Goal: Task Accomplishment & Management: Use online tool/utility

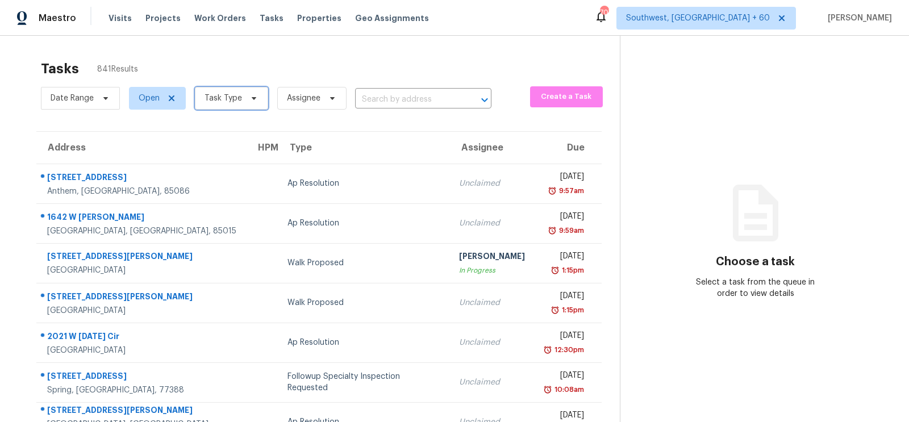
click at [245, 107] on span "Task Type" at bounding box center [231, 98] width 73 height 23
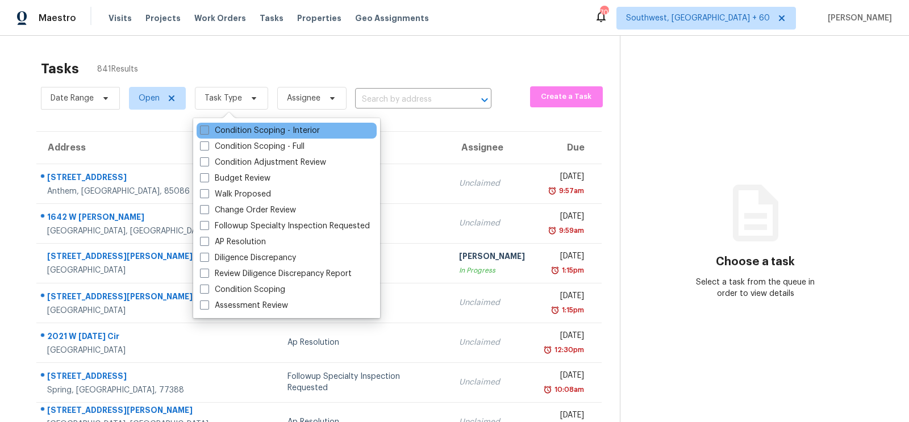
click at [243, 131] on label "Condition Scoping - Interior" at bounding box center [260, 130] width 120 height 11
click at [207, 131] on input "Condition Scoping - Interior" at bounding box center [203, 128] width 7 height 7
checkbox input "true"
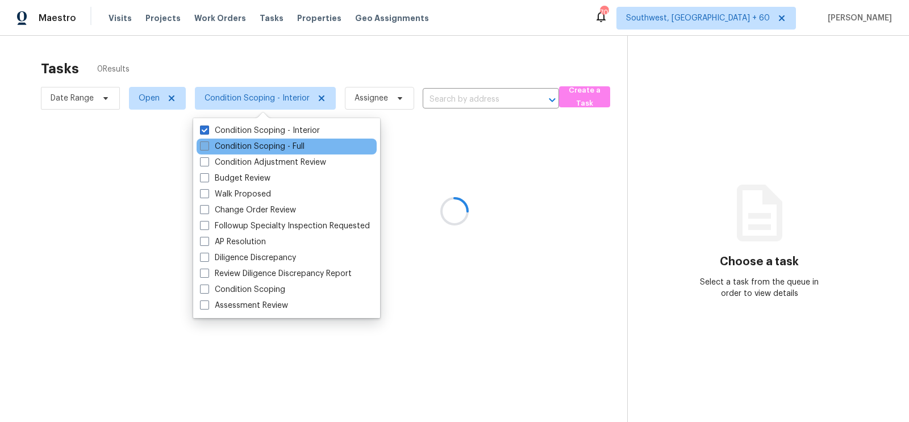
click at [243, 148] on label "Condition Scoping - Full" at bounding box center [252, 146] width 105 height 11
click at [207, 148] on input "Condition Scoping - Full" at bounding box center [203, 144] width 7 height 7
checkbox input "true"
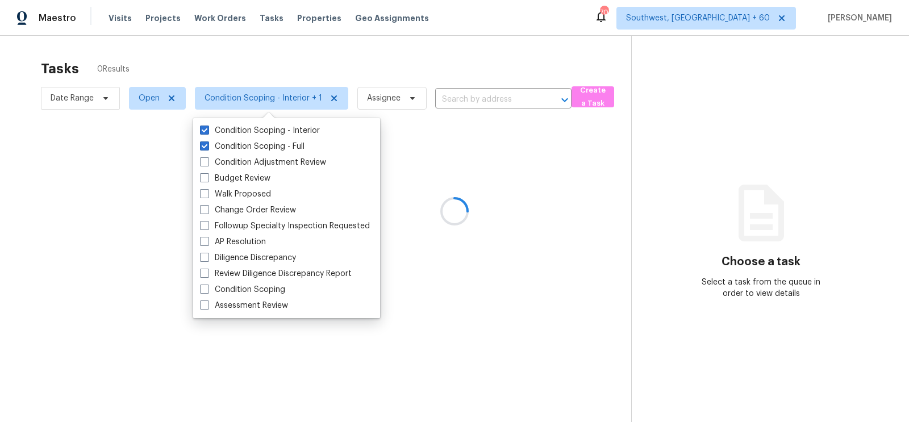
click at [436, 61] on div at bounding box center [454, 211] width 909 height 422
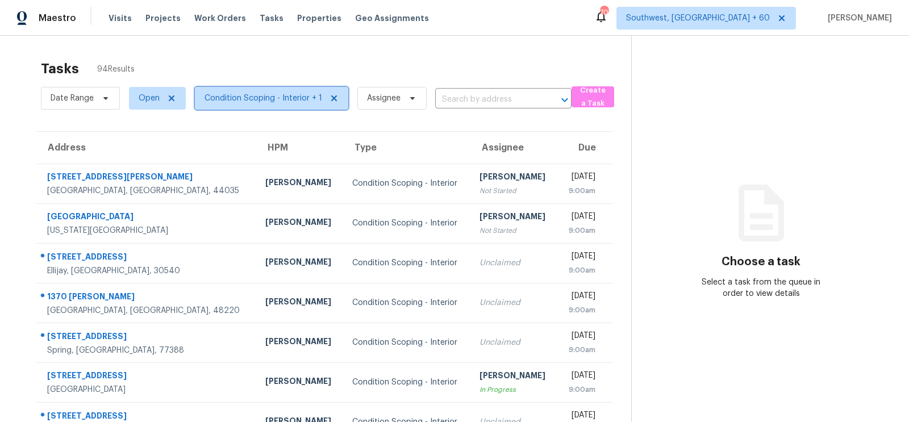
click at [283, 90] on span "Condition Scoping - Interior + 1" at bounding box center [271, 98] width 153 height 23
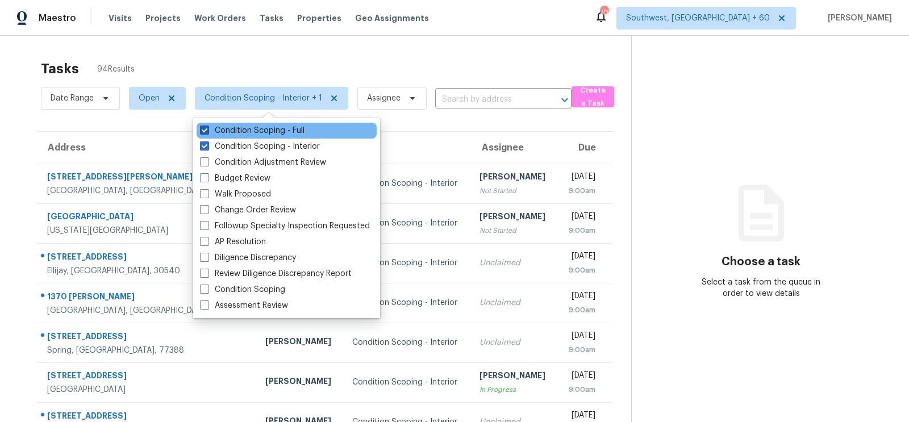
click at [283, 128] on label "Condition Scoping - Full" at bounding box center [252, 130] width 105 height 11
click at [207, 128] on input "Condition Scoping - Full" at bounding box center [203, 128] width 7 height 7
checkbox input "false"
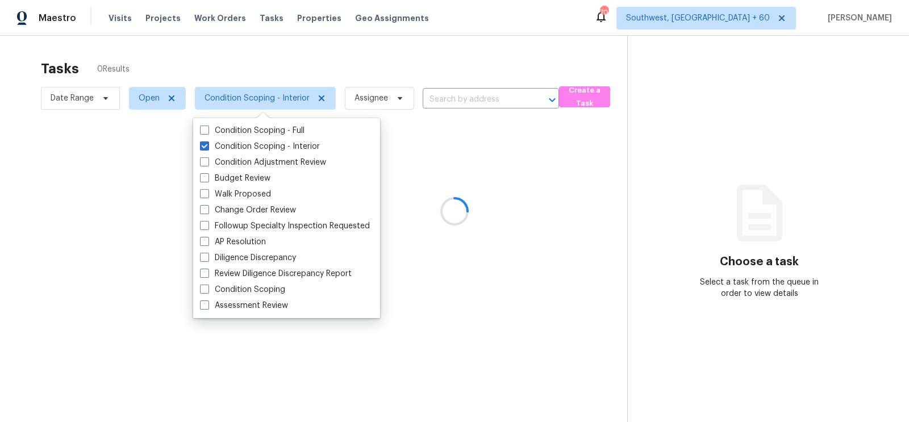
click at [454, 38] on div at bounding box center [454, 211] width 909 height 422
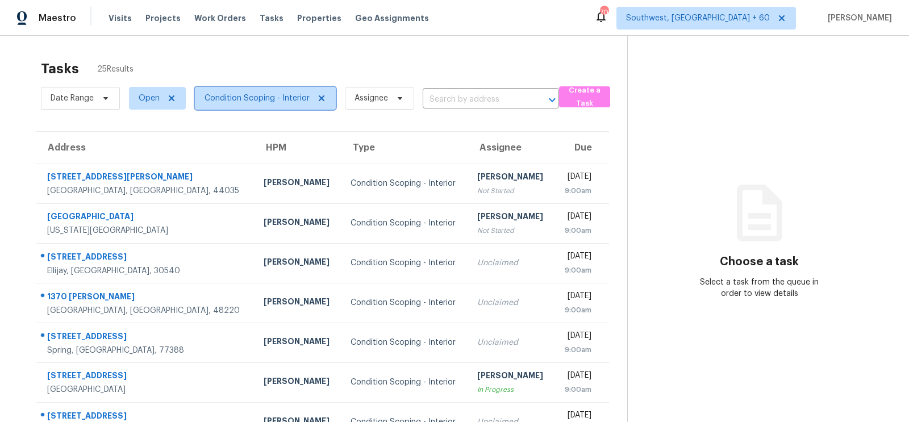
click at [285, 98] on span "Condition Scoping - Interior" at bounding box center [256, 98] width 105 height 11
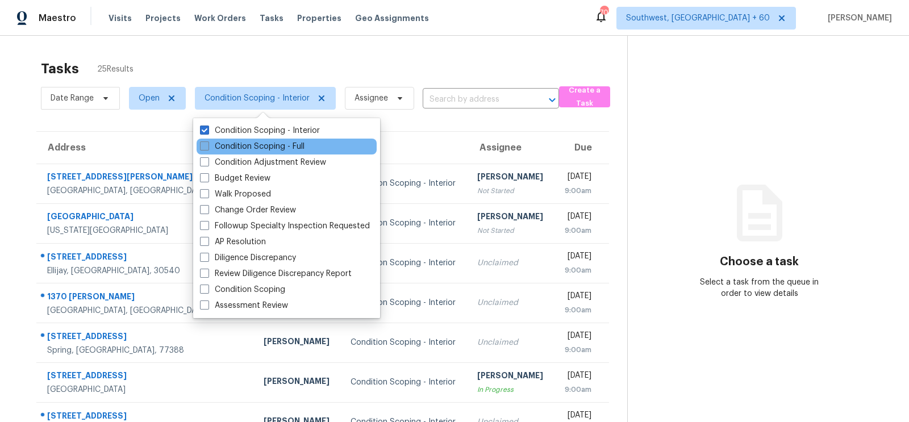
click at [274, 141] on label "Condition Scoping - Full" at bounding box center [252, 146] width 105 height 11
click at [207, 141] on input "Condition Scoping - Full" at bounding box center [203, 144] width 7 height 7
checkbox input "true"
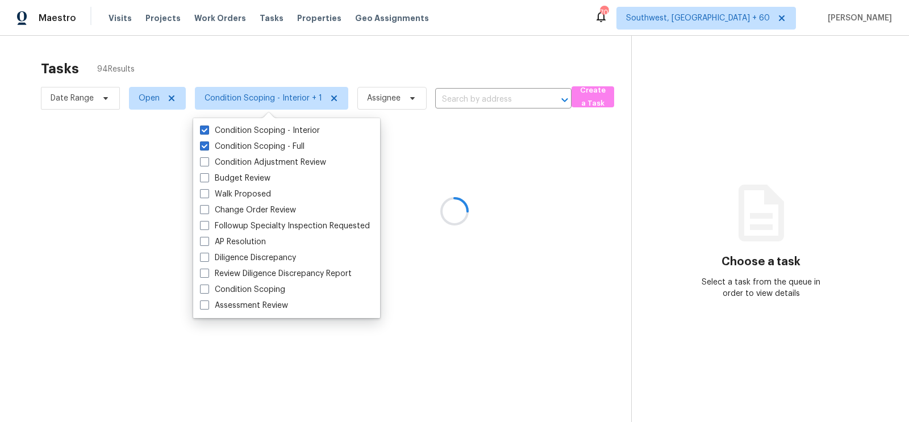
click at [264, 94] on div at bounding box center [454, 211] width 909 height 422
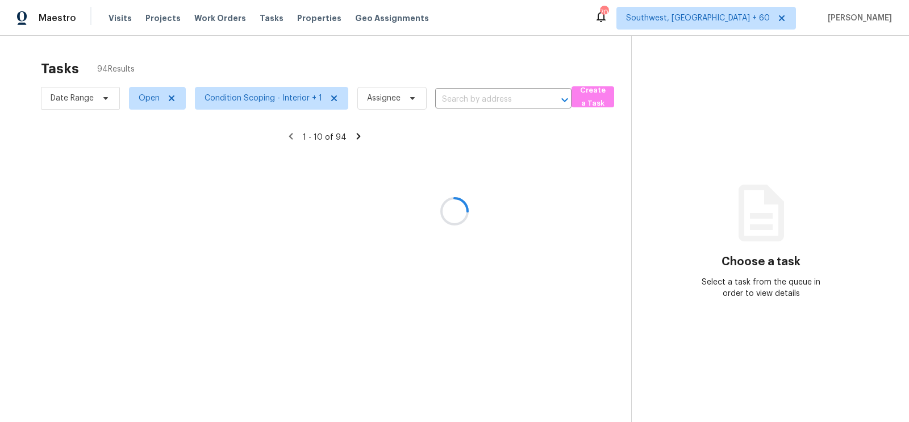
click at [264, 94] on div at bounding box center [454, 211] width 909 height 422
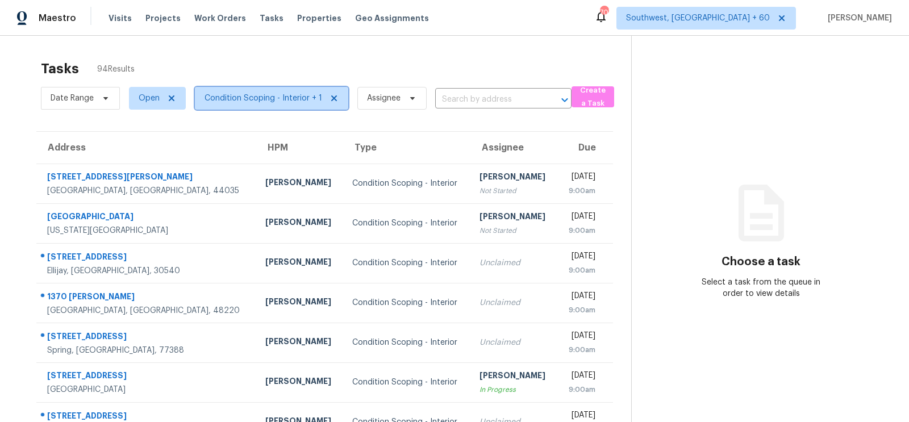
click at [275, 96] on span "Condition Scoping - Interior + 1" at bounding box center [263, 98] width 118 height 11
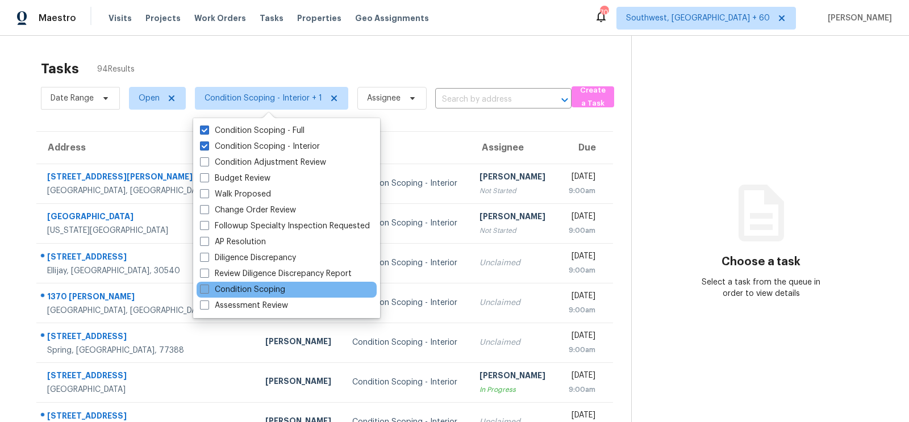
click at [253, 291] on label "Condition Scoping" at bounding box center [242, 289] width 85 height 11
click at [207, 291] on input "Condition Scoping" at bounding box center [203, 287] width 7 height 7
checkbox input "true"
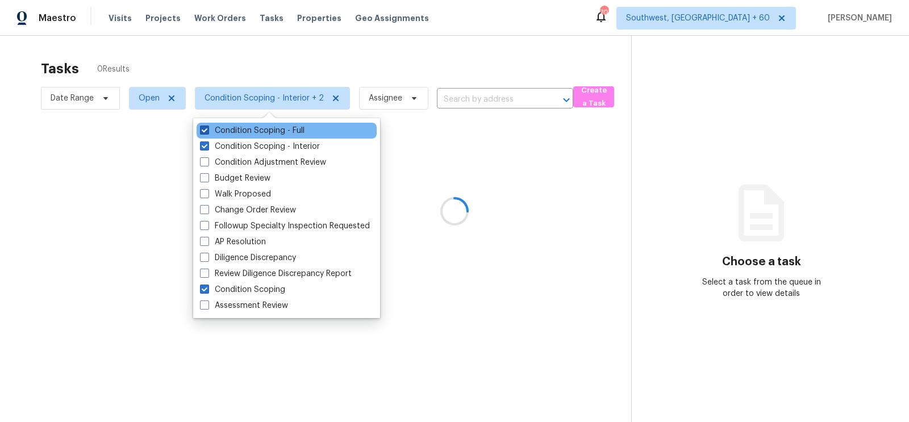
click at [273, 131] on label "Condition Scoping - Full" at bounding box center [252, 130] width 105 height 11
click at [207, 131] on input "Condition Scoping - Full" at bounding box center [203, 128] width 7 height 7
checkbox input "false"
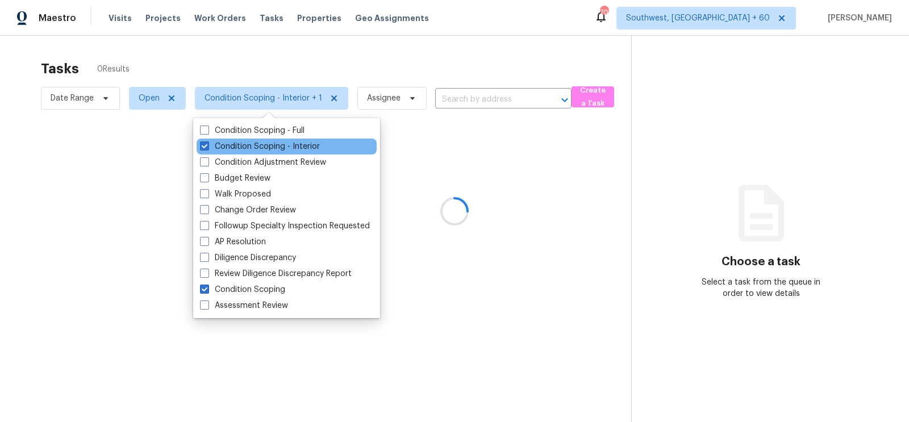
click at [286, 139] on div "Condition Scoping - Interior" at bounding box center [287, 147] width 180 height 16
click at [303, 140] on div "Condition Scoping - Interior" at bounding box center [287, 147] width 180 height 16
click at [271, 145] on label "Condition Scoping - Interior" at bounding box center [260, 146] width 120 height 11
click at [207, 145] on input "Condition Scoping - Interior" at bounding box center [203, 144] width 7 height 7
checkbox input "false"
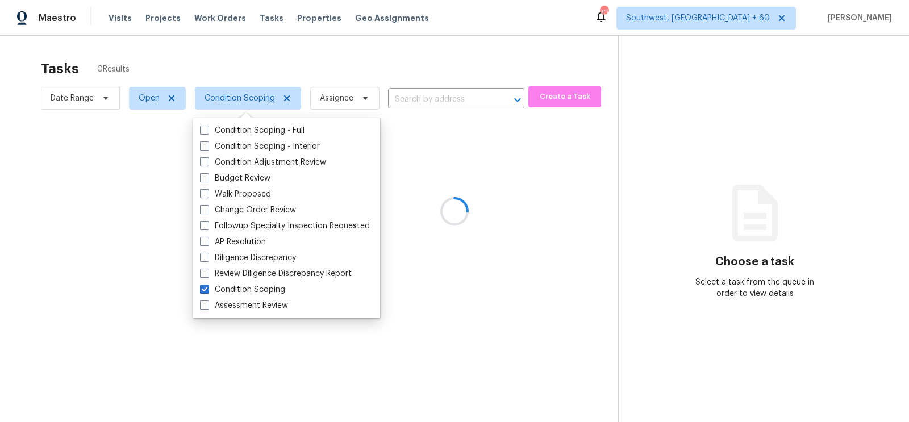
click at [424, 60] on div at bounding box center [454, 211] width 909 height 422
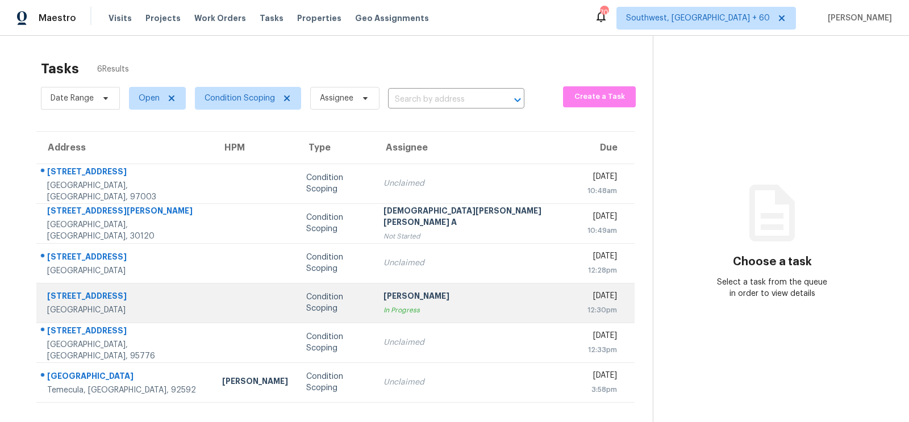
scroll to position [35, 0]
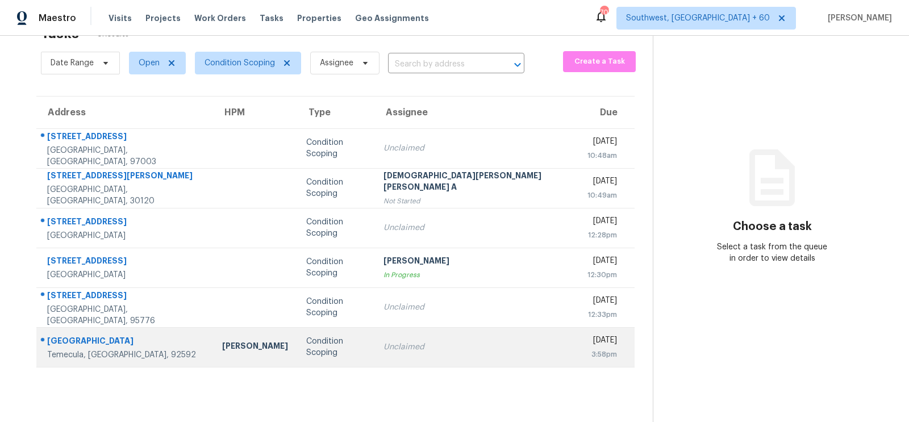
click at [419, 349] on div "Unclaimed" at bounding box center [476, 346] width 186 height 11
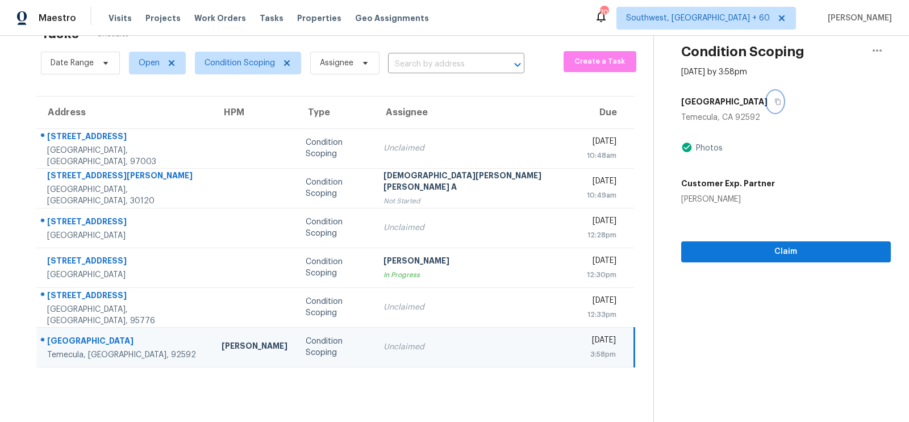
click at [774, 101] on icon "button" at bounding box center [777, 101] width 7 height 7
click at [246, 64] on span "Condition Scoping" at bounding box center [239, 62] width 70 height 11
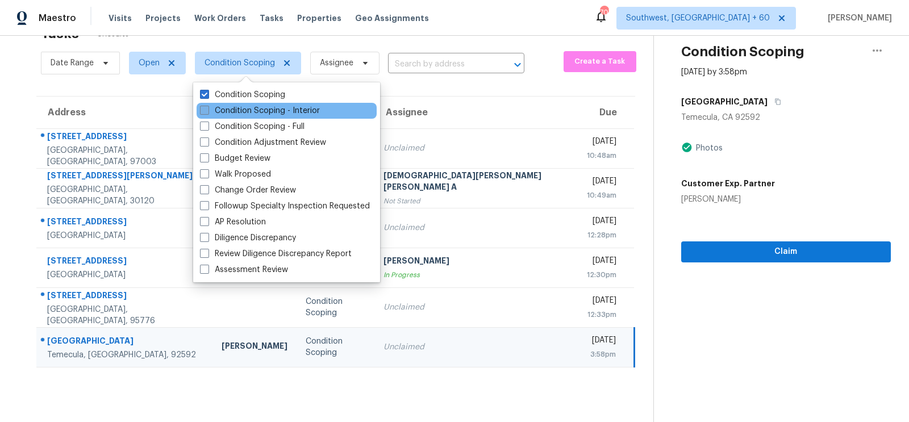
click at [244, 110] on label "Condition Scoping - Interior" at bounding box center [260, 110] width 120 height 11
click at [207, 110] on input "Condition Scoping - Interior" at bounding box center [203, 108] width 7 height 7
checkbox input "true"
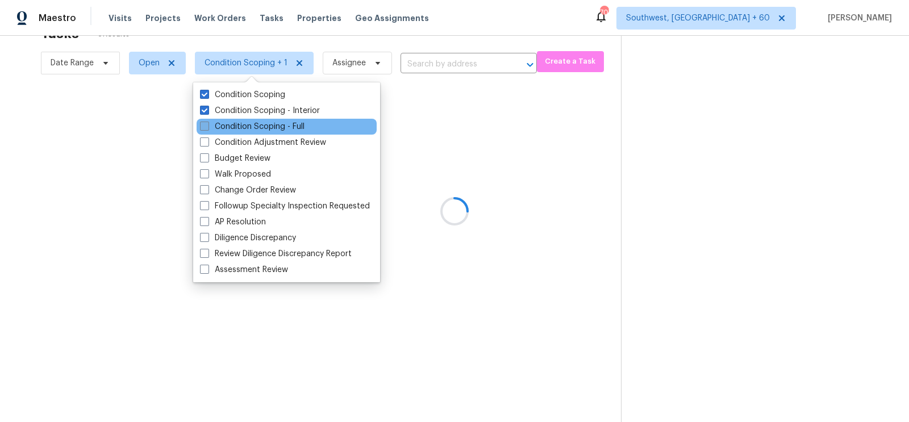
click at [241, 127] on label "Condition Scoping - Full" at bounding box center [252, 126] width 105 height 11
click at [207, 127] on input "Condition Scoping - Full" at bounding box center [203, 124] width 7 height 7
checkbox input "true"
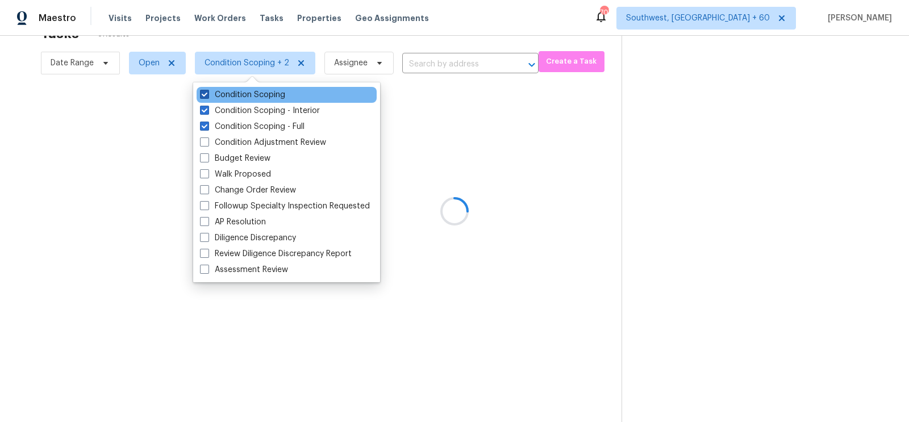
click at [246, 96] on label "Condition Scoping" at bounding box center [242, 94] width 85 height 11
click at [207, 96] on input "Condition Scoping" at bounding box center [203, 92] width 7 height 7
checkbox input "false"
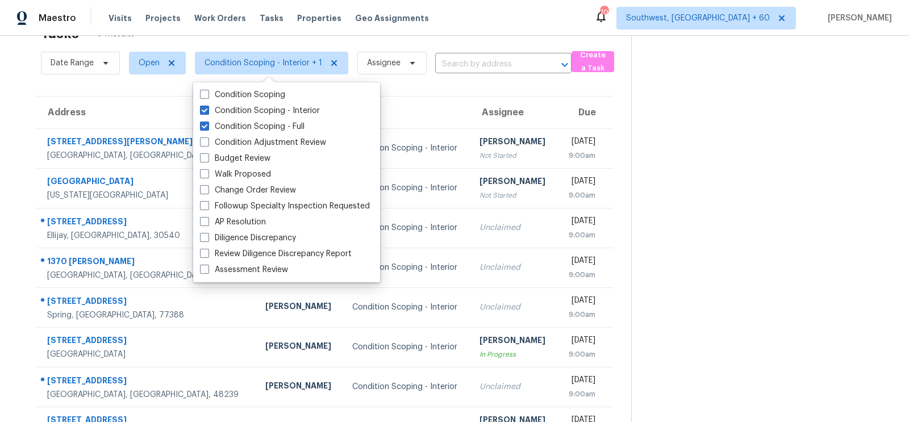
click at [759, 236] on section at bounding box center [761, 279] width 260 height 556
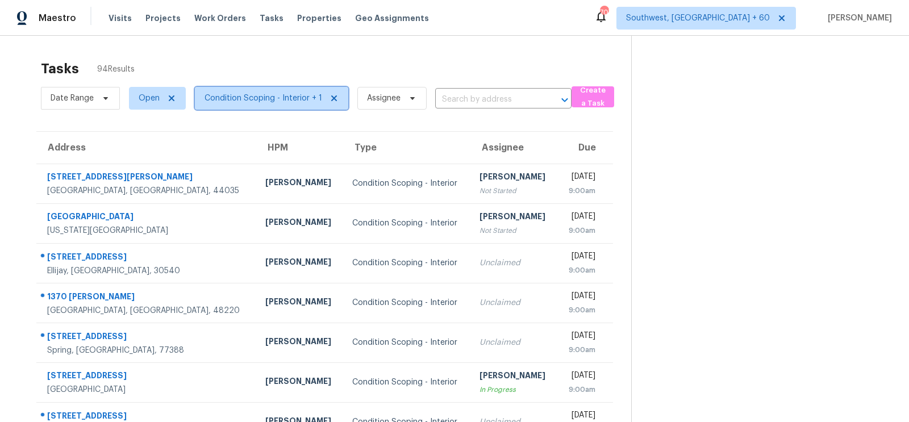
click at [286, 101] on span "Condition Scoping - Interior + 1" at bounding box center [263, 98] width 118 height 11
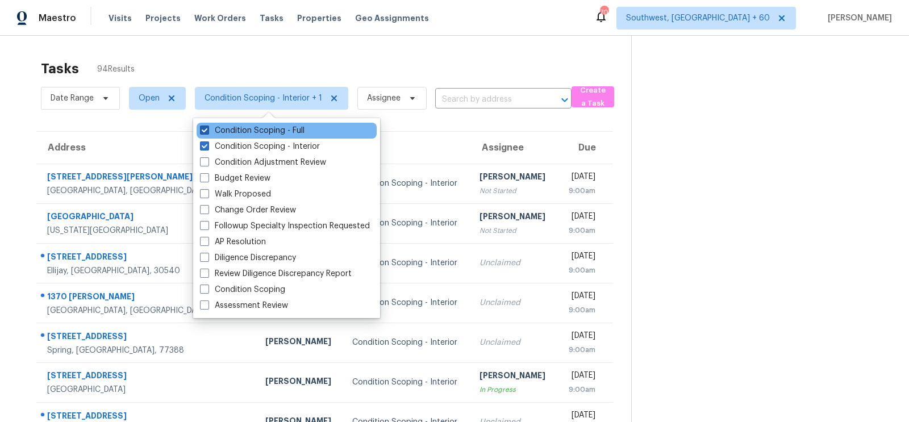
click at [275, 130] on label "Condition Scoping - Full" at bounding box center [252, 130] width 105 height 11
click at [207, 130] on input "Condition Scoping - Full" at bounding box center [203, 128] width 7 height 7
checkbox input "false"
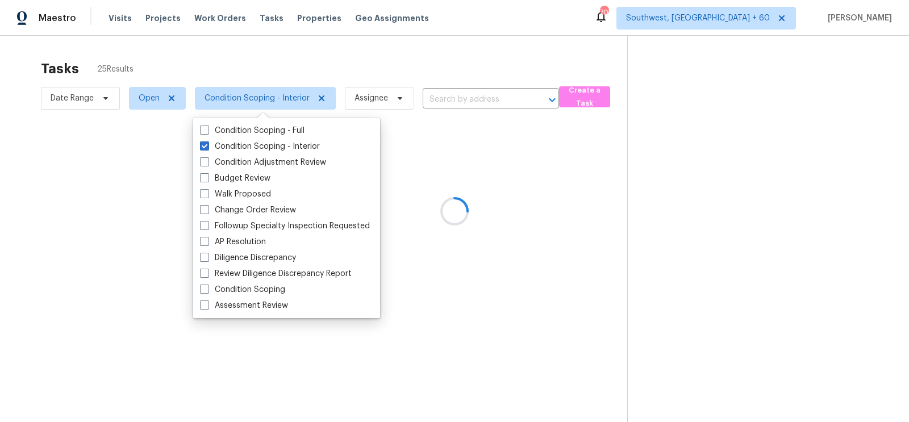
click at [457, 43] on div at bounding box center [454, 211] width 909 height 422
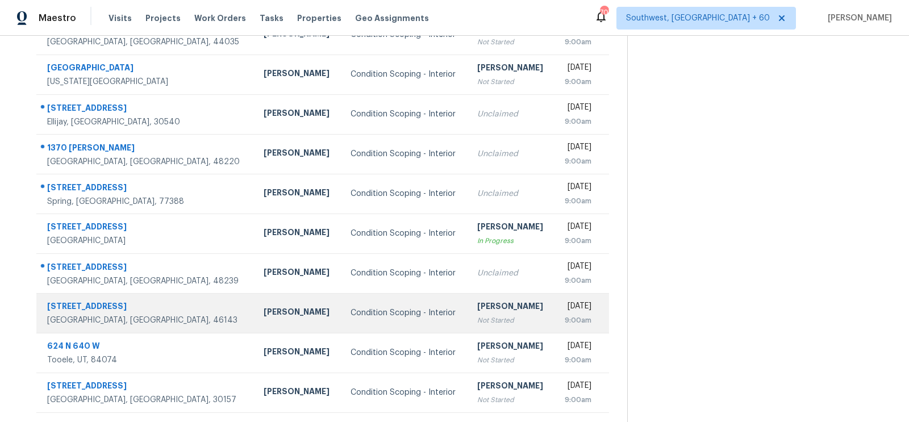
scroll to position [143, 0]
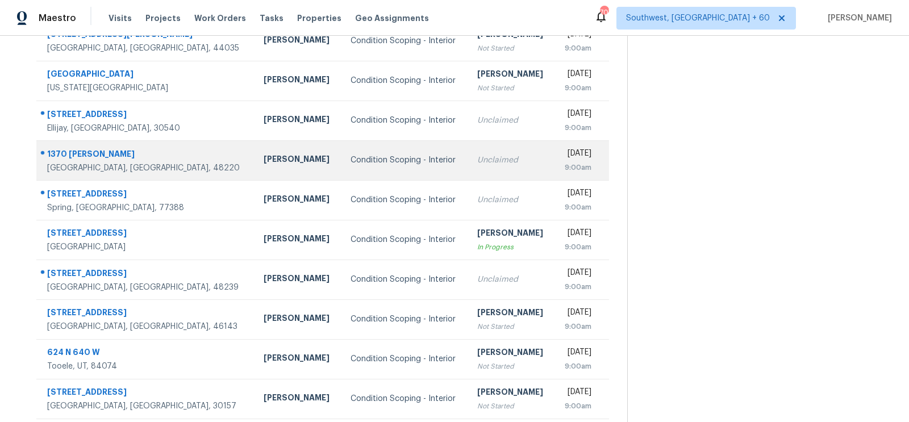
click at [471, 144] on td "Unclaimed" at bounding box center [511, 160] width 86 height 40
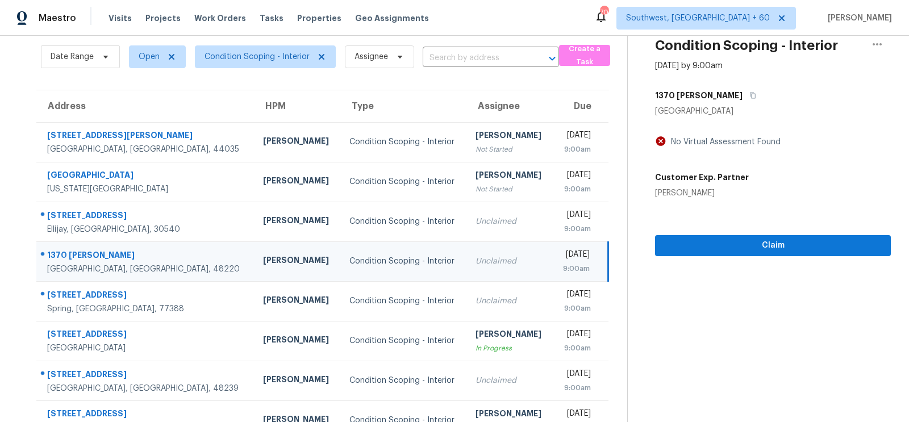
scroll to position [31, 0]
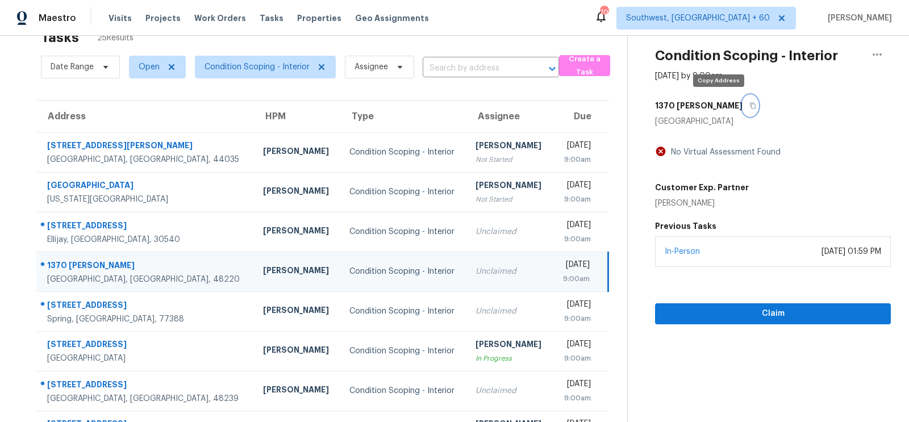
click at [750, 104] on icon "button" at bounding box center [753, 106] width 6 height 6
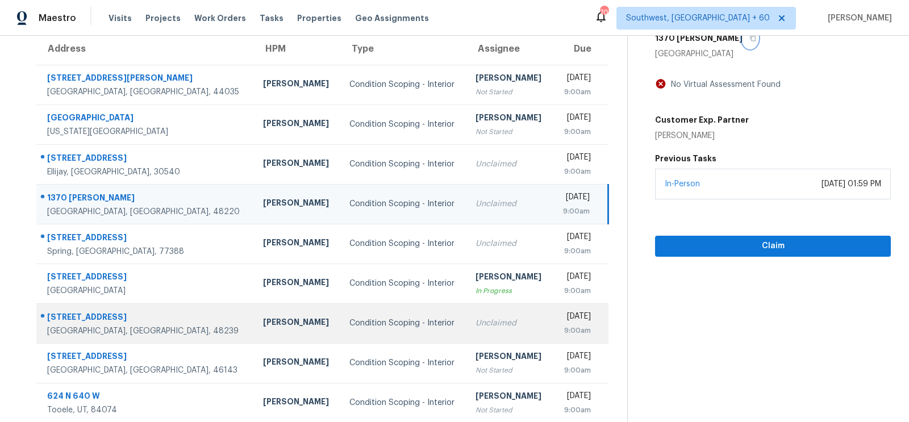
scroll to position [168, 0]
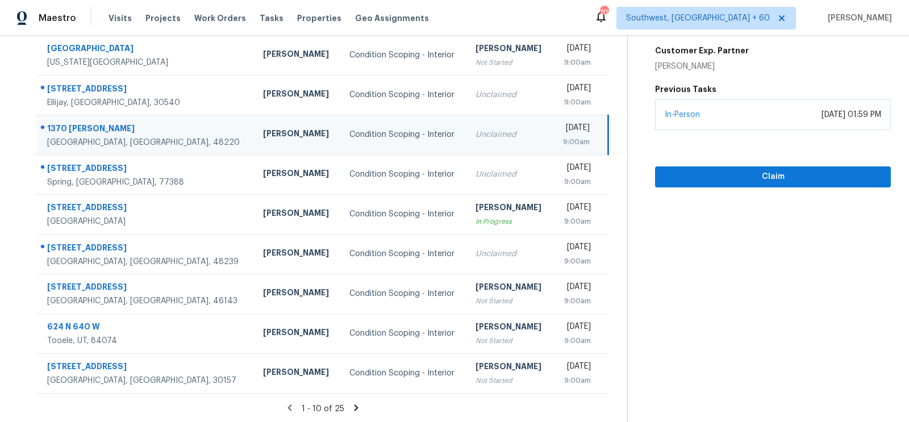
click at [354, 407] on icon at bounding box center [356, 407] width 4 height 6
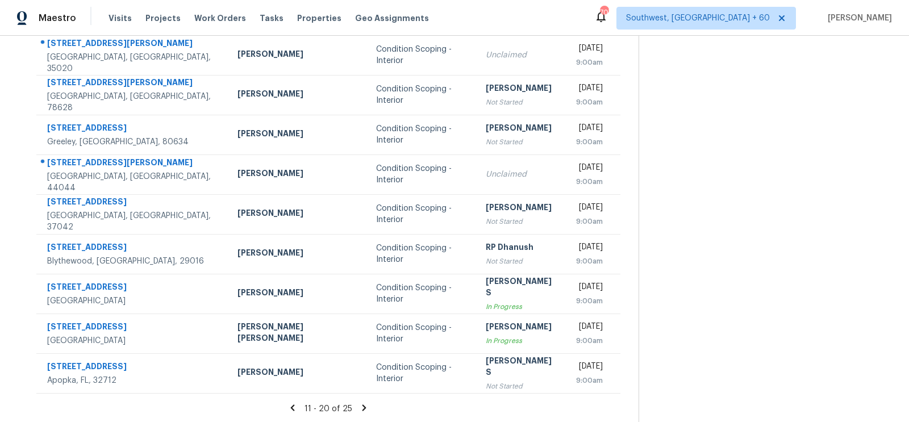
click at [287, 405] on icon at bounding box center [292, 408] width 10 height 10
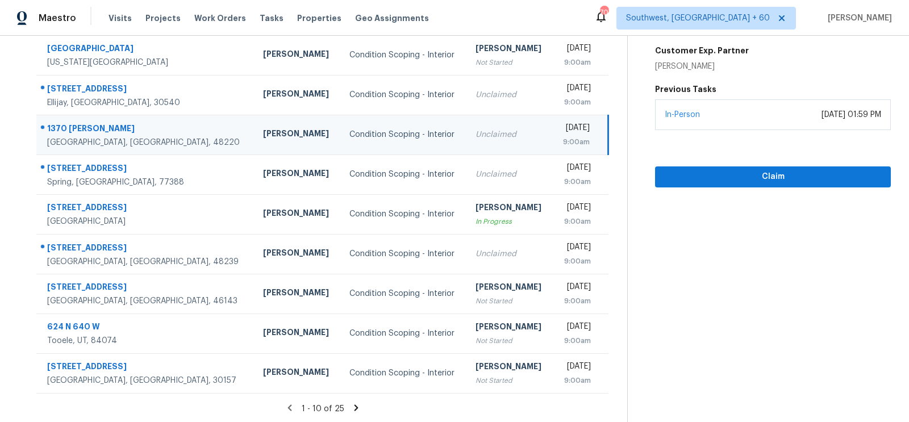
click at [354, 408] on icon at bounding box center [356, 407] width 4 height 6
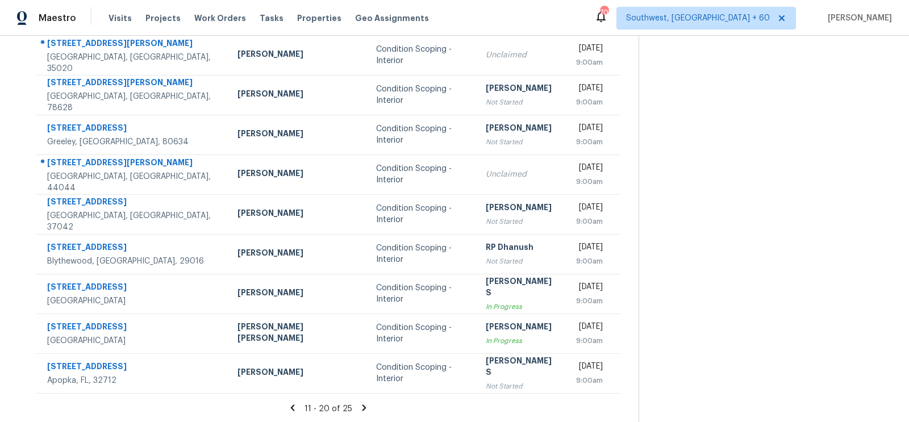
click at [287, 406] on icon at bounding box center [292, 408] width 10 height 10
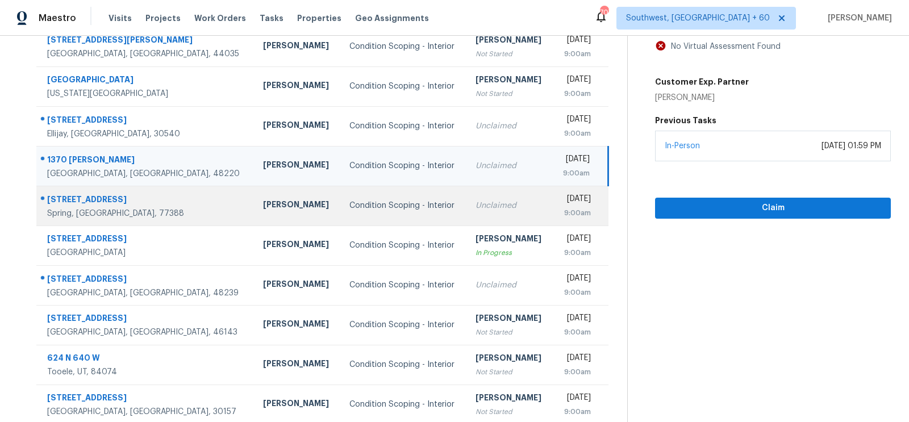
scroll to position [134, 0]
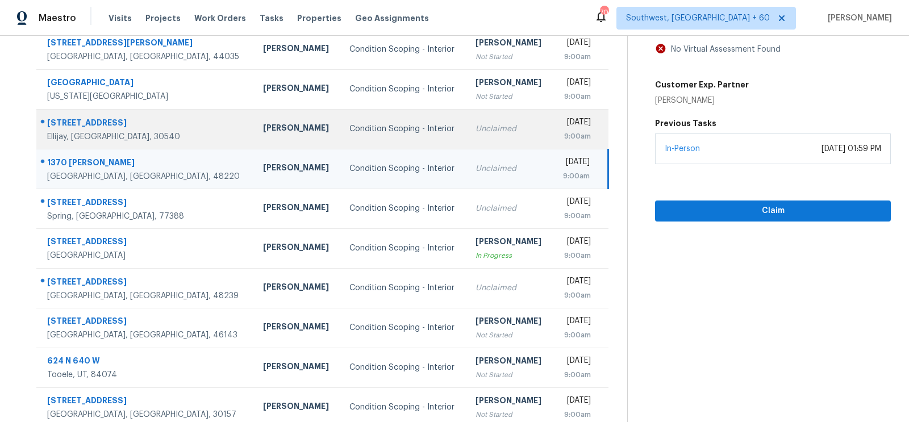
click at [562, 127] on div "[DATE]" at bounding box center [576, 123] width 29 height 14
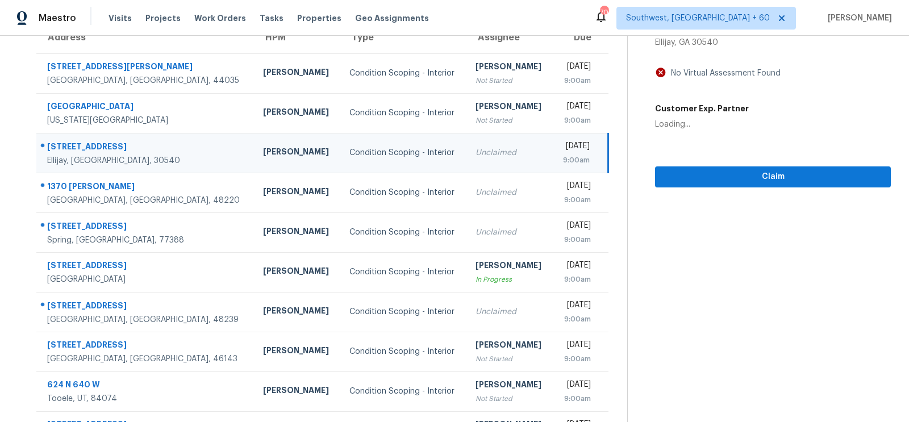
scroll to position [53, 0]
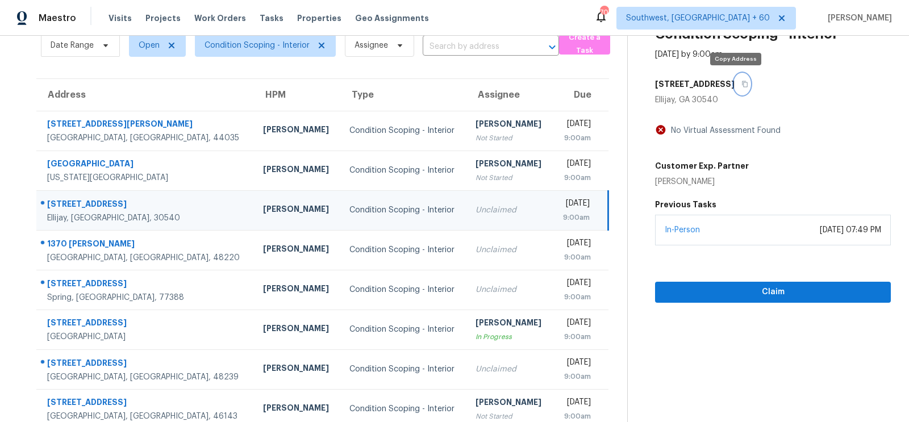
click at [742, 82] on icon "button" at bounding box center [745, 84] width 6 height 6
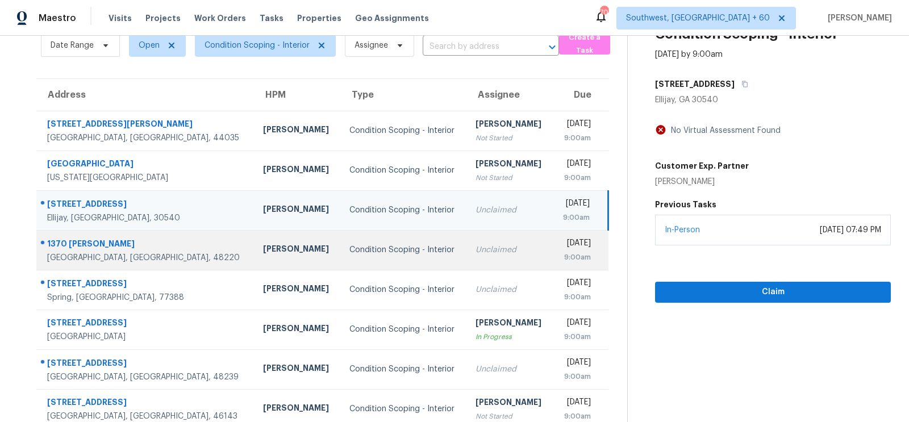
click at [475, 248] on div "Unclaimed" at bounding box center [509, 249] width 68 height 11
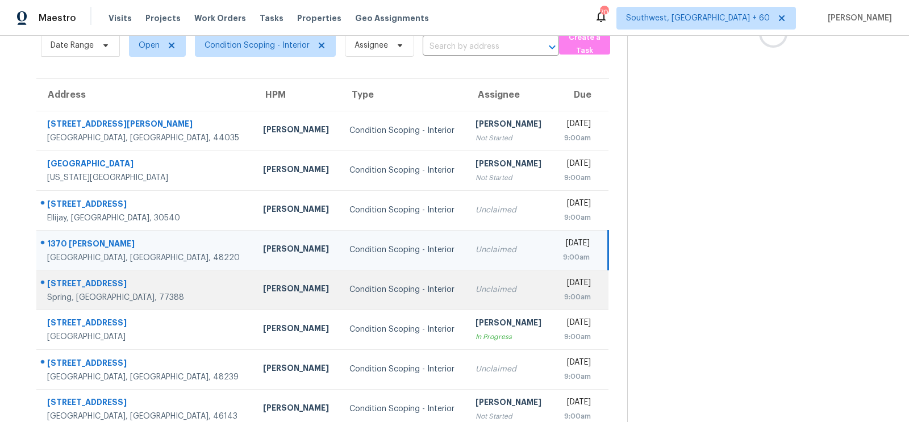
click at [466, 274] on td "Unclaimed" at bounding box center [509, 290] width 86 height 40
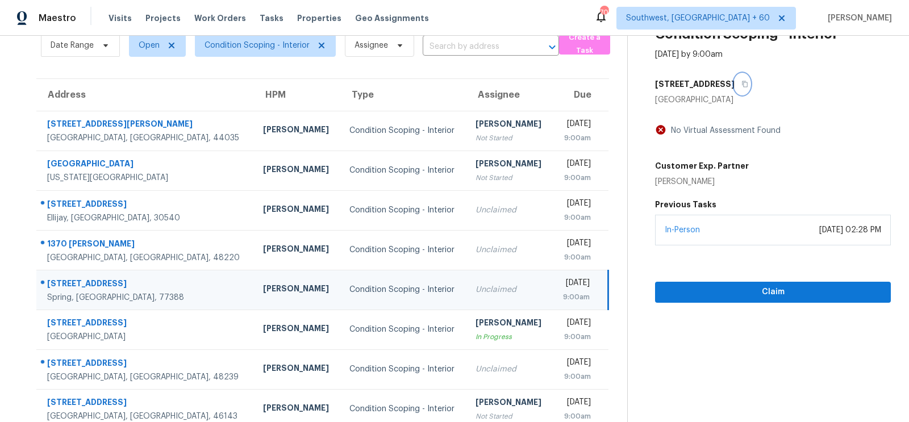
click at [741, 82] on icon "button" at bounding box center [744, 84] width 7 height 7
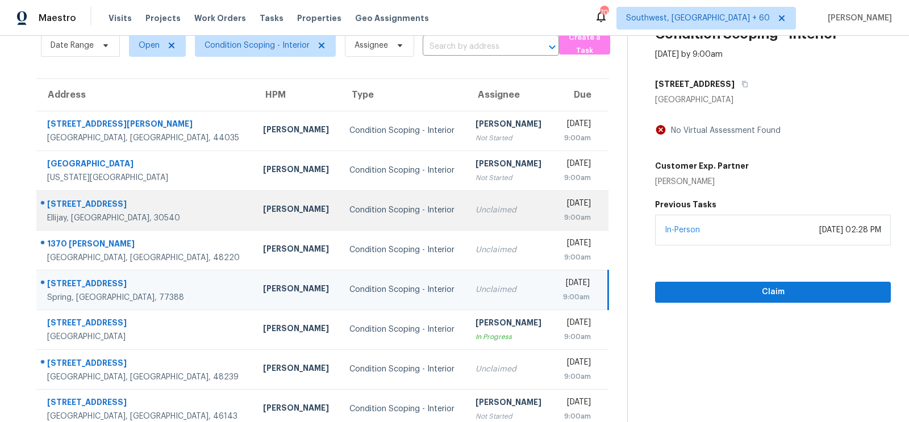
click at [475, 210] on div "Unclaimed" at bounding box center [509, 209] width 68 height 11
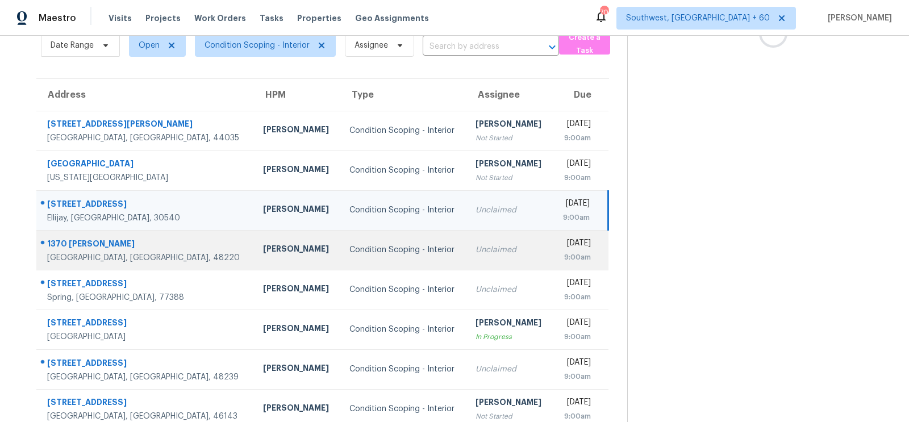
click at [466, 240] on td "Unclaimed" at bounding box center [509, 250] width 86 height 40
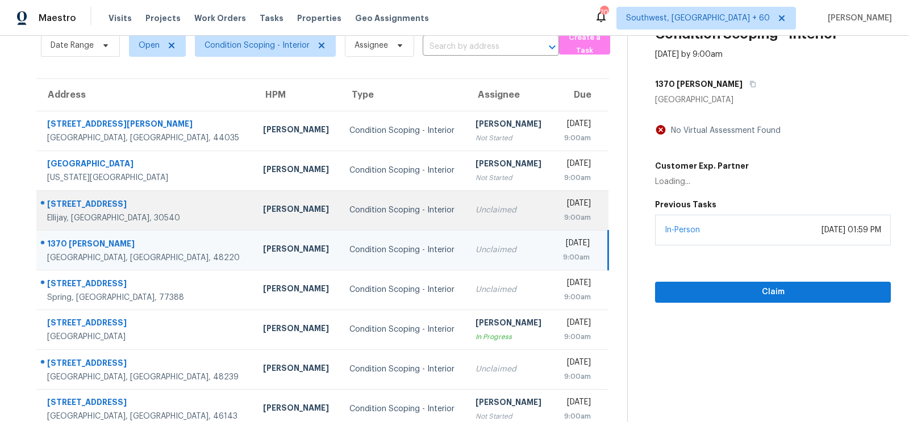
click at [496, 201] on td "Unclaimed" at bounding box center [509, 210] width 86 height 40
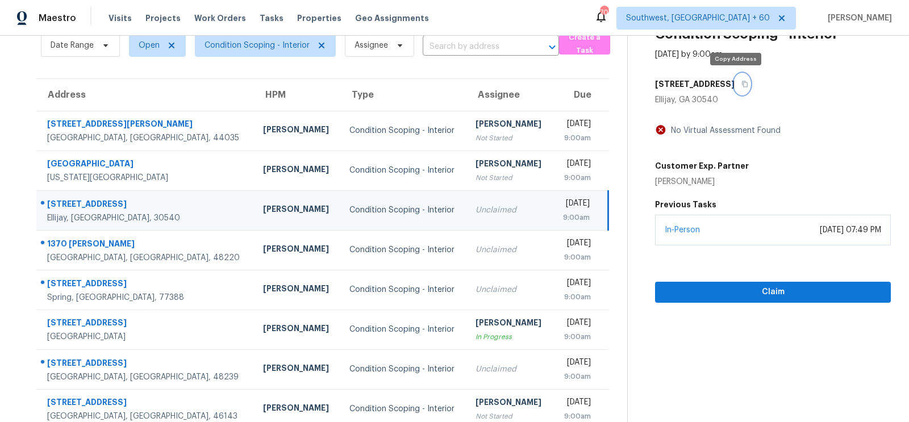
click at [742, 82] on icon "button" at bounding box center [745, 84] width 6 height 6
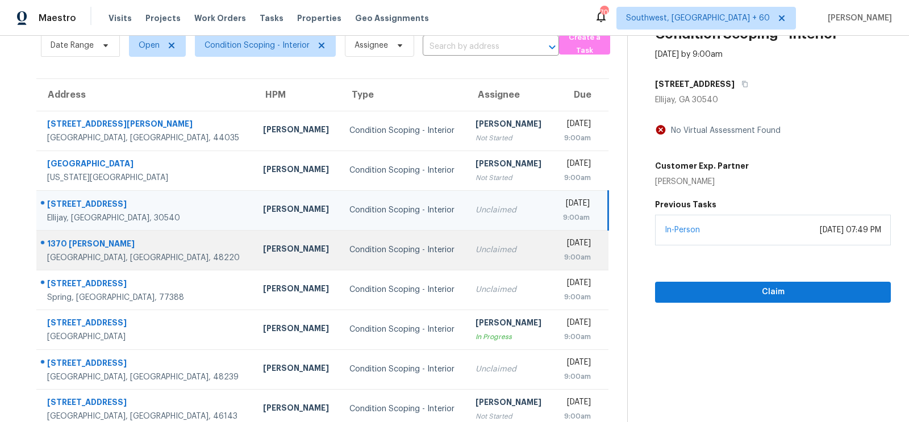
click at [495, 239] on td "Unclaimed" at bounding box center [509, 250] width 86 height 40
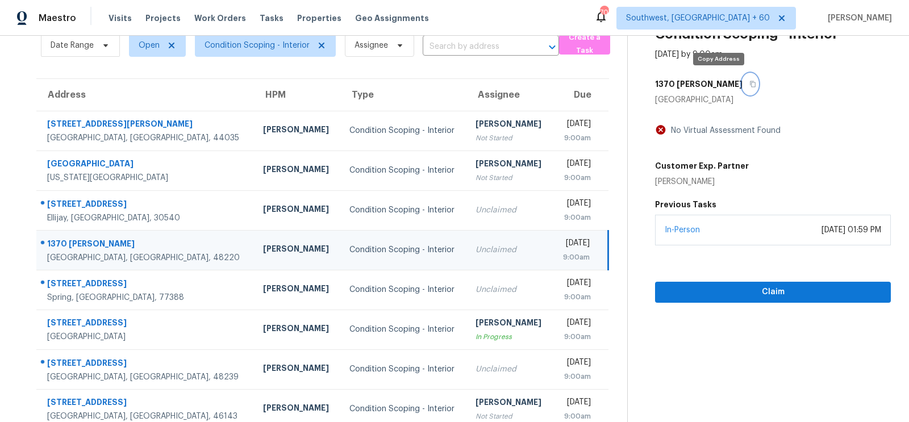
click at [749, 83] on icon "button" at bounding box center [752, 84] width 7 height 7
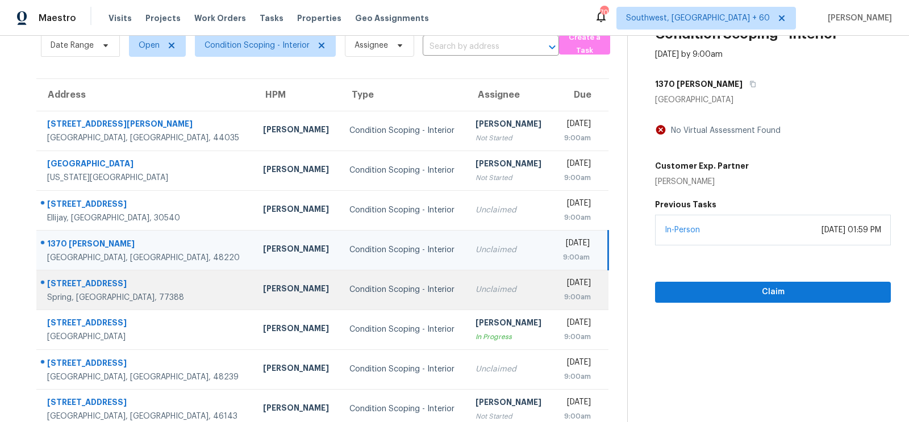
click at [475, 287] on div "Unclaimed" at bounding box center [509, 289] width 68 height 11
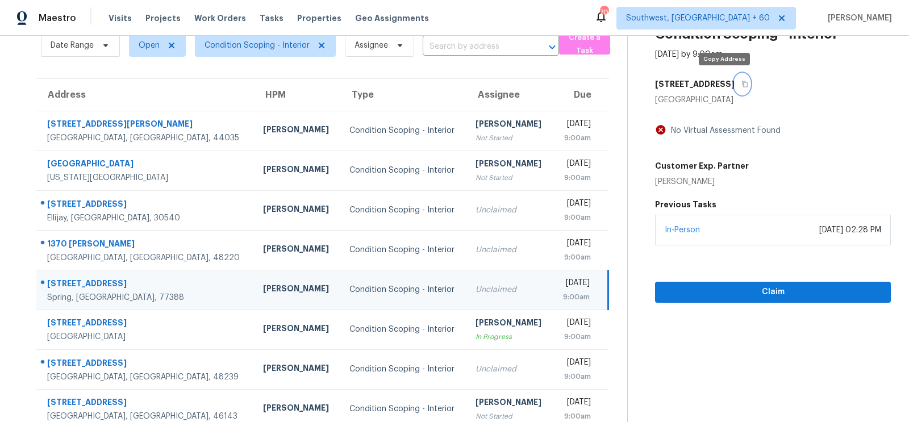
click at [742, 86] on icon "button" at bounding box center [745, 84] width 6 height 6
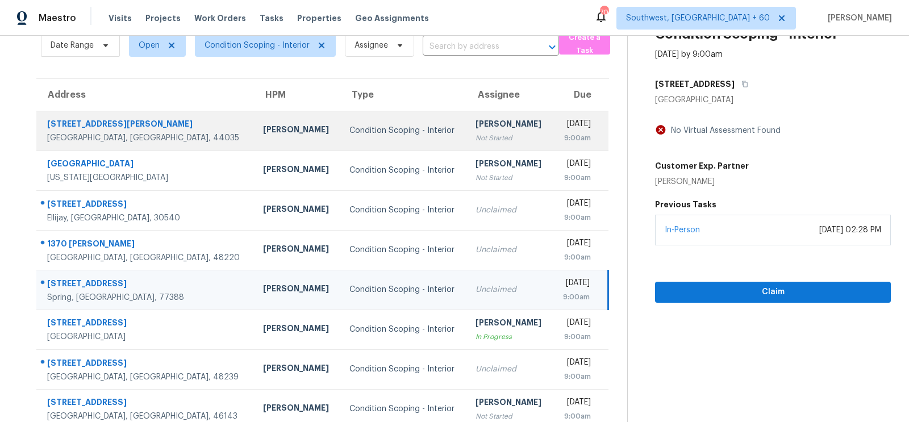
click at [475, 131] on div "Afran Peeran" at bounding box center [509, 125] width 68 height 14
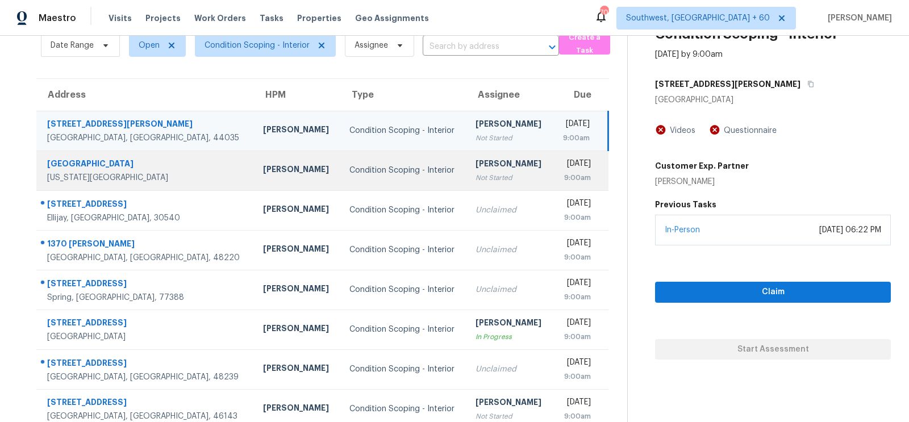
scroll to position [0, 0]
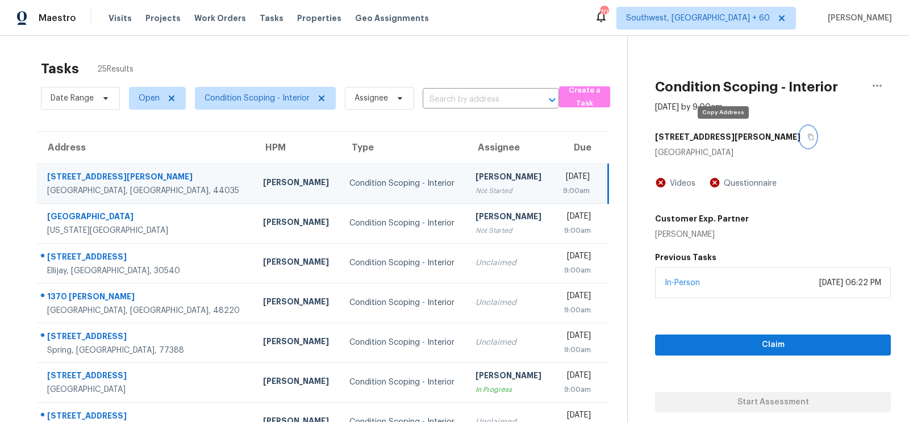
click at [807, 137] on icon "button" at bounding box center [810, 136] width 7 height 7
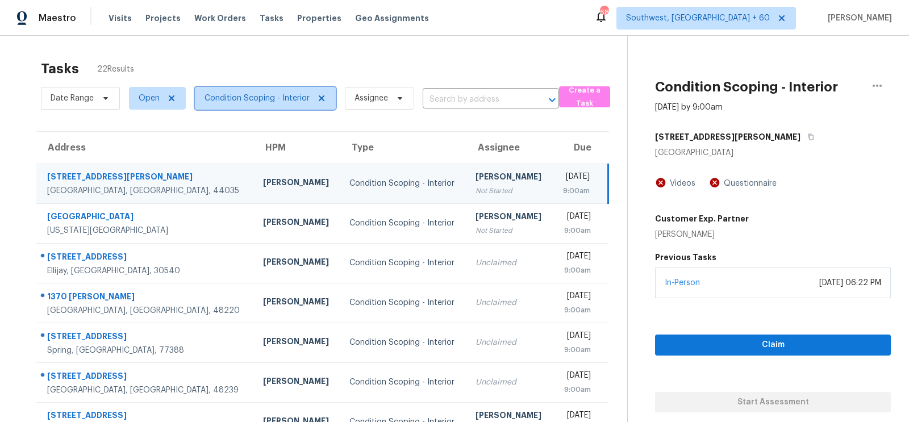
click at [282, 99] on span "Condition Scoping - Interior" at bounding box center [256, 98] width 105 height 11
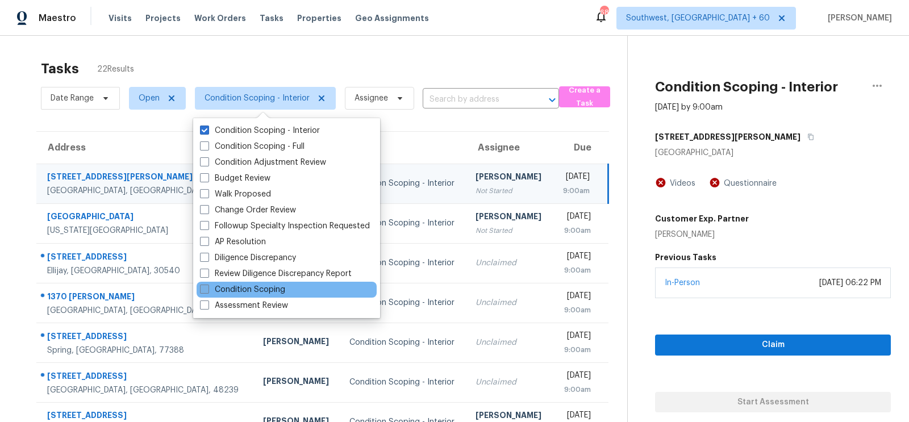
click at [258, 290] on label "Condition Scoping" at bounding box center [242, 289] width 85 height 11
click at [207, 290] on input "Condition Scoping" at bounding box center [203, 287] width 7 height 7
checkbox input "true"
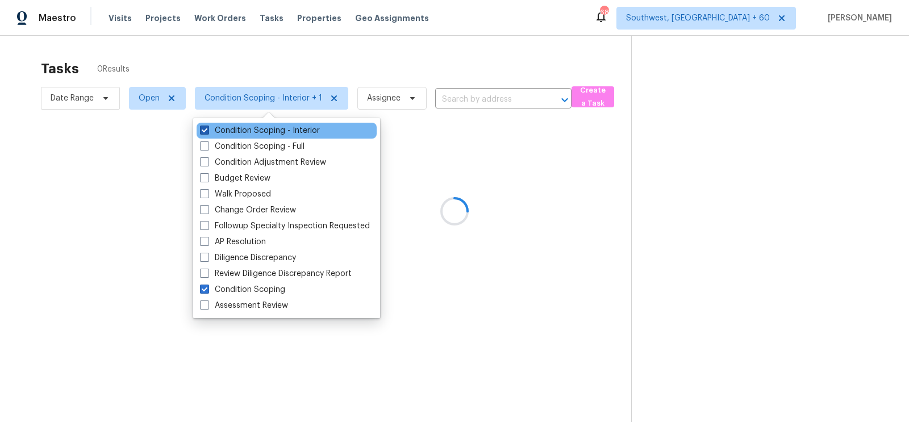
click at [286, 131] on label "Condition Scoping - Interior" at bounding box center [260, 130] width 120 height 11
click at [207, 131] on input "Condition Scoping - Interior" at bounding box center [203, 128] width 7 height 7
checkbox input "false"
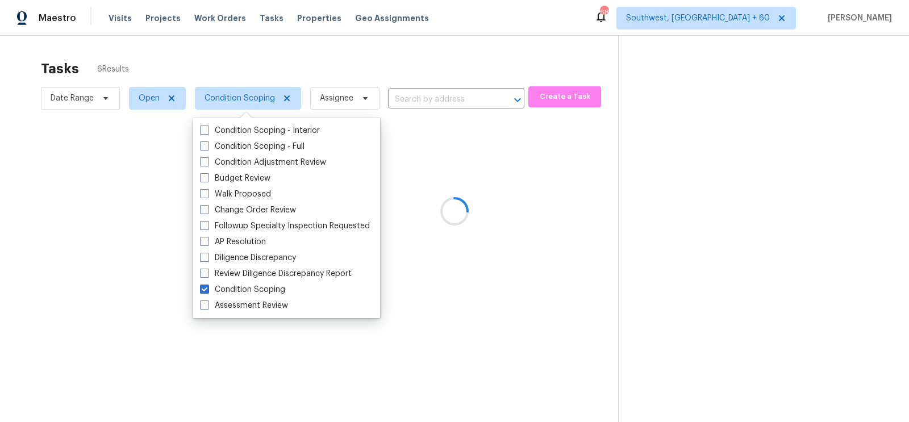
click at [415, 52] on div at bounding box center [454, 211] width 909 height 422
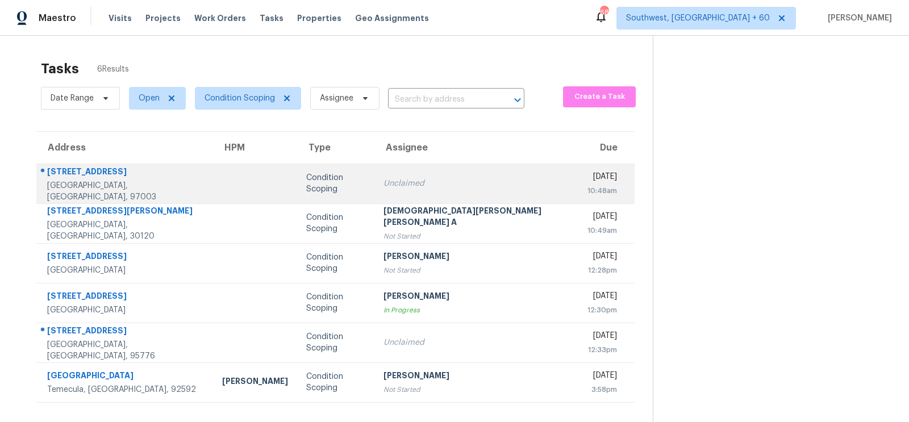
click at [444, 182] on div "Unclaimed" at bounding box center [476, 183] width 186 height 11
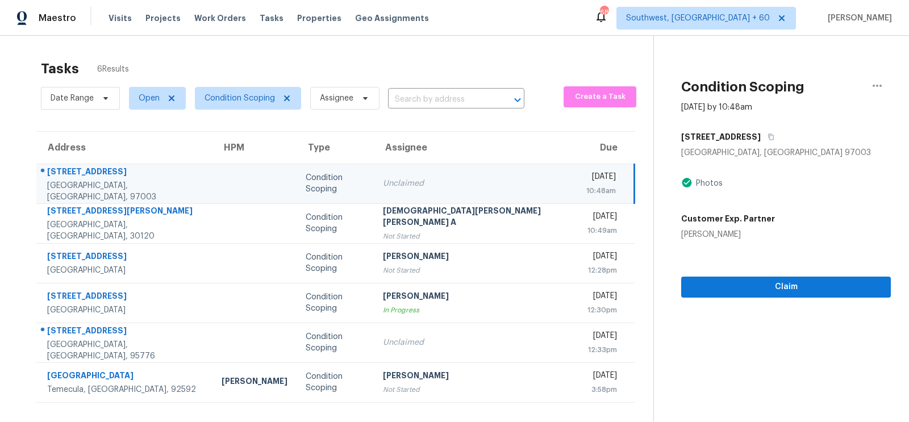
click at [473, 176] on td "Unclaimed" at bounding box center [475, 184] width 203 height 40
click at [780, 286] on span "Claim" at bounding box center [785, 287] width 191 height 14
click at [238, 100] on span "Condition Scoping" at bounding box center [239, 98] width 70 height 11
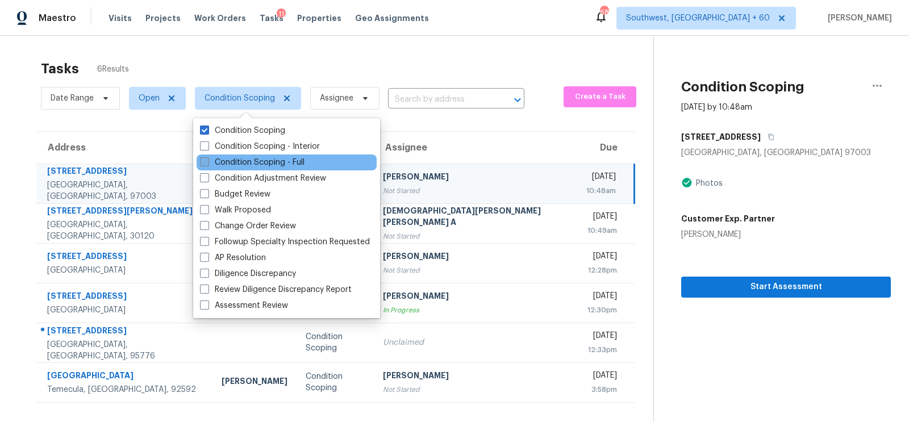
click at [264, 161] on label "Condition Scoping - Full" at bounding box center [252, 162] width 105 height 11
click at [207, 161] on input "Condition Scoping - Full" at bounding box center [203, 160] width 7 height 7
checkbox input "true"
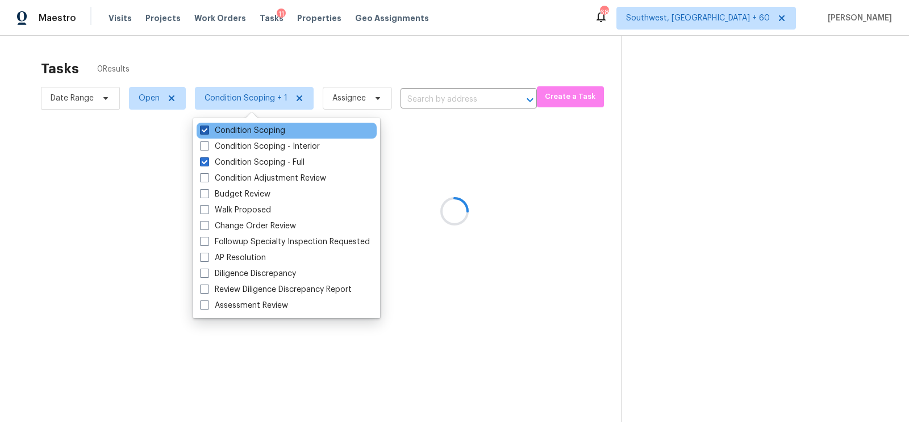
click at [270, 131] on label "Condition Scoping" at bounding box center [242, 130] width 85 height 11
click at [207, 131] on input "Condition Scoping" at bounding box center [203, 128] width 7 height 7
checkbox input "false"
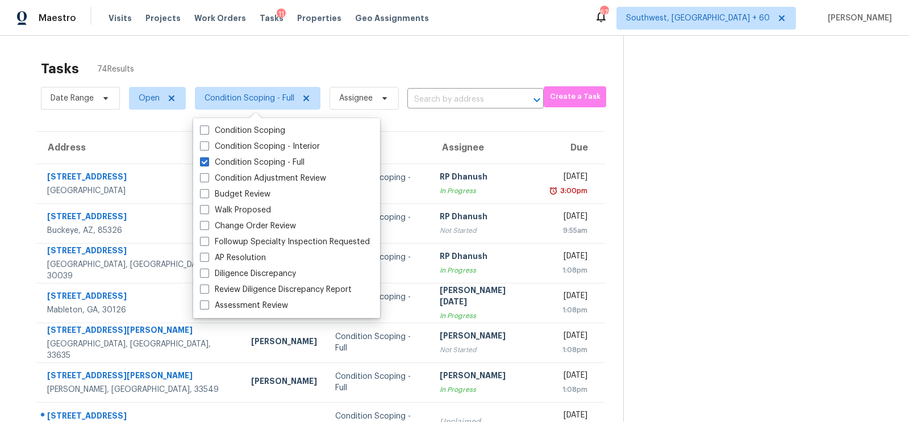
click at [428, 36] on div "Tasks 74 Results Date Range Open Condition Scoping - Full Assignee ​ Create a T…" at bounding box center [454, 314] width 909 height 556
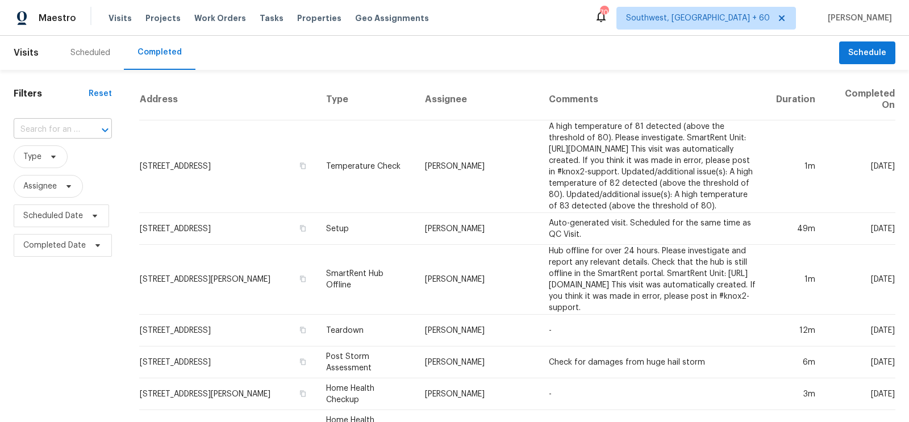
click at [64, 127] on input "text" at bounding box center [47, 130] width 66 height 18
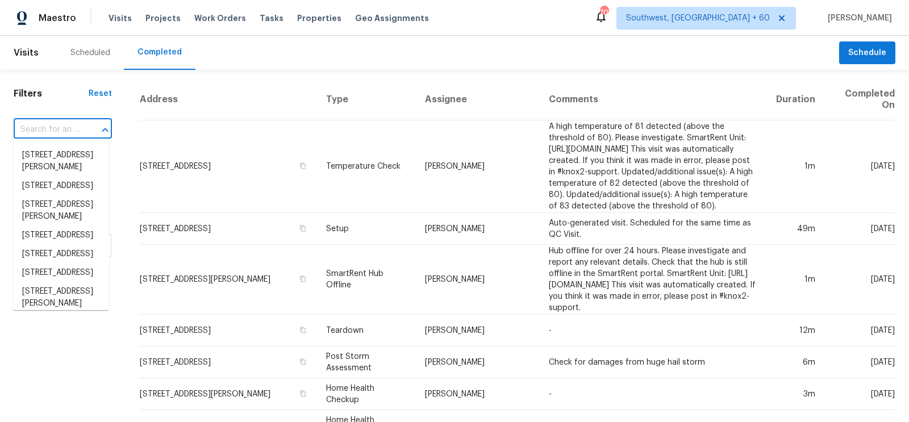
paste input "146 Rolling Hills Trl, Ellijay, GA 30540"
type input "146 Rolling Hills Trl, Ellijay, GA 30540"
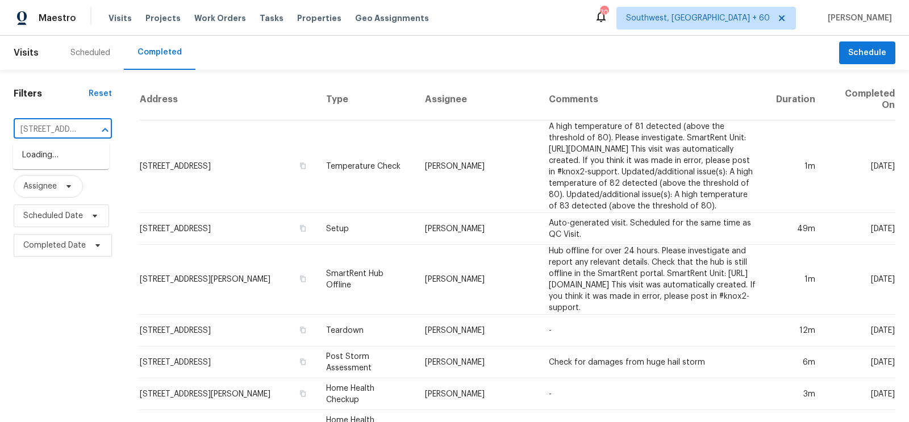
scroll to position [0, 79]
click at [66, 160] on li "146 Rolling Hills Trl, Ellijay, GA 30540" at bounding box center [61, 155] width 96 height 19
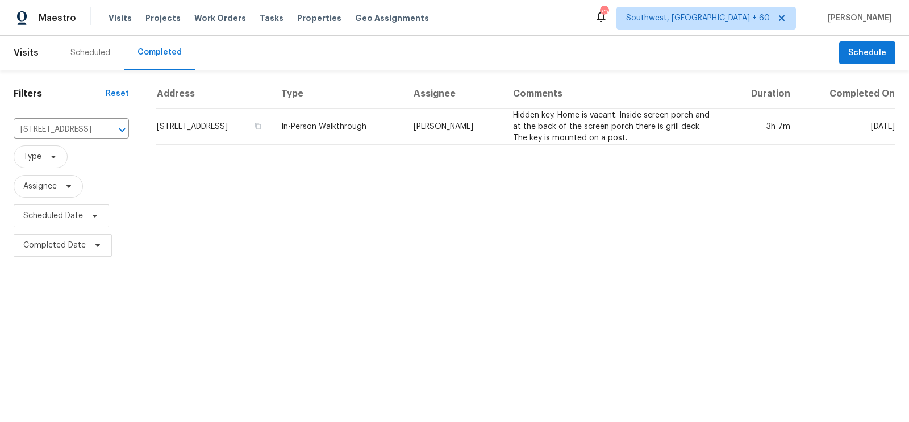
click at [260, 120] on td "146 Rolling Hills Trl, Ellijay, GA 30540" at bounding box center [214, 127] width 116 height 36
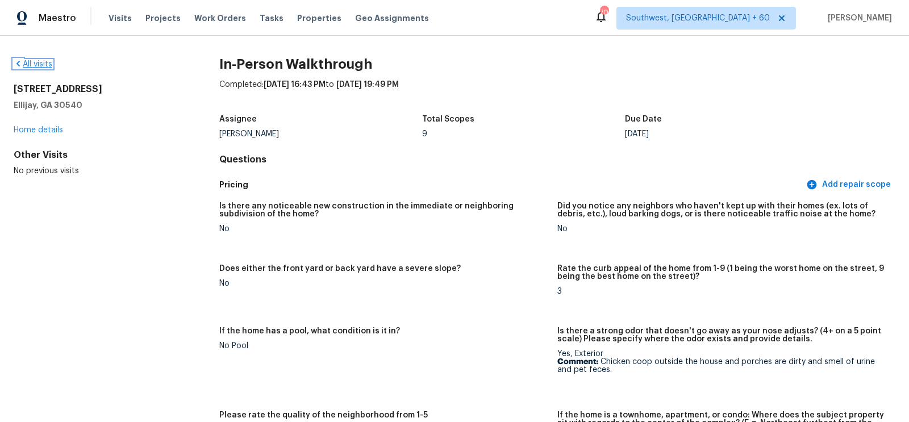
click at [52, 62] on link "All visits" at bounding box center [33, 64] width 39 height 8
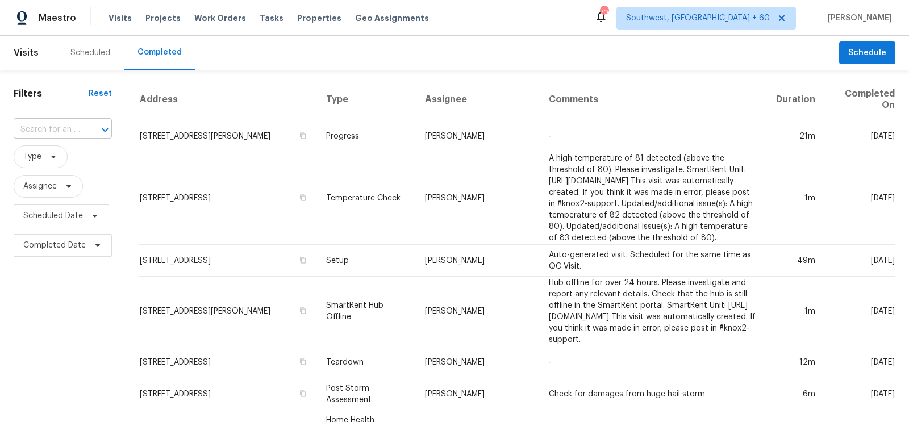
click at [76, 125] on input "text" at bounding box center [47, 130] width 66 height 18
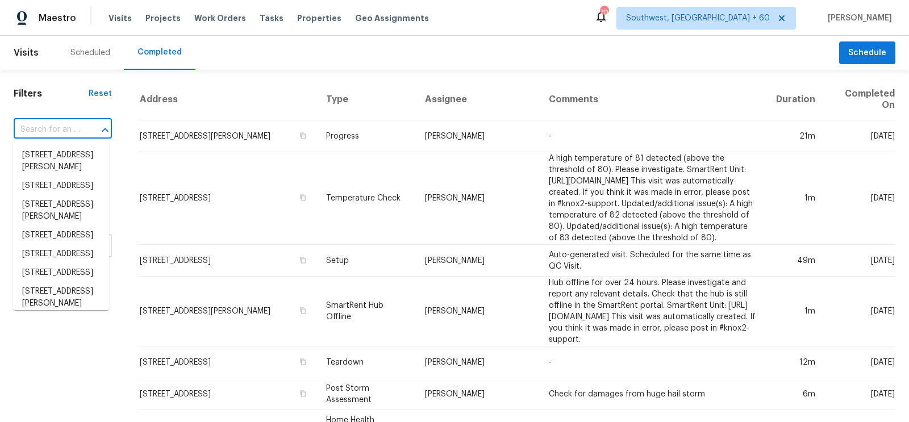
paste input "1370 Bertha St, Ferndale, MI 48220"
type input "1370 Bertha St, Ferndale, MI 48220"
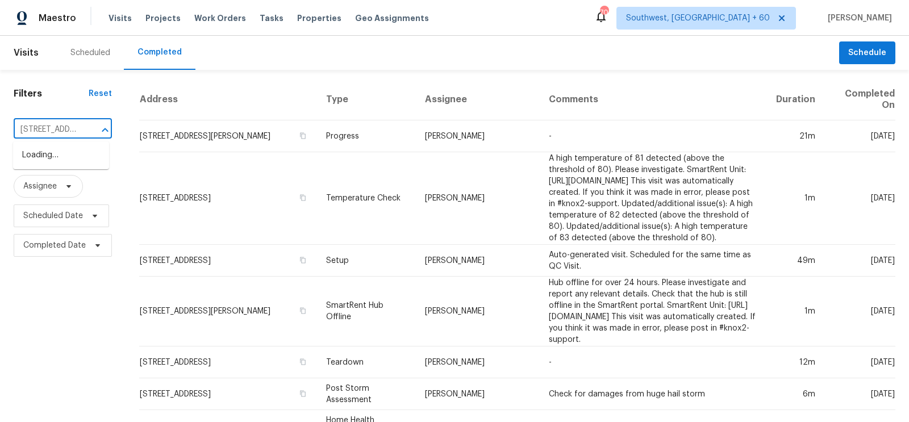
scroll to position [0, 72]
click at [73, 158] on li "1370 Bertha St, Ferndale, MI 48220" at bounding box center [61, 161] width 96 height 31
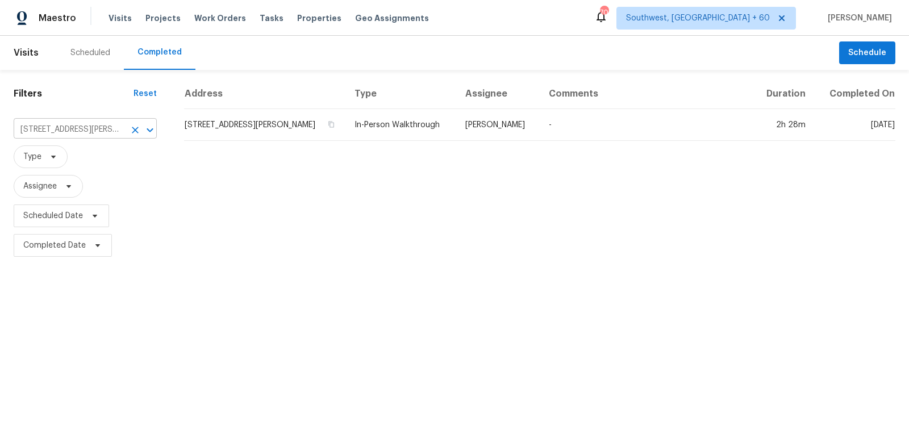
click at [236, 124] on td "1370 Bertha St, Ferndale, MI 48220" at bounding box center [264, 125] width 161 height 32
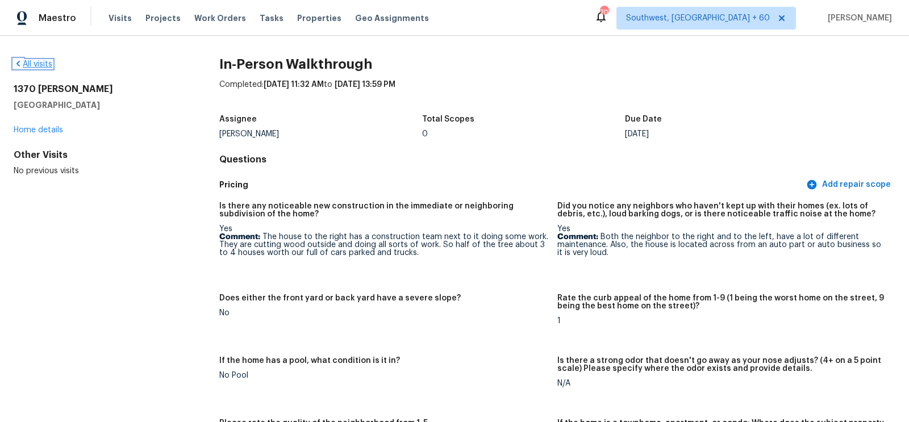
click at [32, 64] on link "All visits" at bounding box center [33, 64] width 39 height 8
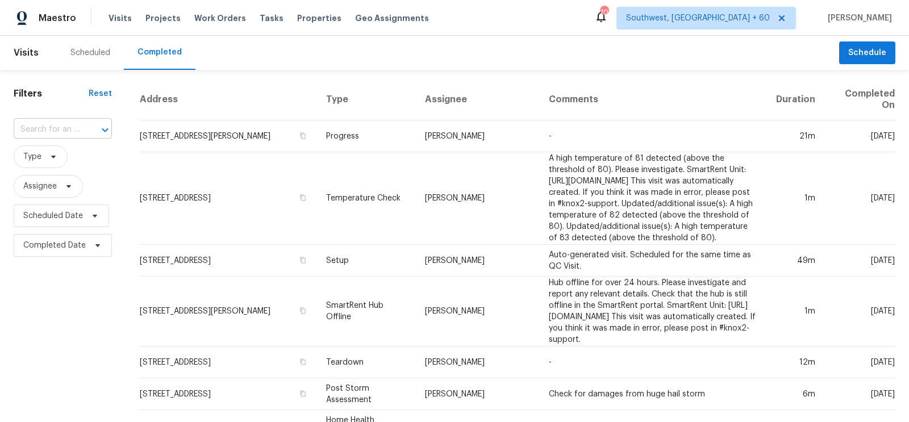
click at [68, 121] on input "text" at bounding box center [47, 130] width 66 height 18
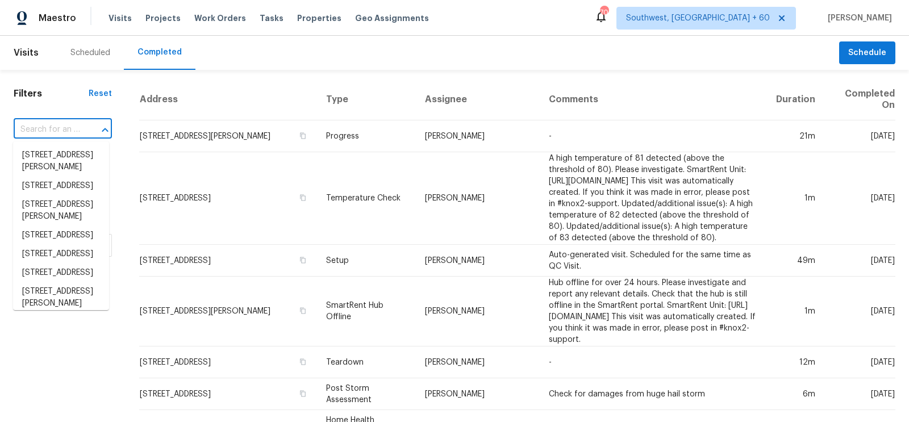
paste input "3415 La Fleur Ln, Spring, TX 77388"
type input "3415 La Fleur Ln, Spring, TX 77388"
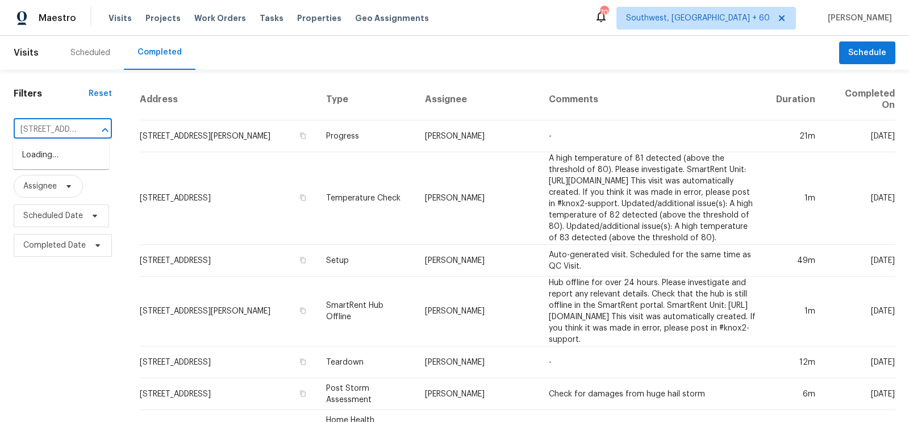
scroll to position [0, 69]
click at [60, 162] on li "3415 La Fleur Ln, Spring, TX 77388" at bounding box center [61, 155] width 96 height 19
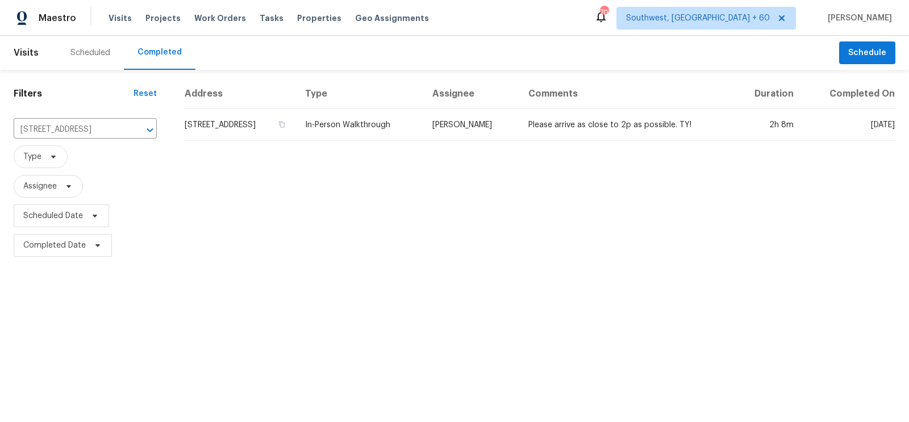
click at [245, 116] on td "3415 La Fleur Ln, Spring, TX 77388" at bounding box center [240, 125] width 112 height 32
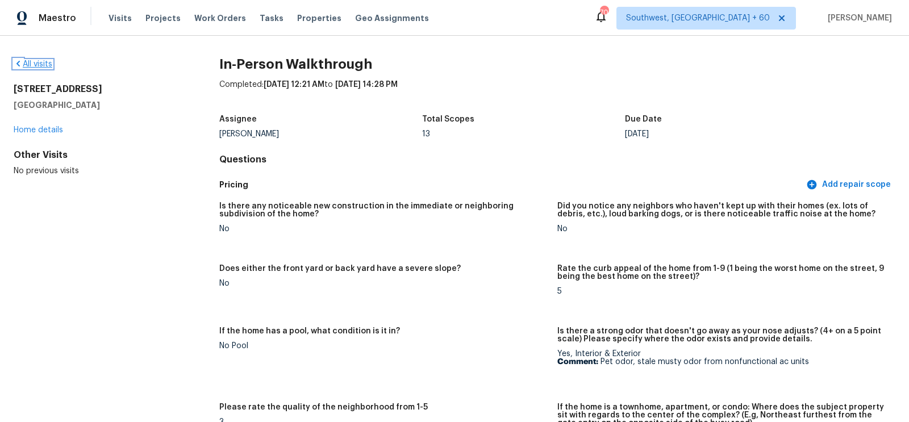
click at [30, 60] on link "All visits" at bounding box center [33, 64] width 39 height 8
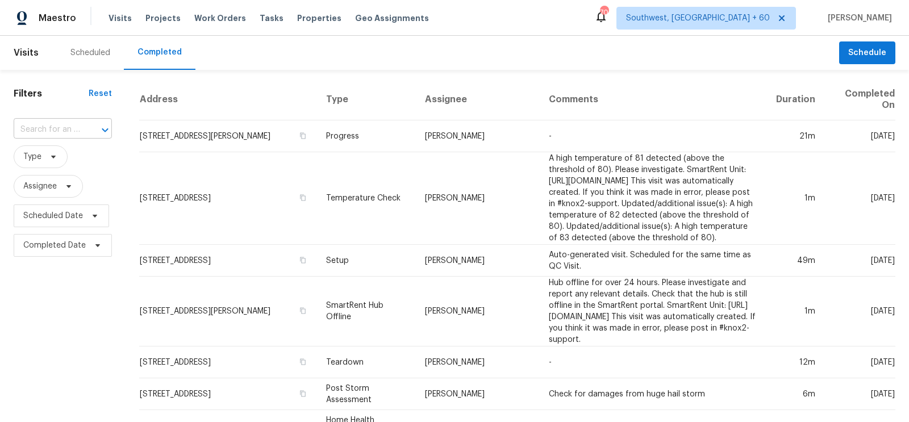
click at [14, 124] on input "text" at bounding box center [47, 130] width 66 height 18
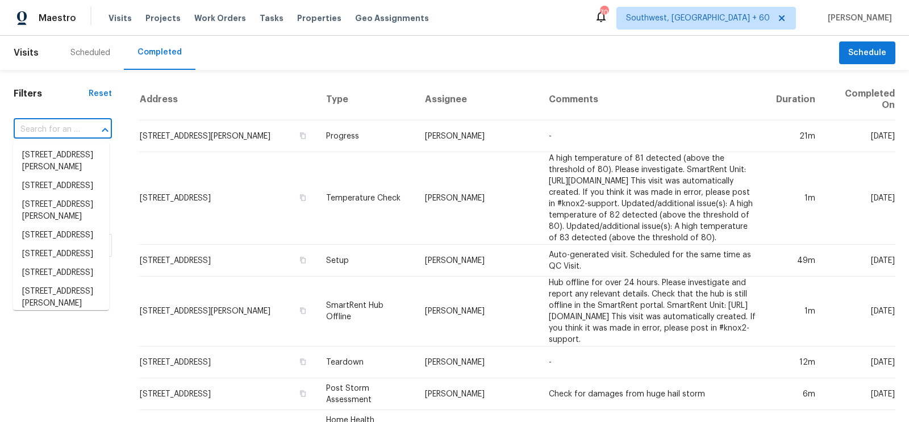
paste input "178 Morgan Ave, Elyria, OH 44035"
type input "178 Morgan Ave, Elyria, OH 44035"
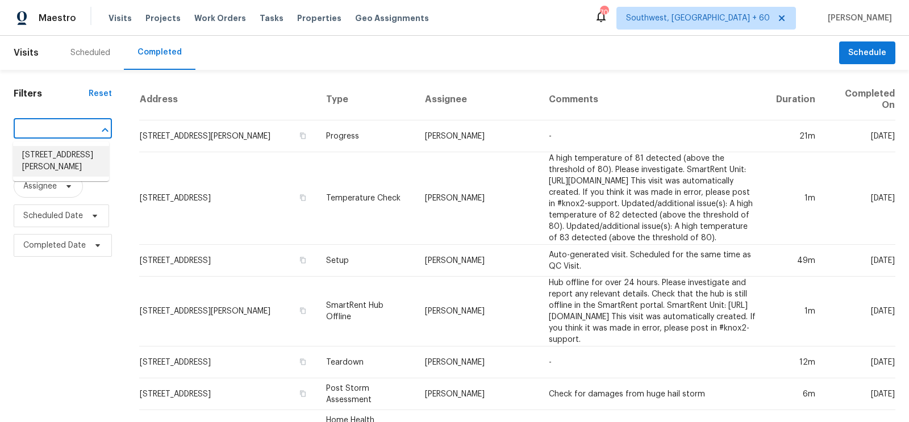
click at [61, 149] on li "178 Morgan Ave, Elyria, OH 44035" at bounding box center [61, 161] width 96 height 31
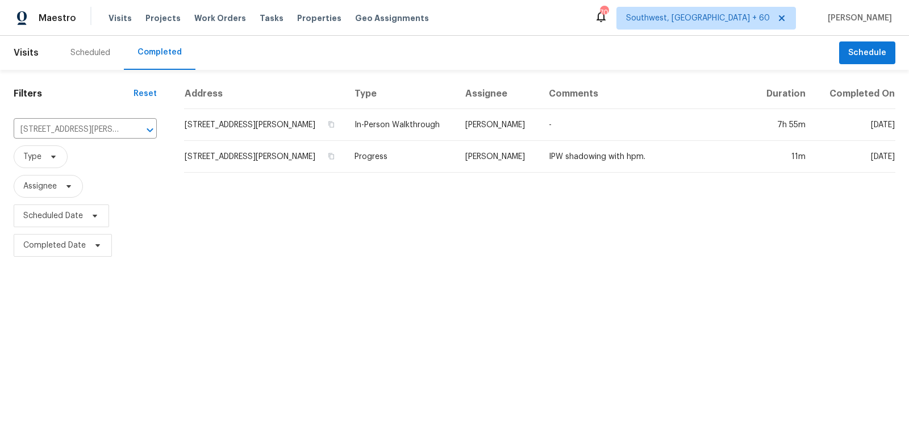
click at [261, 127] on td "178 Morgan Ave, Elyria, OH 44035" at bounding box center [264, 125] width 161 height 32
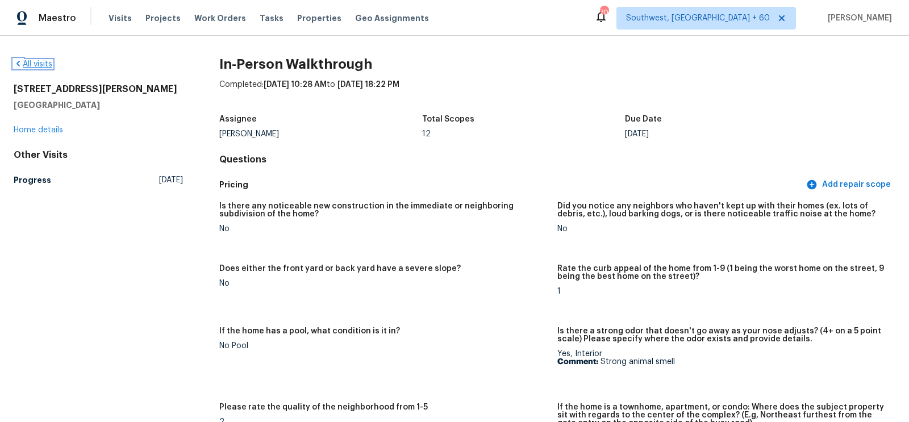
click at [43, 67] on link "All visits" at bounding box center [33, 64] width 39 height 8
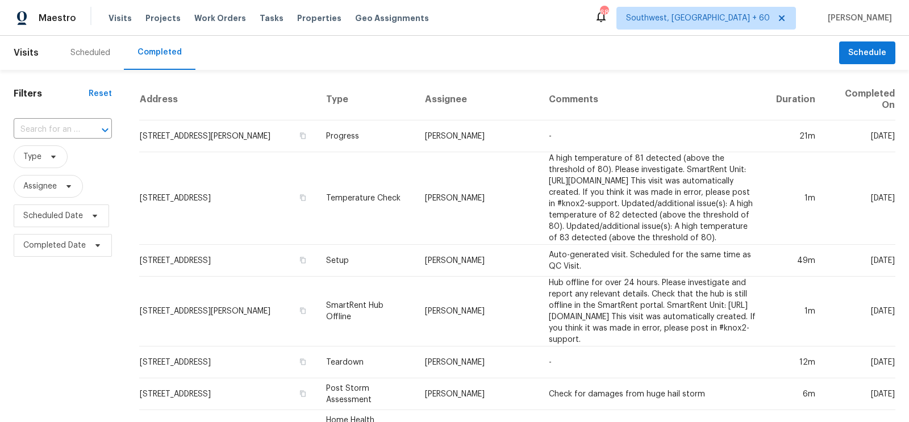
click at [502, 53] on div "Scheduled Completed" at bounding box center [448, 53] width 782 height 34
click at [538, 43] on div "Scheduled Completed" at bounding box center [448, 53] width 782 height 34
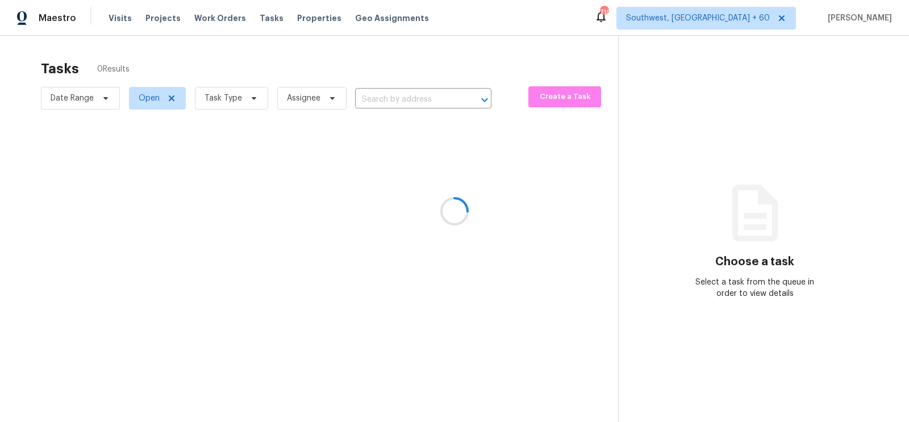
click at [385, 98] on div at bounding box center [454, 211] width 909 height 422
click at [418, 110] on div at bounding box center [454, 211] width 909 height 422
click at [412, 98] on div at bounding box center [454, 211] width 909 height 422
click at [399, 104] on div at bounding box center [454, 211] width 909 height 422
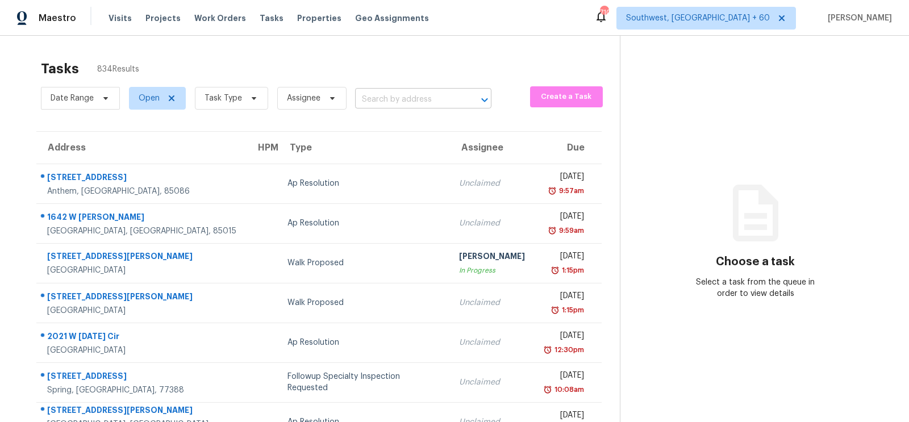
click at [390, 102] on input "text" at bounding box center [407, 100] width 105 height 18
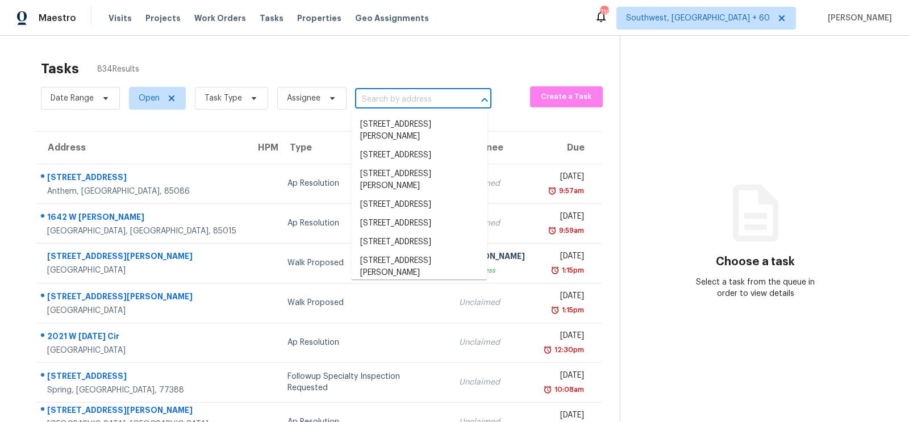
paste input "8615 Chadwick Dr Tampa, FL, 33635"
type input "8615 Chadwick Dr Tampa, FL, 33635"
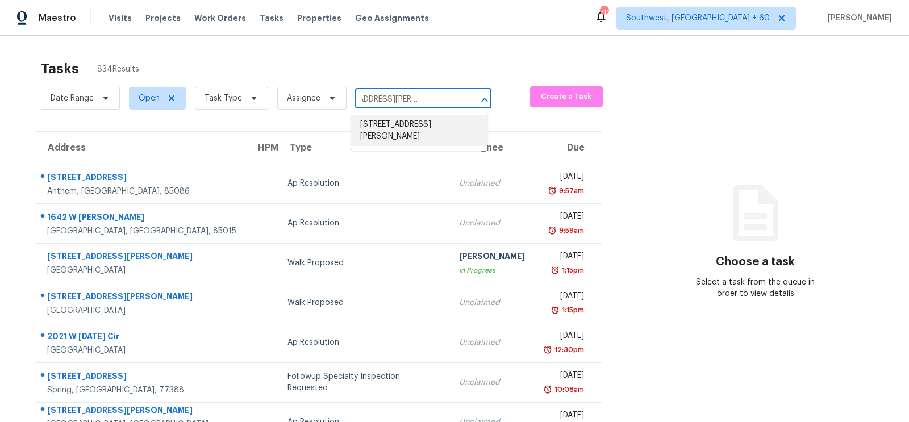
click at [397, 124] on li "8615 Chadwick Dr, Tampa, FL 33635" at bounding box center [419, 130] width 136 height 31
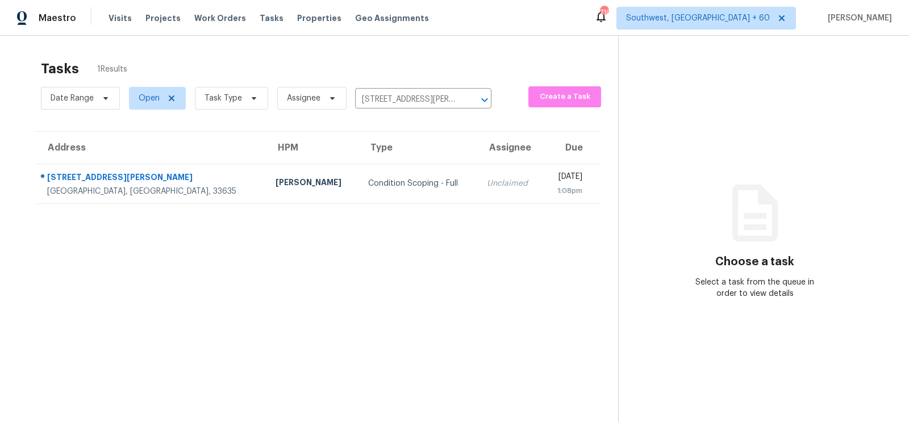
click at [487, 183] on div "Unclaimed" at bounding box center [510, 183] width 47 height 11
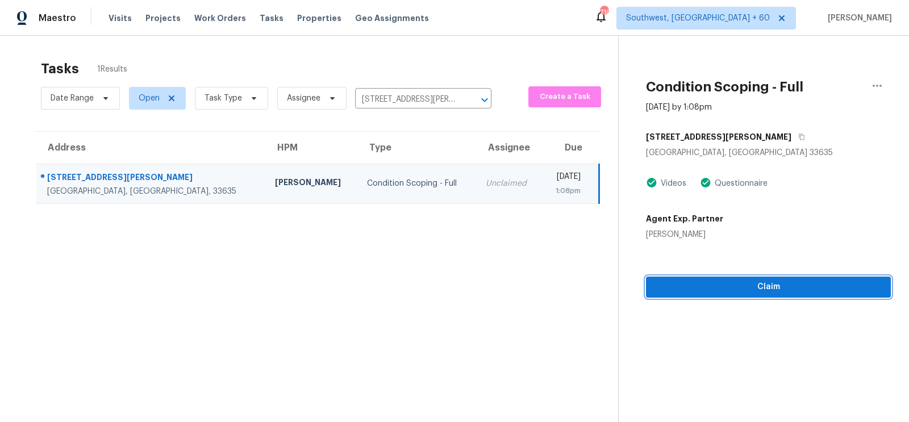
click at [772, 288] on span "Claim" at bounding box center [768, 287] width 227 height 14
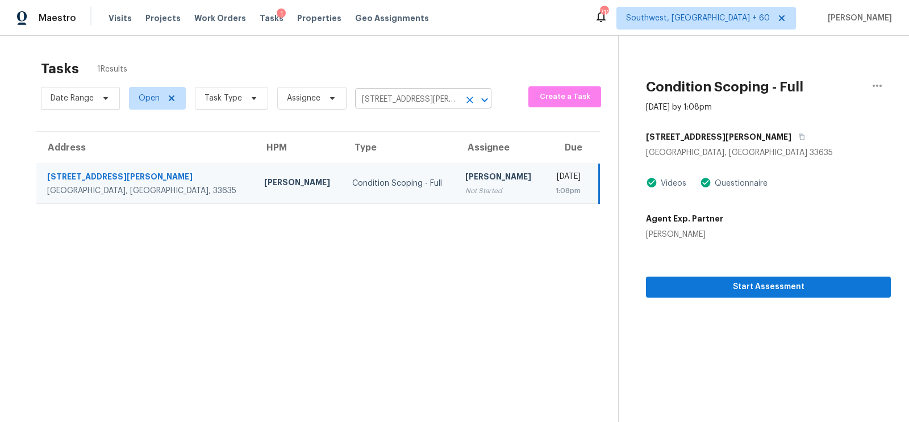
click at [407, 100] on input "8615 Chadwick Dr, Tampa, FL 33635" at bounding box center [407, 100] width 105 height 18
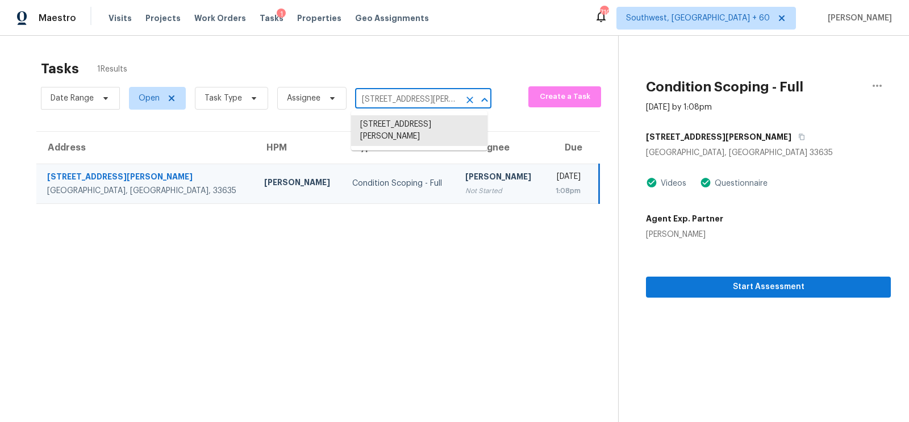
paste input "6795 Wendy Jean Dr Morrow, GA, 30260"
type input "6795 Wendy Jean Dr Morrow, GA, 30260"
click at [399, 125] on li "6795 Wendy Jean Dr, Morrow, GA 30260" at bounding box center [419, 136] width 136 height 43
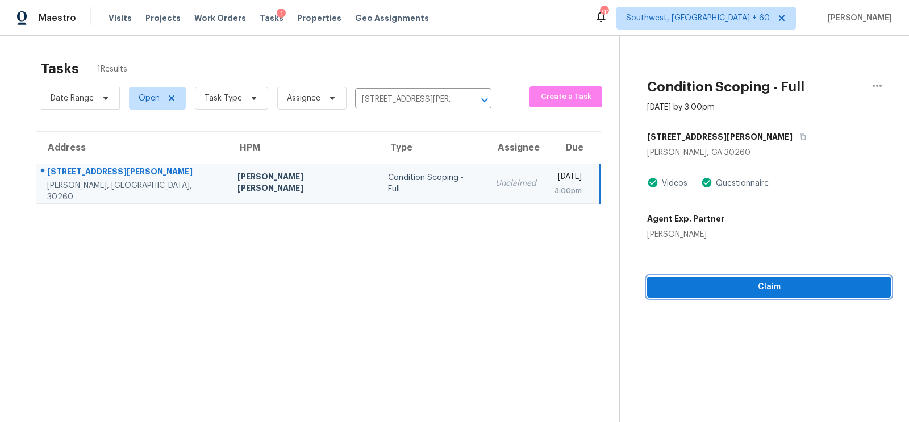
click at [770, 287] on span "Claim" at bounding box center [768, 287] width 225 height 14
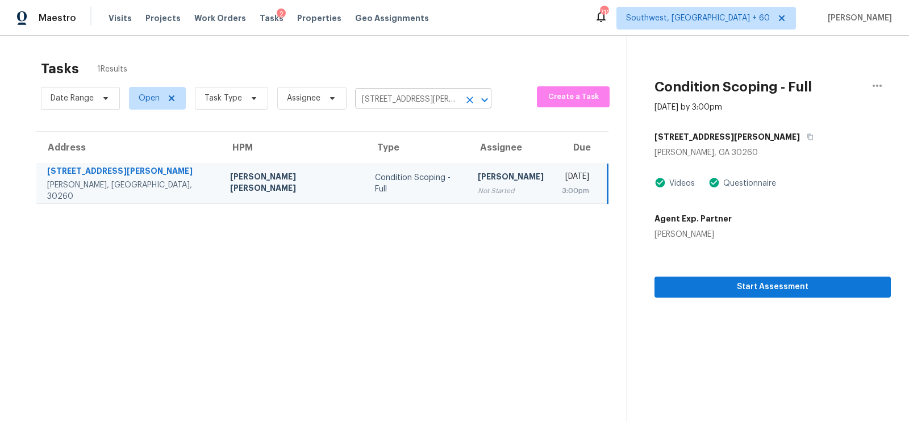
click at [403, 102] on input "6795 Wendy Jean Dr, Morrow, GA 30260" at bounding box center [407, 100] width 105 height 18
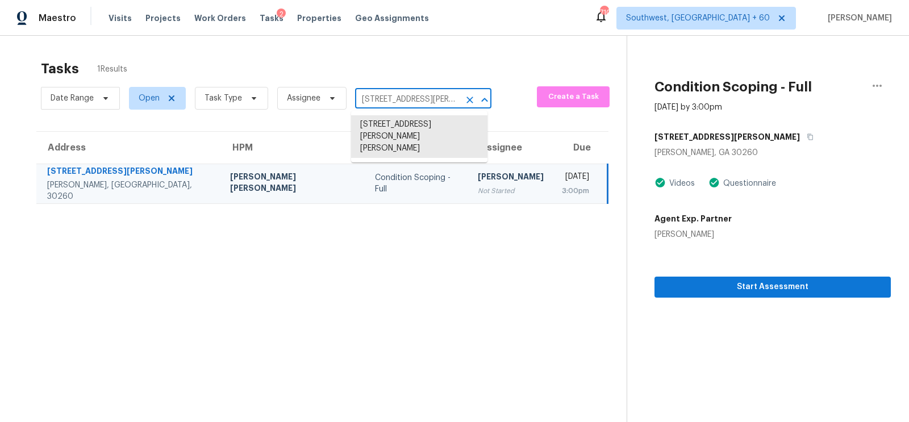
paste input "28438 Tall Grass Dr Wesley Chapel, FL, 33543"
type input "28438 Tall Grass Dr Wesley Chapel, FL, 33543"
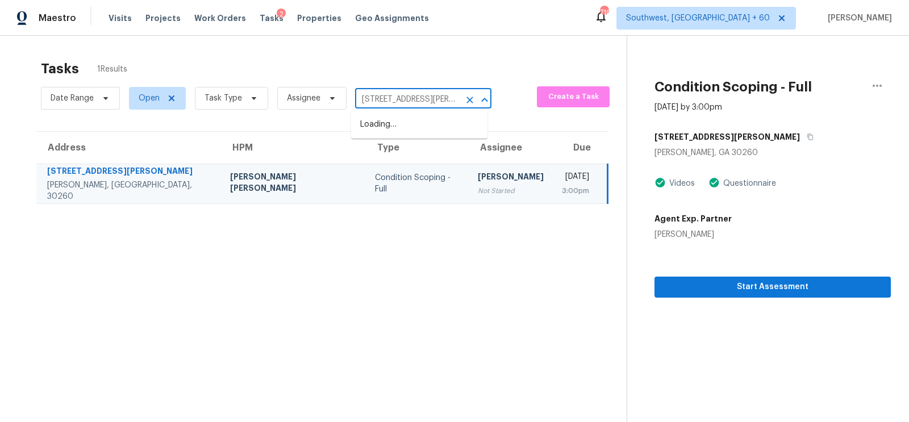
scroll to position [0, 72]
click at [411, 131] on li "28438 Tall Grass Dr, Wesley Chapel, FL 33543" at bounding box center [419, 130] width 136 height 31
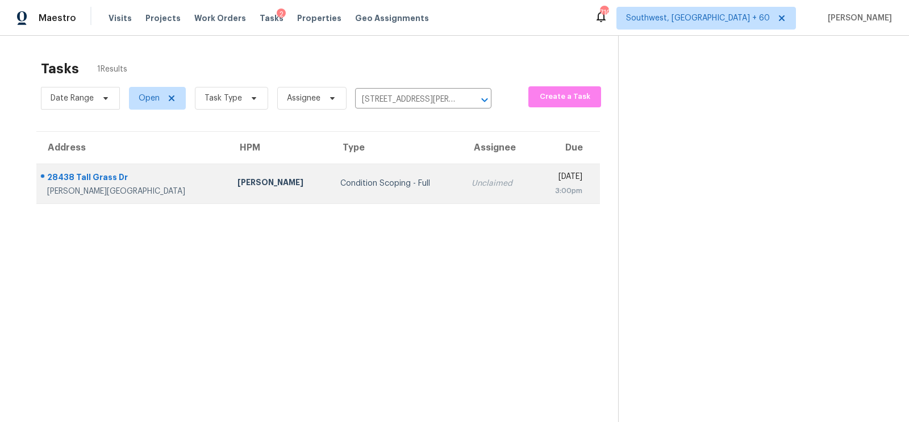
click at [543, 189] on div "3:00pm" at bounding box center [562, 190] width 39 height 11
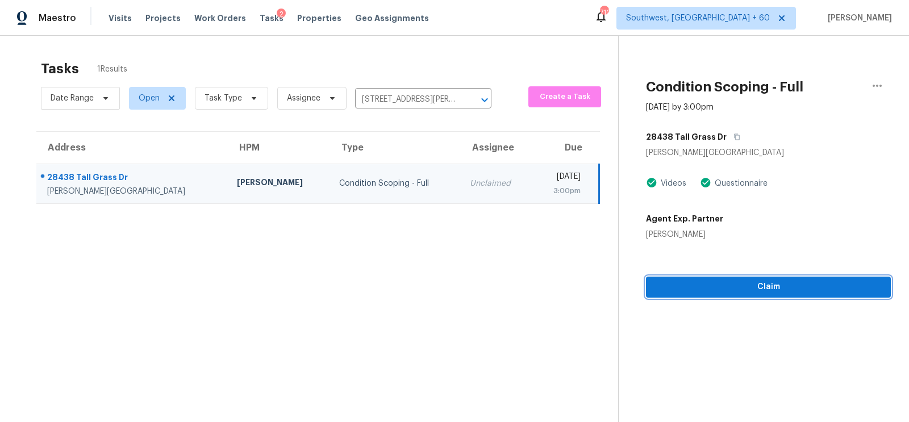
click at [767, 282] on span "Claim" at bounding box center [768, 287] width 227 height 14
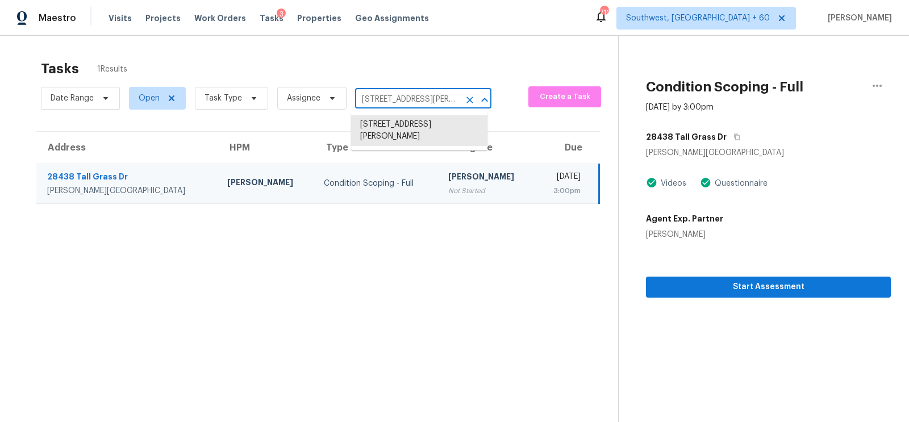
click at [417, 102] on input "28438 Tall Grass Dr, Wesley Chapel, FL 33543" at bounding box center [407, 100] width 105 height 18
paste input "951 Marshfield Preserve Way Kissimmee, FL, 34746"
type input "2951 Marshfield Preserve Way Kissimmee, FL, 34746"
click at [418, 126] on li "2951 Marshfield Preserve Way, Kissimmee, FL 34746" at bounding box center [419, 124] width 136 height 19
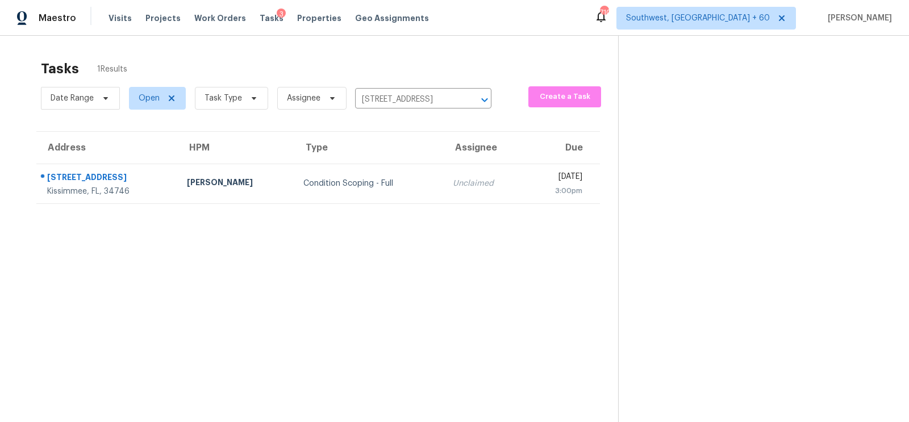
click at [444, 176] on td "Unclaimed" at bounding box center [485, 184] width 82 height 40
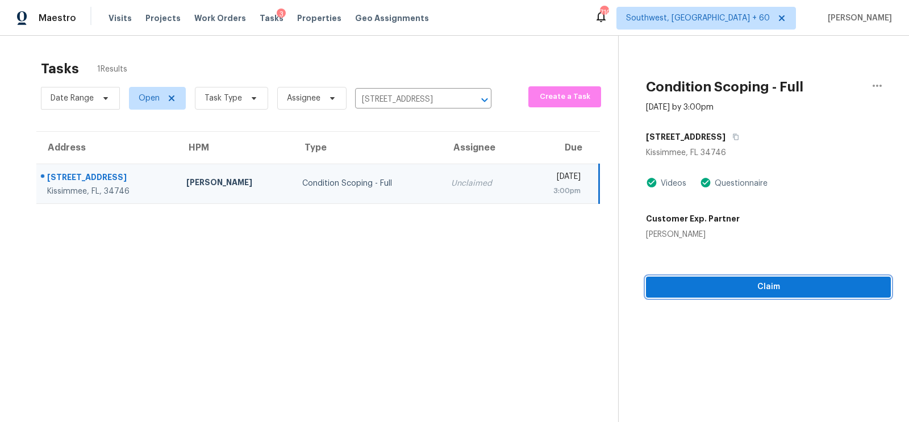
click at [774, 292] on span "Claim" at bounding box center [768, 287] width 227 height 14
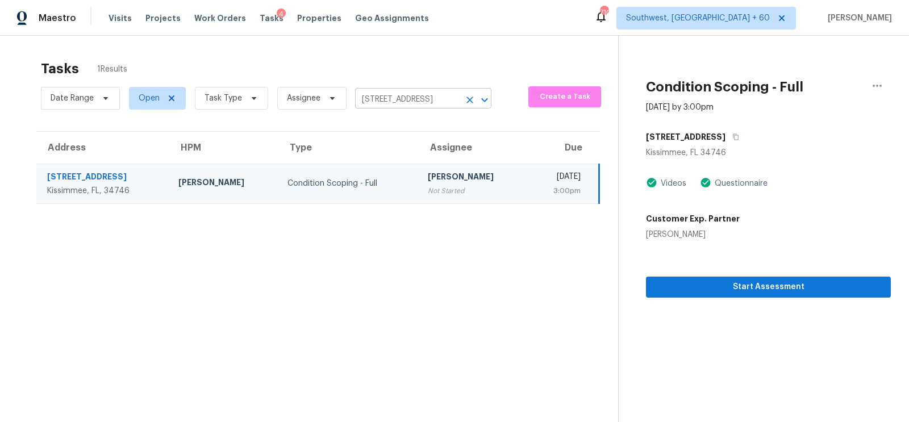
click at [440, 101] on input "2951 Marshfield Preserve Way, Kissimmee, FL 34746" at bounding box center [407, 100] width 105 height 18
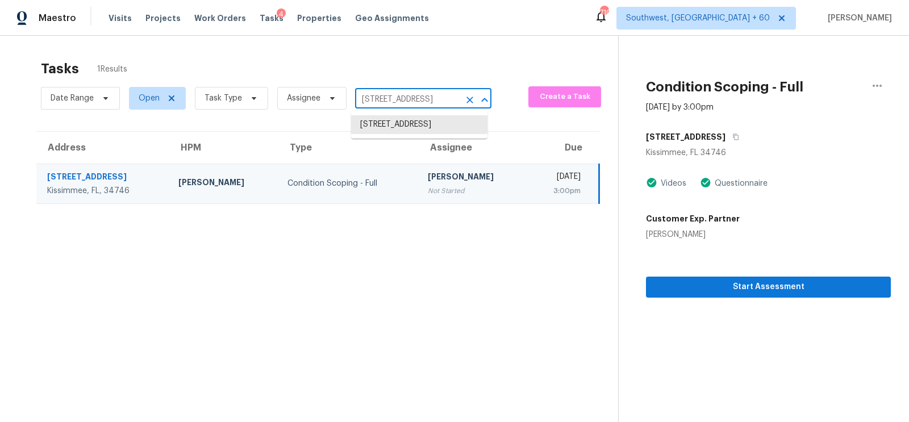
paste input "1326 Majestic Meadow Dr Charlotte, NC, 2821"
type input "1326 Majestic Meadow Dr Charlotte, NC, 28216"
click at [410, 120] on li "1326 Majestic Meadow Dr, Charlotte, NC 28216" at bounding box center [419, 124] width 136 height 19
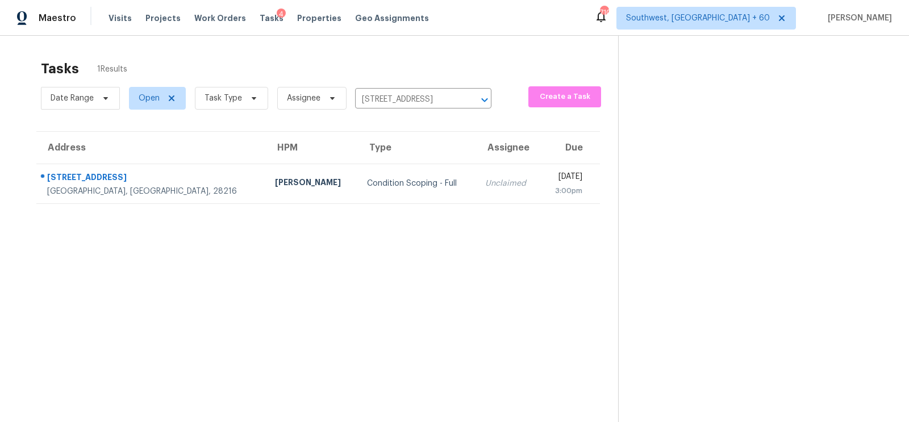
click at [476, 155] on th "Assignee" at bounding box center [508, 148] width 65 height 32
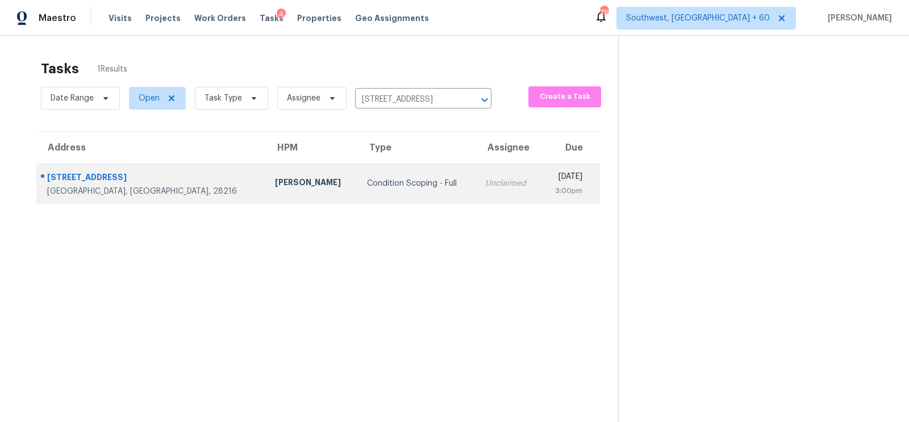
click at [476, 172] on td "Unclaimed" at bounding box center [508, 184] width 65 height 40
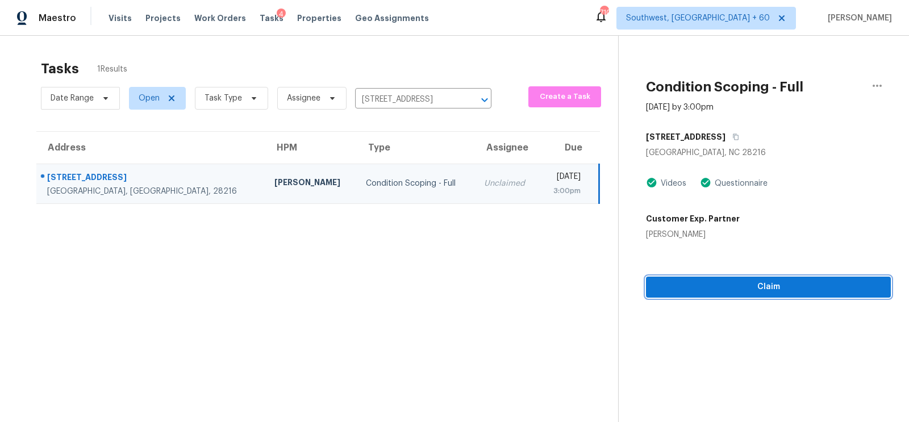
click at [781, 287] on span "Claim" at bounding box center [768, 287] width 227 height 14
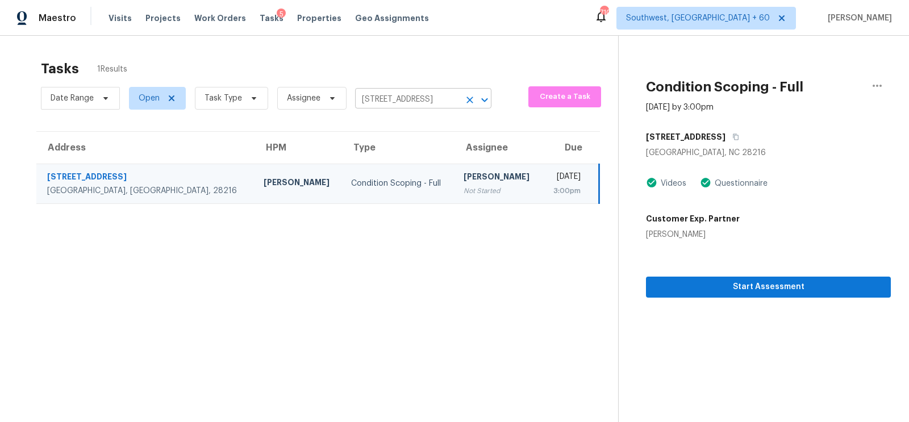
click at [427, 100] on input "1326 Majestic Meadow Dr, Charlotte, NC 28216" at bounding box center [407, 100] width 105 height 18
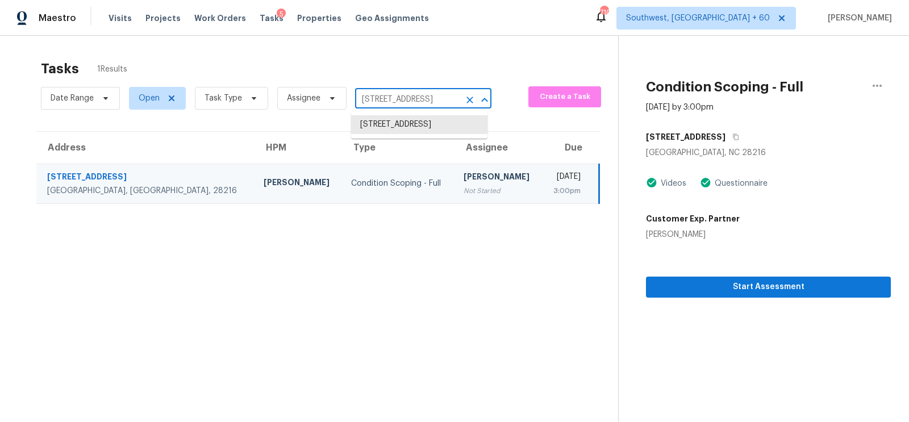
paste input "423 Beard Dr Cedar Hill, TX, 75104"
type input "423 Beard Dr Cedar Hill, TX, 75104"
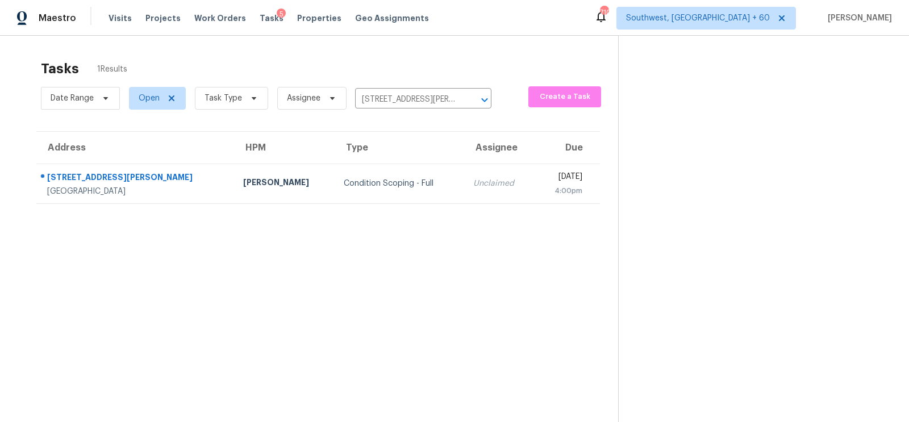
click at [411, 195] on td "Condition Scoping - Full" at bounding box center [399, 184] width 129 height 40
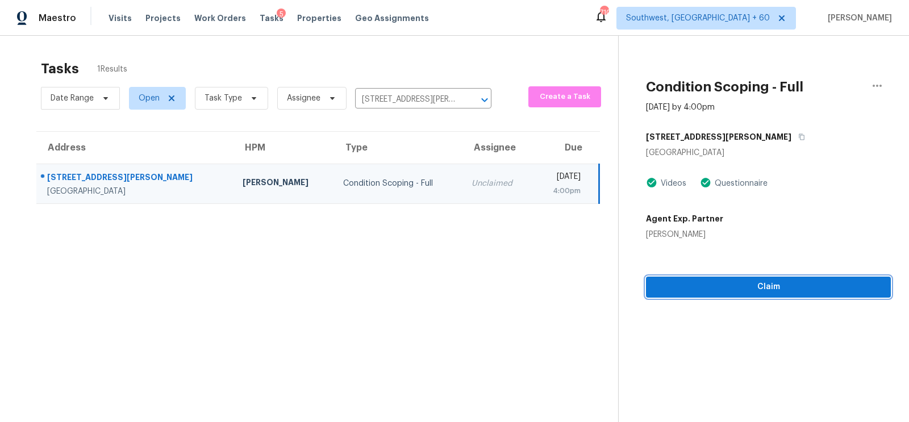
click at [765, 290] on span "Claim" at bounding box center [768, 287] width 227 height 14
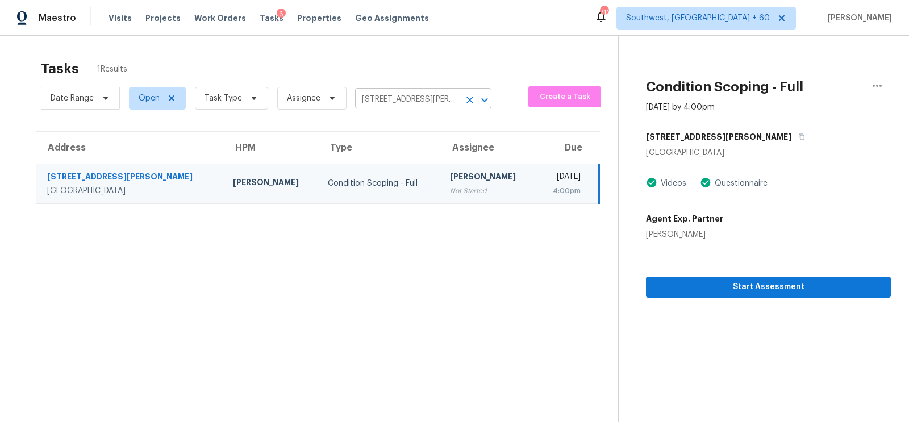
click at [415, 96] on input "423 Beard Dr, Cedar Hill, TX 75104" at bounding box center [407, 100] width 105 height 18
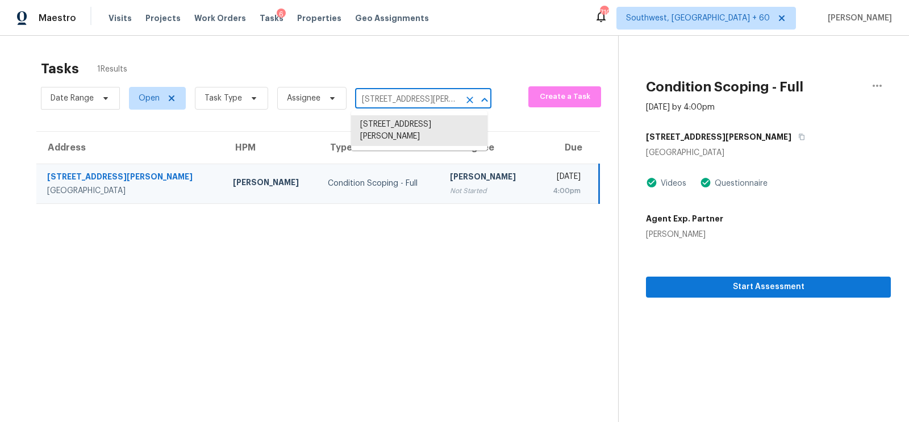
paste input "810 Gladiolus Dr Smyrna, TN, 37167"
type input "810 Gladiolus Dr Smyrna, TN, 37167"
click at [412, 129] on li "810 Gladiolus Dr, Smyrna, TN 37167" at bounding box center [419, 124] width 136 height 19
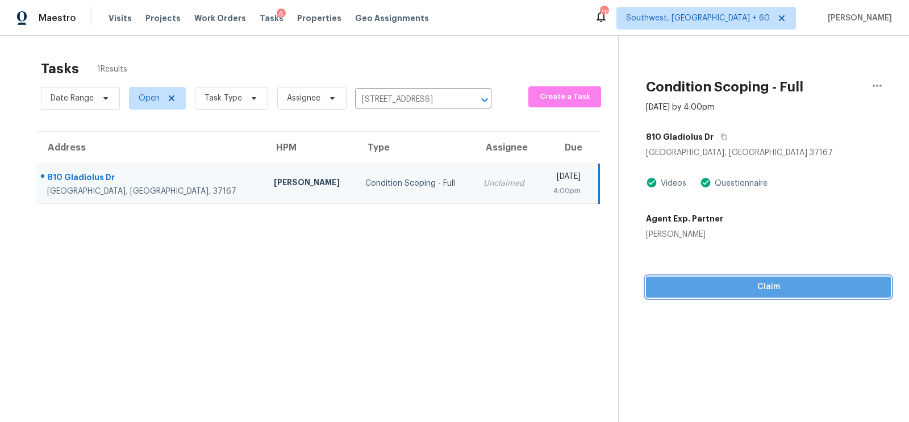
click at [762, 290] on span "Claim" at bounding box center [768, 287] width 227 height 14
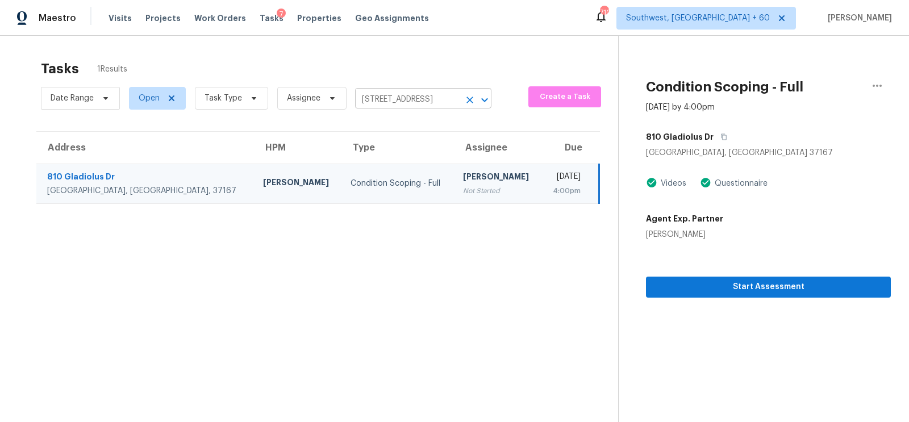
click at [439, 107] on input "810 Gladiolus Dr, Smyrna, TN 37167" at bounding box center [407, 100] width 105 height 18
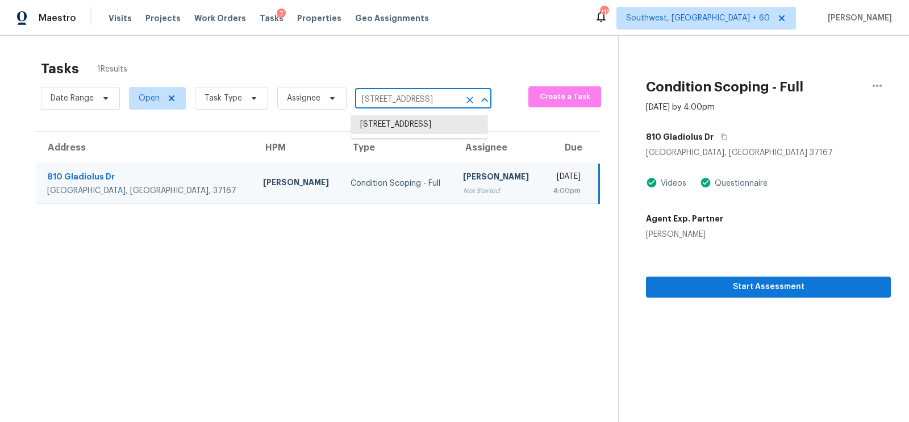
paste input "290 Cumberland Forest Dr Magnolia, TX, 77354"
type input "290 Cumberland Forest Dr Magnolia, TX, 77354"
click at [406, 133] on li "290 Cumberland Forest Dr, Magnolia, TX 77354" at bounding box center [419, 124] width 136 height 19
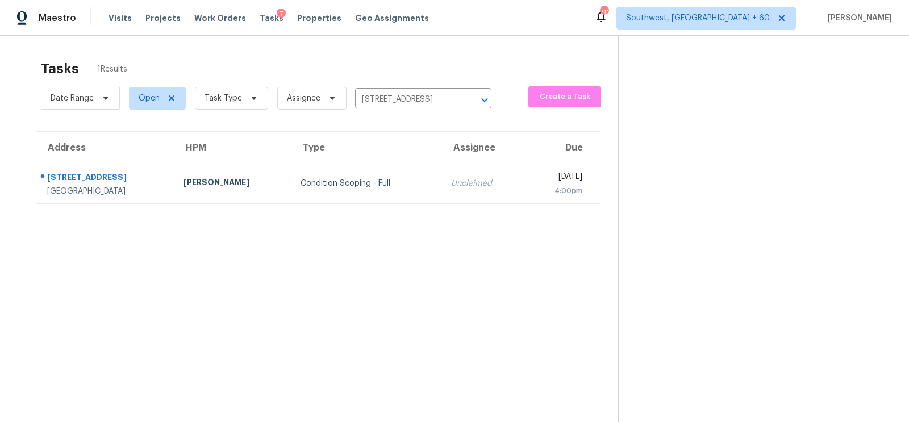
click at [419, 211] on section "Tasks 1 Results Date Range Open Task Type Assignee 290 Cumberland Forest Dr, Ma…" at bounding box center [318, 256] width 600 height 404
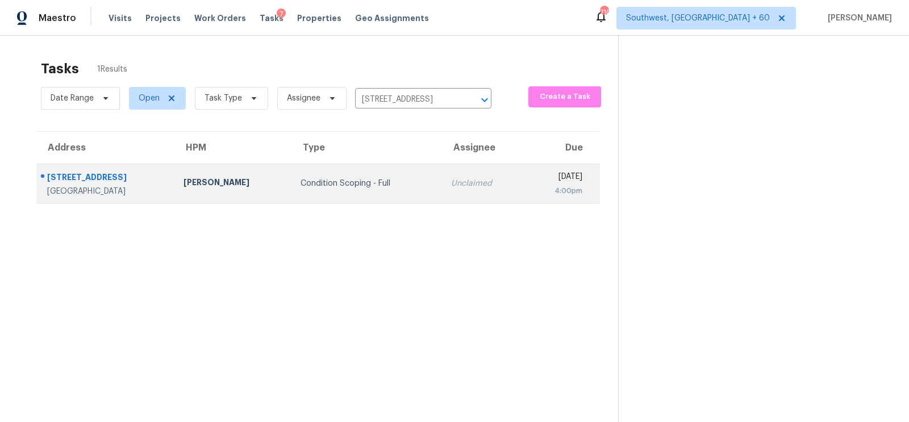
click at [442, 198] on td "Unclaimed" at bounding box center [483, 184] width 82 height 40
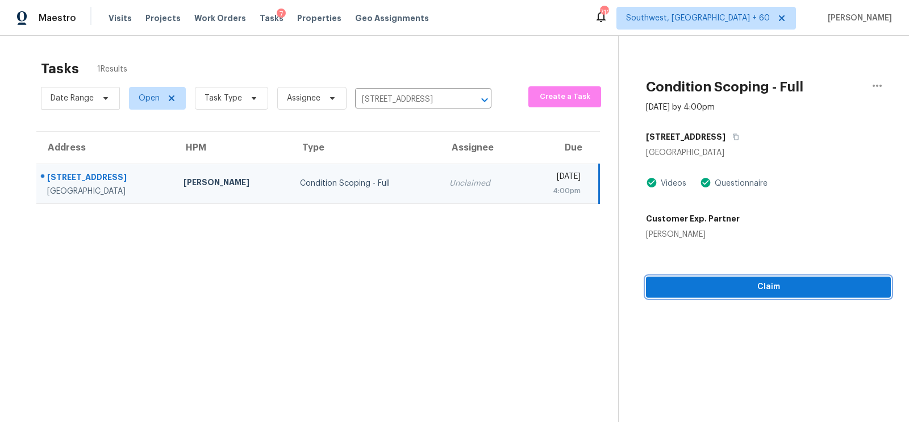
click at [763, 295] on button "Claim" at bounding box center [768, 287] width 245 height 21
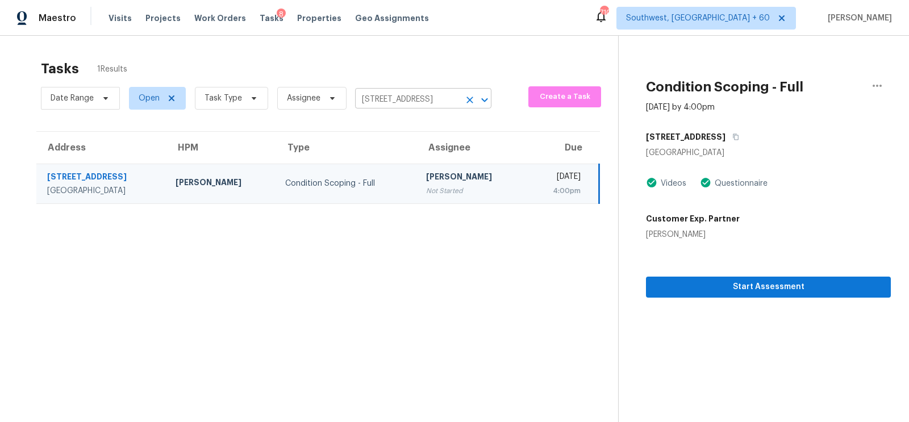
click at [406, 101] on input "290 Cumberland Forest Dr, Magnolia, TX 77354" at bounding box center [407, 100] width 105 height 18
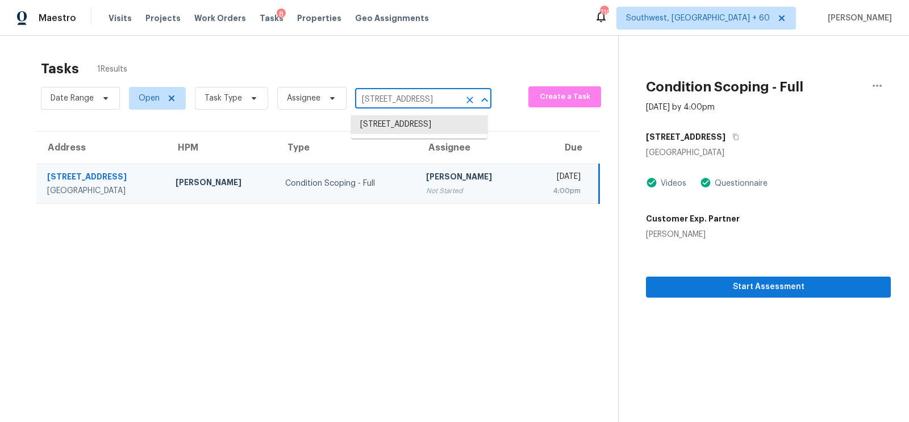
paste input "[STREET_ADDRESS]"
type input "[STREET_ADDRESS]"
click at [404, 126] on li "[STREET_ADDRESS]" at bounding box center [419, 124] width 136 height 19
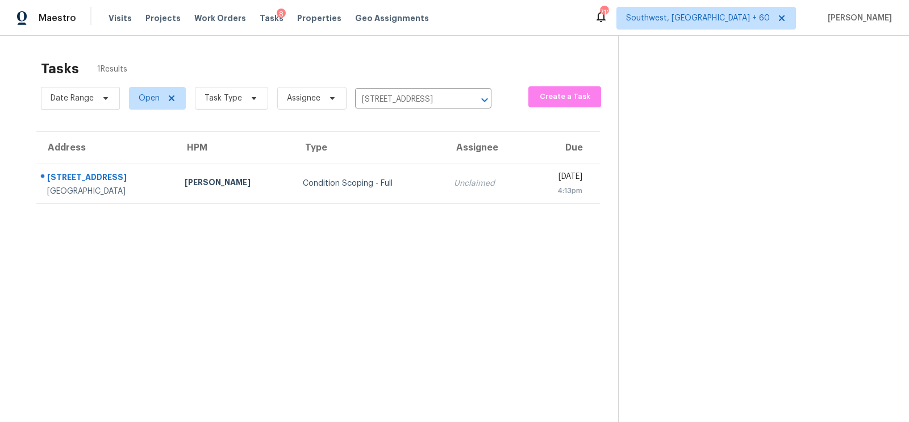
click at [445, 169] on td "Unclaimed" at bounding box center [486, 184] width 83 height 40
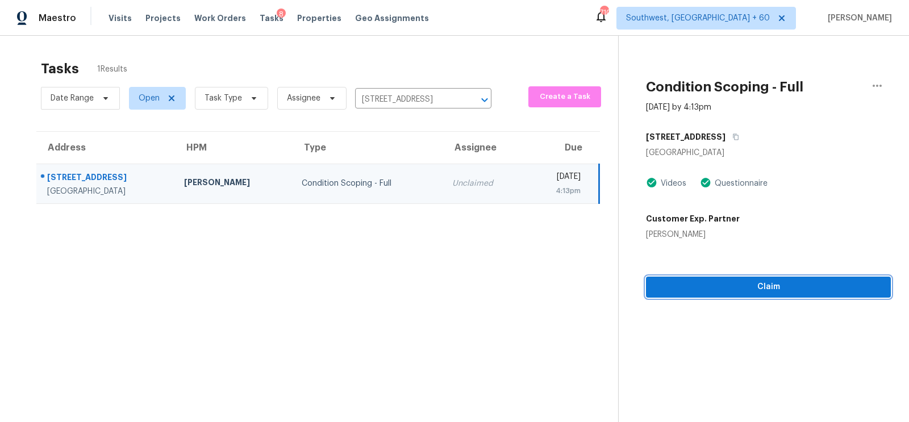
click at [773, 287] on span "Claim" at bounding box center [768, 287] width 227 height 14
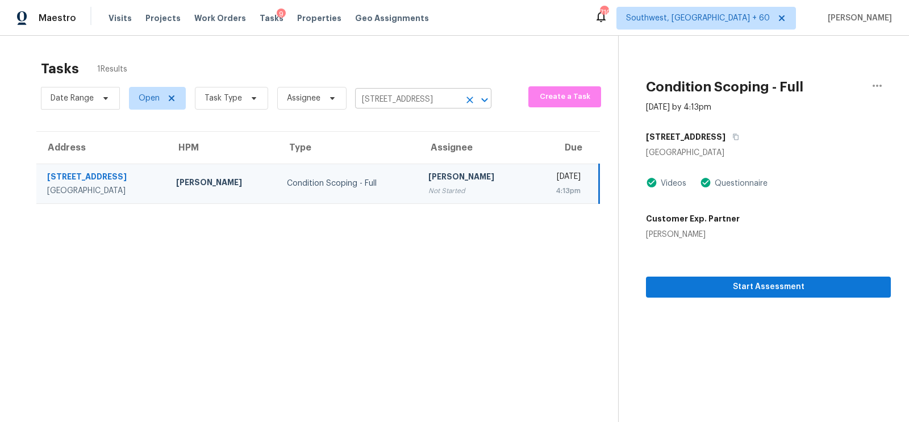
click at [436, 106] on input "[STREET_ADDRESS]" at bounding box center [407, 100] width 105 height 18
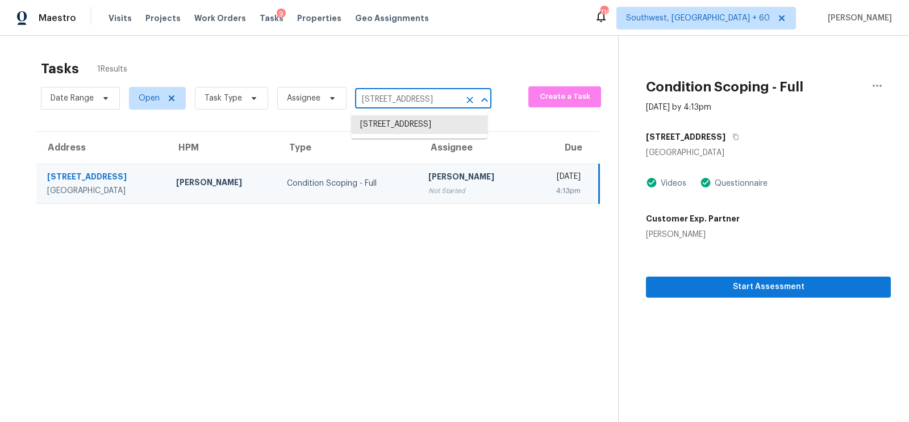
paste input "99 W 250 S Spanish Fork, UT, 84660"
type input "1299 W 250 S Spanish Fork, UT, 84660"
click at [409, 133] on li "1299 W 250 S, Spanish Fork, UT 84660" at bounding box center [419, 124] width 136 height 19
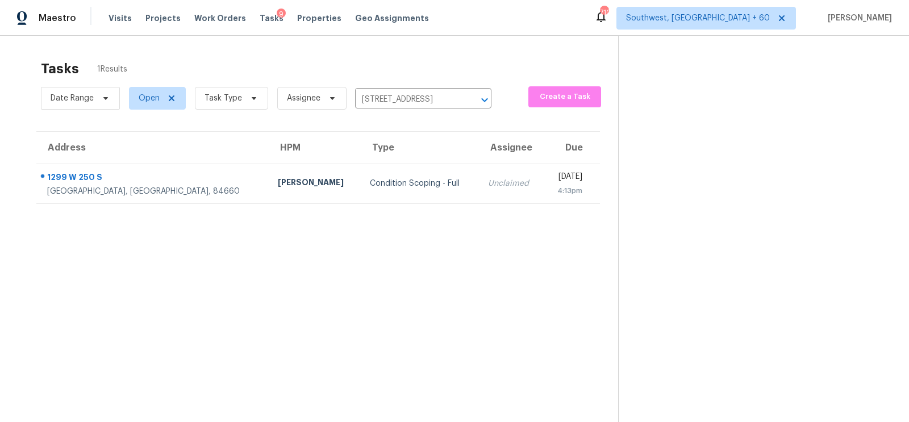
click at [479, 164] on td "Unclaimed" at bounding box center [511, 184] width 65 height 40
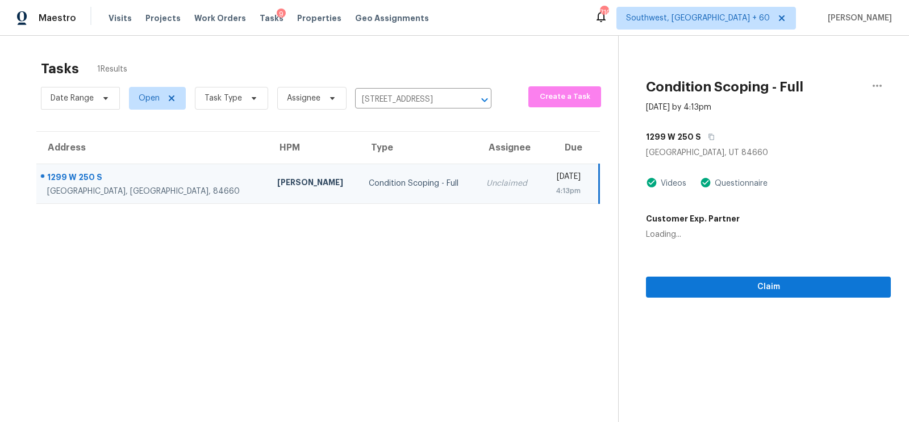
click at [477, 185] on td "Unclaimed" at bounding box center [509, 184] width 64 height 40
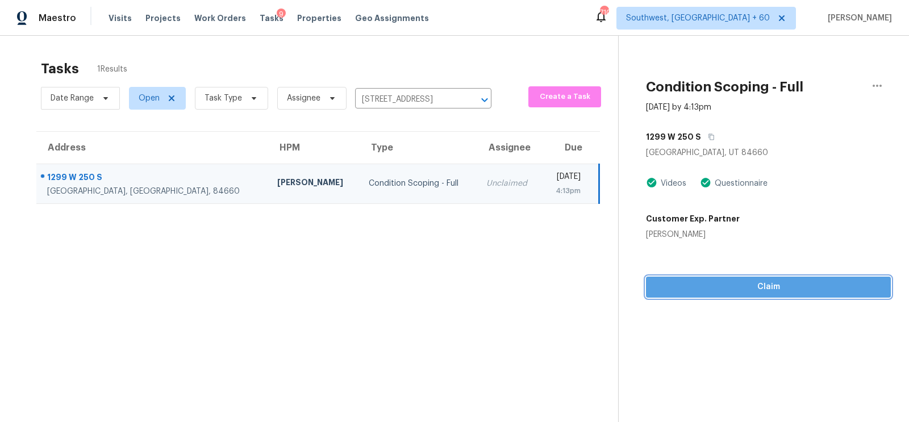
click at [770, 293] on span "Claim" at bounding box center [768, 287] width 227 height 14
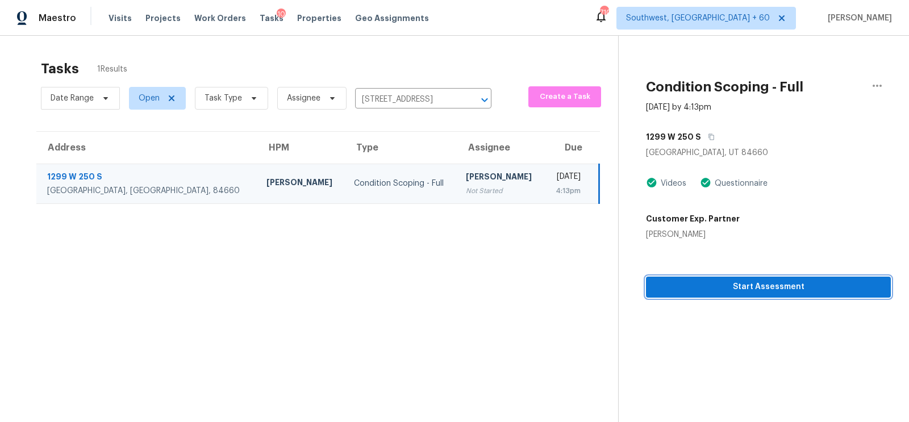
click at [775, 293] on span "Start Assessment" at bounding box center [768, 287] width 227 height 14
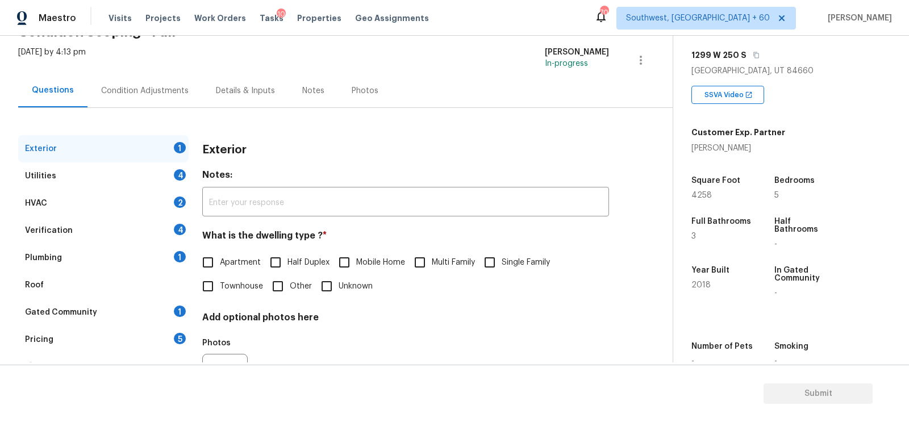
scroll to position [69, 0]
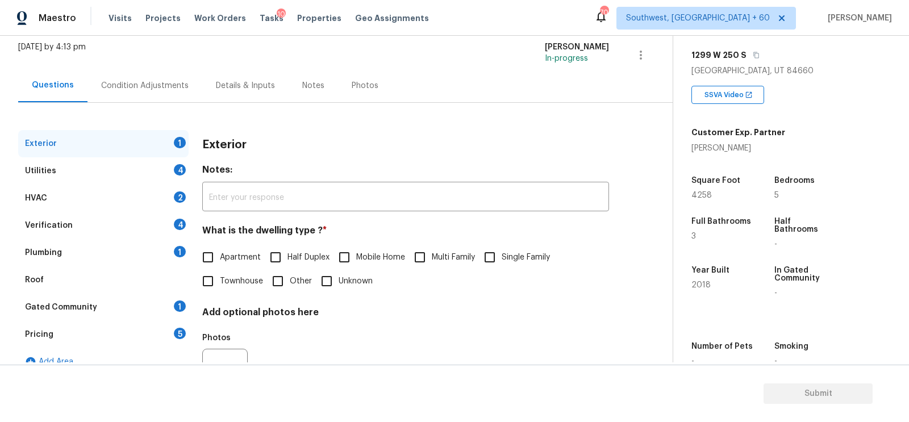
click at [524, 249] on label "Single Family" at bounding box center [514, 257] width 72 height 24
click at [502, 249] on input "Single Family" at bounding box center [490, 257] width 24 height 24
checkbox input "true"
click at [135, 164] on div "Utilities 4" at bounding box center [103, 170] width 170 height 27
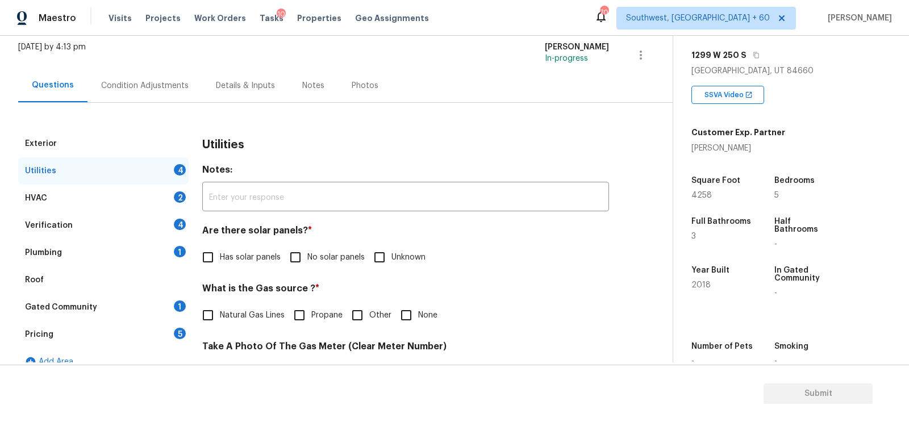
click at [307, 253] on span "No solar panels" at bounding box center [335, 258] width 57 height 12
click at [307, 253] on input "No solar panels" at bounding box center [295, 257] width 24 height 24
checkbox input "true"
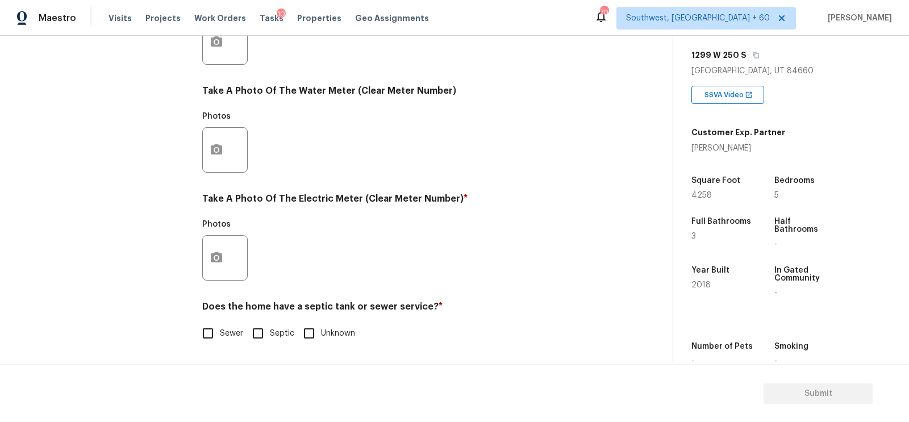
click at [204, 336] on input "Sewer" at bounding box center [208, 333] width 24 height 24
checkbox input "true"
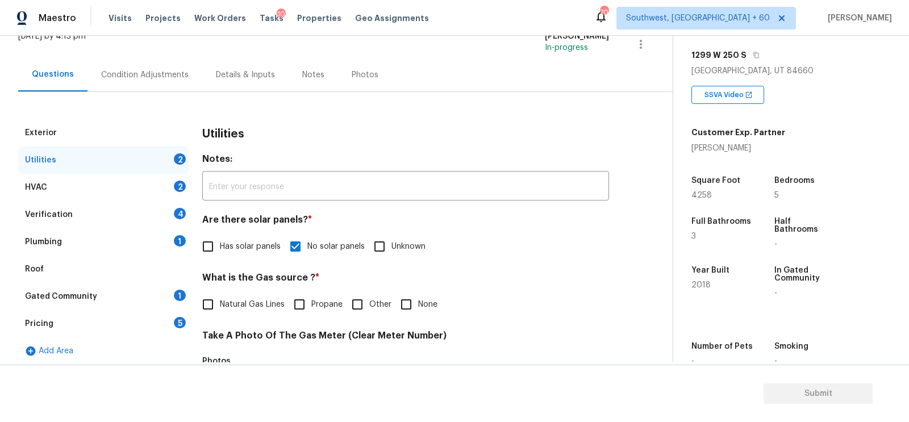
click at [153, 187] on div "HVAC 2" at bounding box center [103, 187] width 170 height 27
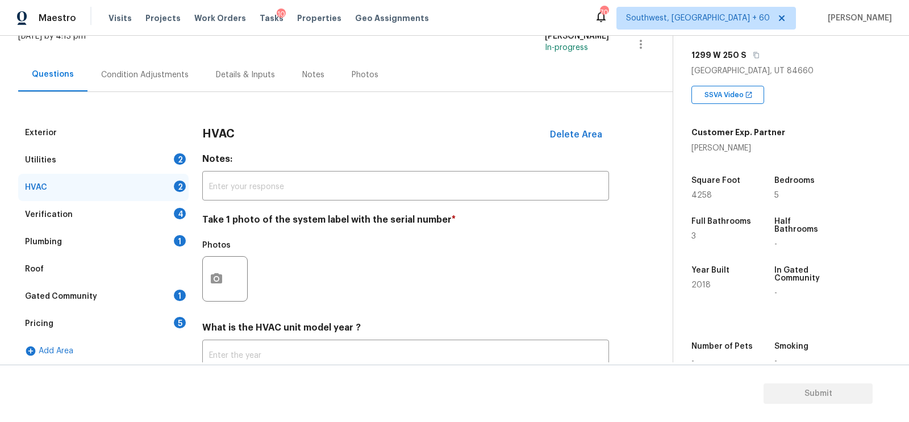
scroll to position [162, 0]
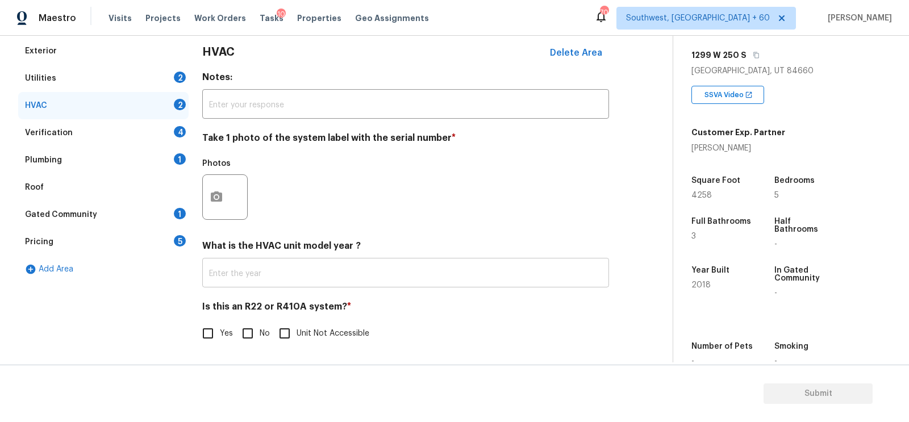
click at [320, 269] on input "text" at bounding box center [405, 274] width 407 height 27
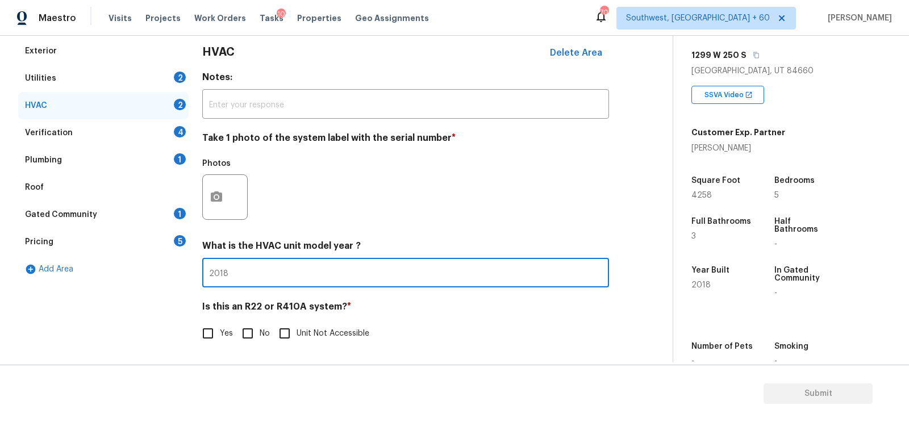
type input "2018"
click at [265, 341] on label "No" at bounding box center [253, 333] width 34 height 24
click at [260, 341] on input "No" at bounding box center [248, 333] width 24 height 24
checkbox input "true"
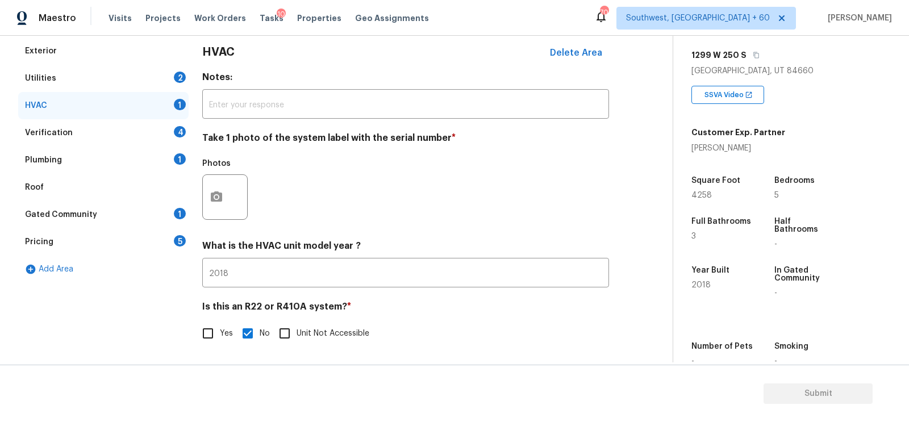
click at [165, 123] on div "Verification 4" at bounding box center [103, 132] width 170 height 27
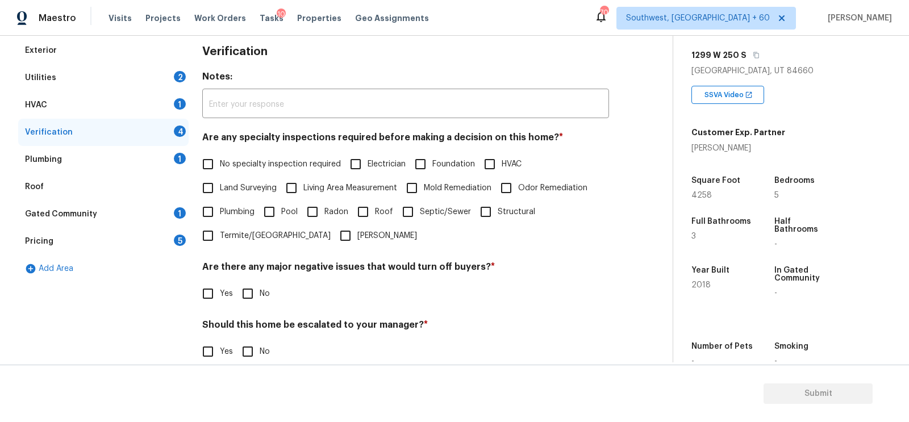
click at [261, 150] on div "Are any specialty inspections required before making a decision on this home? *…" at bounding box center [405, 190] width 407 height 116
click at [256, 165] on span "No specialty inspection required" at bounding box center [280, 164] width 121 height 12
click at [220, 165] on input "No specialty inspection required" at bounding box center [208, 164] width 24 height 24
checkbox input "true"
click at [249, 298] on input "No" at bounding box center [248, 294] width 24 height 24
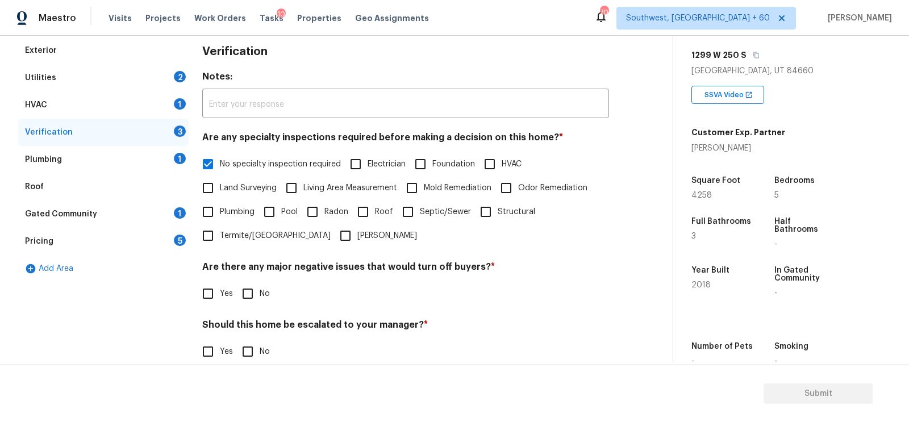
checkbox input "true"
click at [250, 344] on input "No" at bounding box center [248, 353] width 24 height 24
checkbox input "true"
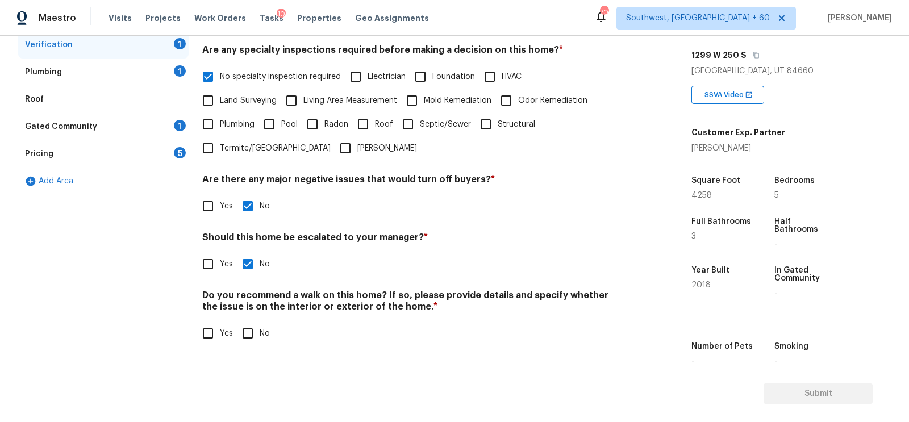
click at [250, 329] on input "No" at bounding box center [248, 333] width 24 height 24
checkbox input "true"
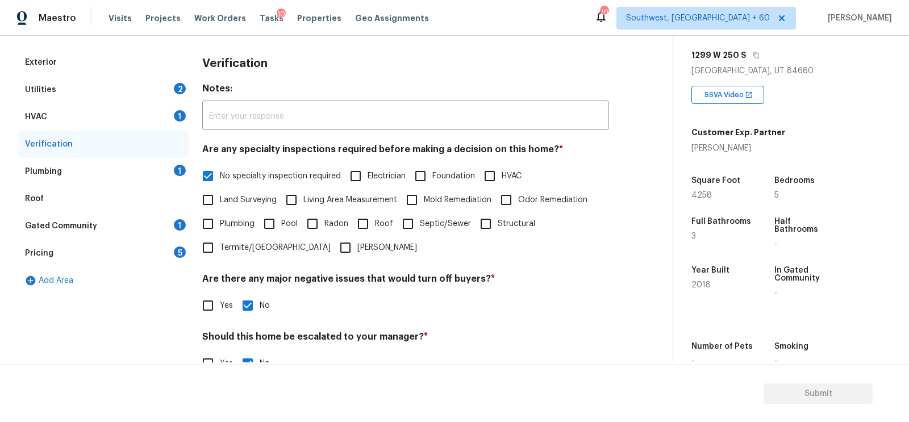
click at [157, 166] on div "Plumbing 1" at bounding box center [103, 171] width 170 height 27
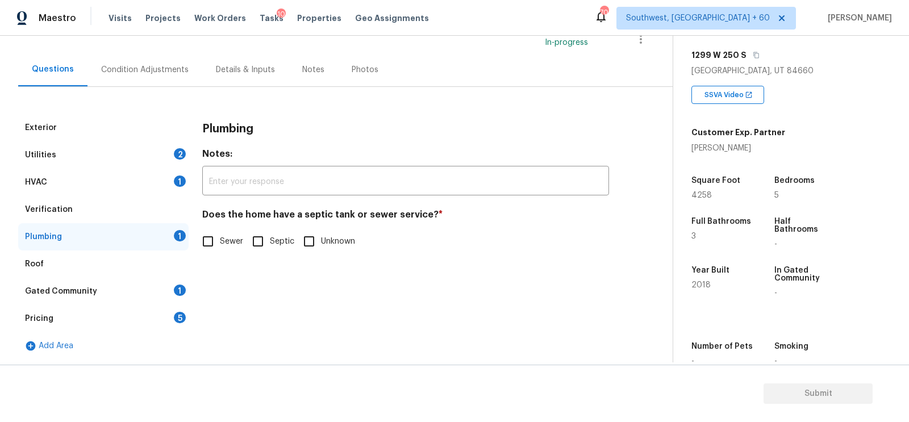
click at [220, 243] on span "Sewer" at bounding box center [231, 242] width 23 height 12
click at [220, 243] on input "Sewer" at bounding box center [208, 241] width 24 height 24
checkbox input "true"
click at [175, 286] on div "1" at bounding box center [180, 290] width 12 height 11
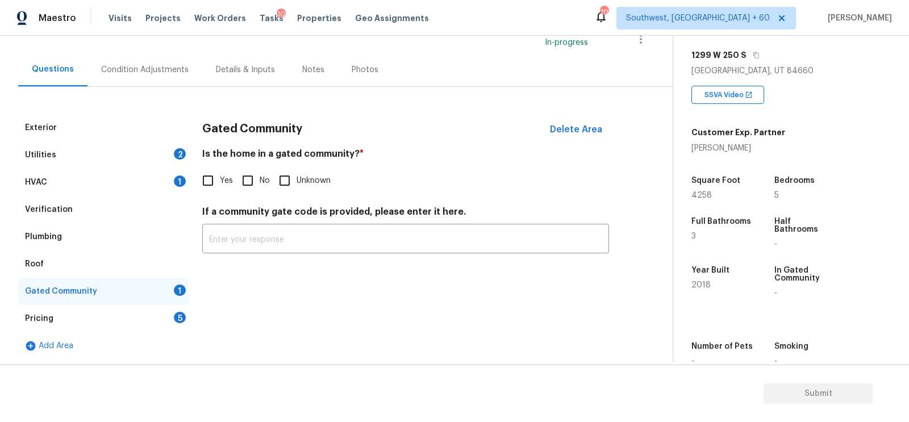
click at [260, 180] on span "No" at bounding box center [265, 181] width 10 height 12
click at [259, 180] on input "No" at bounding box center [248, 181] width 24 height 24
checkbox input "true"
click at [177, 298] on div "Gated Community" at bounding box center [103, 291] width 170 height 27
click at [174, 310] on div "Pricing 5" at bounding box center [103, 318] width 170 height 27
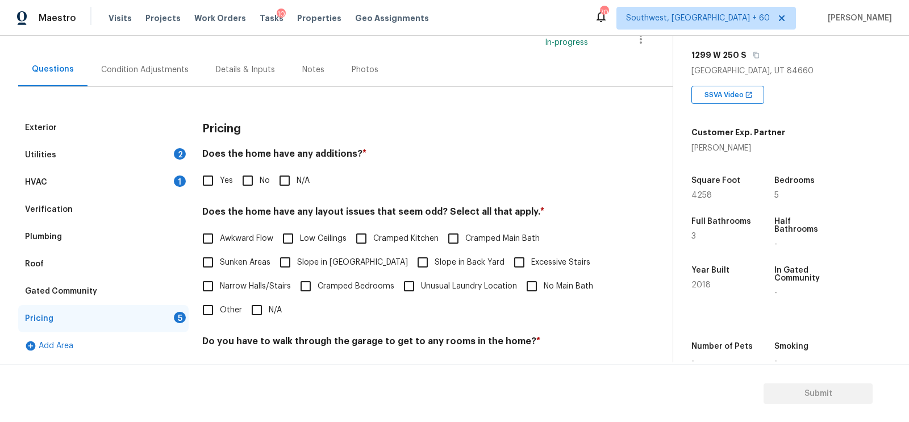
click at [246, 174] on input "No" at bounding box center [248, 181] width 24 height 24
checkbox input "true"
click at [253, 319] on input "N/A" at bounding box center [257, 310] width 24 height 24
checkbox input "true"
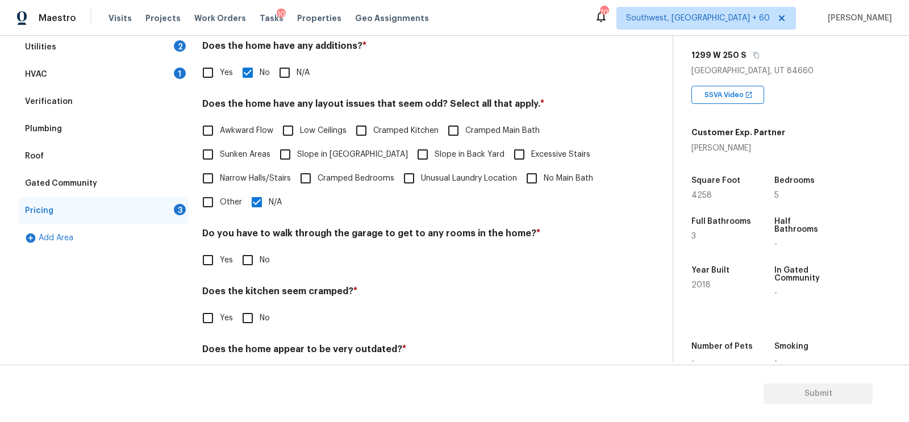
scroll to position [230, 0]
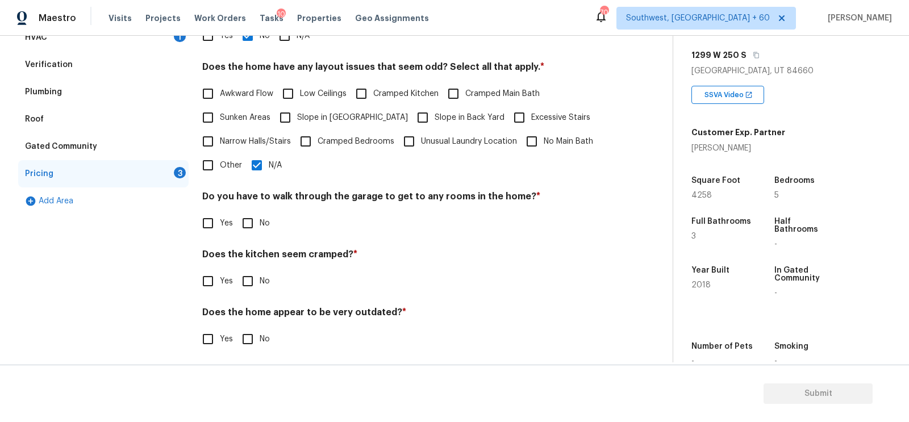
click at [253, 219] on input "No" at bounding box center [248, 223] width 24 height 24
checkbox input "true"
click at [247, 275] on input "No" at bounding box center [248, 281] width 24 height 24
checkbox input "true"
click at [252, 343] on input "No" at bounding box center [248, 340] width 24 height 24
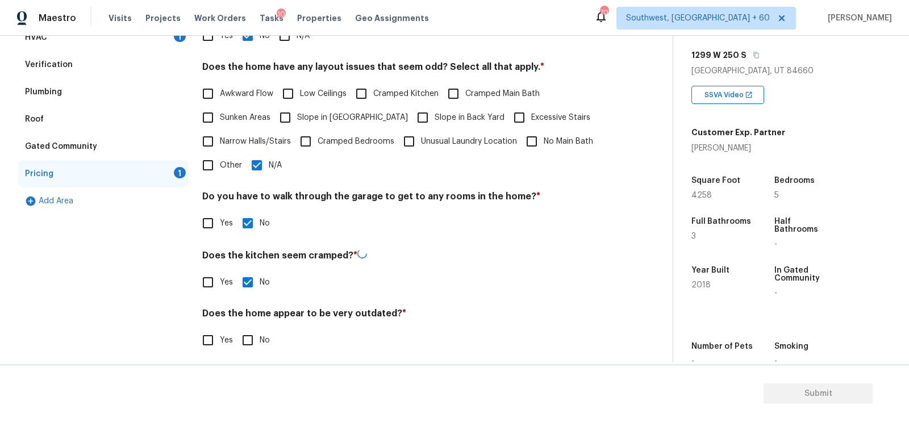
checkbox input "true"
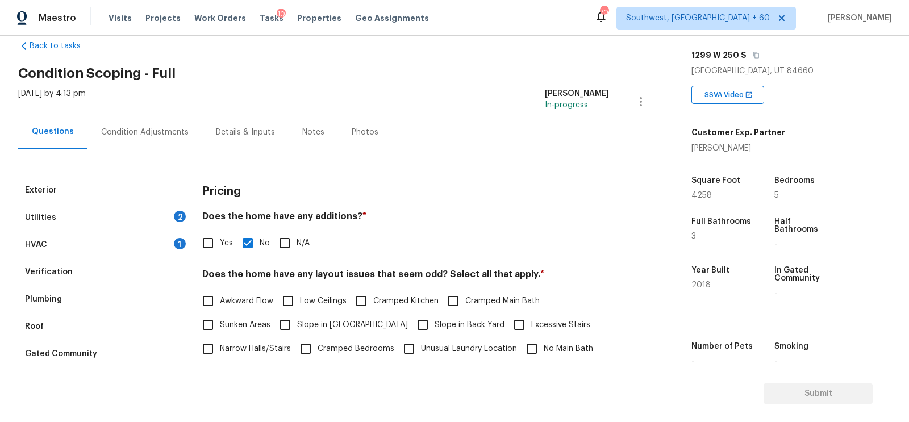
click at [122, 127] on div "Condition Adjustments" at bounding box center [144, 132] width 87 height 11
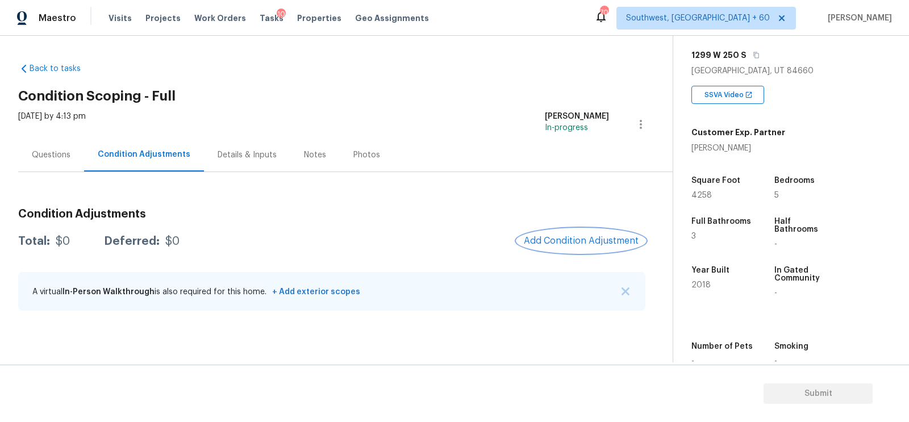
click at [578, 233] on button "Add Condition Adjustment" at bounding box center [581, 241] width 128 height 24
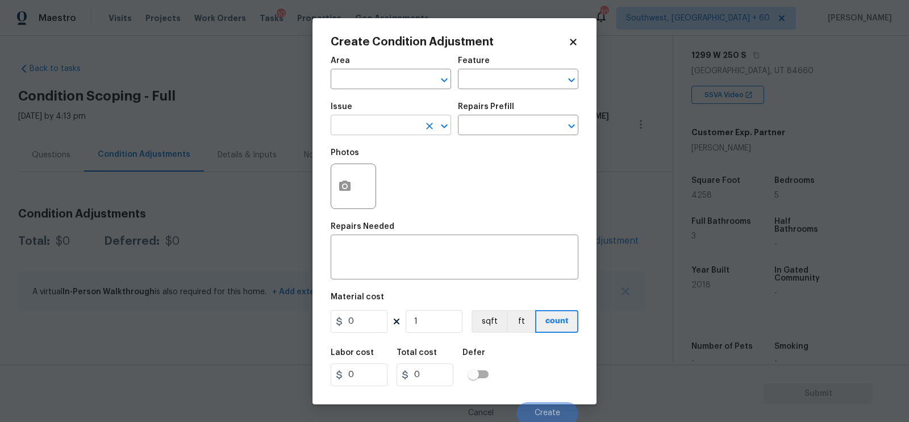
click at [369, 122] on input "text" at bounding box center [375, 127] width 89 height 18
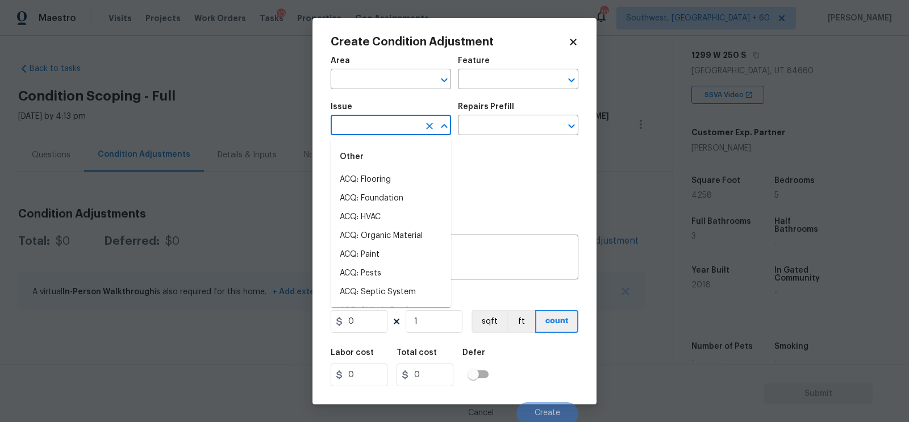
type input "l"
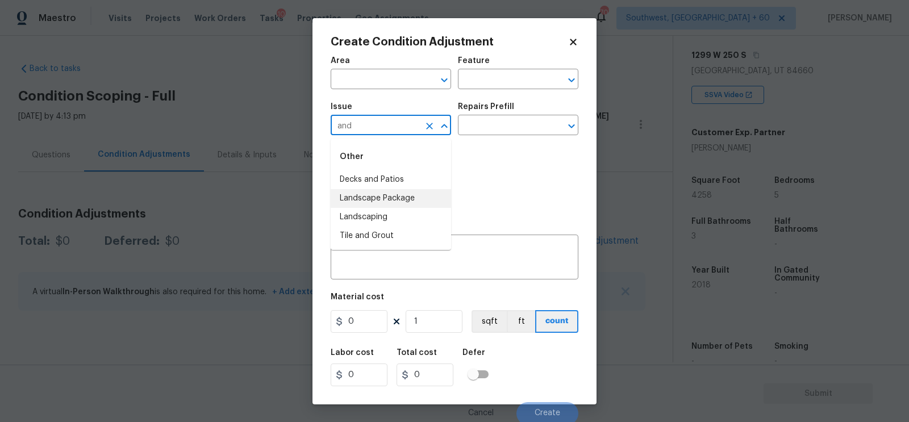
click at [369, 193] on li "Landscape Package" at bounding box center [391, 198] width 120 height 19
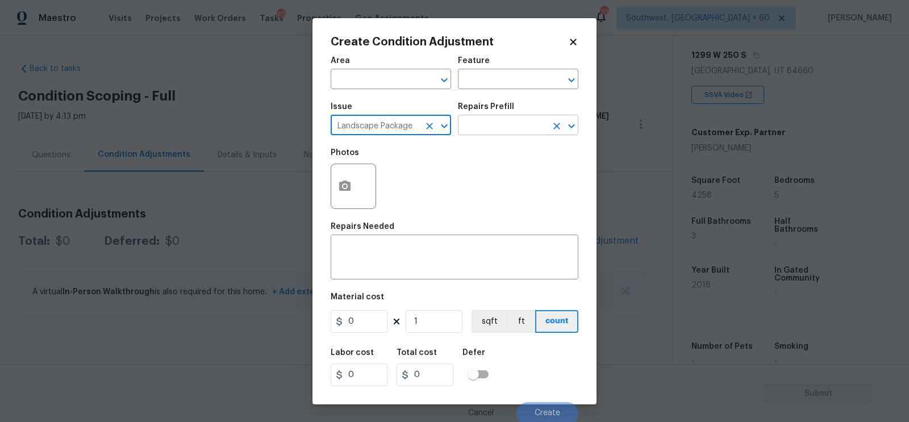
type input "Landscape Package"
click at [496, 119] on input "text" at bounding box center [502, 127] width 89 height 18
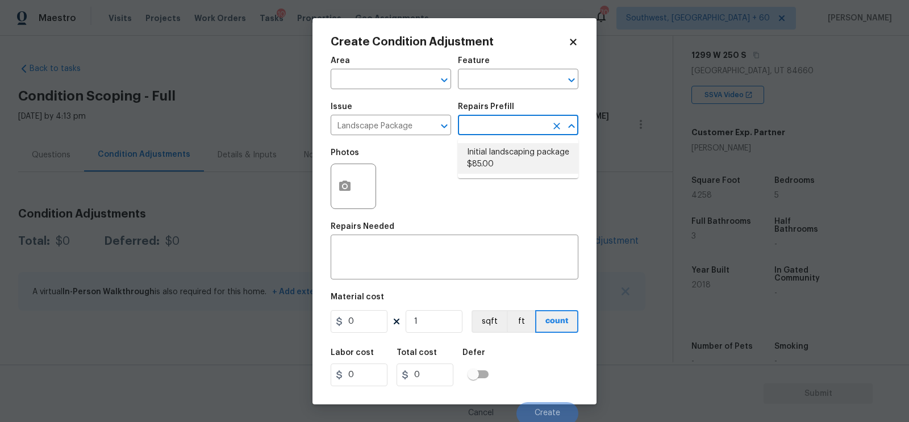
click at [495, 150] on li "Initial landscaping package $85.00" at bounding box center [518, 158] width 120 height 31
type input "Home Readiness Packages"
type textarea "Mowing of grass up to 6" in height. Mow, edge along driveways & sidewalks, trim…"
type input "85"
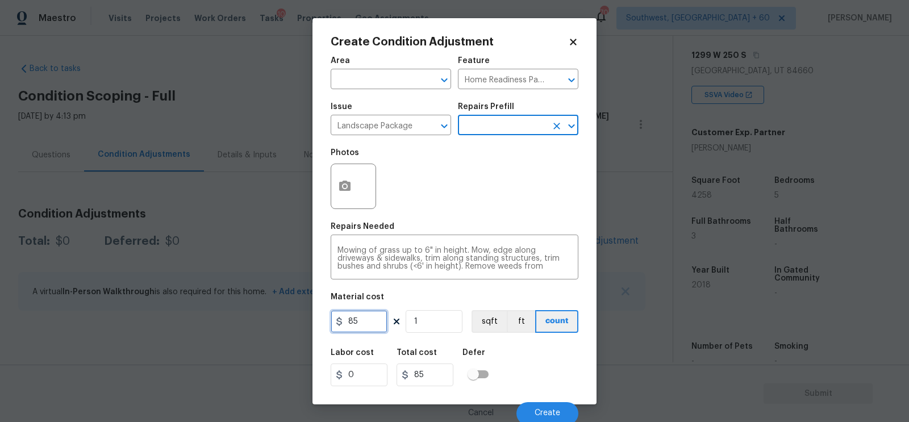
click at [366, 321] on input "85" at bounding box center [359, 321] width 57 height 23
type input "750"
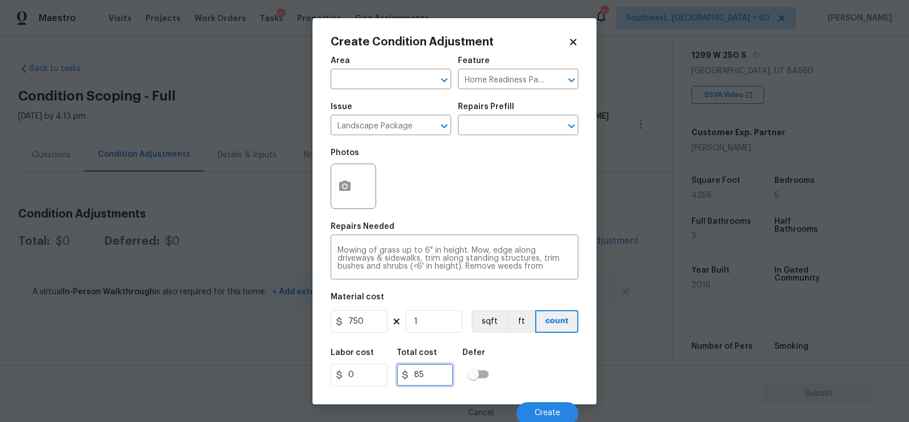
type input "750"
click at [427, 365] on input "750" at bounding box center [424, 375] width 57 height 23
click at [343, 199] on button "button" at bounding box center [344, 186] width 27 height 44
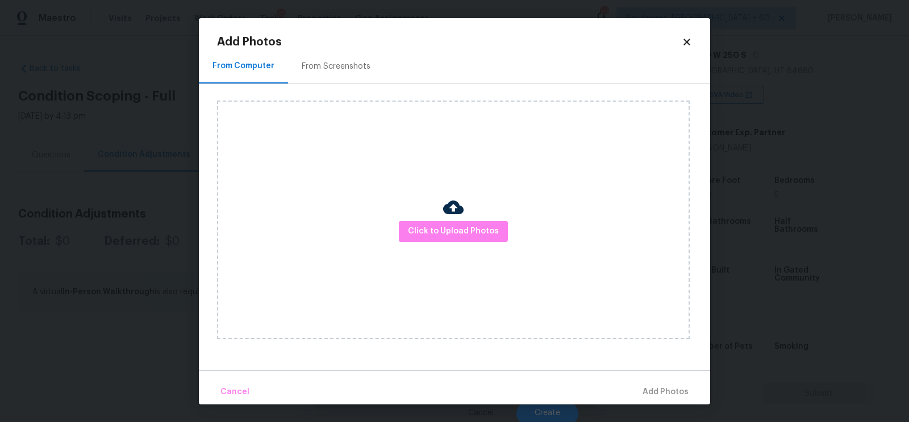
click at [333, 46] on h2 "Add Photos" at bounding box center [449, 41] width 465 height 11
click at [333, 56] on div "From Screenshots" at bounding box center [336, 67] width 96 height 34
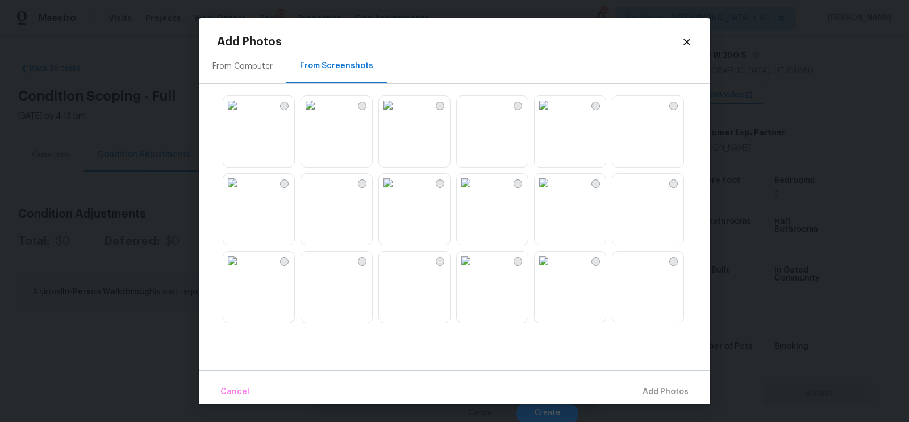
click at [550, 114] on img at bounding box center [543, 105] width 18 height 18
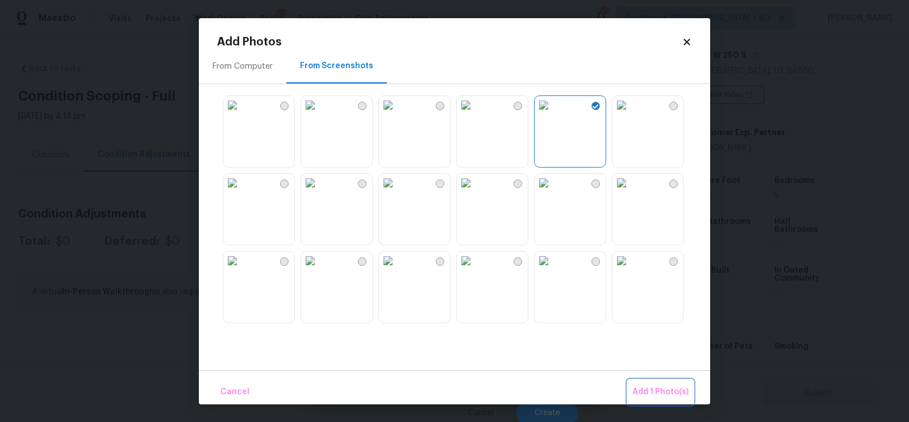
click at [644, 389] on span "Add 1 Photo(s)" at bounding box center [660, 392] width 56 height 14
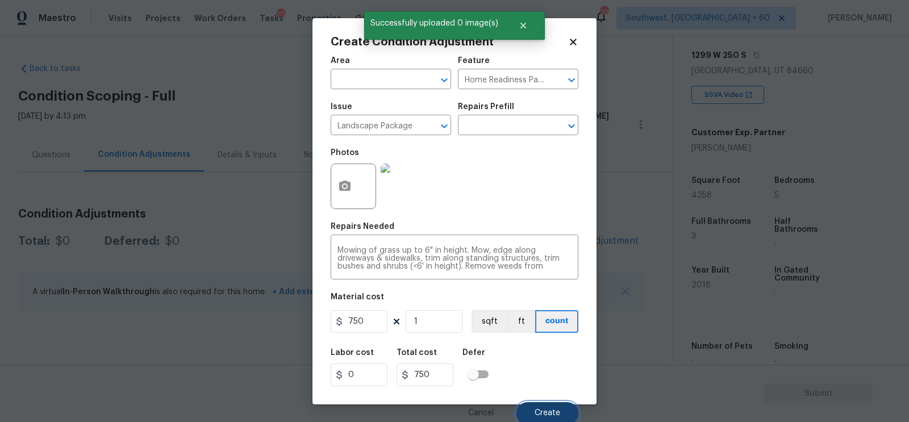
click at [549, 407] on button "Create" at bounding box center [547, 413] width 62 height 23
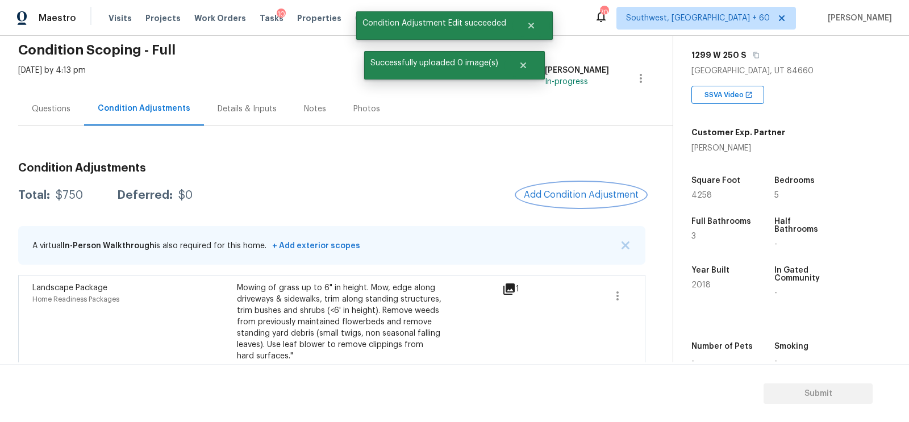
scroll to position [66, 0]
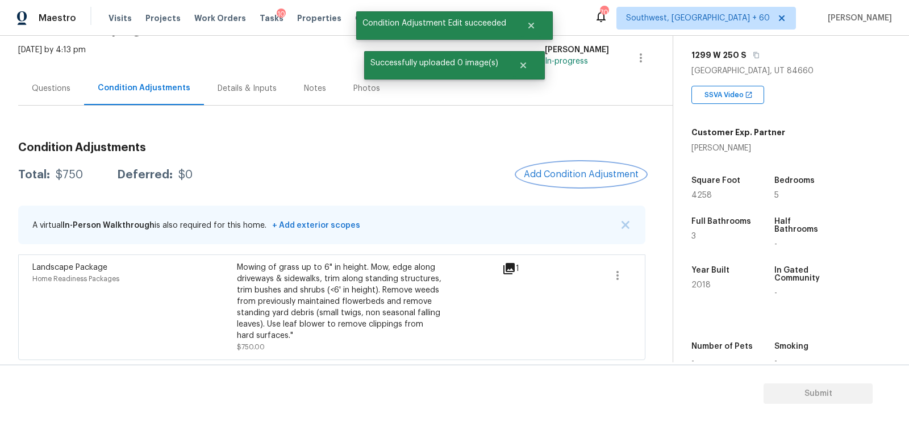
click at [582, 166] on button "Add Condition Adjustment" at bounding box center [581, 174] width 128 height 24
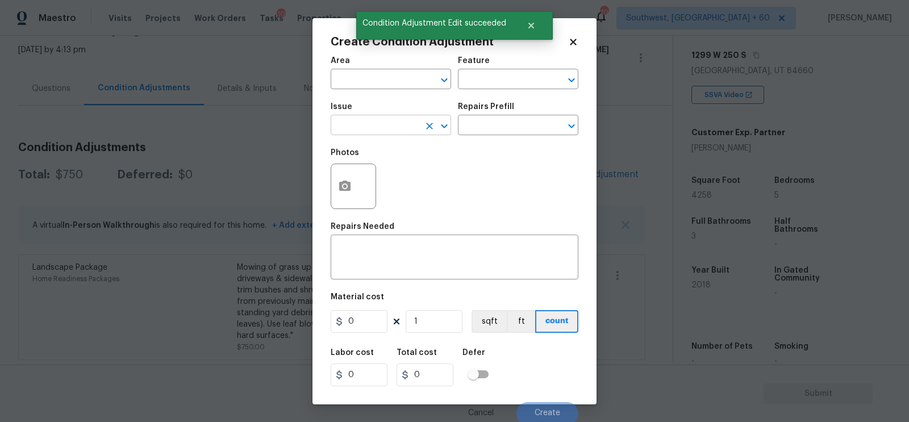
click at [374, 124] on input "text" at bounding box center [375, 127] width 89 height 18
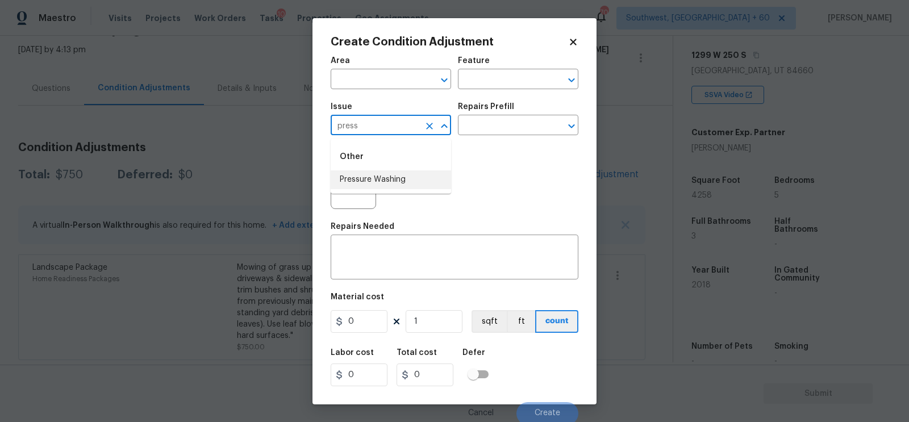
click at [387, 179] on li "Pressure Washing" at bounding box center [391, 179] width 120 height 19
type input "Pressure Washing"
click at [528, 114] on div "Repairs Prefill" at bounding box center [518, 110] width 120 height 15
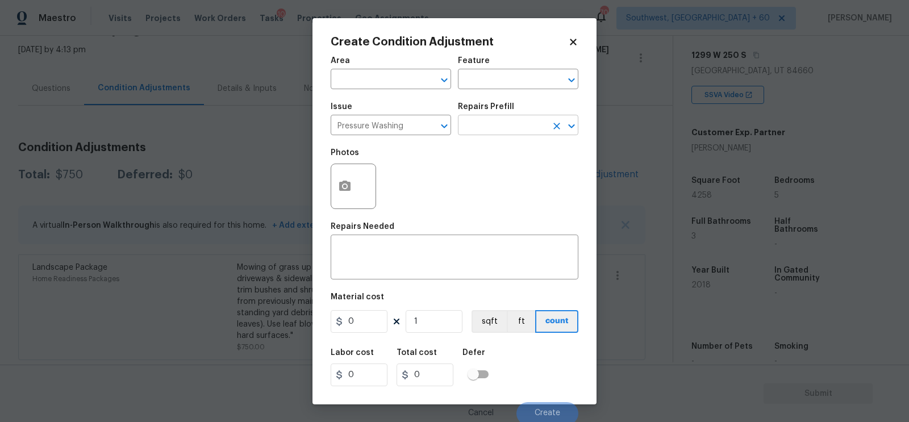
click at [510, 128] on input "text" at bounding box center [502, 127] width 89 height 18
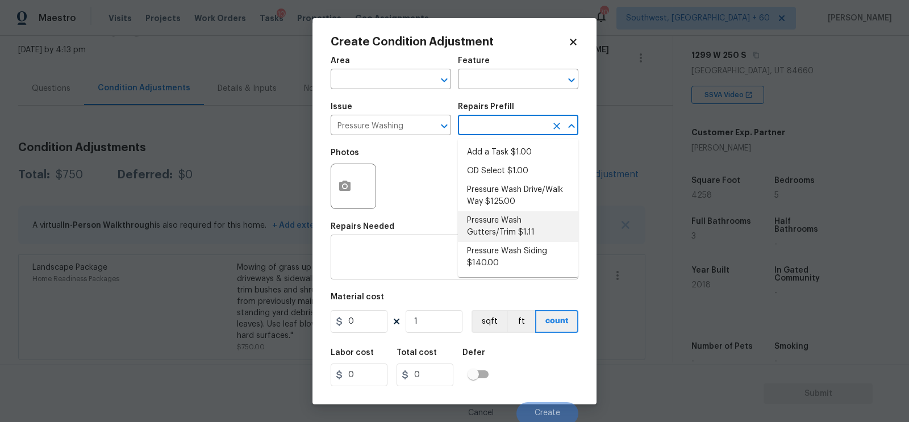
click at [372, 268] on textarea at bounding box center [454, 259] width 234 height 24
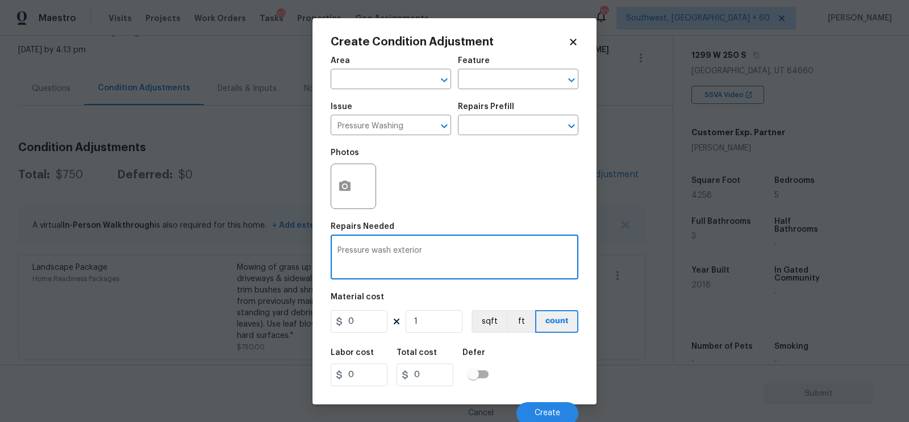
type textarea "Pressure wash exterior"
click at [377, 326] on input "0" at bounding box center [359, 321] width 57 height 23
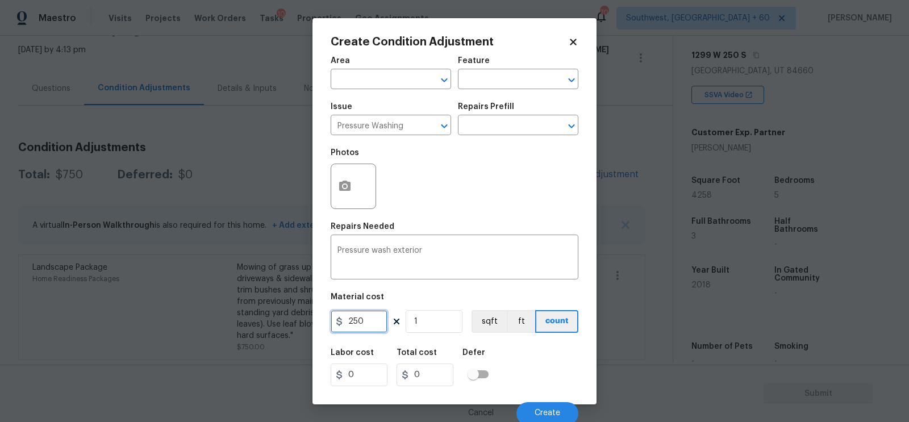
type input "250"
click at [439, 376] on input "250" at bounding box center [424, 375] width 57 height 23
click at [342, 158] on div "Photos" at bounding box center [355, 156] width 48 height 15
click at [341, 193] on icon "button" at bounding box center [345, 186] width 14 height 14
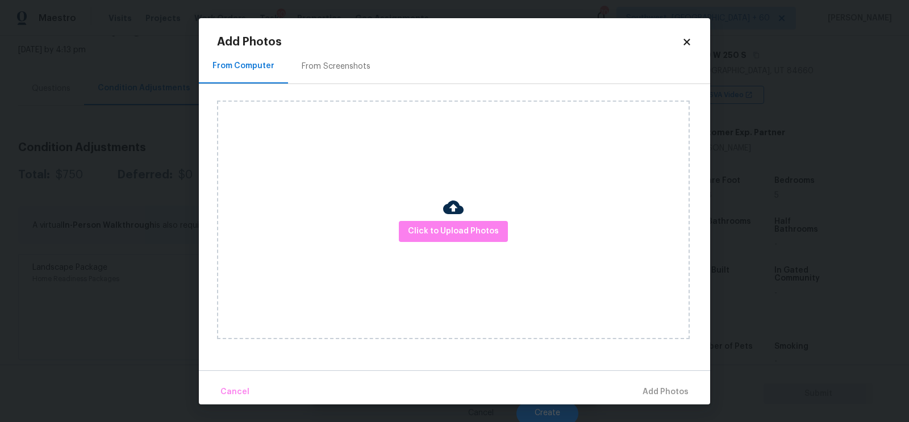
click at [340, 68] on div "From Screenshots" at bounding box center [336, 66] width 69 height 11
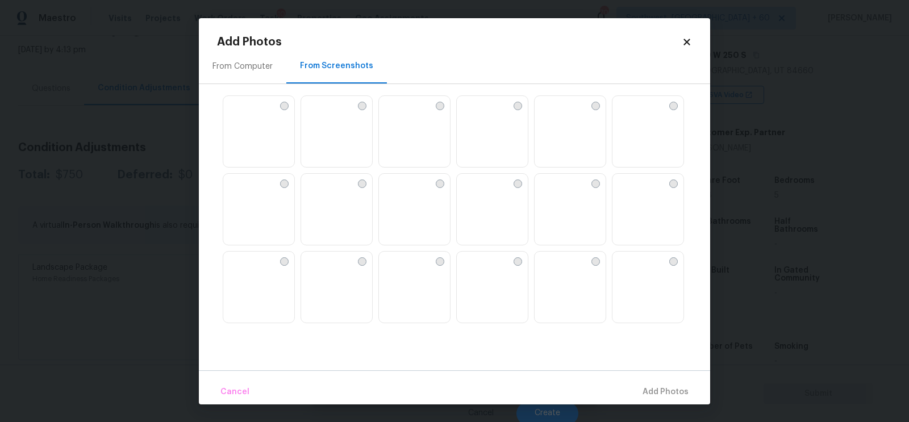
click at [558, 123] on img at bounding box center [569, 132] width 71 height 72
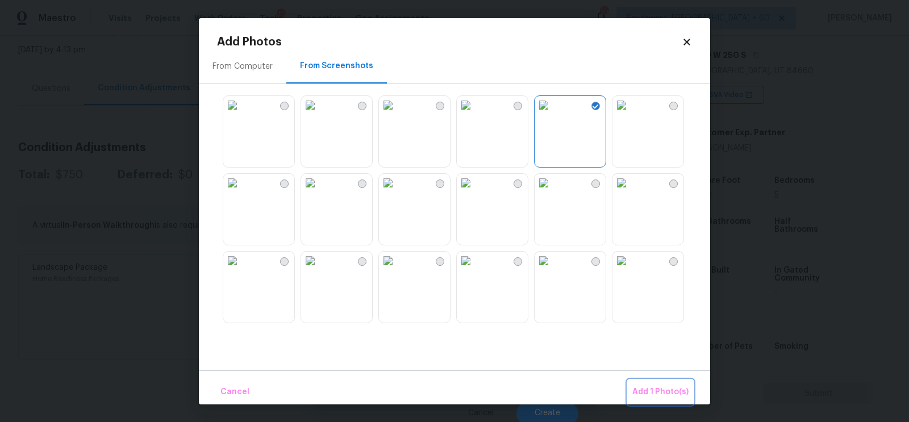
click at [655, 388] on span "Add 1 Photo(s)" at bounding box center [660, 392] width 56 height 14
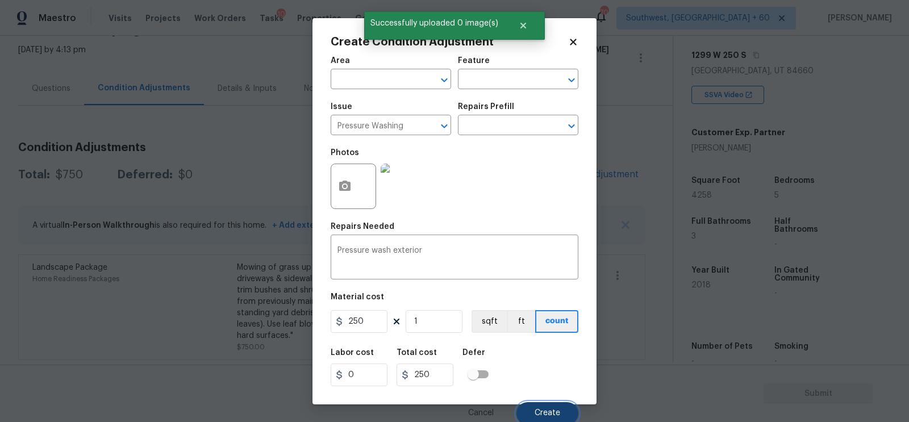
click at [537, 406] on button "Create" at bounding box center [547, 413] width 62 height 23
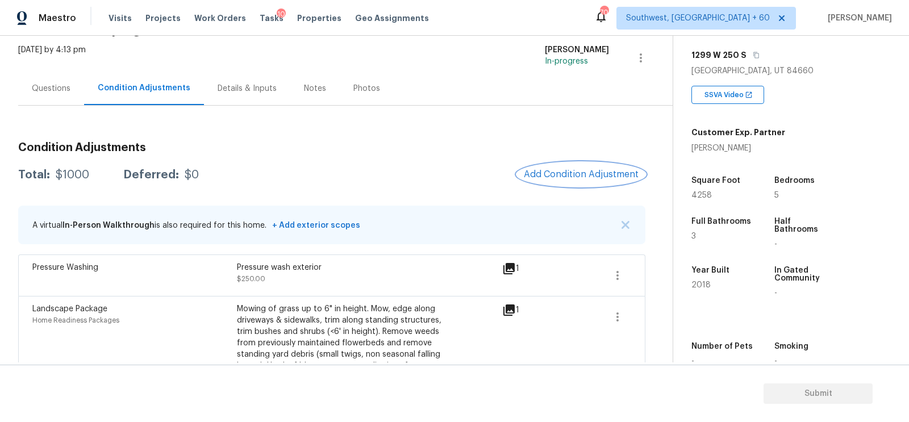
scroll to position [108, 0]
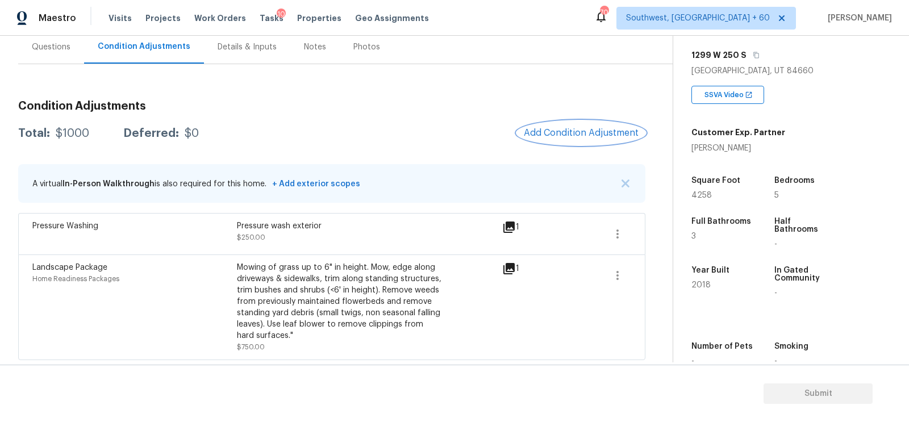
click at [587, 128] on span "Add Condition Adjustment" at bounding box center [581, 133] width 115 height 10
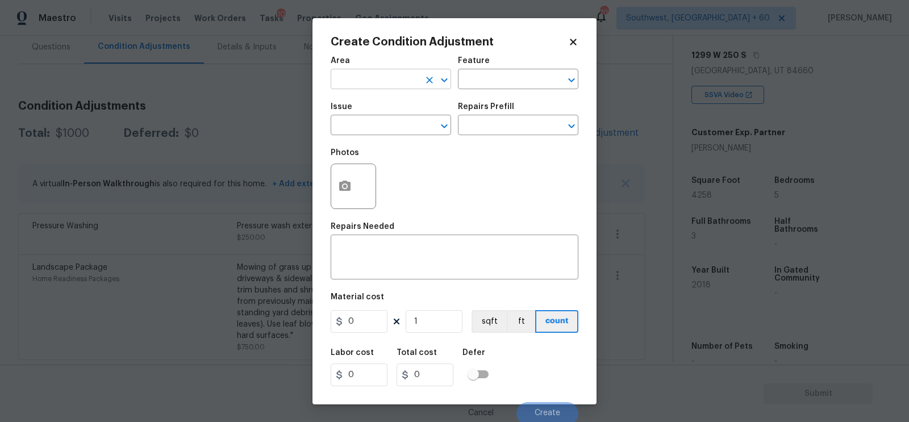
click at [379, 86] on input "text" at bounding box center [375, 81] width 89 height 18
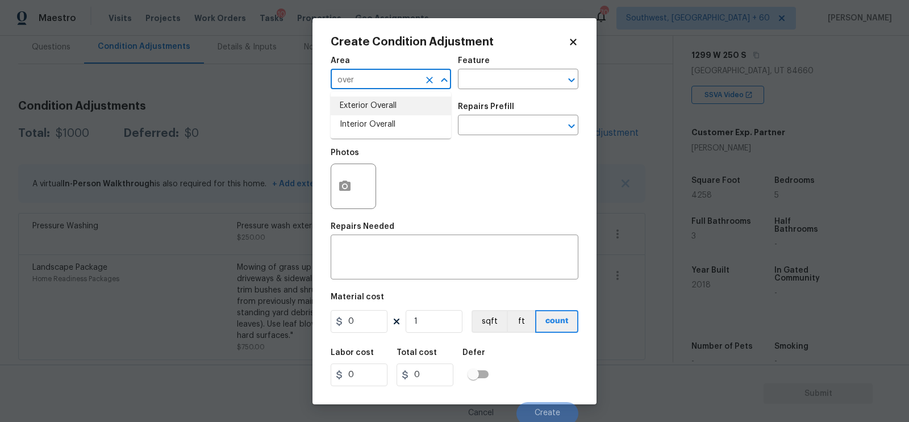
click at [391, 101] on li "Exterior Overall" at bounding box center [391, 106] width 120 height 19
type input "Exterior Overall"
click at [403, 237] on div "Repairs Needed" at bounding box center [455, 230] width 248 height 15
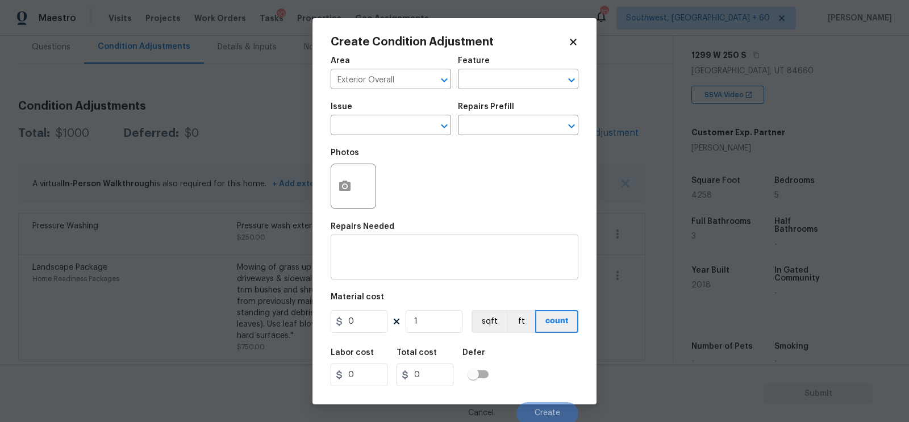
click at [391, 261] on textarea at bounding box center [454, 259] width 234 height 24
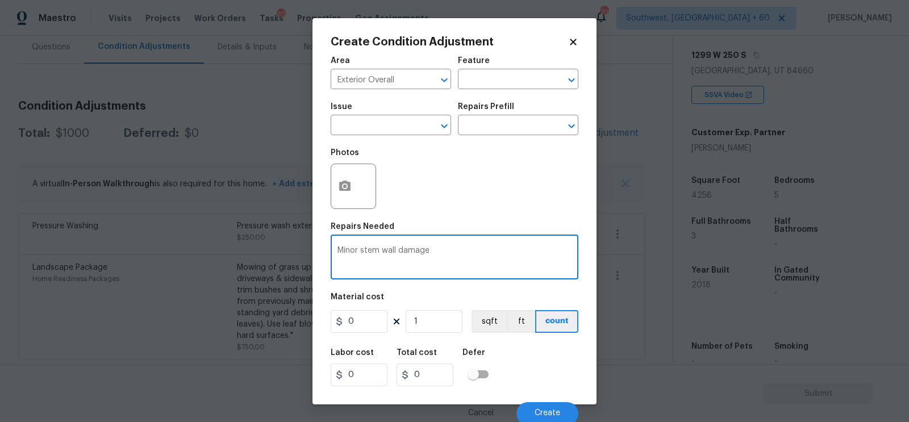
type textarea "Minor stem wall damage"
click at [370, 324] on input "0" at bounding box center [359, 321] width 57 height 23
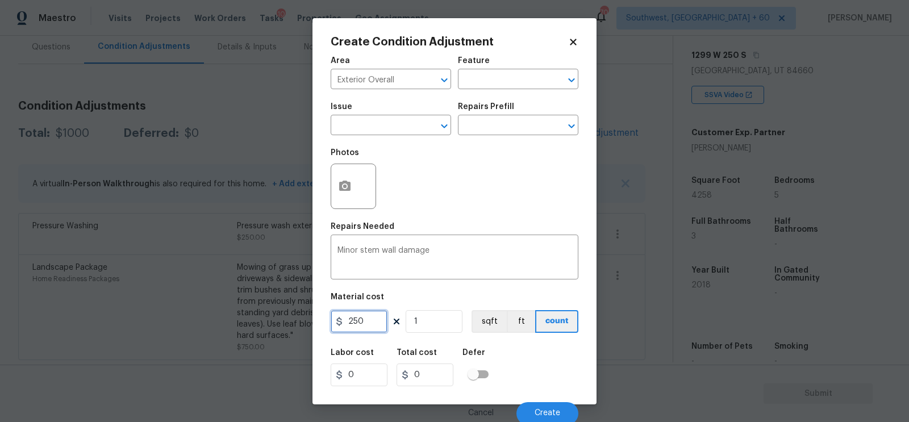
type input "250"
click at [425, 371] on input "250" at bounding box center [424, 375] width 57 height 23
click at [355, 202] on div at bounding box center [353, 186] width 45 height 45
click at [345, 189] on icon "button" at bounding box center [345, 186] width 14 height 14
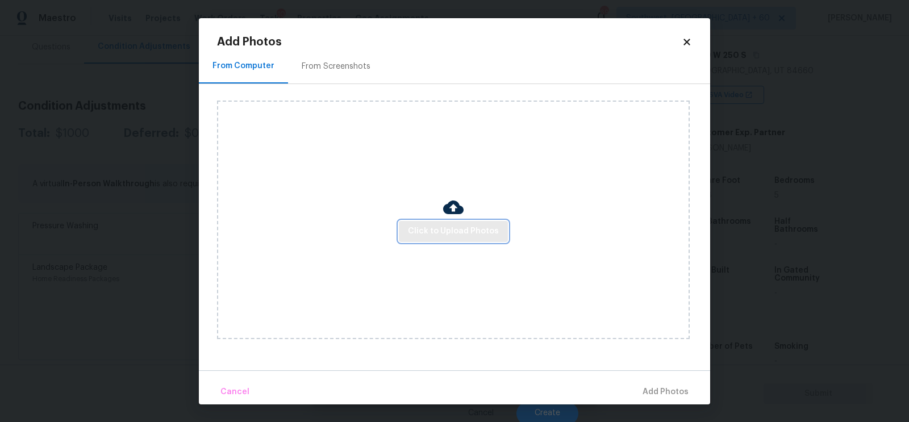
click at [449, 228] on span "Click to Upload Photos" at bounding box center [453, 231] width 91 height 14
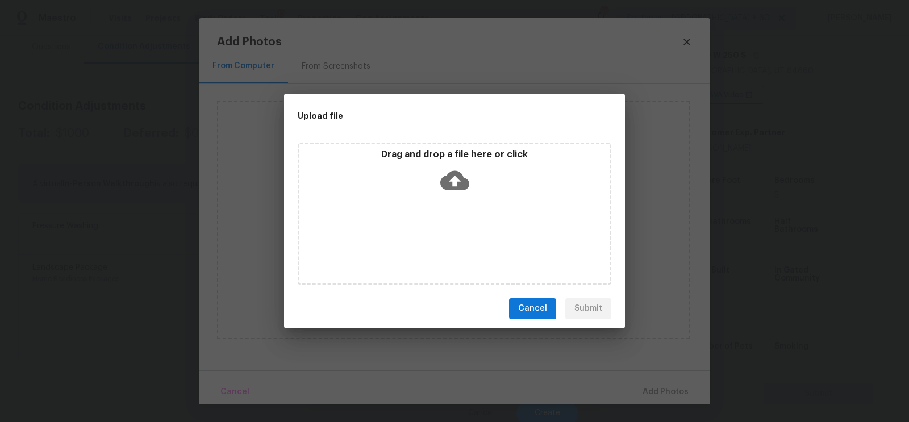
click at [456, 186] on icon at bounding box center [454, 179] width 29 height 19
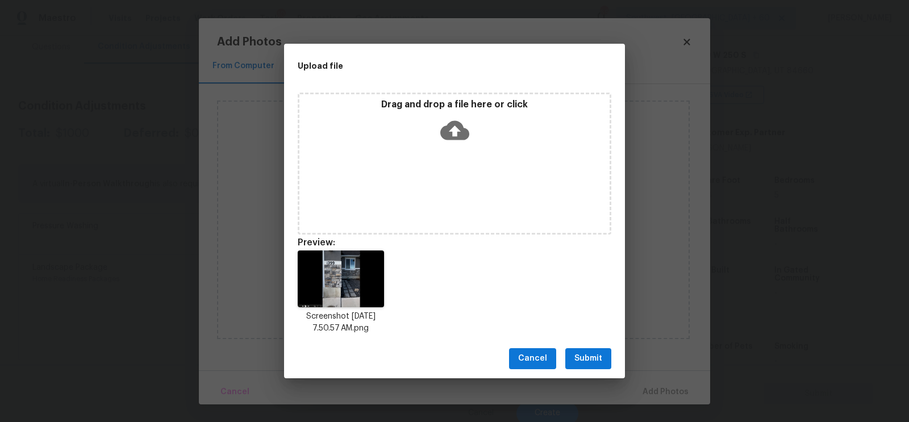
click at [587, 353] on span "Submit" at bounding box center [588, 359] width 28 height 14
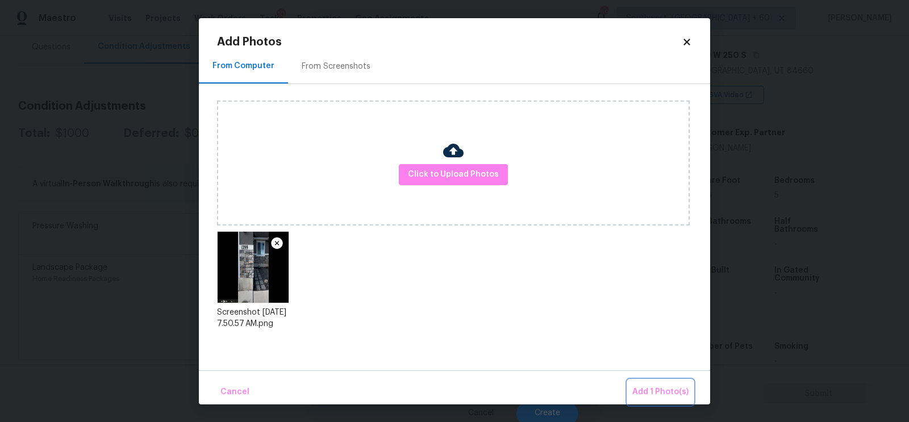
click at [665, 385] on span "Add 1 Photo(s)" at bounding box center [660, 392] width 56 height 14
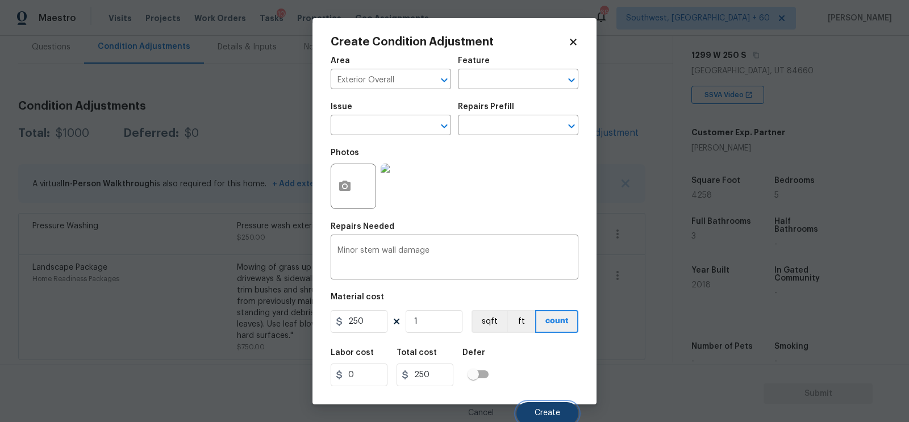
click at [541, 406] on button "Create" at bounding box center [547, 413] width 62 height 23
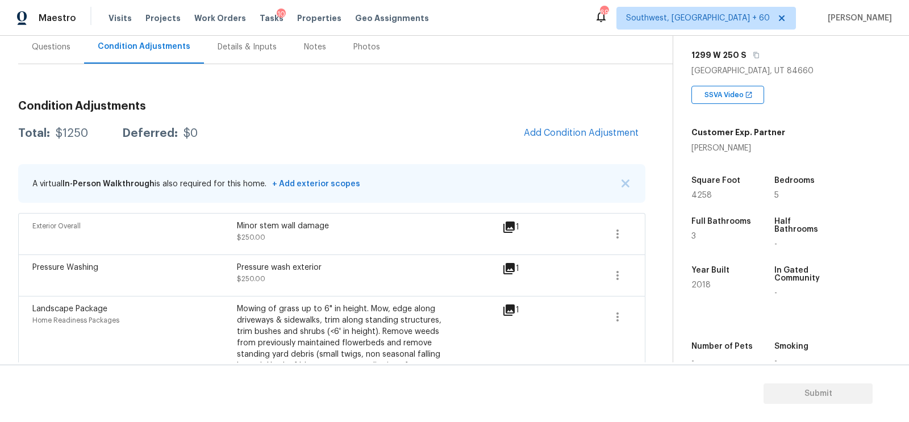
click at [57, 49] on div "Questions" at bounding box center [51, 46] width 39 height 11
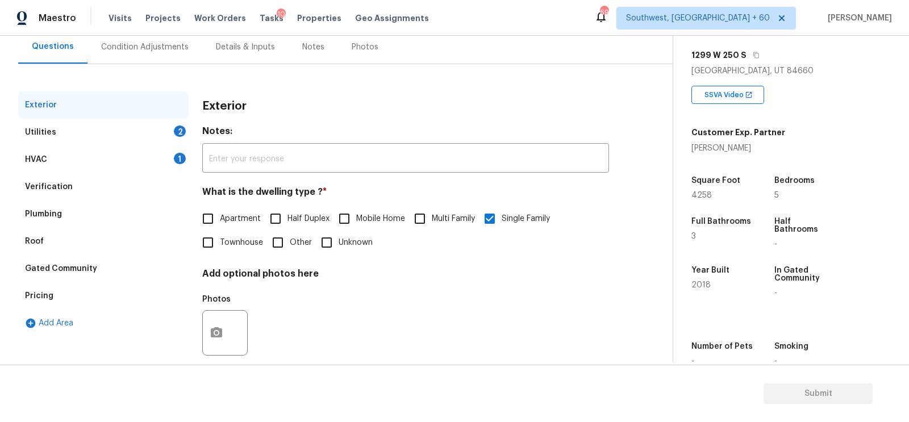
scroll to position [108, 0]
click at [76, 179] on div "Verification" at bounding box center [103, 186] width 170 height 27
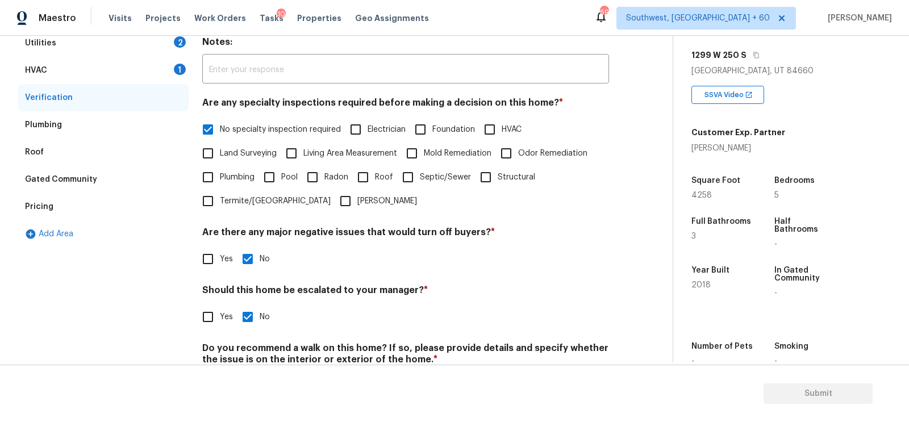
scroll to position [250, 0]
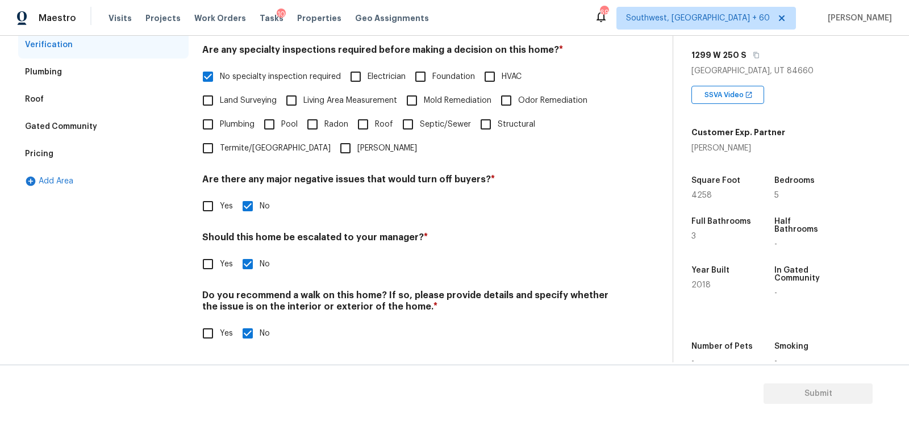
click at [214, 261] on input "Yes" at bounding box center [208, 264] width 24 height 24
checkbox input "true"
checkbox input "false"
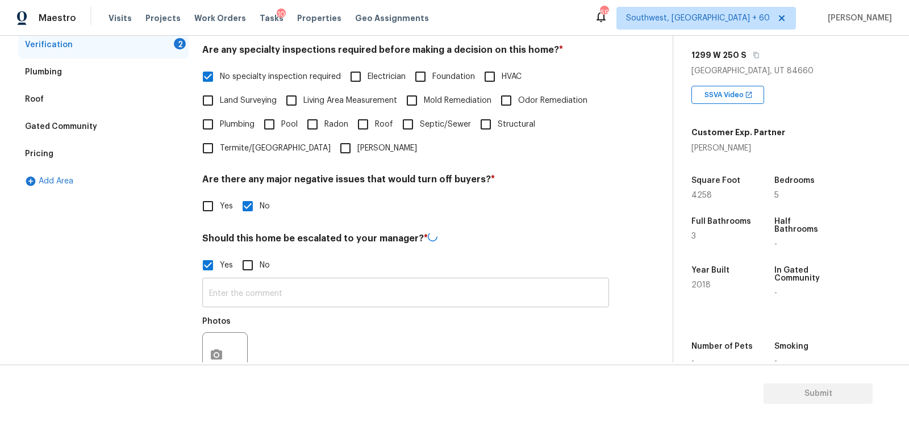
click at [277, 305] on input "text" at bounding box center [405, 294] width 407 height 27
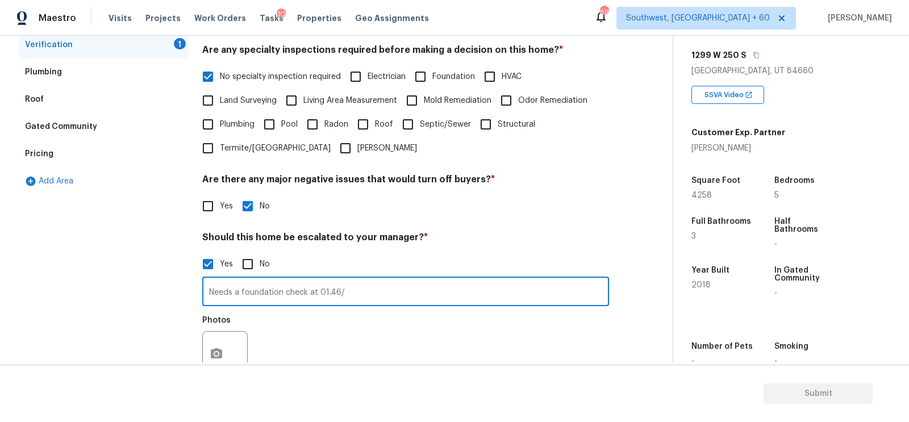
type input "Needs a foundation check at 01.46/"
click at [219, 346] on button "button" at bounding box center [216, 354] width 27 height 44
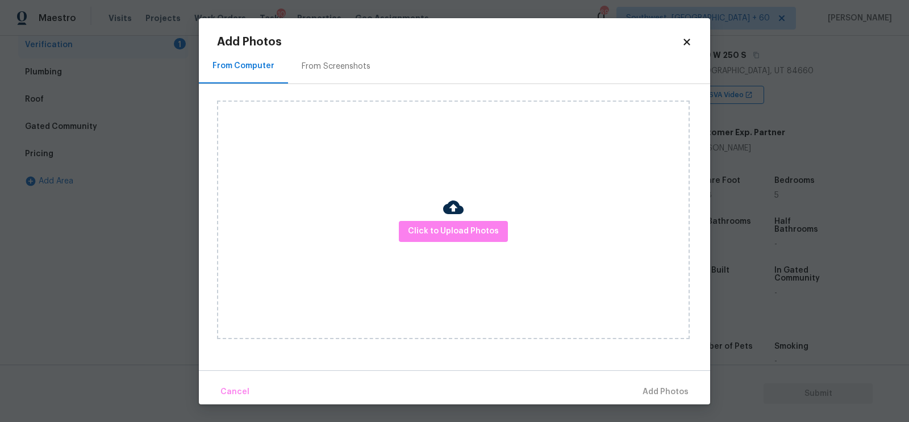
click at [419, 249] on div "Click to Upload Photos" at bounding box center [453, 220] width 473 height 239
click at [444, 231] on span "Click to Upload Photos" at bounding box center [453, 231] width 91 height 14
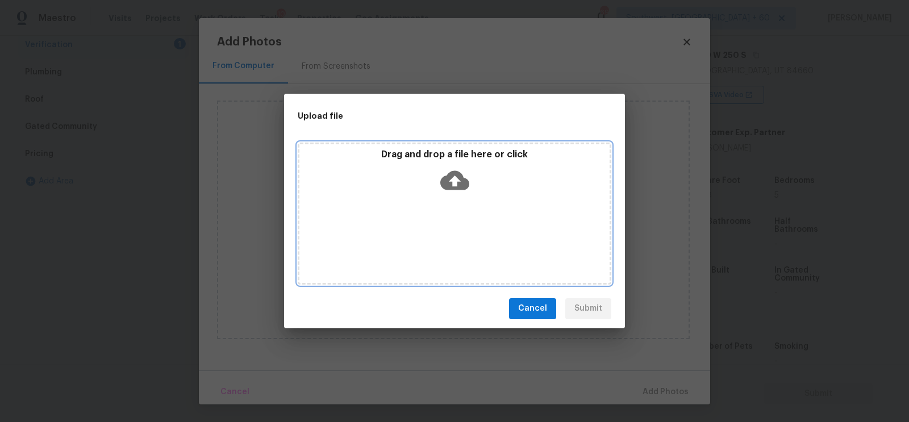
click at [460, 193] on icon at bounding box center [454, 180] width 29 height 29
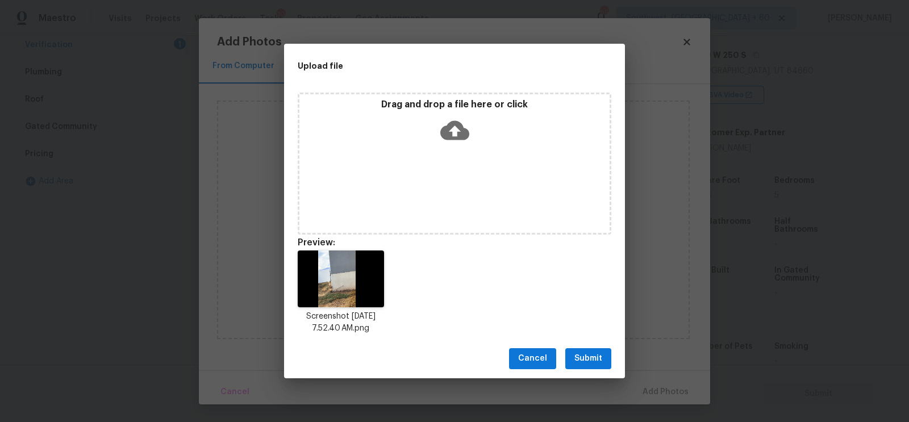
click at [588, 362] on span "Submit" at bounding box center [588, 359] width 28 height 14
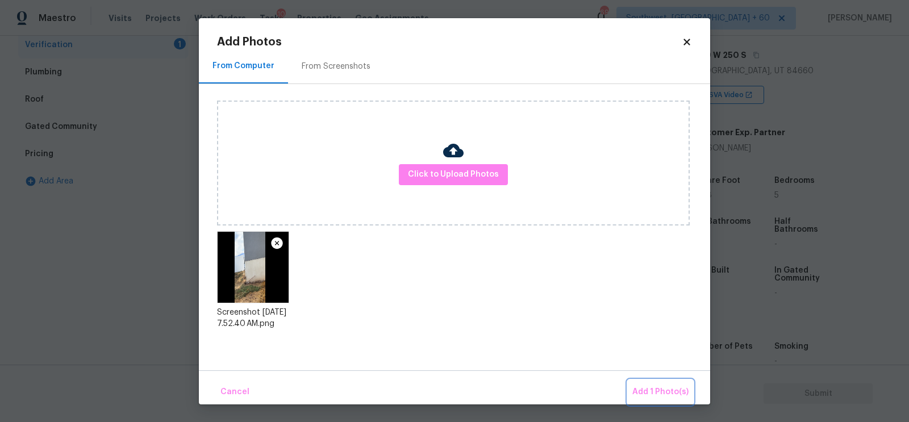
click at [661, 387] on span "Add 1 Photo(s)" at bounding box center [660, 392] width 56 height 14
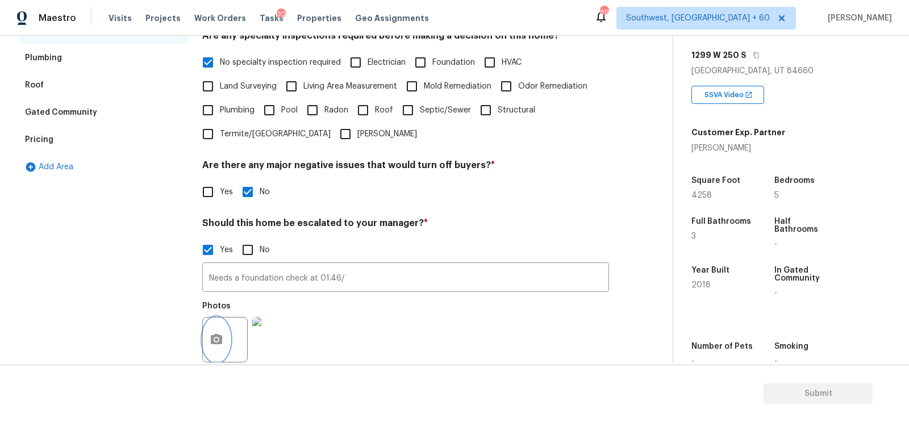
scroll to position [0, 0]
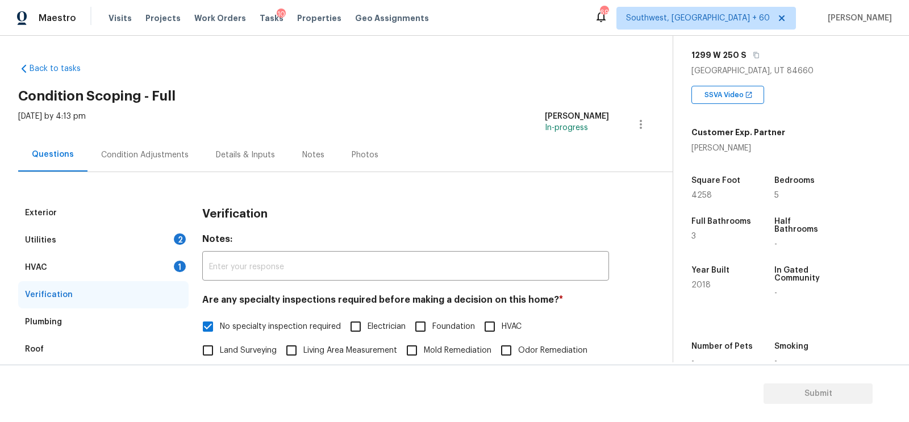
click at [149, 159] on div "Condition Adjustments" at bounding box center [144, 154] width 87 height 11
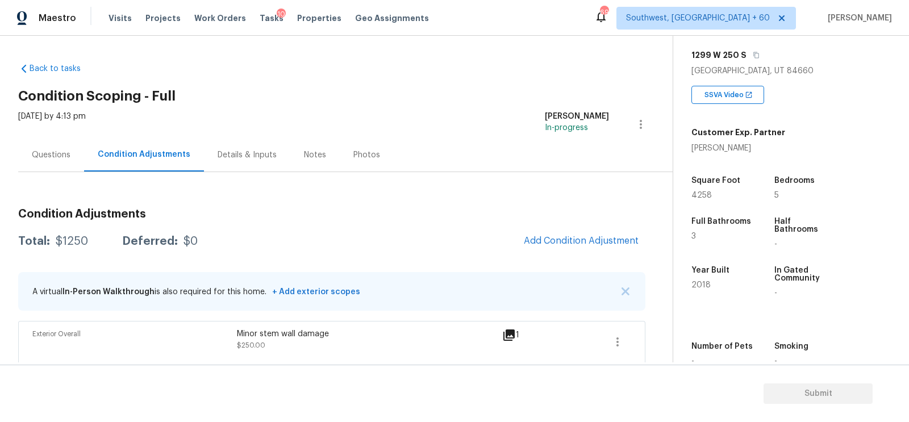
scroll to position [149, 0]
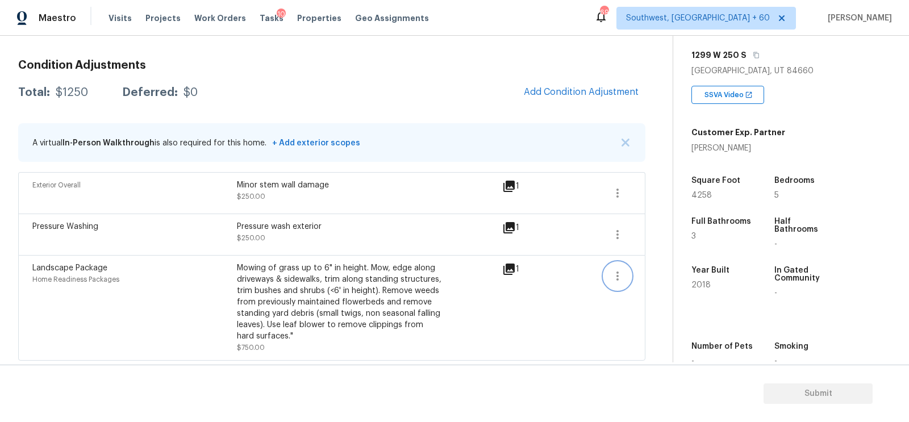
click at [619, 276] on icon "button" at bounding box center [618, 276] width 14 height 14
click at [669, 269] on div "Edit" at bounding box center [682, 271] width 89 height 11
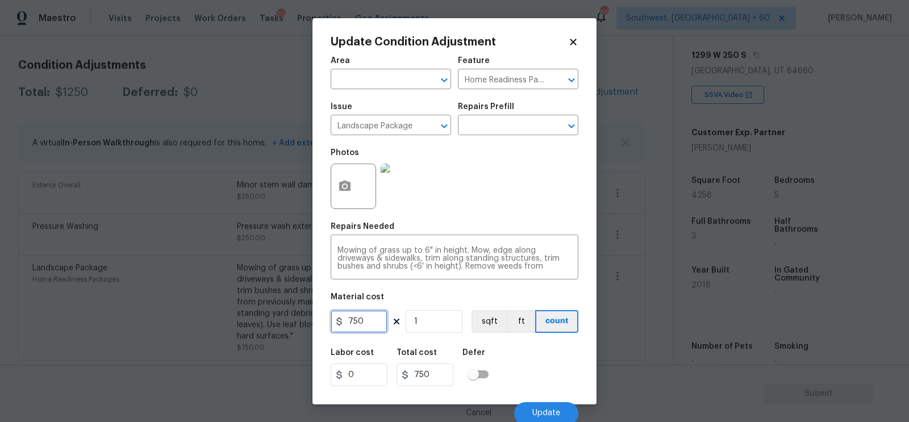
click at [341, 328] on input "750" at bounding box center [359, 321] width 57 height 23
type input "1000"
click at [449, 377] on input "750" at bounding box center [424, 375] width 57 height 23
type input "1000"
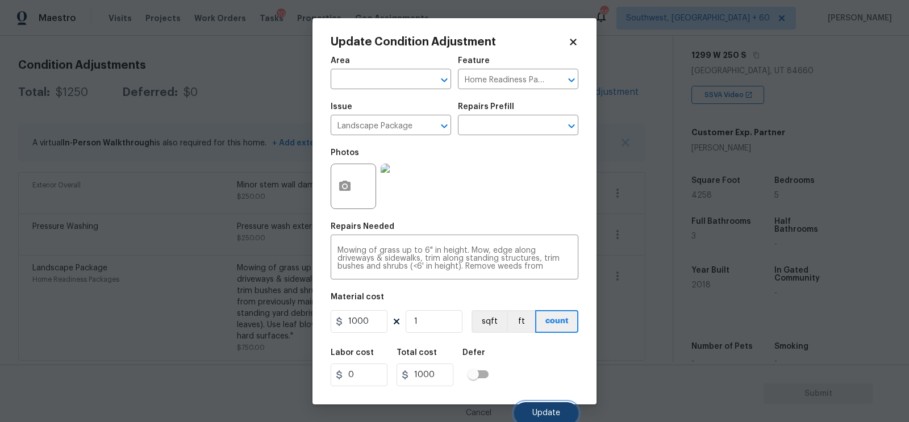
click at [533, 405] on button "Update" at bounding box center [546, 413] width 64 height 23
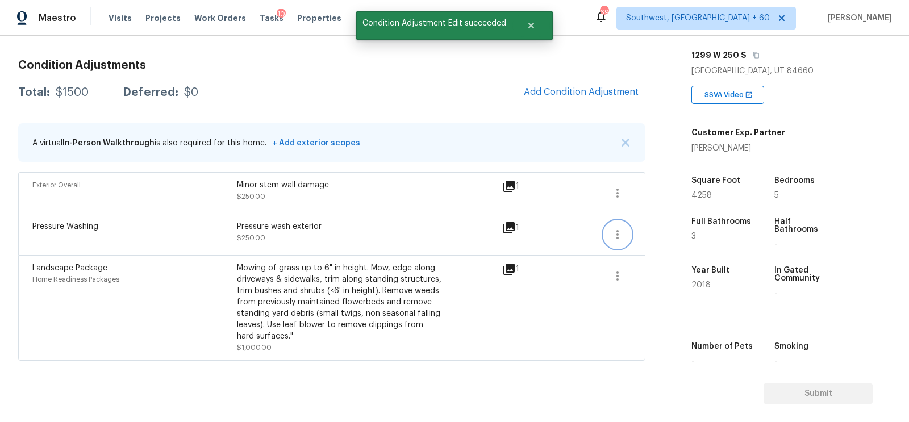
click at [615, 228] on icon "button" at bounding box center [618, 235] width 14 height 14
click at [657, 229] on div "Edit" at bounding box center [682, 230] width 89 height 11
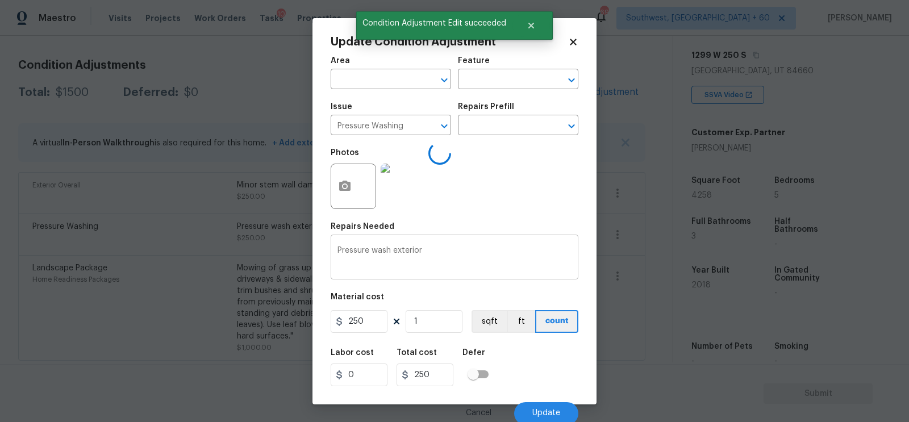
click at [403, 260] on textarea "Pressure wash exterior" at bounding box center [454, 259] width 234 height 24
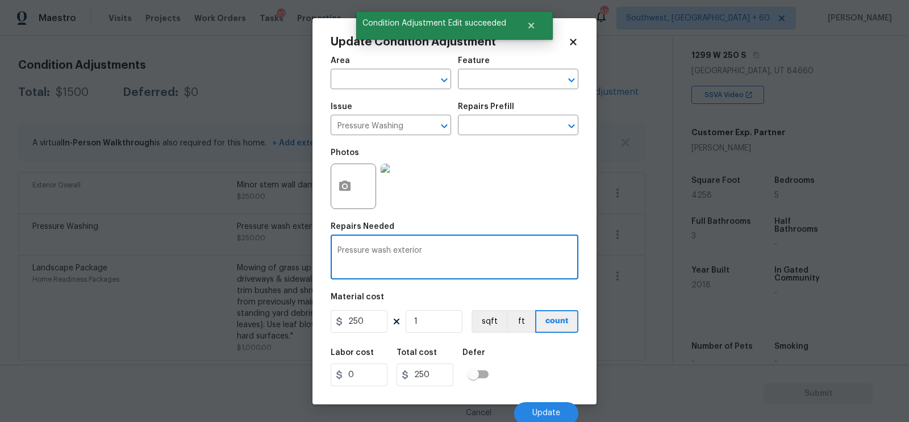
click at [403, 260] on textarea "Pressure wash exterior" at bounding box center [454, 259] width 234 height 24
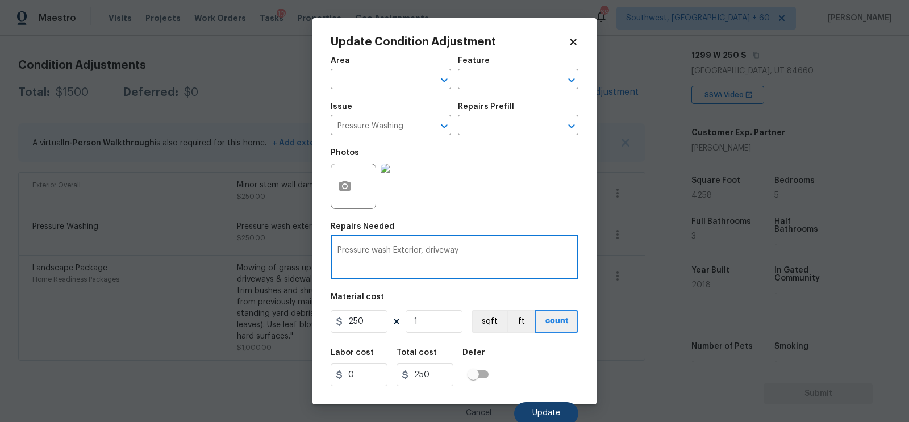
type textarea "Pressure wash Exterior, driveway"
click at [542, 409] on button "Update" at bounding box center [546, 413] width 64 height 23
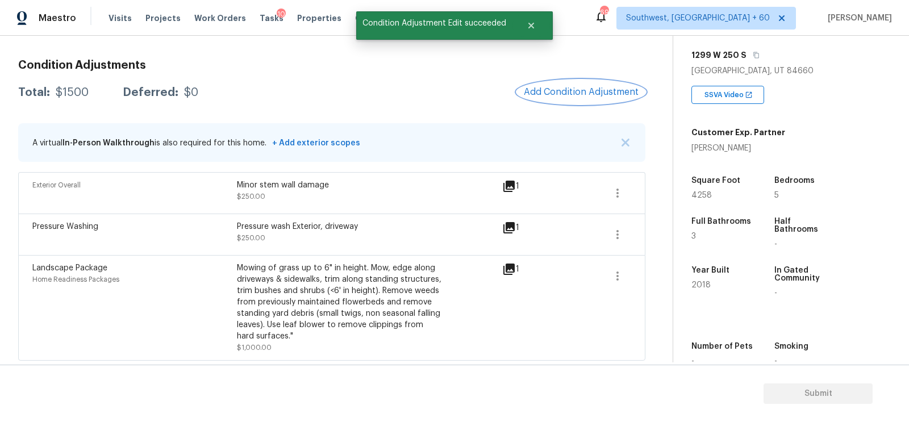
click at [604, 89] on span "Add Condition Adjustment" at bounding box center [581, 92] width 115 height 10
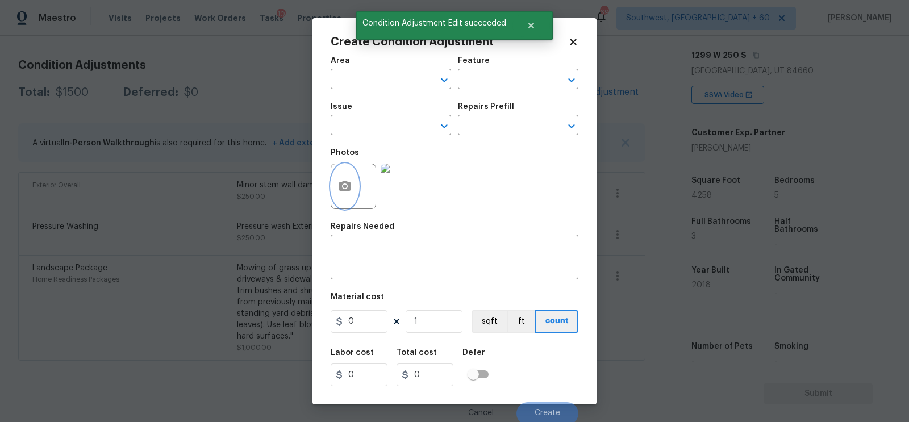
click at [350, 181] on icon "button" at bounding box center [345, 186] width 14 height 14
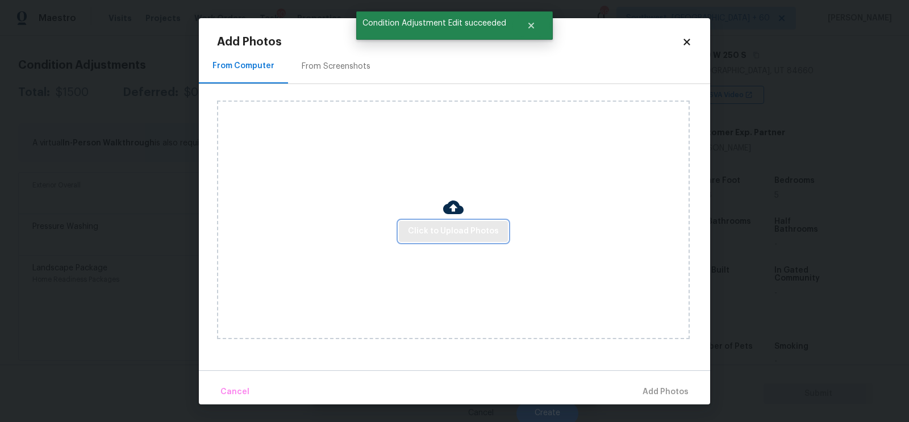
click at [437, 231] on span "Click to Upload Photos" at bounding box center [453, 231] width 91 height 14
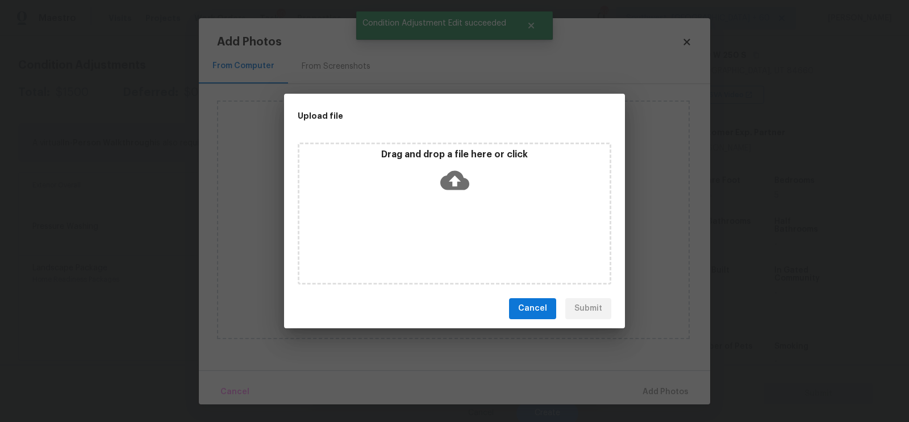
click at [448, 194] on div "Drag and drop a file here or click" at bounding box center [454, 173] width 310 height 49
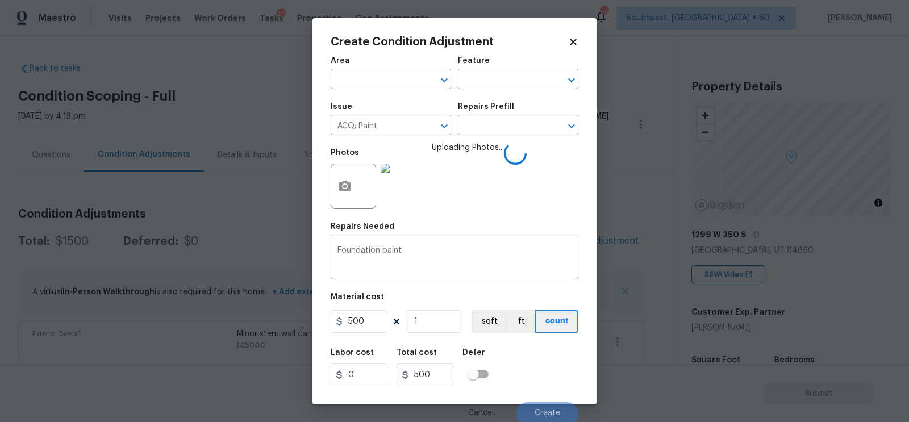
scroll to position [179, 0]
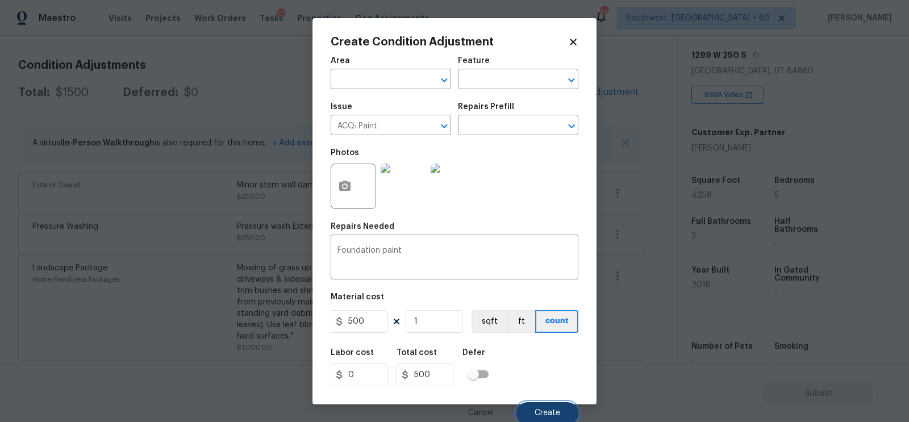
click at [544, 415] on span "Create" at bounding box center [547, 413] width 26 height 9
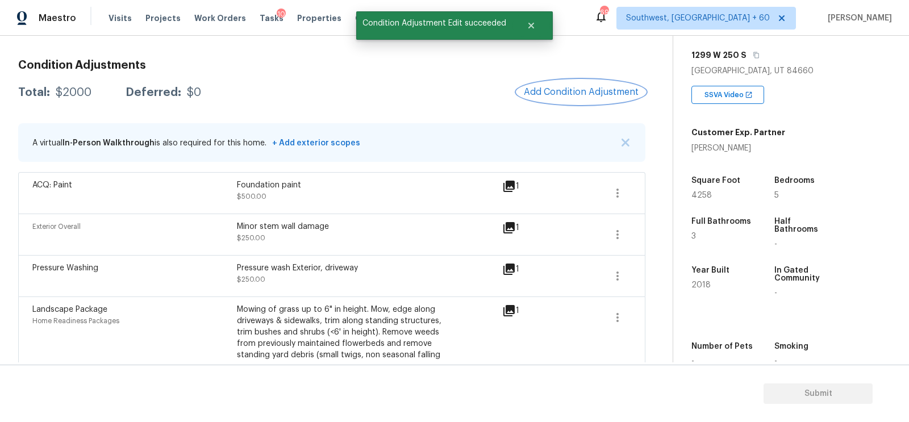
click at [599, 84] on button "Add Condition Adjustment" at bounding box center [581, 92] width 128 height 24
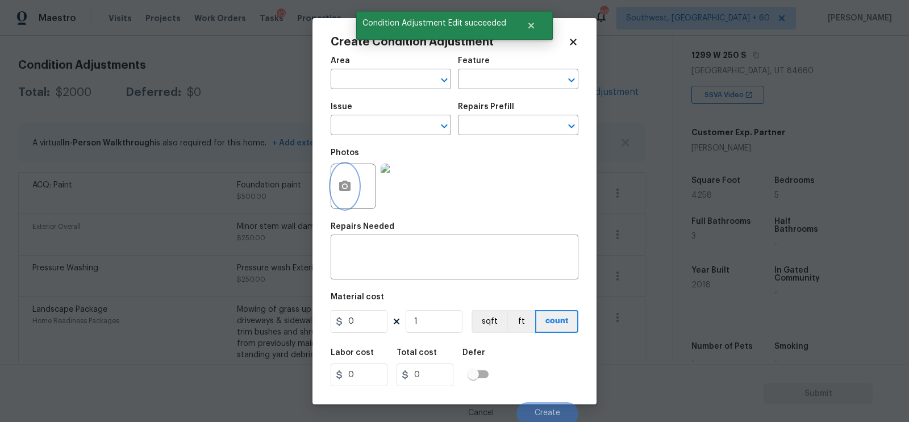
click at [353, 200] on button "button" at bounding box center [344, 186] width 27 height 44
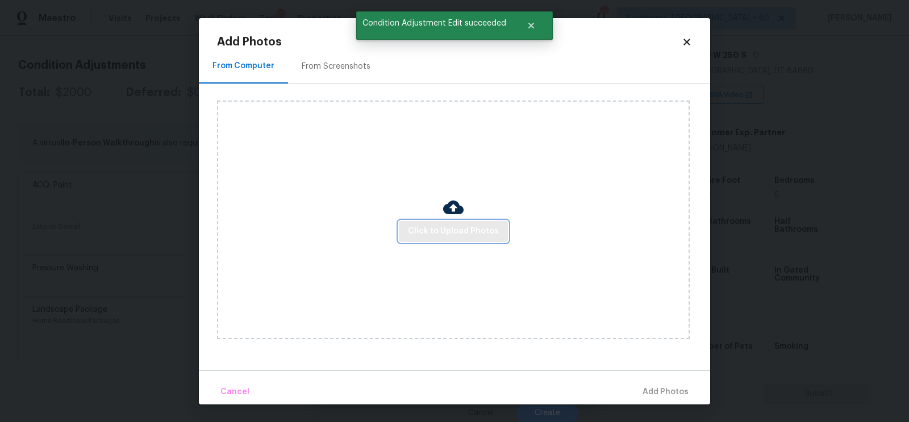
click at [430, 234] on span "Click to Upload Photos" at bounding box center [453, 231] width 91 height 14
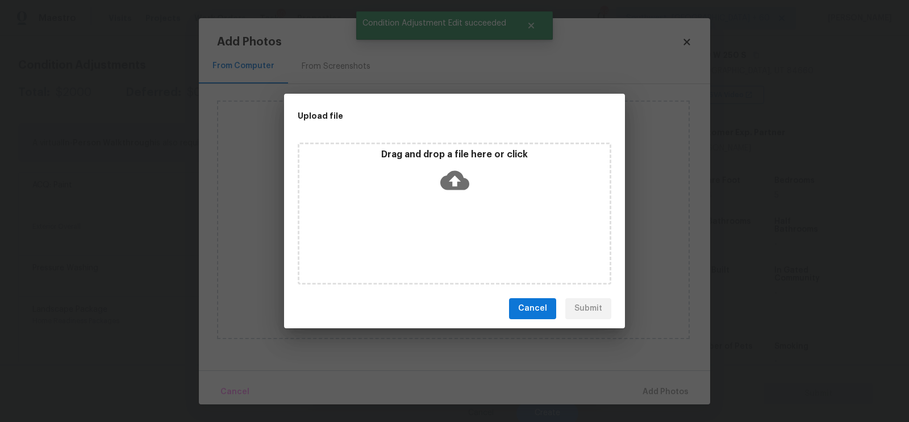
click at [458, 169] on icon at bounding box center [454, 180] width 29 height 29
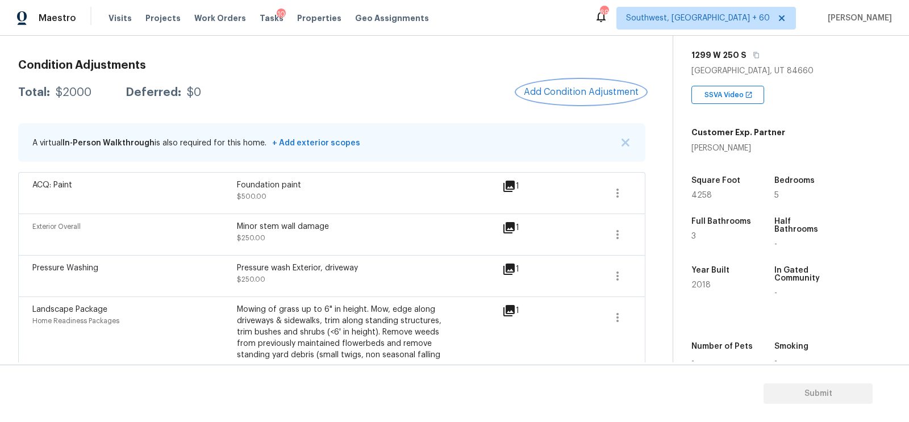
click at [559, 91] on span "Add Condition Adjustment" at bounding box center [581, 92] width 115 height 10
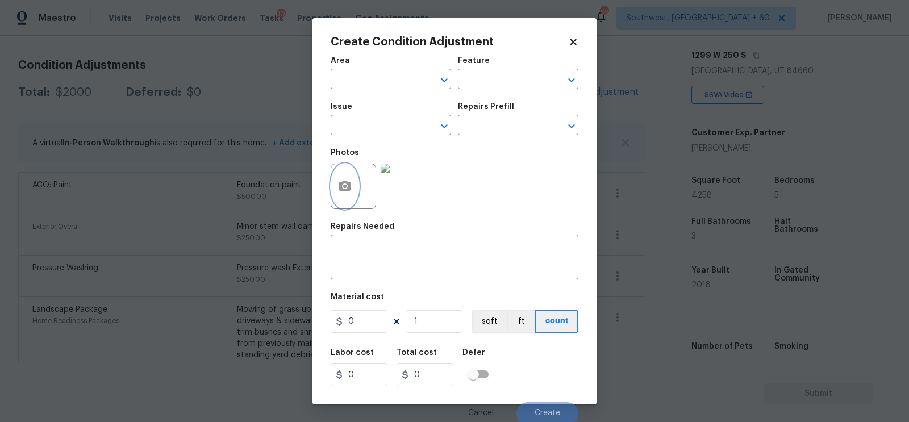
click at [343, 196] on button "button" at bounding box center [344, 186] width 27 height 44
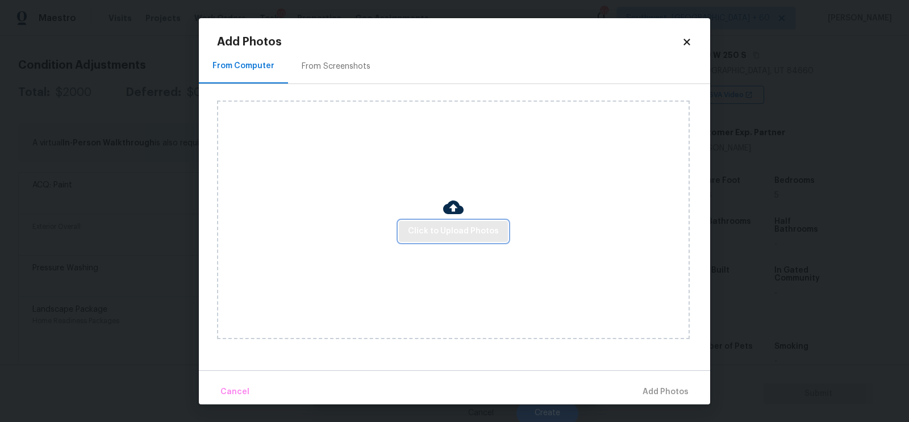
click at [449, 229] on span "Click to Upload Photos" at bounding box center [453, 231] width 91 height 14
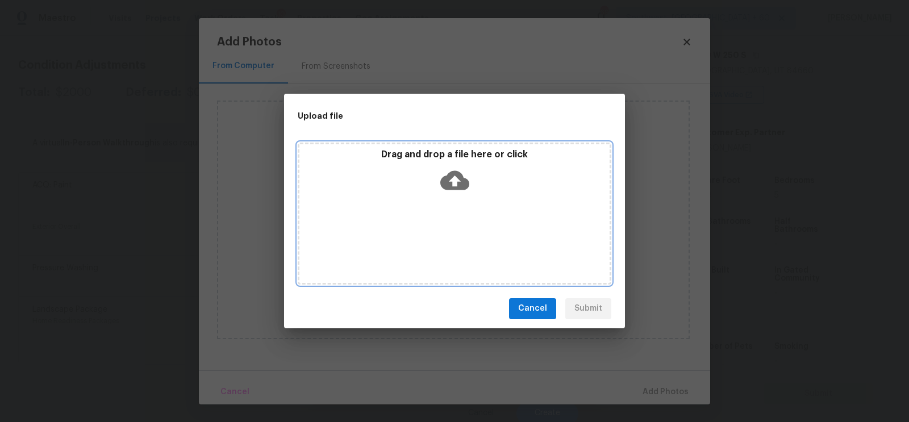
click at [449, 199] on div "Drag and drop a file here or click" at bounding box center [455, 214] width 314 height 142
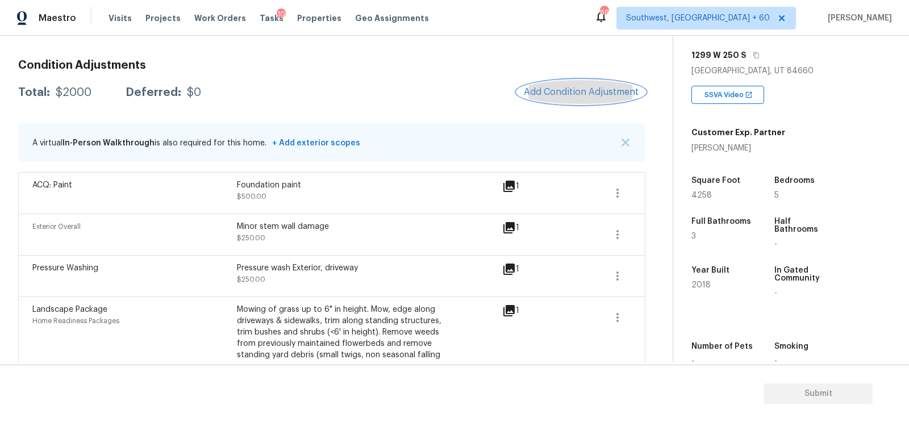
click at [583, 95] on span "Add Condition Adjustment" at bounding box center [581, 92] width 115 height 10
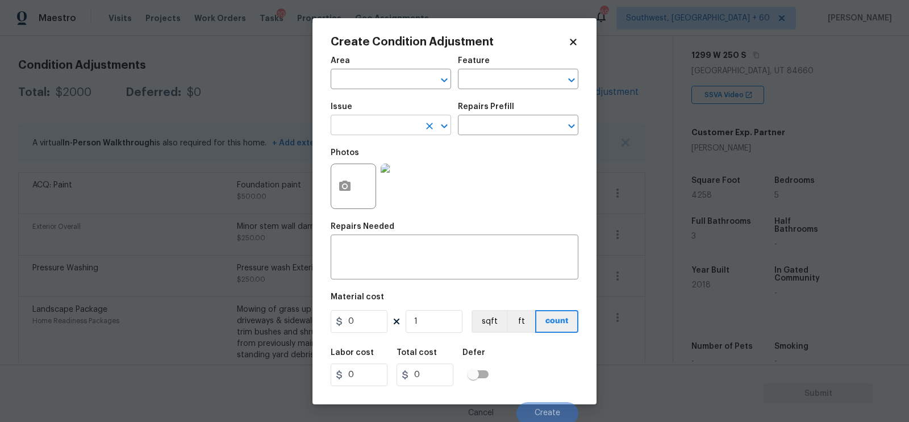
click at [372, 121] on input "text" at bounding box center [375, 127] width 89 height 18
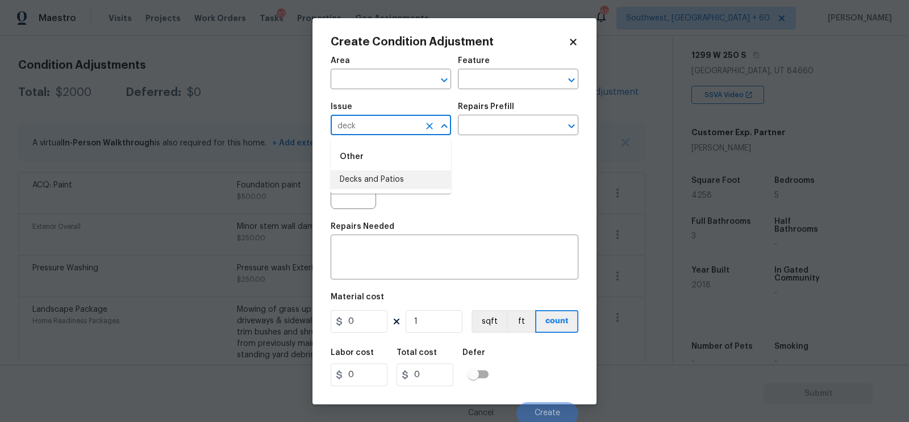
click at [377, 179] on li "Decks and Patios" at bounding box center [391, 179] width 120 height 19
type input "Decks and Patios"
click at [381, 245] on div "x ​" at bounding box center [455, 258] width 248 height 42
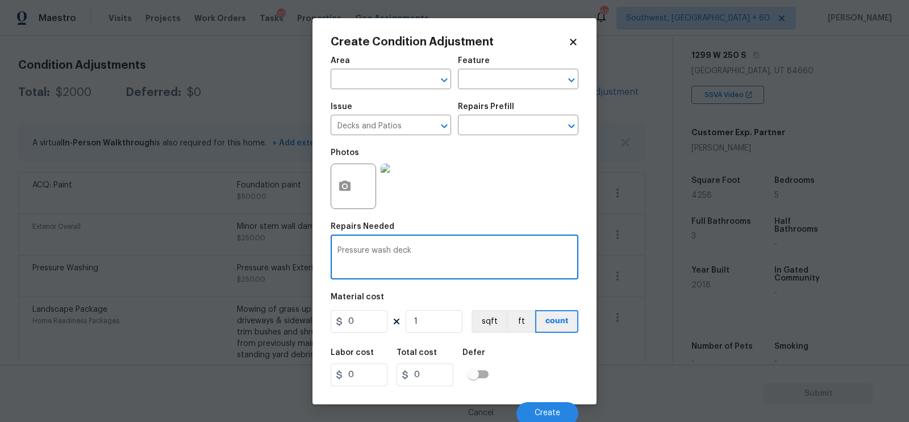
type textarea "Pressure wash deck"
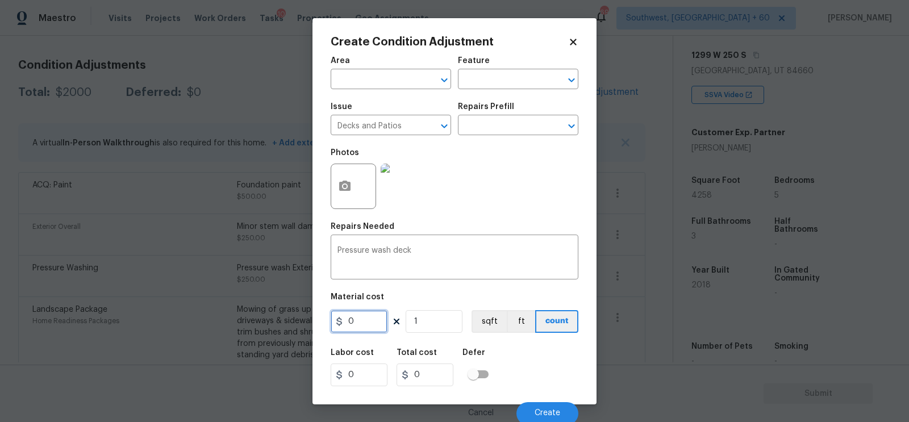
click at [362, 318] on input "0" at bounding box center [359, 321] width 57 height 23
type input "150"
click at [416, 371] on input "150" at bounding box center [424, 375] width 57 height 23
click at [559, 409] on button "Create" at bounding box center [547, 413] width 62 height 23
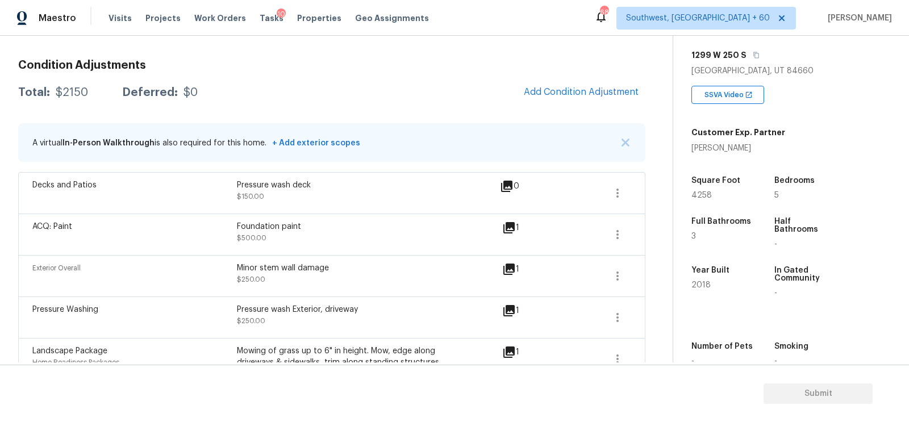
click at [382, 71] on div "Condition Adjustments Total: $2150 Deferred: $0 Add Condition Adjustment A virt…" at bounding box center [331, 247] width 627 height 393
click at [592, 76] on div "Condition Adjustments Total: $2150 Deferred: $0 Add Condition Adjustment A virt…" at bounding box center [331, 247] width 627 height 393
click at [561, 87] on span "Add Condition Adjustment" at bounding box center [581, 92] width 115 height 10
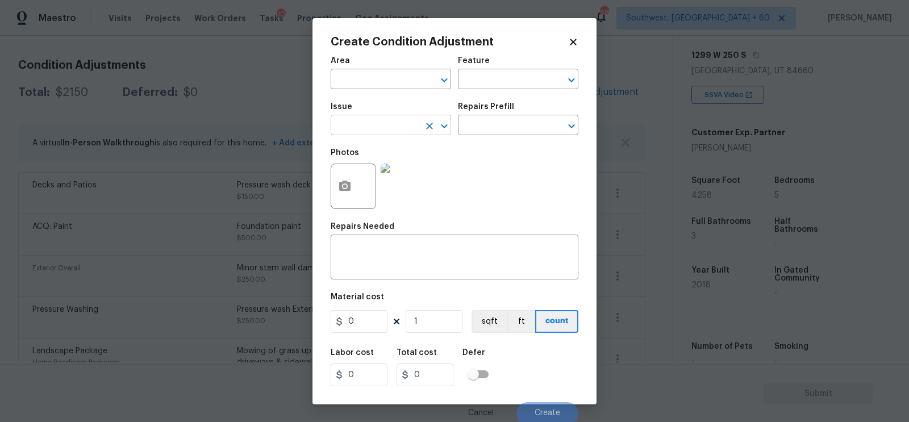
click at [354, 135] on input "text" at bounding box center [375, 127] width 89 height 18
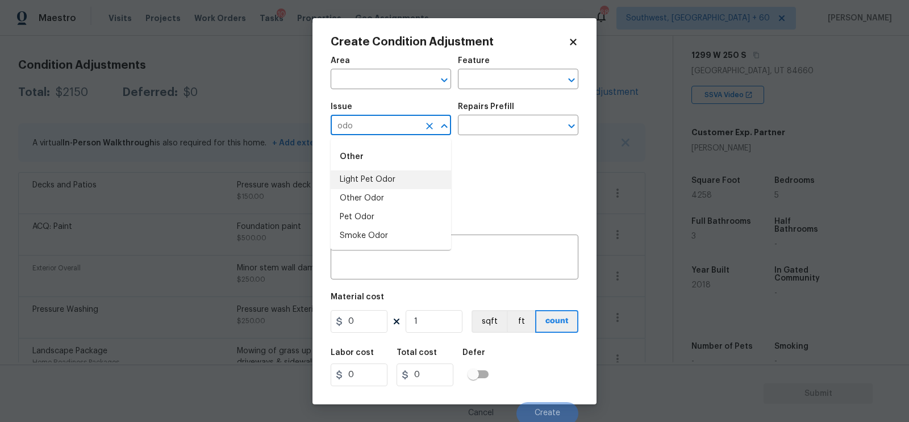
click at [366, 172] on li "Light Pet Odor" at bounding box center [391, 179] width 120 height 19
type input "Light Pet Odor"
click at [482, 131] on input "text" at bounding box center [502, 127] width 89 height 18
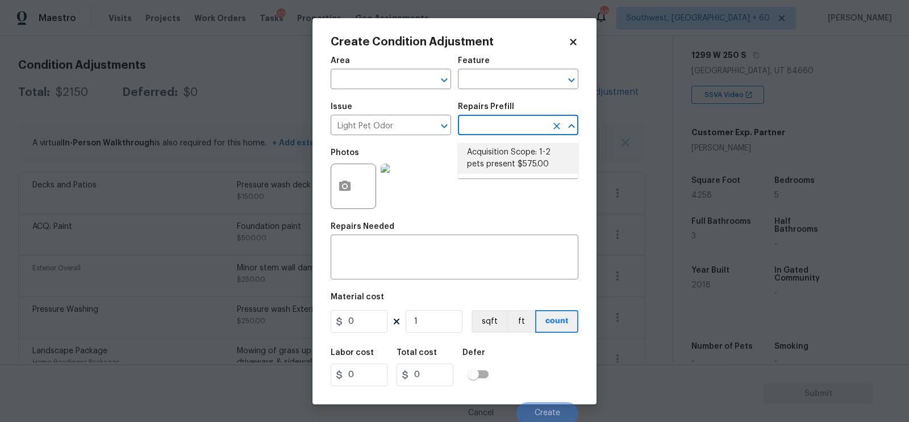
click at [499, 153] on li "Acquisition Scope: 1-2 pets present $575.00" at bounding box center [518, 158] width 120 height 31
type textarea "Acquisition Scope: 1-2 pets present"
type input "575"
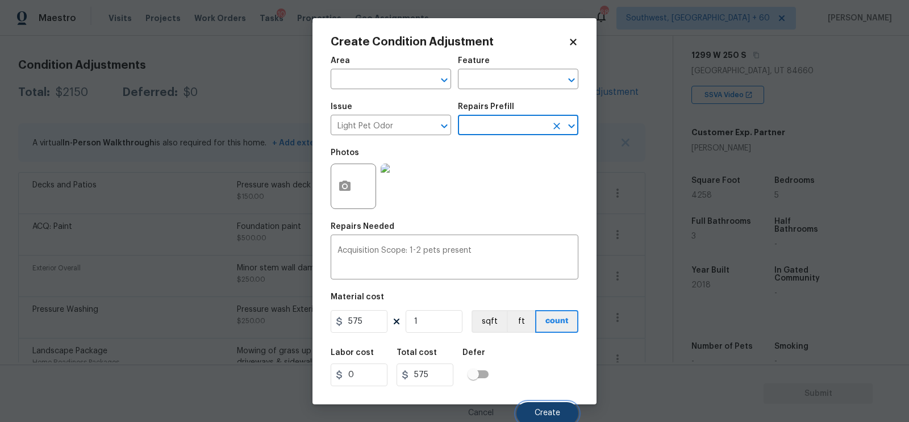
click at [562, 407] on button "Create" at bounding box center [547, 413] width 62 height 23
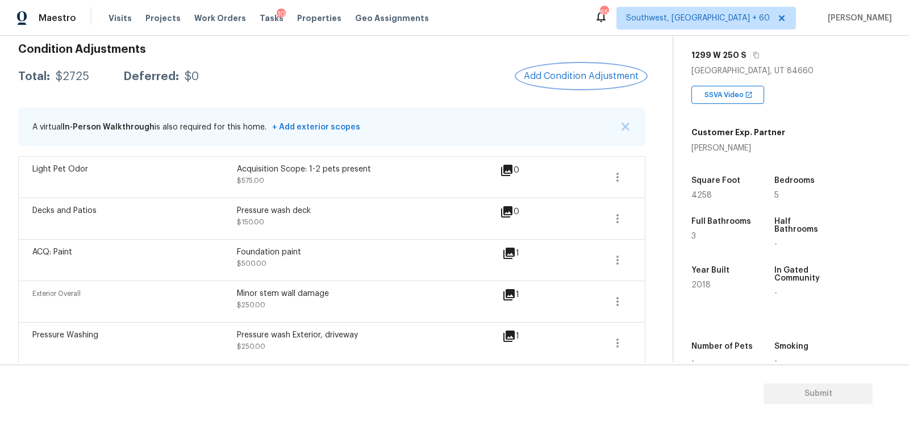
scroll to position [141, 0]
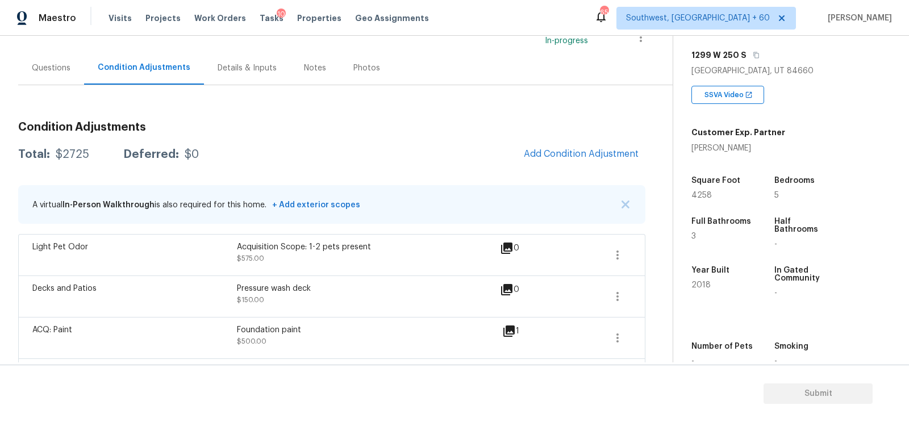
click at [60, 64] on div "Questions" at bounding box center [51, 67] width 39 height 11
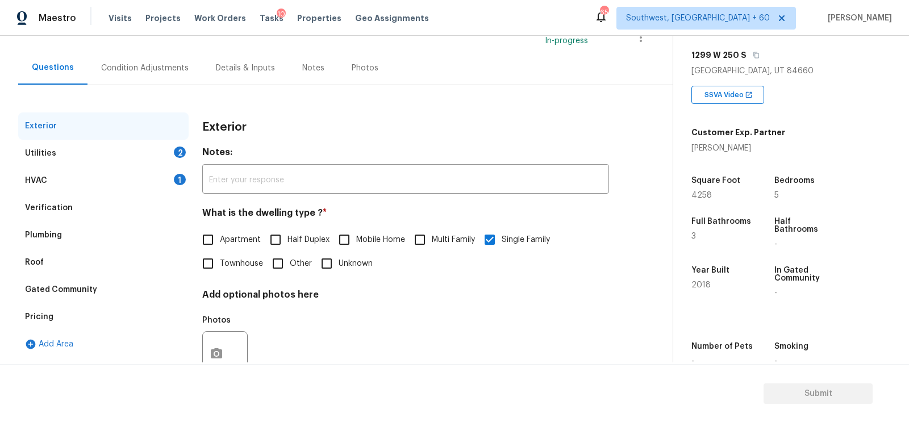
click at [56, 194] on div "Verification" at bounding box center [103, 207] width 170 height 27
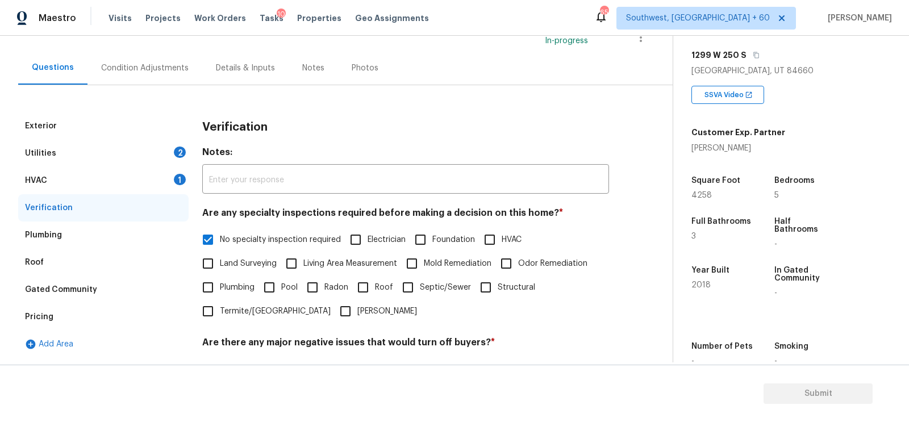
scroll to position [266, 0]
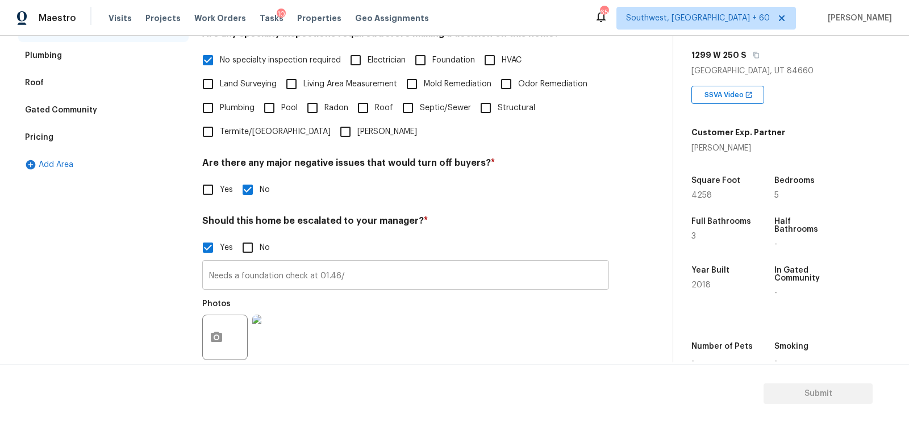
click at [346, 290] on input "Needs a foundation check at 01.46/" at bounding box center [405, 276] width 407 height 27
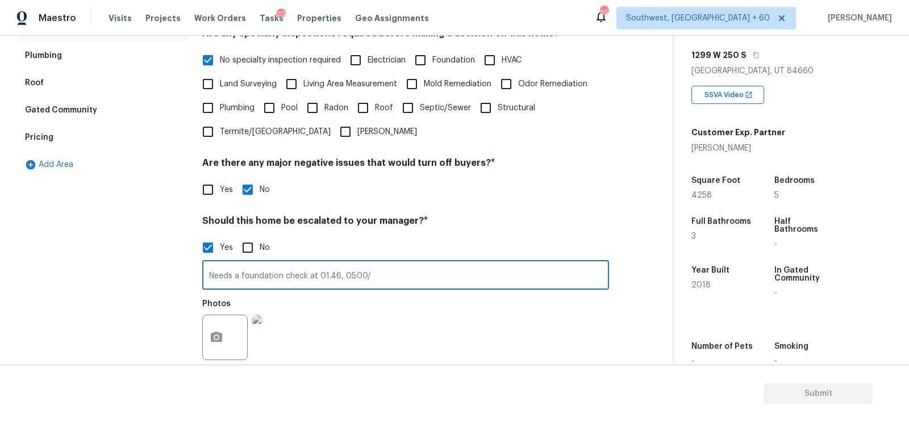
type input "Needs a foundation check at 01.46, 05.00/"
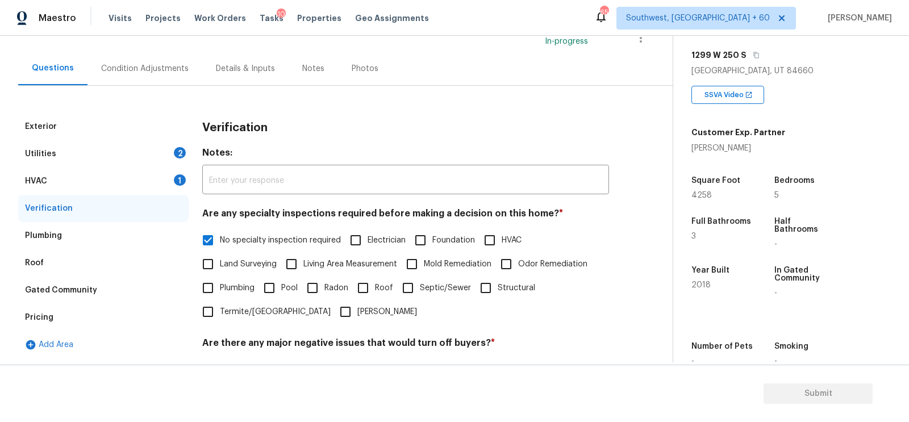
scroll to position [51, 0]
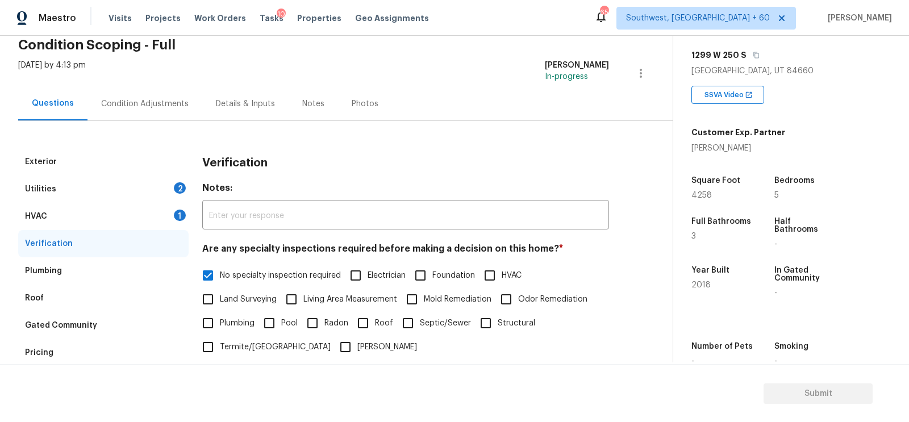
click at [171, 110] on div "Condition Adjustments" at bounding box center [144, 104] width 115 height 34
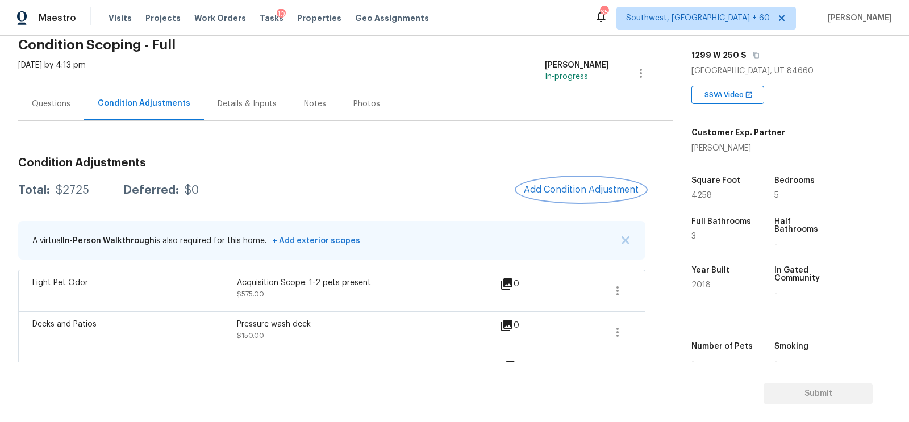
click at [571, 195] on button "Add Condition Adjustment" at bounding box center [581, 190] width 128 height 24
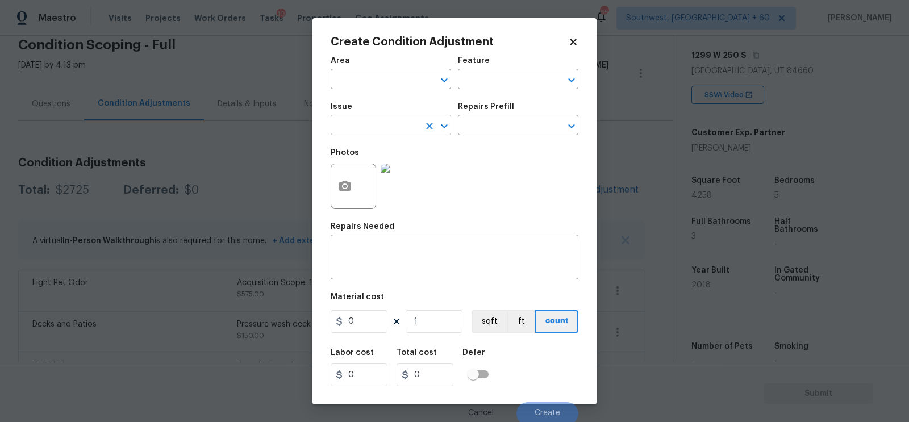
click at [383, 124] on input "text" at bounding box center [375, 127] width 89 height 18
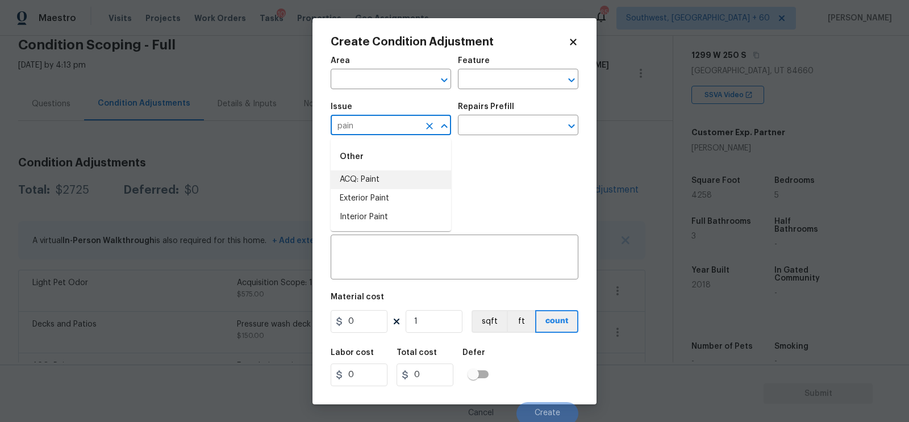
click at [378, 174] on li "ACQ: Paint" at bounding box center [391, 179] width 120 height 19
type input "ACQ: Paint"
click at [482, 135] on input "text" at bounding box center [502, 127] width 89 height 18
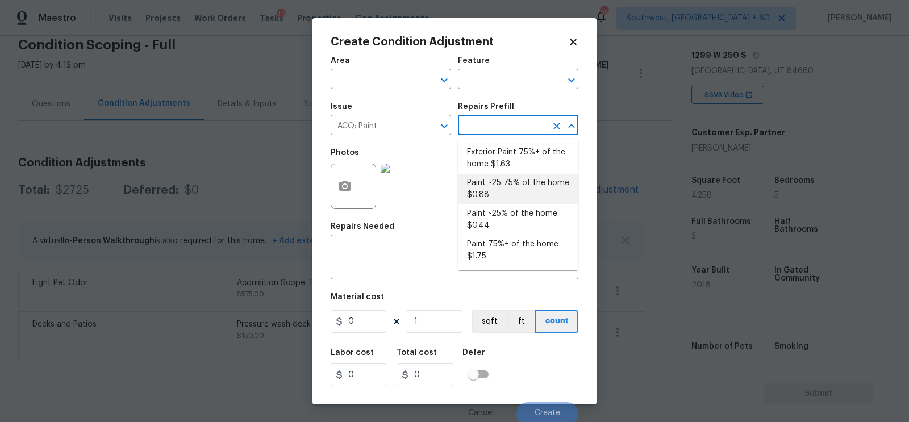
click at [494, 187] on li "Paint ~25-75% of the home $0.88" at bounding box center [518, 189] width 120 height 31
type input "Acquisition"
type textarea "Acquisition Scope: ~25 - 75% of the home needs interior paint"
type input "0.88"
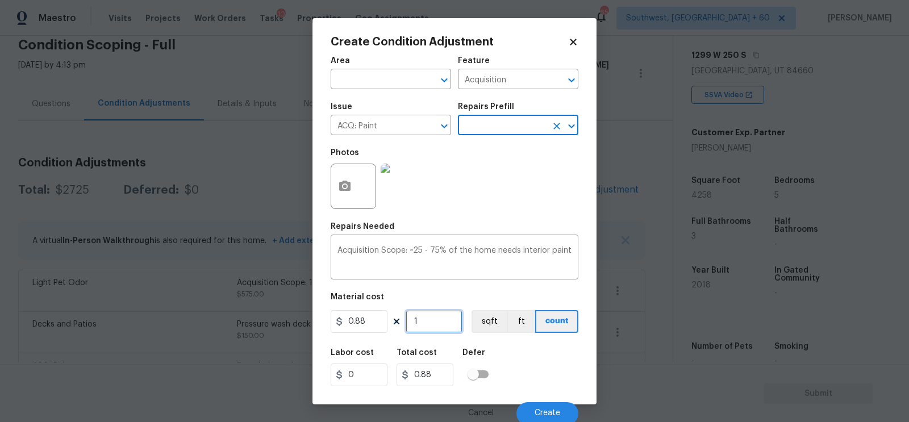
click at [424, 321] on input "1" at bounding box center [434, 321] width 57 height 23
type input "0"
type input "2"
type input "1.76"
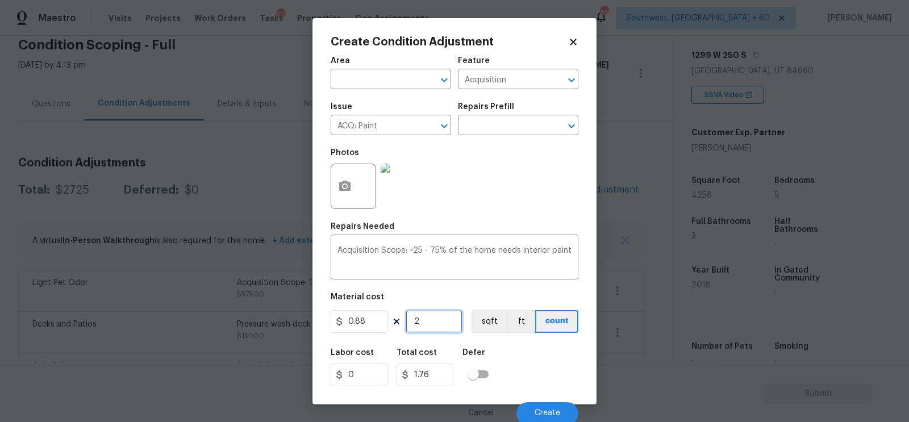
type input "23"
type input "20.24"
type input "234"
type input "205.92"
type input "2346"
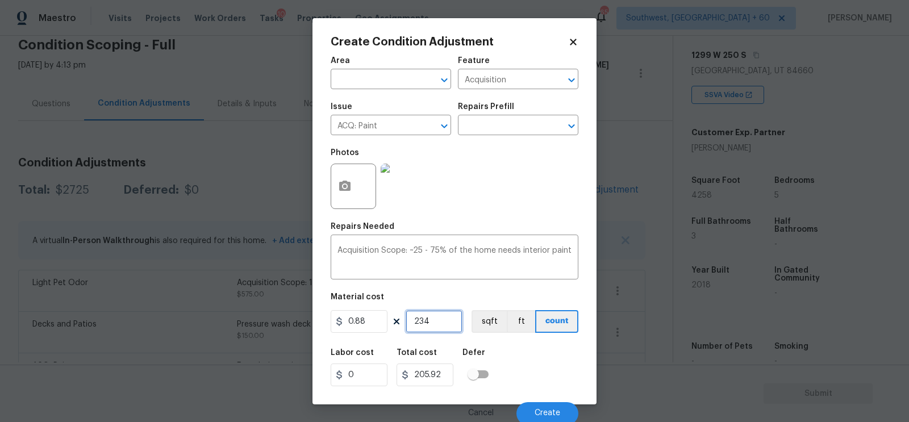
type input "2064.48"
type input "2346"
click at [340, 194] on button "button" at bounding box center [344, 186] width 27 height 44
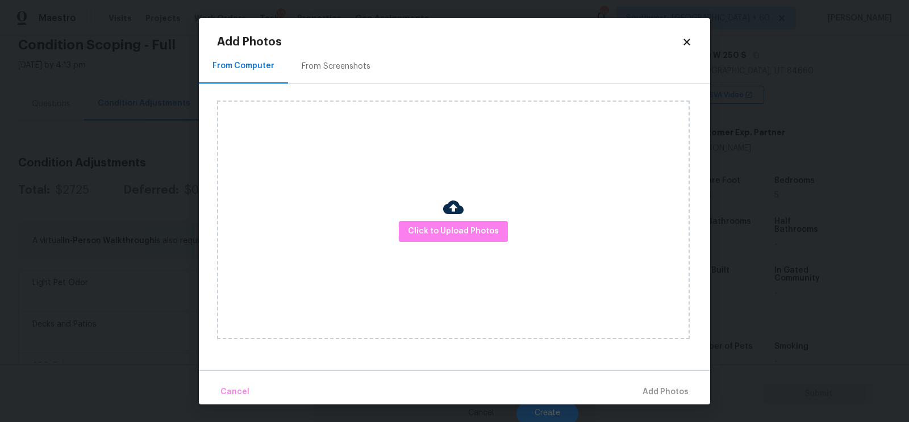
click at [338, 71] on div "From Screenshots" at bounding box center [336, 66] width 69 height 11
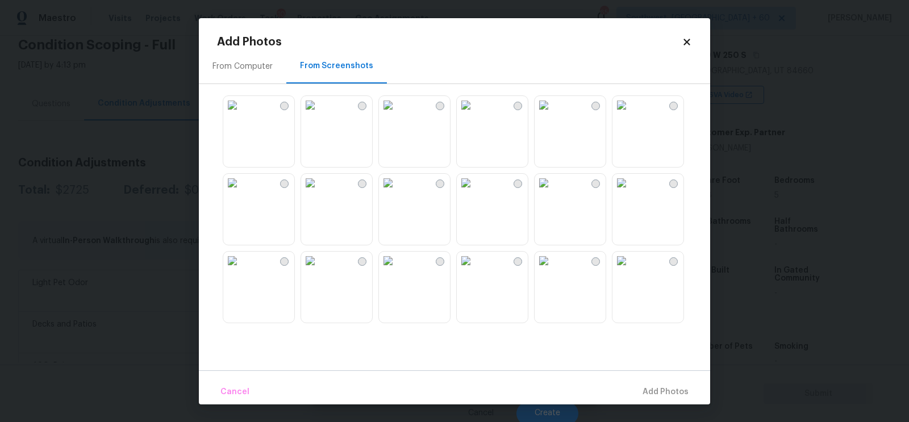
click at [397, 114] on img at bounding box center [388, 105] width 18 height 18
click at [319, 114] on img at bounding box center [310, 105] width 18 height 18
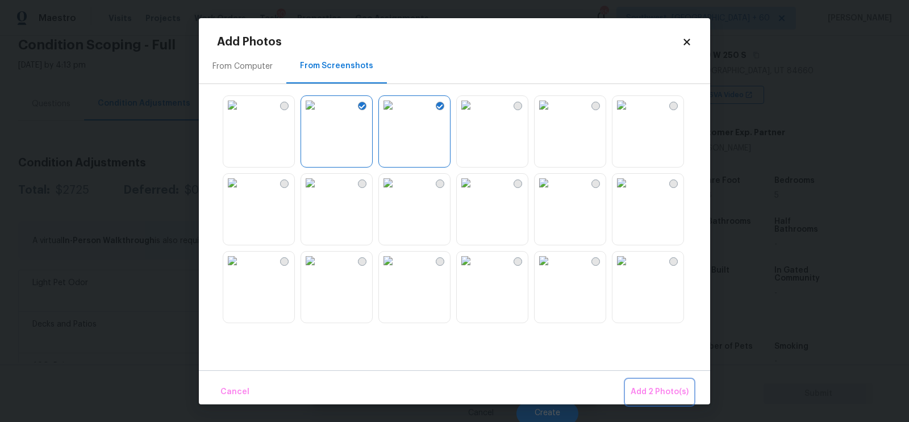
click at [651, 394] on span "Add 2 Photo(s)" at bounding box center [659, 392] width 58 height 14
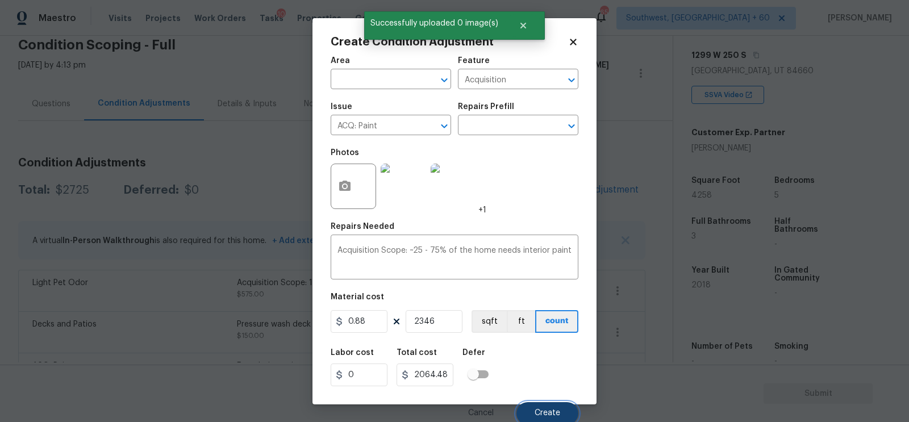
click at [548, 414] on span "Create" at bounding box center [547, 413] width 26 height 9
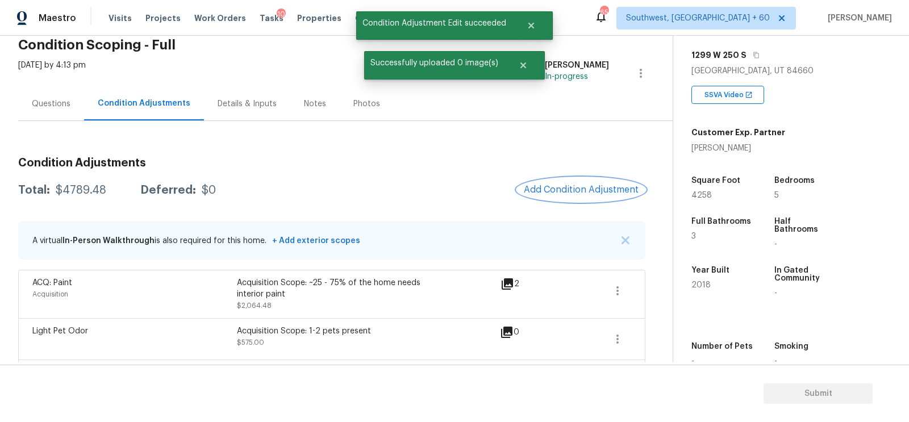
click at [576, 194] on button "Add Condition Adjustment" at bounding box center [581, 190] width 128 height 24
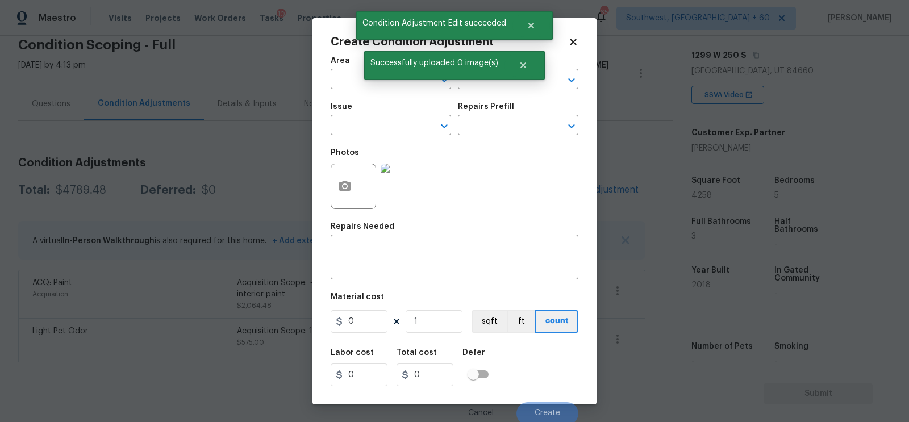
click at [404, 137] on span "Issue ​" at bounding box center [391, 119] width 120 height 46
click at [394, 130] on input "text" at bounding box center [375, 127] width 89 height 18
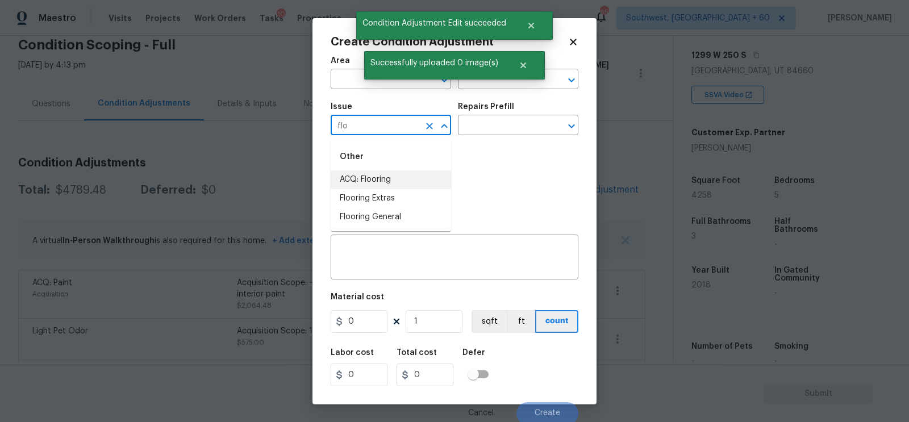
click at [377, 178] on li "ACQ: Flooring" at bounding box center [391, 179] width 120 height 19
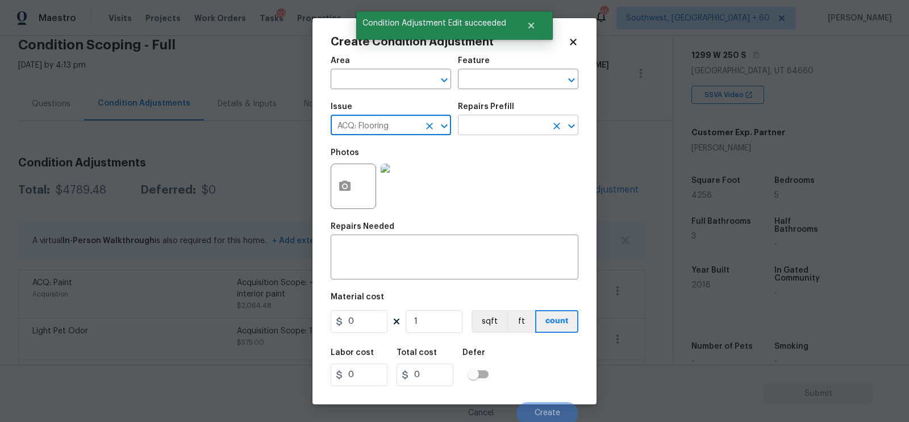
type input "ACQ: Flooring"
click at [512, 125] on input "text" at bounding box center [502, 127] width 89 height 18
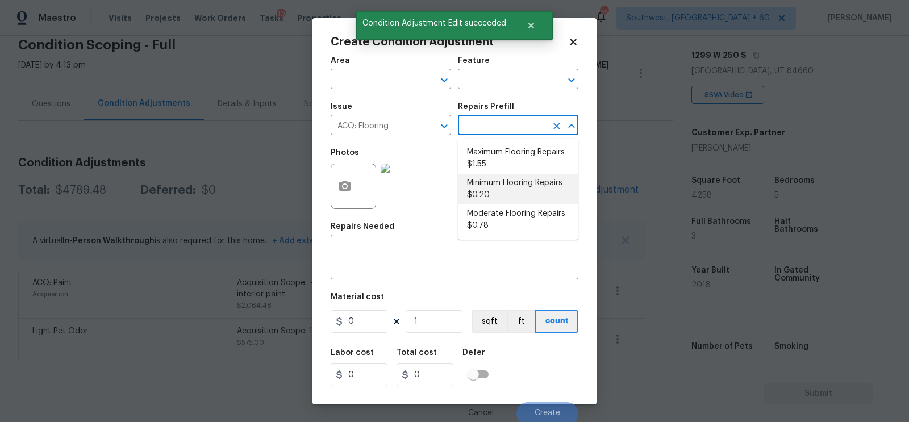
click at [496, 191] on li "Minimum Flooring Repairs $0.20" at bounding box center [518, 189] width 120 height 31
type input "Acquisition"
type textarea "Acquisition Scope: Minimum flooring repairs"
type input "0.2"
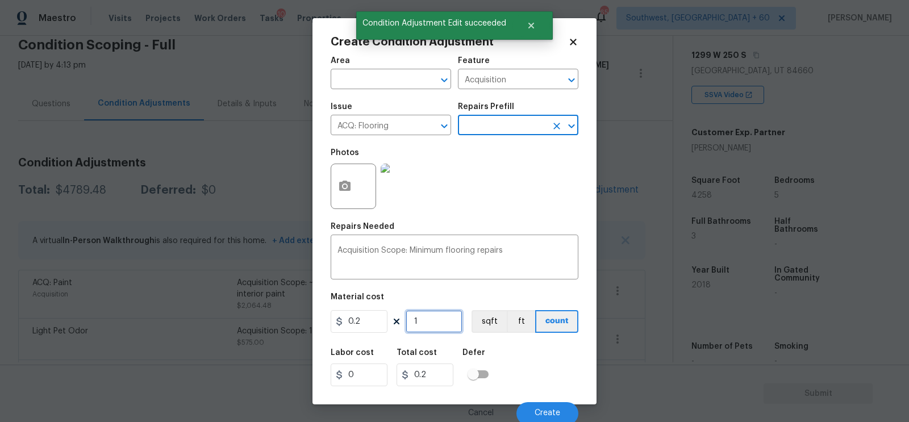
click at [442, 333] on input "1" at bounding box center [434, 321] width 57 height 23
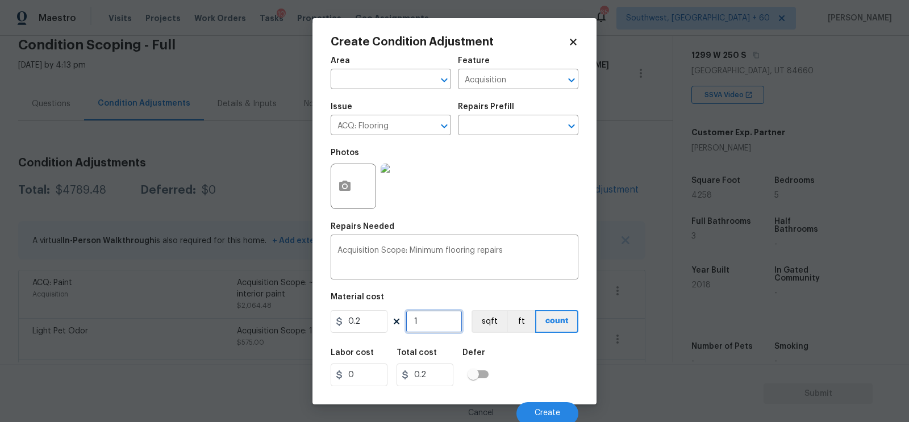
type input "0"
type input "2"
type input "0.4"
type input "23"
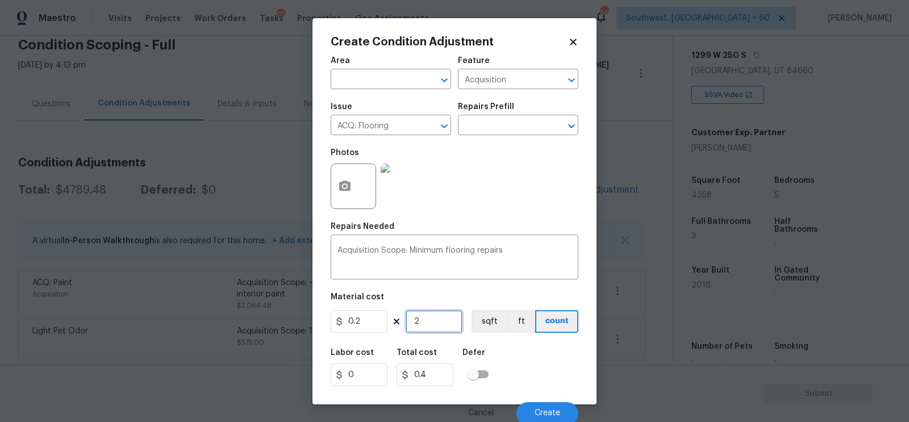
type input "4.6"
type input "234"
type input "46.8"
type input "2346"
type input "469.2"
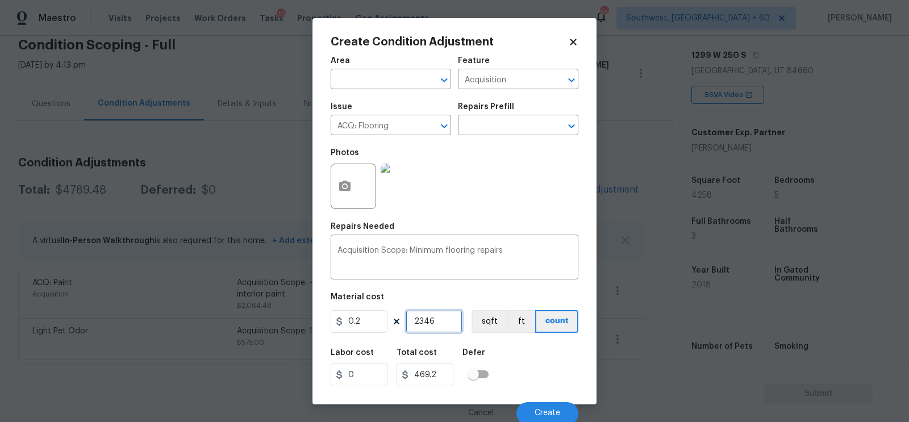
type input "2346"
click at [442, 375] on input "469.2" at bounding box center [424, 375] width 57 height 23
click at [444, 378] on input "469.2" at bounding box center [424, 375] width 57 height 23
click at [446, 325] on input "2346" at bounding box center [434, 321] width 57 height 23
click at [545, 407] on button "Create" at bounding box center [547, 413] width 62 height 23
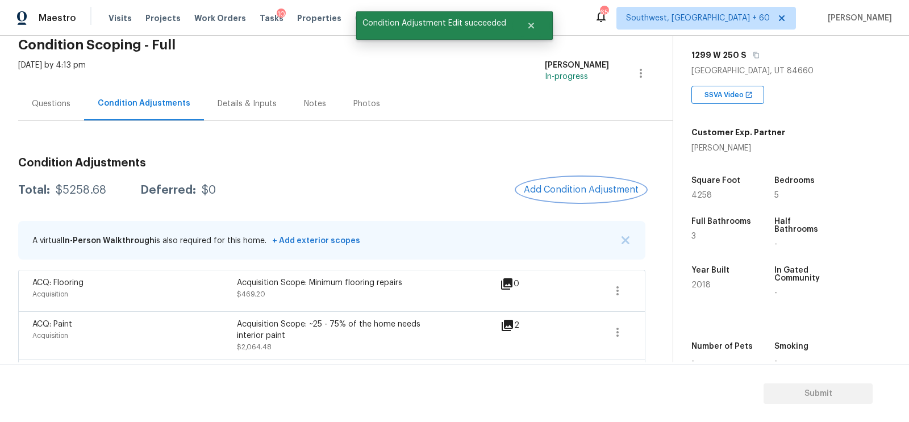
click at [580, 182] on button "Add Condition Adjustment" at bounding box center [581, 190] width 128 height 24
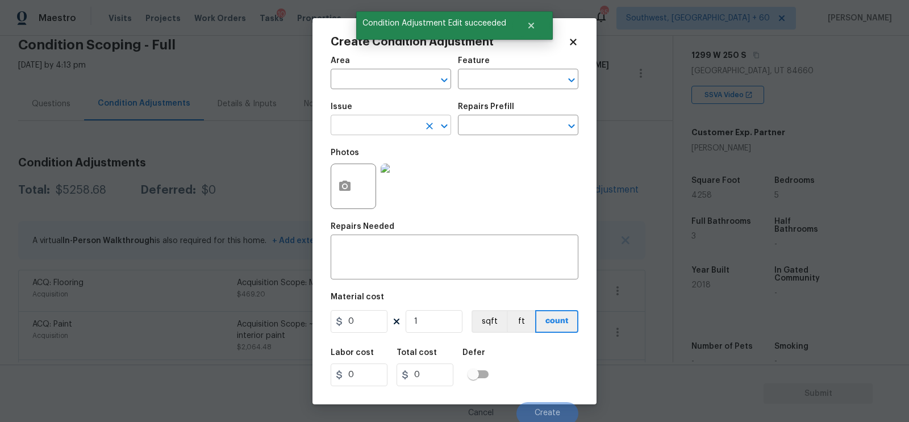
click at [386, 132] on input "text" at bounding box center [375, 127] width 89 height 18
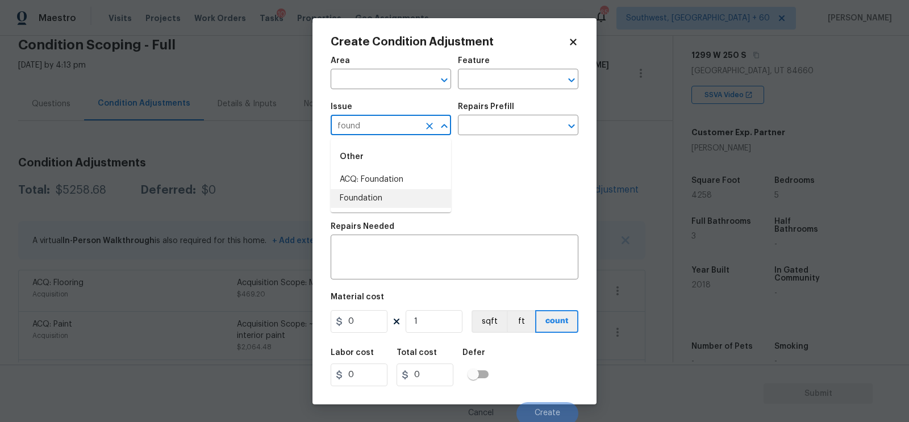
click at [392, 189] on li "Foundation" at bounding box center [391, 198] width 120 height 19
click at [394, 127] on input "Foundation" at bounding box center [375, 127] width 89 height 18
click at [383, 182] on li "ACQ: Foundation" at bounding box center [391, 179] width 120 height 19
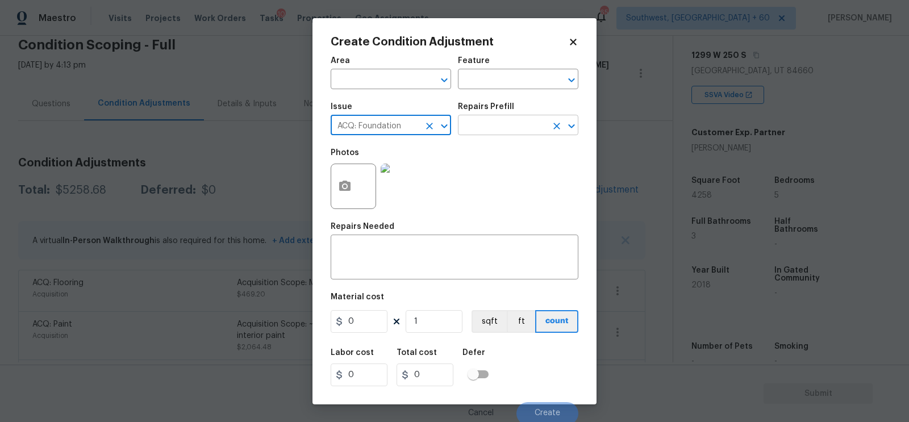
type input "ACQ: Foundation"
click at [524, 118] on input "text" at bounding box center [502, 127] width 89 height 18
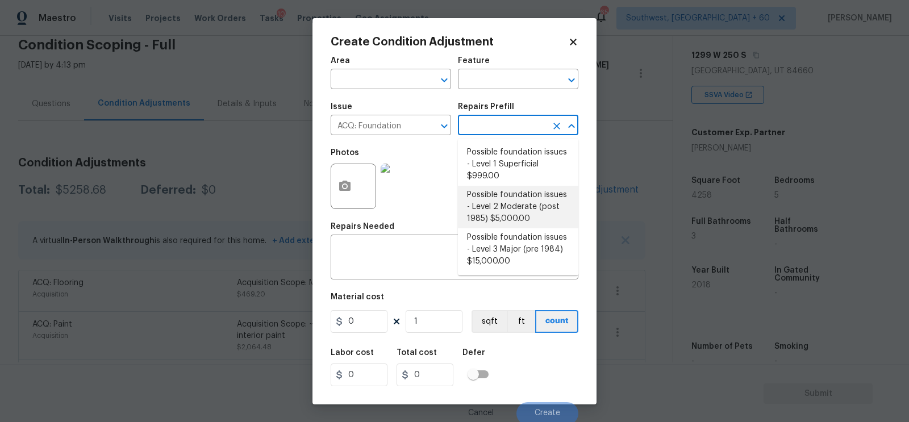
click at [503, 211] on li "Possible foundation issues - Level 2 Moderate (post 1985) $5,000.00" at bounding box center [518, 207] width 120 height 43
type input "Acquisition"
type textarea "Possible foundation issues - Level 2 Moderate: Disclaimer: This is NOT a techni…"
type input "5000"
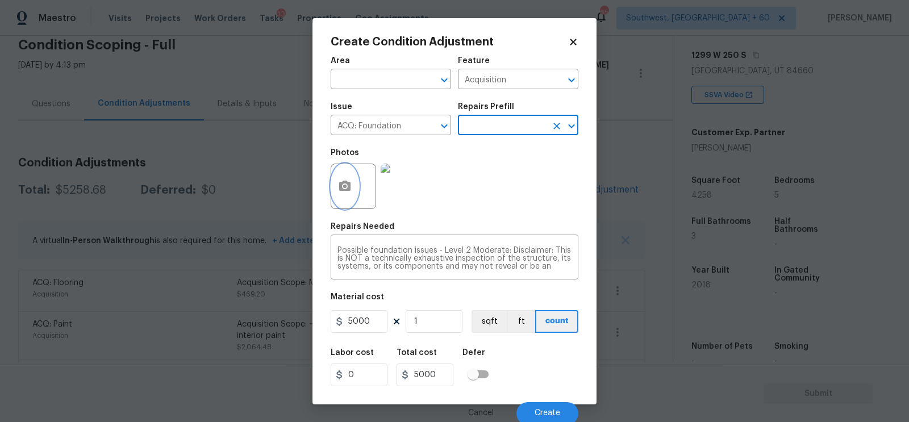
click at [342, 202] on button "button" at bounding box center [344, 186] width 27 height 44
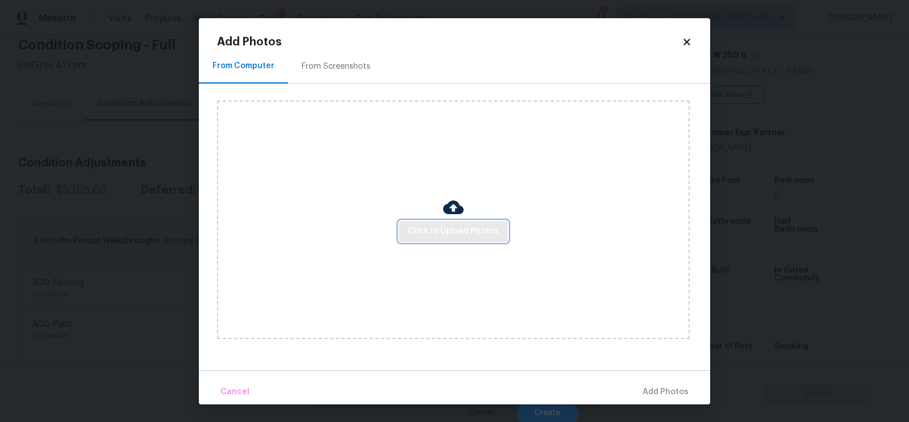
click at [451, 235] on span "Click to Upload Photos" at bounding box center [453, 231] width 91 height 14
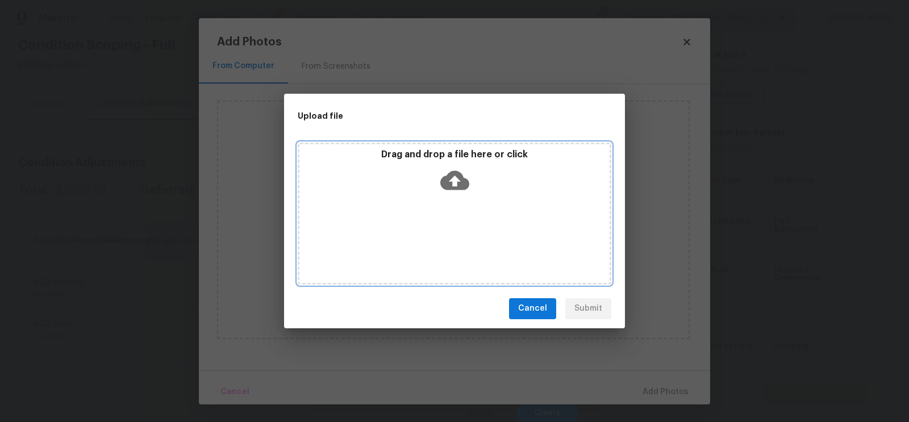
click at [457, 194] on icon at bounding box center [454, 180] width 29 height 29
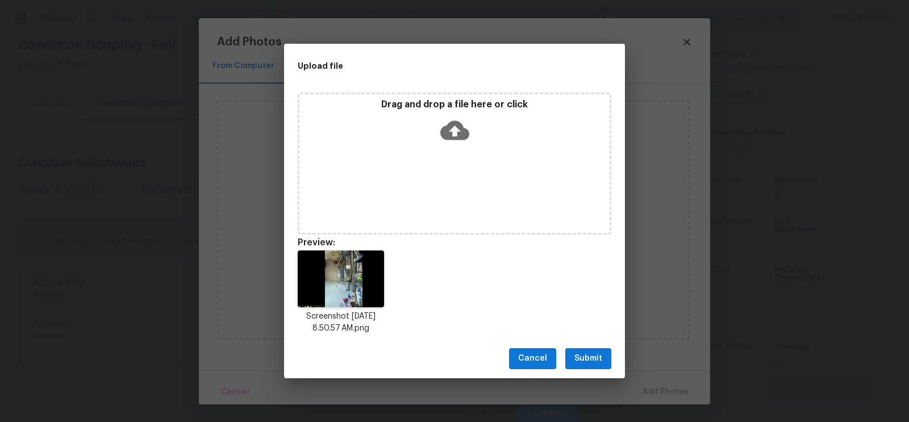
click at [587, 358] on span "Submit" at bounding box center [588, 359] width 28 height 14
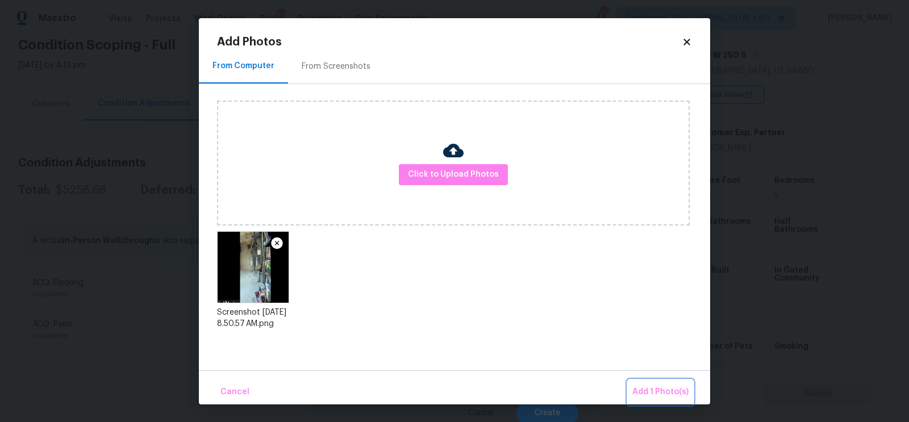
click at [649, 385] on span "Add 1 Photo(s)" at bounding box center [660, 392] width 56 height 14
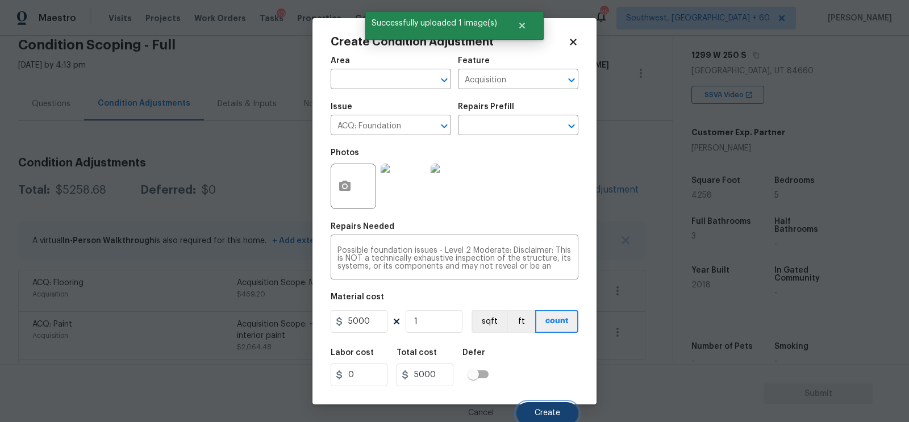
click at [546, 415] on span "Create" at bounding box center [547, 413] width 26 height 9
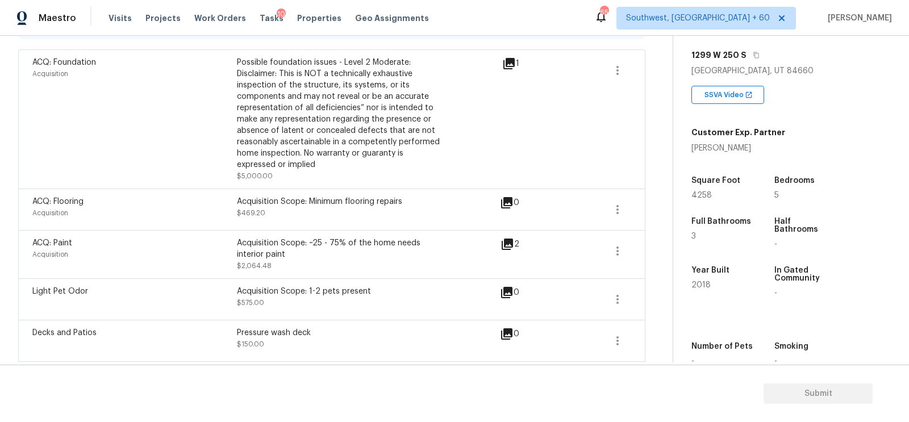
scroll to position [258, 0]
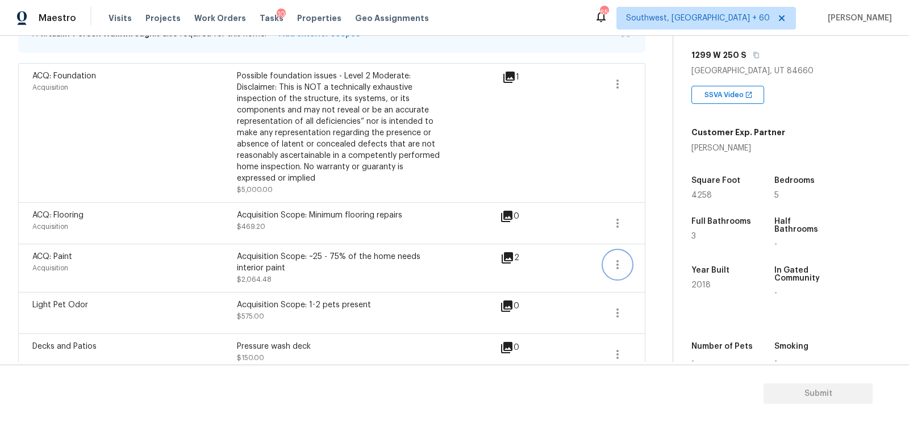
click at [609, 262] on button "button" at bounding box center [617, 264] width 27 height 27
click at [651, 257] on div "Edit" at bounding box center [682, 261] width 89 height 11
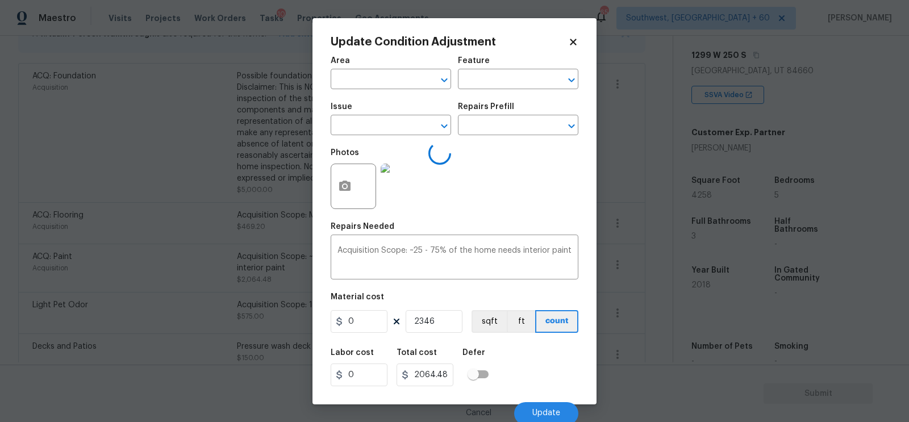
type input "Acquisition"
type input "ACQ: Paint"
type input "0.88"
click at [648, 290] on body "Maestro Visits Projects Work Orders Tasks 10 Properties Geo Assignments 652 Sou…" at bounding box center [454, 211] width 909 height 422
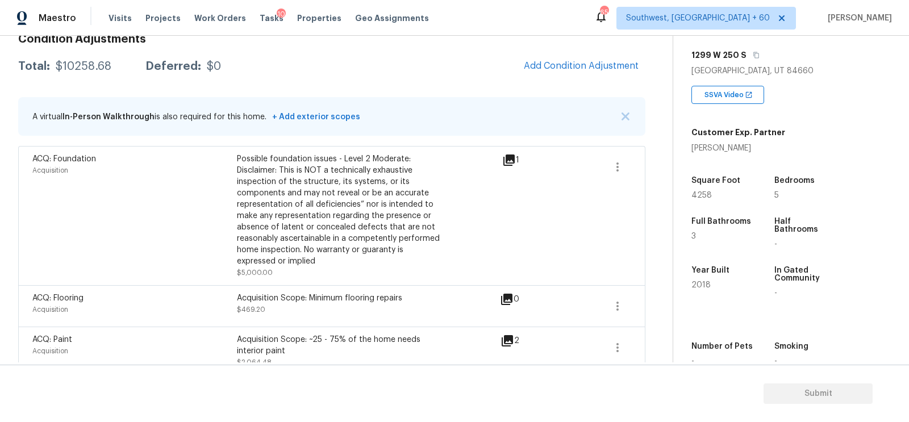
scroll to position [162, 0]
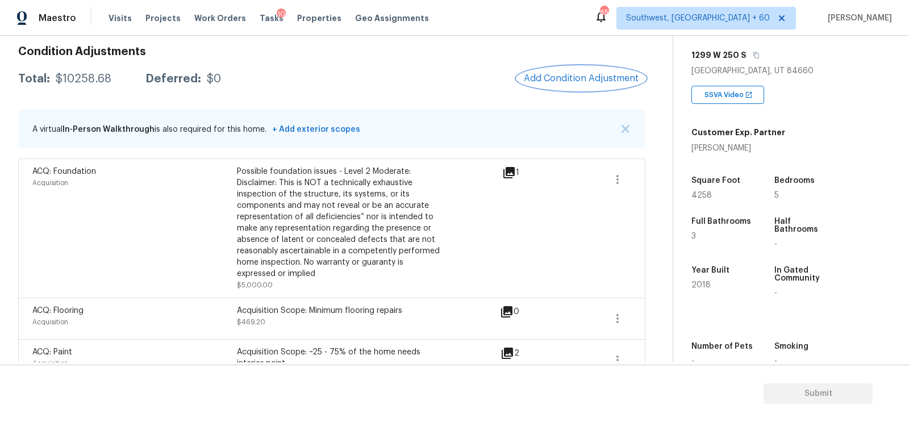
click at [562, 85] on button "Add Condition Adjustment" at bounding box center [581, 78] width 128 height 24
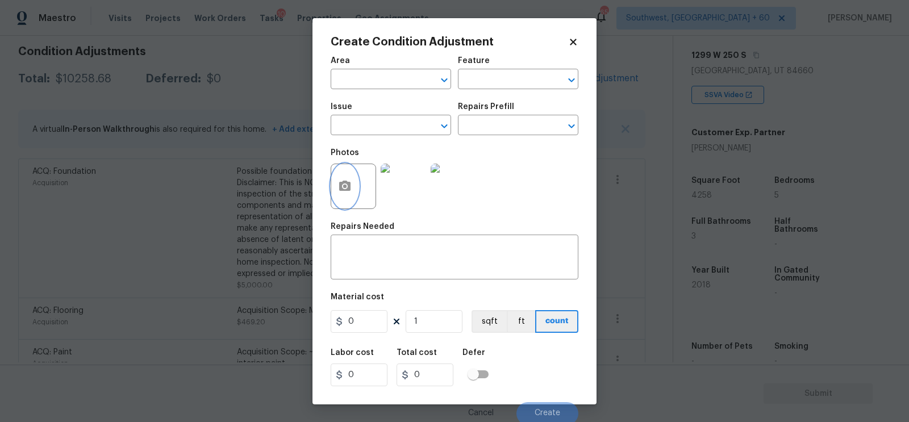
click at [341, 194] on button "button" at bounding box center [344, 186] width 27 height 44
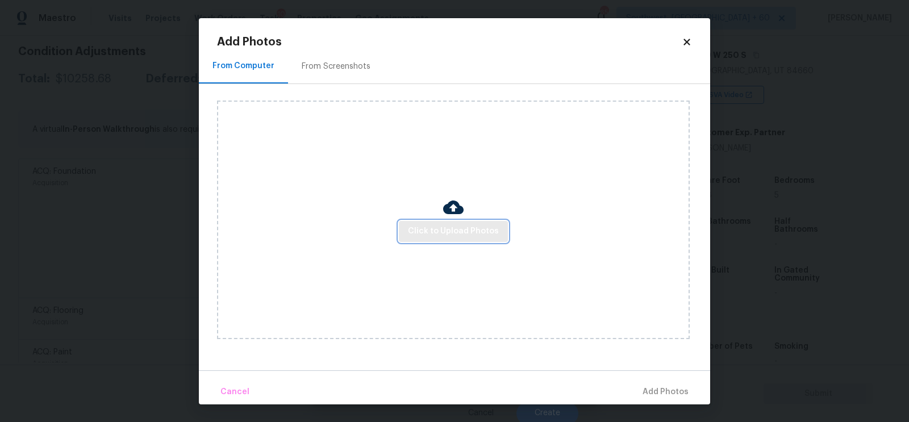
click at [461, 225] on span "Click to Upload Photos" at bounding box center [453, 231] width 91 height 14
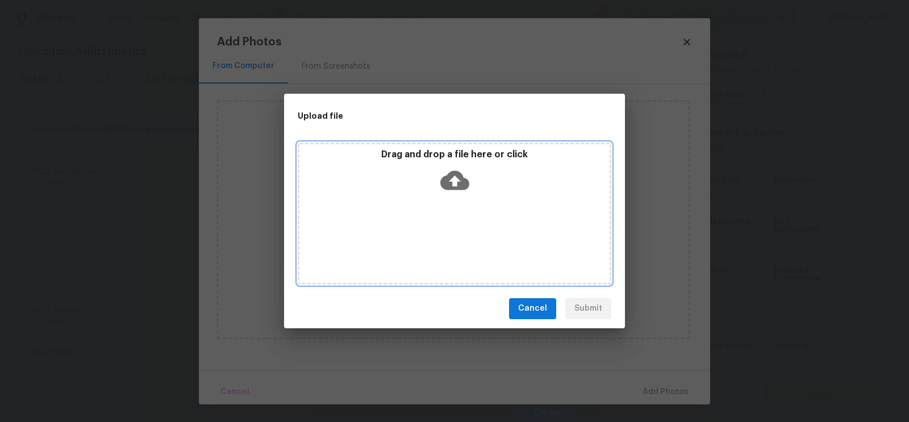
click at [452, 187] on icon at bounding box center [454, 179] width 29 height 19
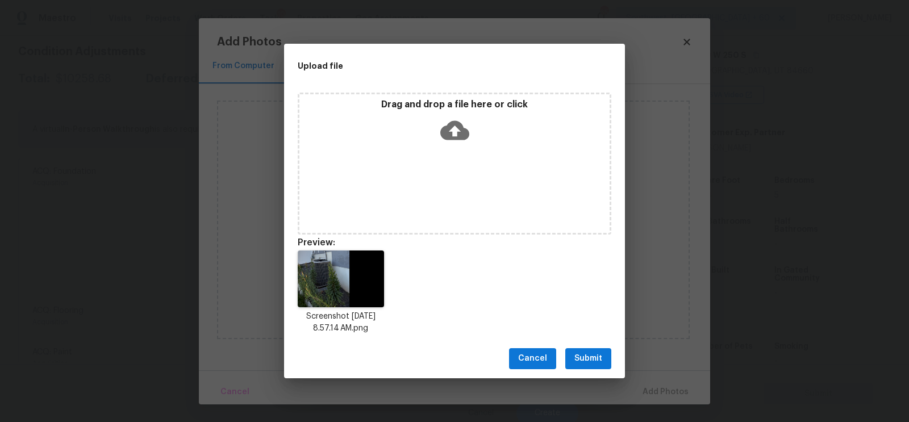
click at [582, 356] on span "Submit" at bounding box center [588, 359] width 28 height 14
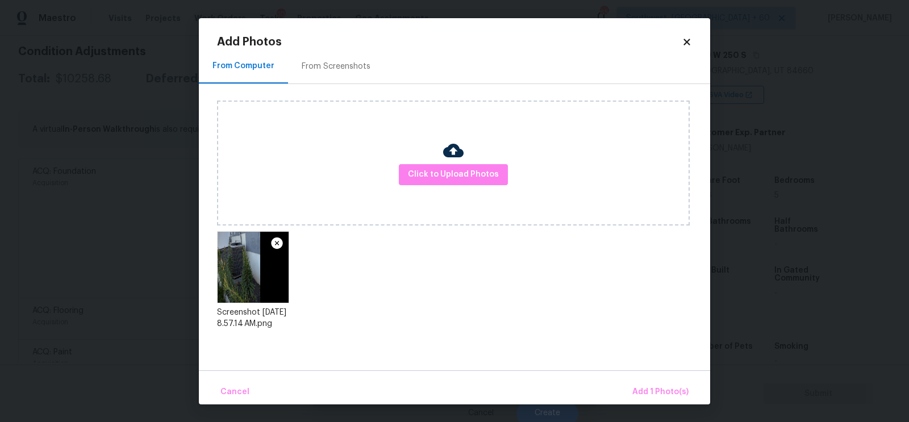
click at [666, 378] on div "Cancel Add 1 Photo(s)" at bounding box center [454, 387] width 511 height 34
click at [669, 392] on span "Add 1 Photo(s)" at bounding box center [660, 392] width 56 height 14
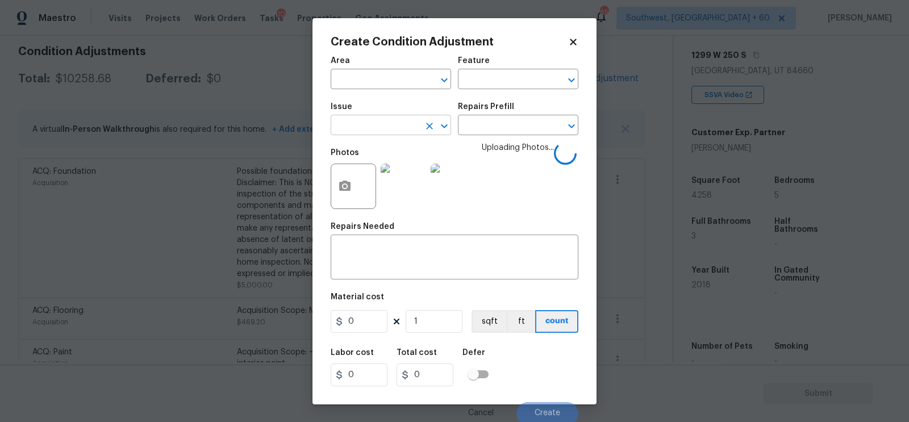
click at [361, 122] on input "text" at bounding box center [375, 127] width 89 height 18
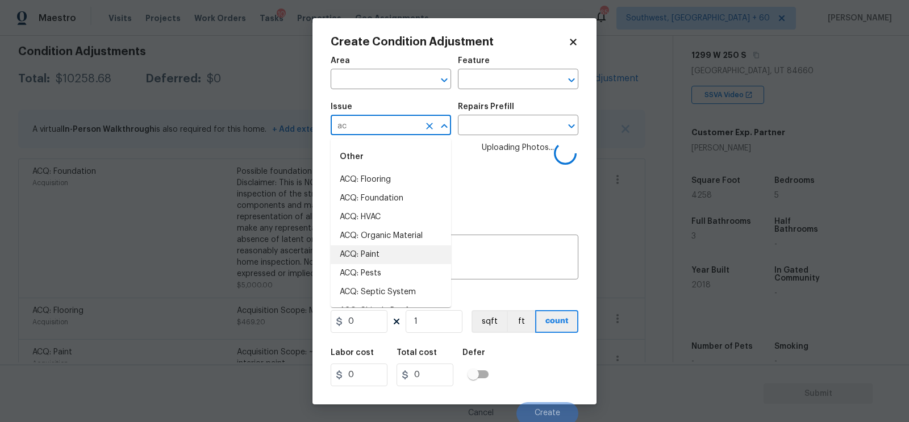
click at [366, 253] on li "ACQ: Paint" at bounding box center [391, 254] width 120 height 19
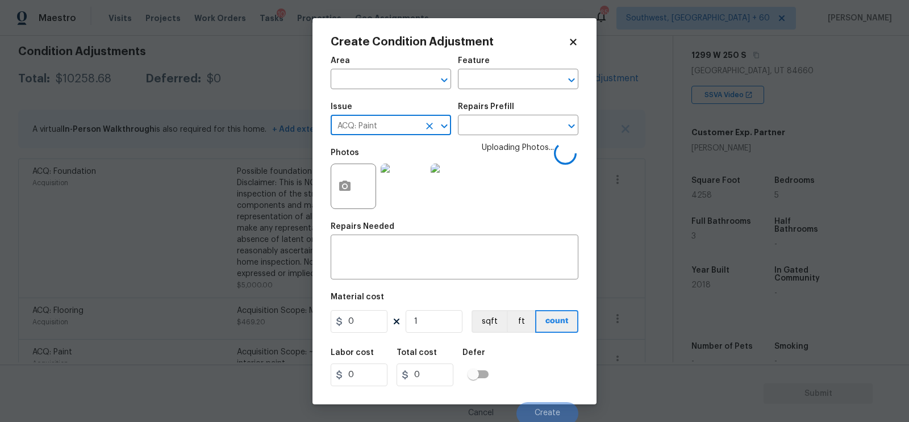
click at [379, 118] on input "ACQ: Paint" at bounding box center [375, 127] width 89 height 18
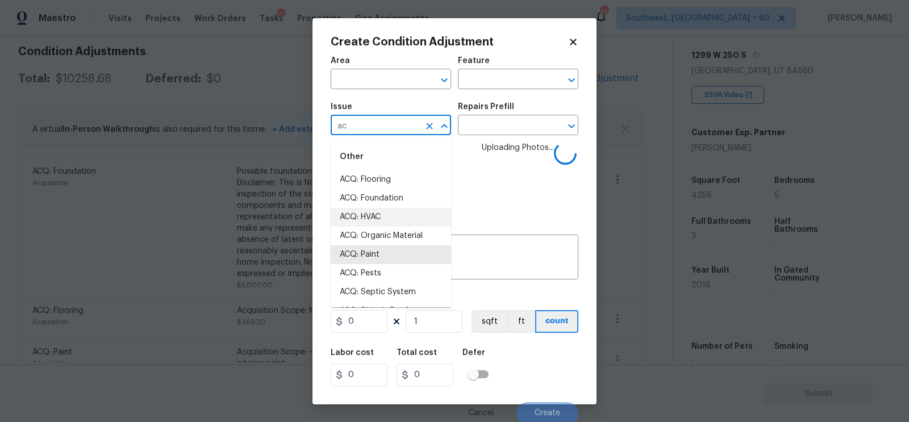
click at [367, 216] on li "ACQ: HVAC" at bounding box center [391, 217] width 120 height 19
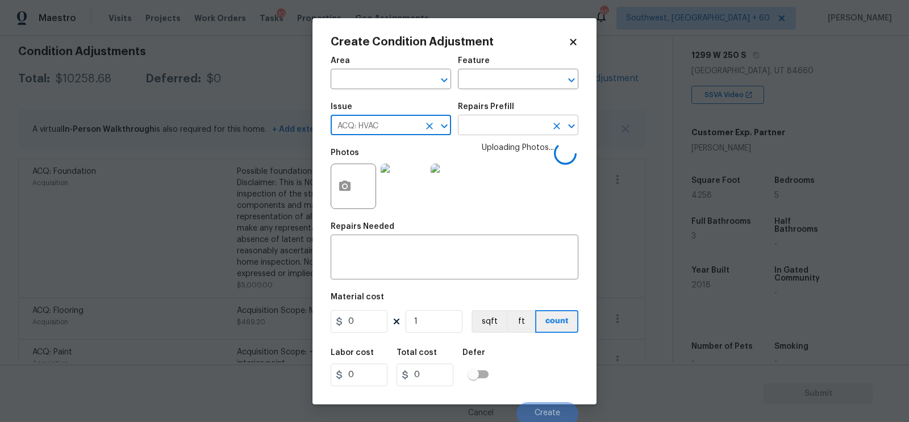
type input "ACQ: HVAC"
click at [491, 127] on input "text" at bounding box center [502, 127] width 89 height 18
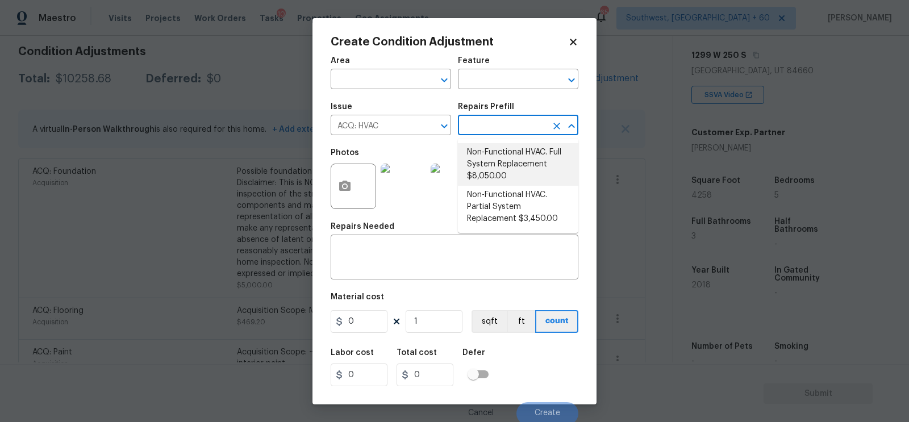
click at [492, 165] on li "Non-Functional HVAC. Full System Replacement $8,050.00" at bounding box center [518, 164] width 120 height 43
type input "Acquisition"
type textarea "Acquisition Scope: Full System Replacement"
type input "8050"
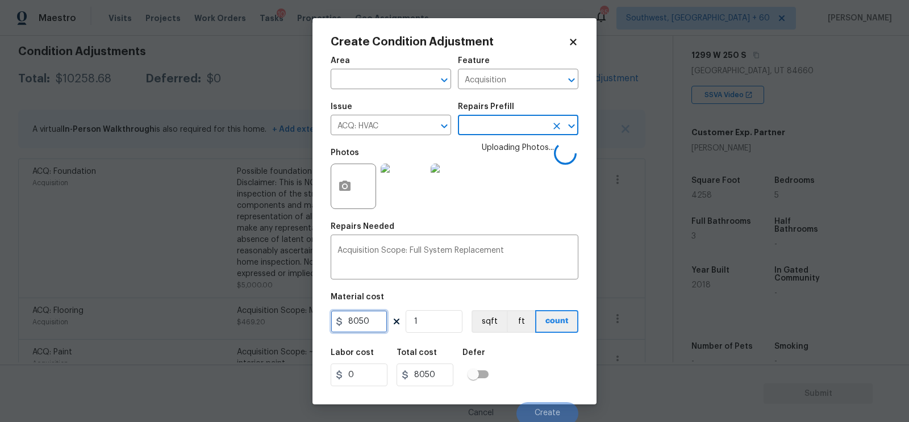
click at [366, 324] on input "8050" at bounding box center [359, 321] width 57 height 23
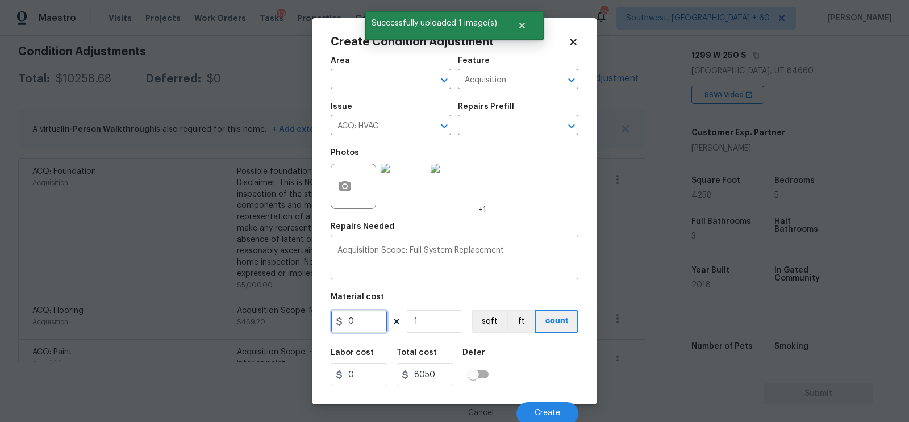
type input "0"
click at [424, 238] on div "Acquisition Scope: Full System Replacement x ​" at bounding box center [455, 258] width 248 height 42
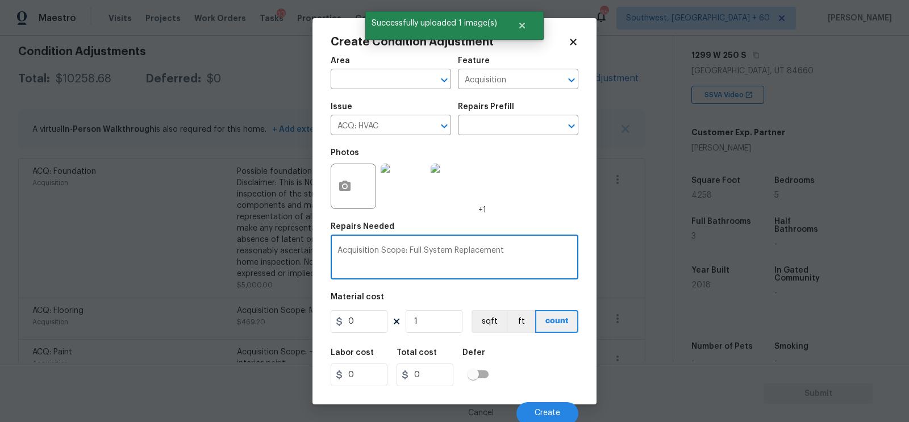
click at [424, 238] on div "Acquisition Scope: Full System Replacement x ​" at bounding box center [455, 258] width 248 height 42
click at [440, 241] on div "Acquisition Scope: Full System Replacement x ​" at bounding box center [455, 258] width 248 height 42
click at [442, 246] on div "Acquisition Scope: Full System Replacement x ​" at bounding box center [455, 258] width 248 height 42
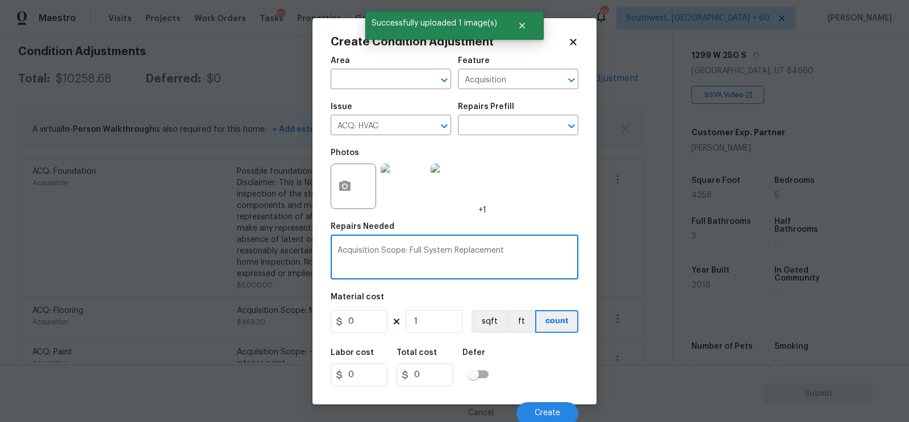
click at [442, 246] on div "Acquisition Scope: Full System Replacement x ​" at bounding box center [455, 258] width 248 height 42
type textarea "Acquisition Scope: Full System Replacemen"
click at [446, 249] on textarea "Acquisition Scope: Full System Replacemen" at bounding box center [454, 259] width 234 height 24
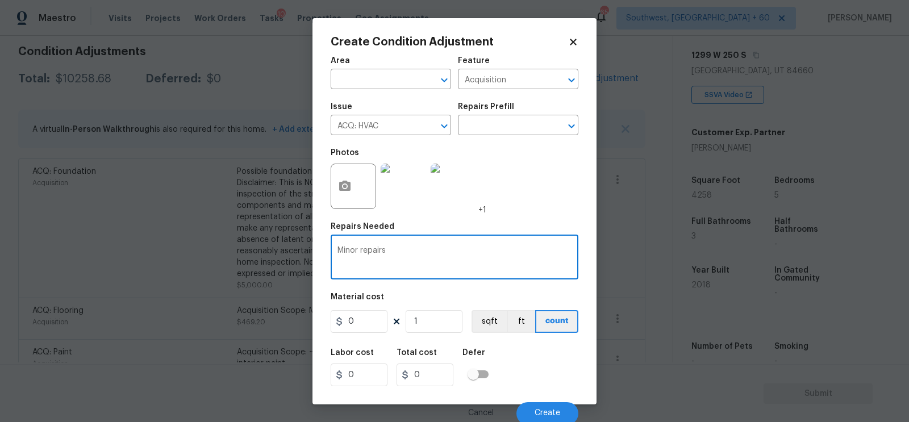
type textarea "Minor repairs"
click at [372, 328] on input "0" at bounding box center [359, 321] width 57 height 23
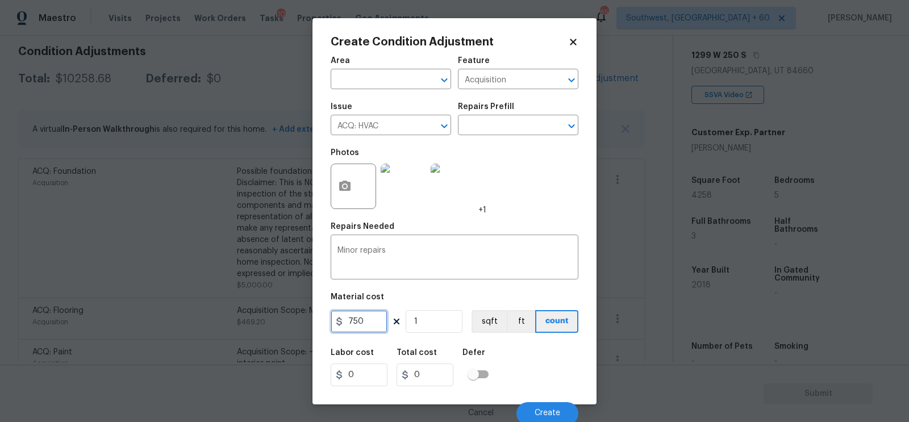
type input "750"
click at [432, 375] on input "750" at bounding box center [424, 375] width 57 height 23
click at [558, 417] on span "Create" at bounding box center [547, 413] width 26 height 9
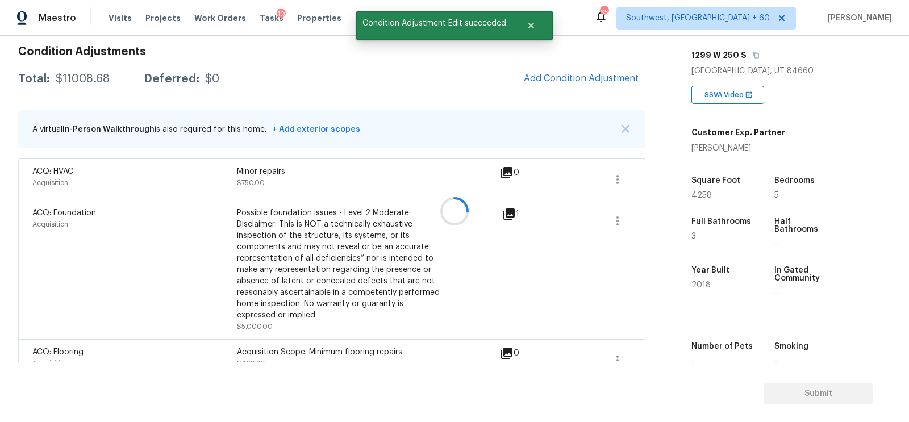
click at [615, 225] on icon "button" at bounding box center [618, 221] width 14 height 14
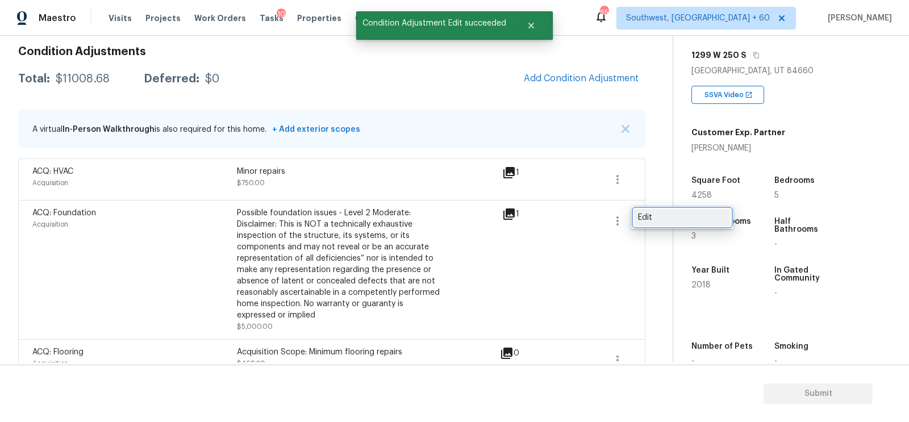
click at [655, 217] on div "Edit" at bounding box center [682, 217] width 89 height 11
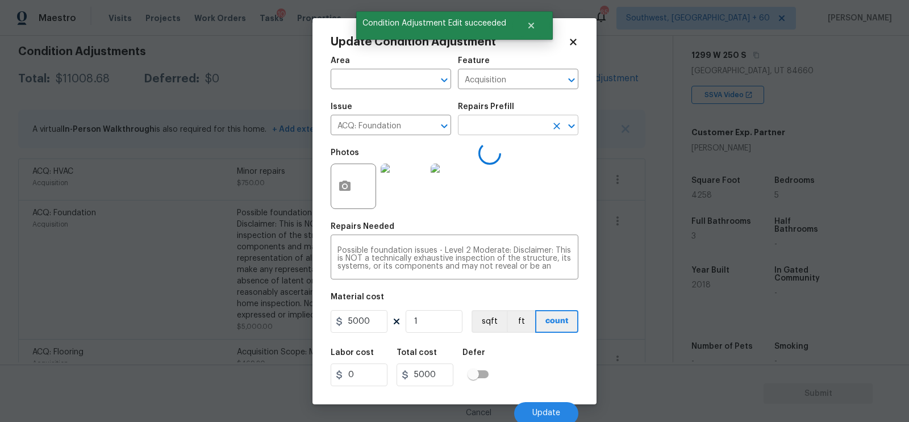
click at [503, 129] on input "text" at bounding box center [502, 127] width 89 height 18
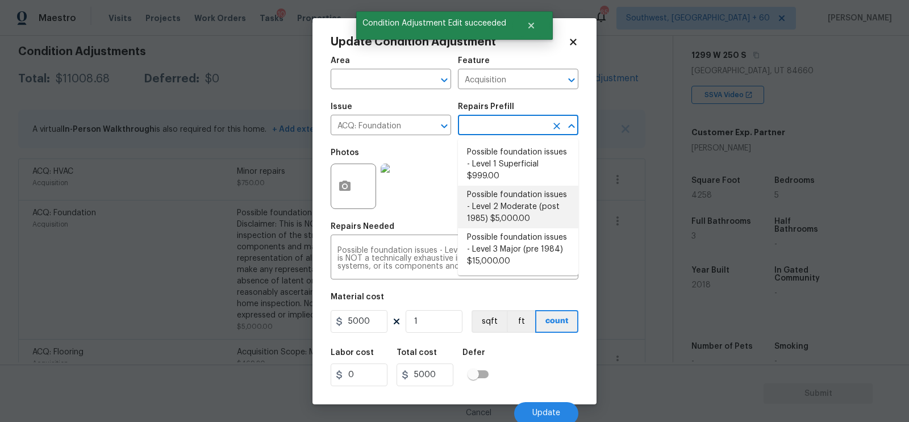
click at [503, 201] on li "Possible foundation issues - Level 2 Moderate (post 1985) $5,000.00" at bounding box center [518, 207] width 120 height 43
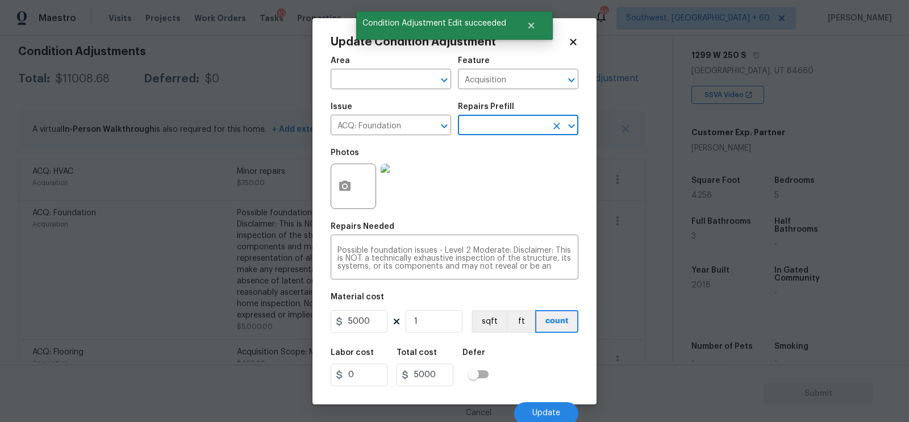
click at [541, 402] on div "Cancel Update" at bounding box center [455, 409] width 248 height 32
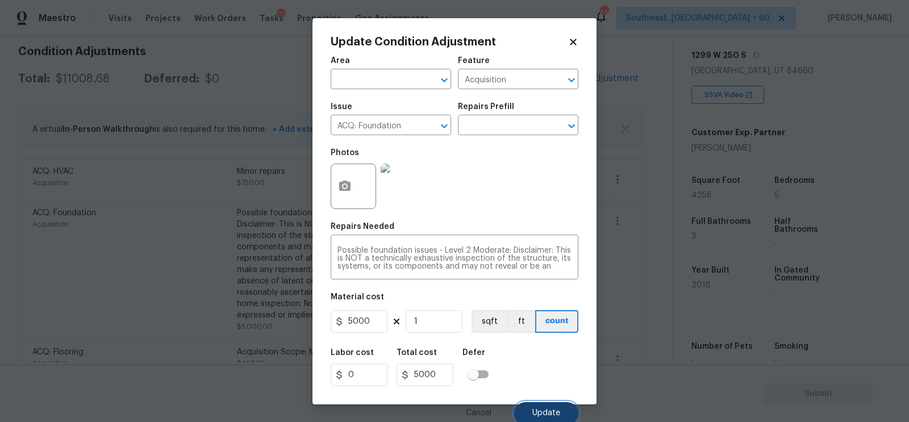
click at [550, 411] on span "Update" at bounding box center [546, 413] width 28 height 9
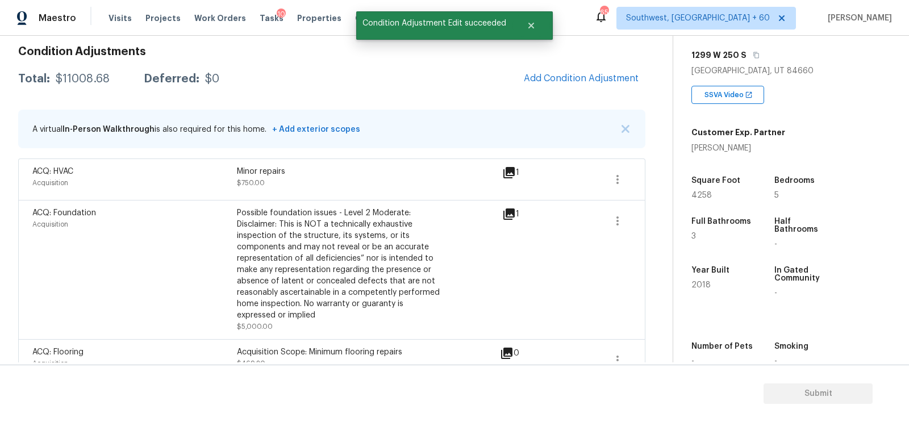
click at [90, 77] on div "$11008.68" at bounding box center [83, 78] width 54 height 11
copy div "$11008.68"
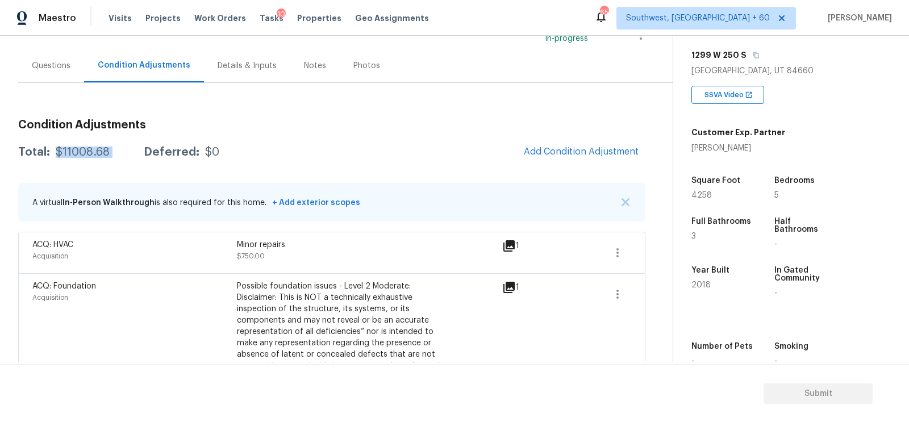
click at [53, 68] on div "Questions" at bounding box center [51, 65] width 39 height 11
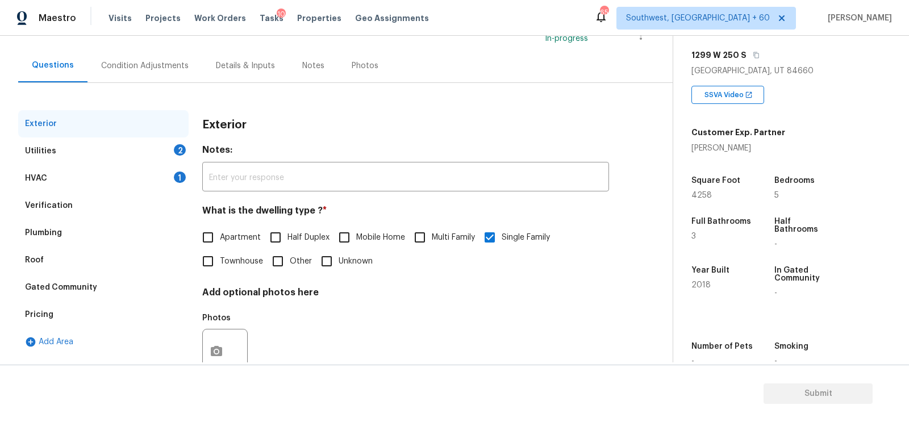
scroll to position [89, 0]
click at [56, 187] on div "HVAC 1" at bounding box center [103, 178] width 170 height 27
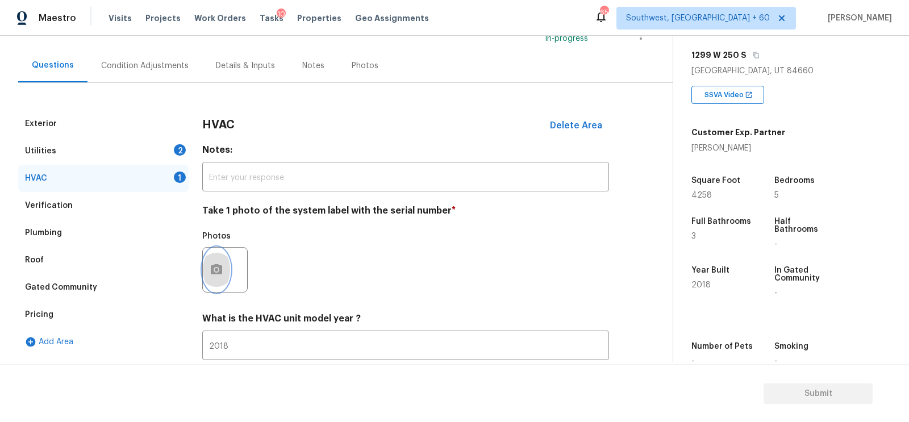
click at [220, 268] on icon "button" at bounding box center [216, 269] width 11 height 10
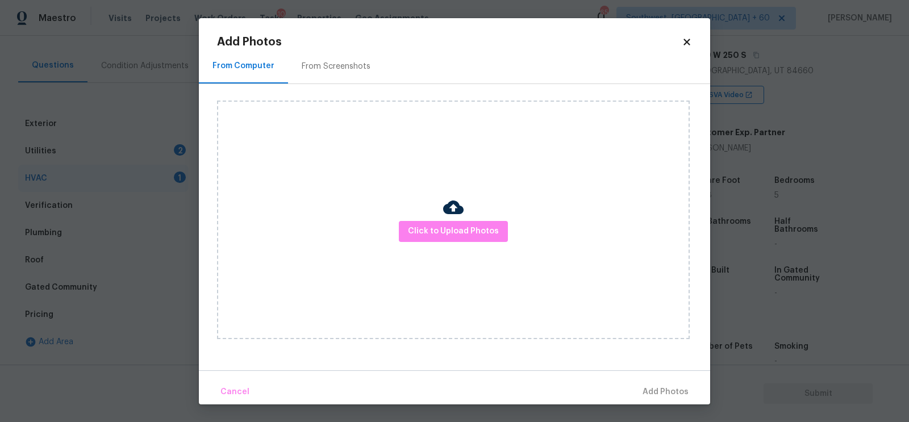
click at [481, 208] on div "Click to Upload Photos" at bounding box center [453, 220] width 473 height 239
click at [440, 234] on span "Click to Upload Photos" at bounding box center [453, 231] width 91 height 14
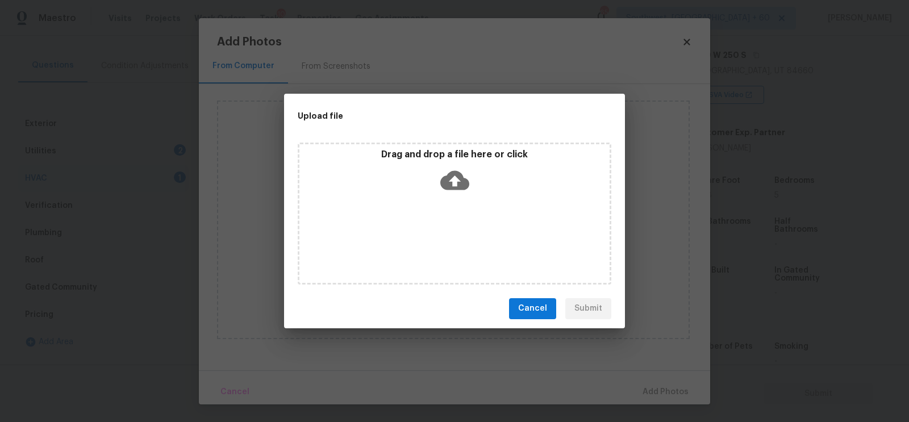
click at [448, 176] on icon at bounding box center [454, 179] width 29 height 19
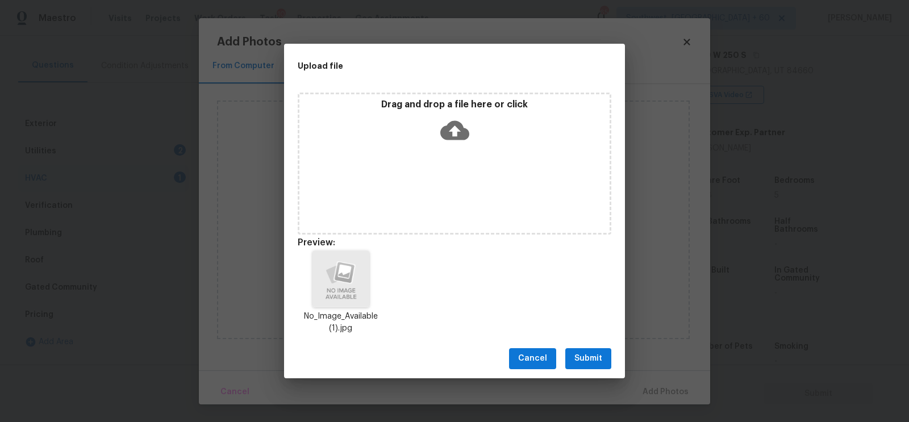
click at [600, 354] on span "Submit" at bounding box center [588, 359] width 28 height 14
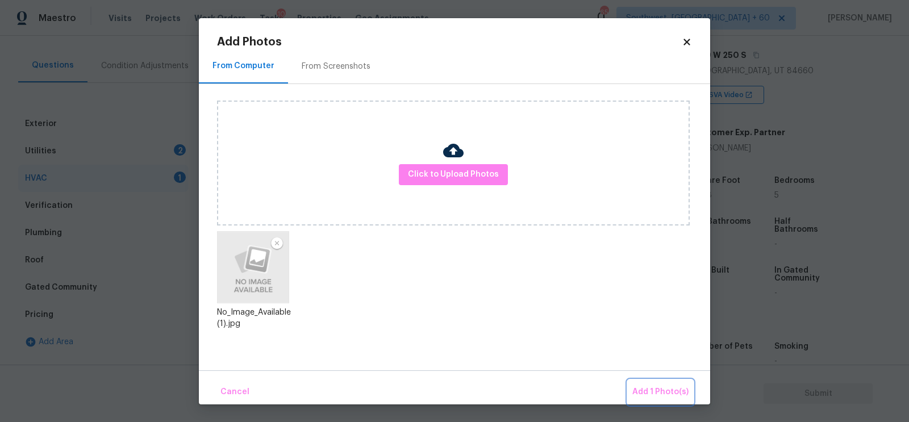
click at [661, 385] on span "Add 1 Photo(s)" at bounding box center [660, 392] width 56 height 14
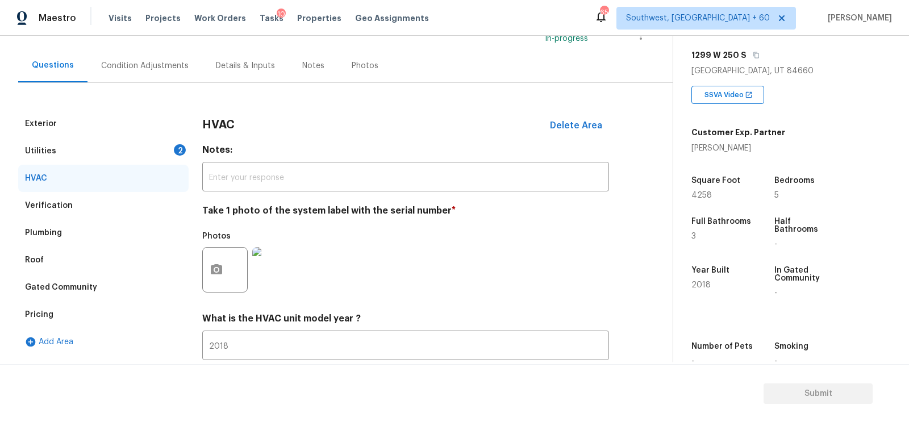
click at [160, 148] on div "Utilities 2" at bounding box center [103, 150] width 170 height 27
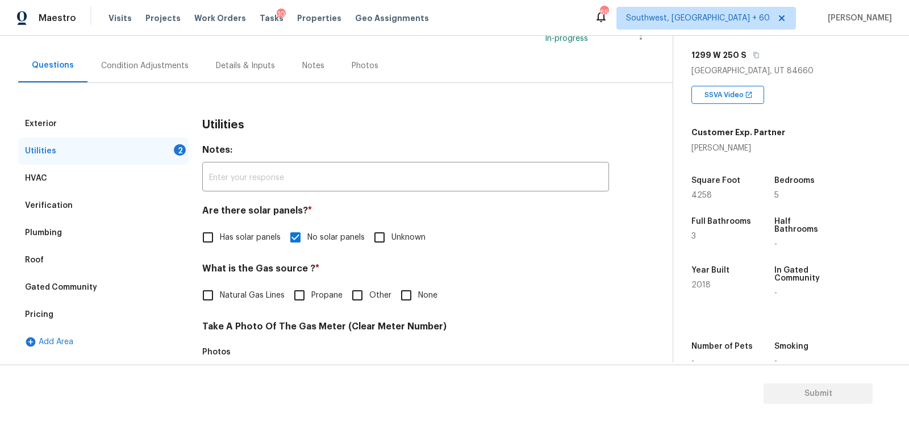
click at [410, 283] on input "None" at bounding box center [406, 295] width 24 height 24
checkbox input "true"
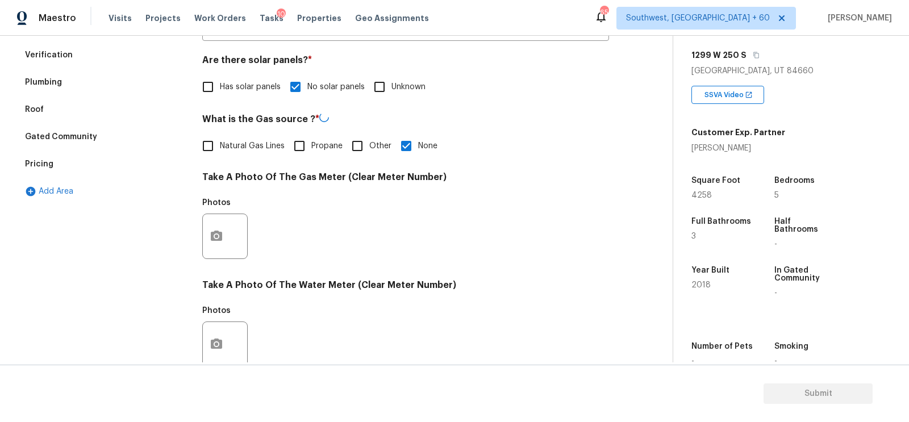
scroll to position [273, 0]
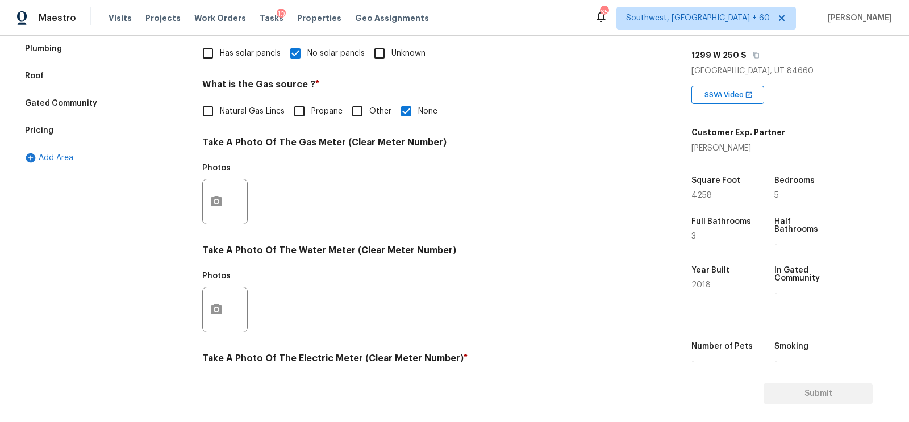
click at [229, 202] on div at bounding box center [224, 201] width 45 height 45
click at [220, 202] on icon "button" at bounding box center [216, 201] width 11 height 10
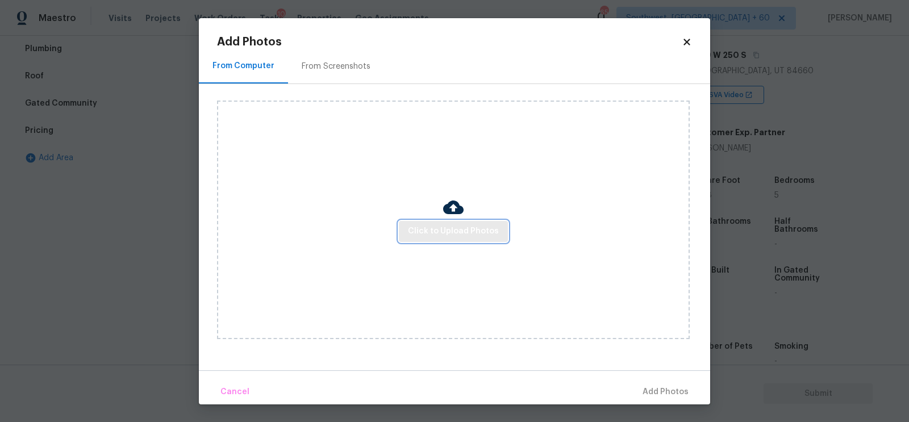
click at [446, 225] on span "Click to Upload Photos" at bounding box center [453, 231] width 91 height 14
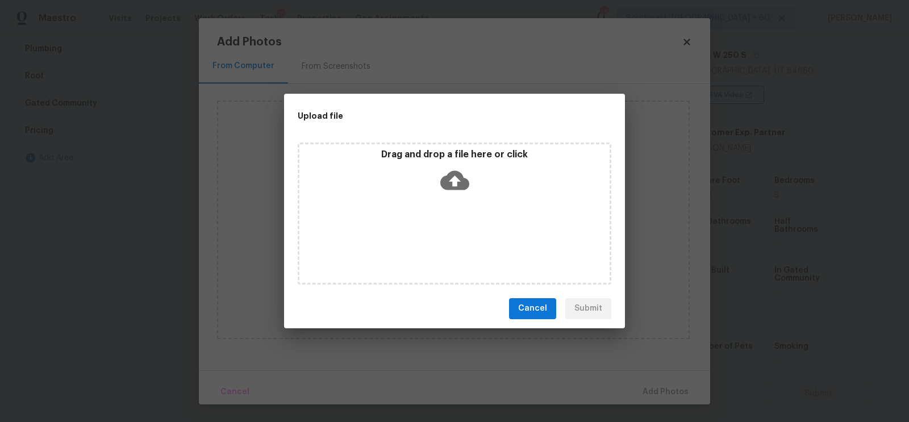
click at [457, 187] on icon at bounding box center [454, 179] width 29 height 19
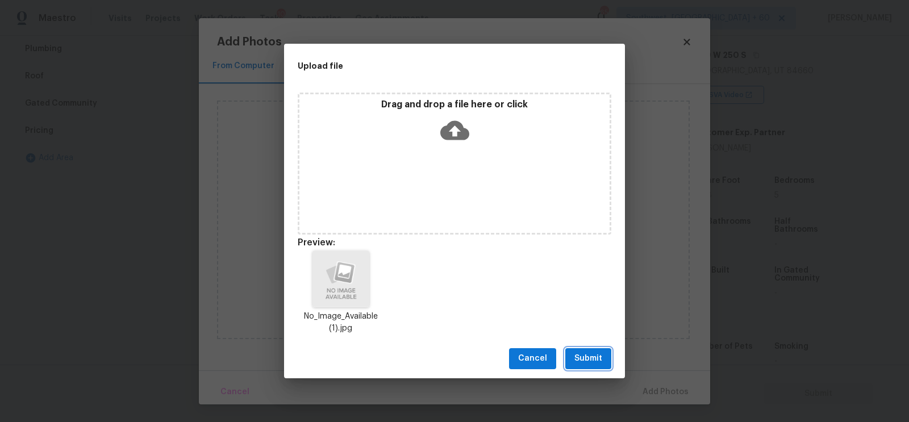
click at [591, 357] on span "Submit" at bounding box center [588, 359] width 28 height 14
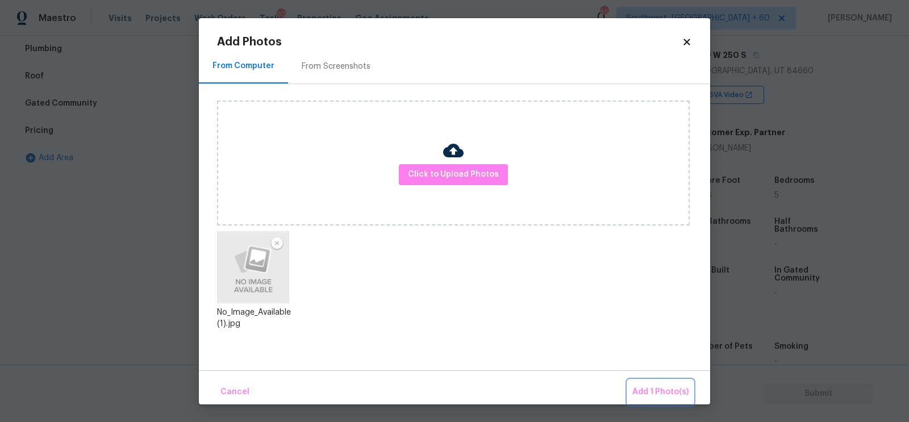
click at [655, 387] on span "Add 1 Photo(s)" at bounding box center [660, 392] width 56 height 14
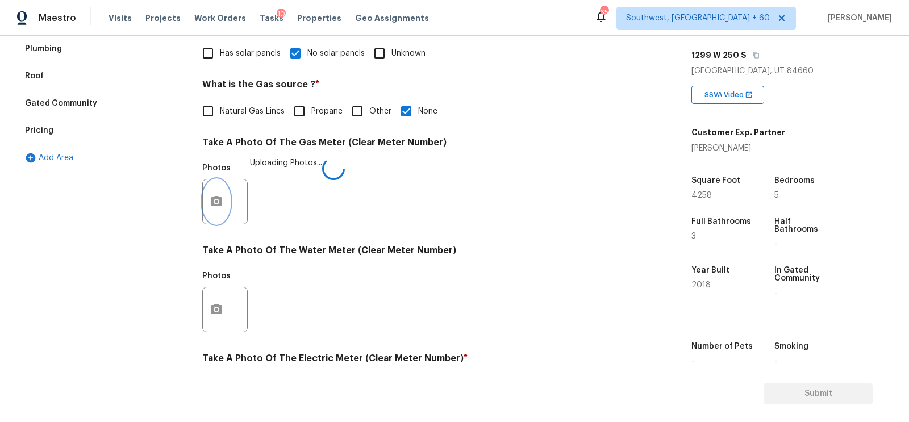
scroll to position [396, 0]
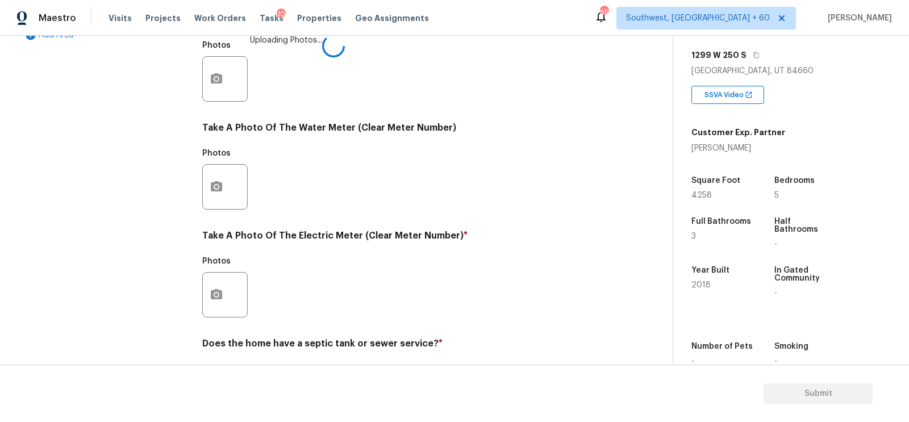
click at [205, 311] on div at bounding box center [224, 294] width 45 height 45
click at [211, 302] on button "button" at bounding box center [216, 295] width 27 height 44
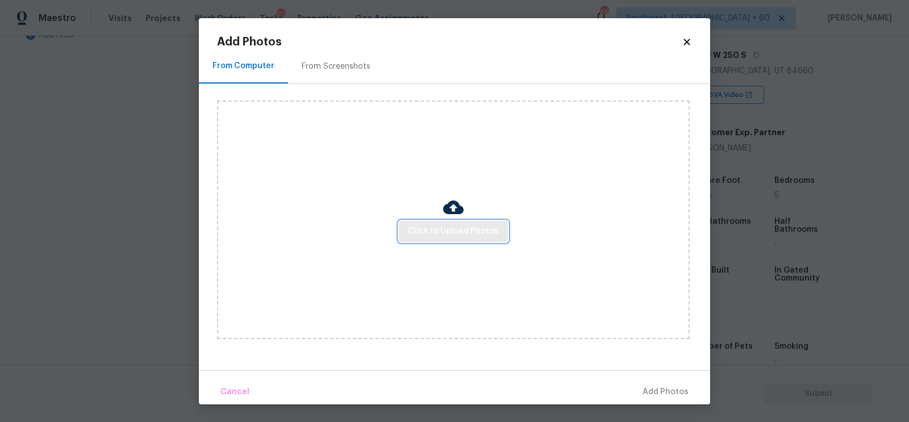
click at [492, 223] on button "Click to Upload Photos" at bounding box center [453, 231] width 109 height 21
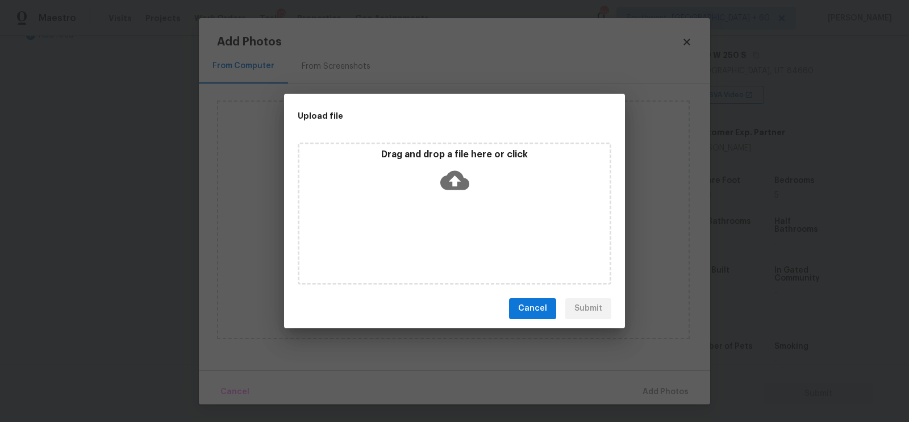
click at [448, 191] on icon at bounding box center [454, 180] width 29 height 29
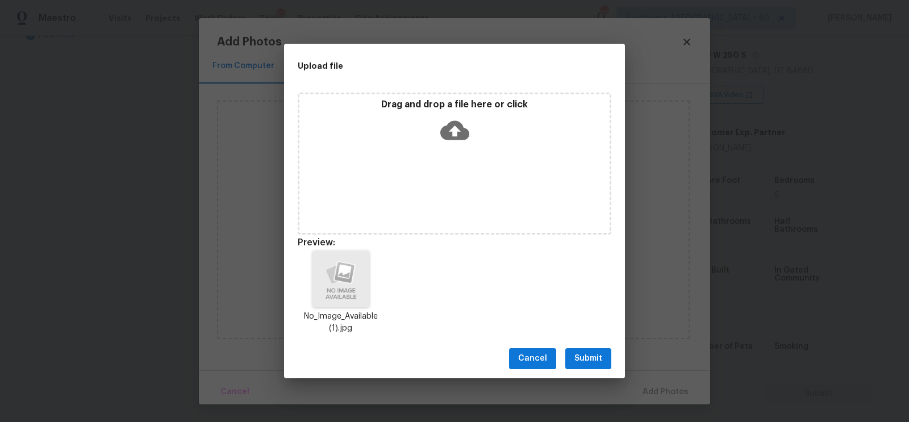
click at [605, 360] on button "Submit" at bounding box center [588, 358] width 46 height 21
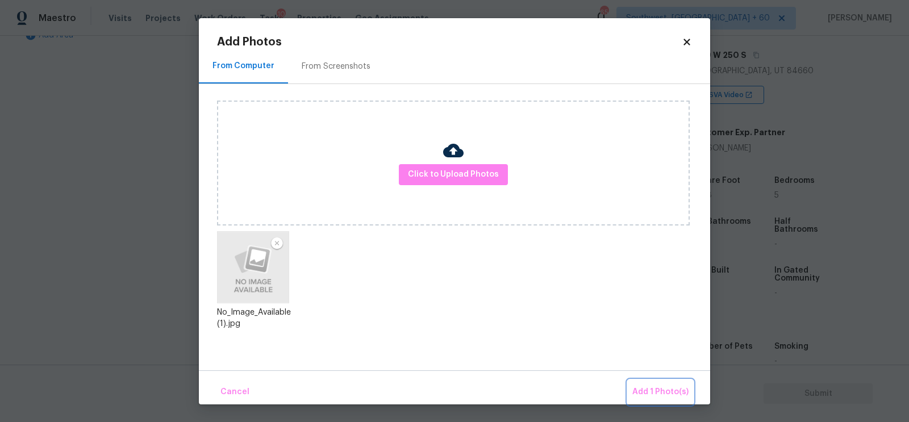
click at [661, 391] on span "Add 1 Photo(s)" at bounding box center [660, 392] width 56 height 14
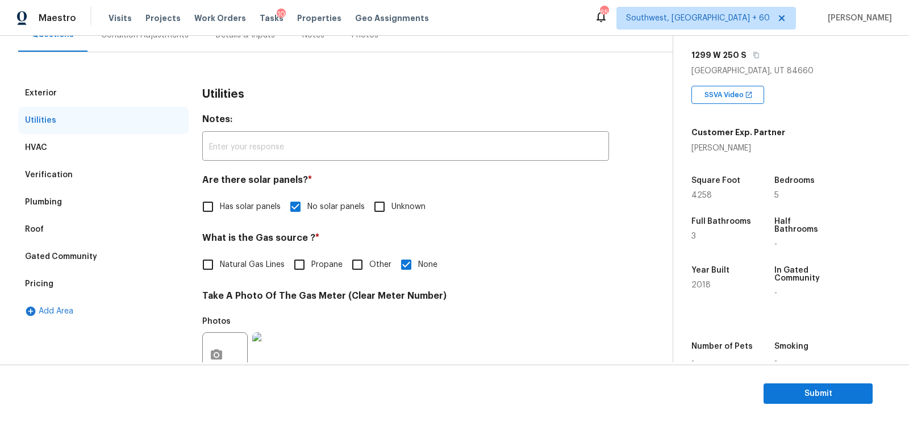
scroll to position [65, 0]
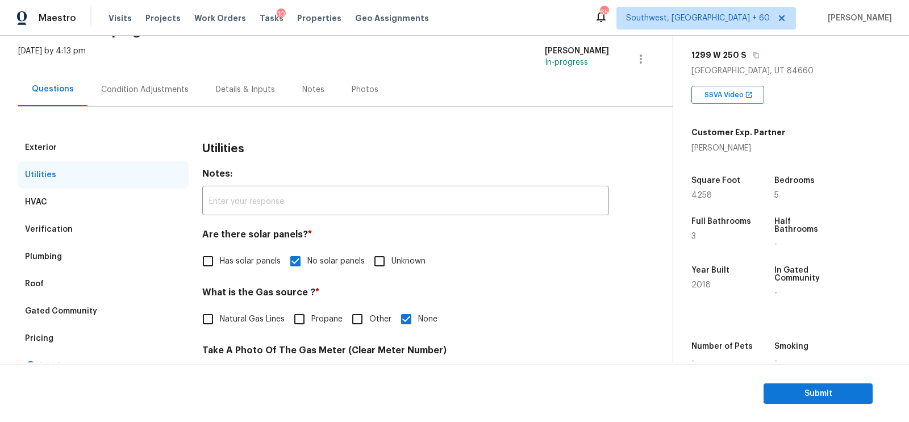
click at [87, 336] on div "Pricing" at bounding box center [103, 338] width 170 height 27
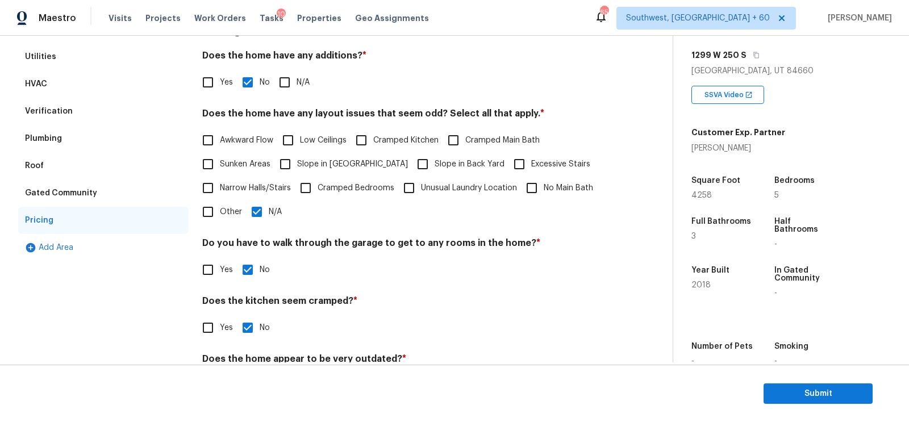
scroll to position [235, 0]
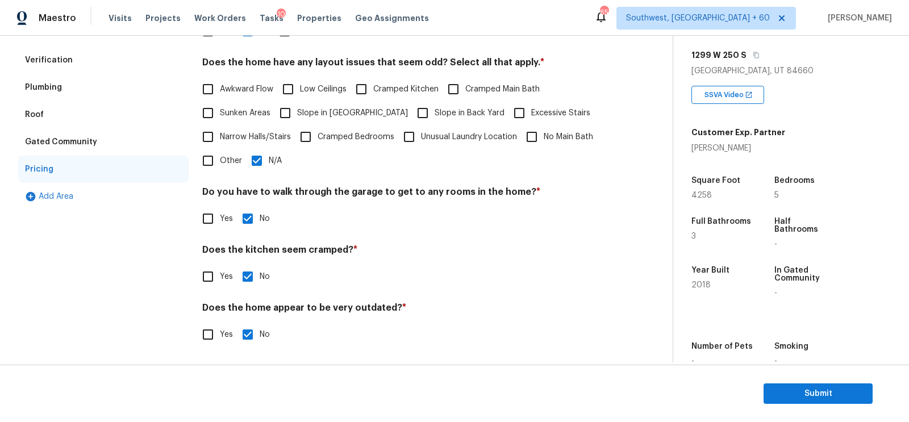
click at [212, 156] on input "Other" at bounding box center [208, 161] width 24 height 24
checkbox input "true"
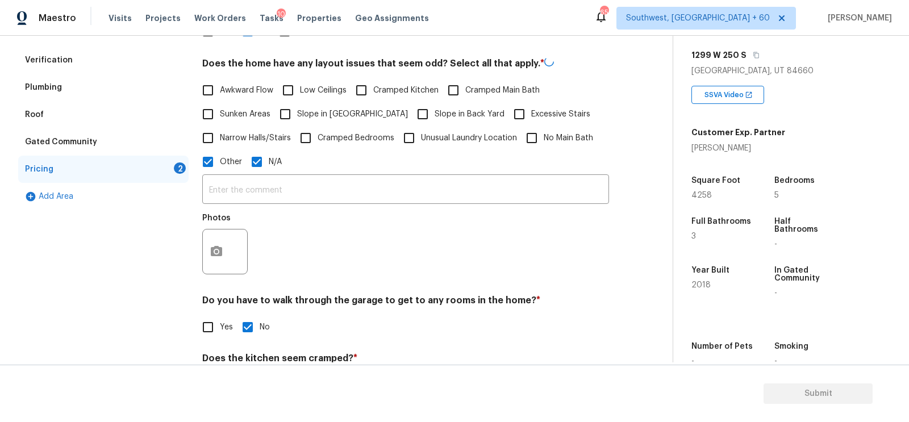
click at [266, 162] on input "N/A" at bounding box center [257, 162] width 24 height 24
checkbox input "false"
click at [269, 194] on input "text" at bounding box center [405, 189] width 407 height 27
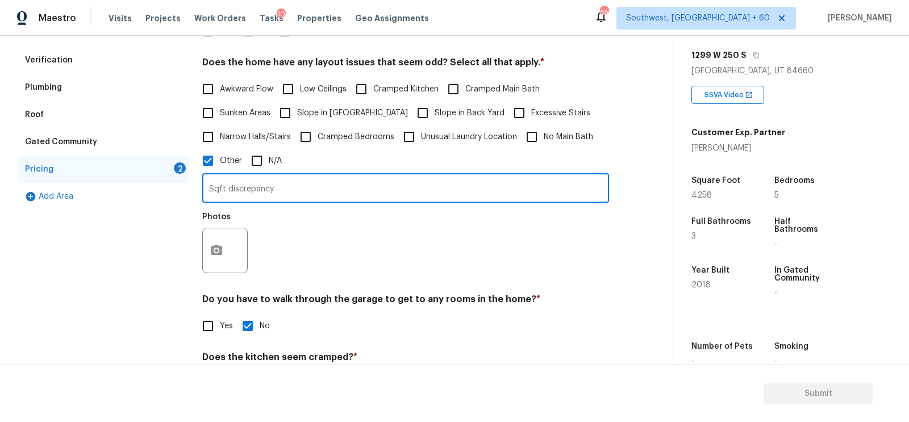
type input "Sqft discrepancy"
click at [216, 247] on icon "button" at bounding box center [216, 250] width 11 height 10
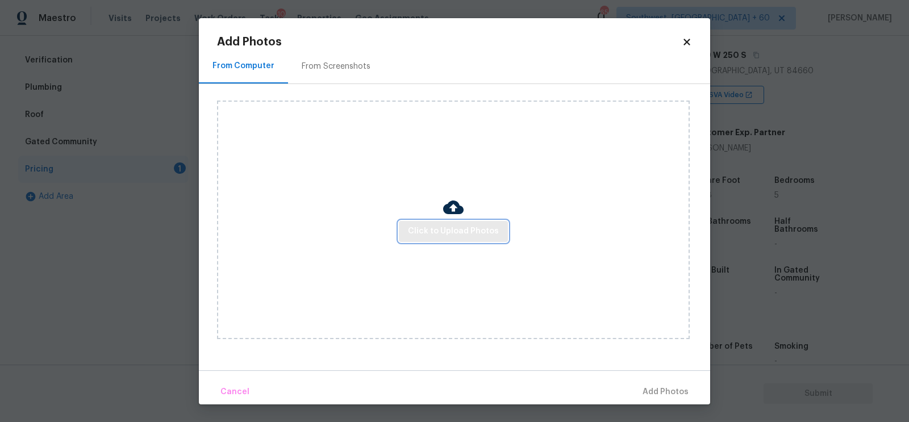
click at [434, 228] on span "Click to Upload Photos" at bounding box center [453, 231] width 91 height 14
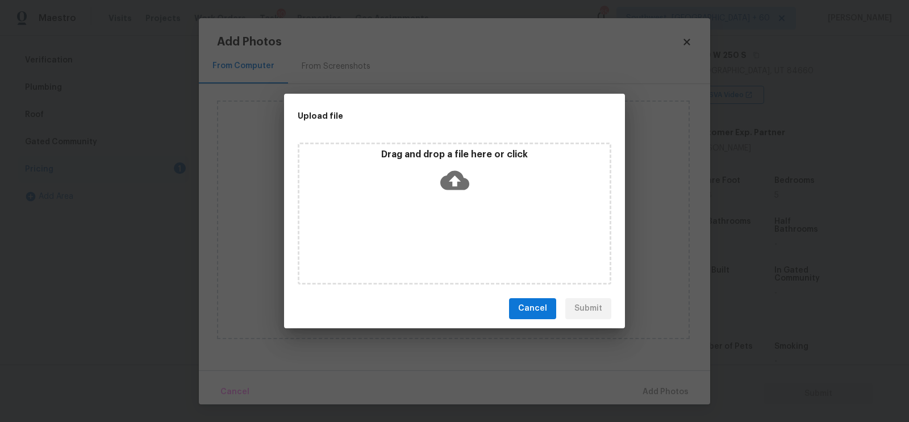
click at [444, 183] on icon at bounding box center [454, 179] width 29 height 19
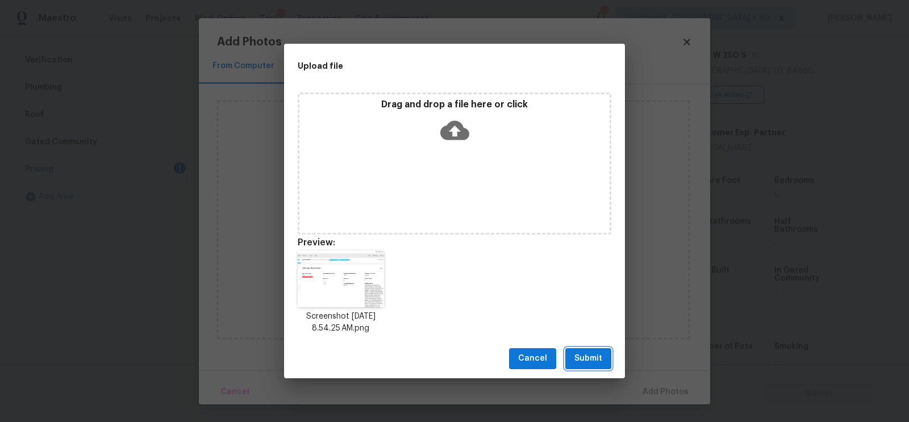
click at [576, 361] on span "Submit" at bounding box center [588, 359] width 28 height 14
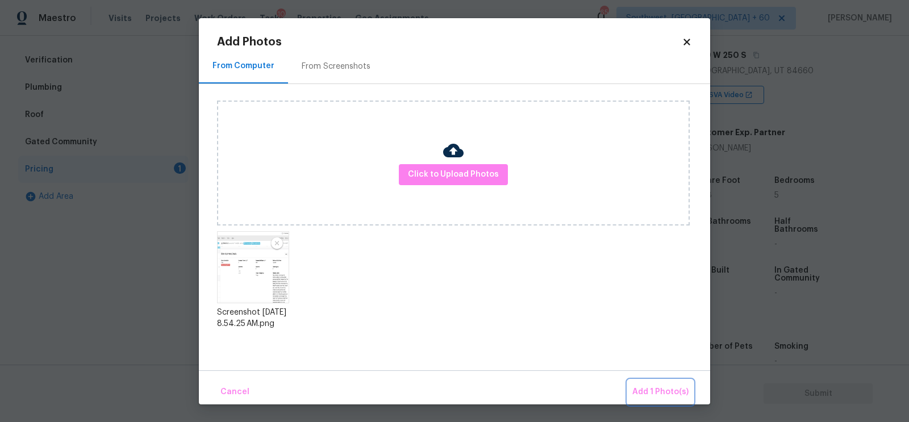
click at [654, 387] on span "Add 1 Photo(s)" at bounding box center [660, 392] width 56 height 14
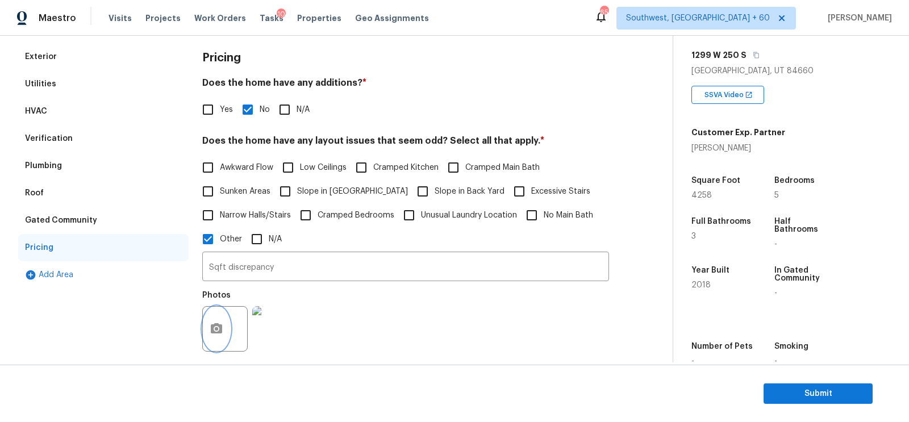
scroll to position [135, 0]
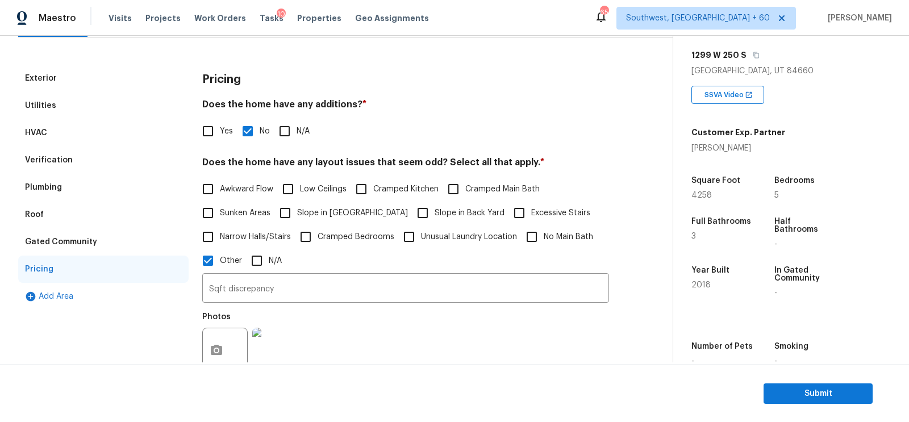
click at [72, 153] on div "Verification" at bounding box center [103, 160] width 170 height 27
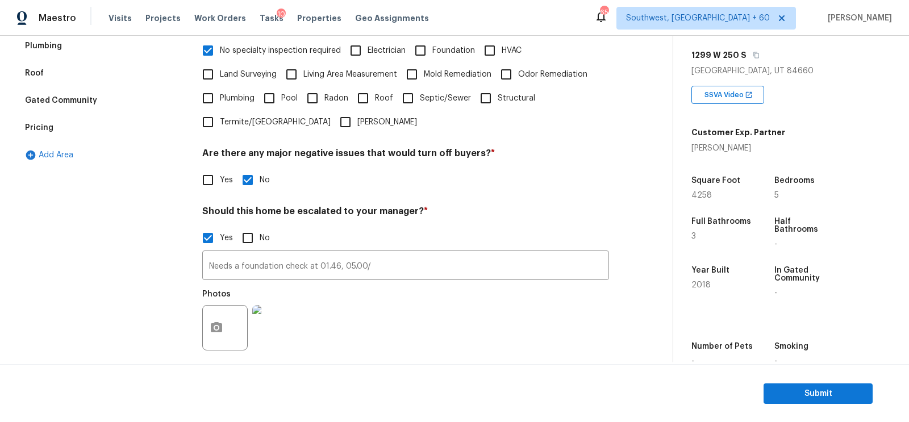
scroll to position [277, 0]
click at [275, 264] on input "Needs a foundation check at 01.46, 05.00/" at bounding box center [405, 266] width 407 height 27
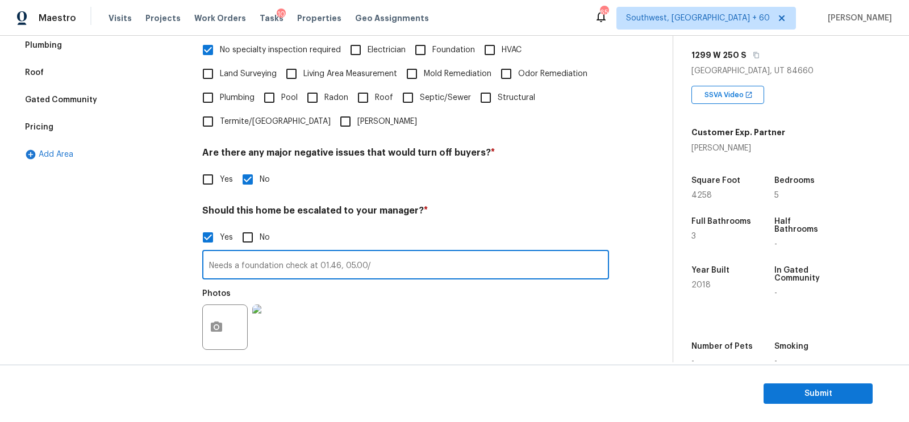
click at [275, 264] on input "Needs a foundation check at 01.46, 05.00/" at bounding box center [405, 266] width 407 height 27
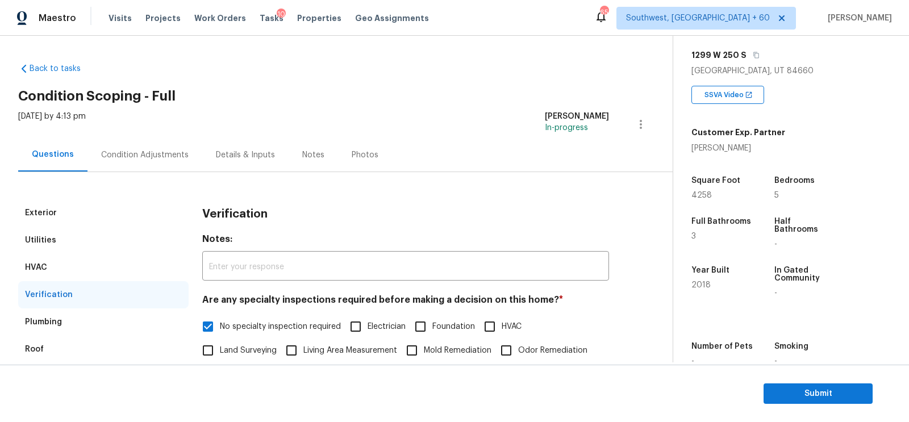
click at [144, 128] on div "Tue, Sep 23 2025 by 4:13 pm Salma Ansari In-progress" at bounding box center [345, 124] width 654 height 27
click at [148, 149] on div "Condition Adjustments" at bounding box center [144, 154] width 87 height 11
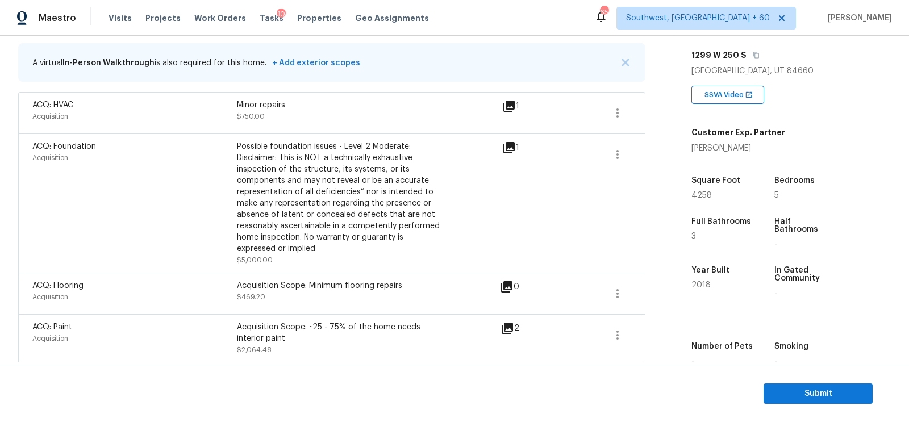
scroll to position [225, 0]
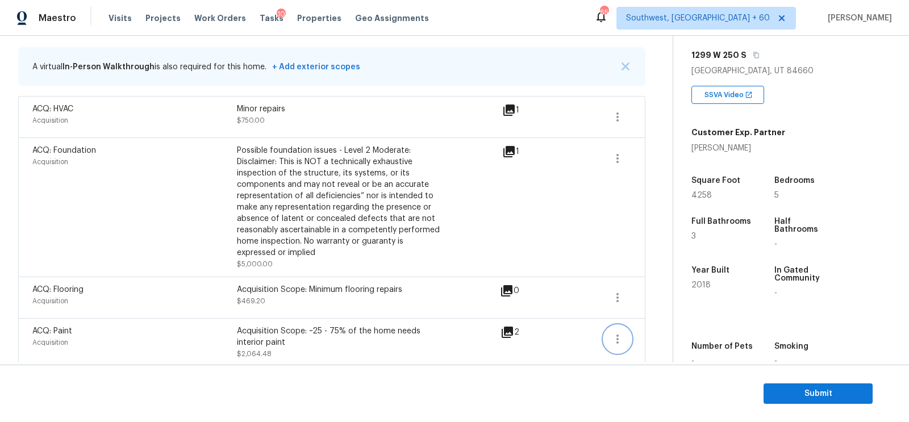
click at [607, 339] on button "button" at bounding box center [617, 338] width 27 height 27
click at [649, 335] on div "Edit" at bounding box center [682, 335] width 89 height 11
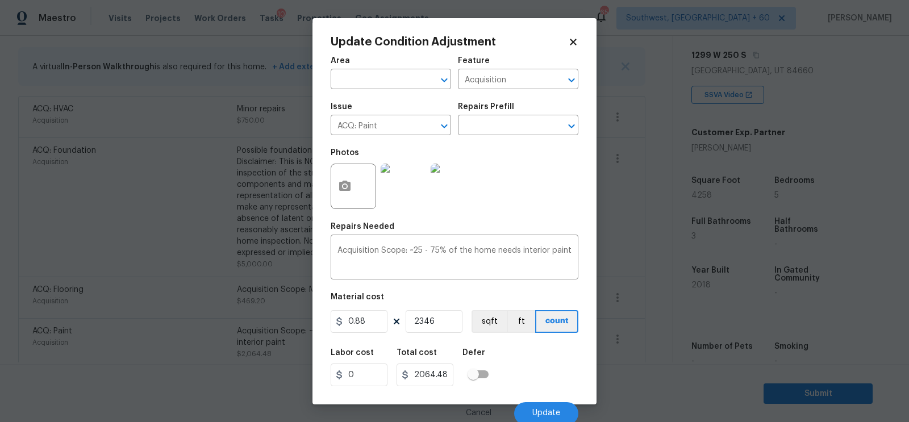
click at [663, 343] on body "Maestro Visits Projects Work Orders Tasks 10 Properties Geo Assignments 651 Sou…" at bounding box center [454, 211] width 909 height 422
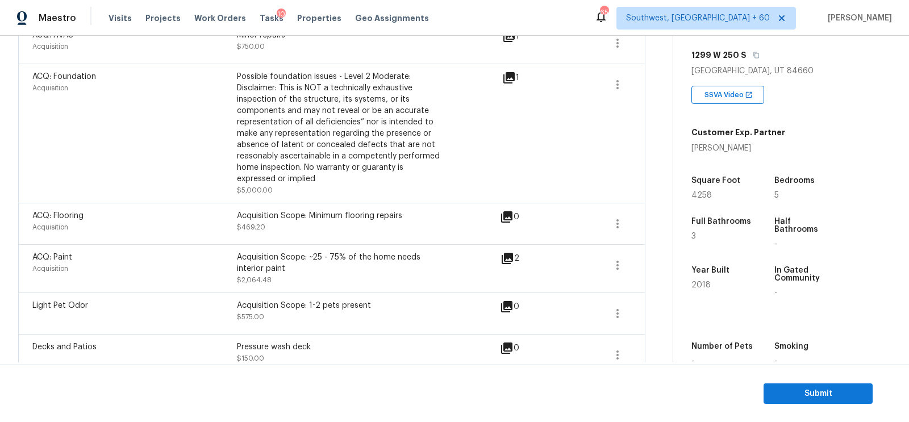
scroll to position [275, 0]
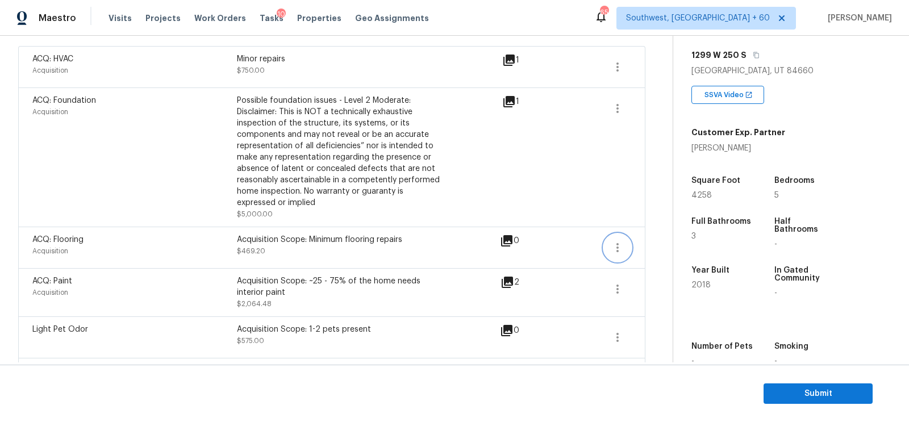
click at [621, 247] on icon "button" at bounding box center [618, 248] width 14 height 14
click at [650, 245] on div "Edit" at bounding box center [682, 244] width 89 height 11
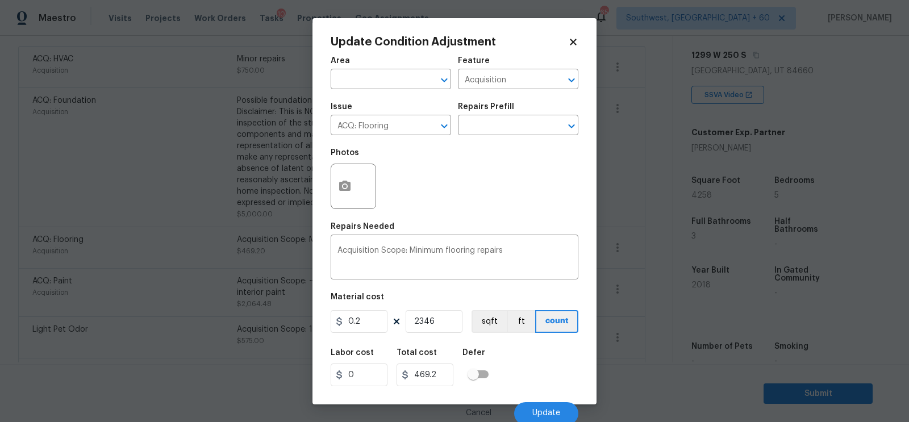
click at [650, 266] on body "Maestro Visits Projects Work Orders Tasks 10 Properties Geo Assignments 651 Sou…" at bounding box center [454, 211] width 909 height 422
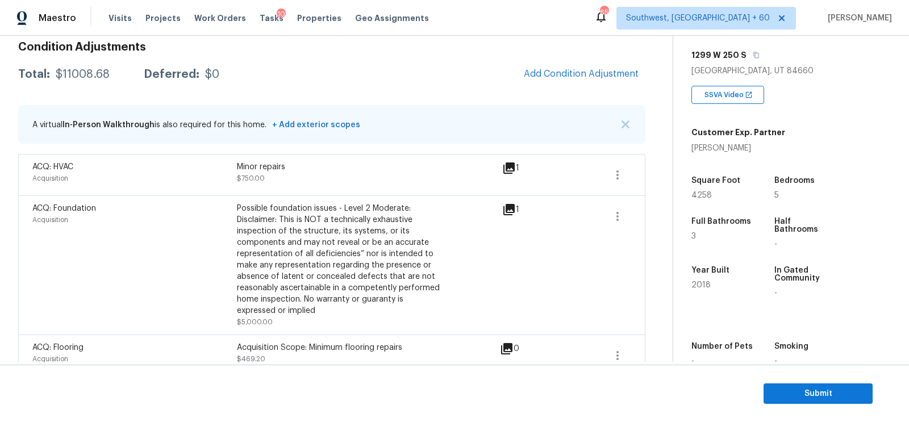
scroll to position [151, 0]
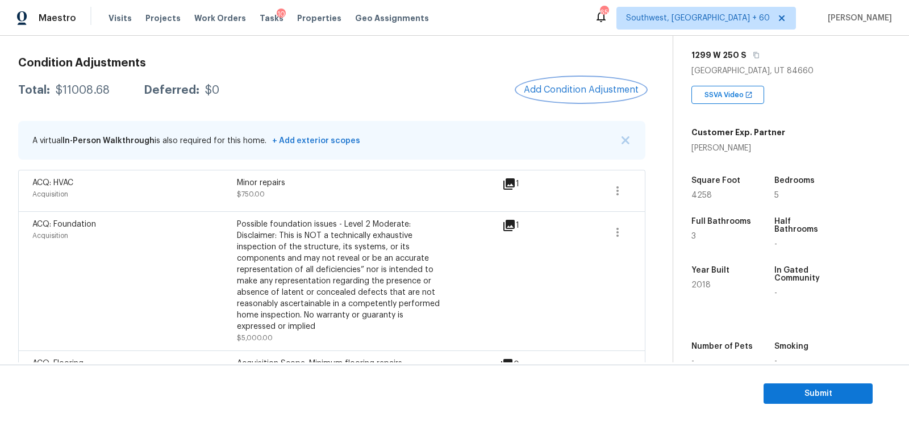
click at [565, 93] on span "Add Condition Adjustment" at bounding box center [581, 90] width 115 height 10
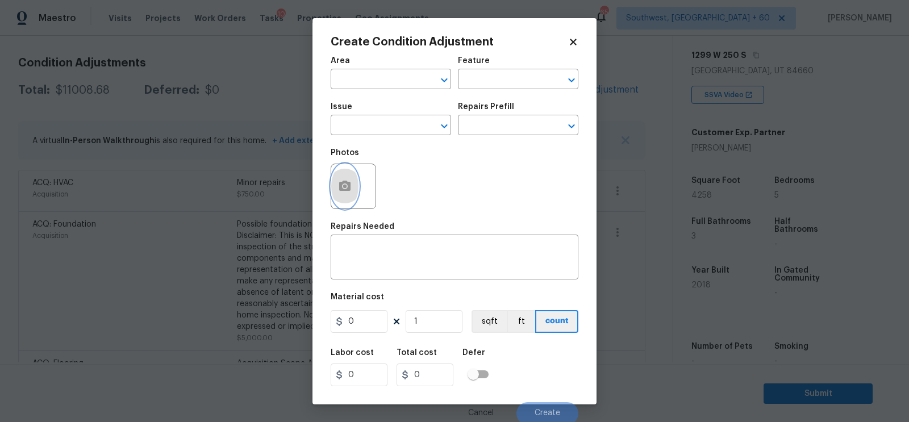
click at [331, 190] on button "button" at bounding box center [344, 186] width 27 height 44
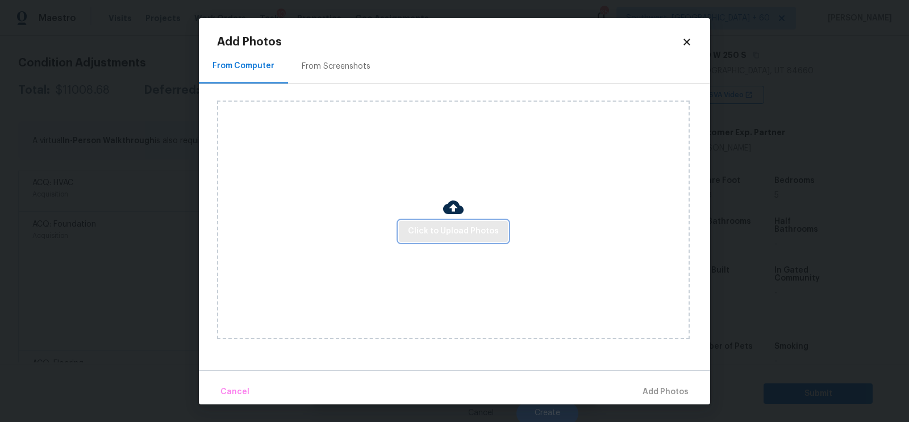
click at [440, 227] on span "Click to Upload Photos" at bounding box center [453, 231] width 91 height 14
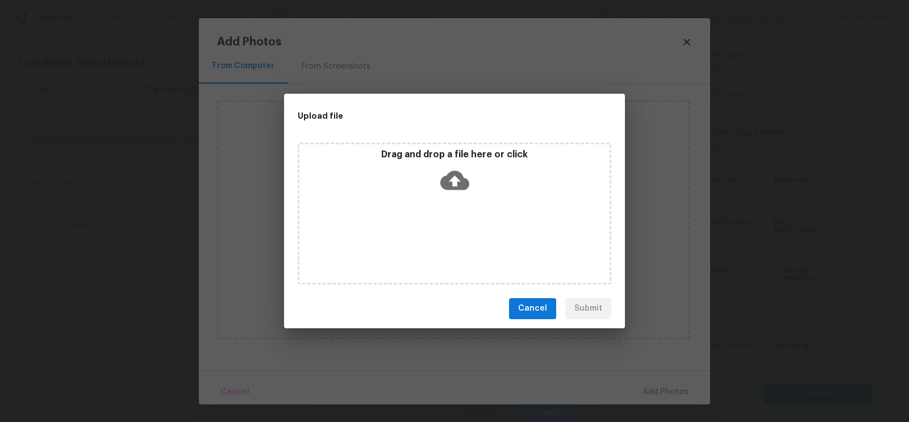
click at [453, 180] on icon at bounding box center [454, 180] width 29 height 29
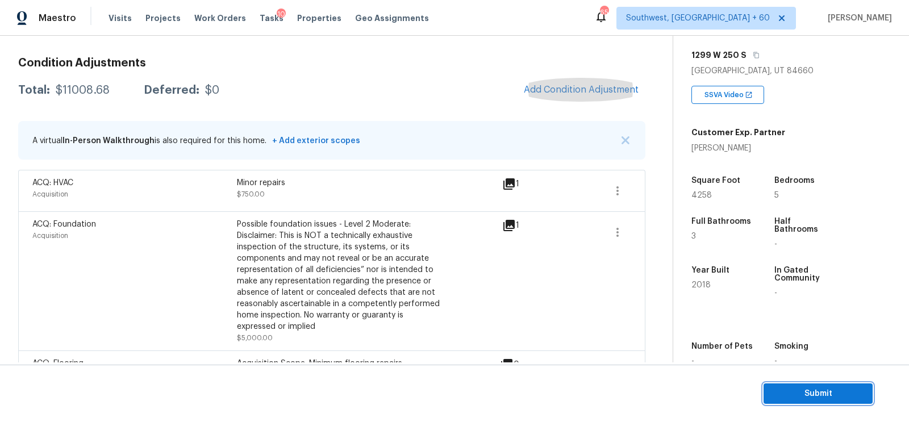
click at [811, 394] on span "Submit" at bounding box center [817, 394] width 91 height 14
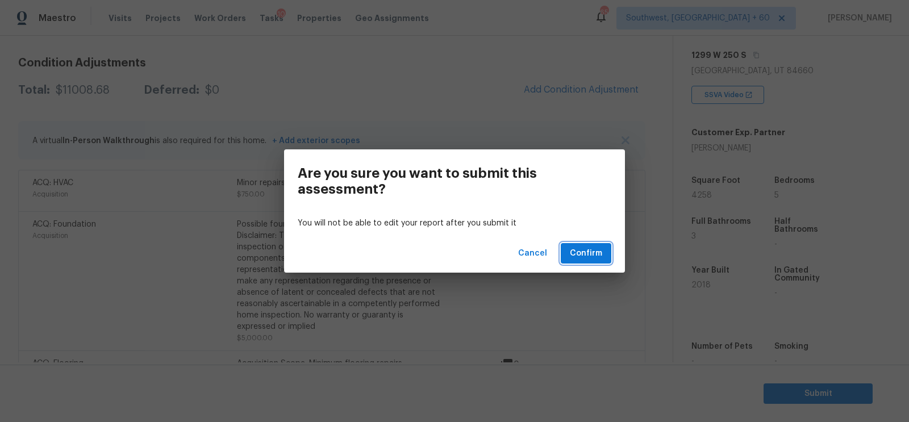
click at [577, 254] on span "Confirm" at bounding box center [586, 254] width 32 height 14
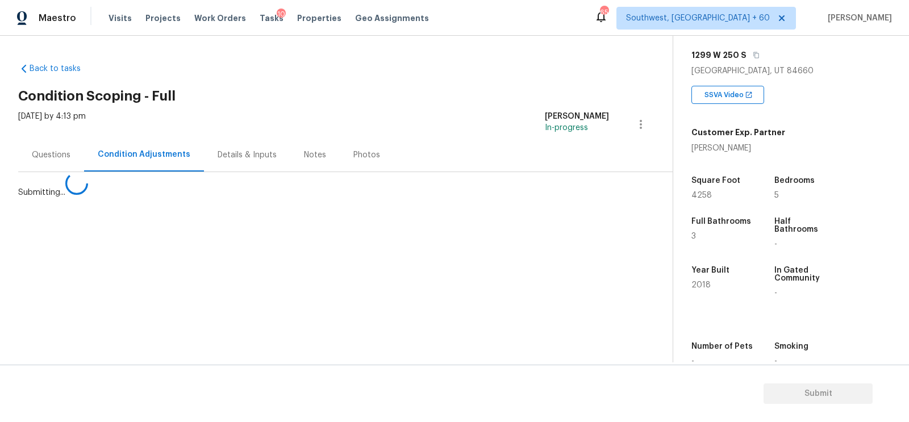
scroll to position [0, 0]
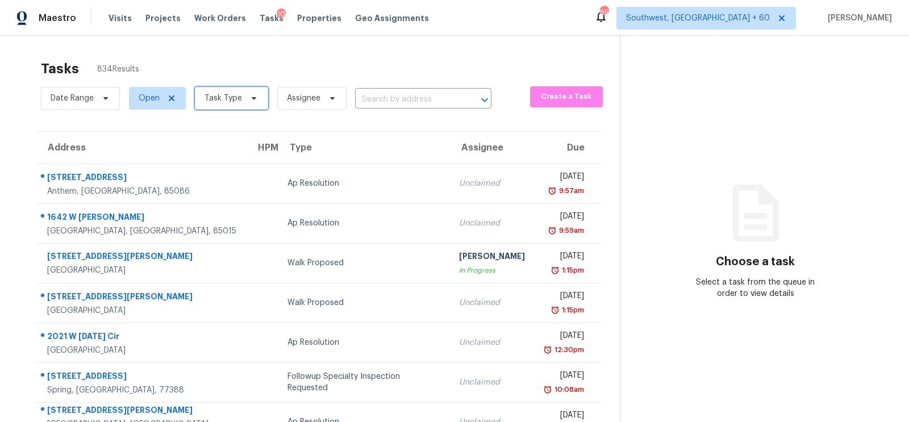
click at [223, 100] on span "Task Type" at bounding box center [222, 98] width 37 height 11
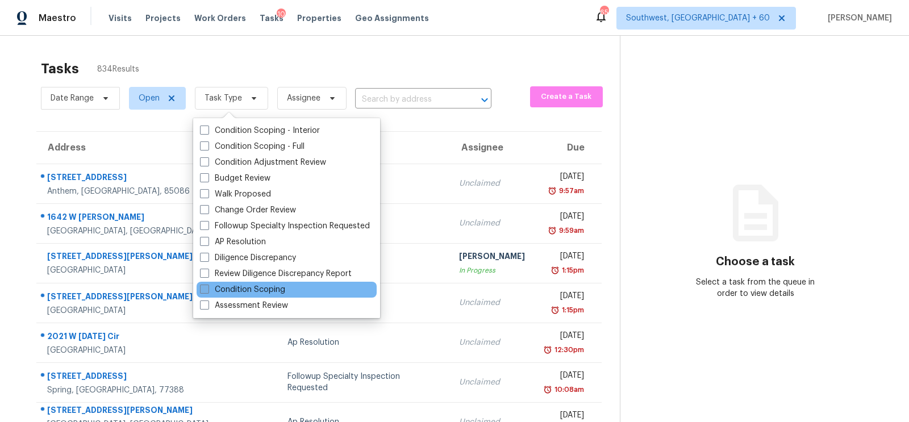
click at [245, 290] on label "Condition Scoping" at bounding box center [242, 289] width 85 height 11
click at [207, 290] on input "Condition Scoping" at bounding box center [203, 287] width 7 height 7
checkbox input "true"
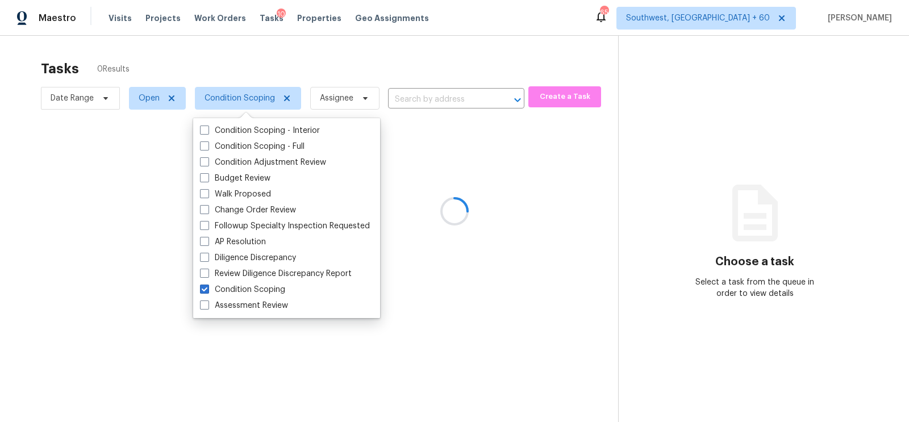
click at [386, 41] on div at bounding box center [454, 211] width 909 height 422
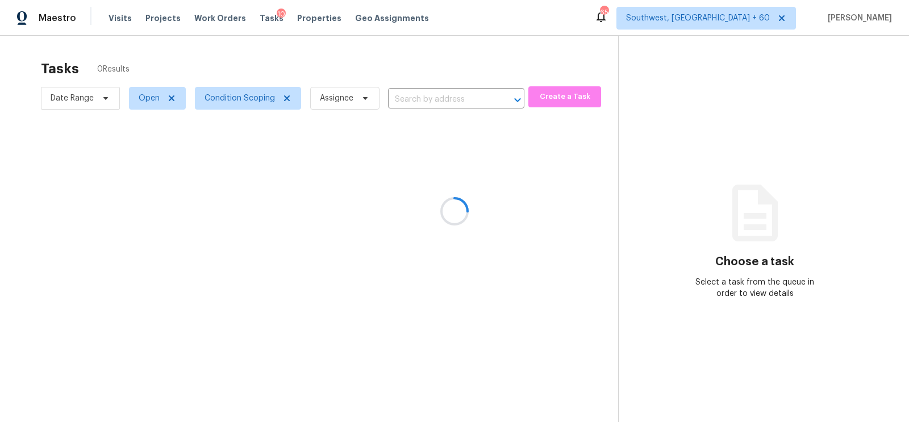
click at [407, 189] on div at bounding box center [454, 211] width 909 height 422
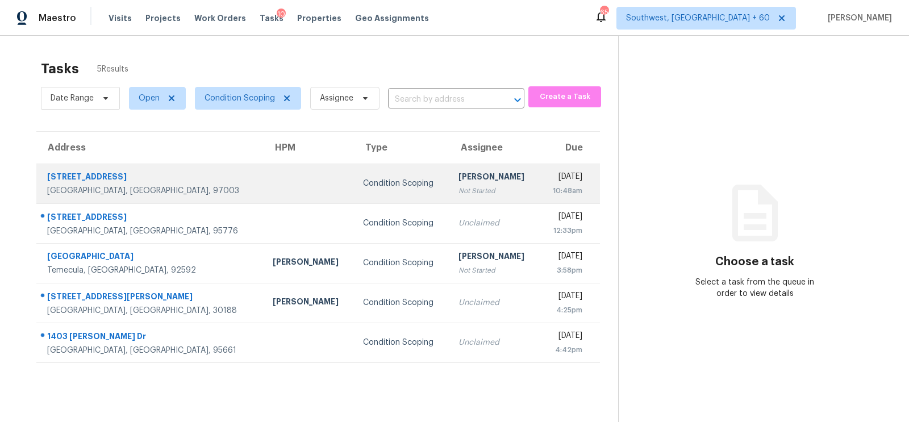
click at [374, 176] on td "Condition Scoping" at bounding box center [401, 184] width 95 height 40
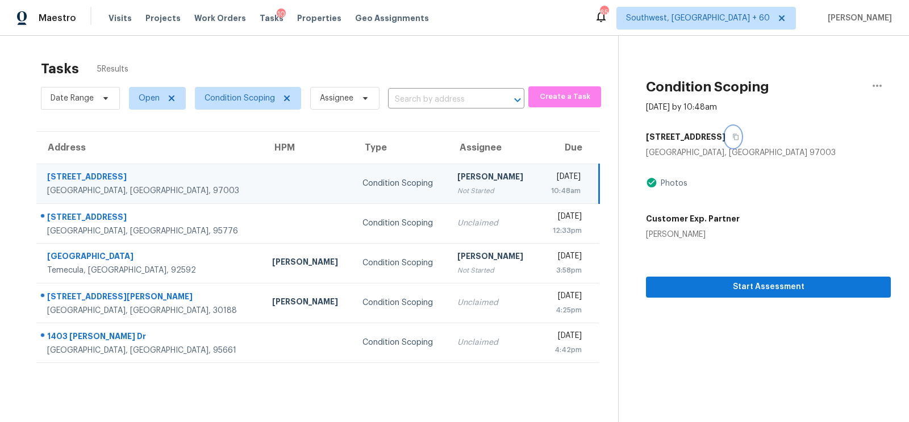
click at [739, 135] on icon "button" at bounding box center [735, 136] width 7 height 7
click at [749, 279] on button "Start Assessment" at bounding box center [768, 287] width 245 height 21
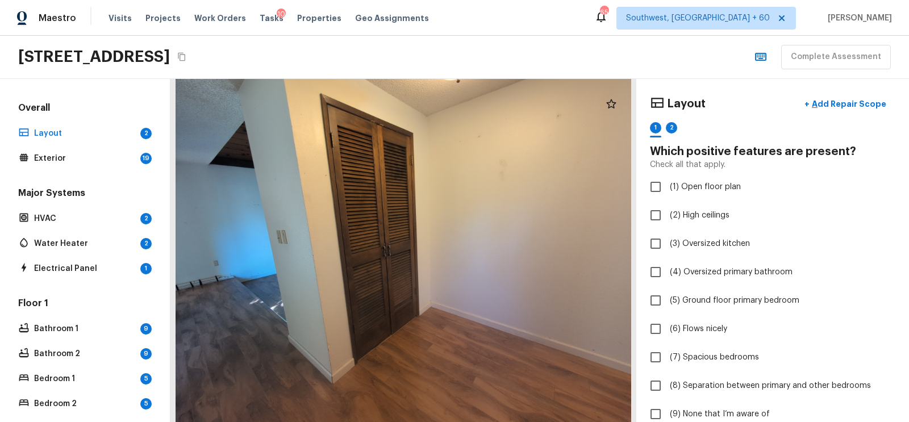
scroll to position [171, 0]
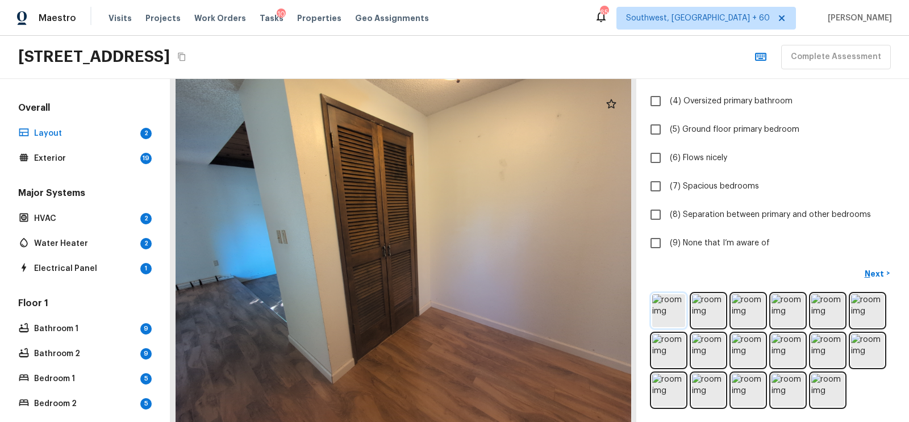
click at [678, 309] on img at bounding box center [668, 310] width 33 height 33
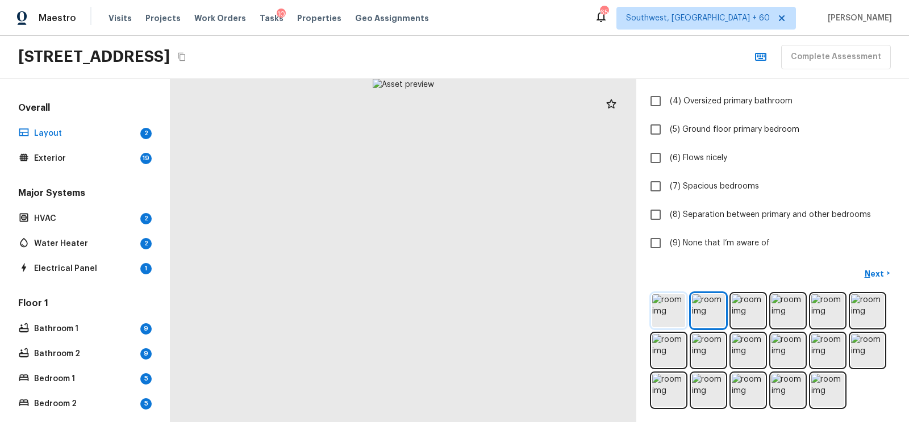
click at [674, 309] on img at bounding box center [668, 310] width 33 height 33
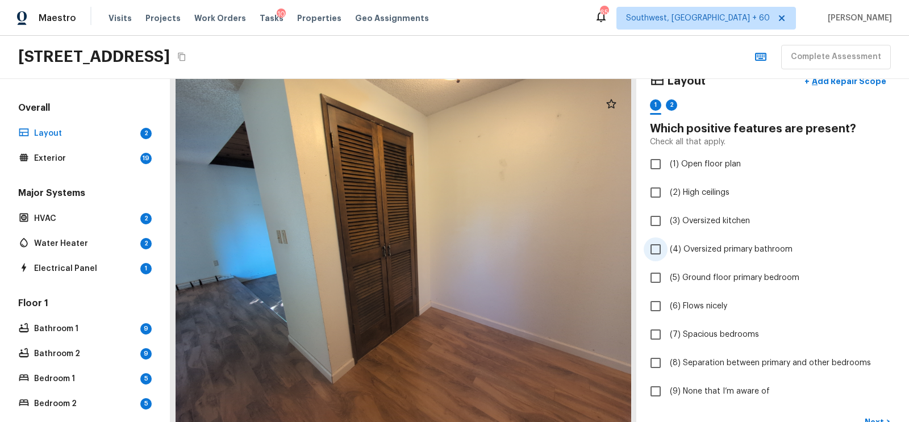
scroll to position [91, 0]
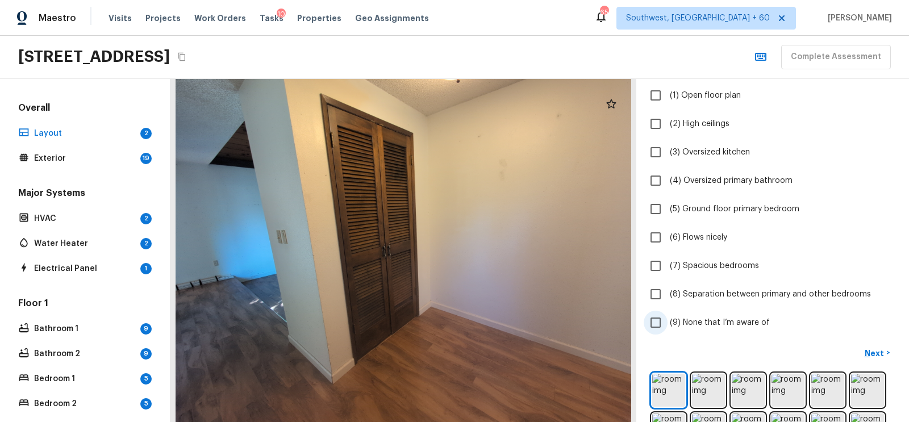
click at [671, 319] on span "(9) None that I’m aware of" at bounding box center [720, 322] width 100 height 11
click at [667, 319] on input "(9) None that I’m aware of" at bounding box center [656, 323] width 24 height 24
checkbox input "true"
click at [879, 352] on p "Next" at bounding box center [875, 353] width 22 height 11
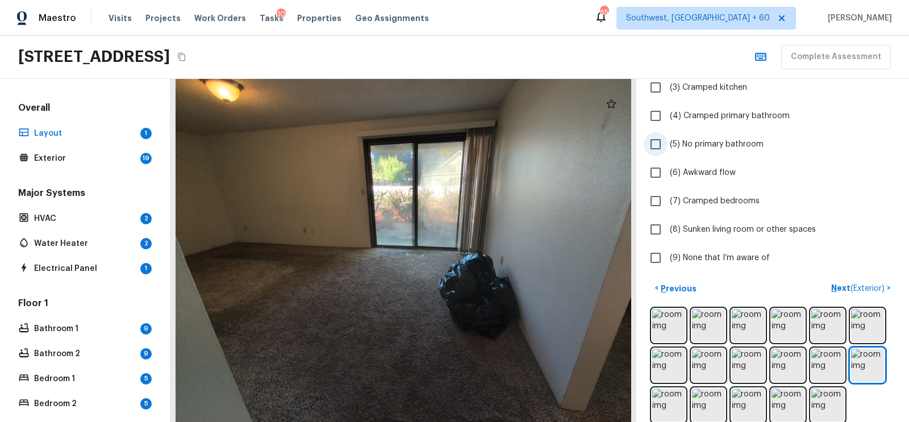
scroll to position [161, 0]
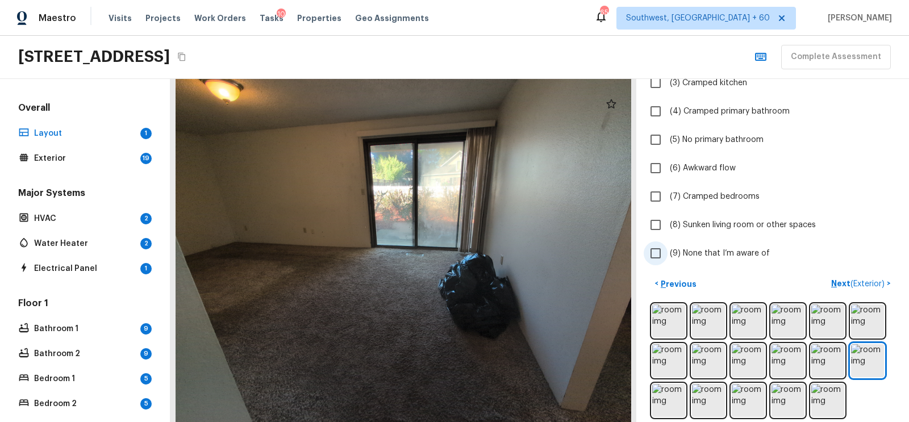
click at [702, 248] on span "(9) None that I’m aware of" at bounding box center [720, 253] width 100 height 11
click at [667, 248] on input "(9) None that I’m aware of" at bounding box center [656, 253] width 24 height 24
checkbox input "true"
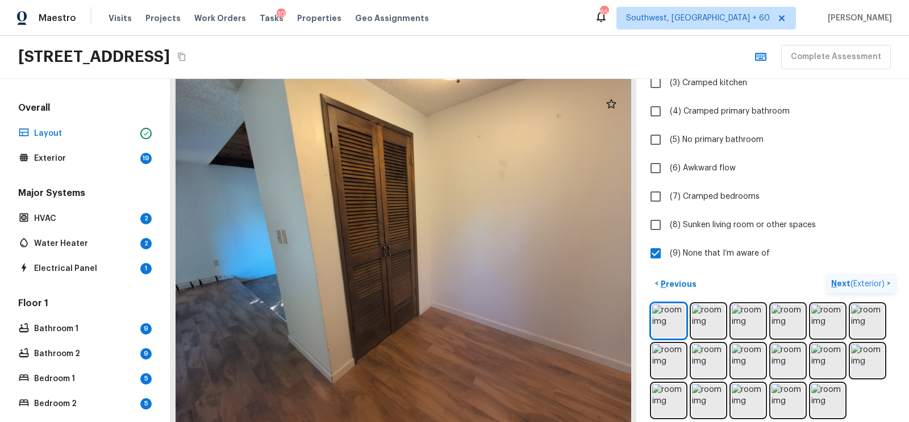
click at [856, 280] on span "( Exterior )" at bounding box center [867, 284] width 34 height 8
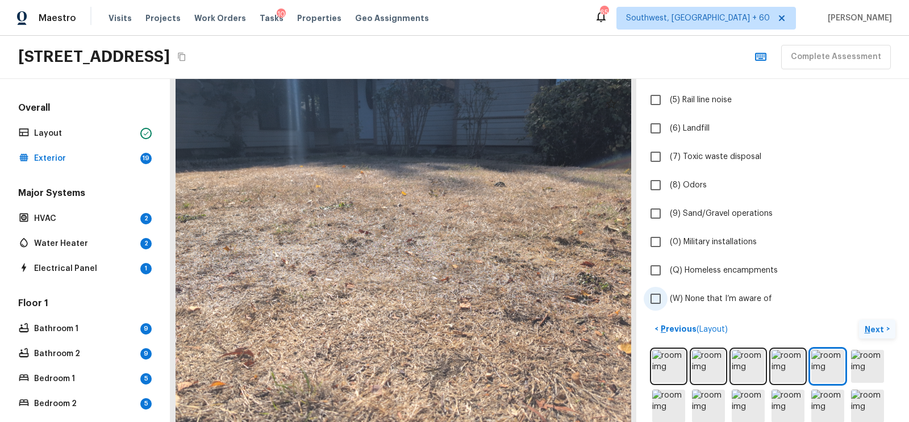
scroll to position [225, 0]
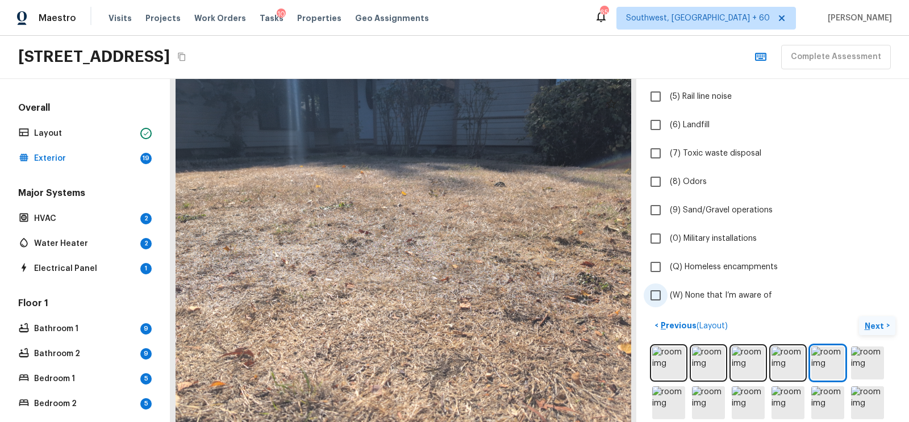
click at [653, 290] on input "(W) None that I’m aware of" at bounding box center [656, 295] width 24 height 24
checkbox input "true"
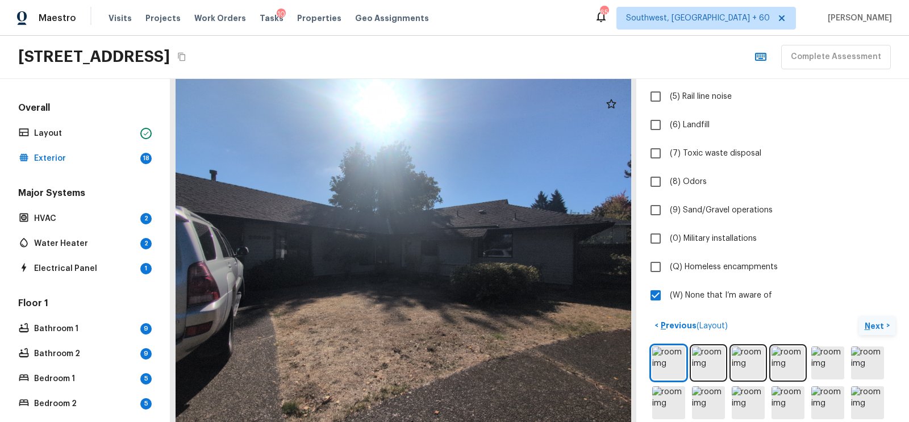
click at [871, 320] on p "Next" at bounding box center [875, 325] width 22 height 11
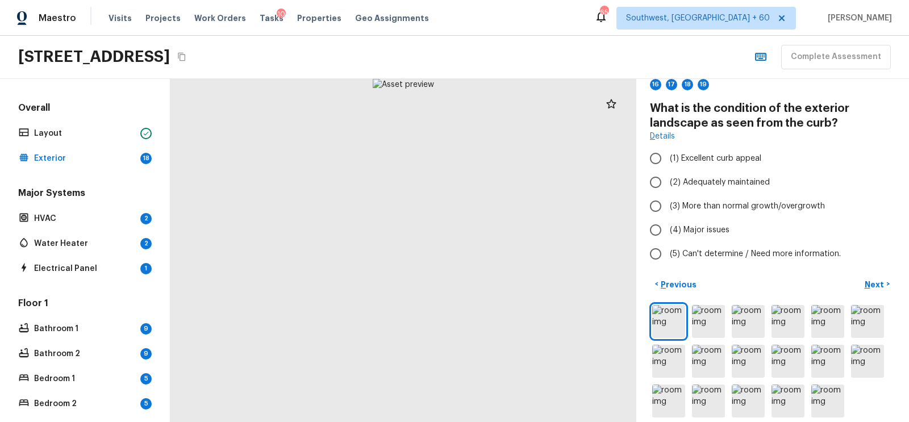
scroll to position [60, 0]
click at [657, 206] on input "(3) More than normal growth/overgrowth" at bounding box center [656, 207] width 24 height 24
radio input "true"
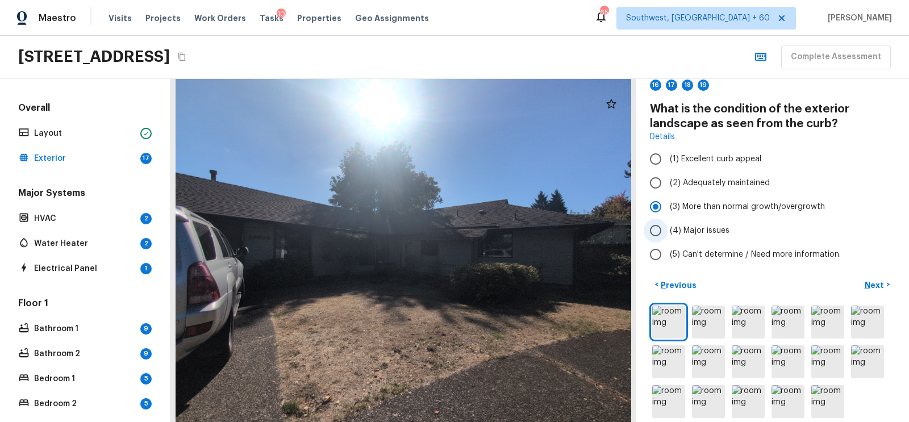
scroll to position [0, 0]
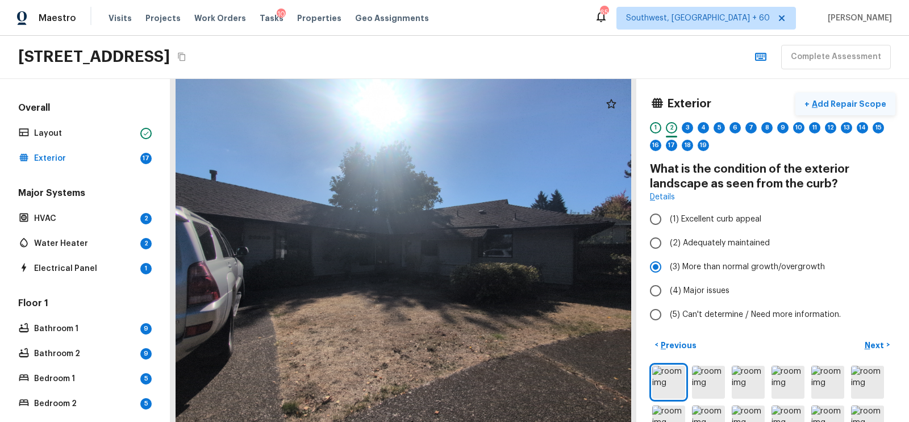
click at [857, 98] on p "Add Repair Scope" at bounding box center [847, 103] width 77 height 11
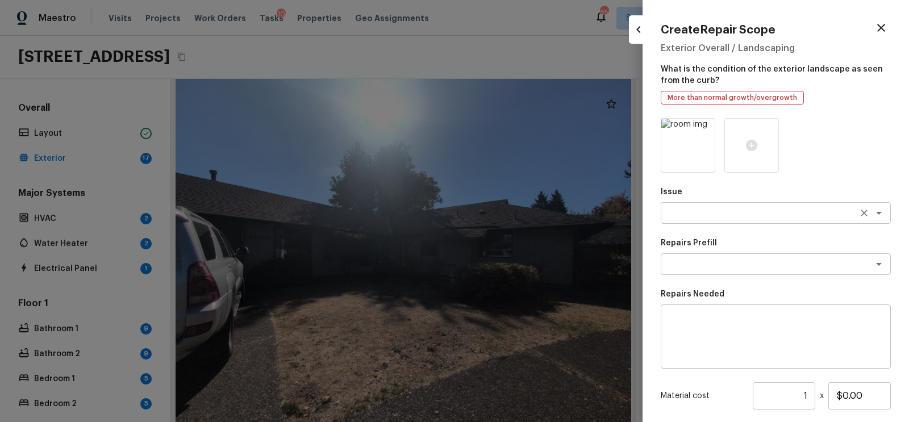
click at [695, 204] on div "x ​" at bounding box center [776, 213] width 230 height 22
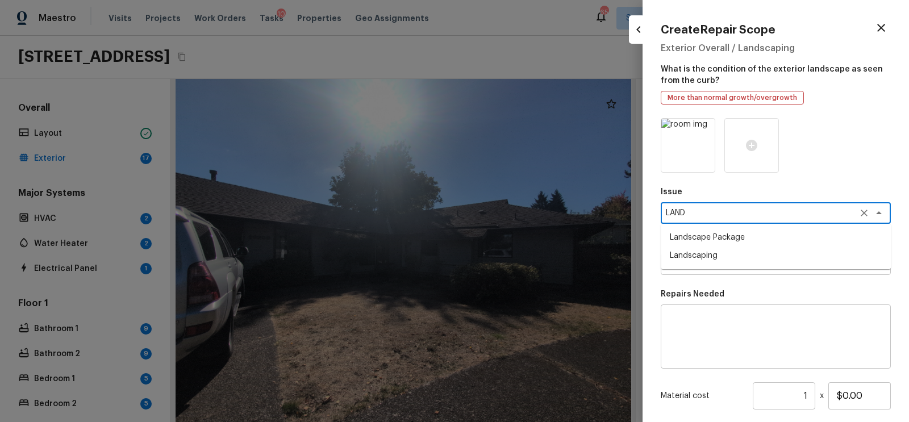
click at [707, 233] on li "Landscape Package" at bounding box center [776, 237] width 230 height 18
click at [705, 257] on div "x ​" at bounding box center [776, 264] width 230 height 22
type textarea "Landscape Package"
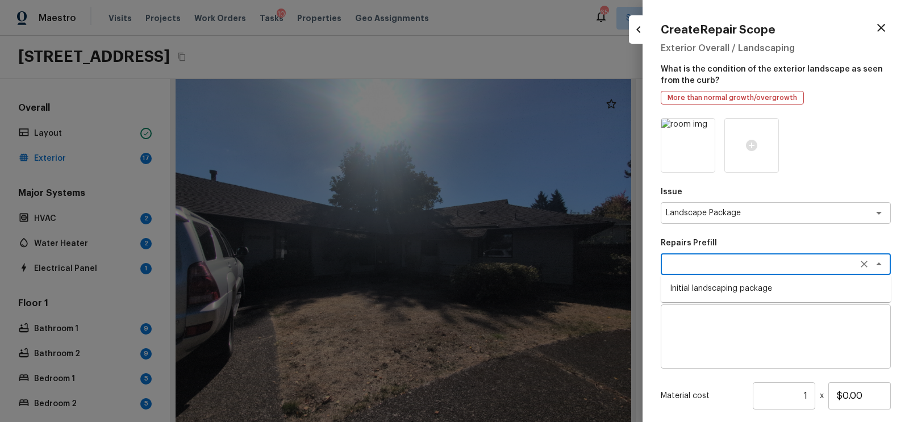
click at [711, 285] on li "Initial landscaping package" at bounding box center [776, 288] width 230 height 18
type textarea "Initial landscaping package"
type textarea "Mowing of grass up to 6" in height. Mow, edge along driveways & sidewalks, trim…"
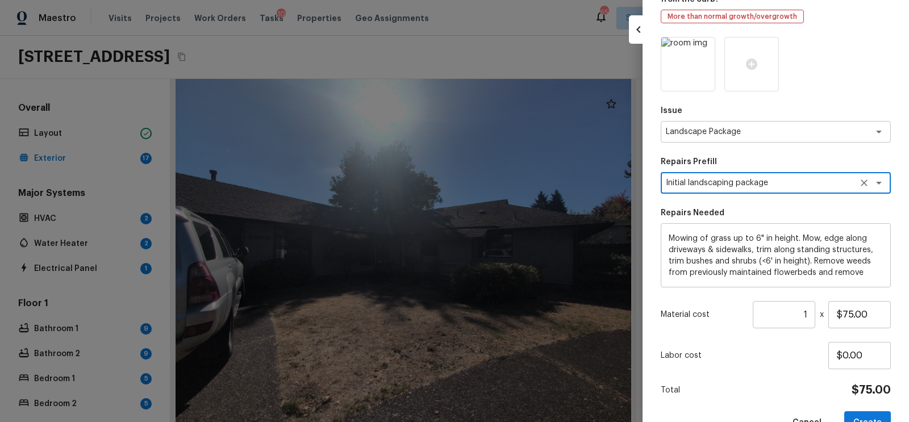
scroll to position [94, 0]
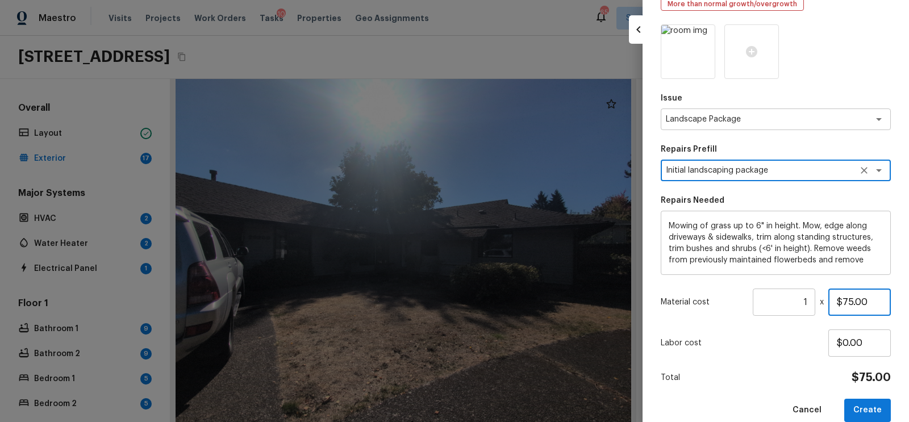
click at [851, 298] on input "$75.00" at bounding box center [859, 302] width 62 height 27
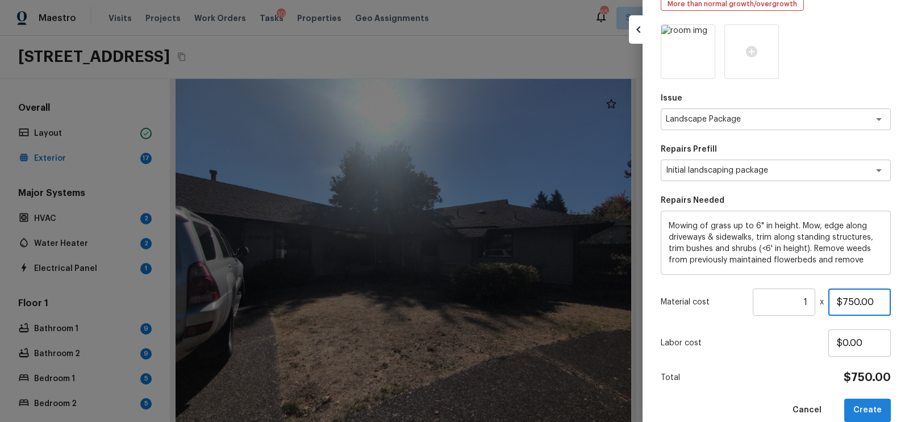
type input "$750.00"
click at [870, 407] on button "Create" at bounding box center [867, 410] width 47 height 23
type input "$0.00"
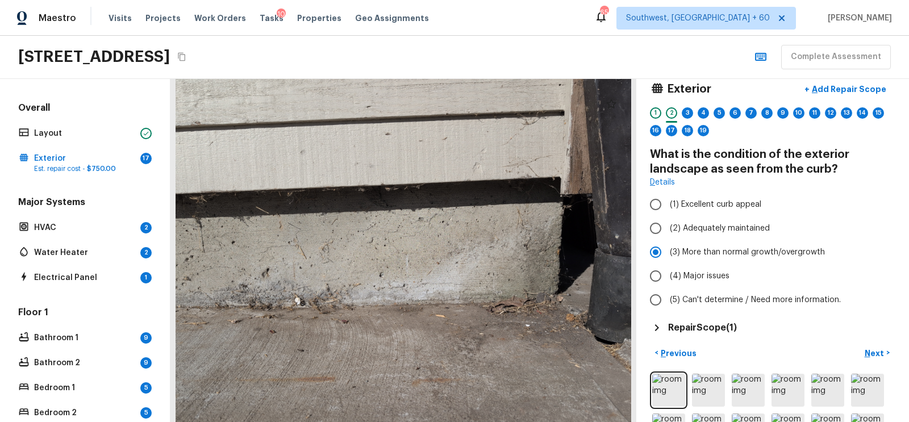
scroll to position [0, 0]
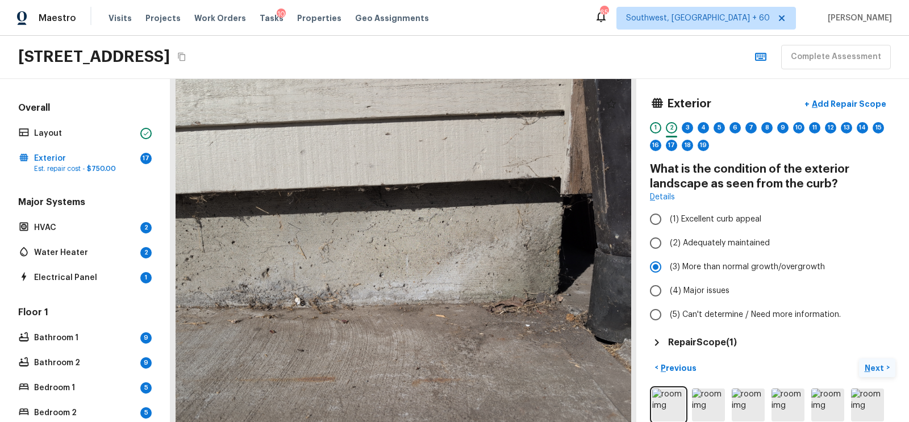
click at [869, 364] on p "Next" at bounding box center [875, 367] width 22 height 11
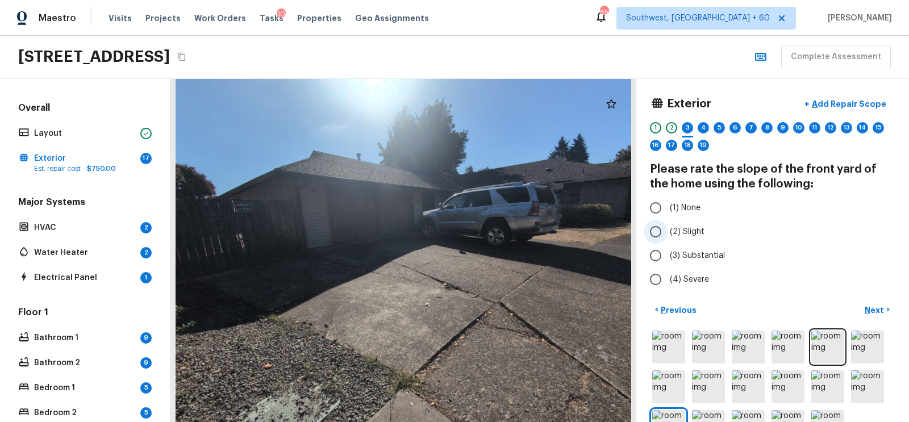
click at [678, 232] on span "(2) Slight" at bounding box center [687, 231] width 35 height 11
click at [667, 232] on input "(2) Slight" at bounding box center [656, 232] width 24 height 24
radio input "true"
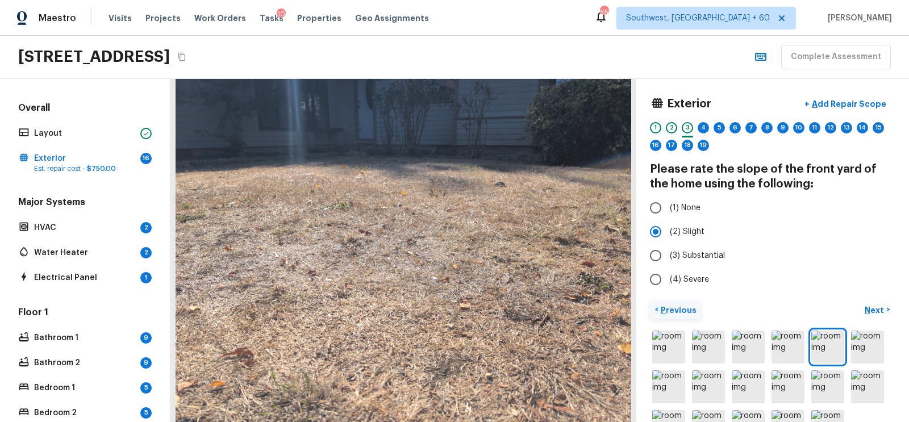
click at [674, 306] on p "Previous" at bounding box center [677, 309] width 38 height 11
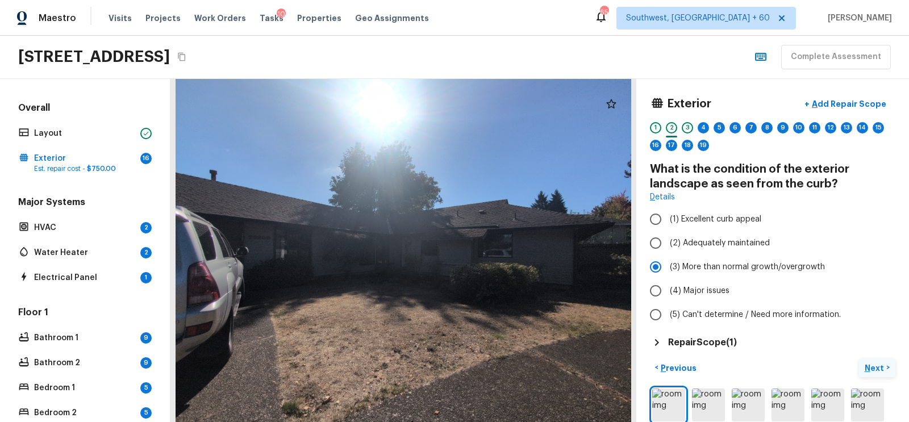
click at [872, 369] on p "Next" at bounding box center [875, 367] width 22 height 11
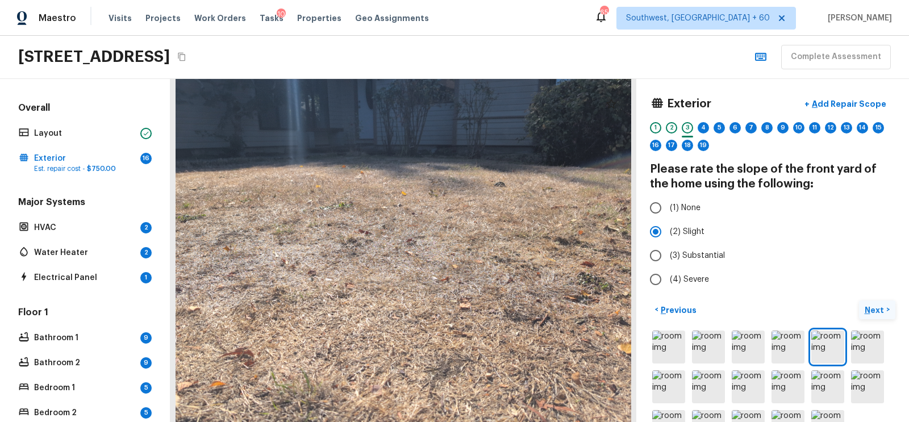
click at [870, 310] on p "Next" at bounding box center [875, 309] width 22 height 11
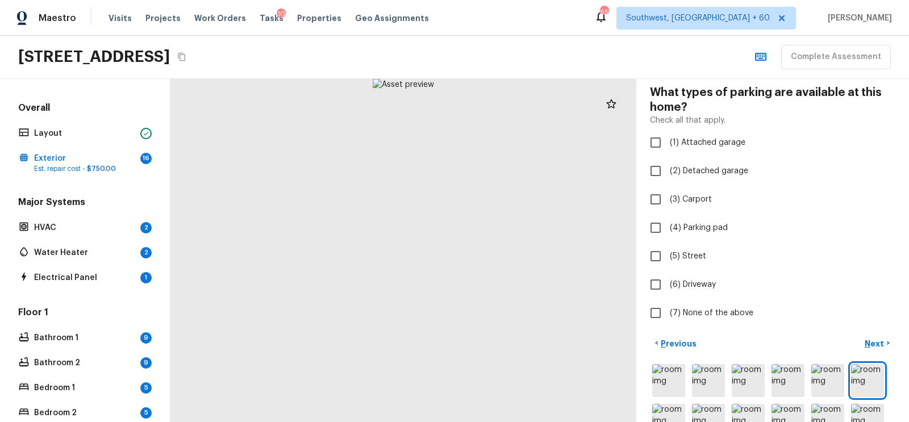
scroll to position [81, 0]
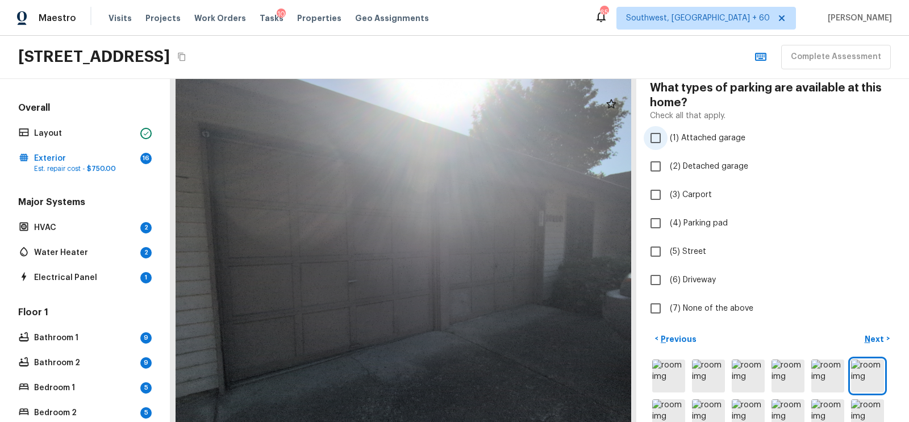
click at [659, 139] on input "(1) Attached garage" at bounding box center [656, 138] width 24 height 24
checkbox input "true"
click at [657, 275] on input "(6) Driveway" at bounding box center [656, 280] width 24 height 24
checkbox input "true"
click at [870, 335] on p "Next" at bounding box center [875, 338] width 22 height 11
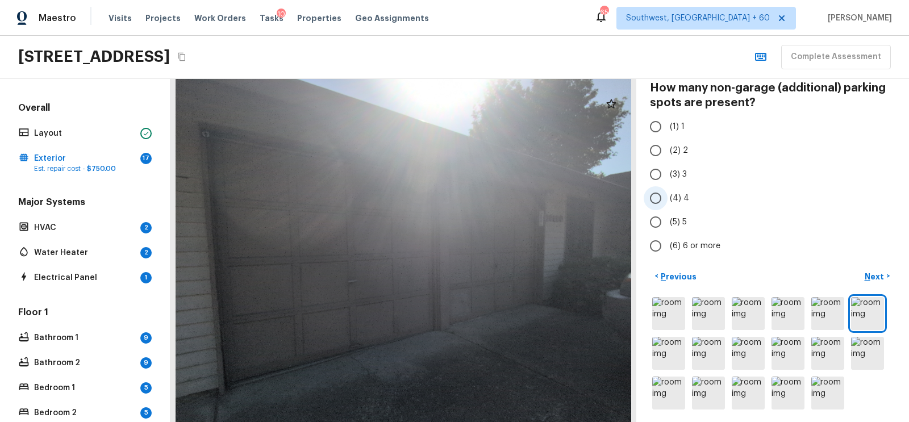
scroll to position [0, 0]
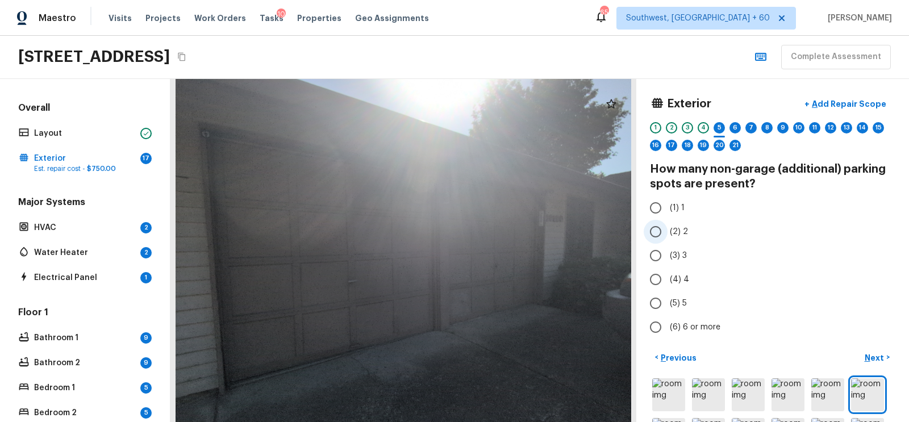
click at [661, 229] on input "(2) 2" at bounding box center [656, 232] width 24 height 24
radio input "true"
click at [876, 356] on p "Next" at bounding box center [875, 357] width 22 height 11
click at [654, 228] on input "(2) 2" at bounding box center [656, 232] width 24 height 24
radio input "true"
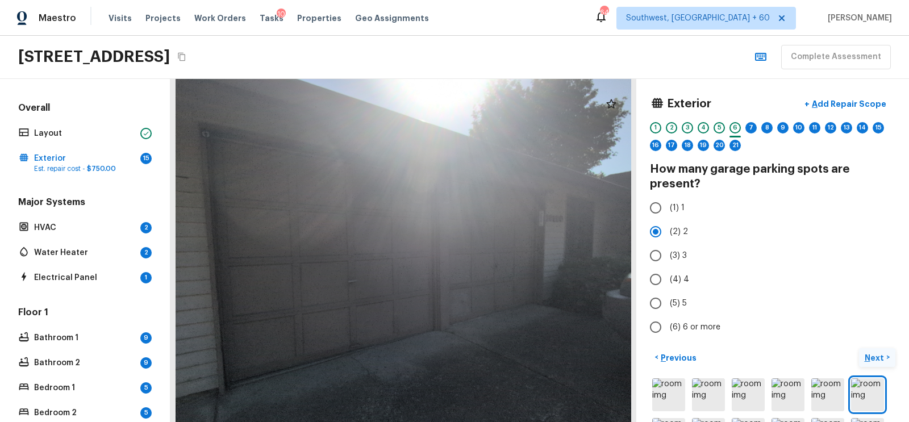
click at [874, 354] on p "Next" at bounding box center [875, 357] width 22 height 11
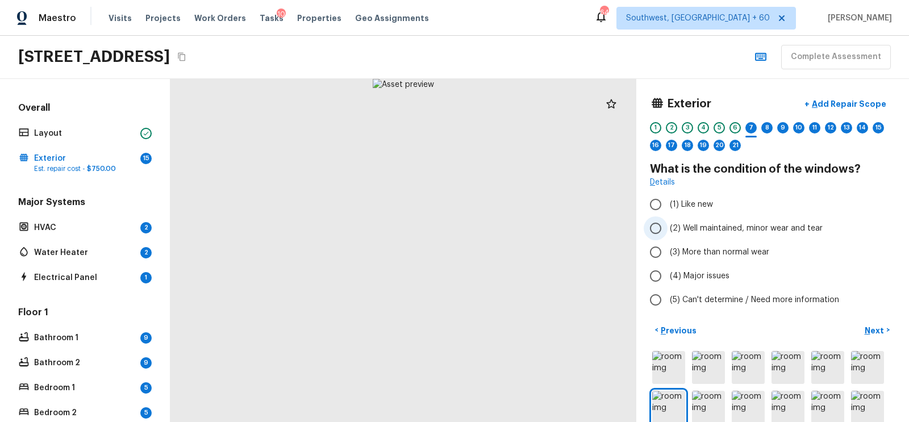
click at [665, 227] on input "(2) Well maintained, minor wear and tear" at bounding box center [656, 228] width 24 height 24
radio input "true"
click at [871, 327] on p "Next" at bounding box center [875, 330] width 22 height 11
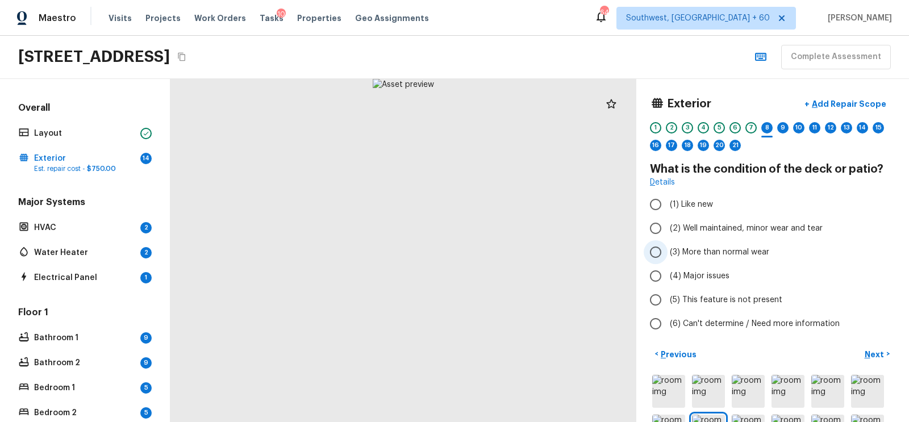
click at [659, 251] on input "(3) More than normal wear" at bounding box center [656, 252] width 24 height 24
radio input "true"
click at [875, 93] on button "+ Add Repair Scope" at bounding box center [845, 104] width 100 height 23
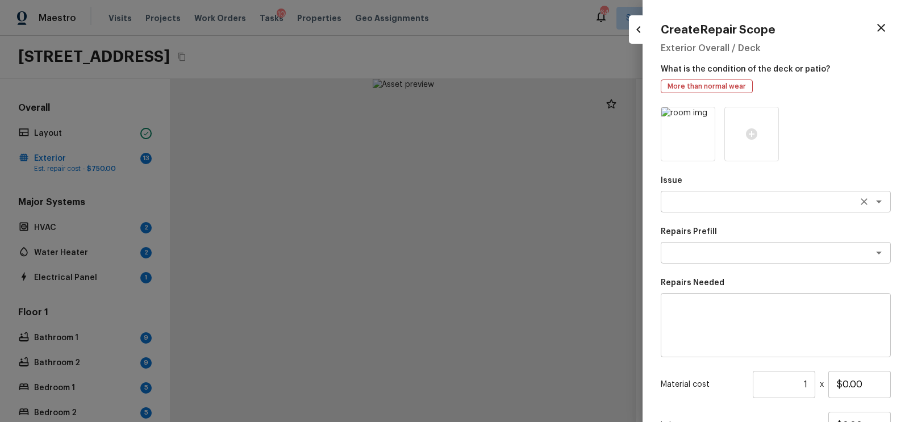
click at [700, 210] on div "x ​" at bounding box center [776, 202] width 230 height 22
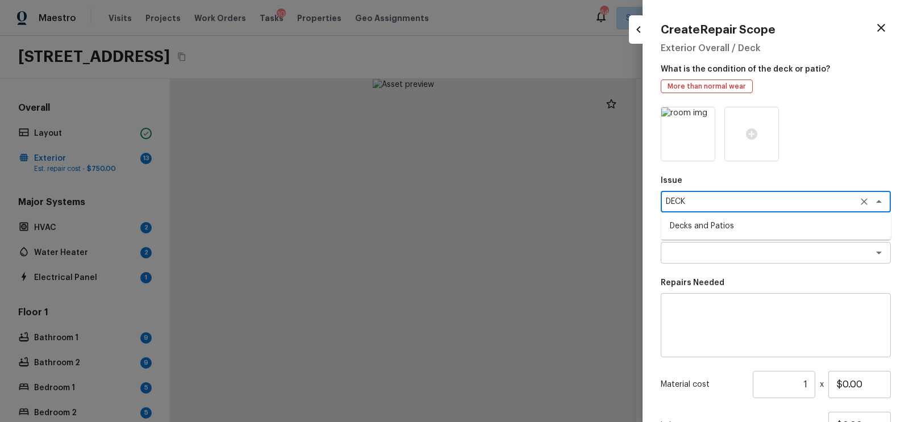
click at [704, 232] on li "Decks and Patios" at bounding box center [776, 226] width 230 height 18
type textarea "Decks and Patios"
click at [703, 257] on textarea at bounding box center [760, 252] width 188 height 11
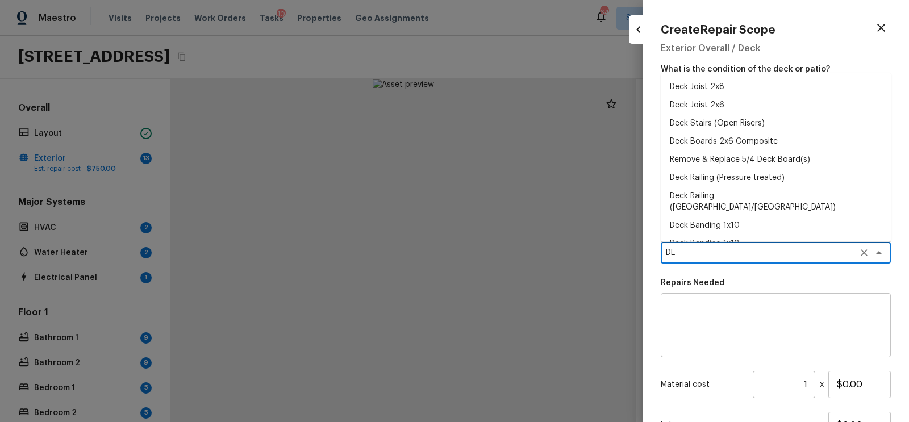
type textarea "DE"
click at [688, 317] on textarea at bounding box center [776, 325] width 214 height 45
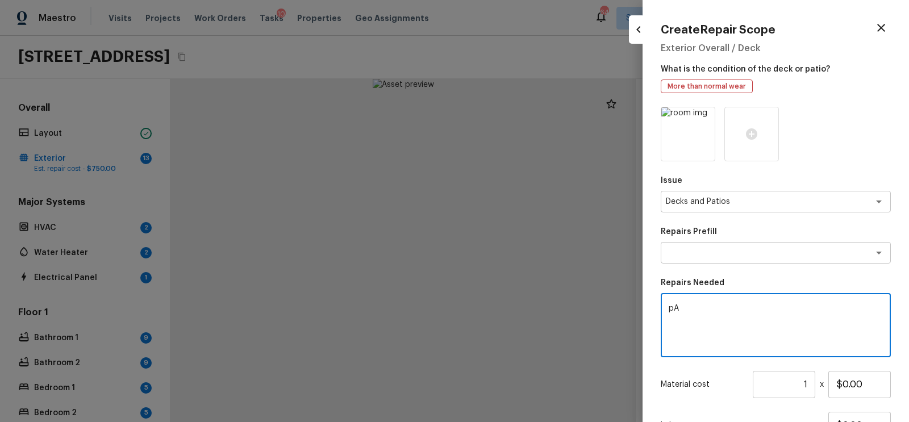
type textarea "p"
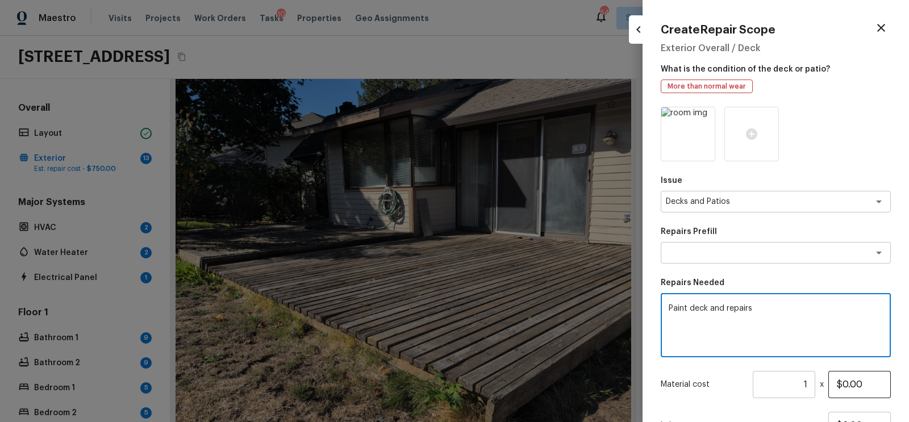
type textarea "Paint deck and repairs"
click at [842, 383] on input "$0.00" at bounding box center [859, 384] width 62 height 27
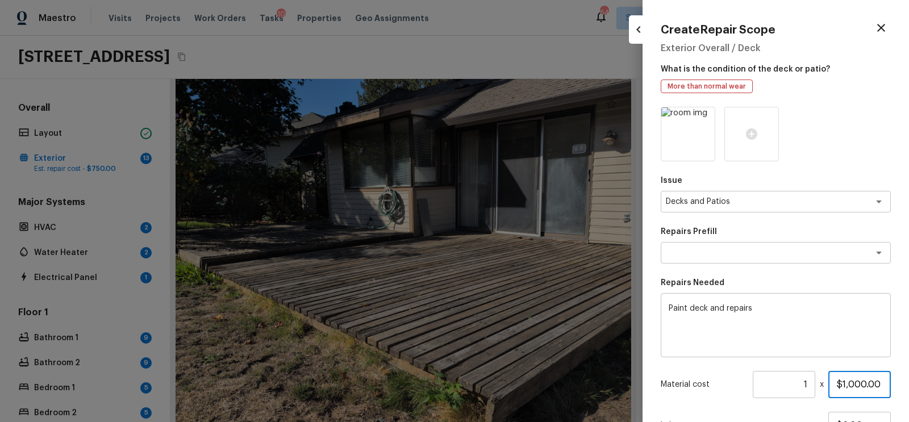
scroll to position [100, 0]
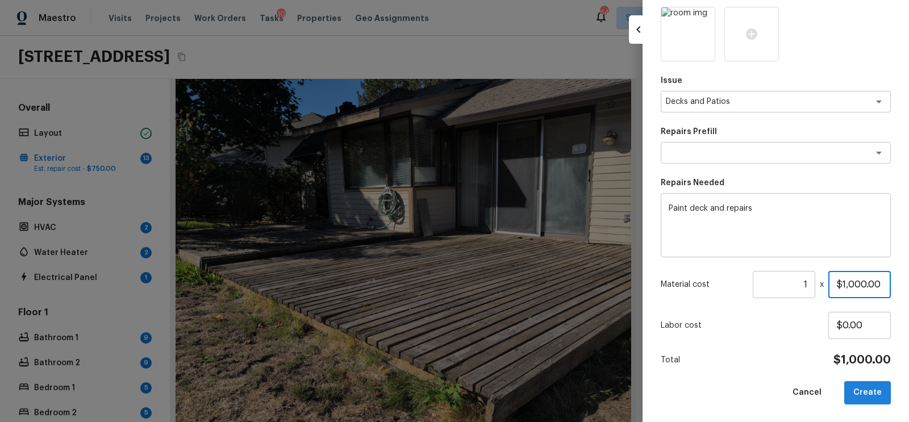
type input "$1,000.00"
click at [884, 396] on button "Create" at bounding box center [867, 392] width 47 height 23
type input "$0.00"
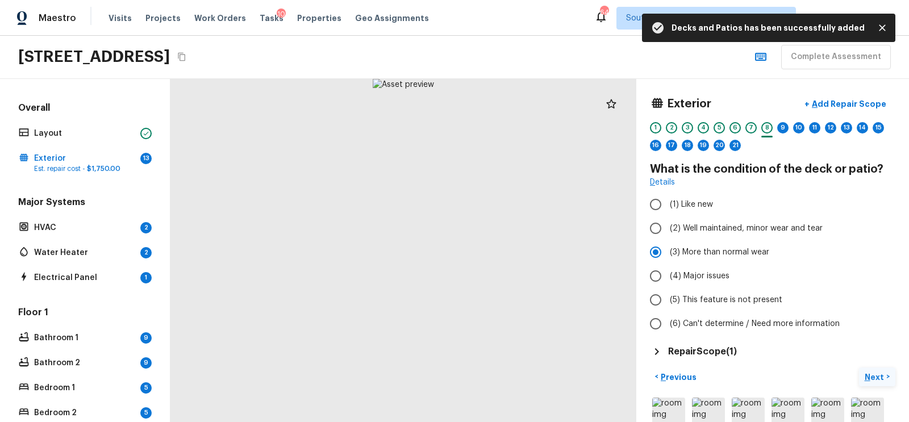
click at [872, 371] on p "Next" at bounding box center [875, 376] width 22 height 11
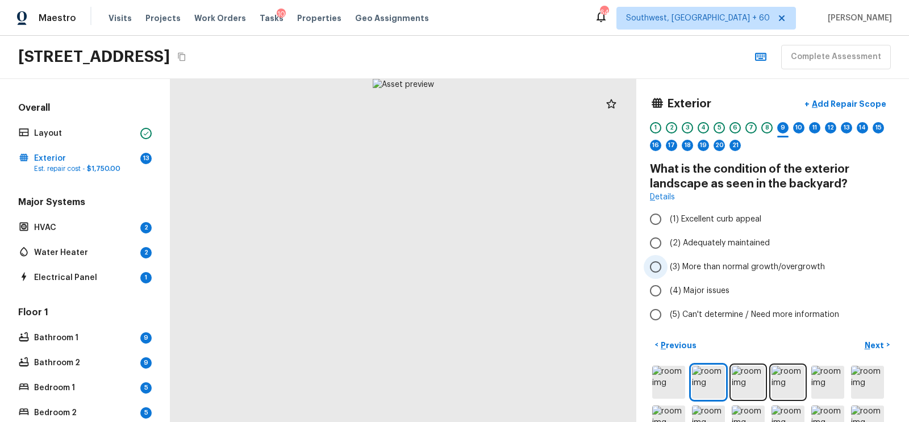
click at [677, 270] on span "(3) More than normal growth/overgrowth" at bounding box center [747, 266] width 155 height 11
click at [667, 270] on input "(3) More than normal growth/overgrowth" at bounding box center [656, 267] width 24 height 24
radio input "true"
click at [875, 342] on p "Next" at bounding box center [875, 345] width 22 height 11
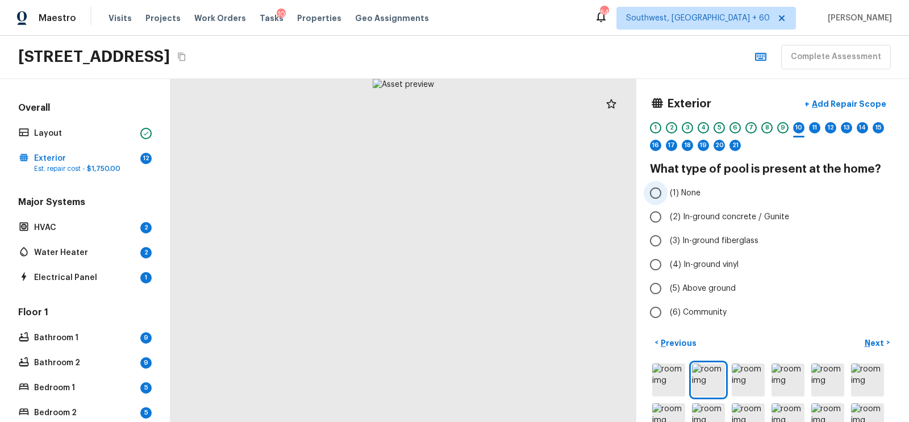
click at [656, 190] on input "(1) None" at bounding box center [656, 193] width 24 height 24
radio input "true"
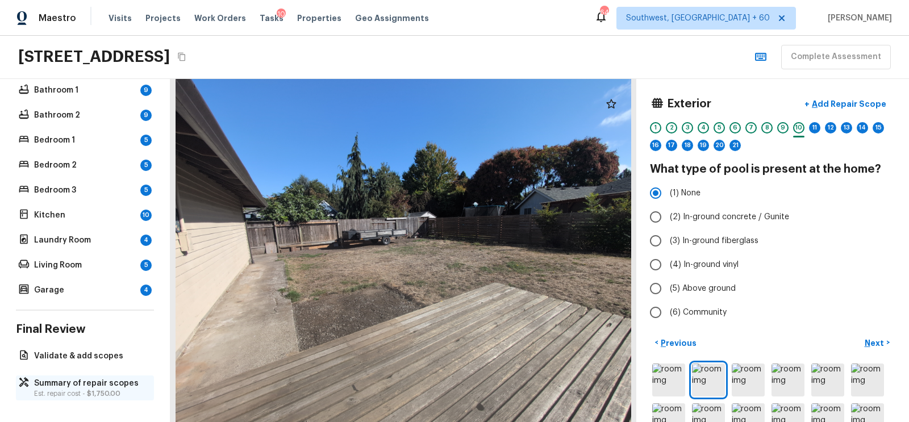
click at [83, 379] on p "Summary of repair scopes" at bounding box center [90, 383] width 113 height 11
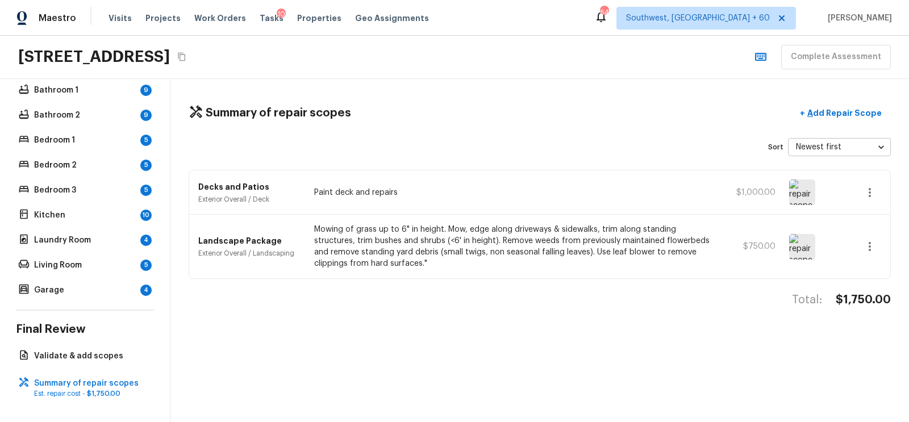
click at [870, 191] on icon "button" at bounding box center [869, 192] width 2 height 9
click at [866, 211] on li "Edit" at bounding box center [873, 224] width 53 height 34
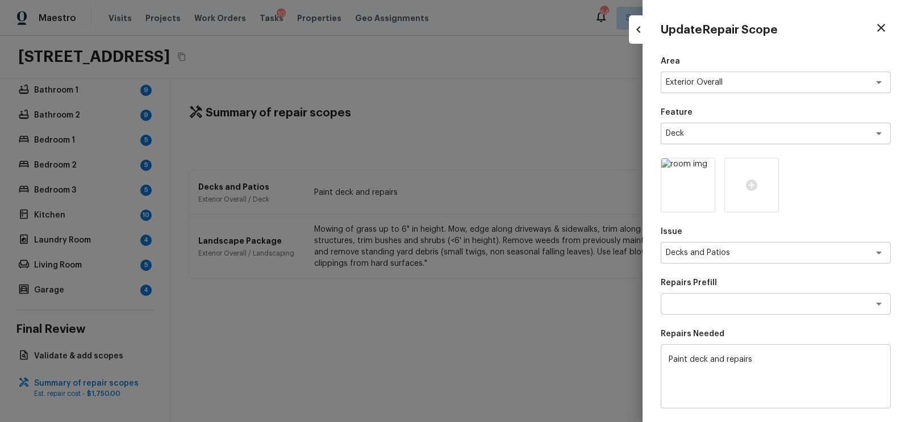
scroll to position [151, 0]
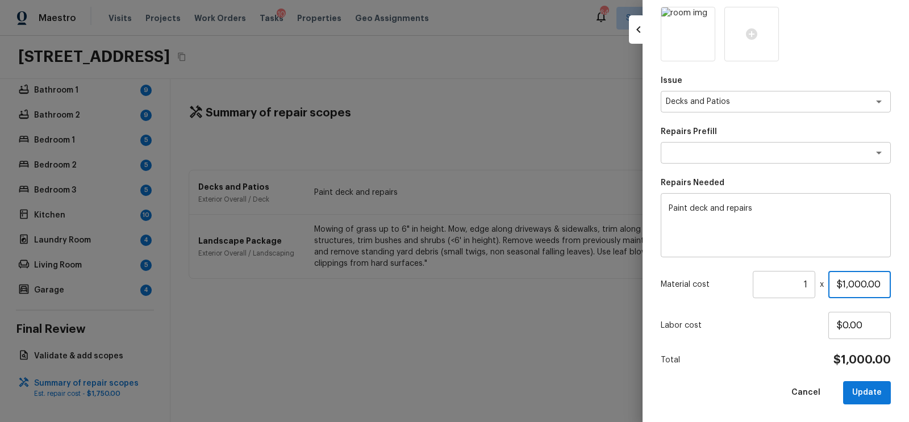
drag, startPoint x: 841, startPoint y: 286, endPoint x: 900, endPoint y: 285, distance: 59.1
click at [900, 285] on div "Update Repair Scope Area Exterior Overall x ​ Feature Deck x ​ Issue Decks and …" at bounding box center [775, 211] width 266 height 422
type input "$850.00"
click at [867, 387] on button "Update" at bounding box center [867, 392] width 48 height 23
type input "$0.00"
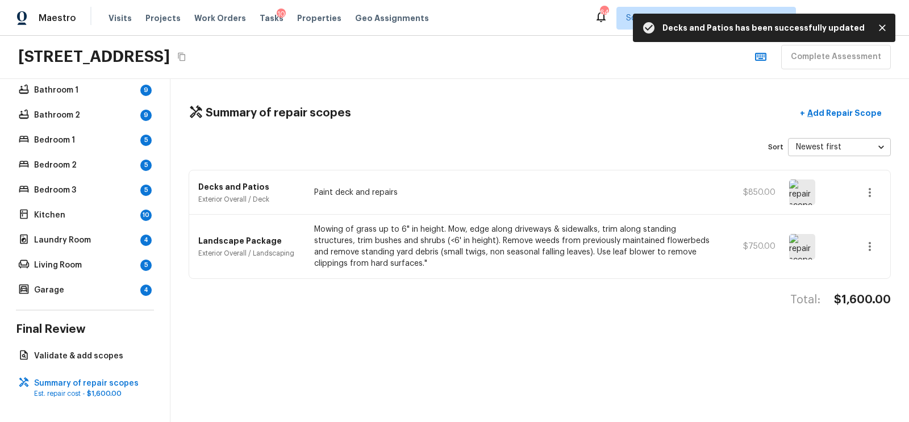
click at [863, 244] on icon "button" at bounding box center [870, 247] width 14 height 14
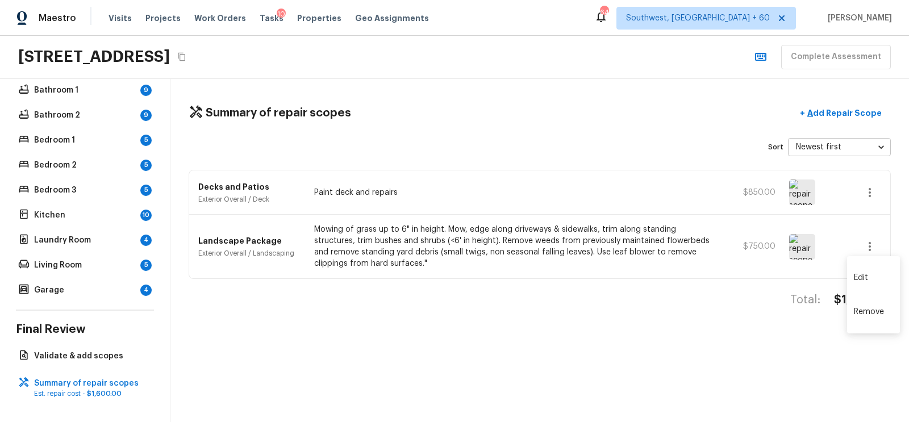
click at [886, 245] on div at bounding box center [454, 211] width 909 height 422
click at [870, 247] on icon "button" at bounding box center [870, 247] width 14 height 14
click at [865, 274] on li "Edit" at bounding box center [873, 278] width 53 height 34
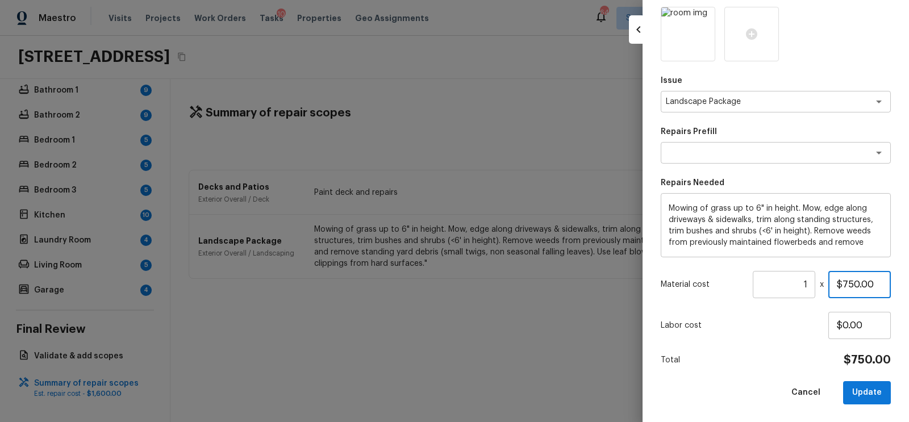
click at [849, 282] on input "$750.00" at bounding box center [859, 284] width 62 height 27
type input "$500.00"
click at [872, 390] on button "Update" at bounding box center [867, 392] width 48 height 23
type input "$0.00"
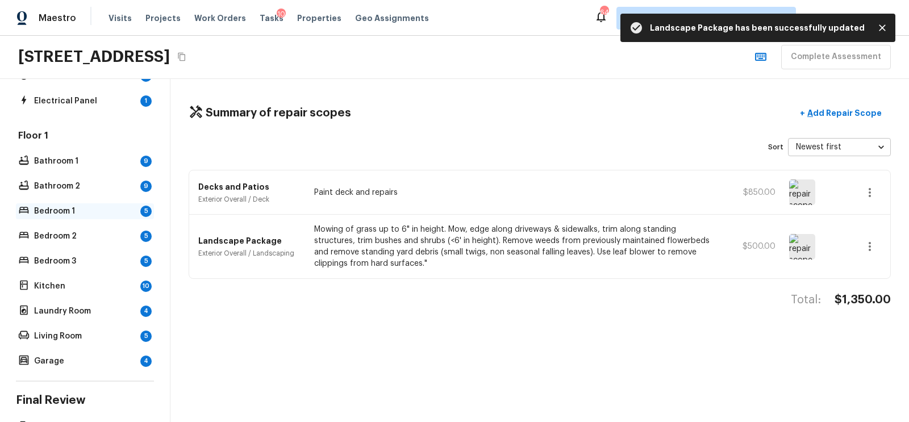
scroll to position [0, 0]
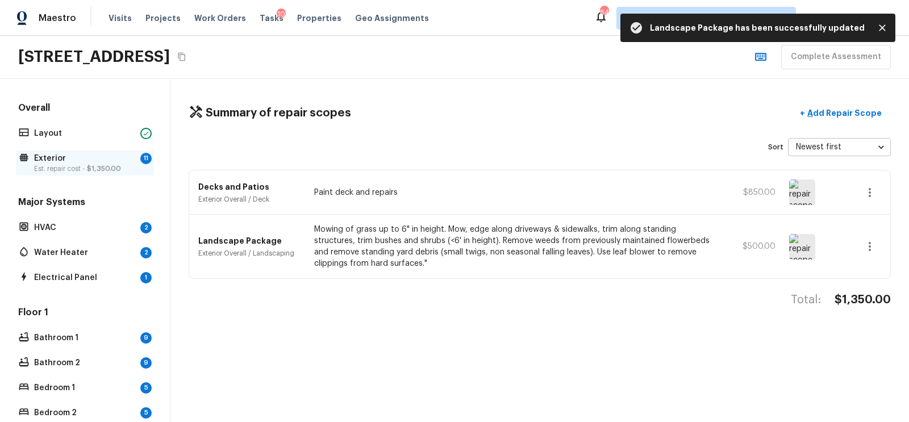
click at [108, 161] on p "Exterior" at bounding box center [85, 158] width 102 height 11
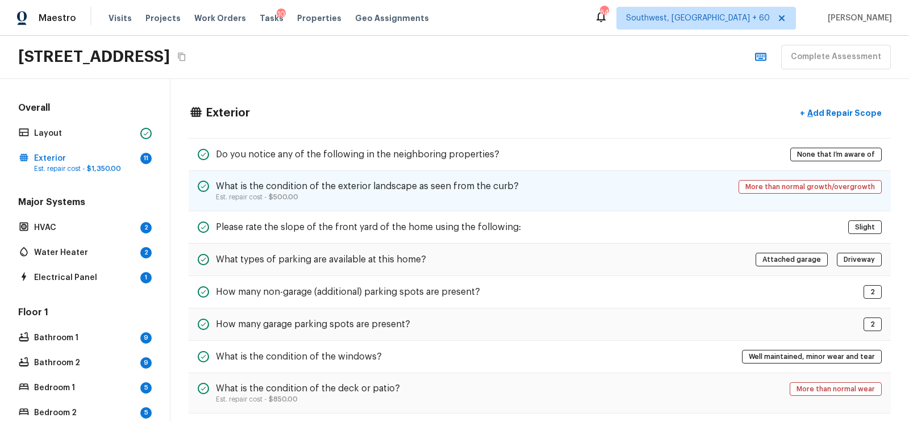
click at [408, 180] on h5 "What is the condition of the exterior landscape as seen from the curb?" at bounding box center [367, 186] width 303 height 12
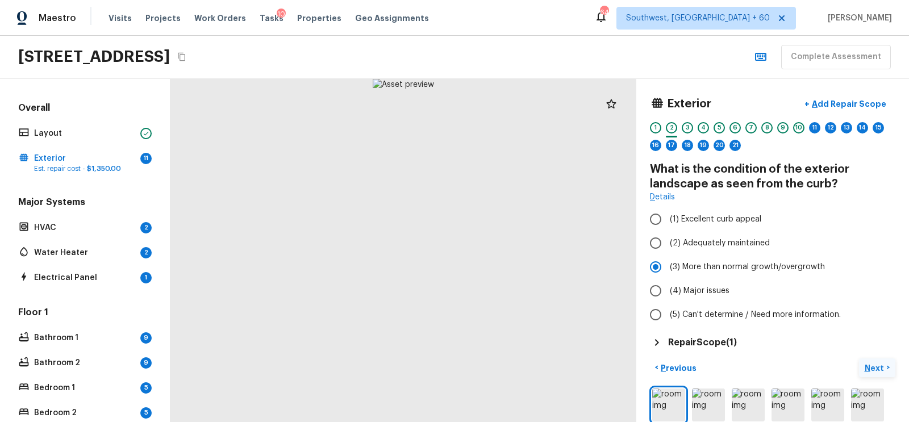
click at [878, 367] on p "Next" at bounding box center [875, 367] width 22 height 11
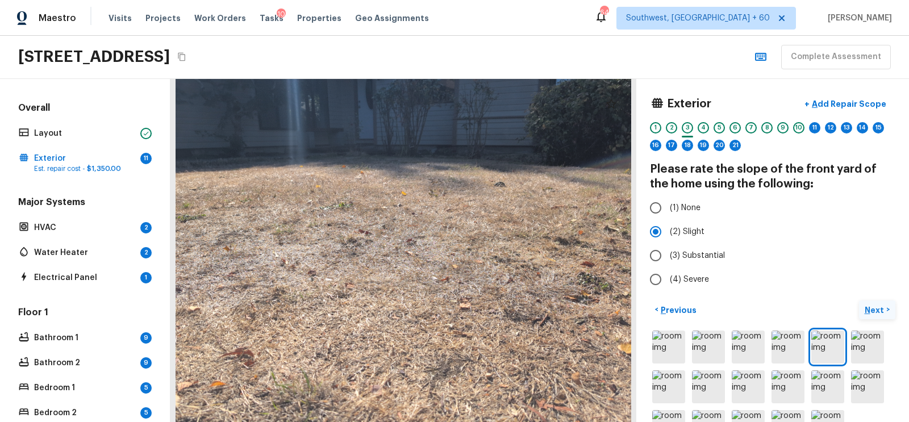
click at [878, 367] on div at bounding box center [772, 386] width 245 height 117
click at [871, 312] on p "Next" at bounding box center [875, 309] width 22 height 11
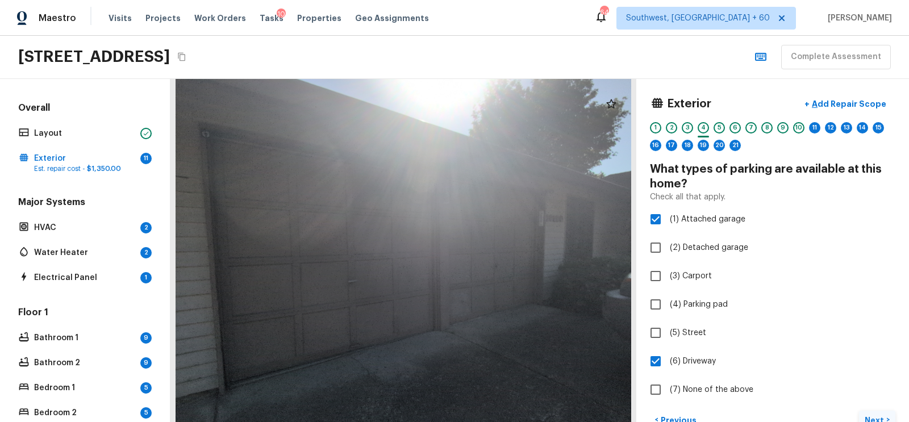
click at [871, 312] on label "(4) Parking pad" at bounding box center [765, 305] width 243 height 24
click at [667, 312] on input "(4) Parking pad" at bounding box center [656, 305] width 24 height 24
click at [812, 302] on label "(4) Parking pad" at bounding box center [765, 305] width 243 height 24
click at [667, 302] on input "(4) Parking pad" at bounding box center [656, 305] width 24 height 24
checkbox input "false"
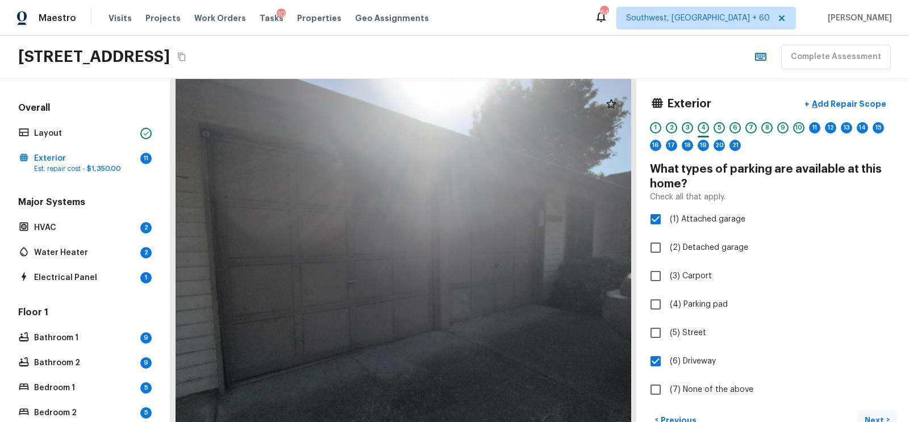
click at [879, 417] on p "Next" at bounding box center [875, 420] width 22 height 11
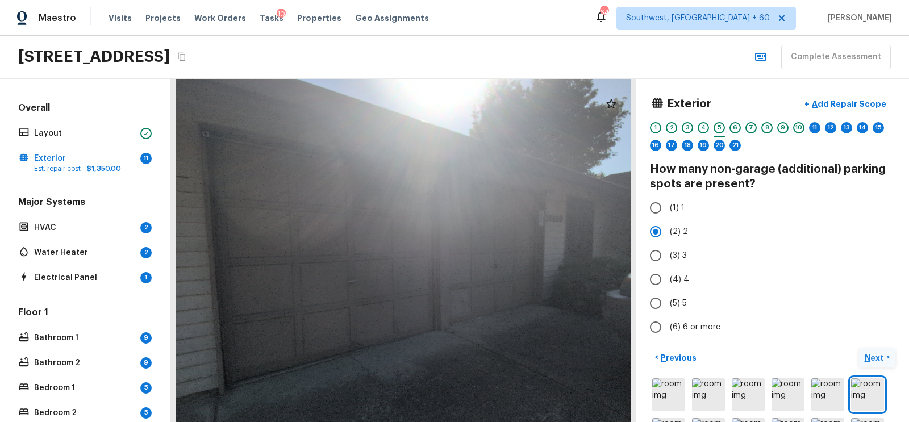
click at [878, 352] on p "Next" at bounding box center [875, 357] width 22 height 11
click at [785, 119] on div "Exterior + Add Repair Scope 1 2 3 4 5 6 7 8 9 10 11 12 13 14 15 16 17 18 19 20 …" at bounding box center [772, 125] width 245 height 65
click at [785, 123] on div "9" at bounding box center [782, 127] width 11 height 11
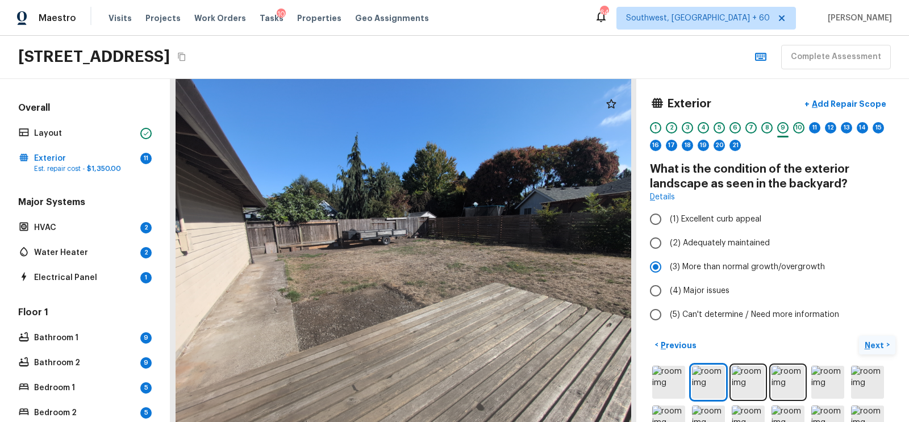
click at [875, 343] on p "Next" at bounding box center [875, 345] width 22 height 11
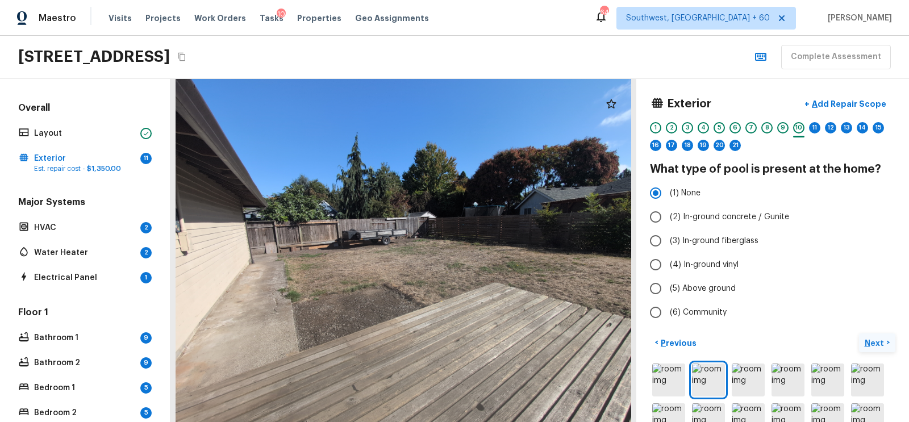
click at [874, 341] on p "Next" at bounding box center [875, 342] width 22 height 11
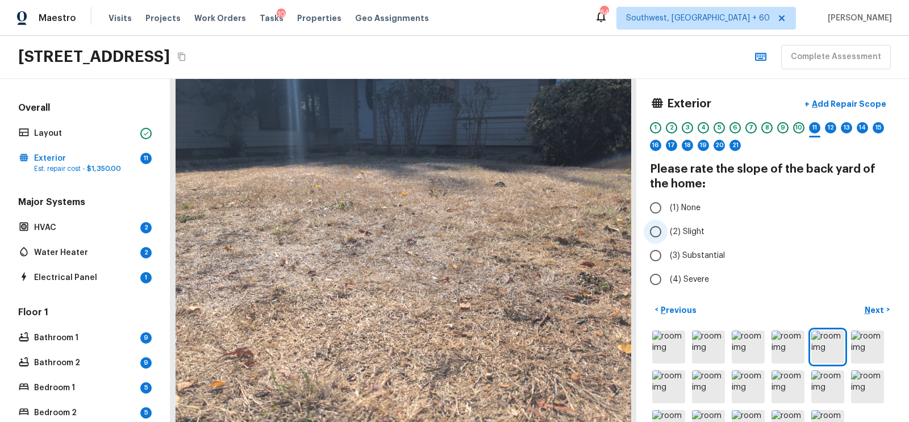
click at [663, 225] on input "(2) Slight" at bounding box center [656, 232] width 24 height 24
radio input "true"
click at [878, 305] on p "Next" at bounding box center [875, 309] width 22 height 11
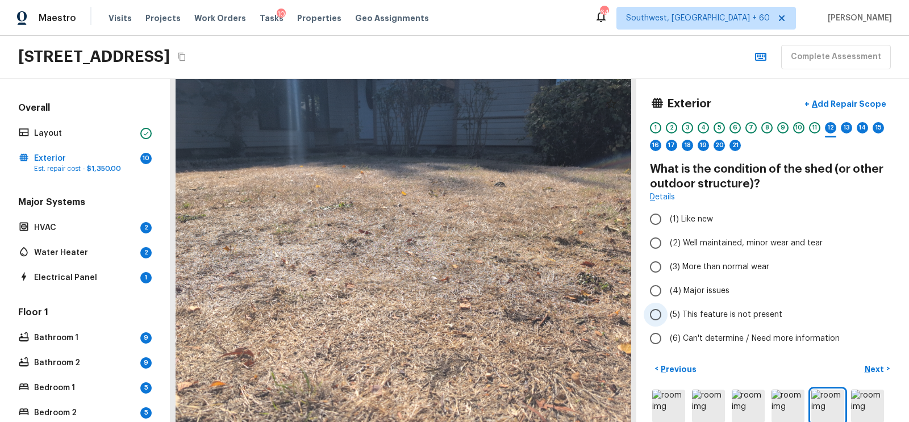
click at [655, 306] on input "(5) This feature is not present" at bounding box center [656, 315] width 24 height 24
radio input "true"
click at [870, 367] on p "Next" at bounding box center [875, 369] width 22 height 11
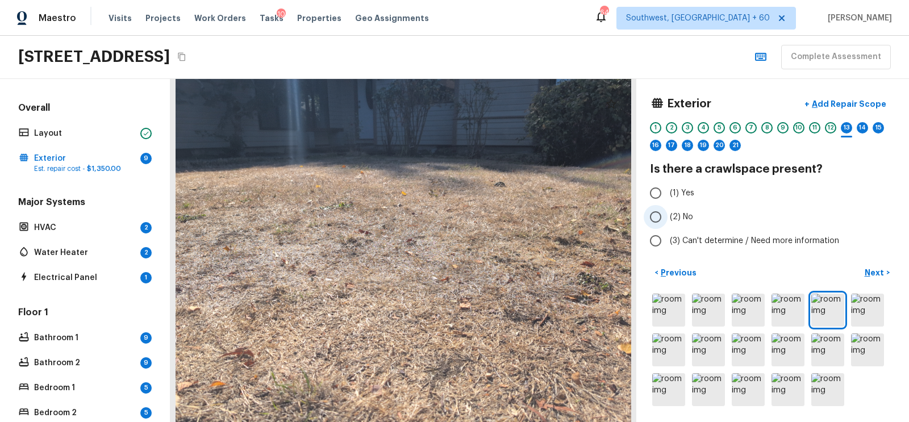
click at [651, 213] on input "(2) No" at bounding box center [656, 217] width 24 height 24
radio input "true"
click at [869, 270] on p "Next" at bounding box center [875, 272] width 22 height 11
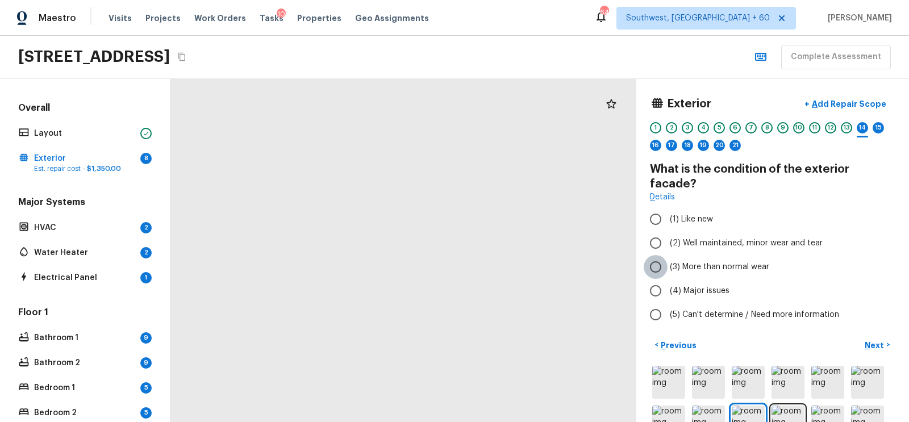
click at [660, 255] on input "(3) More than normal wear" at bounding box center [656, 267] width 24 height 24
radio input "true"
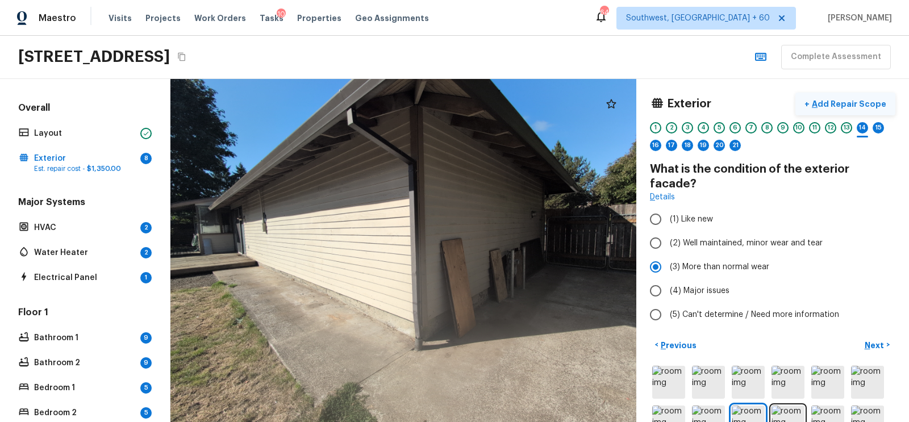
click at [856, 105] on p "Add Repair Scope" at bounding box center [847, 103] width 77 height 11
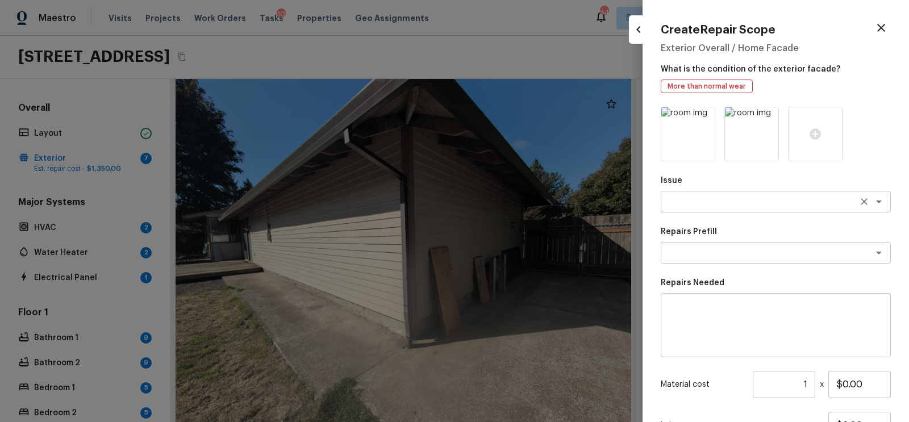
click at [699, 204] on textarea at bounding box center [760, 201] width 188 height 11
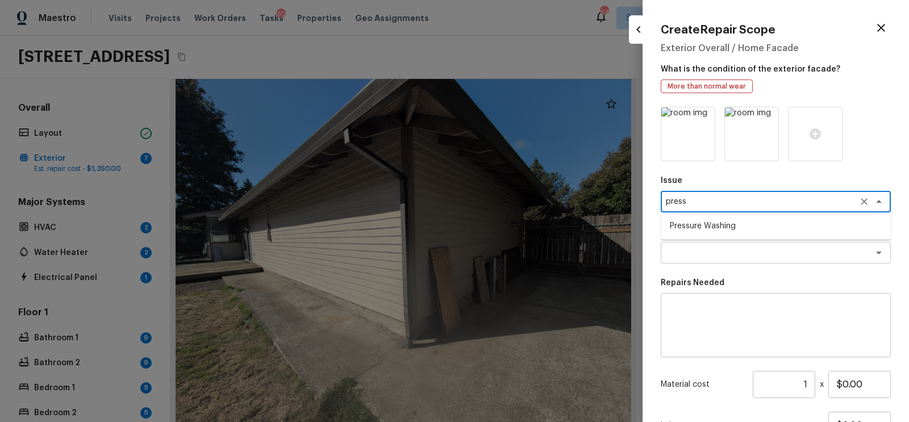
click at [710, 226] on li "Pressure Washing" at bounding box center [776, 226] width 230 height 18
type textarea "Pressure Washing"
click at [699, 256] on textarea at bounding box center [760, 252] width 188 height 11
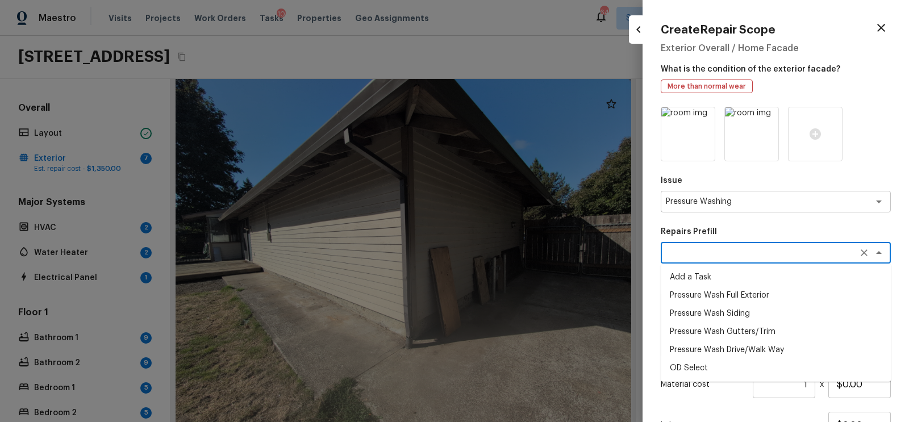
click at [703, 293] on li "Pressure Wash Full Exterior" at bounding box center [776, 295] width 230 height 18
type textarea "Pressure Wash Full Exterior"
type textarea "Pressure wash the House, Flatwork, Deck and Garage interior."
type input "$250.00"
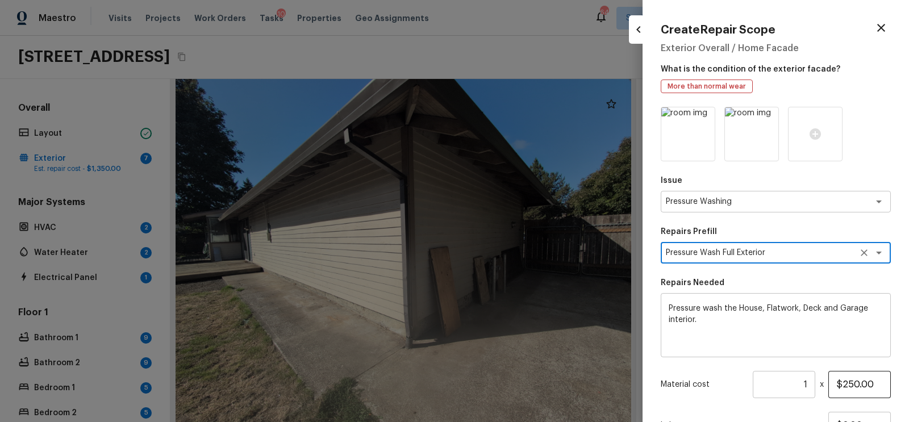
scroll to position [100, 0]
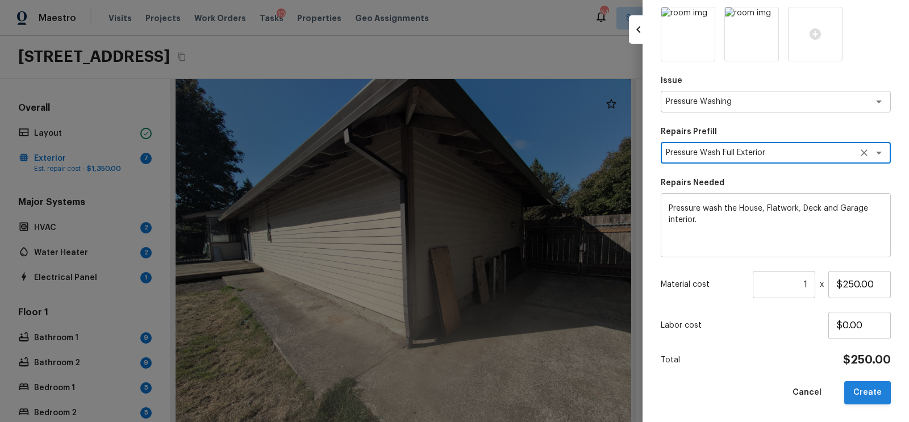
click at [865, 389] on button "Create" at bounding box center [867, 392] width 47 height 23
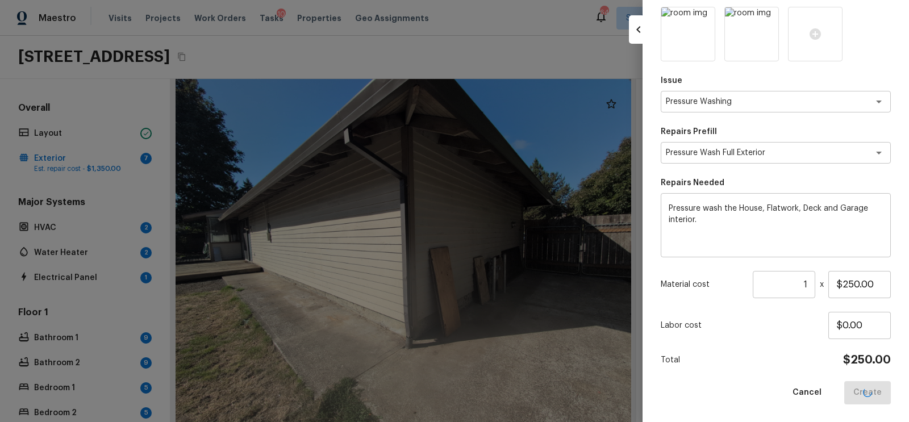
type input "$0.00"
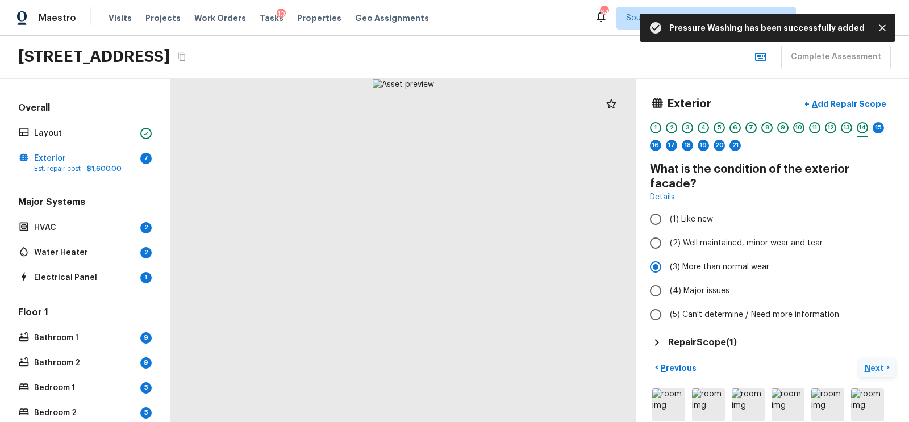
click at [871, 362] on p "Next" at bounding box center [875, 367] width 22 height 11
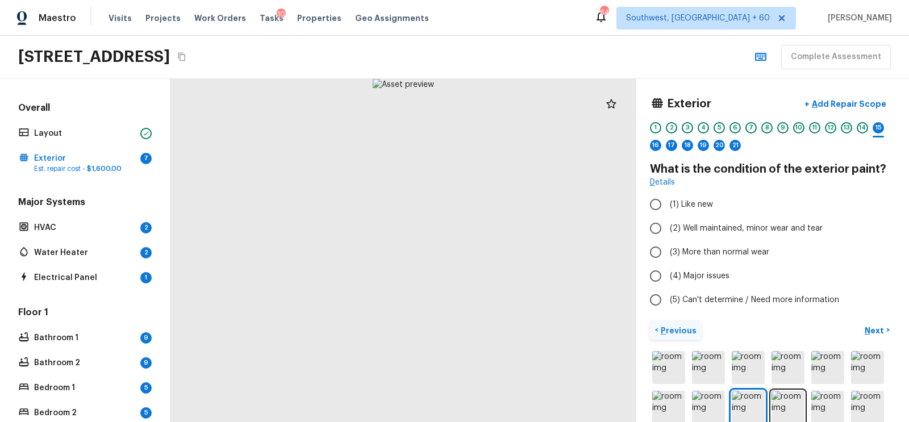
click at [676, 328] on p "Previous" at bounding box center [677, 330] width 38 height 11
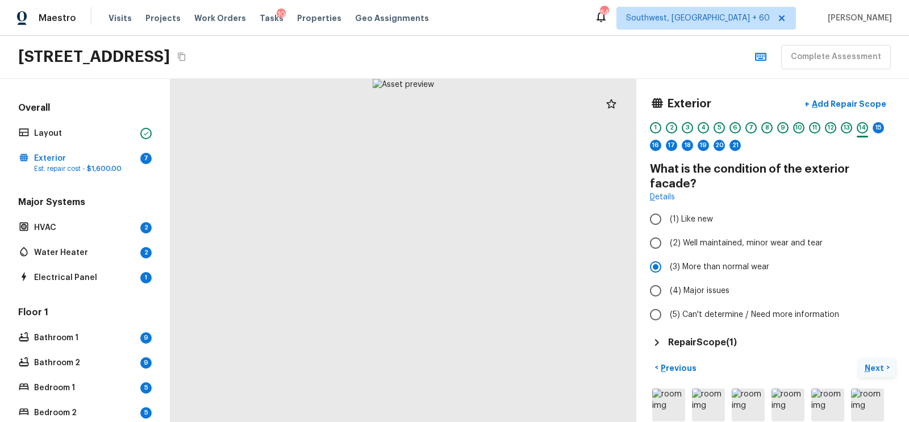
click at [873, 362] on p "Next" at bounding box center [875, 367] width 22 height 11
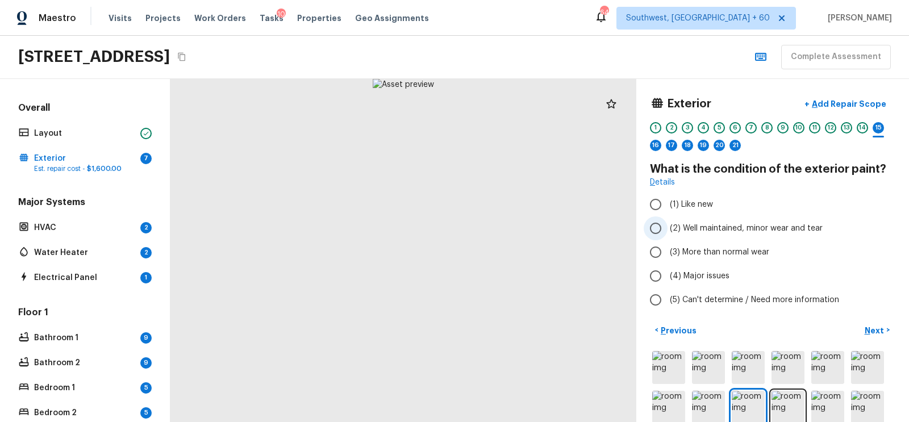
click at [653, 229] on input "(2) Well maintained, minor wear and tear" at bounding box center [656, 228] width 24 height 24
radio input "true"
click at [655, 253] on input "(3) More than normal wear" at bounding box center [656, 252] width 24 height 24
radio input "true"
click at [872, 327] on p "Next" at bounding box center [875, 330] width 22 height 11
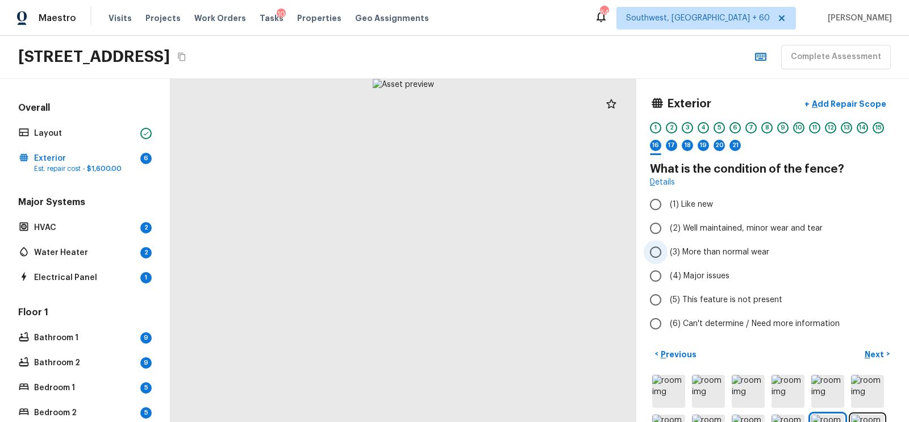
click at [672, 250] on span "(3) More than normal wear" at bounding box center [719, 252] width 99 height 11
click at [667, 250] on input "(3) More than normal wear" at bounding box center [656, 252] width 24 height 24
radio input "true"
click at [843, 101] on p "Add Repair Scope" at bounding box center [847, 103] width 77 height 11
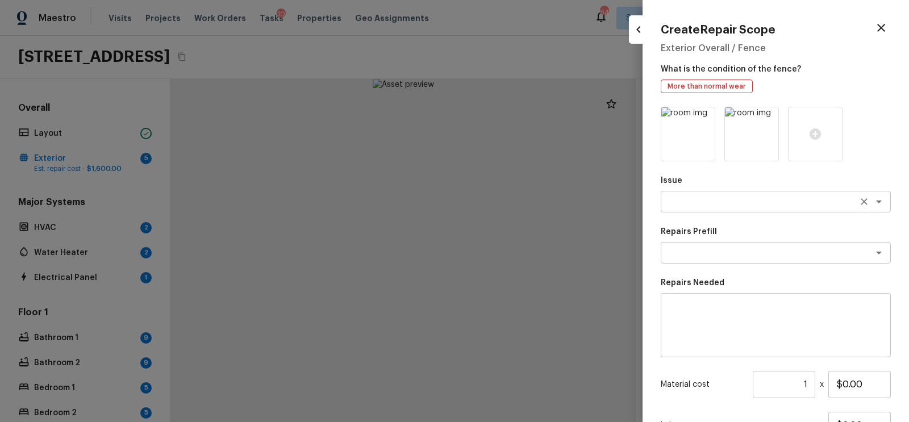
click at [692, 201] on textarea at bounding box center [760, 201] width 188 height 11
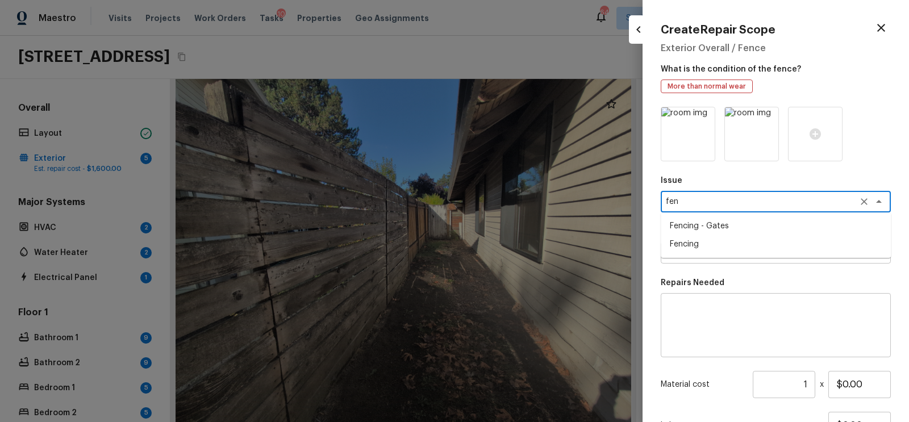
click at [698, 244] on li "Fencing" at bounding box center [776, 244] width 230 height 18
type textarea "Fencing"
click at [698, 322] on textarea at bounding box center [776, 325] width 214 height 45
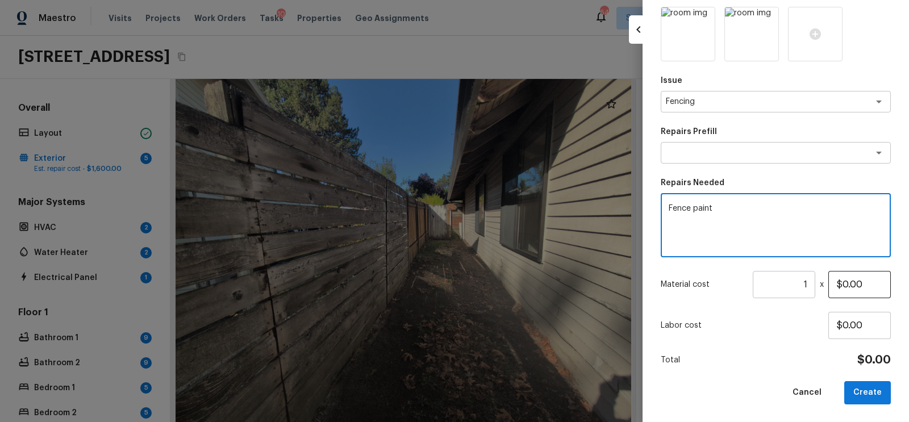
type textarea "Fence paint"
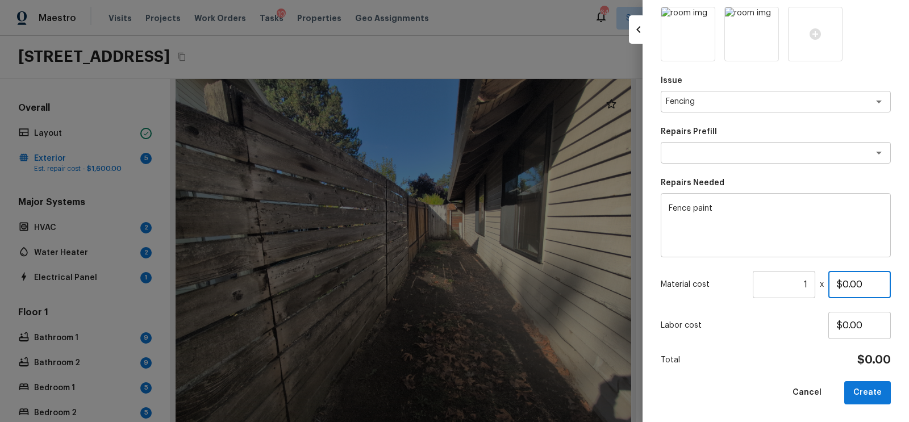
click at [843, 281] on input "$0.00" at bounding box center [859, 284] width 62 height 27
type input "$850.00"
click at [874, 386] on button "Create" at bounding box center [867, 392] width 47 height 23
type input "$0.00"
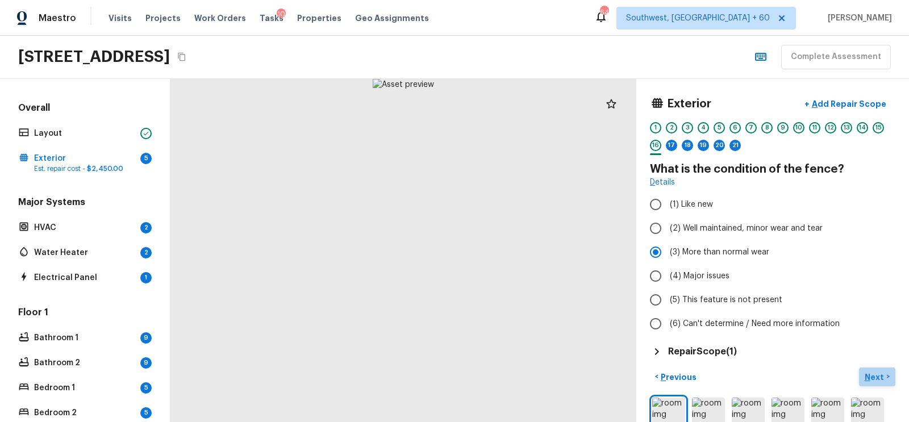
click at [877, 377] on p "Next" at bounding box center [875, 376] width 22 height 11
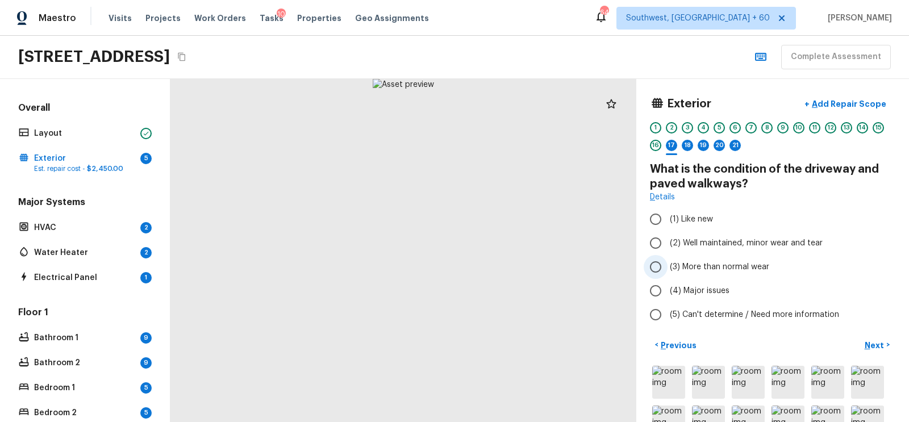
click at [676, 269] on span "(3) More than normal wear" at bounding box center [719, 266] width 99 height 11
click at [667, 269] on input "(3) More than normal wear" at bounding box center [656, 267] width 24 height 24
radio input "true"
click at [850, 106] on p "Add Repair Scope" at bounding box center [847, 103] width 77 height 11
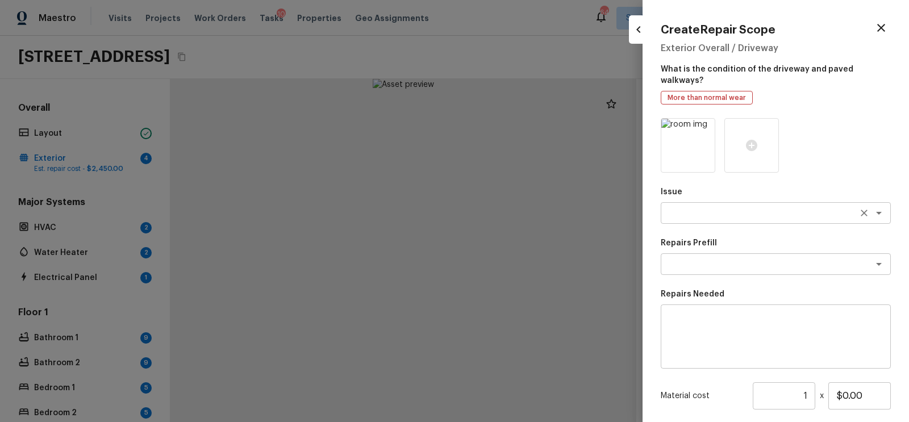
click at [698, 207] on textarea at bounding box center [760, 212] width 188 height 11
click at [711, 227] on li "Concrete Repair" at bounding box center [776, 226] width 230 height 18
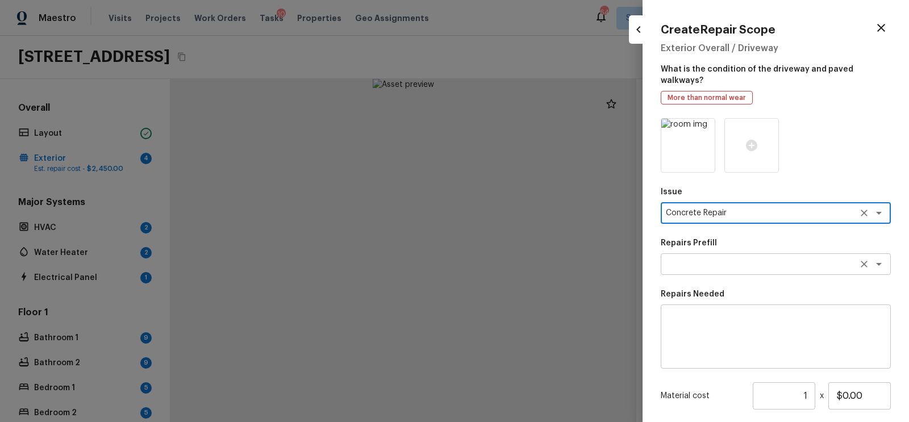
click at [701, 261] on div "x ​" at bounding box center [776, 264] width 230 height 22
type textarea "Concrete Repair"
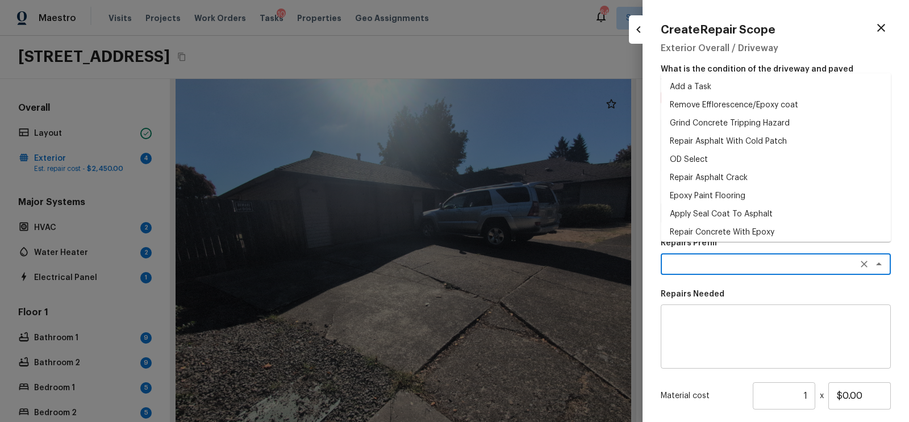
scroll to position [3, 0]
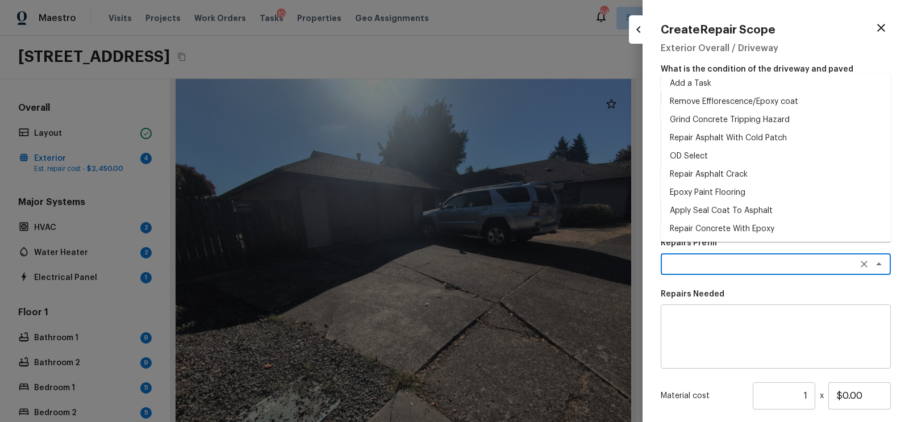
click at [715, 233] on li "Repair Concrete With Epoxy" at bounding box center [776, 229] width 230 height 18
type textarea "Repair Concrete With Epoxy"
type textarea "Prep and clean the crack in the concrete thoroughly. Apply/inject a concrete ad…"
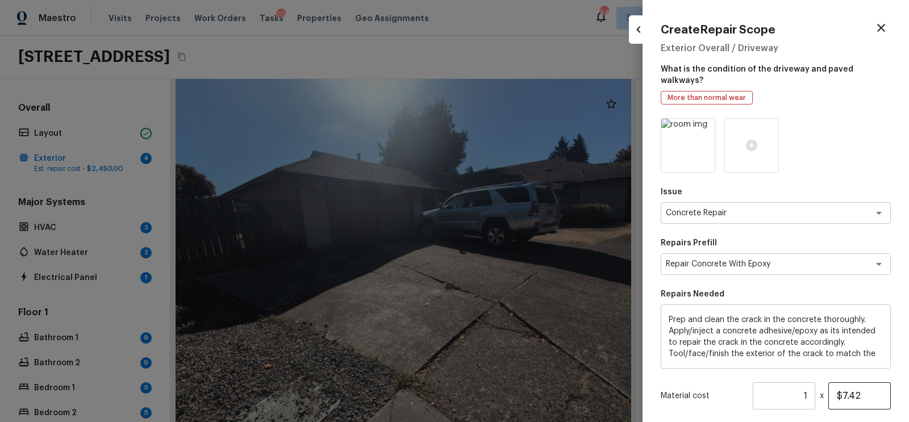
drag, startPoint x: 826, startPoint y: 381, endPoint x: 879, endPoint y: 382, distance: 52.8
click at [879, 382] on div "Material cost 1 ​ x $7.42" at bounding box center [776, 395] width 230 height 27
drag, startPoint x: 879, startPoint y: 382, endPoint x: 842, endPoint y: 379, distance: 37.6
click at [842, 382] on input "$7.42" at bounding box center [859, 395] width 62 height 27
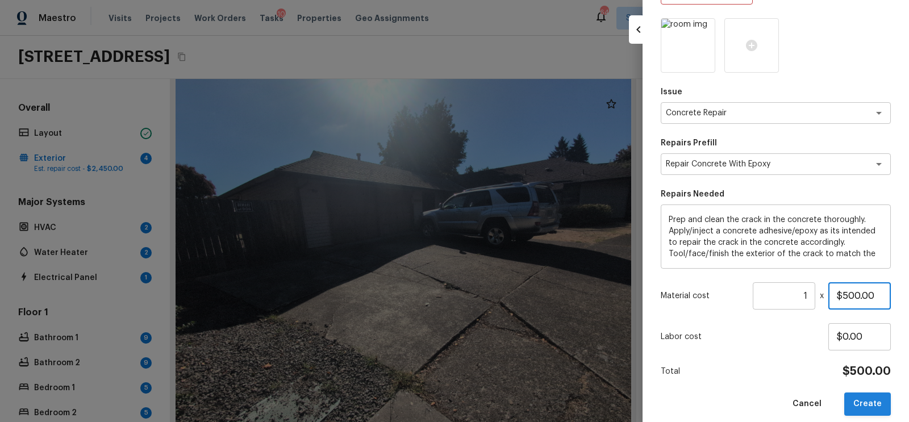
type input "$500.00"
click at [871, 392] on button "Create" at bounding box center [867, 403] width 47 height 23
type input "$0.00"
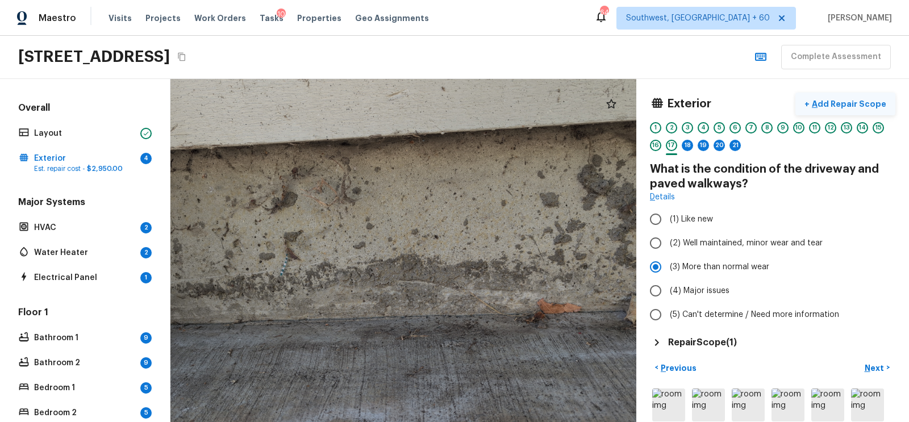
click at [826, 107] on p "Add Repair Scope" at bounding box center [847, 103] width 77 height 11
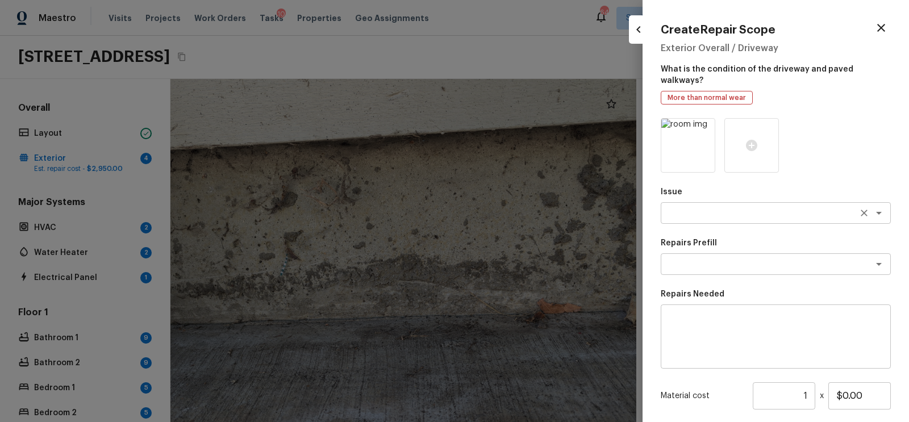
click at [709, 207] on textarea at bounding box center [760, 212] width 188 height 11
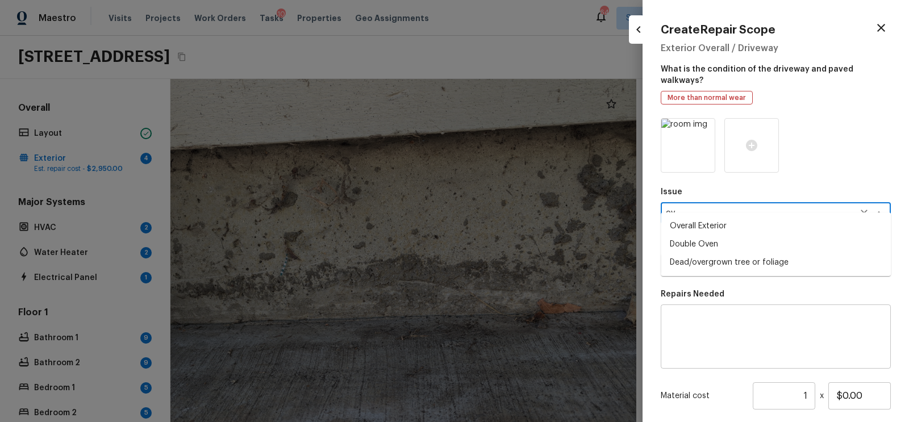
click at [707, 224] on li "Overall Exterior" at bounding box center [776, 226] width 230 height 18
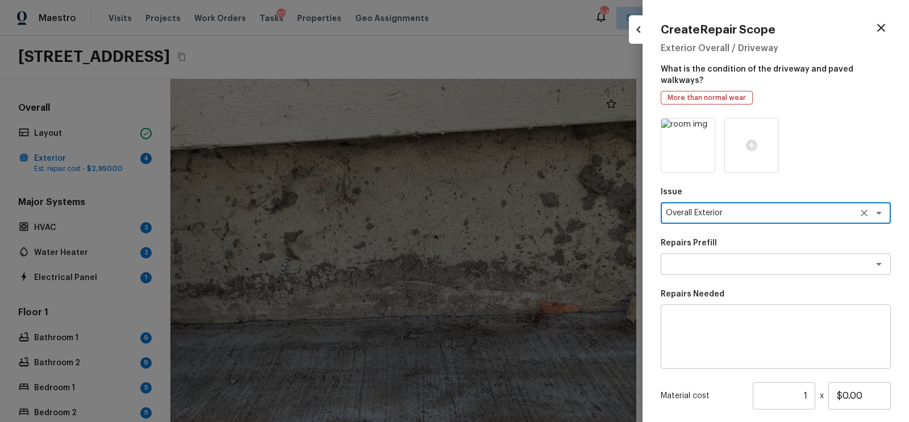
type textarea "Overall Exterior"
click at [698, 314] on textarea at bounding box center [776, 336] width 214 height 45
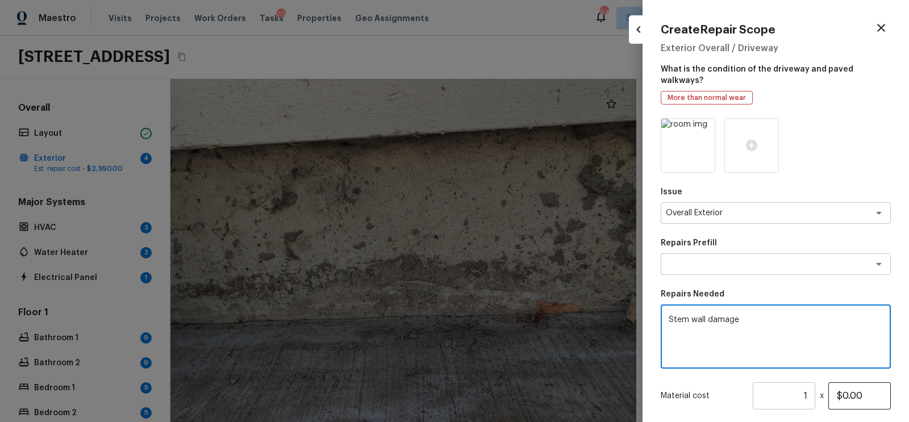
type textarea "Stem wall damage"
click at [846, 382] on input "$0.00" at bounding box center [859, 395] width 62 height 27
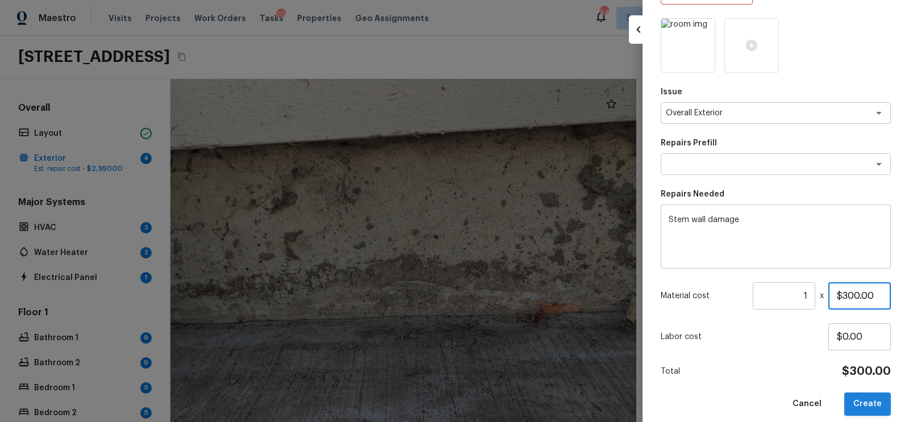
type input "$300.00"
click at [872, 394] on button "Create" at bounding box center [867, 403] width 47 height 23
type input "$0.00"
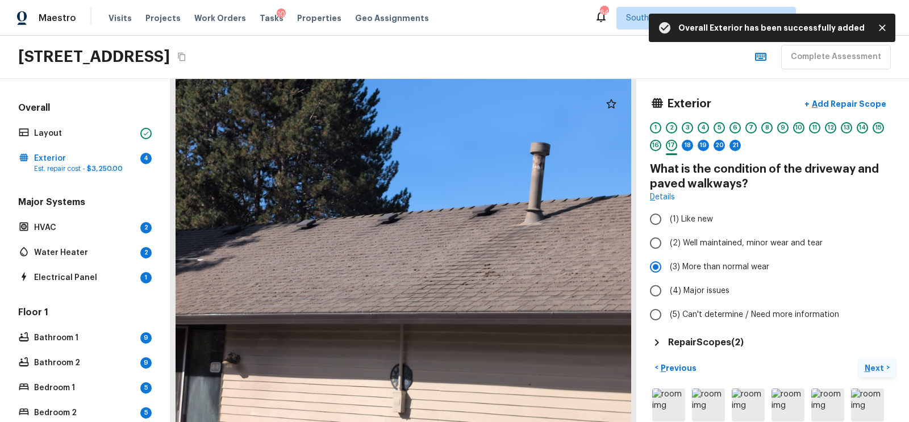
click at [874, 365] on p "Next" at bounding box center [875, 367] width 22 height 11
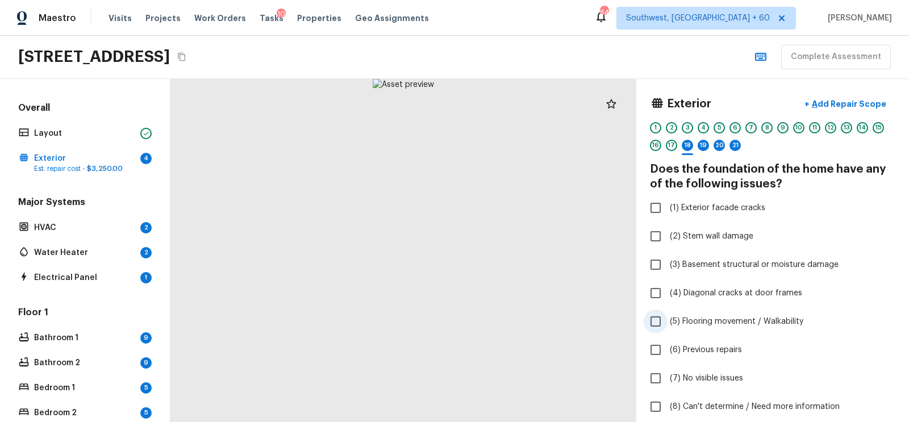
scroll to position [10, 0]
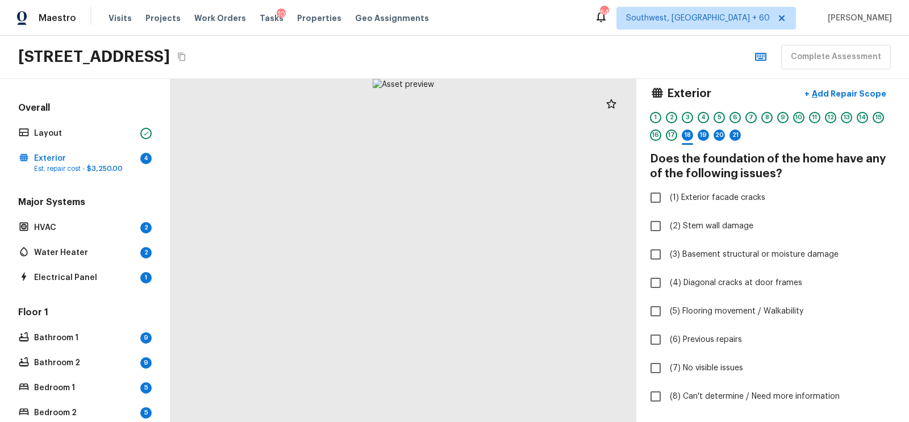
click at [640, 220] on div "Exterior + Add Repair Scope 1 2 3 4 5 6 7 8 9 10 11 12 13 14 15 16 17 18 19 20 …" at bounding box center [772, 250] width 273 height 343
click at [653, 221] on input "(2) Stem wall damage" at bounding box center [656, 226] width 24 height 24
checkbox input "true"
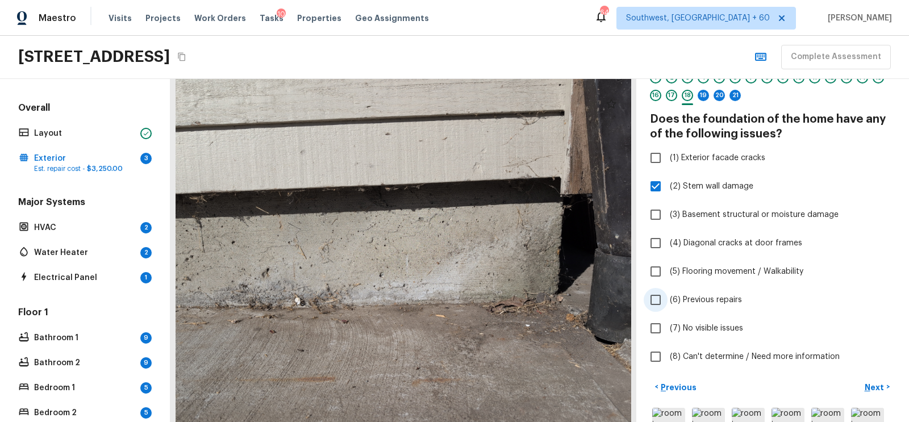
scroll to position [55, 0]
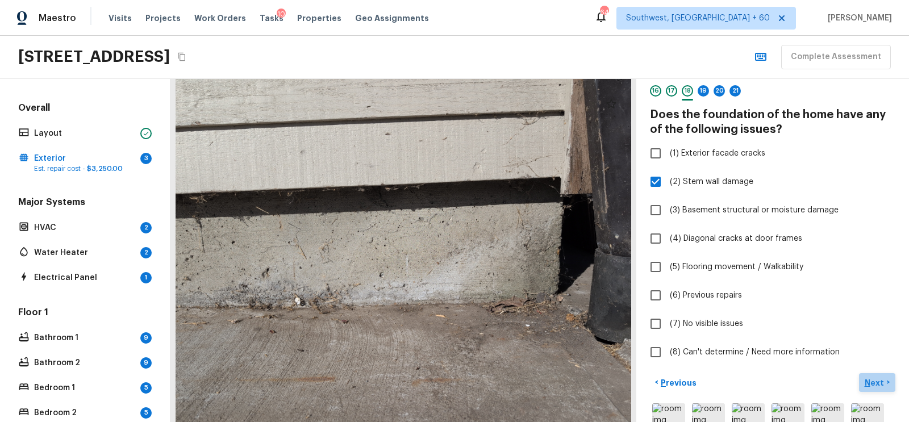
click at [873, 379] on p "Next" at bounding box center [875, 382] width 22 height 11
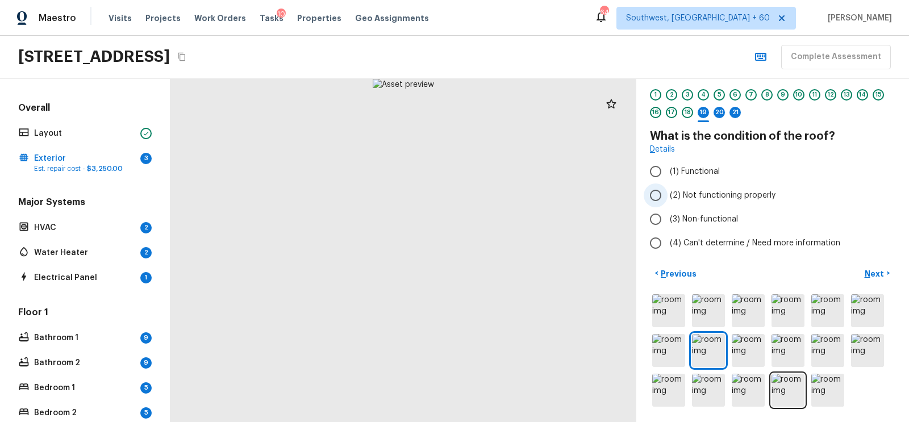
click at [653, 195] on input "(2) Not functioning properly" at bounding box center [656, 195] width 24 height 24
radio input "true"
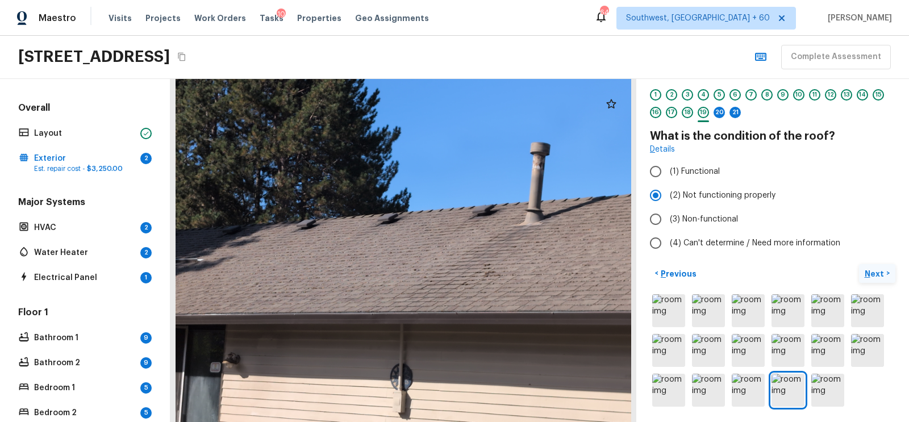
click at [880, 272] on p "Next" at bounding box center [875, 273] width 22 height 11
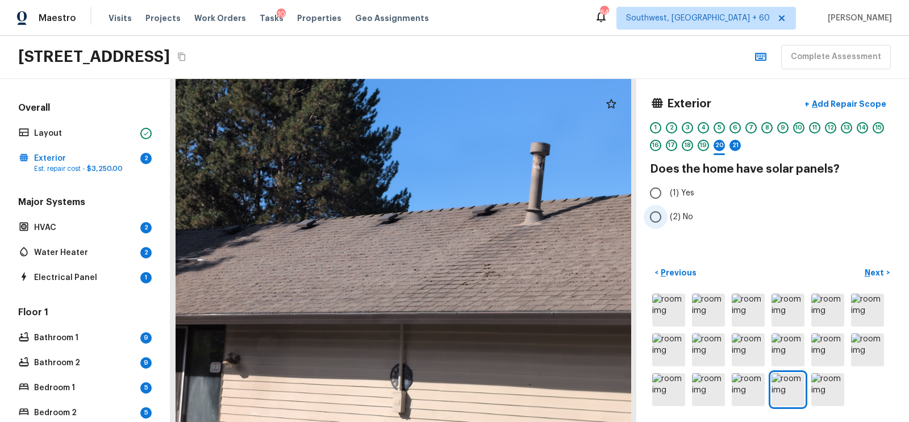
click at [667, 218] on input "(2) No" at bounding box center [656, 217] width 24 height 24
radio input "true"
click at [872, 275] on p "Next" at bounding box center [875, 272] width 22 height 11
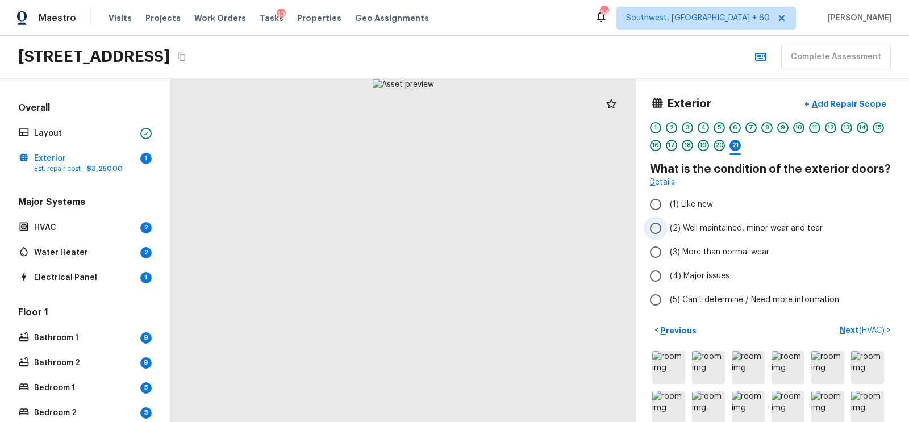
click at [673, 228] on span "(2) Well maintained, minor wear and tear" at bounding box center [746, 228] width 153 height 11
click at [667, 228] on input "(2) Well maintained, minor wear and tear" at bounding box center [656, 228] width 24 height 24
radio input "true"
click at [868, 328] on span "( HVAC )" at bounding box center [872, 331] width 26 height 8
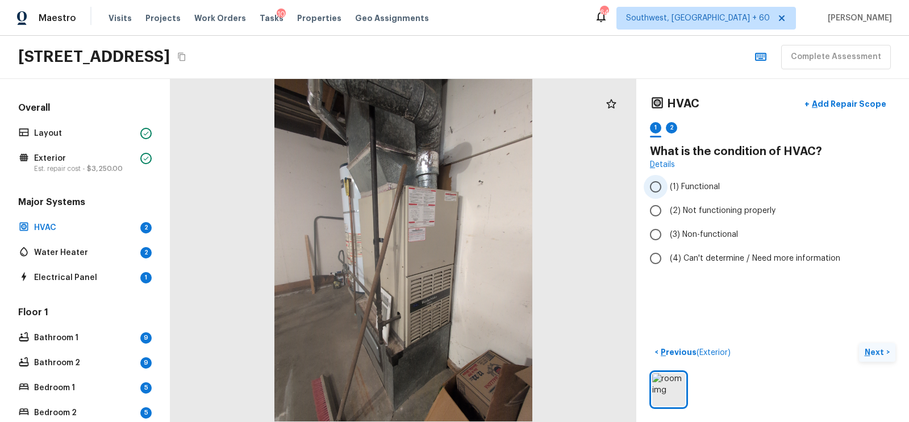
click at [666, 189] on input "(1) Functional" at bounding box center [656, 187] width 24 height 24
radio input "true"
click at [871, 349] on p "Next" at bounding box center [875, 351] width 22 height 11
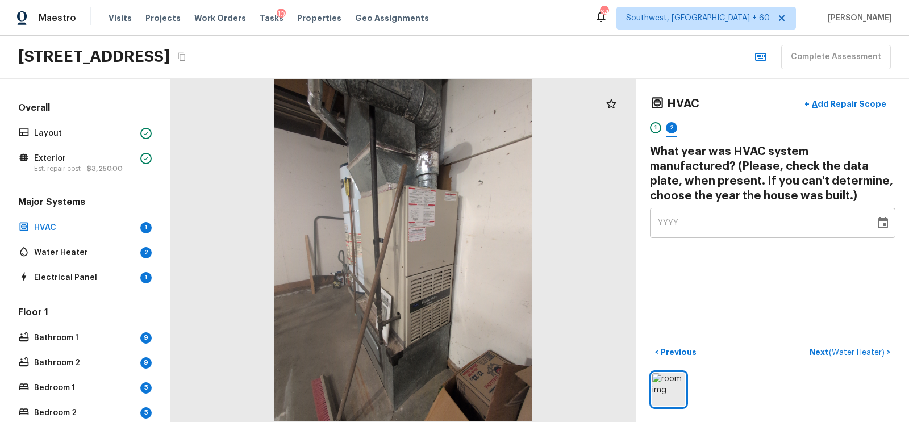
click at [653, 233] on div "YYYY ​" at bounding box center [772, 223] width 245 height 30
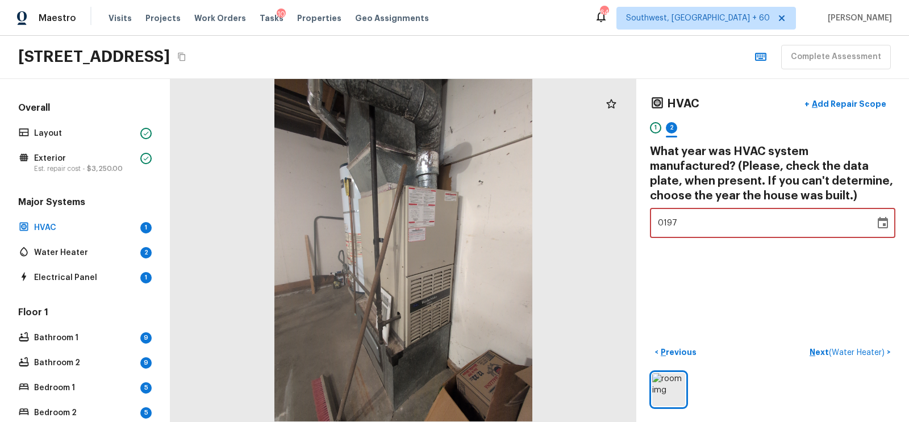
type input "1976"
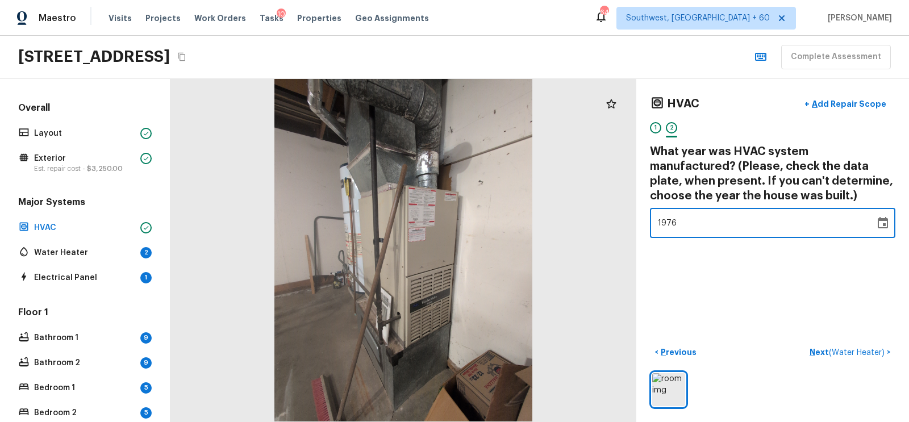
click at [747, 307] on div "HVAC + Add Repair Scope 1 2 What year was HVAC system manufactured? (Please, ch…" at bounding box center [772, 250] width 273 height 343
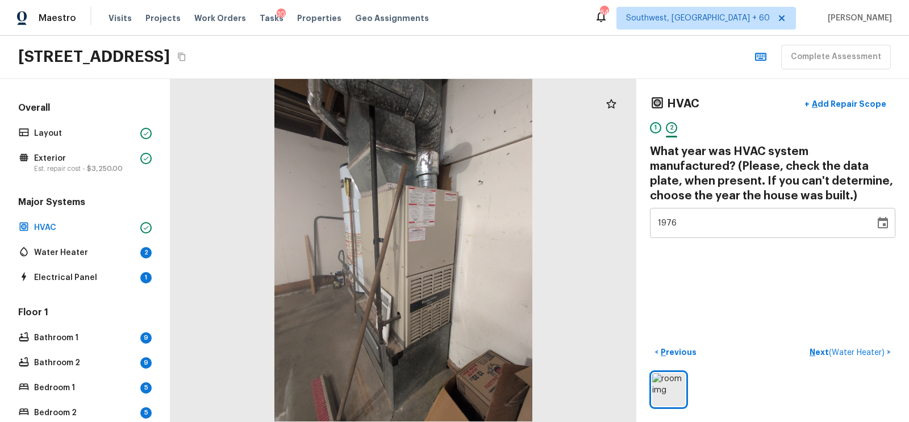
click at [657, 127] on div "1" at bounding box center [655, 127] width 11 height 11
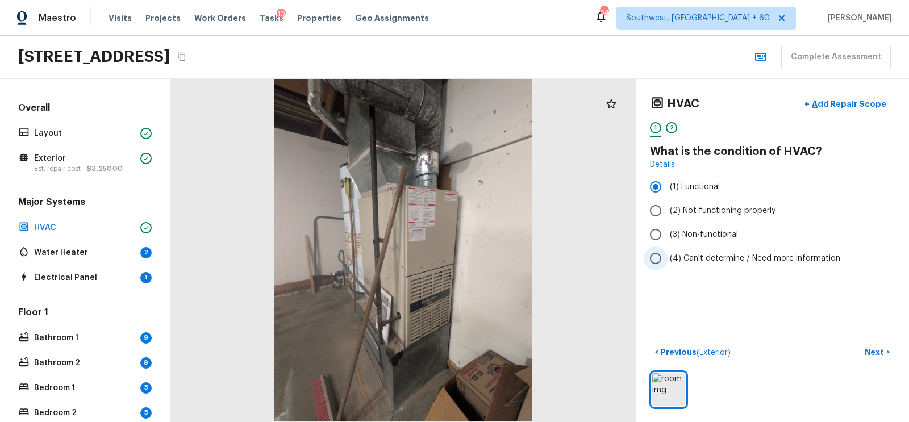
click at [645, 252] on input "(4) Can't determine / Need more information" at bounding box center [656, 259] width 24 height 24
radio input "true"
click at [849, 111] on button "+ Add Repair Scope" at bounding box center [845, 104] width 100 height 23
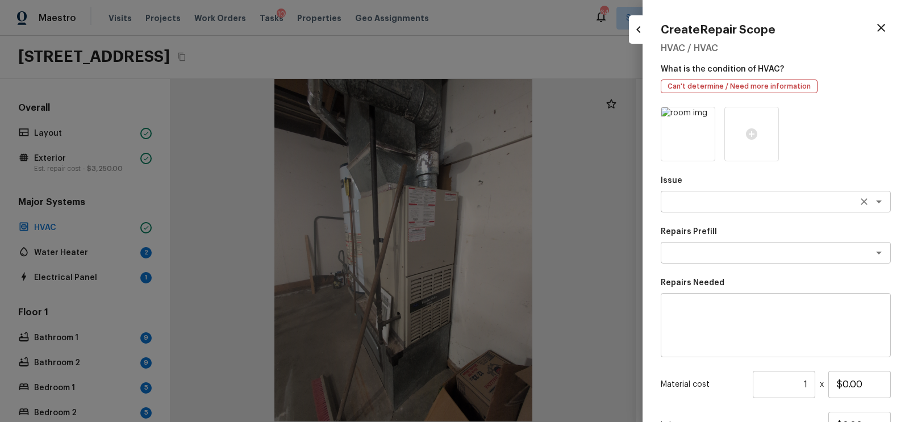
click at [693, 203] on textarea at bounding box center [760, 201] width 188 height 11
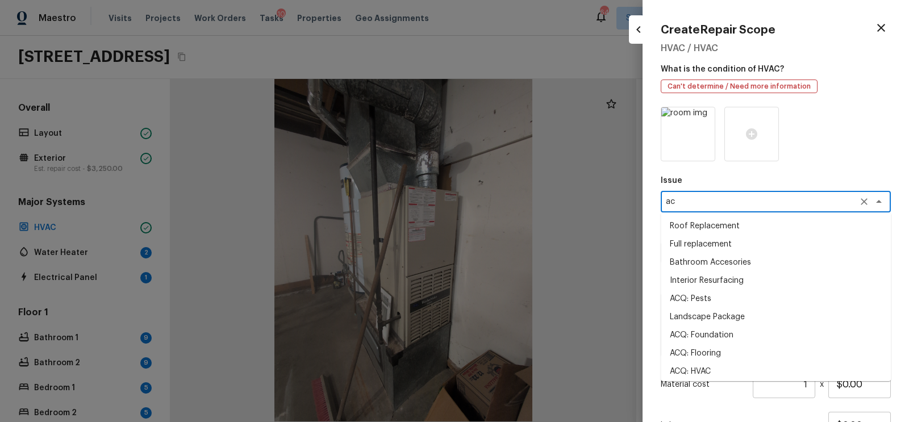
click at [695, 362] on li "ACQ: HVAC" at bounding box center [776, 371] width 230 height 18
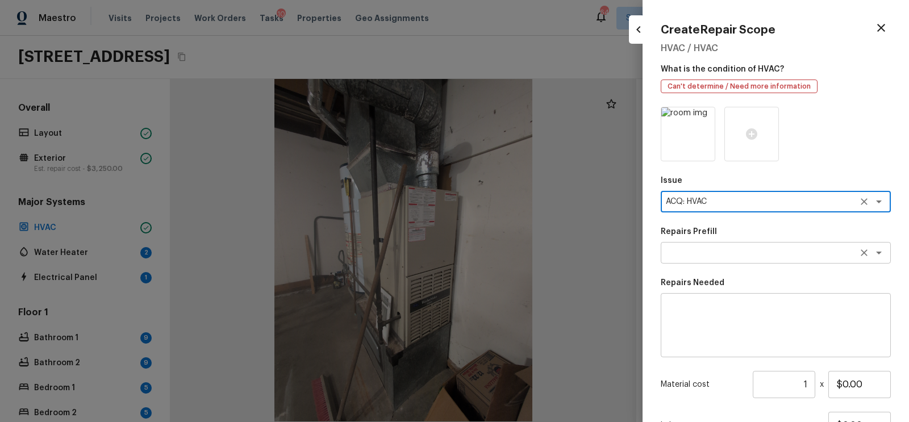
click at [721, 260] on div "x ​" at bounding box center [776, 253] width 230 height 22
type textarea "ACQ: HVAC"
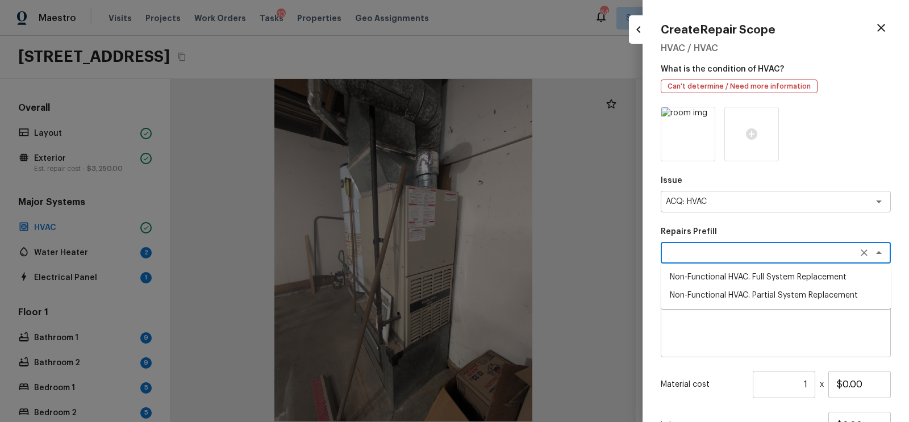
click at [728, 277] on li "Non-Functional HVAC. Full System Replacement" at bounding box center [776, 277] width 230 height 18
type textarea "Non-Functional HVAC. Full System Replacement"
type textarea "Acquisition Scope: Full System Replacement"
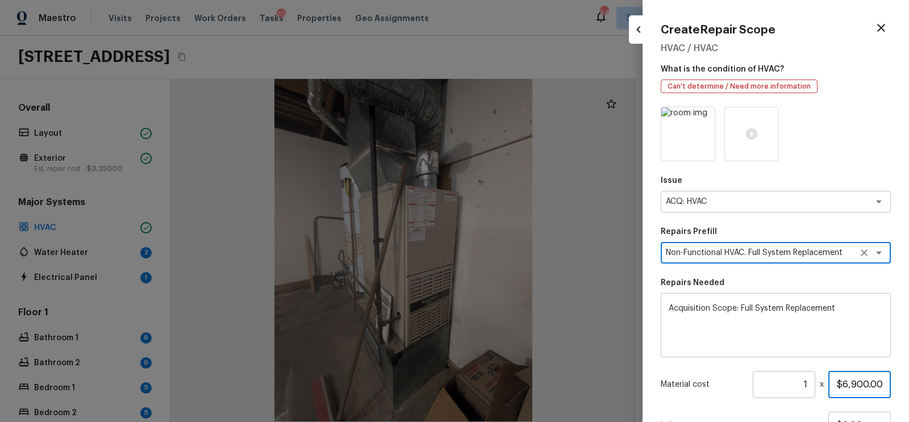
click at [845, 382] on input "$6,900.00" at bounding box center [859, 384] width 62 height 27
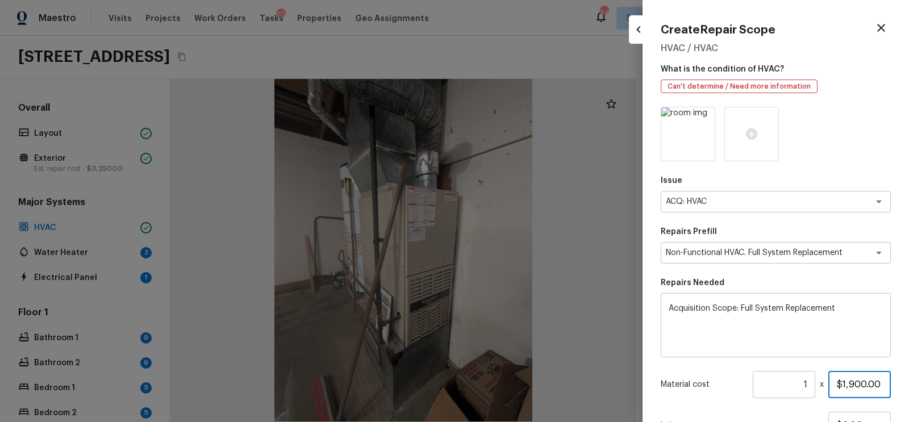
type input "$1,900.00"
click at [814, 384] on input "1" at bounding box center [784, 384] width 62 height 27
type input "3"
click at [843, 360] on div "Issue ACQ: HVAC x ​ Repairs Prefill Non-Functional HVAC. Full System Replacemen…" at bounding box center [776, 306] width 230 height 398
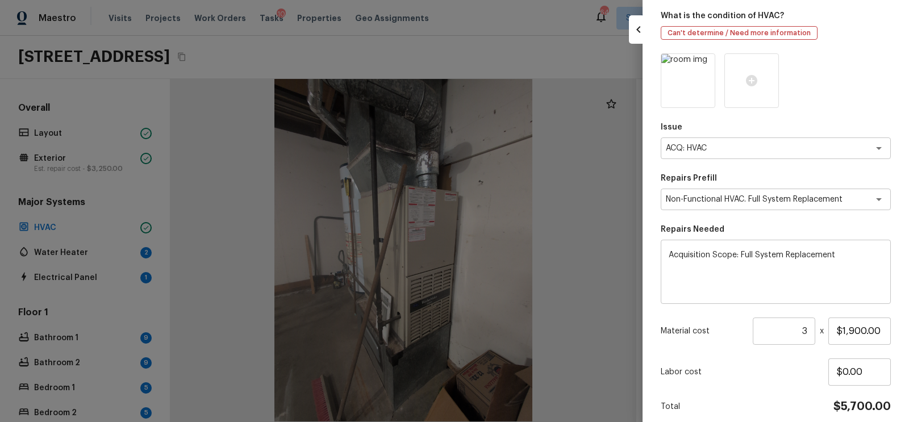
scroll to position [100, 0]
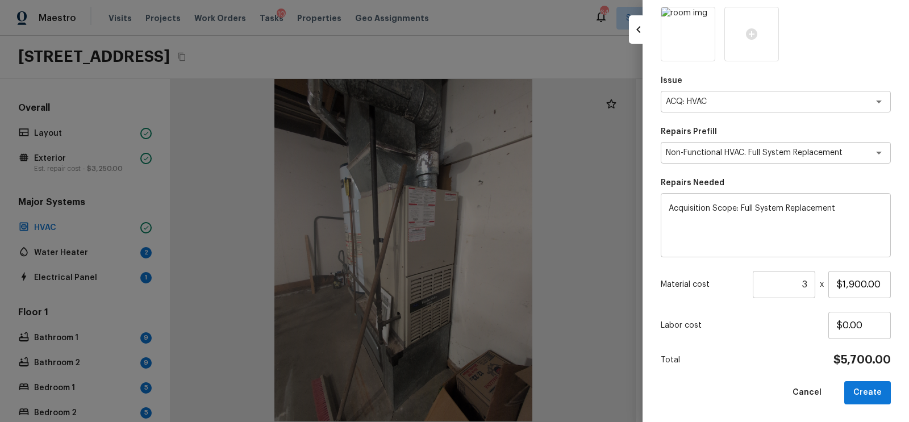
click at [775, 353] on div "Total $5,700.00" at bounding box center [776, 360] width 230 height 15
click at [861, 397] on button "Create" at bounding box center [867, 392] width 47 height 23
type input "1"
type input "$0.00"
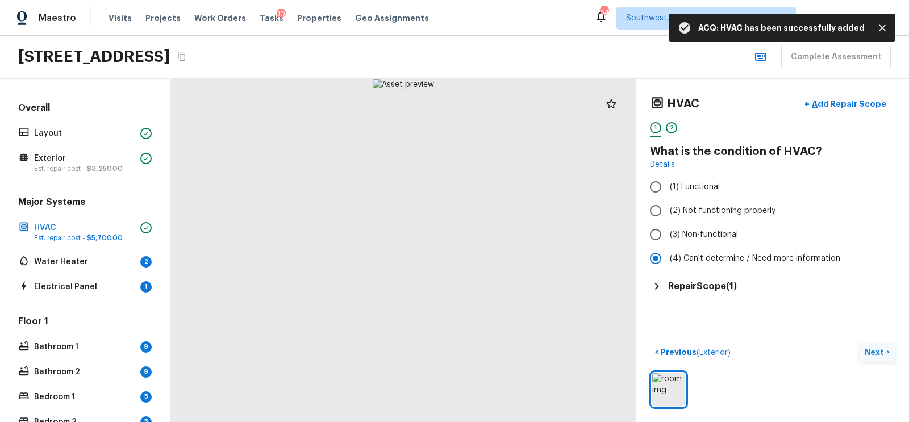
click at [878, 346] on p "Next" at bounding box center [875, 351] width 22 height 11
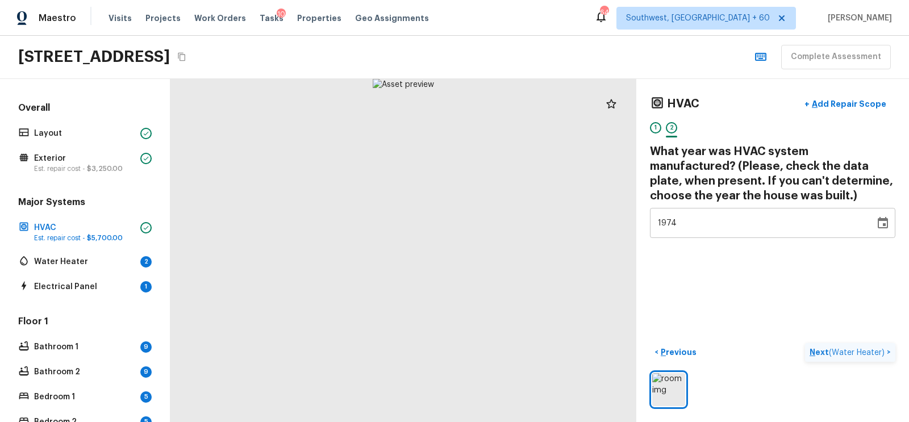
click at [850, 349] on span "( Water Heater )" at bounding box center [857, 353] width 56 height 8
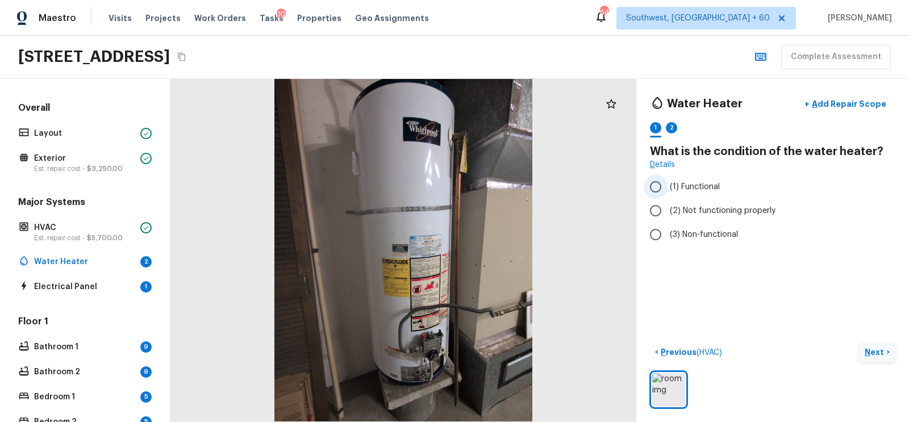
click at [657, 183] on input "(1) Functional" at bounding box center [656, 187] width 24 height 24
radio input "true"
click at [878, 350] on p "Next" at bounding box center [875, 351] width 22 height 11
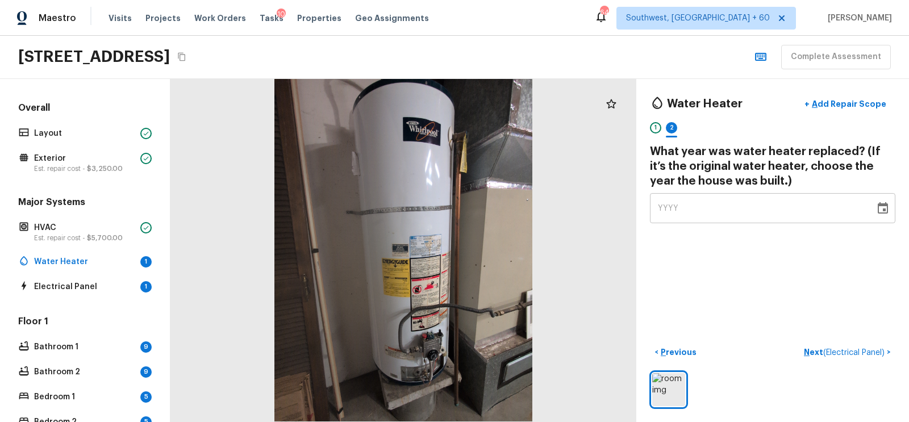
click at [669, 206] on span "YYYY" at bounding box center [668, 208] width 21 height 8
type input "1976"
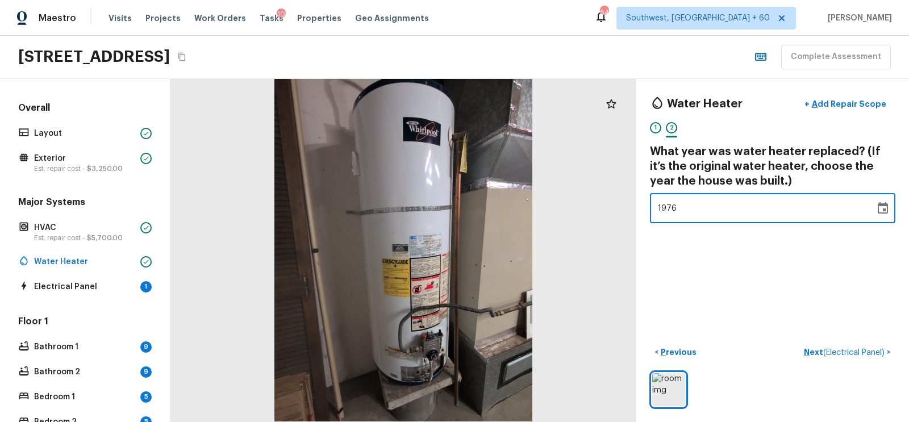
click at [741, 268] on div "Water Heater + Add Repair Scope 1 2 What year was water heater replaced? (If it…" at bounding box center [772, 250] width 273 height 343
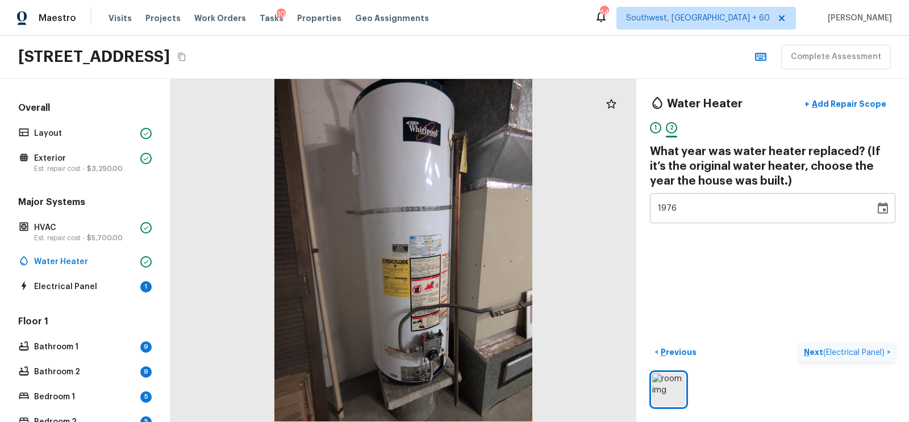
click at [833, 349] on span "( Electrical Panel )" at bounding box center [853, 353] width 61 height 8
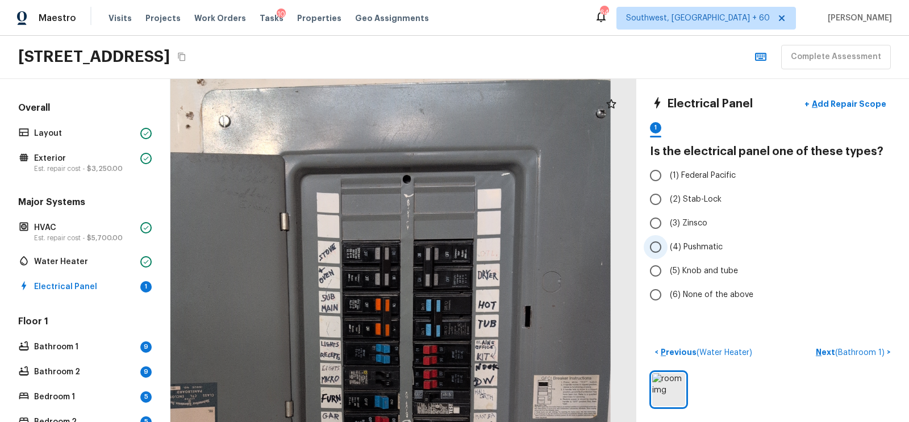
click at [667, 244] on label "(4) Pushmatic" at bounding box center [765, 247] width 243 height 24
click at [667, 244] on input "(4) Pushmatic" at bounding box center [656, 247] width 24 height 24
radio input "true"
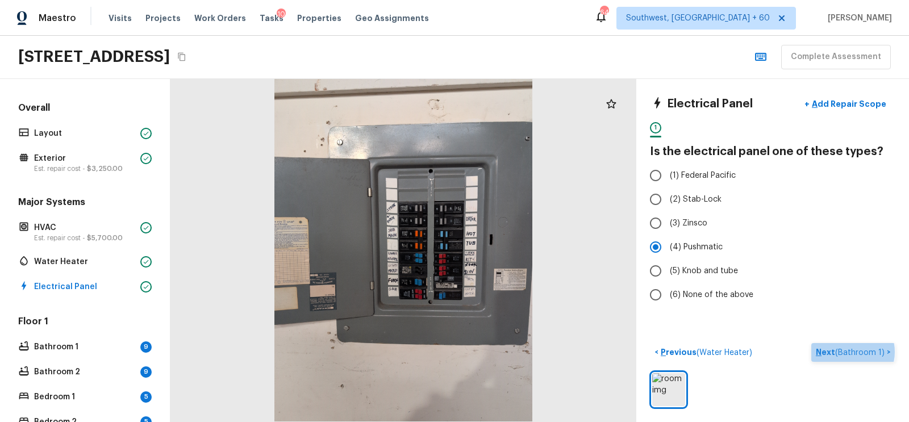
click at [850, 351] on span "( Bathroom 1 )" at bounding box center [859, 353] width 49 height 8
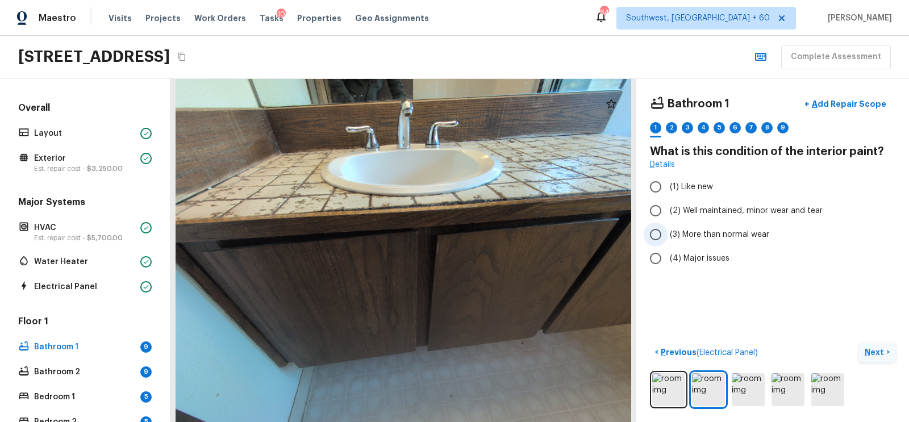
click at [649, 232] on input "(3) More than normal wear" at bounding box center [656, 235] width 24 height 24
radio input "true"
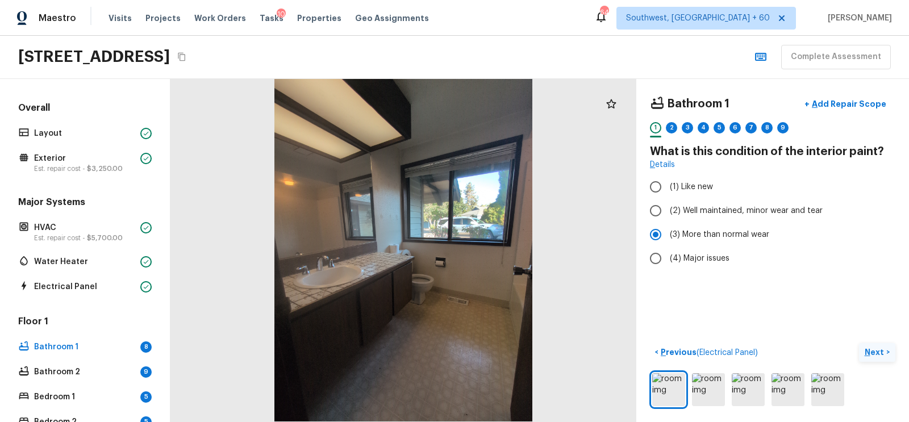
click at [884, 352] on p "Next" at bounding box center [875, 351] width 22 height 11
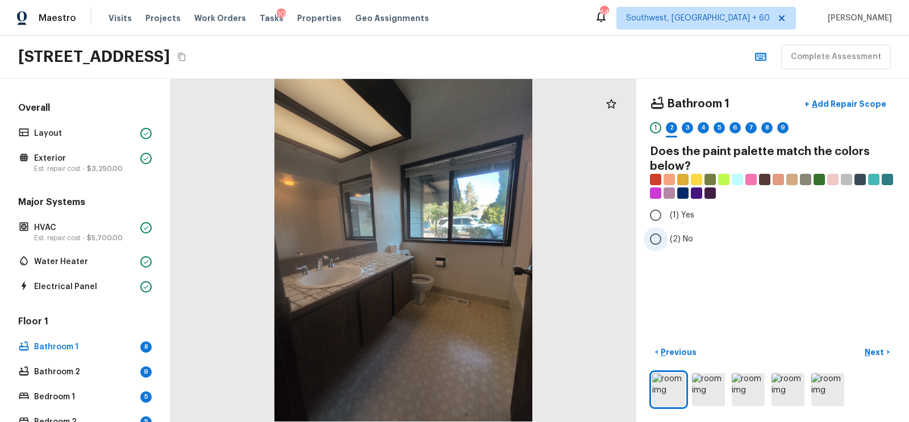
click at [680, 235] on span "(2) No" at bounding box center [681, 238] width 23 height 11
click at [667, 235] on input "(2) No" at bounding box center [656, 239] width 24 height 24
radio input "true"
click at [873, 347] on p "Next" at bounding box center [875, 351] width 22 height 11
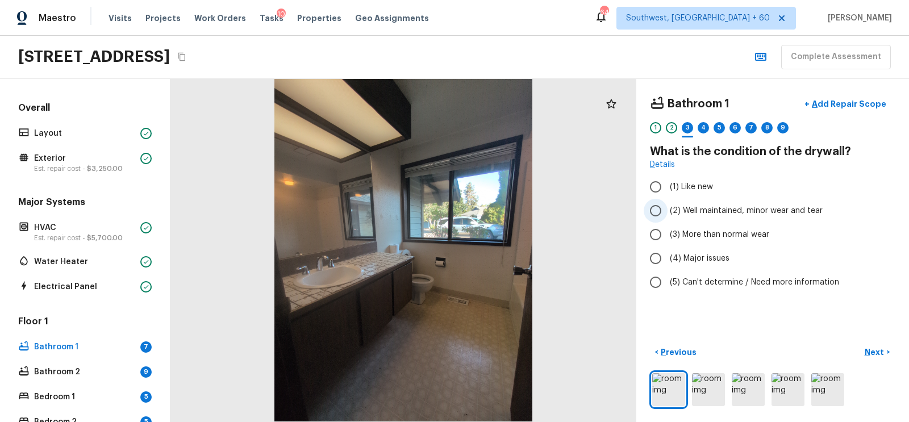
click at [655, 211] on input "(2) Well maintained, minor wear and tear" at bounding box center [656, 211] width 24 height 24
radio input "true"
click at [869, 350] on p "Next" at bounding box center [875, 351] width 22 height 11
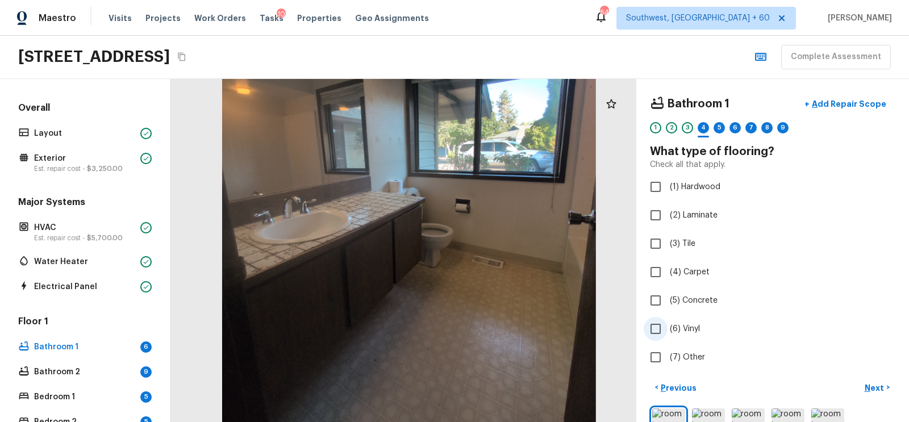
click at [649, 320] on input "(6) Vinyl" at bounding box center [656, 329] width 24 height 24
checkbox input "true"
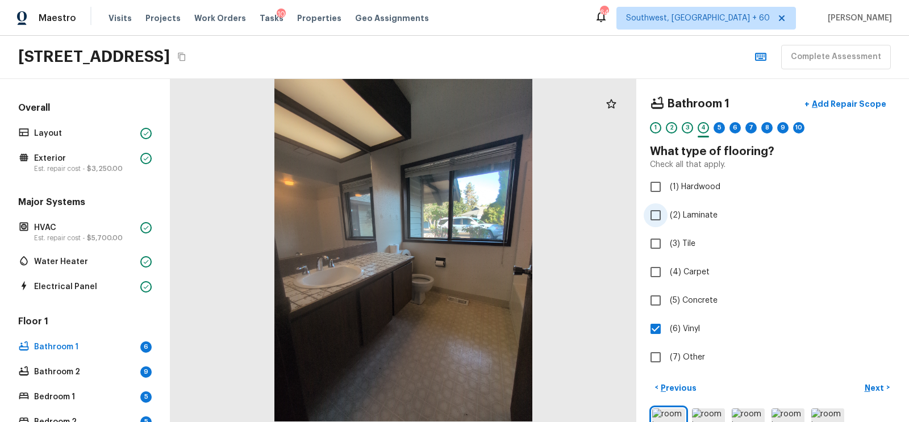
click at [655, 208] on input "(2) Laminate" at bounding box center [656, 215] width 24 height 24
click at [658, 215] on input "(2) Laminate" at bounding box center [656, 215] width 24 height 24
checkbox input "false"
click at [874, 385] on p "Next" at bounding box center [875, 387] width 22 height 11
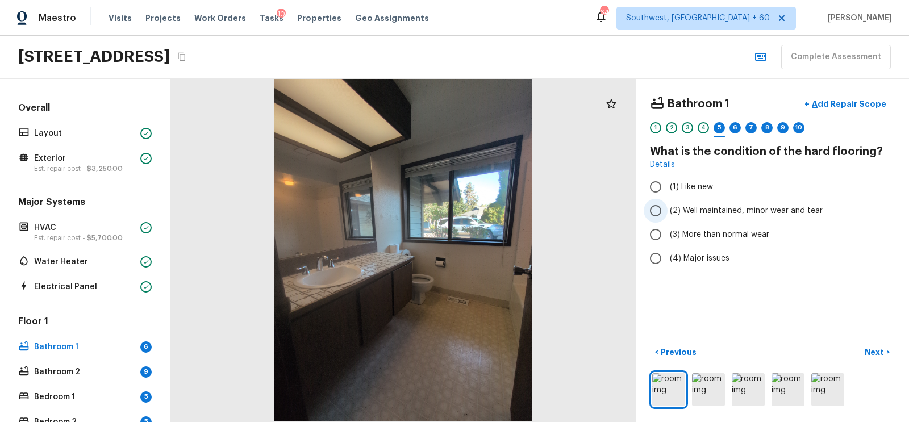
click at [653, 207] on input "(2) Well maintained, minor wear and tear" at bounding box center [656, 211] width 24 height 24
radio input "true"
click at [877, 349] on p "Next" at bounding box center [875, 351] width 22 height 11
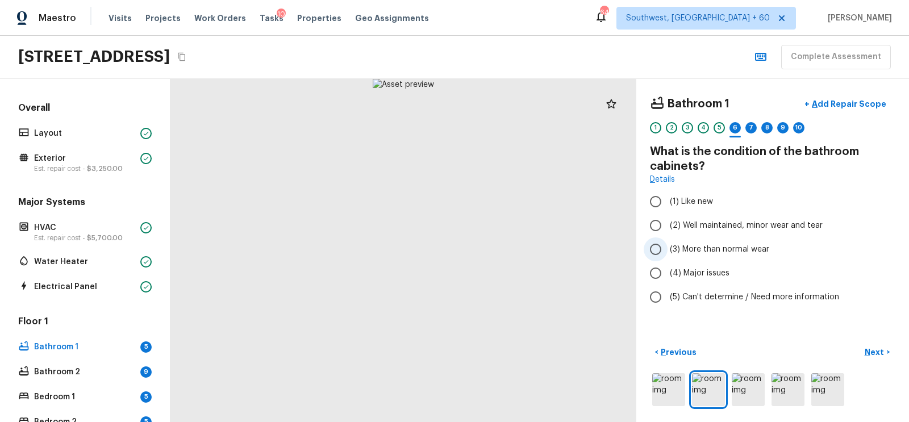
click at [662, 248] on input "(3) More than normal wear" at bounding box center [656, 249] width 24 height 24
radio input "true"
click at [878, 348] on p "Next" at bounding box center [875, 351] width 22 height 11
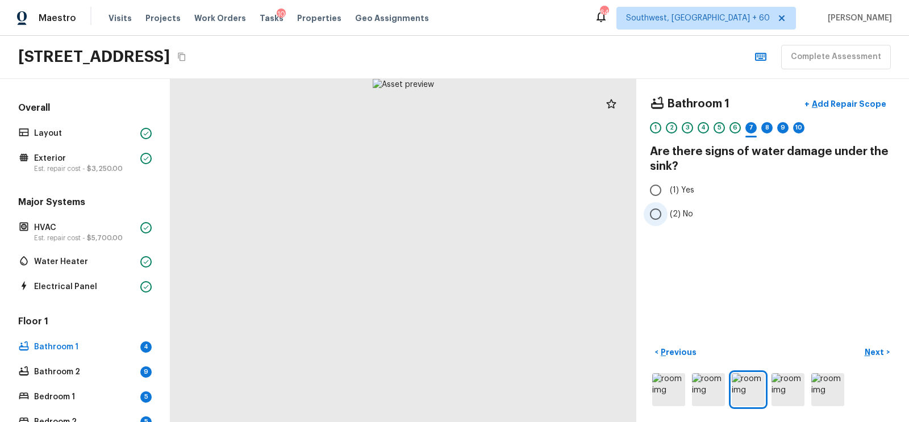
click at [651, 219] on input "(2) No" at bounding box center [656, 214] width 24 height 24
radio input "true"
click at [867, 351] on p "Next" at bounding box center [875, 351] width 22 height 11
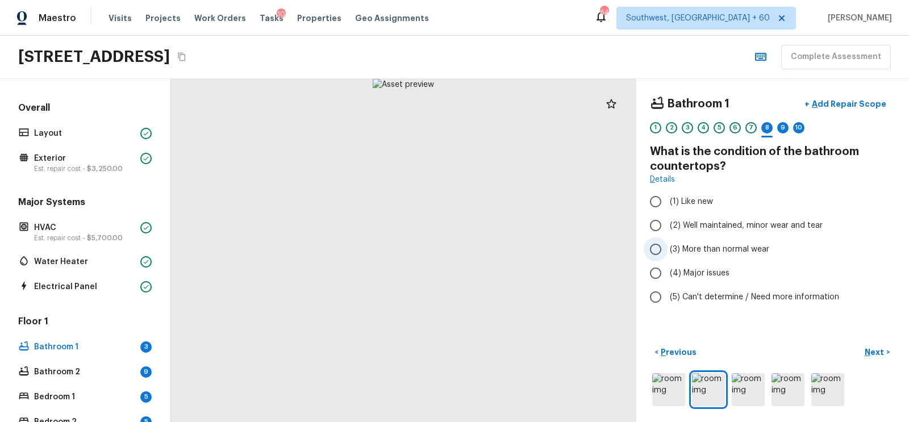
click at [659, 245] on input "(3) More than normal wear" at bounding box center [656, 249] width 24 height 24
radio input "true"
click at [843, 99] on p "Add Repair Scope" at bounding box center [847, 103] width 77 height 11
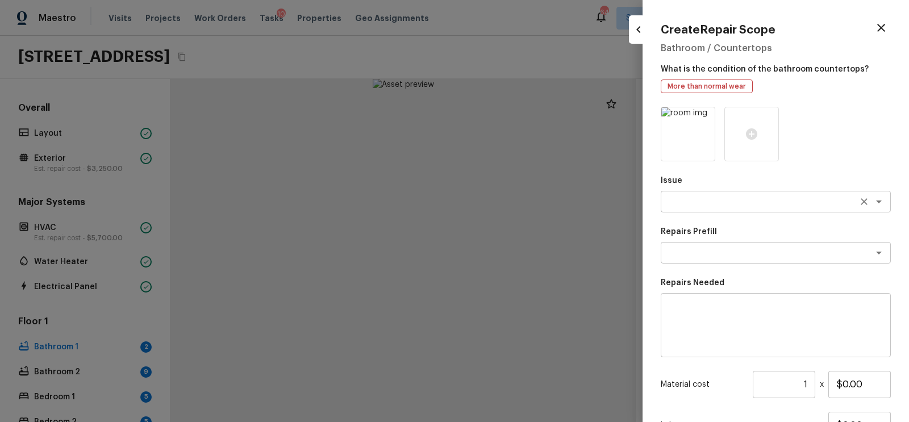
click at [671, 202] on textarea at bounding box center [760, 201] width 188 height 11
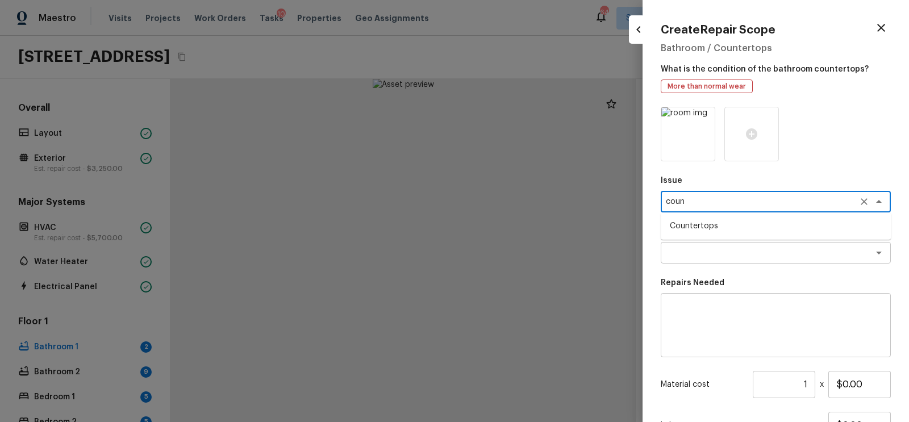
click at [695, 225] on li "Countertops" at bounding box center [776, 226] width 230 height 18
type textarea "Countertops"
click at [698, 315] on textarea at bounding box center [776, 325] width 214 height 45
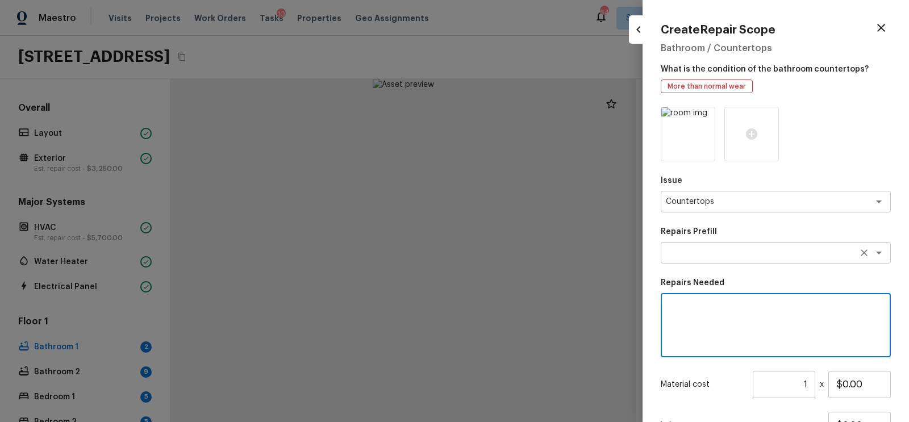
click at [728, 245] on div "x ​" at bounding box center [776, 253] width 230 height 22
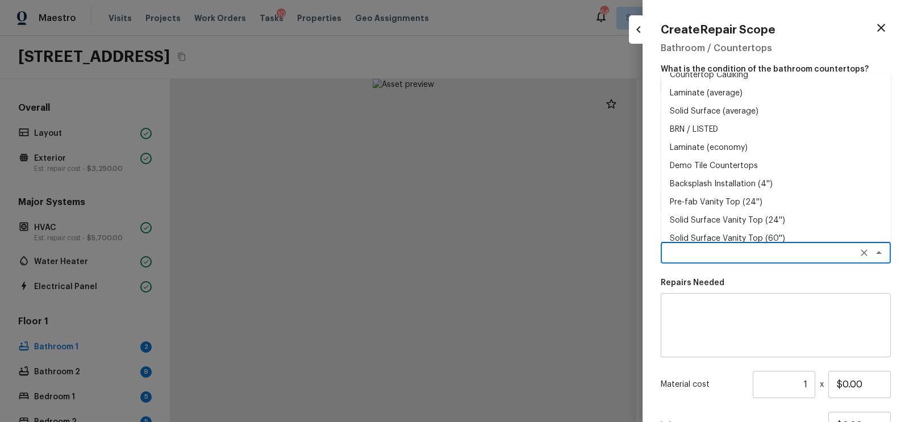
scroll to position [0, 0]
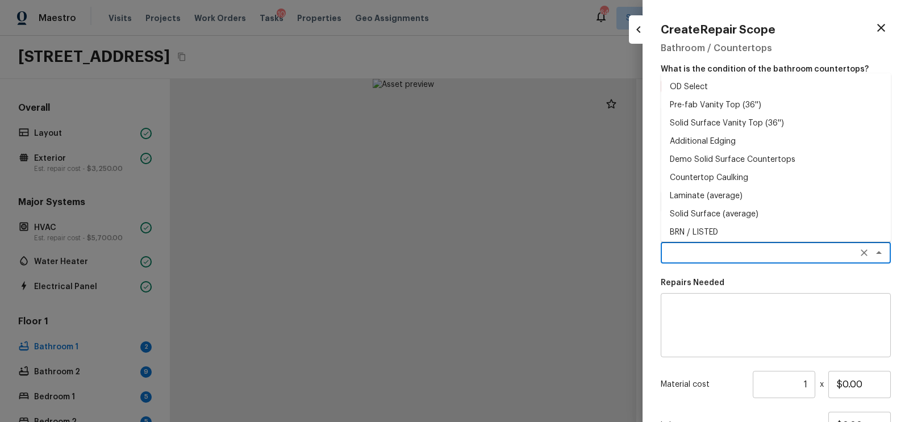
click at [713, 289] on div "Repairs Needed x ​" at bounding box center [776, 317] width 230 height 80
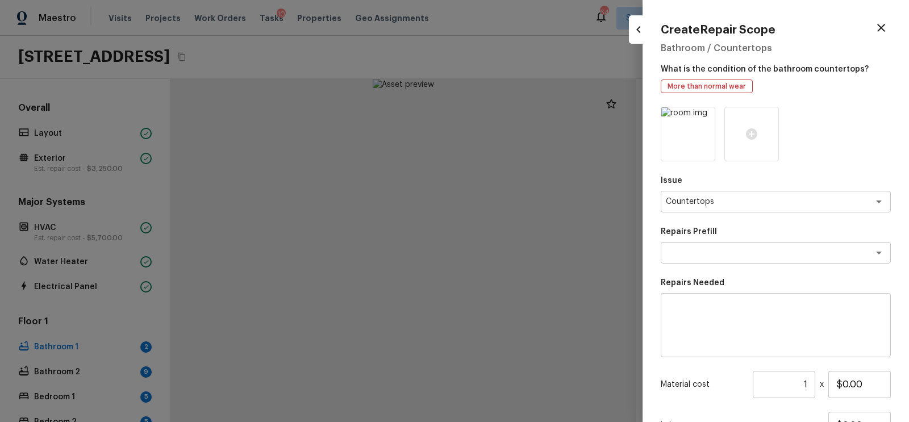
click at [701, 318] on textarea at bounding box center [776, 325] width 214 height 45
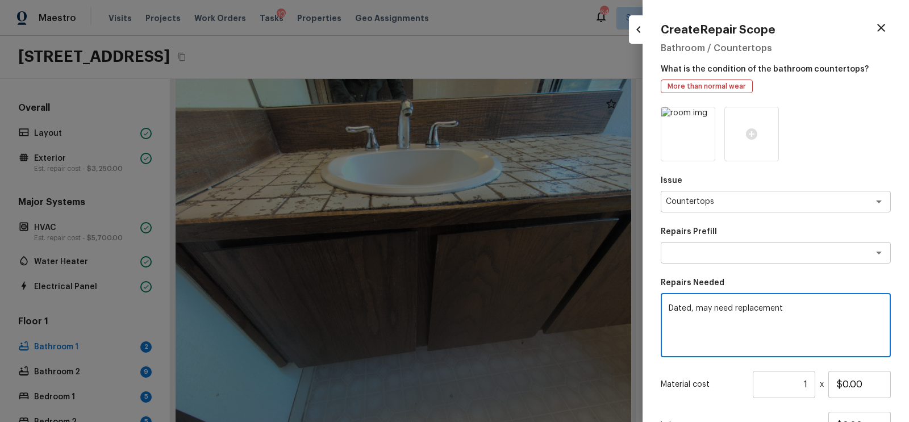
type textarea "Dated, may need replacement"
drag, startPoint x: 790, startPoint y: 311, endPoint x: 663, endPoint y: 308, distance: 126.7
click at [664, 308] on div "Dated, may need replacement x ​" at bounding box center [776, 325] width 230 height 64
type textarea "r"
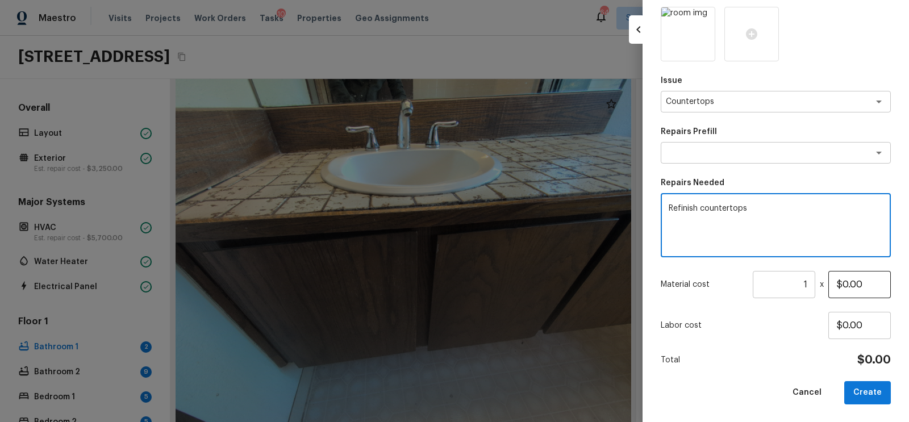
type textarea "Refinish countertops"
click at [836, 283] on input "$0.00" at bounding box center [859, 284] width 62 height 27
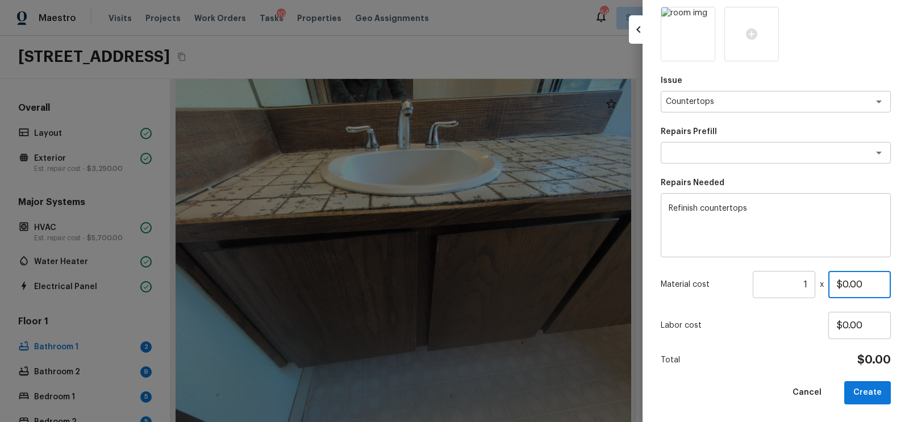
click at [841, 283] on input "$0.00" at bounding box center [859, 284] width 62 height 27
type input "$1,000.00"
click at [869, 399] on button "Create" at bounding box center [867, 392] width 47 height 23
type input "$0.00"
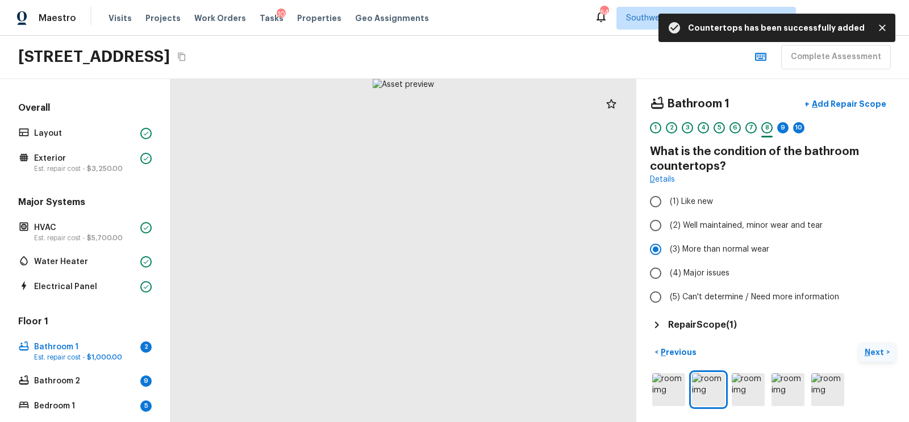
click at [878, 349] on p "Next" at bounding box center [875, 351] width 22 height 11
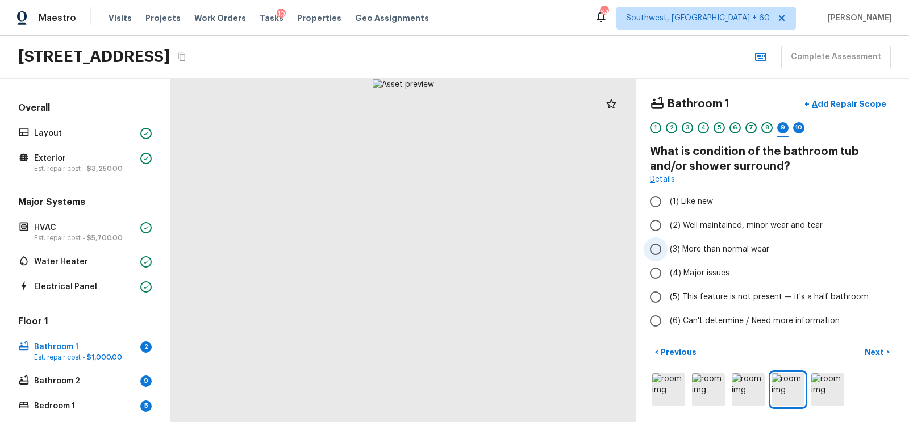
click at [664, 255] on input "(3) More than normal wear" at bounding box center [656, 249] width 24 height 24
radio input "true"
click at [846, 105] on p "Add Repair Scope" at bounding box center [847, 103] width 77 height 11
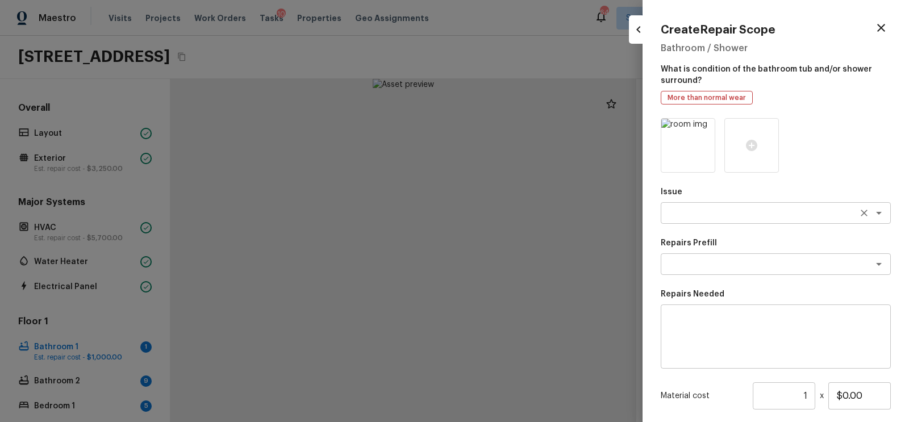
click at [683, 214] on textarea at bounding box center [760, 212] width 188 height 11
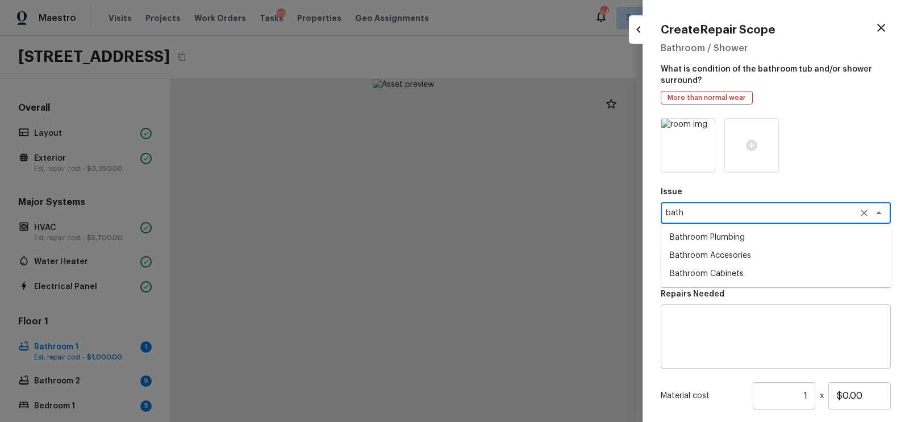
click at [712, 235] on li "Bathroom Plumbing" at bounding box center [776, 237] width 230 height 18
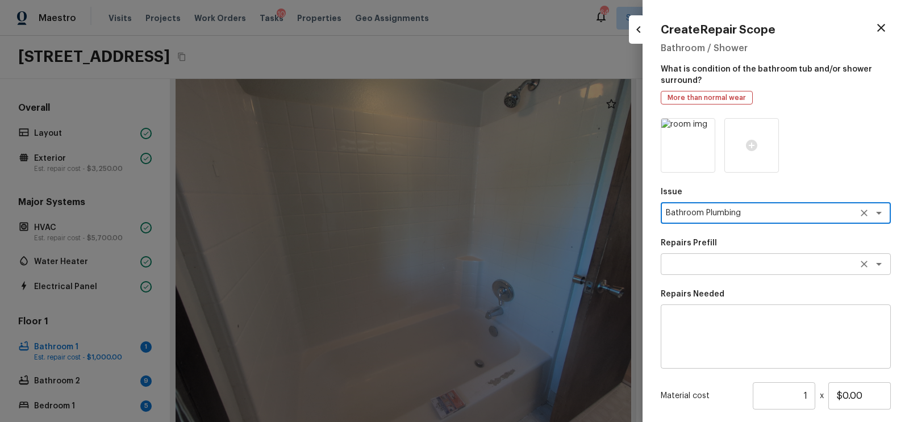
click at [704, 267] on textarea at bounding box center [760, 263] width 188 height 11
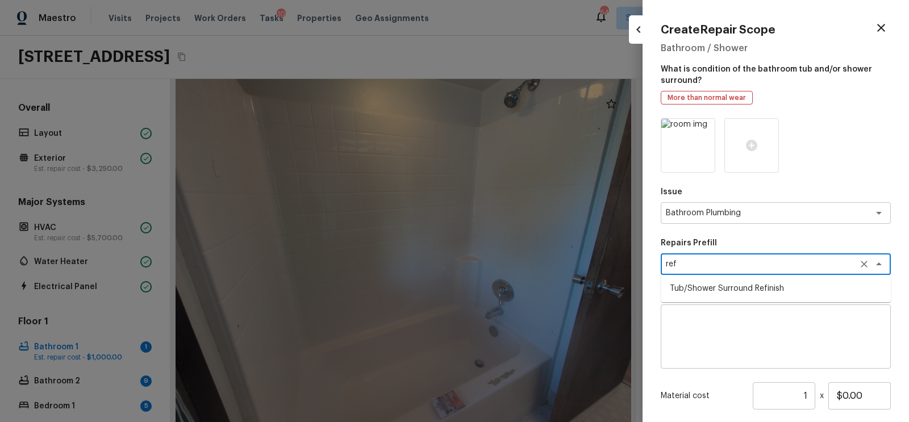
click at [722, 278] on ul "Tub/Shower Surround Refinish" at bounding box center [776, 288] width 230 height 27
click at [733, 287] on li "Tub/Shower Surround Refinish" at bounding box center [776, 288] width 230 height 18
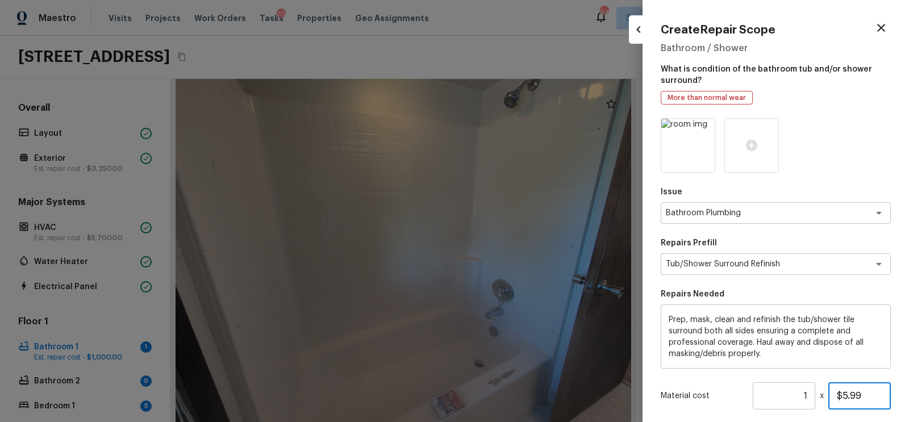
drag, startPoint x: 838, startPoint y: 396, endPoint x: 879, endPoint y: 395, distance: 40.9
click at [879, 396] on input "$5.99" at bounding box center [859, 395] width 62 height 27
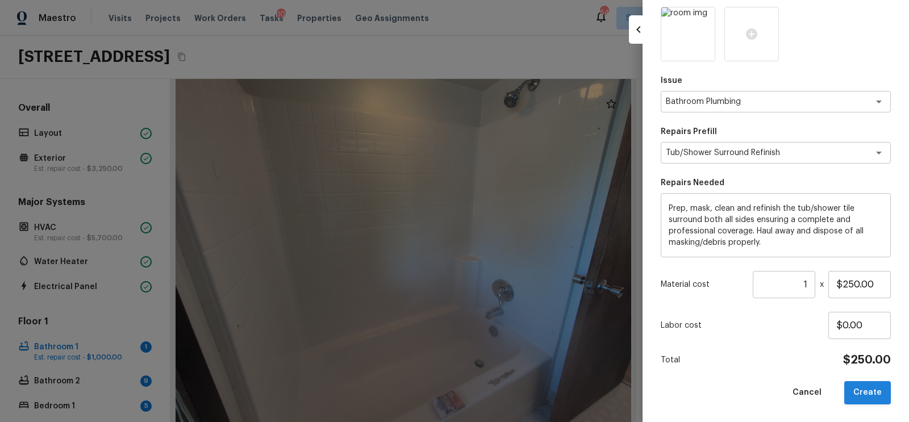
click at [868, 400] on button "Create" at bounding box center [867, 392] width 47 height 23
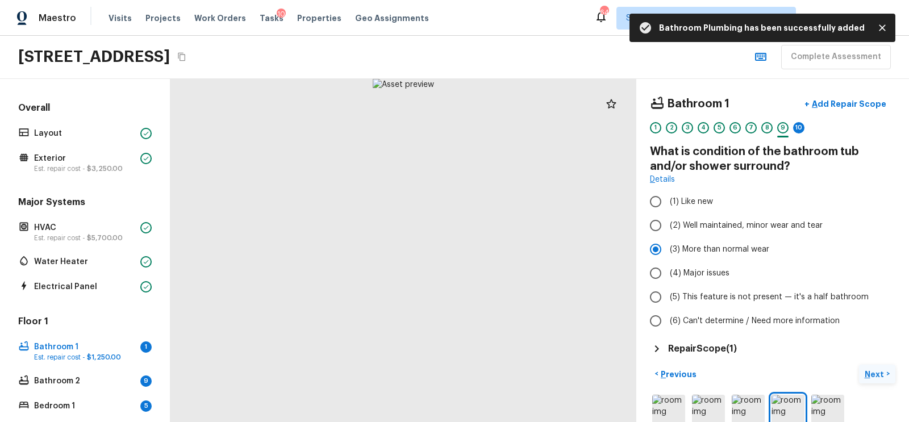
click at [873, 375] on p "Next" at bounding box center [875, 374] width 22 height 11
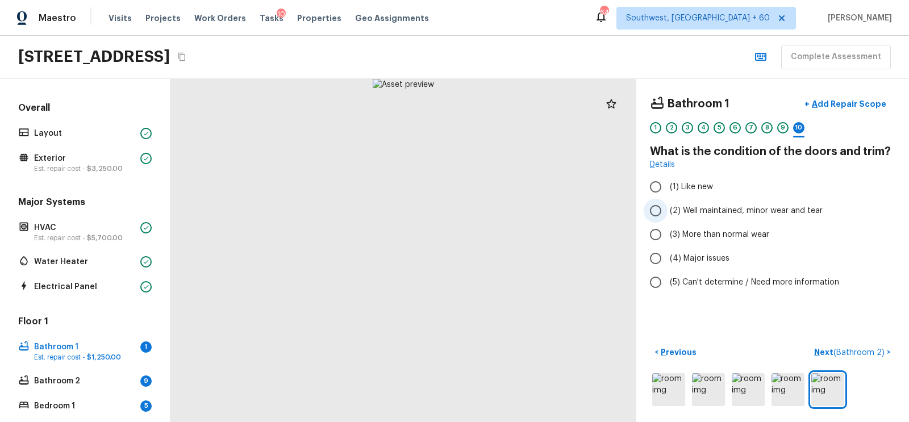
click at [657, 208] on input "(2) Well maintained, minor wear and tear" at bounding box center [656, 211] width 24 height 24
click at [851, 350] on span "( Bathroom 2 )" at bounding box center [858, 353] width 51 height 8
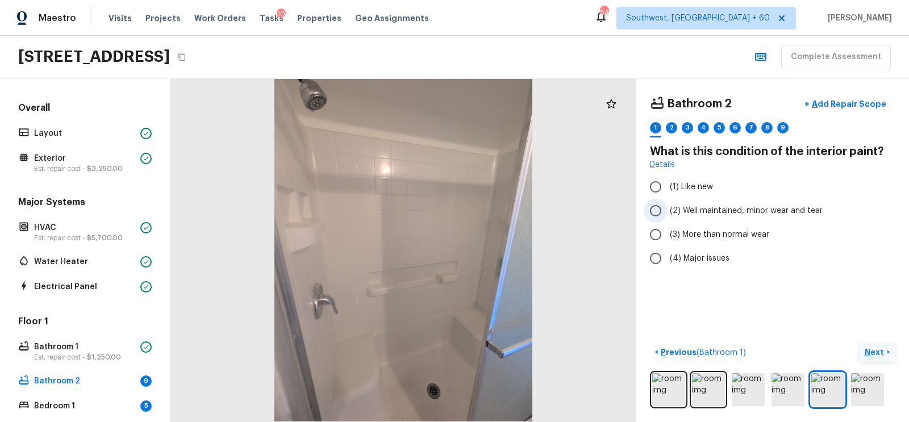
click at [656, 206] on input "(2) Well maintained, minor wear and tear" at bounding box center [656, 211] width 24 height 24
click at [653, 231] on input "(3) More than normal wear" at bounding box center [656, 235] width 24 height 24
click at [653, 212] on input "(2) Well maintained, minor wear and tear" at bounding box center [656, 211] width 24 height 24
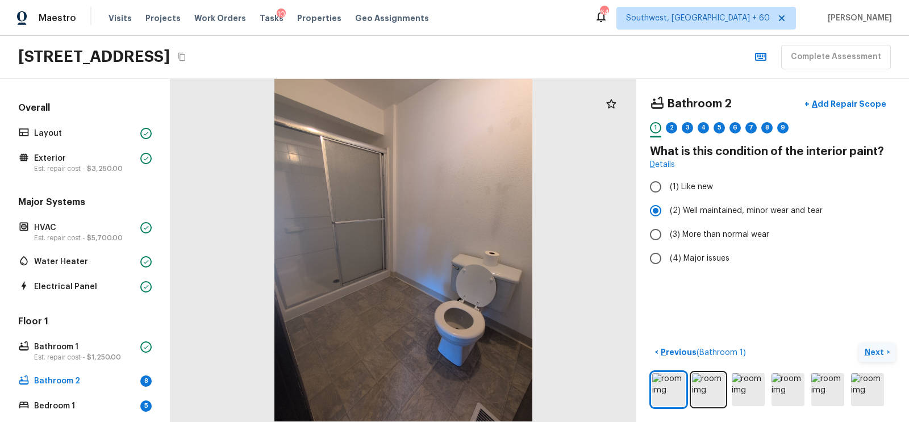
click at [877, 349] on p "Next" at bounding box center [875, 351] width 22 height 11
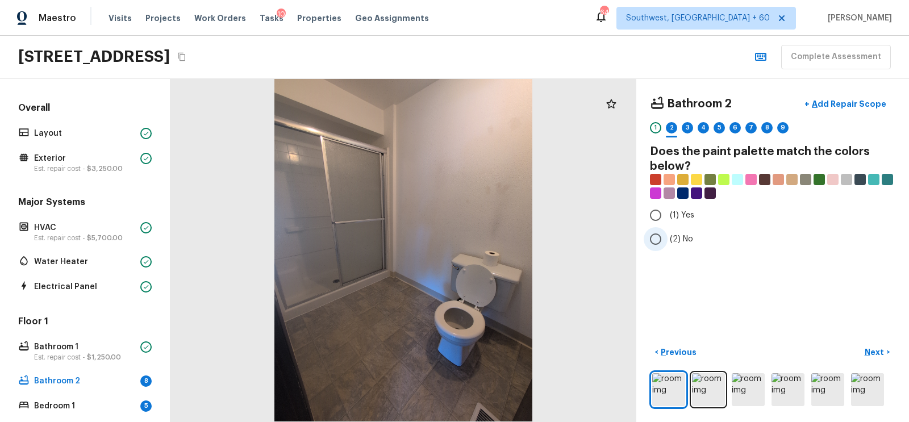
click at [661, 233] on input "(2) No" at bounding box center [656, 239] width 24 height 24
click at [870, 350] on p "Next" at bounding box center [875, 351] width 22 height 11
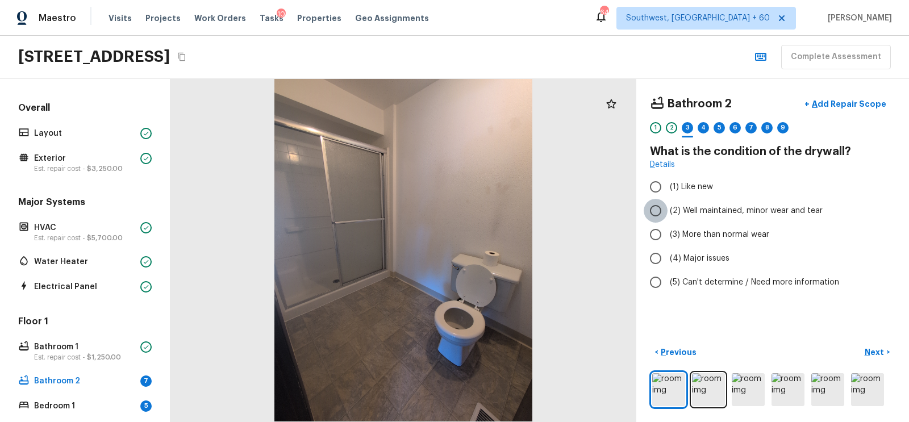
click at [655, 211] on input "(2) Well maintained, minor wear and tear" at bounding box center [656, 211] width 24 height 24
click at [884, 357] on button "Next >" at bounding box center [877, 352] width 36 height 19
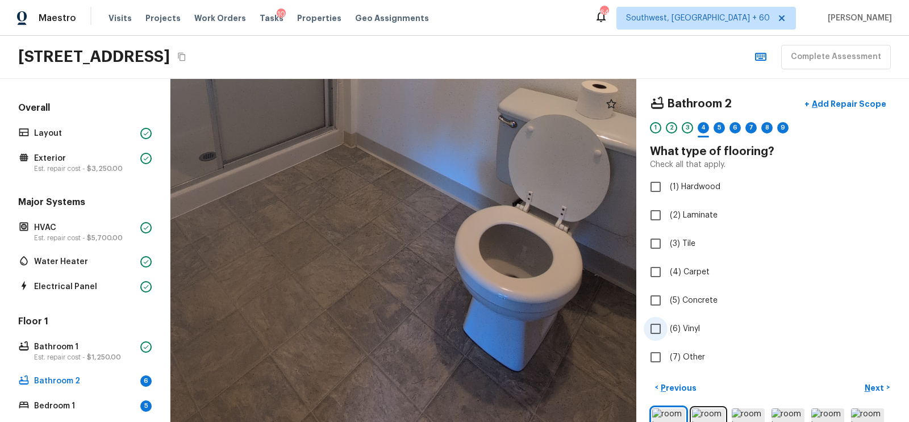
click at [664, 332] on input "(6) Vinyl" at bounding box center [656, 329] width 24 height 24
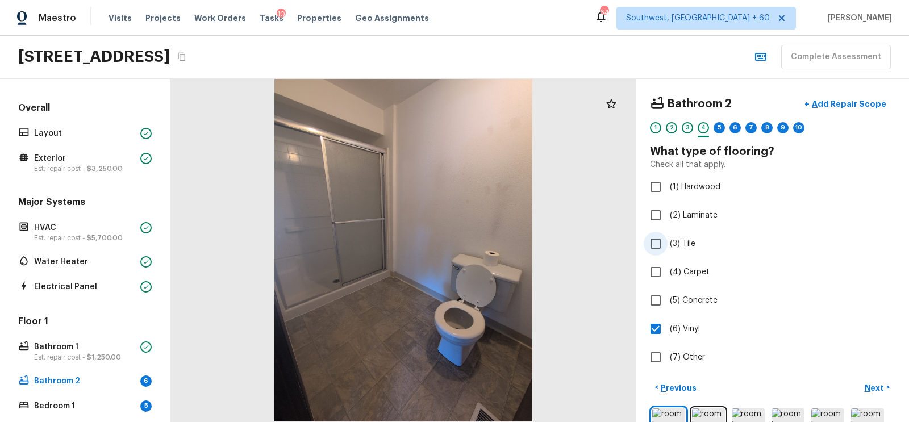
click at [659, 242] on input "(3) Tile" at bounding box center [656, 244] width 24 height 24
click at [658, 333] on input "(6) Vinyl" at bounding box center [656, 329] width 24 height 24
click at [880, 385] on p "Next" at bounding box center [875, 387] width 22 height 11
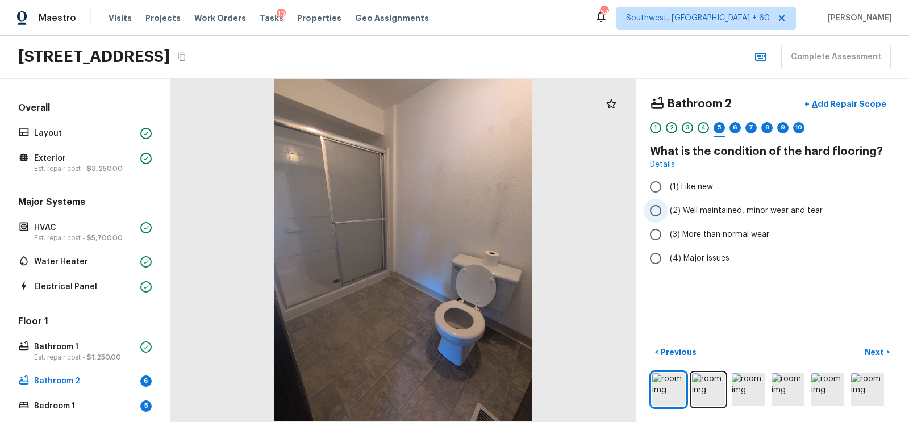
click at [651, 210] on input "(2) Well maintained, minor wear and tear" at bounding box center [656, 211] width 24 height 24
click at [874, 349] on p "Next" at bounding box center [875, 351] width 22 height 11
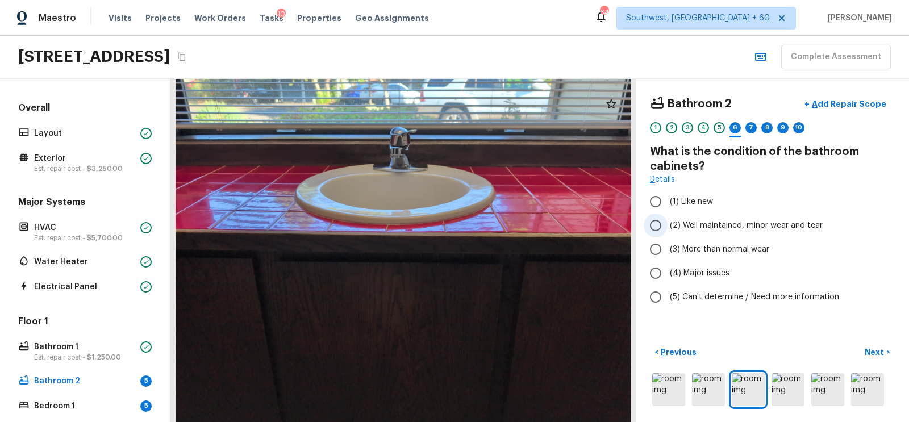
click at [658, 224] on input "(2) Well maintained, minor wear and tear" at bounding box center [656, 226] width 24 height 24
click at [876, 346] on p "Next" at bounding box center [875, 351] width 22 height 11
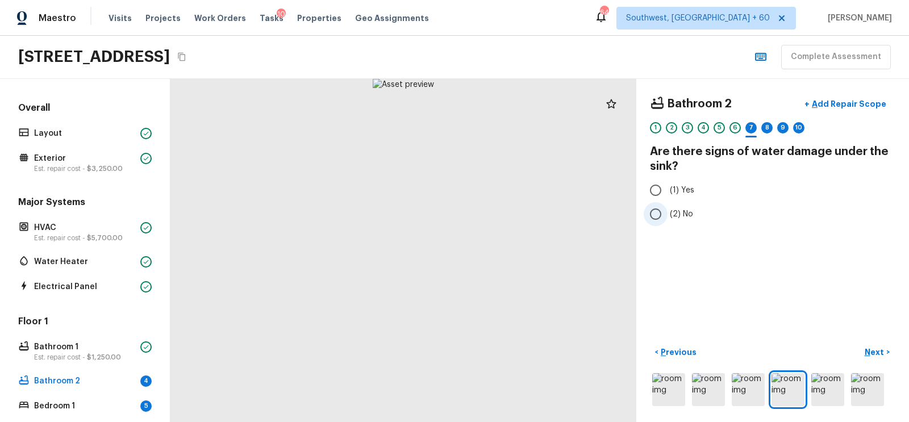
click at [654, 215] on input "(2) No" at bounding box center [656, 214] width 24 height 24
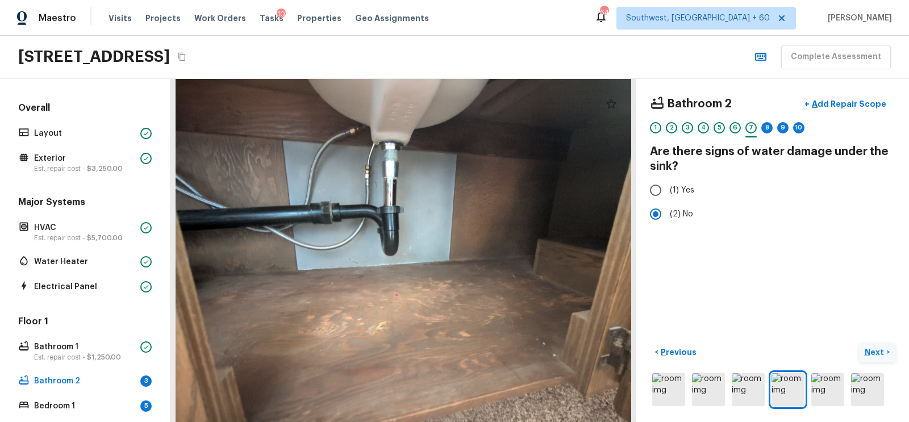
click at [881, 350] on p "Next" at bounding box center [875, 351] width 22 height 11
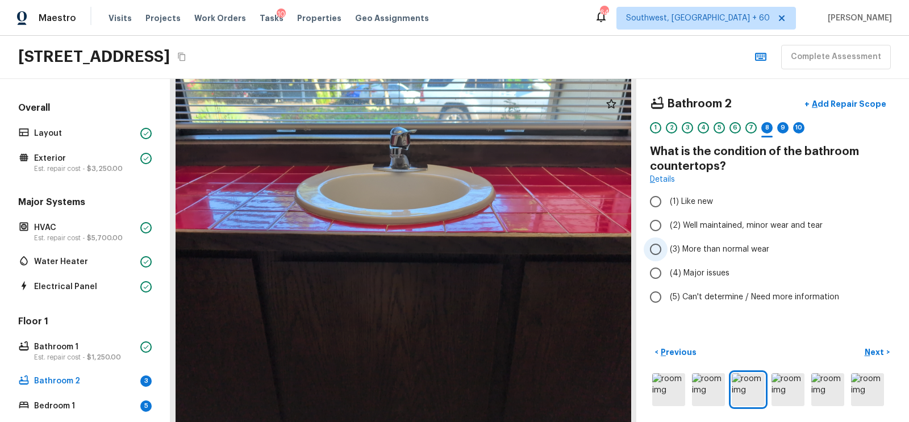
click at [655, 253] on input "(3) More than normal wear" at bounding box center [656, 249] width 24 height 24
click at [671, 224] on span "(2) Well maintained, minor wear and tear" at bounding box center [746, 225] width 153 height 11
click at [667, 224] on input "(2) Well maintained, minor wear and tear" at bounding box center [656, 226] width 24 height 24
click at [736, 124] on div "6" at bounding box center [734, 127] width 11 height 11
click at [662, 256] on input "(3) More than normal wear" at bounding box center [656, 249] width 24 height 24
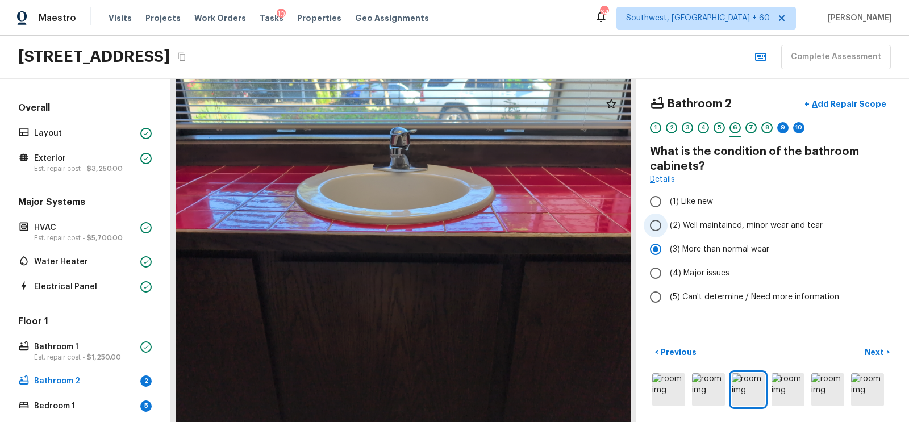
click at [657, 230] on input "(2) Well maintained, minor wear and tear" at bounding box center [656, 226] width 24 height 24
click at [766, 124] on div "8" at bounding box center [766, 127] width 11 height 11
click at [779, 127] on div "9" at bounding box center [782, 127] width 11 height 11
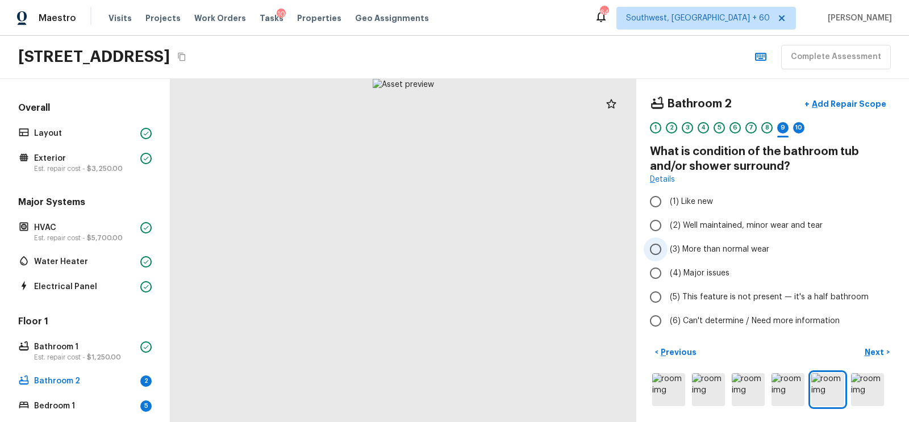
click at [662, 243] on input "(3) More than normal wear" at bounding box center [656, 249] width 24 height 24
click at [850, 102] on p "Add Repair Scope" at bounding box center [847, 103] width 77 height 11
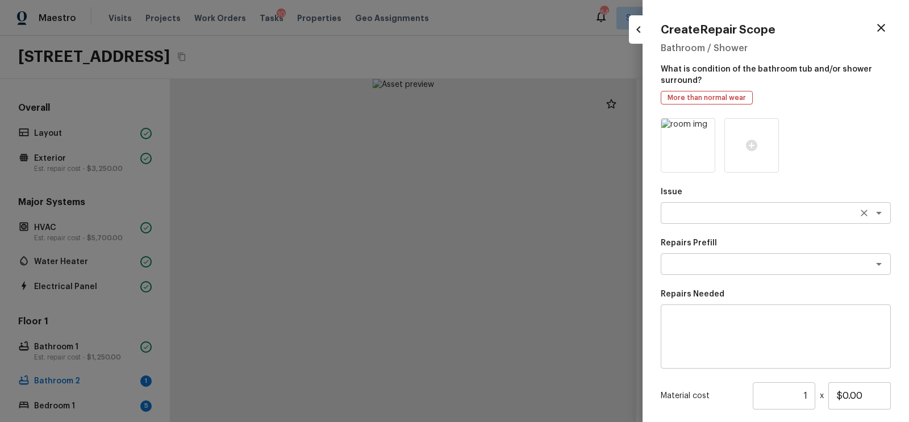
click at [687, 204] on div "x ​" at bounding box center [776, 213] width 230 height 22
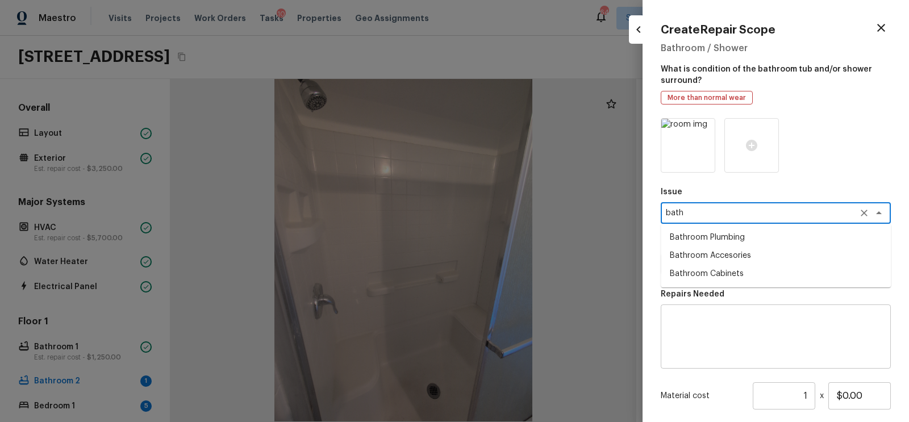
click at [707, 274] on li "Bathroom Cabinets" at bounding box center [776, 274] width 230 height 18
click at [718, 263] on textarea at bounding box center [760, 263] width 188 height 11
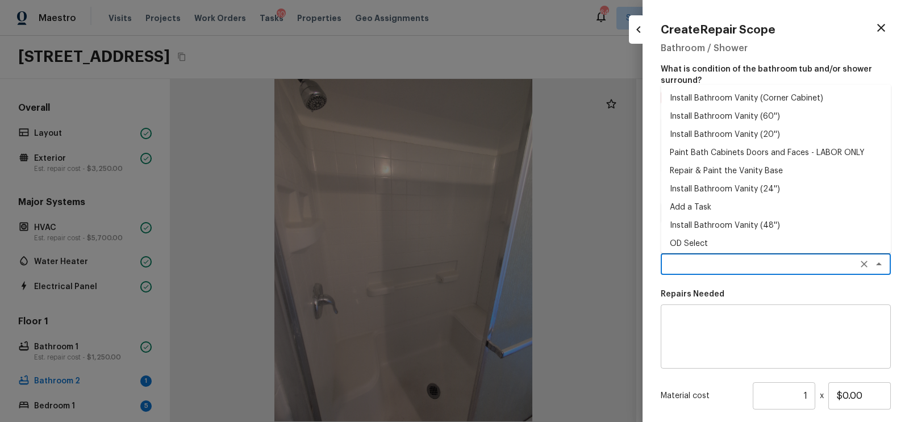
click at [690, 305] on div "x ​" at bounding box center [776, 336] width 230 height 64
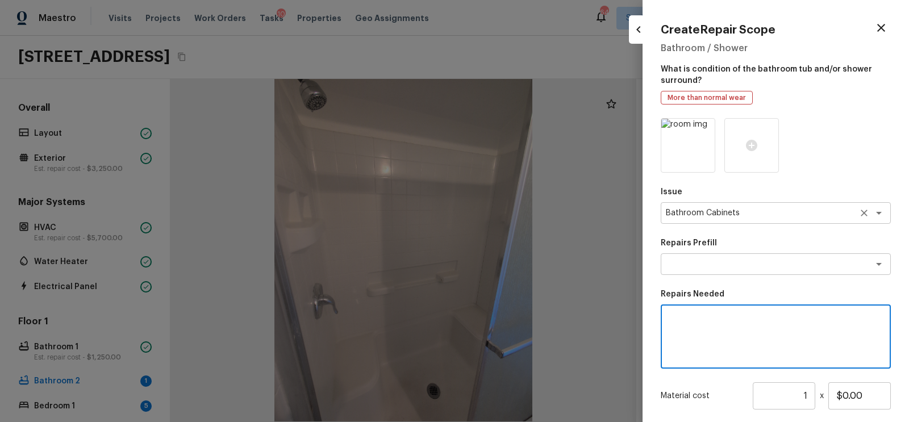
click at [711, 215] on textarea "Bathroom Cabinets" at bounding box center [760, 212] width 188 height 11
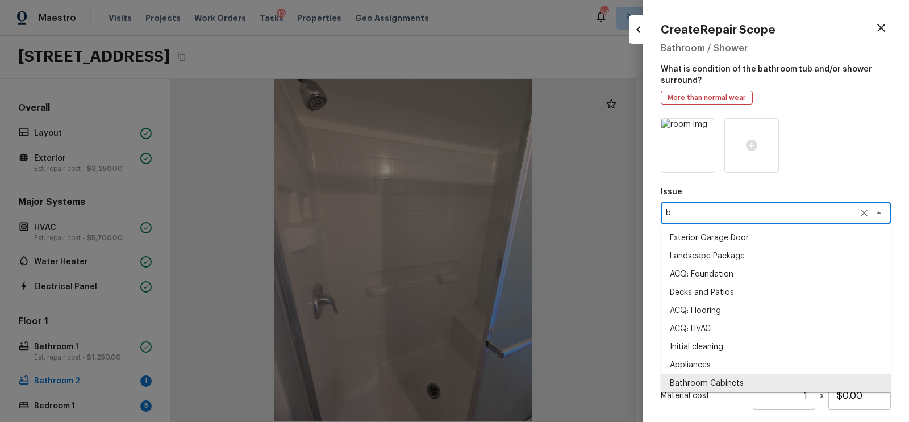
scroll to position [0, 0]
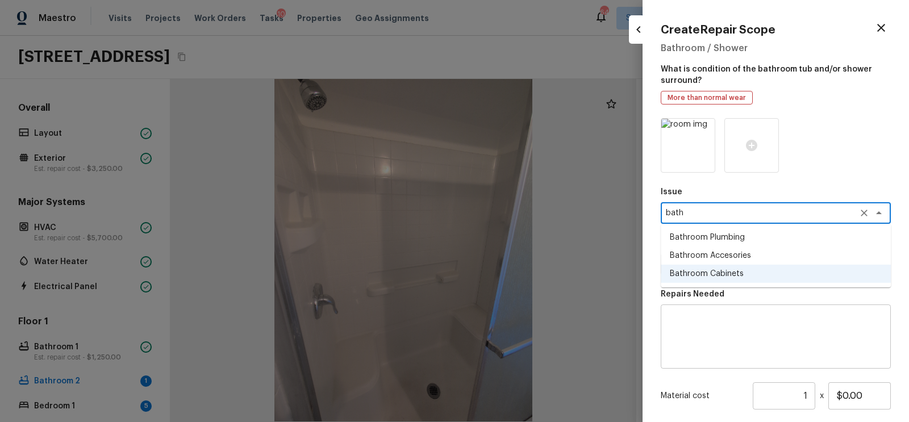
click at [721, 237] on li "Bathroom Plumbing" at bounding box center [776, 237] width 230 height 18
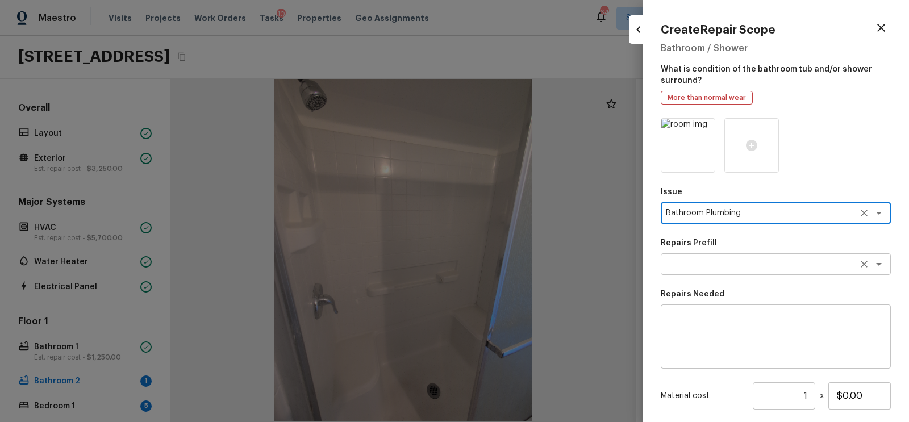
click at [711, 272] on div "x ​" at bounding box center [776, 264] width 230 height 22
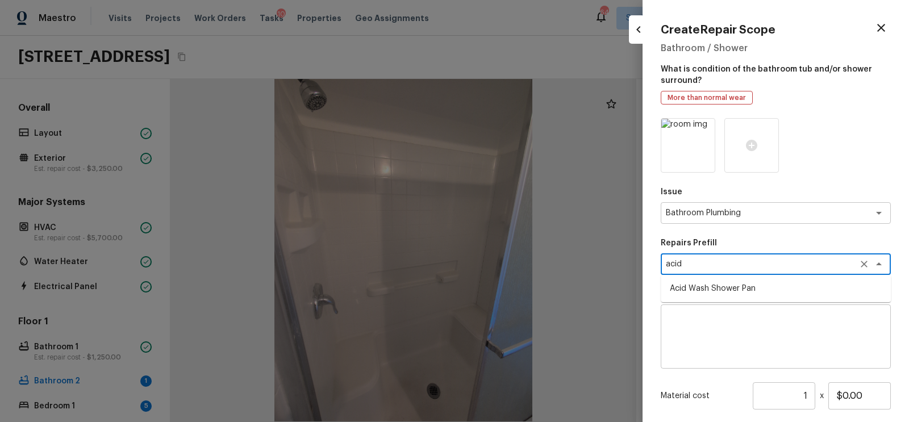
click at [709, 289] on li "Acid Wash Shower Pan" at bounding box center [776, 288] width 230 height 18
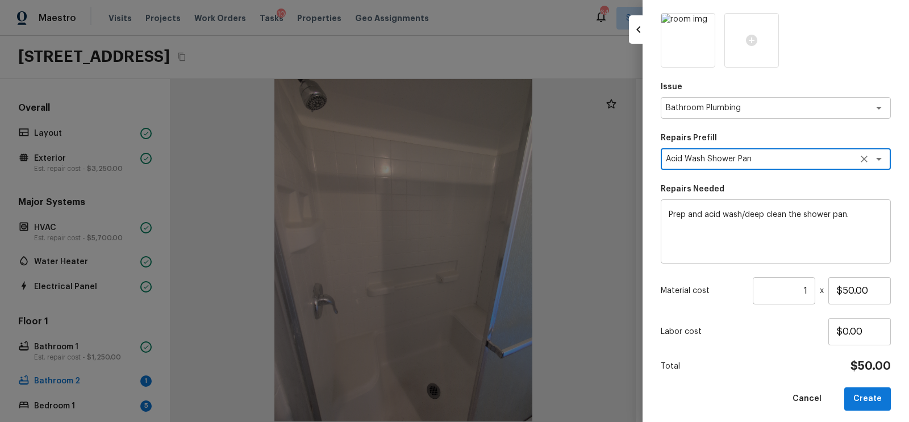
scroll to position [111, 0]
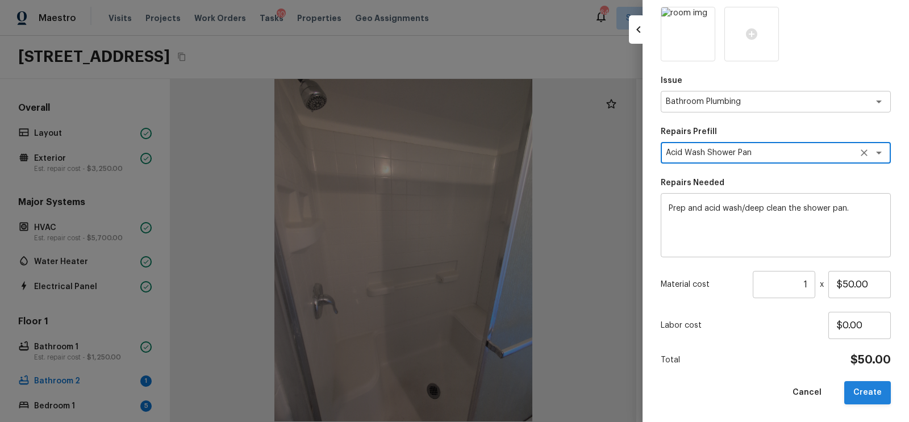
click at [867, 387] on button "Create" at bounding box center [867, 392] width 47 height 23
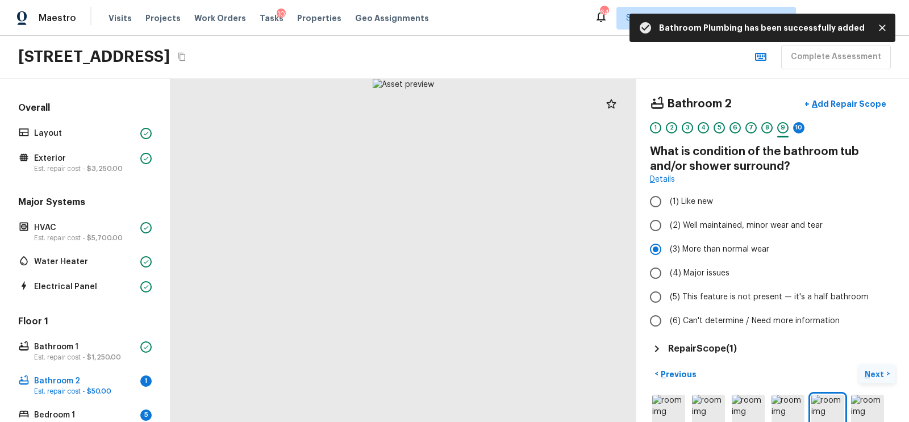
click at [875, 370] on p "Next" at bounding box center [875, 374] width 22 height 11
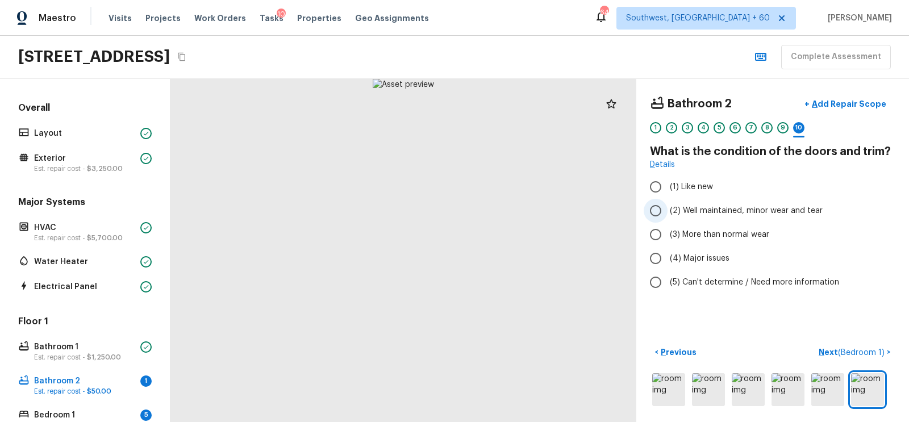
click at [662, 218] on input "(2) Well maintained, minor wear and tear" at bounding box center [656, 211] width 24 height 24
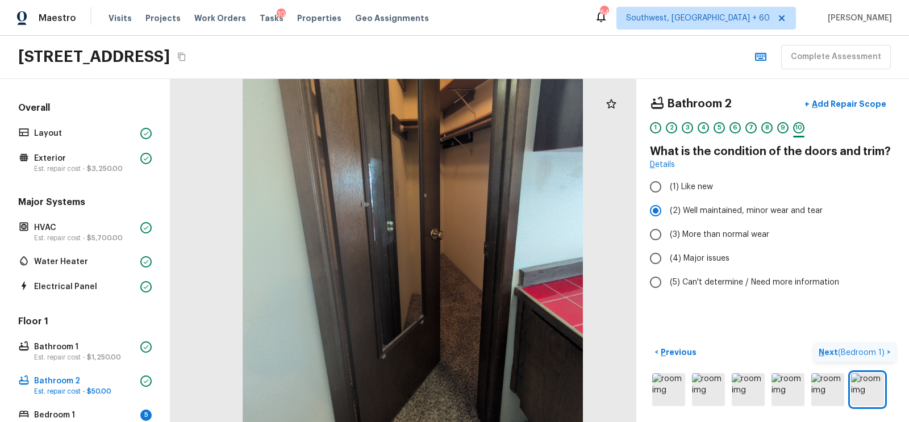
click at [844, 349] on span "( Bedroom 1 )" at bounding box center [861, 353] width 47 height 8
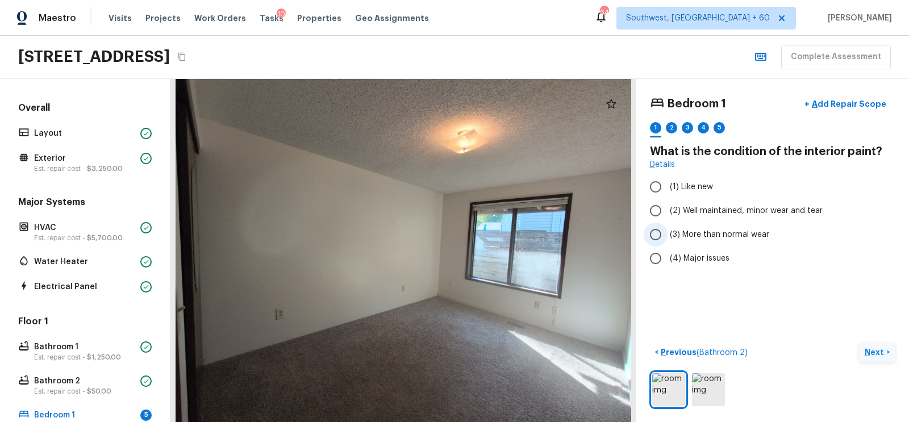
click at [650, 233] on input "(3) More than normal wear" at bounding box center [656, 235] width 24 height 24
click at [875, 350] on p "Next" at bounding box center [875, 351] width 22 height 11
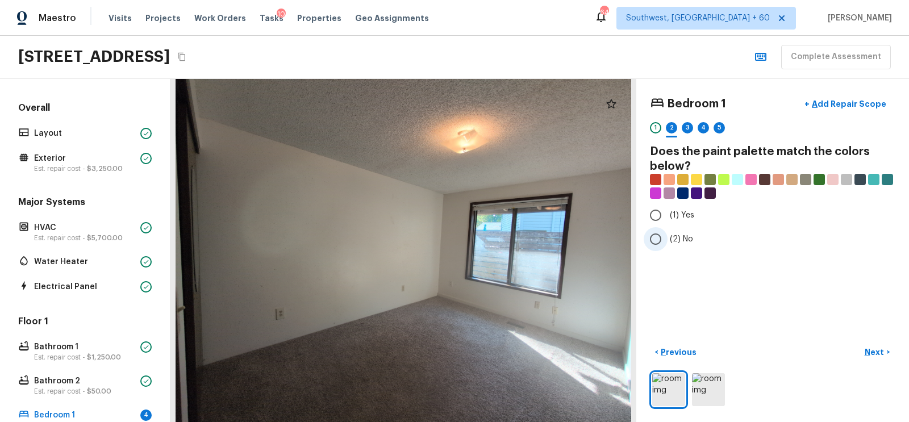
click at [665, 235] on input "(2) No" at bounding box center [656, 239] width 24 height 24
click at [873, 352] on p "Next" at bounding box center [875, 351] width 22 height 11
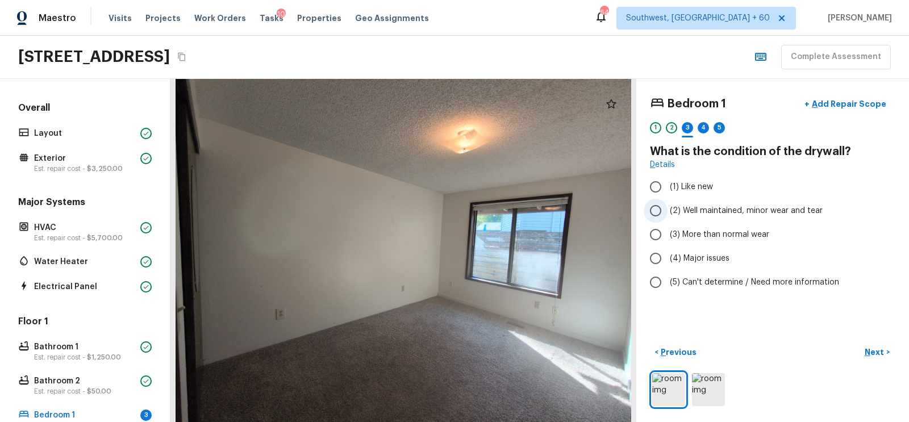
click at [658, 204] on input "(2) Well maintained, minor wear and tear" at bounding box center [656, 211] width 24 height 24
click at [678, 240] on label "(3) More than normal wear" at bounding box center [765, 235] width 243 height 24
click at [667, 240] on input "(3) More than normal wear" at bounding box center [656, 235] width 24 height 24
click at [847, 98] on p "Add Repair Scope" at bounding box center [847, 103] width 77 height 11
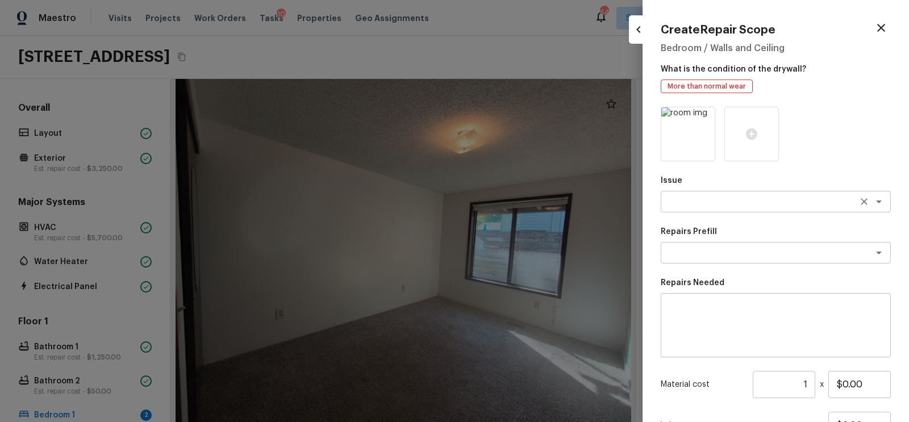
click at [720, 193] on div "x ​" at bounding box center [776, 202] width 230 height 22
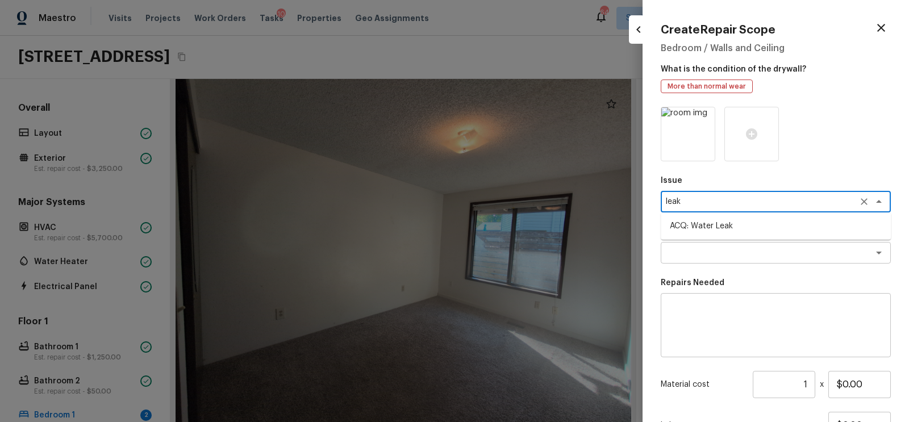
click at [719, 223] on li "ACQ: Water Leak" at bounding box center [776, 226] width 230 height 18
click at [713, 251] on textarea at bounding box center [760, 252] width 188 height 11
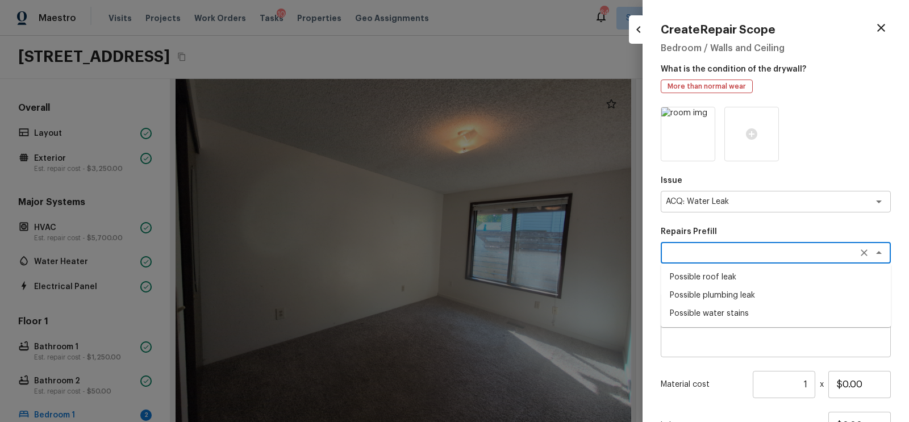
click at [712, 278] on li "Possible roof leak" at bounding box center [776, 277] width 230 height 18
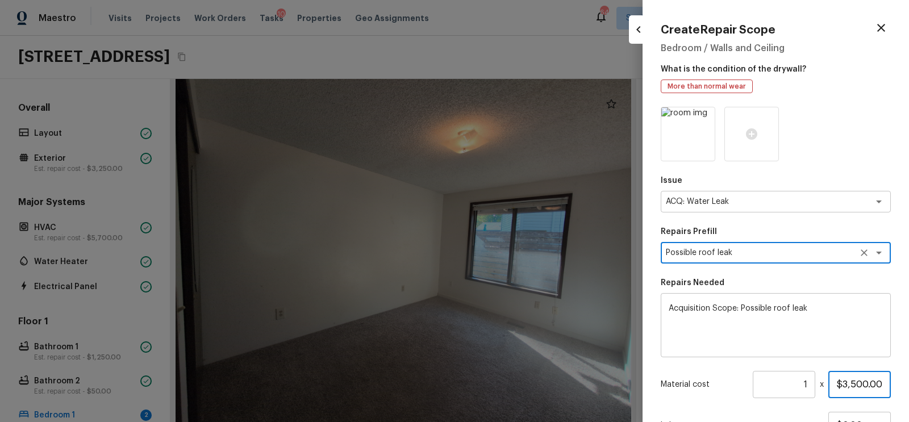
click at [856, 383] on input "$3,500.00" at bounding box center [859, 384] width 62 height 27
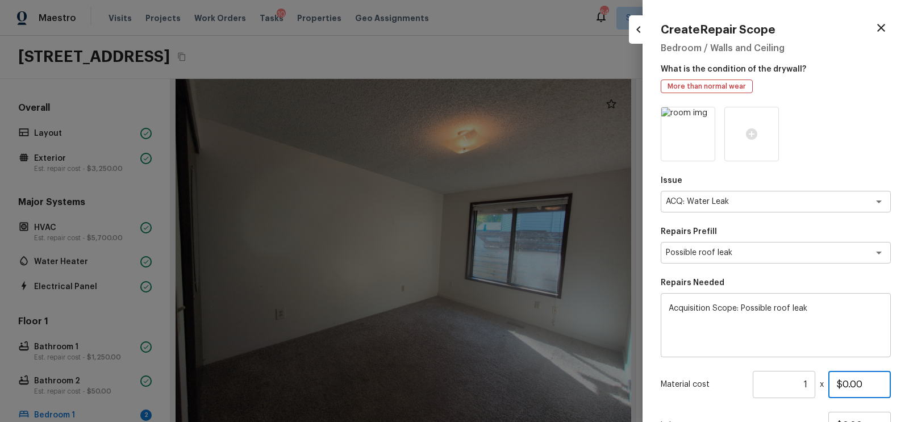
scroll to position [100, 0]
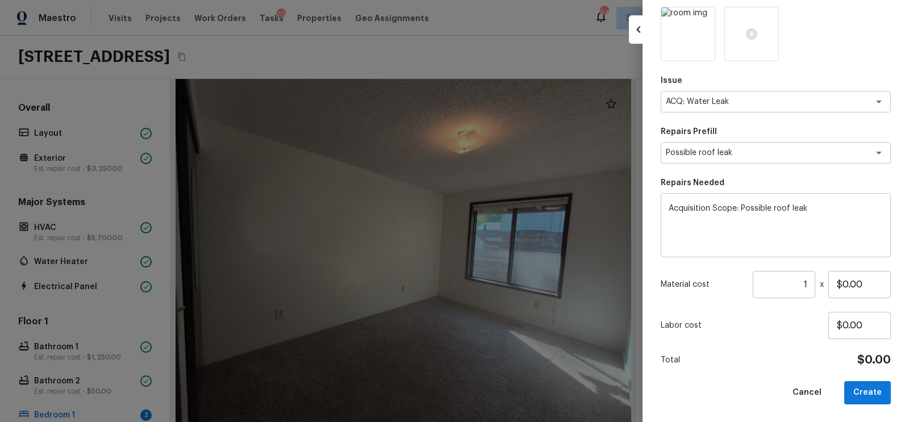
click at [776, 364] on div "Total $0.00" at bounding box center [776, 360] width 230 height 15
click at [863, 390] on button "Create" at bounding box center [867, 392] width 47 height 23
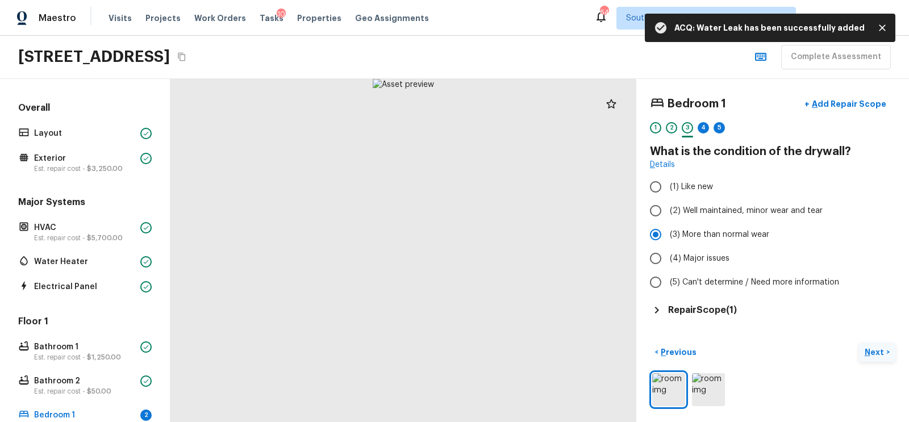
click at [873, 348] on p "Next" at bounding box center [875, 351] width 22 height 11
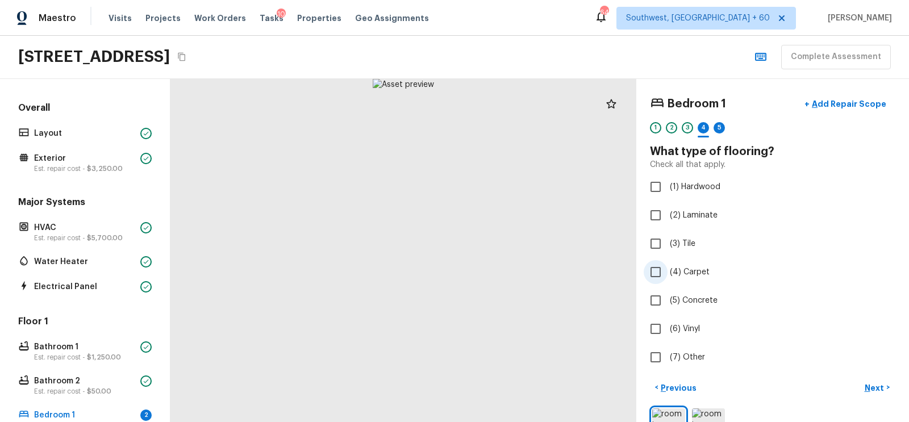
click at [663, 269] on input "(4) Carpet" at bounding box center [656, 272] width 24 height 24
click at [878, 385] on p "Next" at bounding box center [875, 387] width 22 height 11
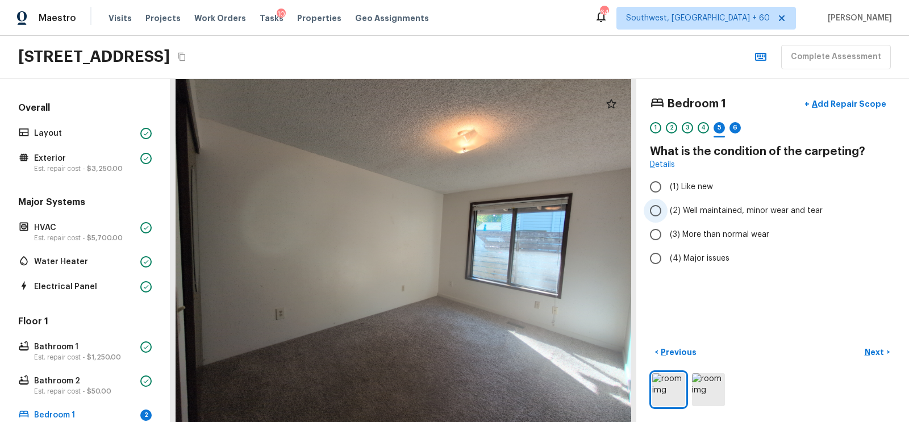
click at [666, 204] on input "(2) Well maintained, minor wear and tear" at bounding box center [656, 211] width 24 height 24
click at [876, 352] on p "Next" at bounding box center [875, 351] width 22 height 11
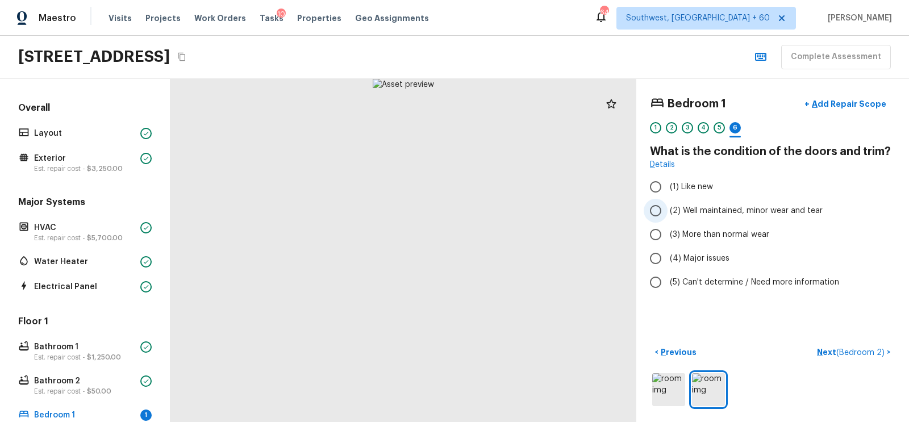
click at [659, 210] on input "(2) Well maintained, minor wear and tear" at bounding box center [656, 211] width 24 height 24
click at [858, 349] on span "( Bedroom 2 )" at bounding box center [860, 353] width 48 height 8
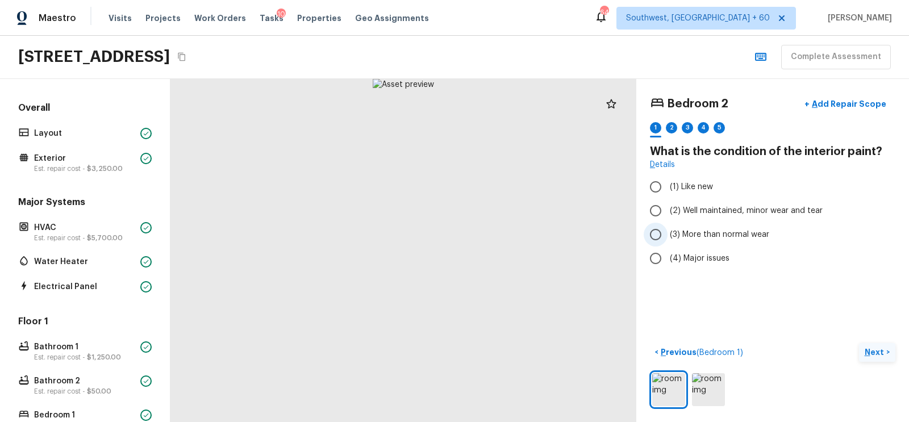
click at [668, 237] on label "(3) More than normal wear" at bounding box center [765, 235] width 243 height 24
click at [667, 237] on input "(3) More than normal wear" at bounding box center [656, 235] width 24 height 24
click at [874, 348] on p "Next" at bounding box center [875, 351] width 22 height 11
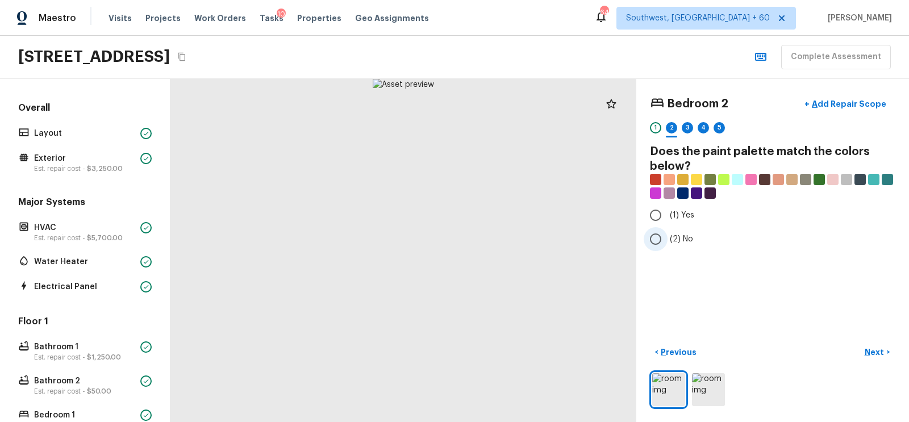
click at [683, 236] on span "(2) No" at bounding box center [681, 238] width 23 height 11
click at [667, 236] on input "(2) No" at bounding box center [656, 239] width 24 height 24
click at [873, 347] on p "Next" at bounding box center [875, 351] width 22 height 11
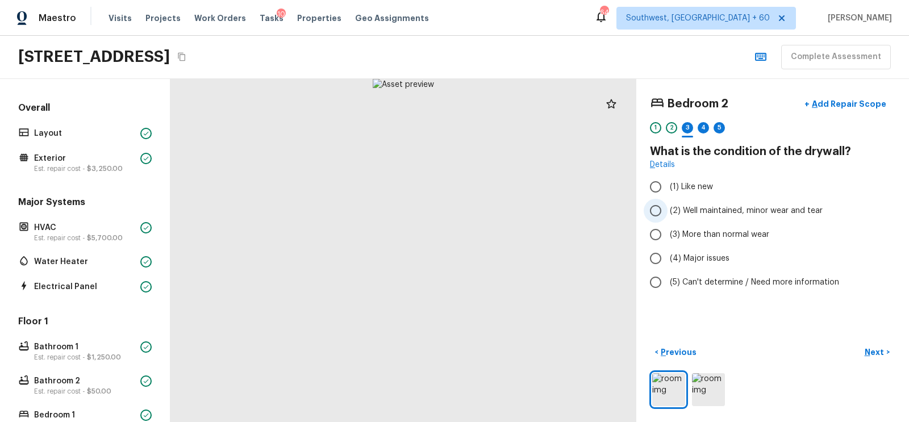
click at [662, 214] on input "(2) Well maintained, minor wear and tear" at bounding box center [656, 211] width 24 height 24
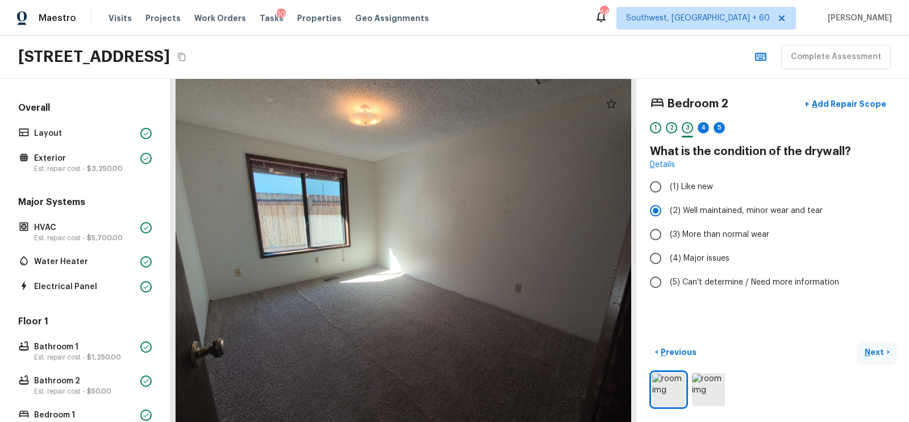
click at [872, 350] on p "Next" at bounding box center [875, 351] width 22 height 11
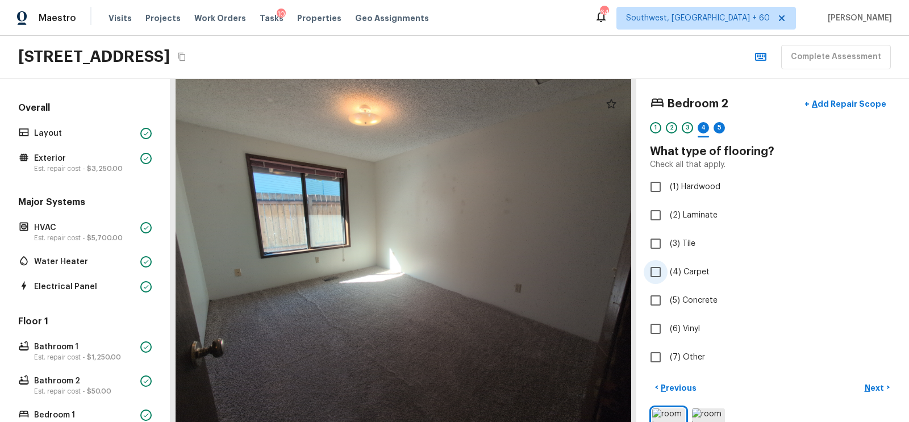
click at [670, 274] on span "(4) Carpet" at bounding box center [690, 271] width 40 height 11
click at [667, 274] on input "(4) Carpet" at bounding box center [656, 272] width 24 height 24
click at [876, 382] on p "Next" at bounding box center [875, 387] width 22 height 11
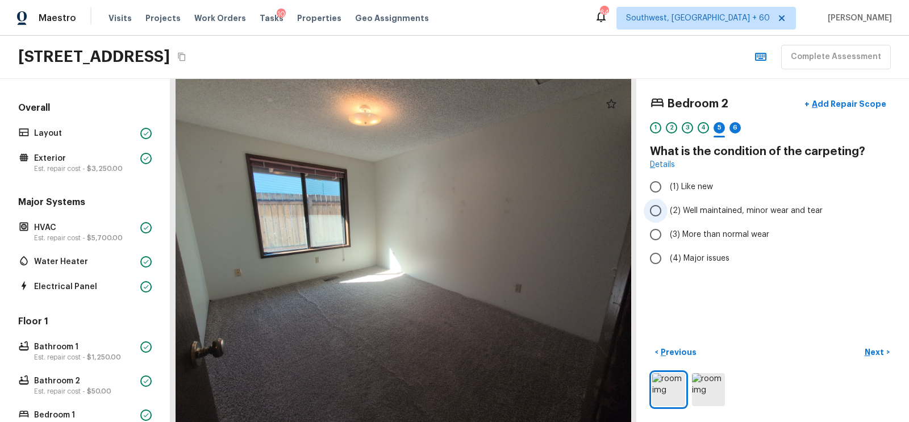
click at [666, 212] on input "(2) Well maintained, minor wear and tear" at bounding box center [656, 211] width 24 height 24
click at [692, 233] on span "(3) More than normal wear" at bounding box center [719, 234] width 99 height 11
click at [667, 233] on input "(3) More than normal wear" at bounding box center [656, 235] width 24 height 24
click at [868, 350] on p "Next" at bounding box center [875, 351] width 22 height 11
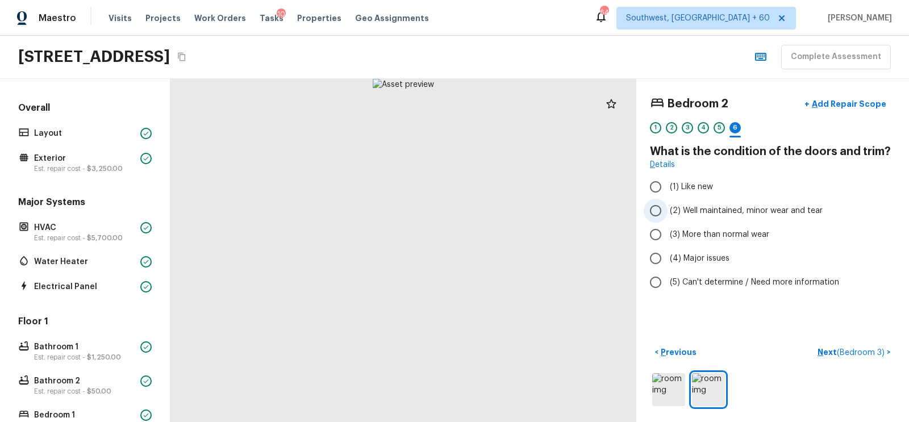
click at [655, 202] on input "(2) Well maintained, minor wear and tear" at bounding box center [656, 211] width 24 height 24
click at [850, 354] on span "( Bedroom 3 )" at bounding box center [861, 353] width 48 height 8
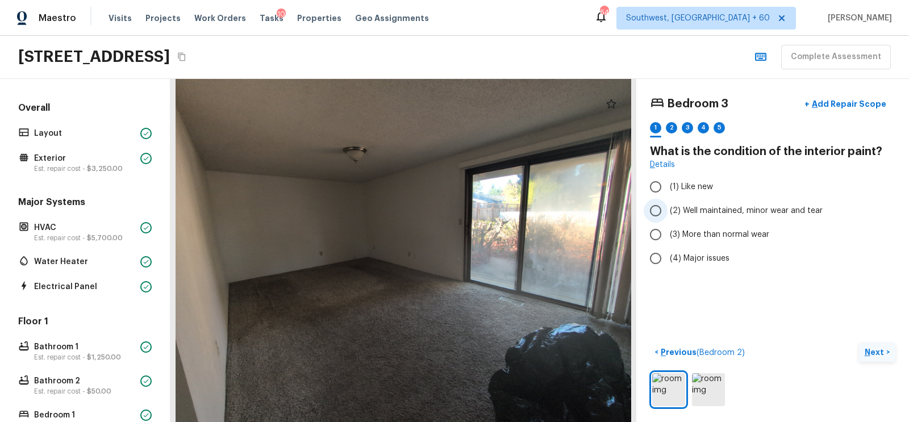
click at [655, 203] on input "(2) Well maintained, minor wear and tear" at bounding box center [656, 211] width 24 height 24
click at [872, 351] on p "Next" at bounding box center [875, 351] width 22 height 11
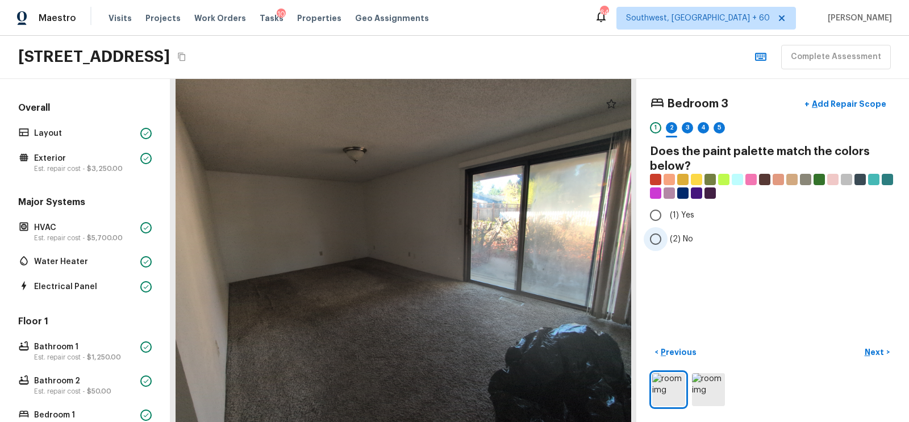
click at [674, 237] on span "(2) No" at bounding box center [681, 238] width 23 height 11
click at [667, 237] on input "(2) No" at bounding box center [656, 239] width 24 height 24
click at [874, 350] on p "Next" at bounding box center [875, 351] width 22 height 11
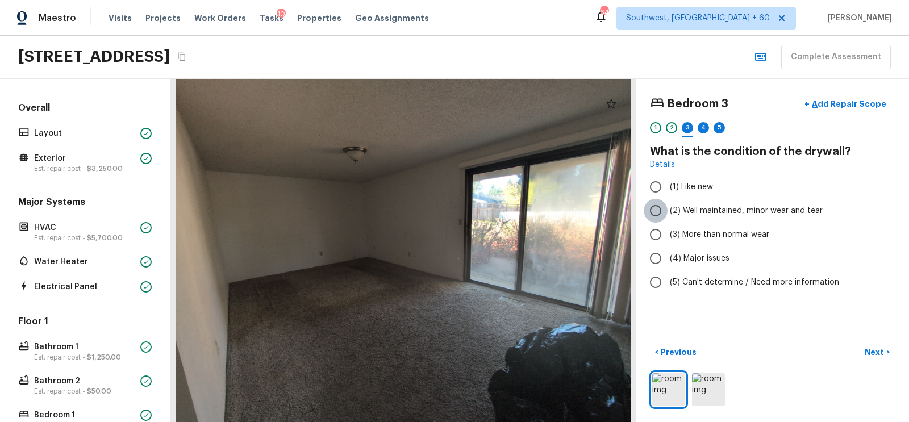
click at [657, 214] on input "(2) Well maintained, minor wear and tear" at bounding box center [656, 211] width 24 height 24
click at [877, 350] on p "Next" at bounding box center [875, 351] width 22 height 11
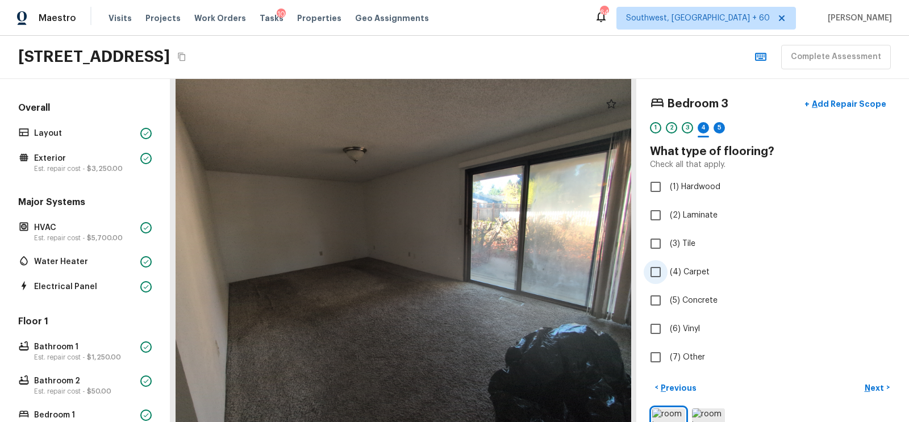
click at [655, 268] on input "(4) Carpet" at bounding box center [656, 272] width 24 height 24
click at [879, 385] on p "Next" at bounding box center [875, 387] width 22 height 11
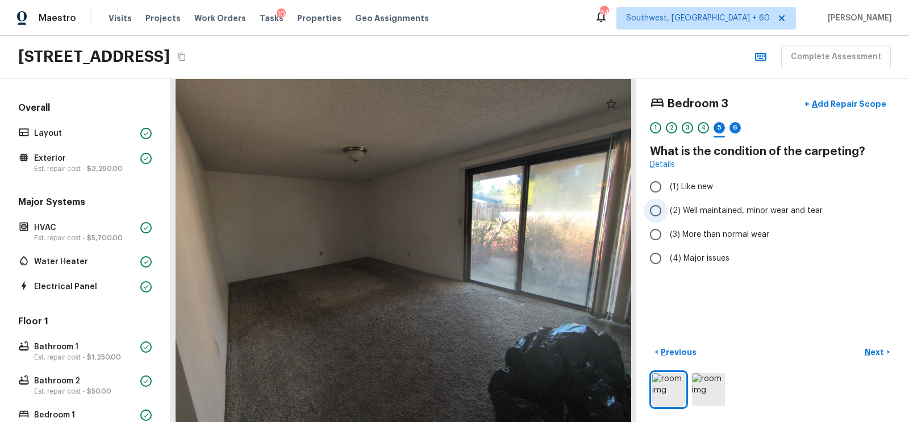
click at [665, 212] on input "(2) Well maintained, minor wear and tear" at bounding box center [656, 211] width 24 height 24
click at [709, 227] on label "(3) More than normal wear" at bounding box center [765, 235] width 243 height 24
click at [667, 227] on input "(3) More than normal wear" at bounding box center [656, 235] width 24 height 24
click at [869, 354] on p "Next" at bounding box center [875, 351] width 22 height 11
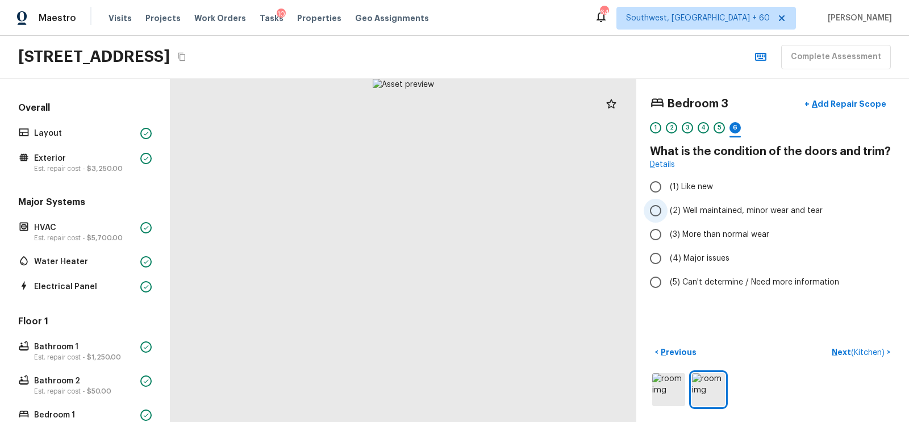
click at [661, 208] on input "(2) Well maintained, minor wear and tear" at bounding box center [656, 211] width 24 height 24
click at [721, 126] on div "5" at bounding box center [718, 127] width 11 height 11
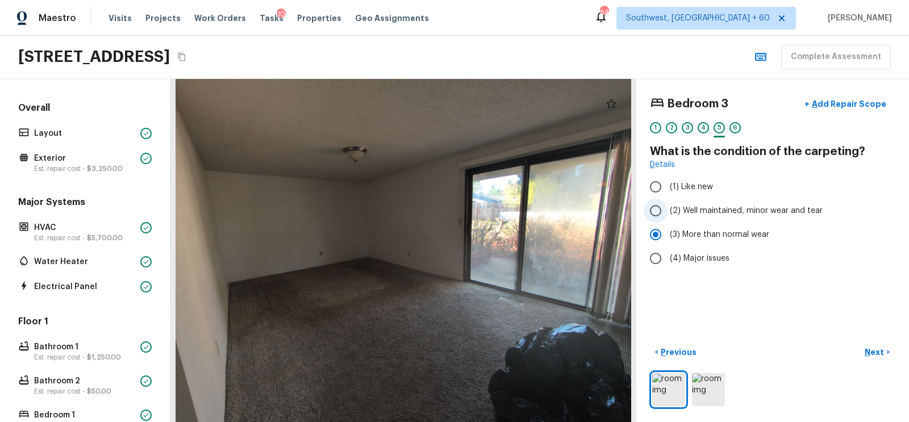
click at [687, 212] on span "(2) Well maintained, minor wear and tear" at bounding box center [746, 210] width 153 height 11
click at [667, 212] on input "(2) Well maintained, minor wear and tear" at bounding box center [656, 211] width 24 height 24
click at [738, 126] on div "6" at bounding box center [734, 127] width 11 height 11
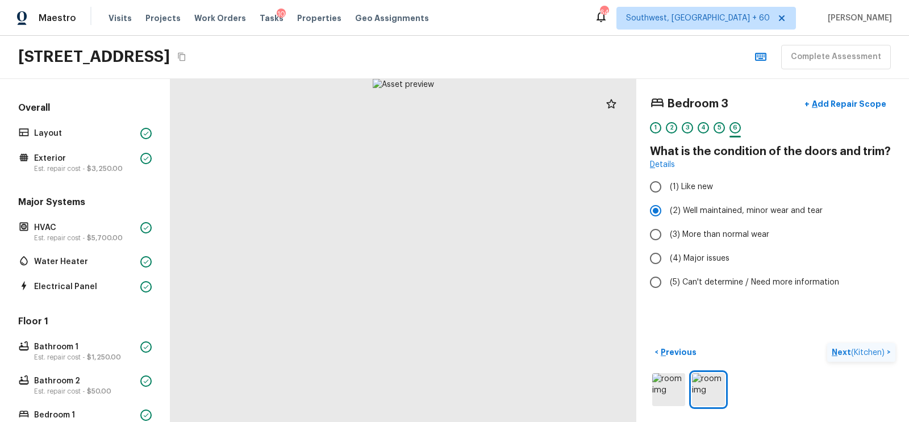
click at [861, 349] on span "( Kitchen )" at bounding box center [868, 353] width 34 height 8
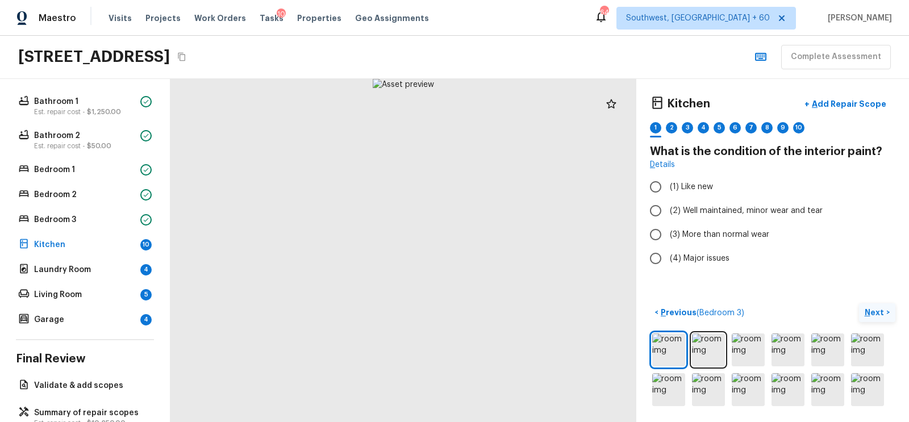
scroll to position [226, 0]
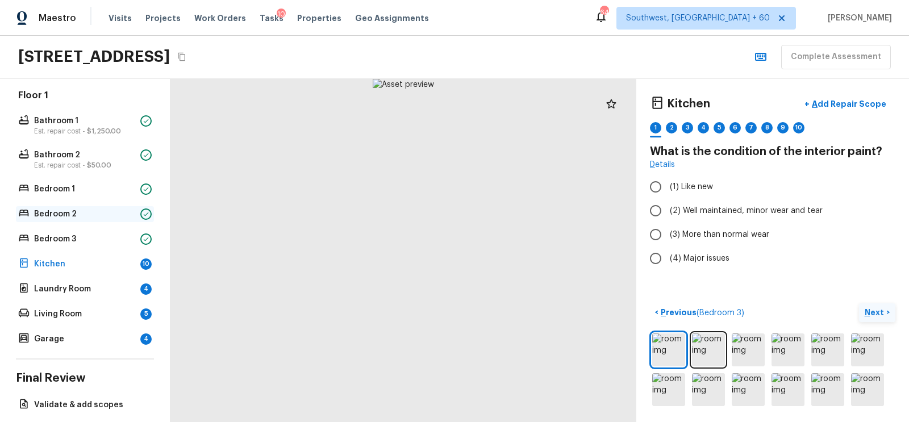
click at [98, 208] on p "Bedroom 2" at bounding box center [85, 213] width 102 height 11
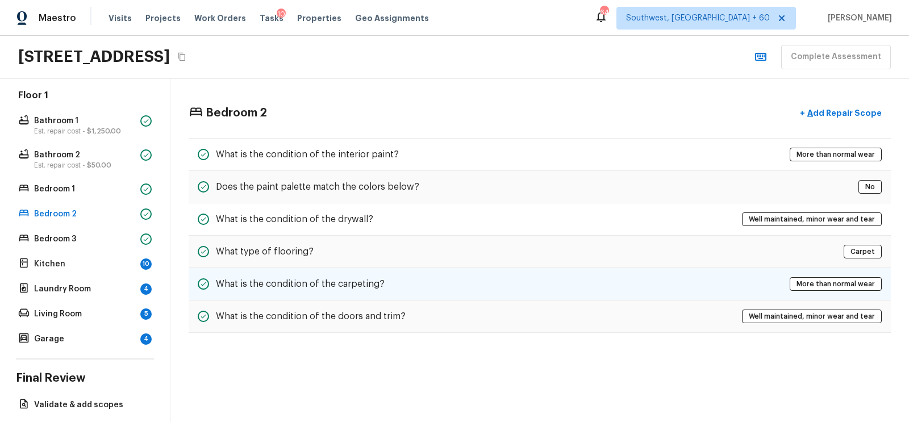
click at [329, 285] on h5 "What is the condition of the carpeting?" at bounding box center [300, 284] width 169 height 12
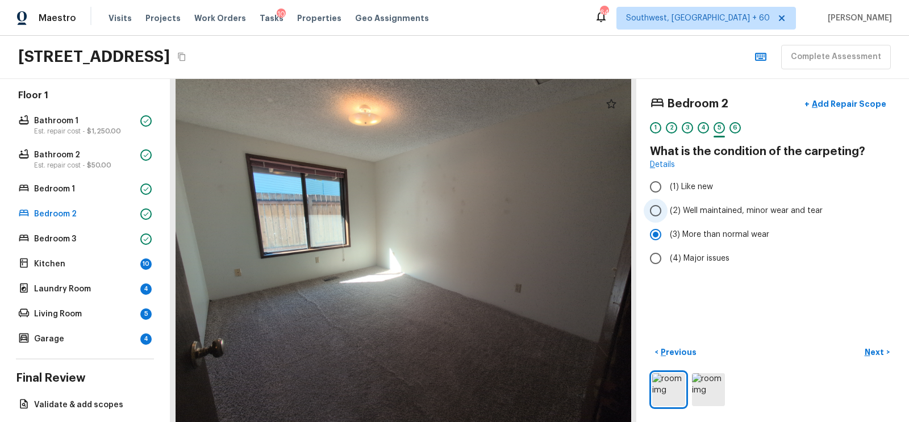
click at [665, 212] on input "(2) Well maintained, minor wear and tear" at bounding box center [656, 211] width 24 height 24
click at [102, 264] on p "Kitchen" at bounding box center [85, 263] width 102 height 11
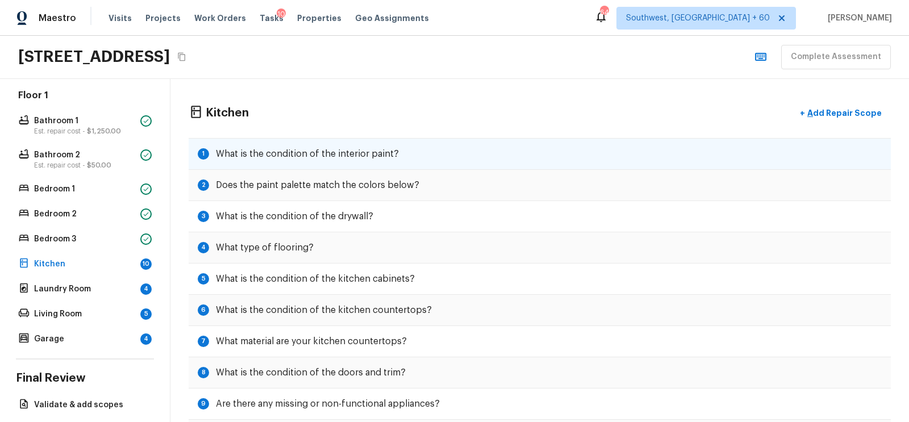
click at [347, 153] on h5 "What is the condition of the interior paint?" at bounding box center [307, 154] width 183 height 12
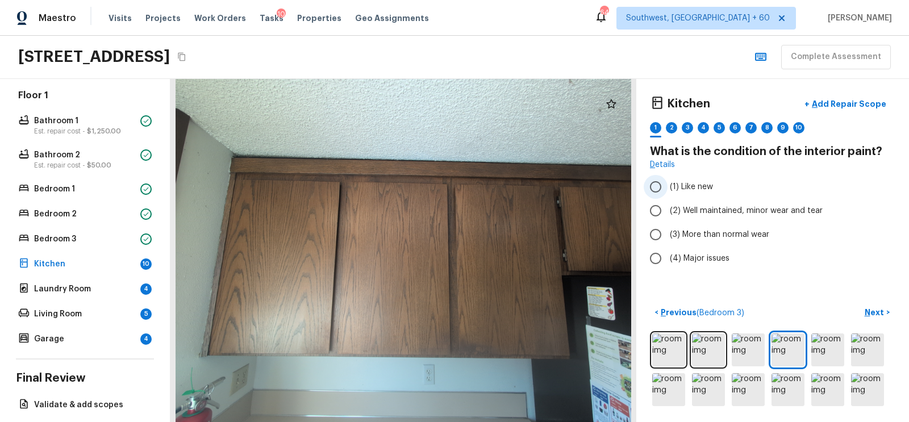
click at [653, 190] on input "(1) Like new" at bounding box center [656, 187] width 24 height 24
click at [653, 212] on input "(2) Well maintained, minor wear and tear" at bounding box center [656, 211] width 24 height 24
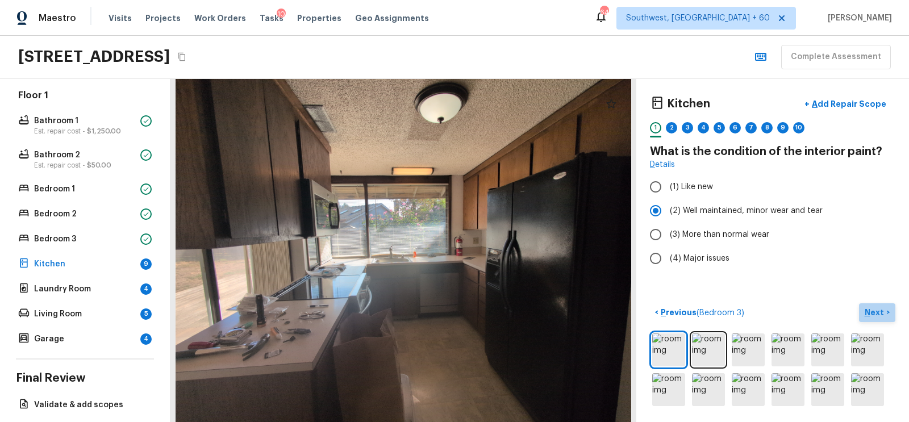
click at [872, 310] on p "Next" at bounding box center [875, 312] width 22 height 11
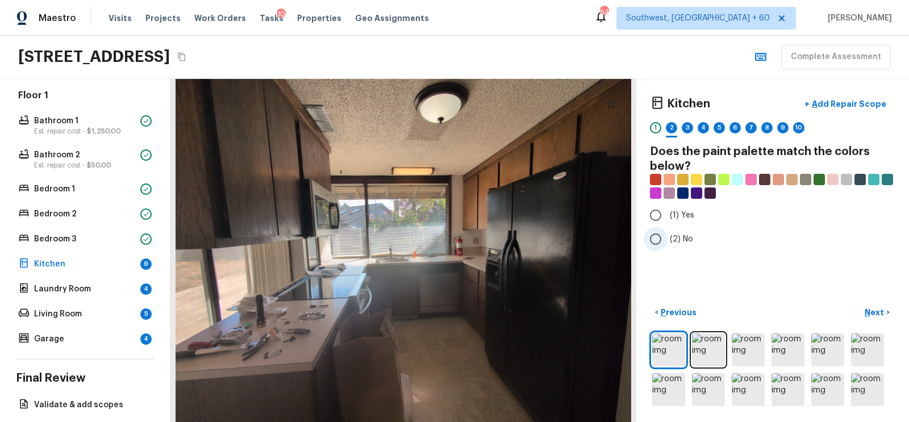
click at [665, 238] on input "(2) No" at bounding box center [656, 239] width 24 height 24
click at [868, 309] on p "Next" at bounding box center [875, 312] width 22 height 11
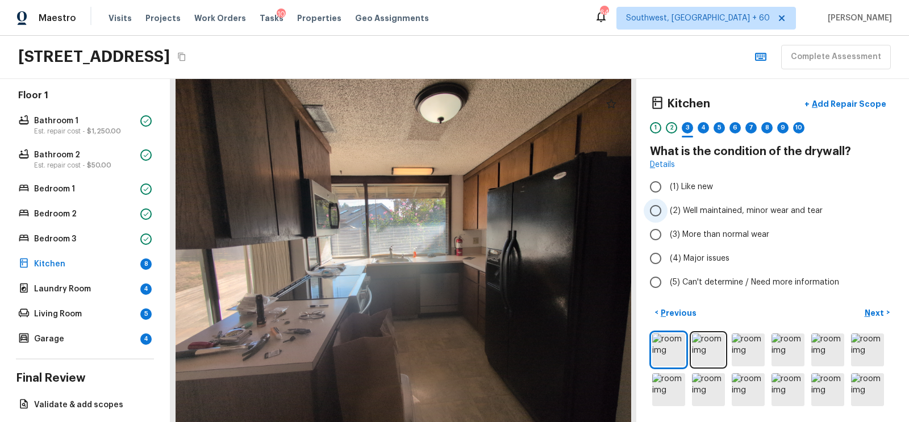
click at [653, 214] on input "(2) Well maintained, minor wear and tear" at bounding box center [656, 211] width 24 height 24
click at [874, 310] on p "Next" at bounding box center [875, 312] width 22 height 11
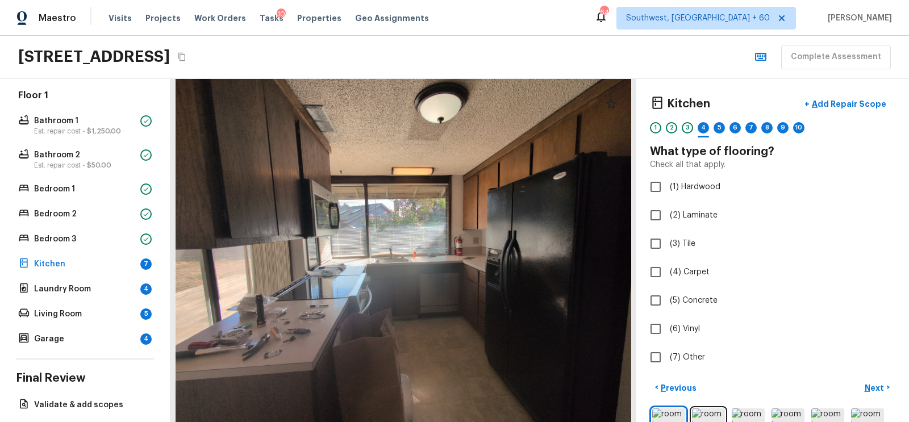
click at [661, 229] on div "Kitchen + Add Repair Scope 1 2 3 4 5 6 7 8 9 10 What type of flooring? Check al…" at bounding box center [772, 231] width 245 height 277
click at [655, 243] on input "(3) Tile" at bounding box center [656, 244] width 24 height 24
click at [871, 382] on p "Next" at bounding box center [875, 387] width 22 height 11
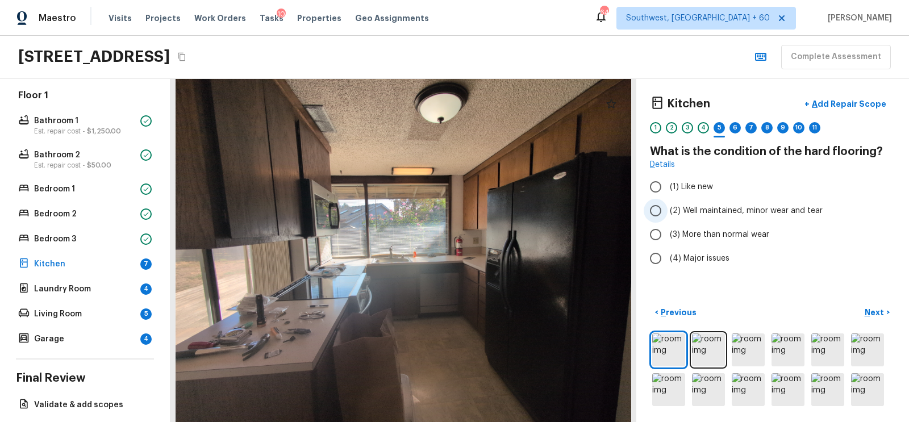
click at [651, 208] on input "(2) Well maintained, minor wear and tear" at bounding box center [656, 211] width 24 height 24
click at [871, 312] on p "Next" at bounding box center [875, 312] width 22 height 11
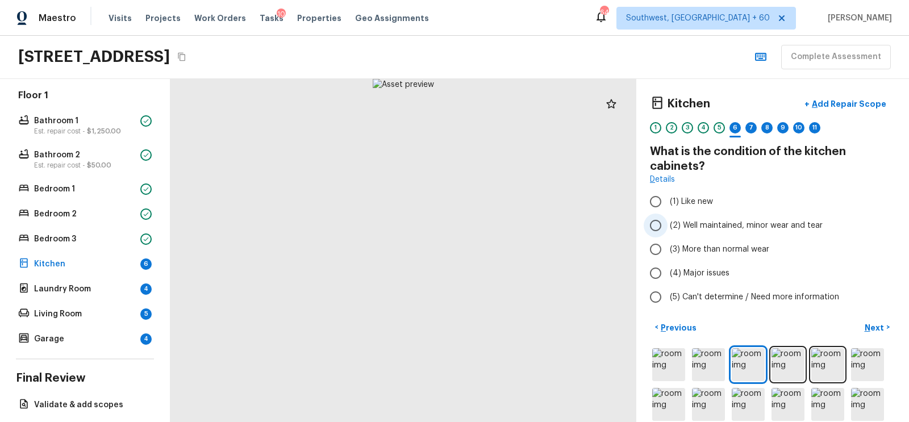
click at [658, 227] on input "(2) Well maintained, minor wear and tear" at bounding box center [656, 226] width 24 height 24
click at [669, 249] on label "(3) More than normal wear" at bounding box center [765, 249] width 243 height 24
click at [667, 249] on input "(3) More than normal wear" at bounding box center [656, 249] width 24 height 24
click at [876, 324] on p "Next" at bounding box center [875, 327] width 22 height 11
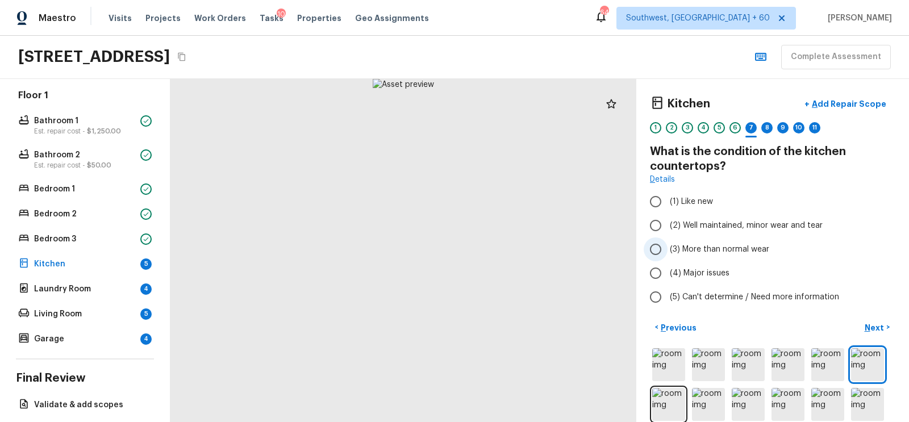
click at [671, 248] on span "(3) More than normal wear" at bounding box center [719, 249] width 99 height 11
click at [667, 248] on input "(3) More than normal wear" at bounding box center [656, 249] width 24 height 24
click at [846, 96] on button "+ Add Repair Scope" at bounding box center [845, 104] width 100 height 23
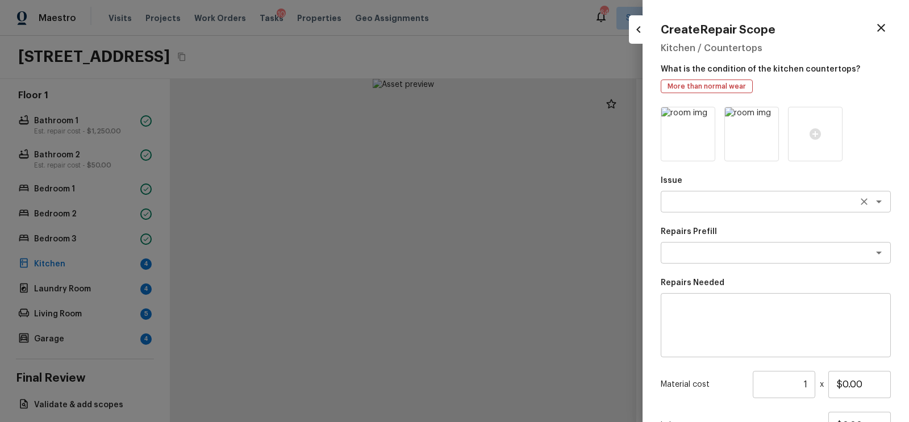
click at [695, 192] on div "x ​" at bounding box center [776, 202] width 230 height 22
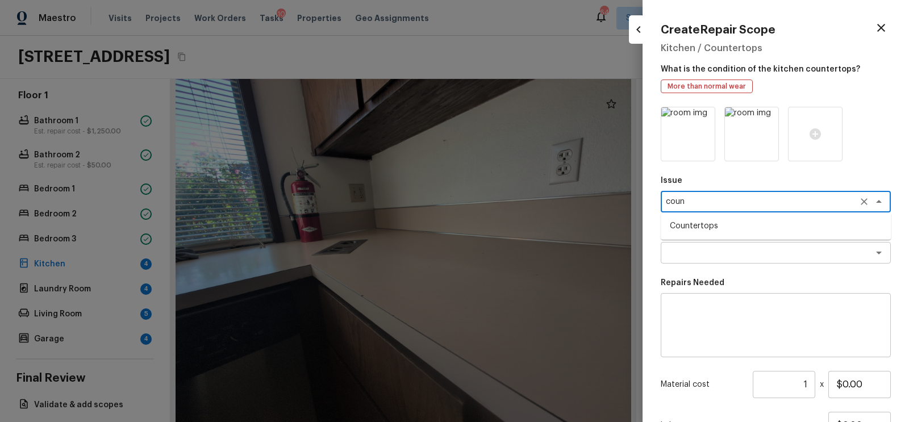
click at [699, 231] on li "Countertops" at bounding box center [776, 226] width 230 height 18
click at [699, 249] on textarea at bounding box center [760, 252] width 188 height 11
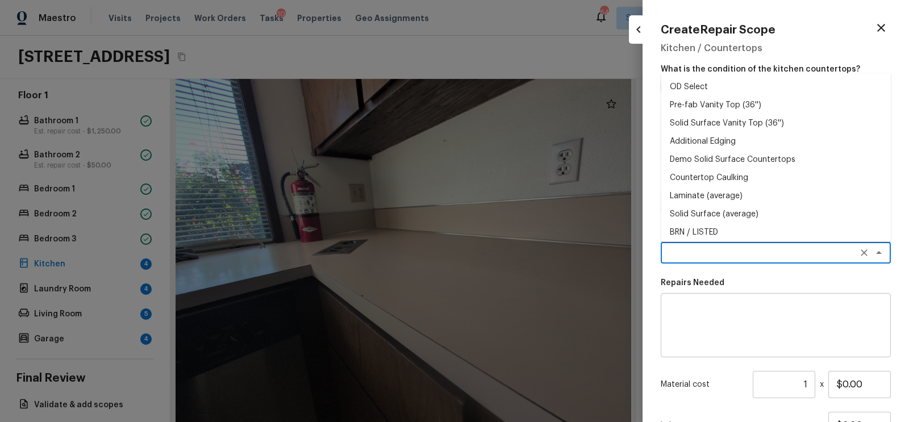
click at [707, 331] on textarea at bounding box center [776, 325] width 214 height 45
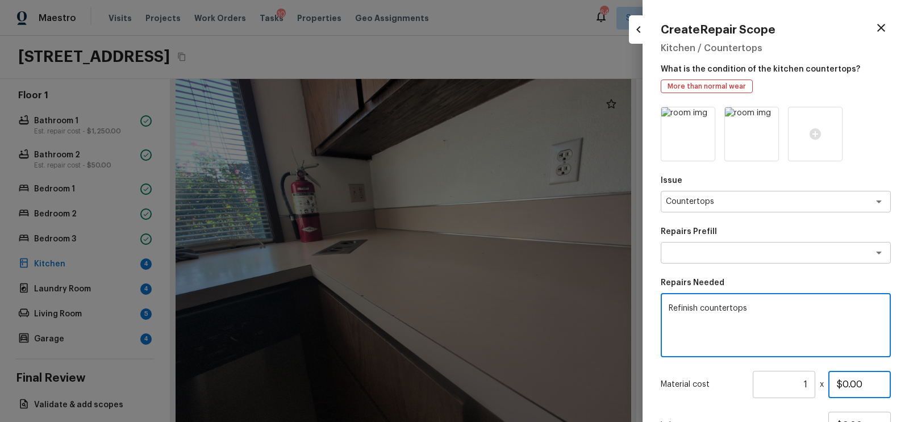
click at [842, 385] on input "$0.00" at bounding box center [859, 384] width 62 height 27
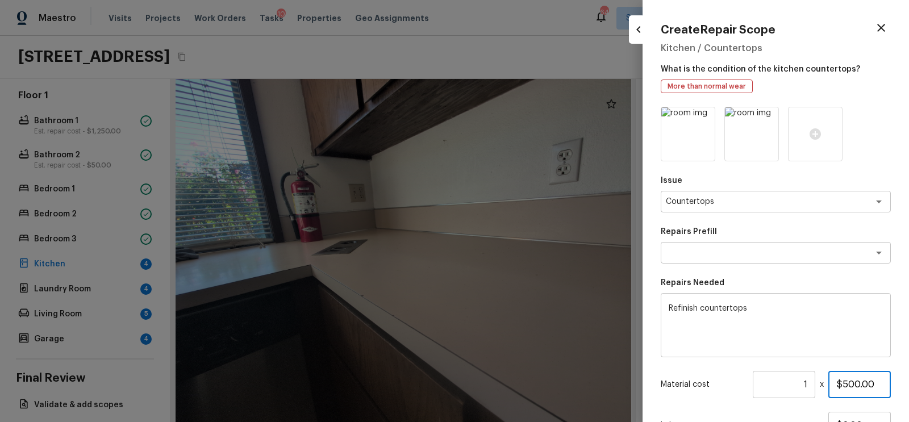
scroll to position [100, 0]
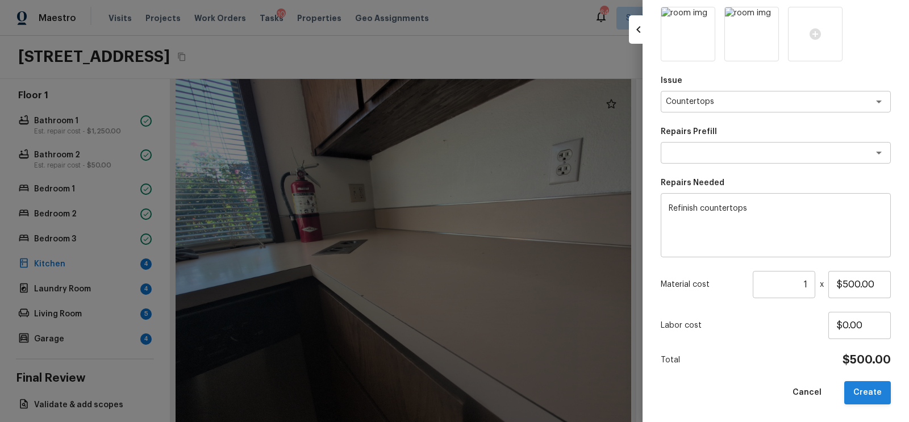
click at [864, 395] on button "Create" at bounding box center [867, 392] width 47 height 23
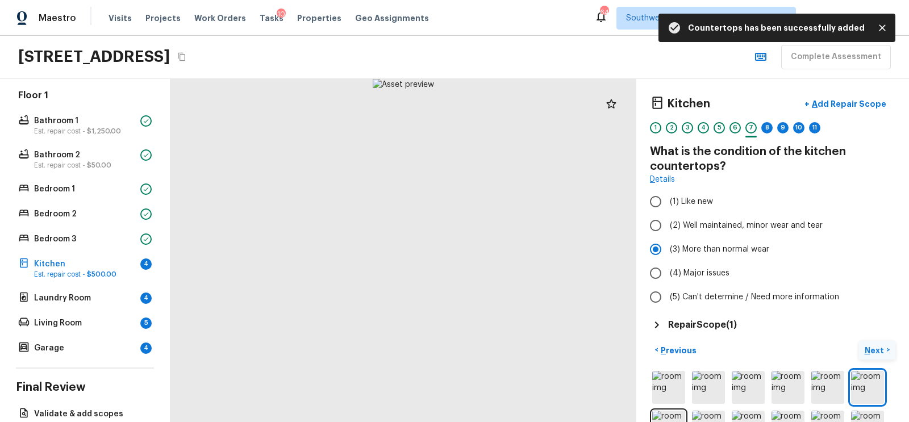
click at [874, 342] on button "Next >" at bounding box center [877, 350] width 36 height 19
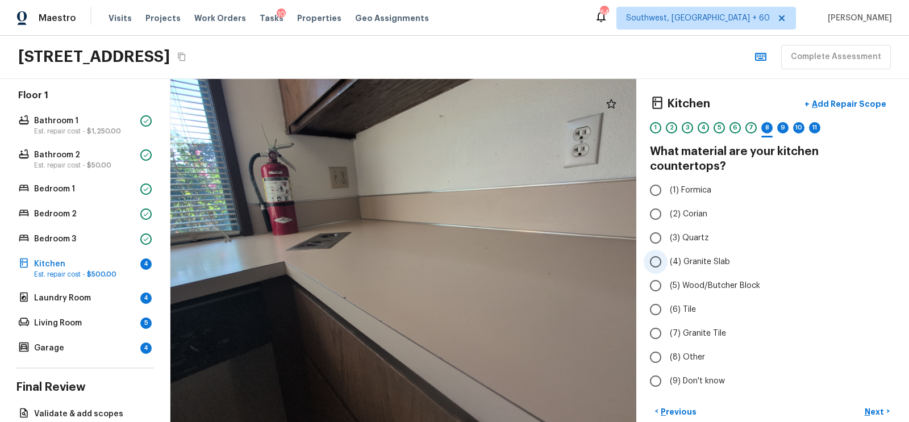
click at [679, 250] on label "(4) Granite Slab" at bounding box center [765, 262] width 243 height 24
click at [667, 250] on input "(4) Granite Slab" at bounding box center [656, 262] width 24 height 24
click at [680, 232] on span "(3) Quartz" at bounding box center [689, 237] width 39 height 11
click at [667, 227] on input "(3) Quartz" at bounding box center [656, 238] width 24 height 24
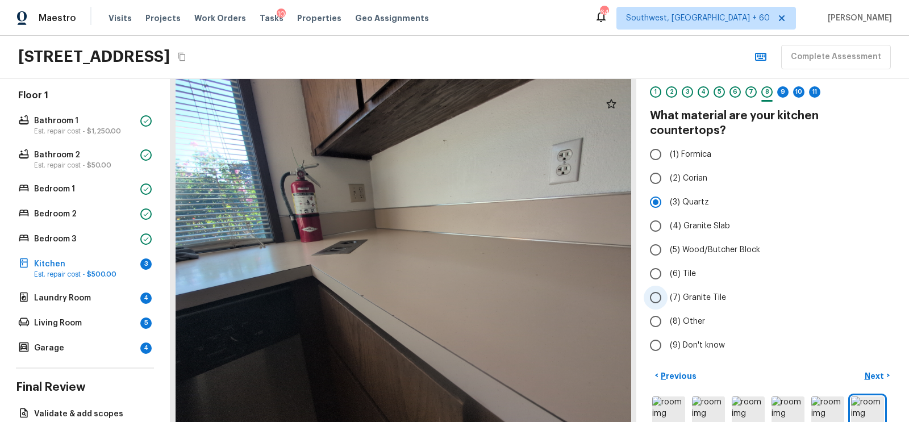
scroll to position [49, 0]
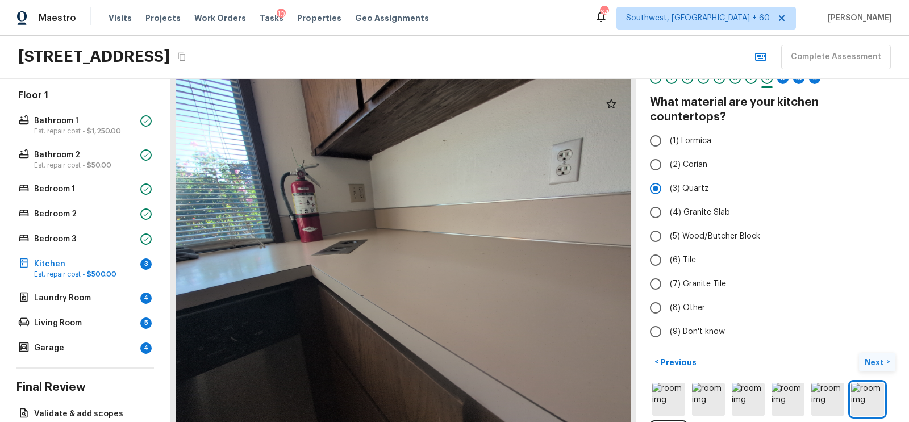
click at [866, 357] on p "Next" at bounding box center [875, 362] width 22 height 11
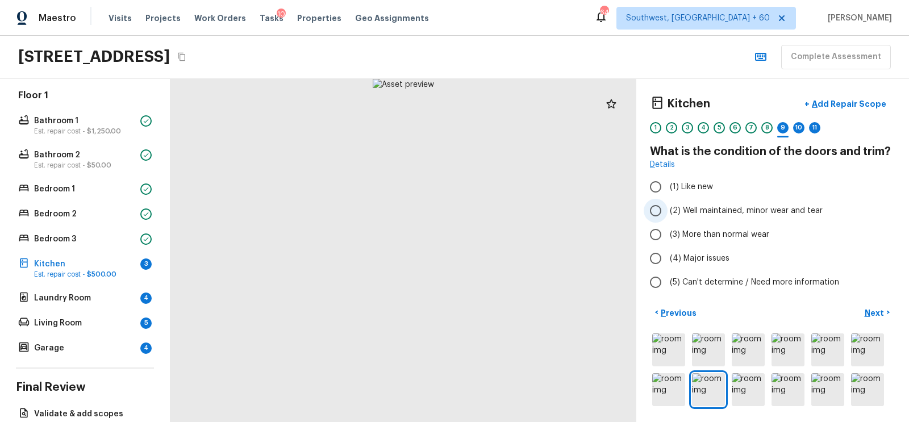
click at [661, 211] on input "(2) Well maintained, minor wear and tear" at bounding box center [656, 211] width 24 height 24
click at [870, 308] on p "Next" at bounding box center [875, 312] width 22 height 11
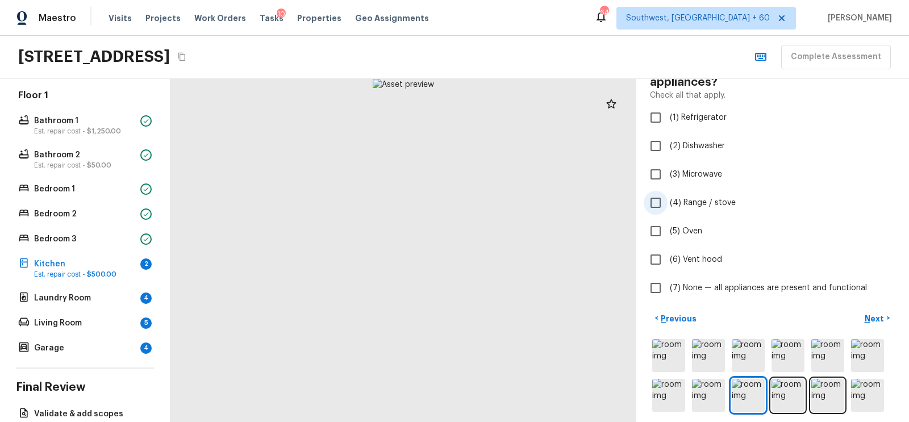
scroll to position [89, 0]
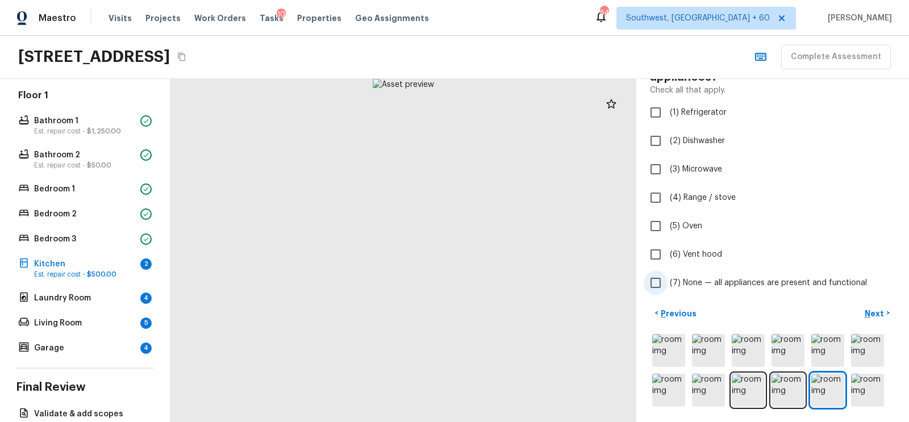
click at [660, 287] on input "(7) None — all appliances are present and functional" at bounding box center [656, 283] width 24 height 24
click at [875, 311] on p "Next" at bounding box center [875, 313] width 22 height 11
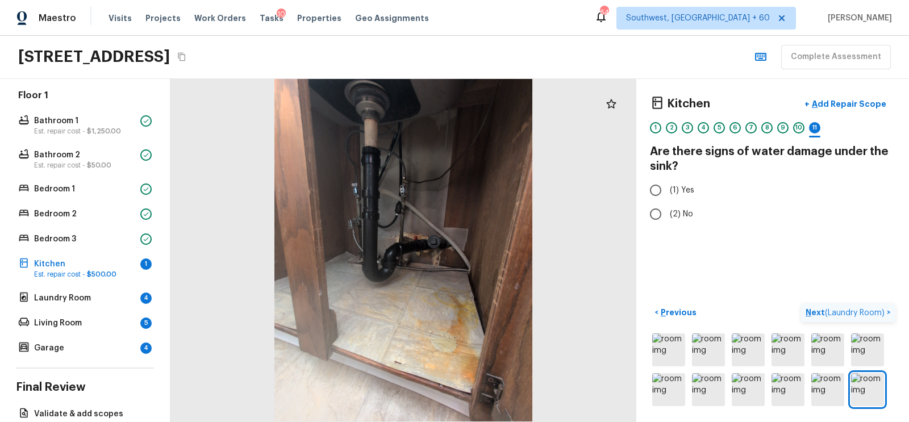
scroll to position [0, 0]
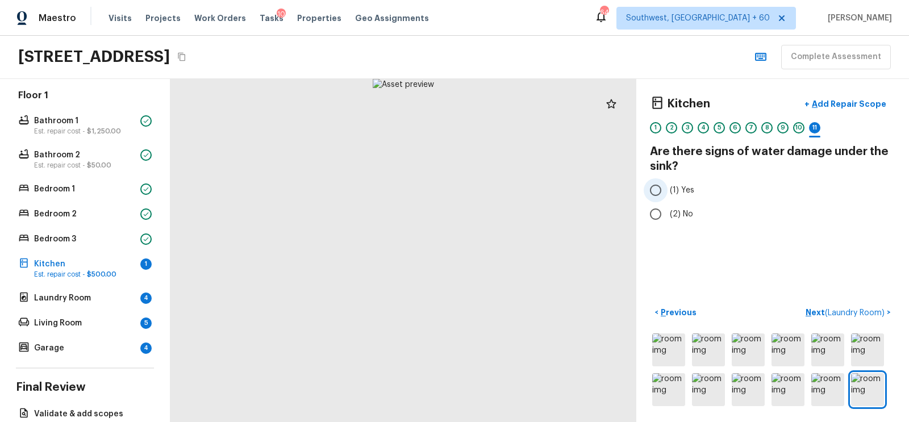
click at [675, 186] on span "(1) Yes" at bounding box center [682, 190] width 24 height 11
click at [667, 186] on input "(1) Yes" at bounding box center [656, 190] width 24 height 24
click at [866, 98] on p "Add Repair Scope" at bounding box center [847, 103] width 77 height 11
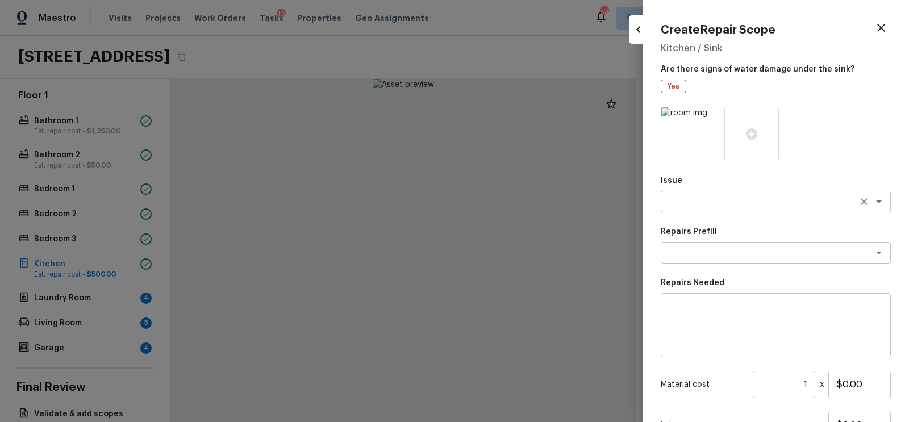
click at [708, 199] on textarea at bounding box center [760, 201] width 188 height 11
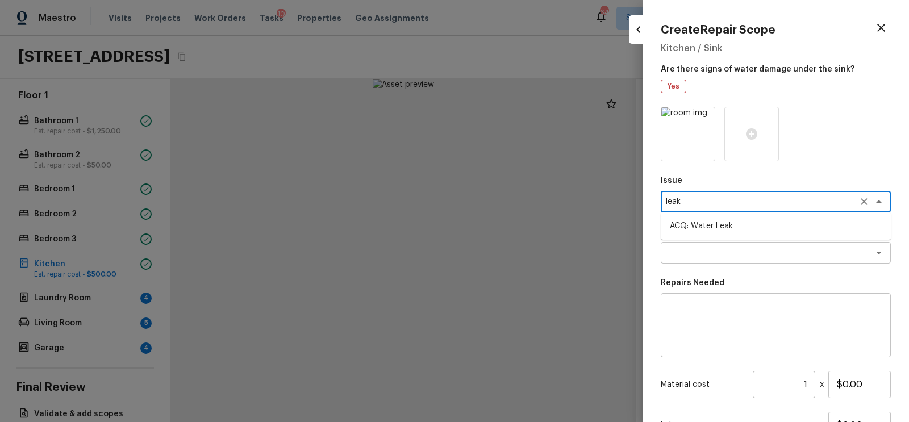
click at [717, 231] on li "ACQ: Water Leak" at bounding box center [776, 226] width 230 height 18
click at [714, 246] on div "x ​" at bounding box center [776, 253] width 230 height 22
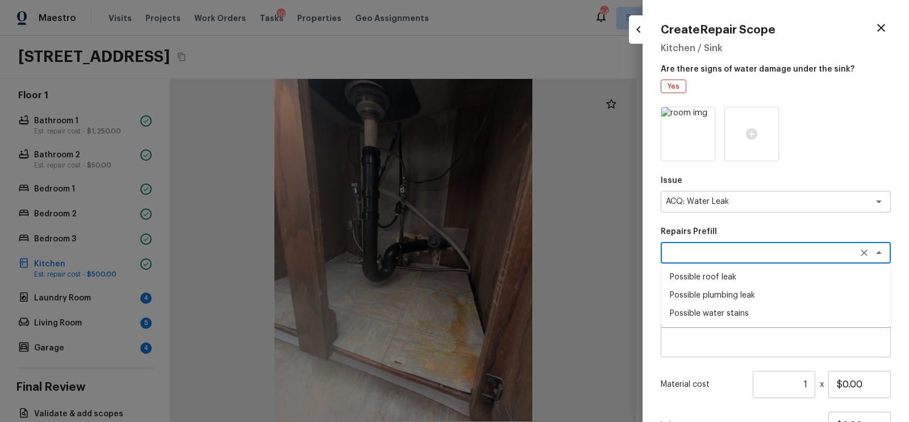
click at [719, 292] on li "Possible plumbing leak" at bounding box center [776, 295] width 230 height 18
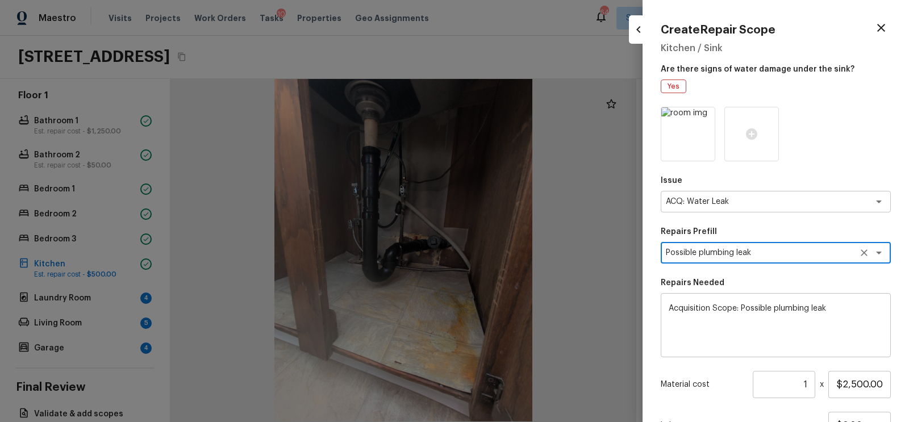
scroll to position [100, 0]
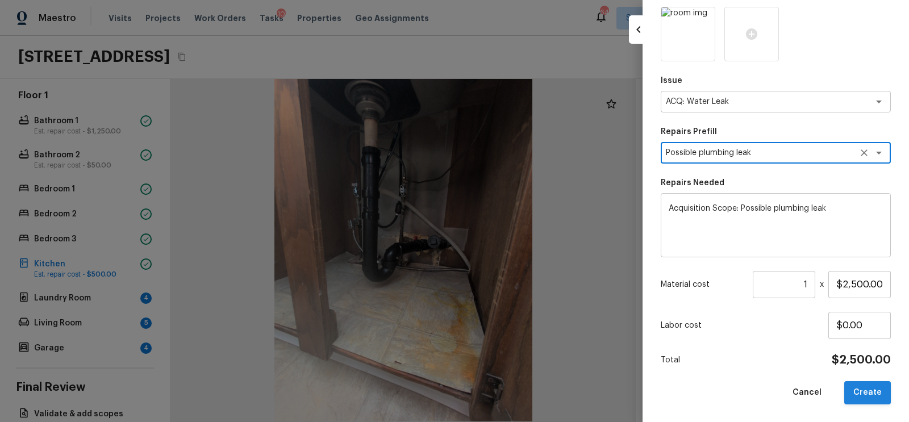
click at [863, 389] on button "Create" at bounding box center [867, 392] width 47 height 23
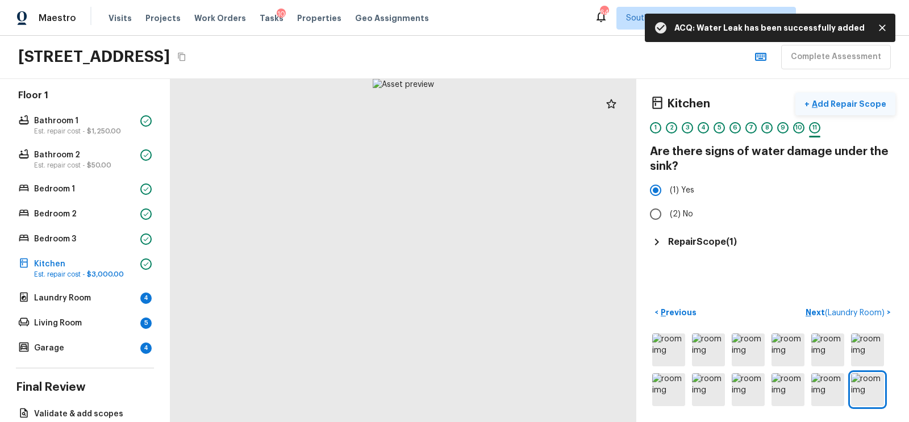
click at [855, 102] on p "Add Repair Scope" at bounding box center [847, 103] width 77 height 11
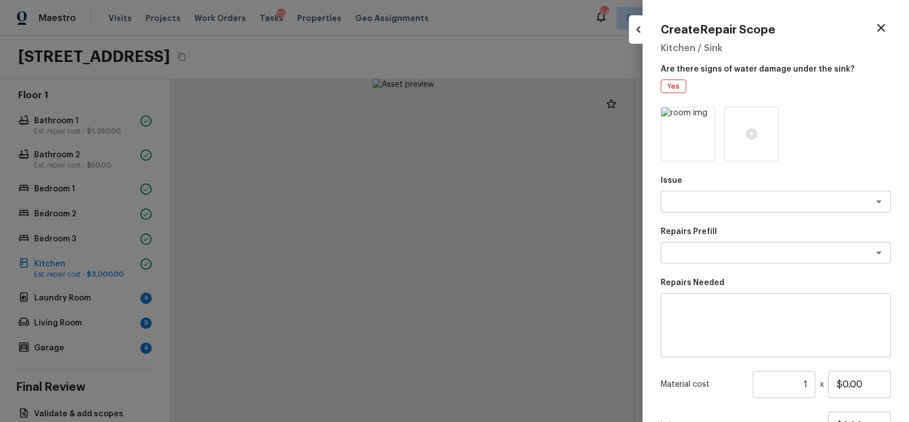
click at [716, 185] on p "Issue" at bounding box center [776, 180] width 230 height 11
click at [700, 199] on textarea at bounding box center [760, 201] width 188 height 11
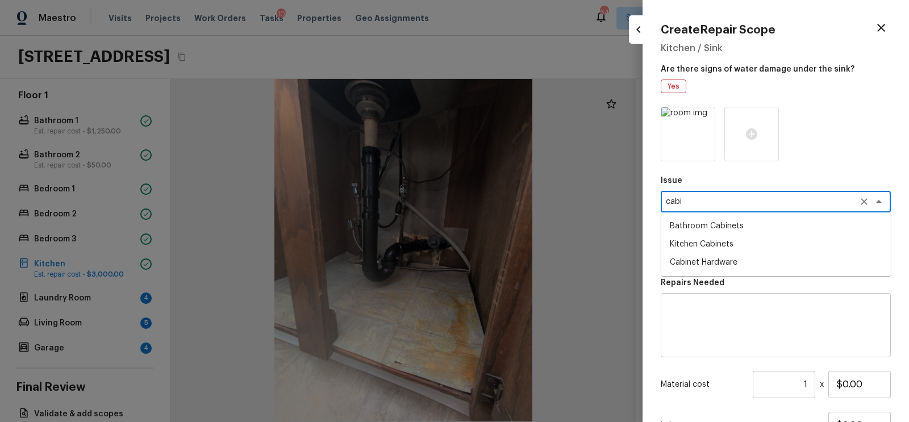
click at [712, 249] on li "Kitchen Cabinets" at bounding box center [776, 244] width 230 height 18
click at [713, 258] on textarea at bounding box center [760, 252] width 188 height 11
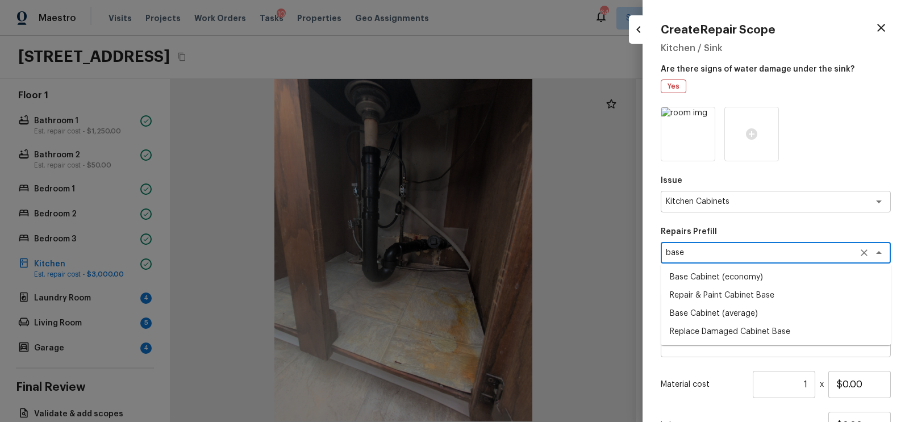
click at [708, 294] on li "Repair & Paint Cabinet Base" at bounding box center [776, 295] width 230 height 18
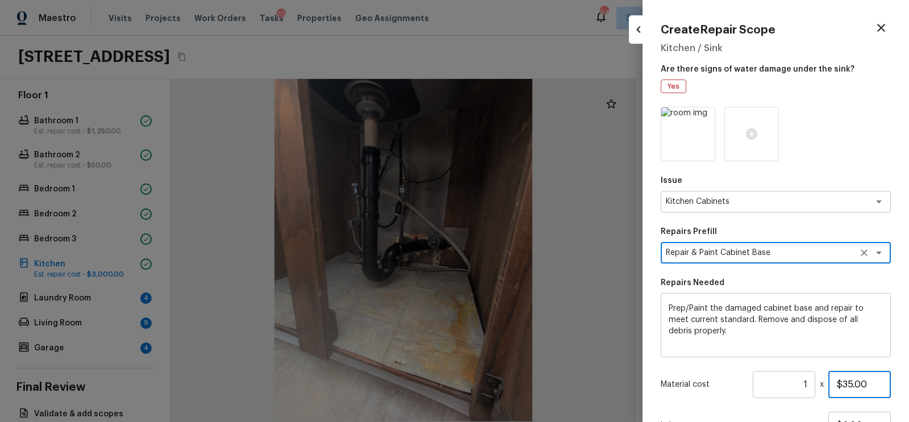
click at [846, 385] on input "$35.00" at bounding box center [859, 384] width 62 height 27
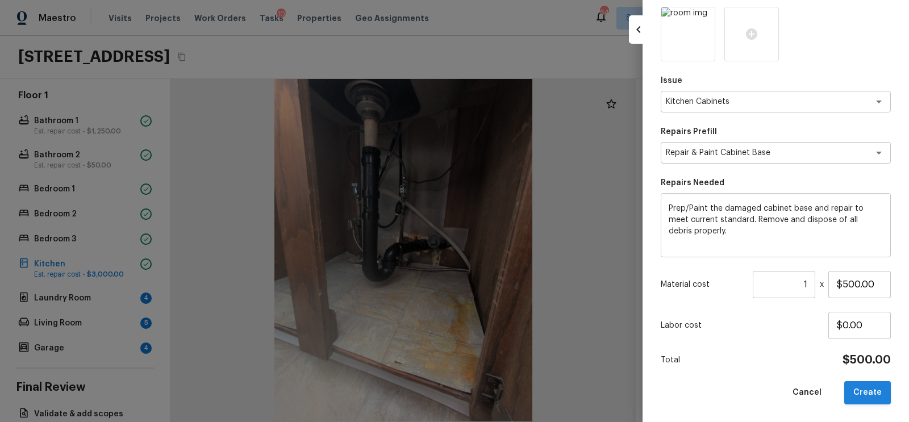
click at [876, 386] on button "Create" at bounding box center [867, 392] width 47 height 23
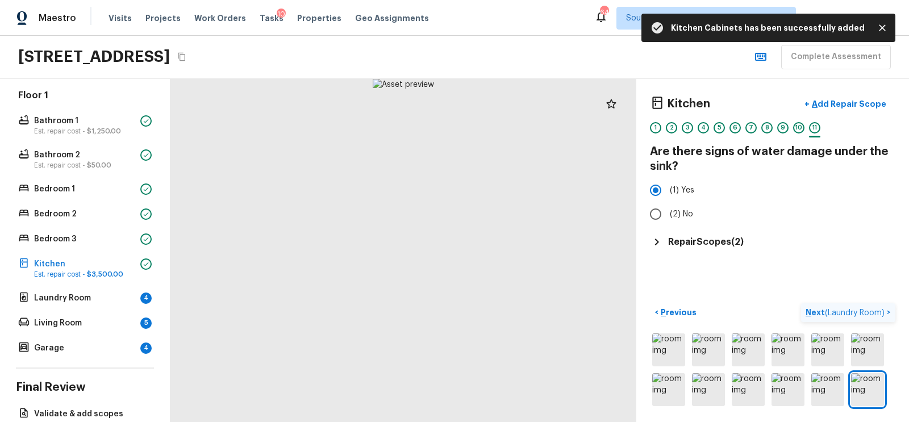
click at [863, 309] on span "( Laundry Room )" at bounding box center [855, 313] width 60 height 8
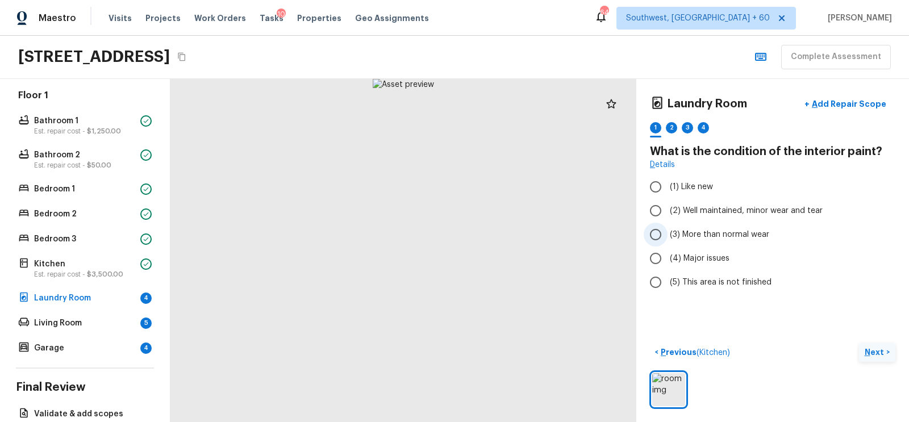
click at [690, 229] on span "(3) More than normal wear" at bounding box center [719, 234] width 99 height 11
click at [667, 227] on input "(3) More than normal wear" at bounding box center [656, 235] width 24 height 24
click at [851, 101] on p "Add Repair Scope" at bounding box center [847, 103] width 77 height 11
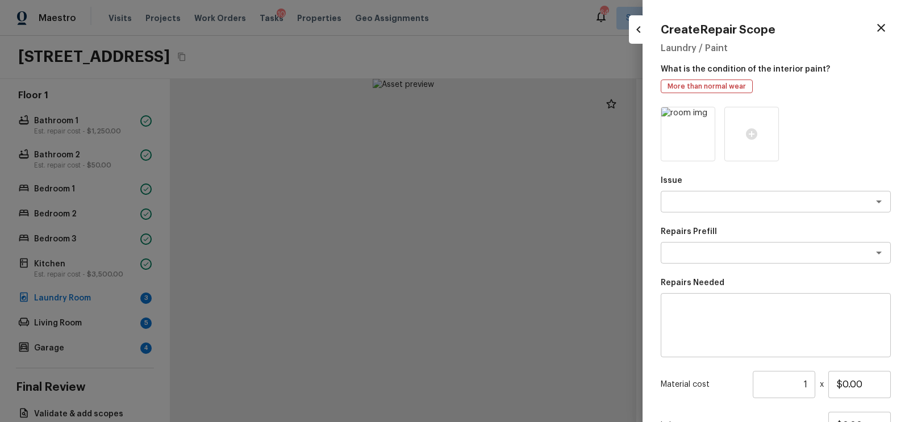
click at [885, 25] on icon "button" at bounding box center [881, 28] width 14 height 14
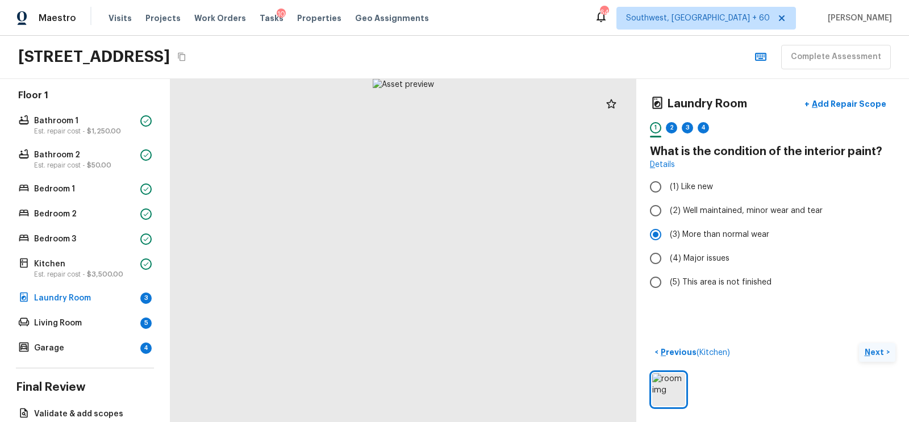
click at [873, 349] on p "Next" at bounding box center [875, 351] width 22 height 11
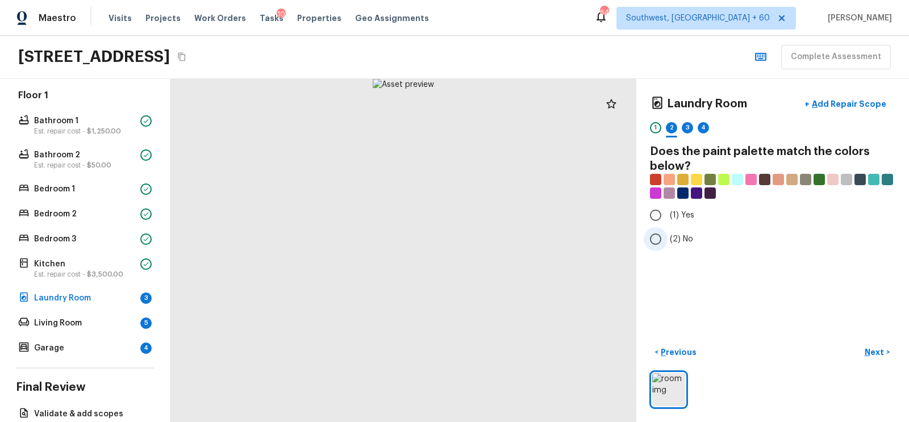
click at [670, 236] on span "(2) No" at bounding box center [681, 238] width 23 height 11
click at [667, 236] on input "(2) No" at bounding box center [656, 239] width 24 height 24
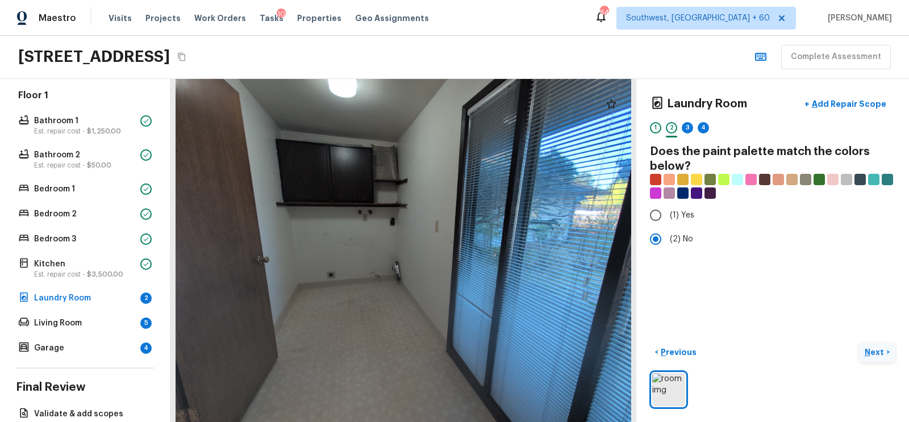
click at [882, 355] on p "Next" at bounding box center [875, 351] width 22 height 11
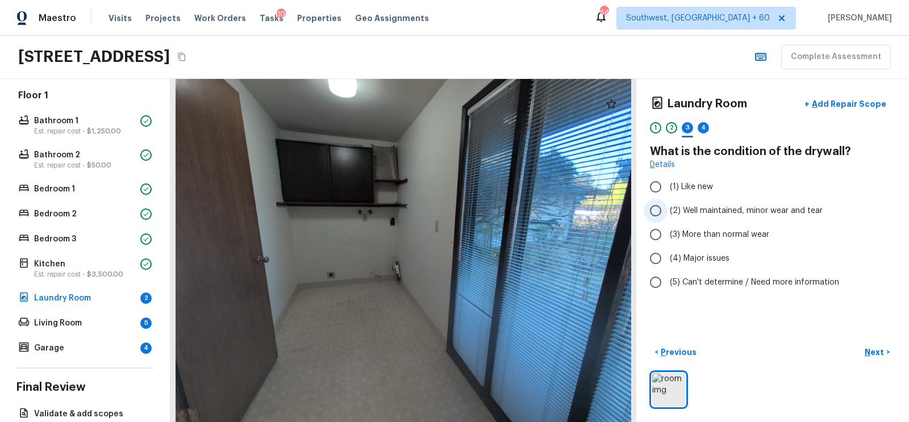
click at [659, 209] on input "(2) Well maintained, minor wear and tear" at bounding box center [656, 211] width 24 height 24
click at [878, 350] on p "Next" at bounding box center [875, 351] width 22 height 11
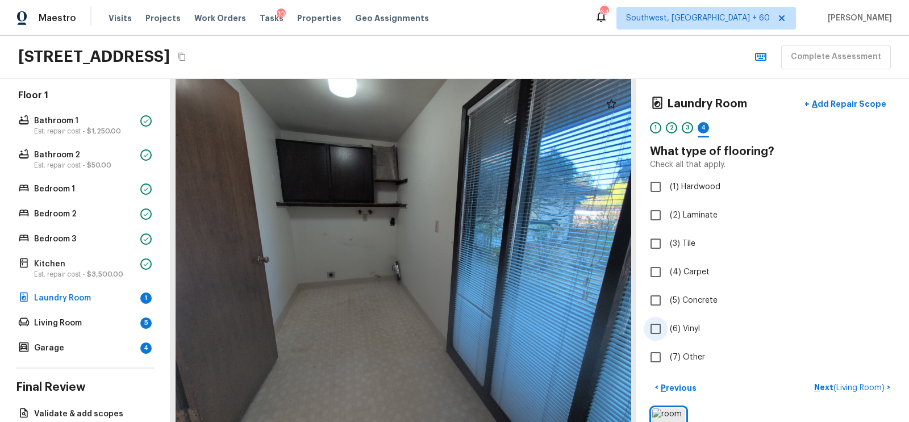
click at [656, 325] on input "(6) Vinyl" at bounding box center [656, 329] width 24 height 24
click at [875, 391] on p "Next" at bounding box center [875, 387] width 22 height 11
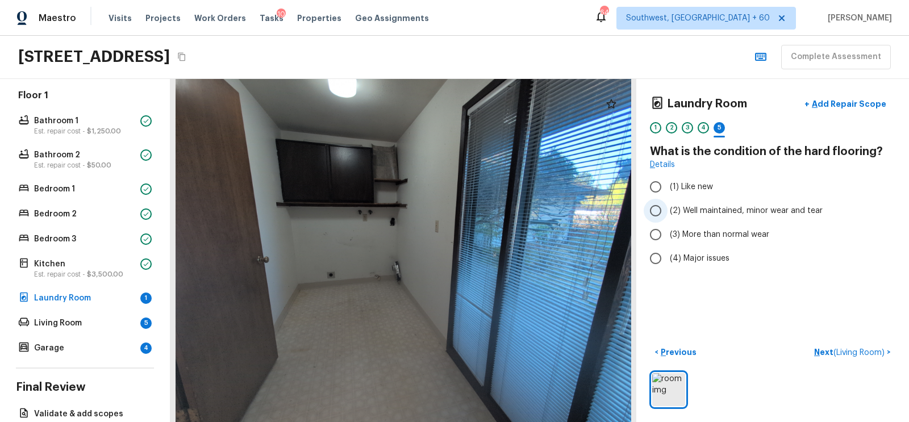
click at [658, 208] on input "(2) Well maintained, minor wear and tear" at bounding box center [656, 211] width 24 height 24
click at [849, 349] on span "( Living Room )" at bounding box center [858, 353] width 51 height 8
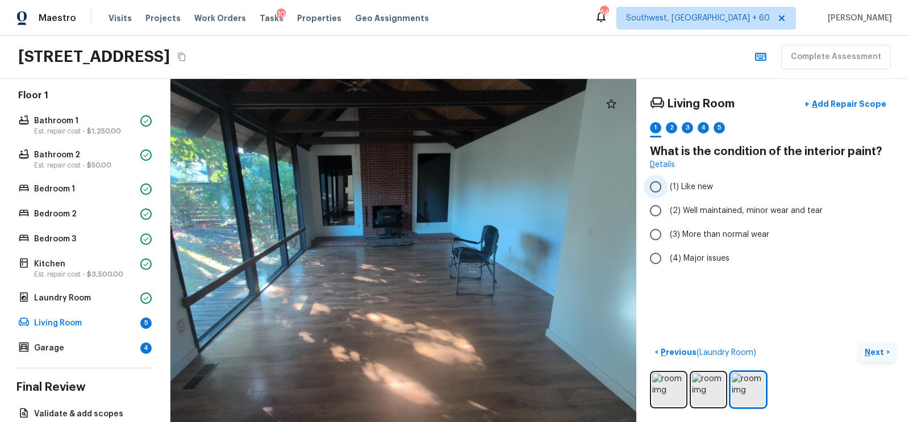
click at [668, 184] on label "(1) Like new" at bounding box center [765, 187] width 243 height 24
click at [667, 184] on input "(1) Like new" at bounding box center [656, 187] width 24 height 24
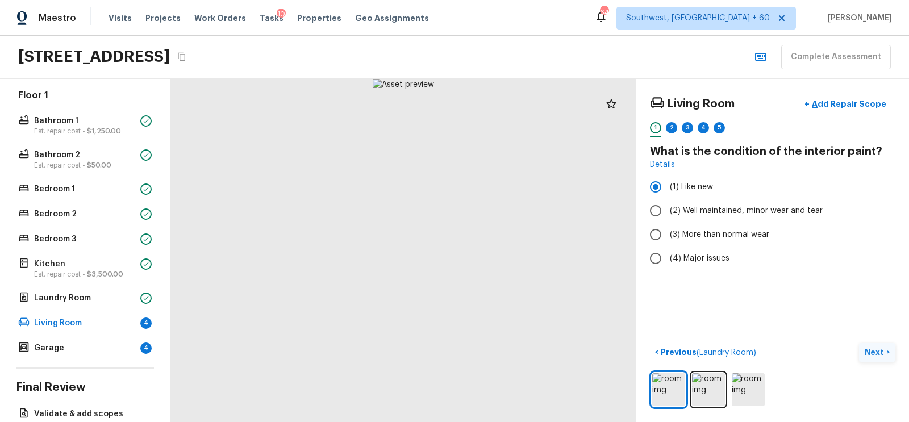
click at [871, 353] on p "Next" at bounding box center [875, 351] width 22 height 11
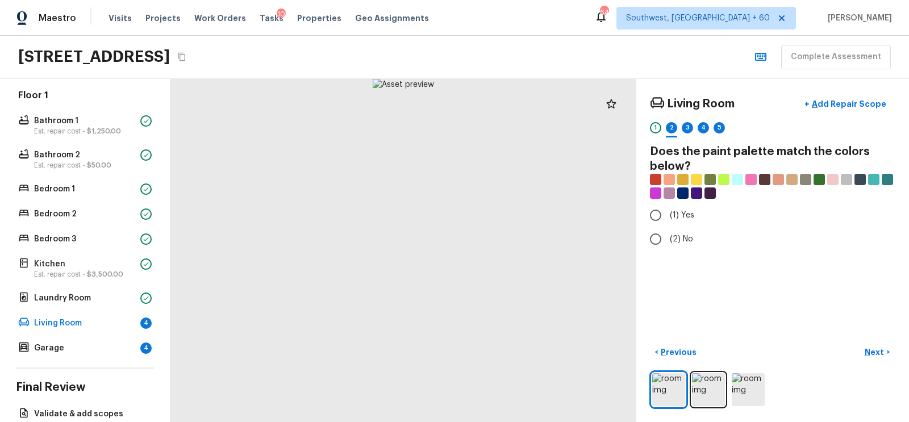
click at [661, 123] on div "1 2 3 4 5" at bounding box center [772, 131] width 245 height 18
click at [658, 126] on div "1" at bounding box center [655, 127] width 11 height 11
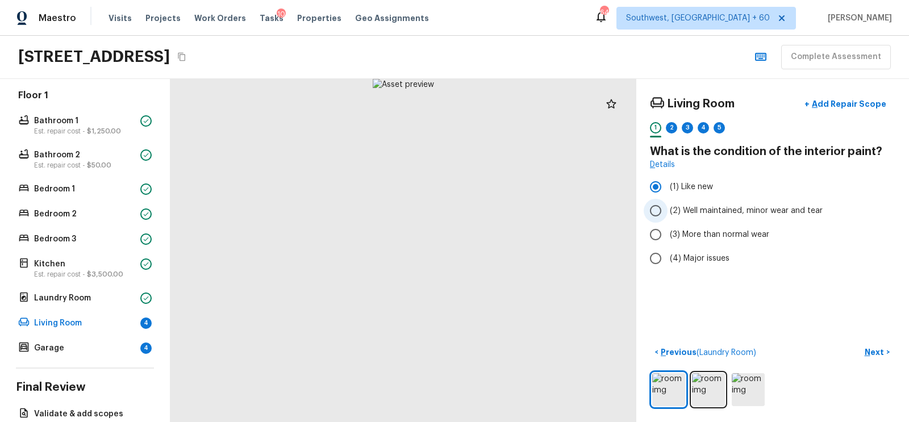
click at [675, 211] on span "(2) Well maintained, minor wear and tear" at bounding box center [746, 210] width 153 height 11
click at [667, 211] on input "(2) Well maintained, minor wear and tear" at bounding box center [656, 211] width 24 height 24
click at [871, 346] on p "Next" at bounding box center [875, 351] width 22 height 11
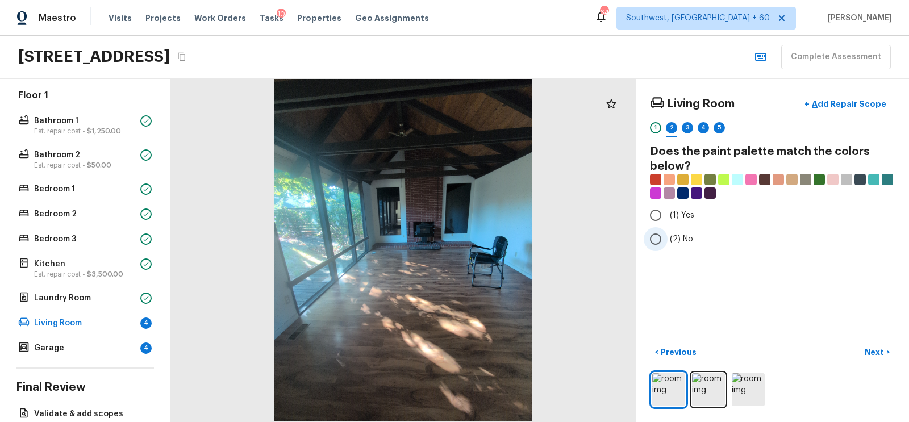
click at [697, 236] on label "(2) No" at bounding box center [765, 239] width 243 height 24
click at [667, 236] on input "(2) No" at bounding box center [656, 239] width 24 height 24
click at [877, 348] on p "Next" at bounding box center [875, 351] width 22 height 11
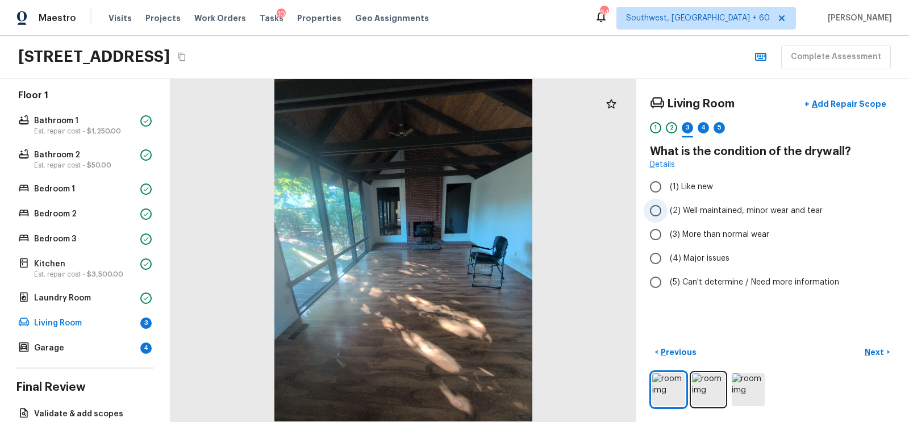
click at [667, 204] on input "(2) Well maintained, minor wear and tear" at bounding box center [656, 211] width 24 height 24
click at [875, 348] on p "Next" at bounding box center [875, 351] width 22 height 11
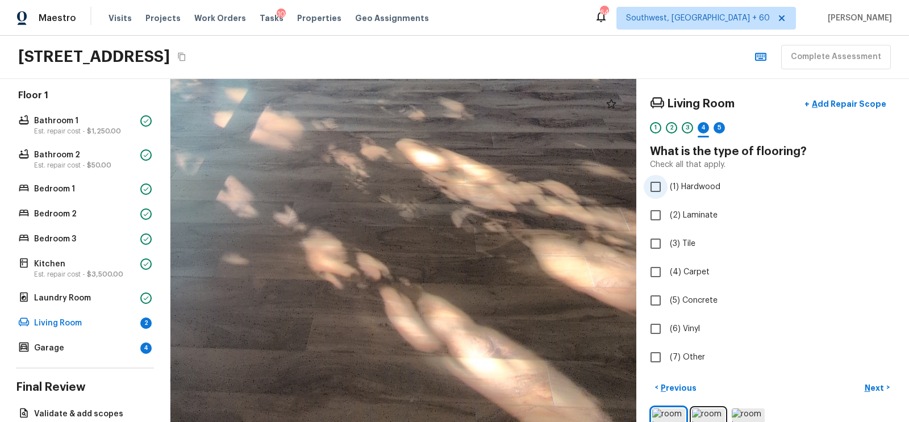
click at [667, 194] on label "(1) Hardwood" at bounding box center [765, 187] width 243 height 24
click at [667, 194] on input "(1) Hardwood" at bounding box center [656, 187] width 24 height 24
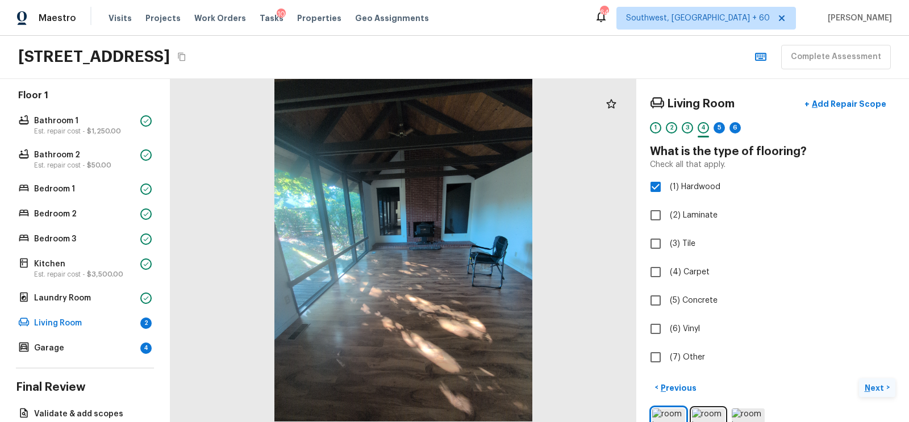
click at [877, 387] on p "Next" at bounding box center [875, 387] width 22 height 11
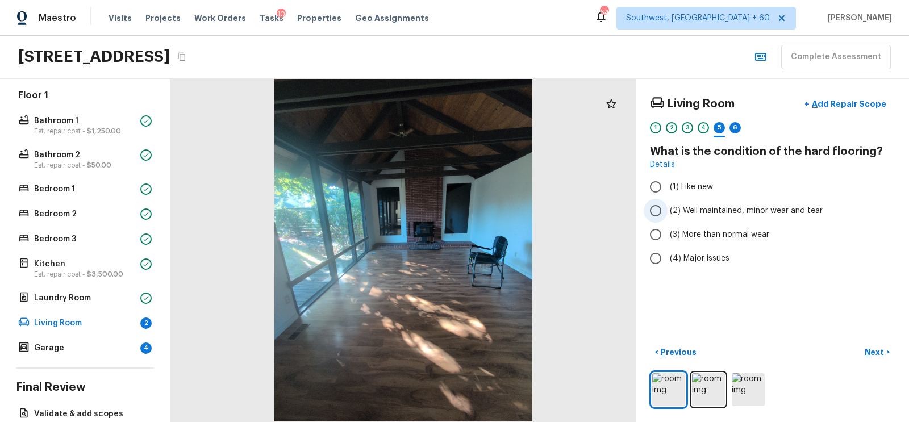
click at [659, 209] on input "(2) Well maintained, minor wear and tear" at bounding box center [656, 211] width 24 height 24
click at [871, 352] on p "Next" at bounding box center [875, 351] width 22 height 11
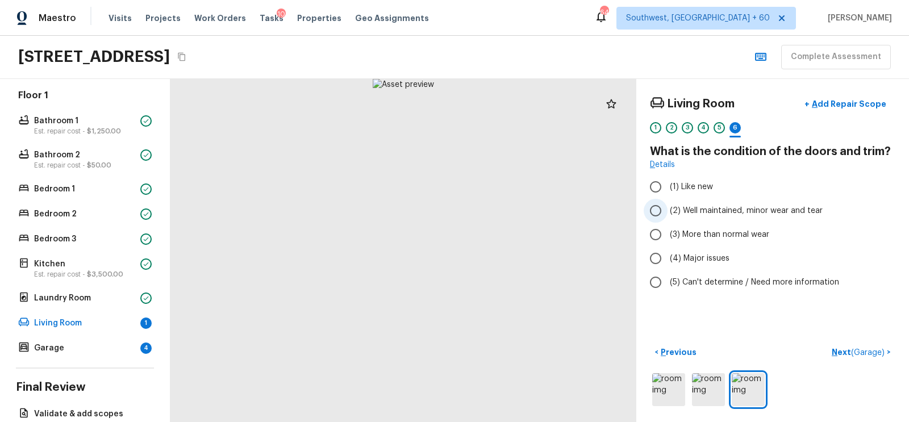
click at [657, 214] on input "(2) Well maintained, minor wear and tear" at bounding box center [656, 211] width 24 height 24
click at [856, 350] on span "( Garage )" at bounding box center [868, 353] width 34 height 8
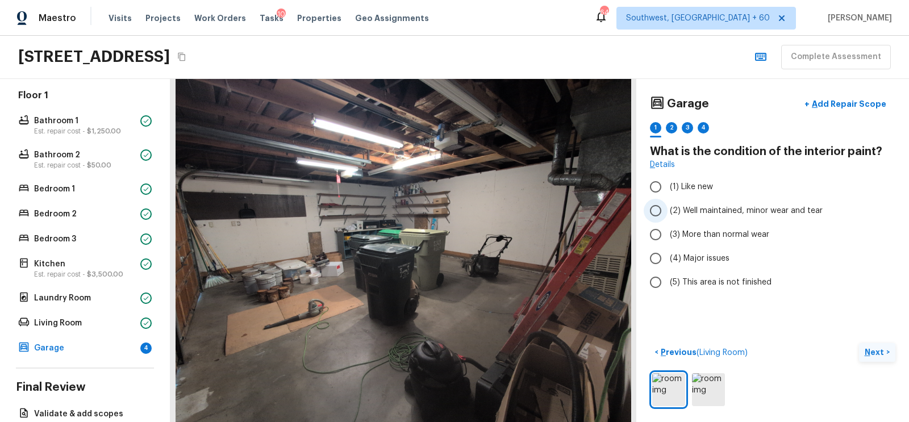
click at [672, 216] on label "(2) Well maintained, minor wear and tear" at bounding box center [765, 211] width 243 height 24
click at [667, 216] on input "(2) Well maintained, minor wear and tear" at bounding box center [656, 211] width 24 height 24
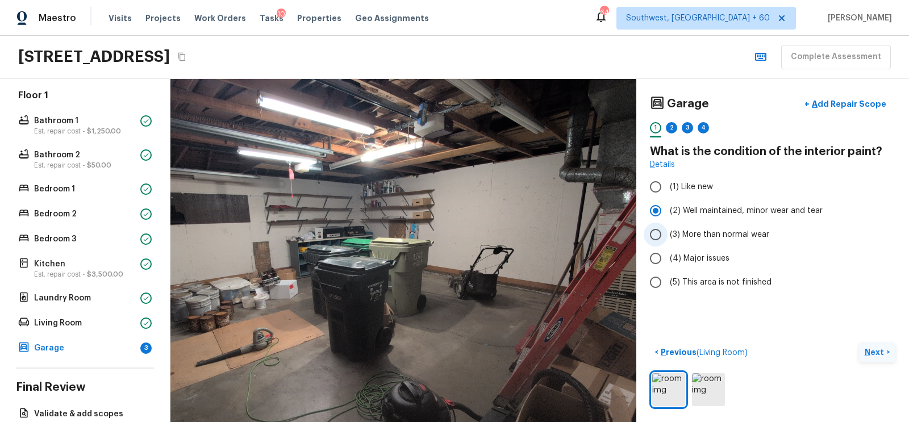
click at [694, 224] on label "(3) More than normal wear" at bounding box center [765, 235] width 243 height 24
click at [667, 224] on input "(3) More than normal wear" at bounding box center [656, 235] width 24 height 24
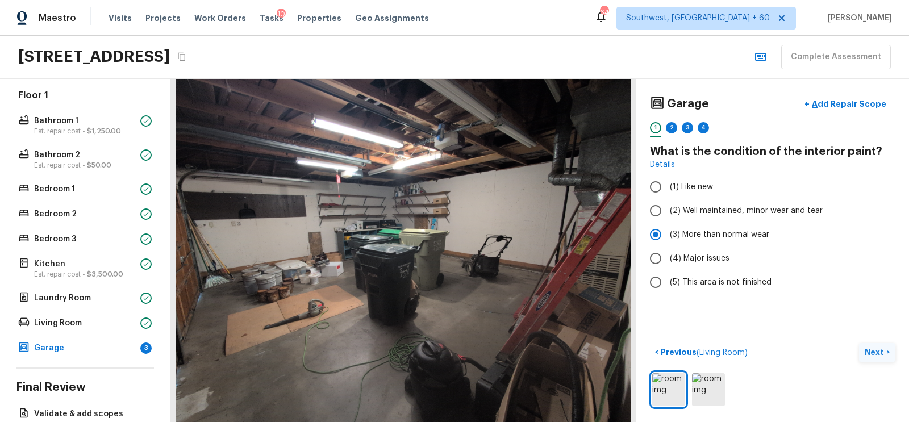
click at [882, 347] on p "Next" at bounding box center [875, 351] width 22 height 11
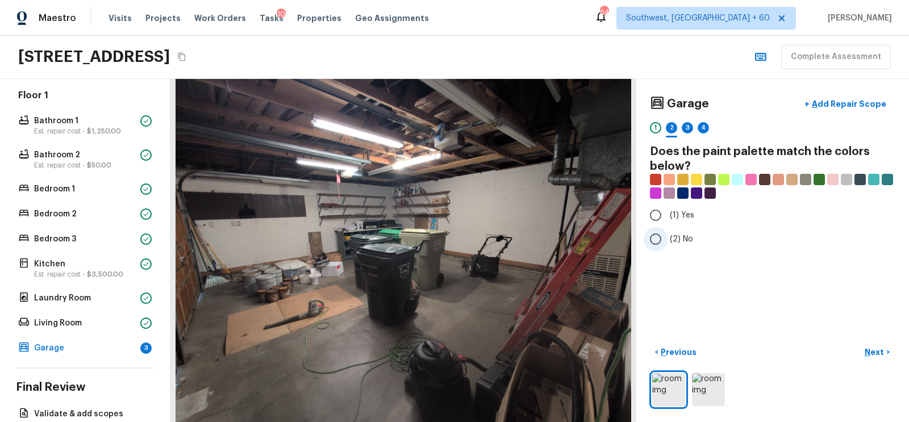
click at [657, 241] on input "(2) No" at bounding box center [656, 239] width 24 height 24
click at [875, 345] on button "Next >" at bounding box center [877, 352] width 36 height 19
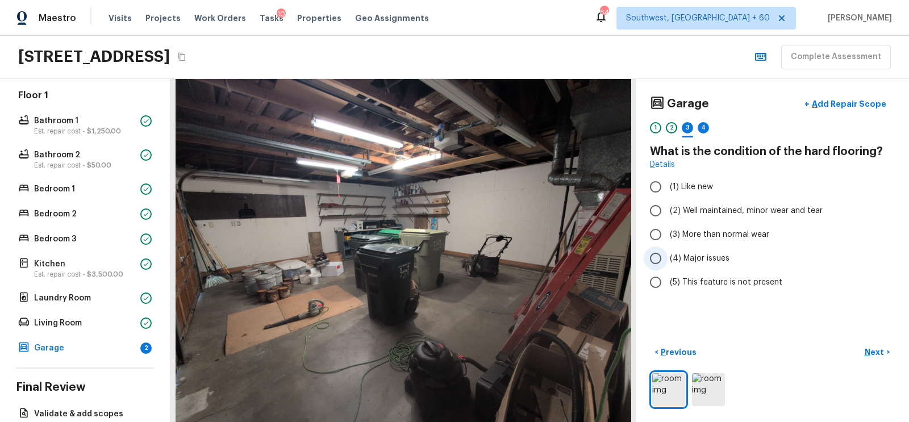
click at [666, 256] on input "(4) Major issues" at bounding box center [656, 259] width 24 height 24
click at [838, 102] on p "Add Repair Scope" at bounding box center [847, 103] width 77 height 11
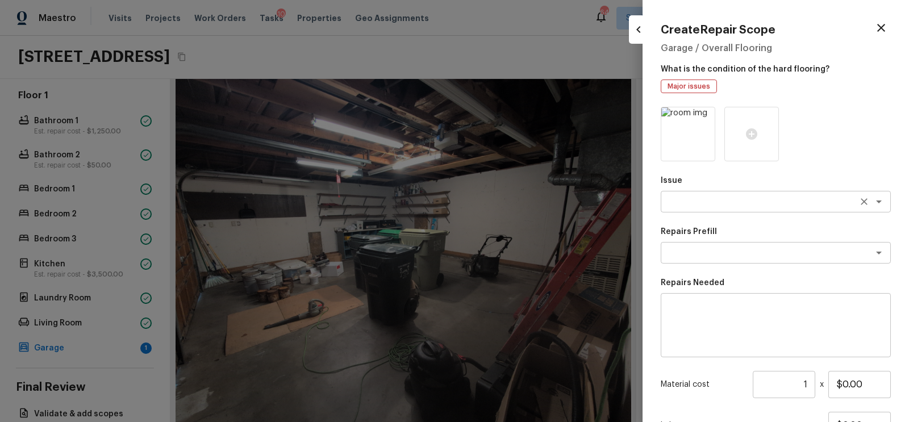
click at [708, 192] on div "x ​" at bounding box center [776, 202] width 230 height 22
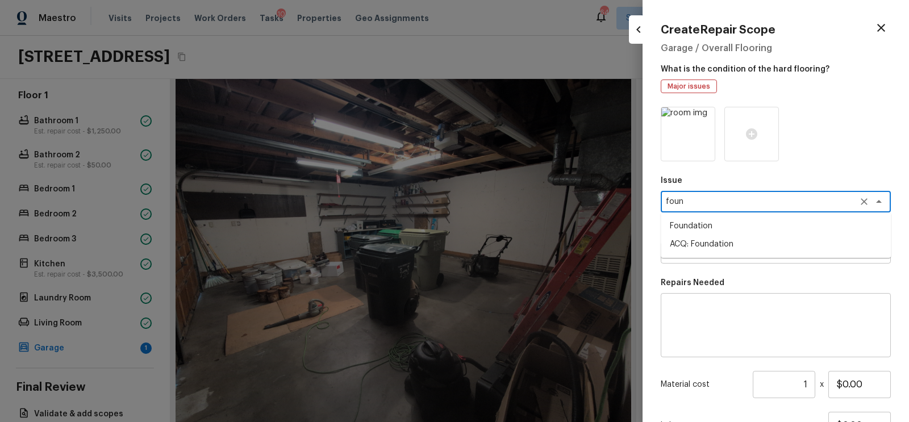
click at [707, 248] on li "ACQ: Foundation" at bounding box center [776, 244] width 230 height 18
click at [728, 248] on textarea at bounding box center [760, 252] width 188 height 11
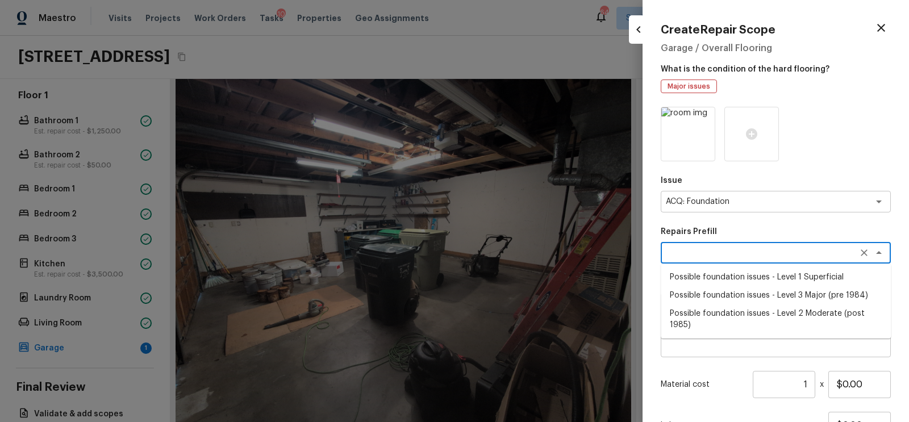
click at [722, 281] on li "Possible foundation issues - Level 1 Superficial" at bounding box center [776, 277] width 230 height 18
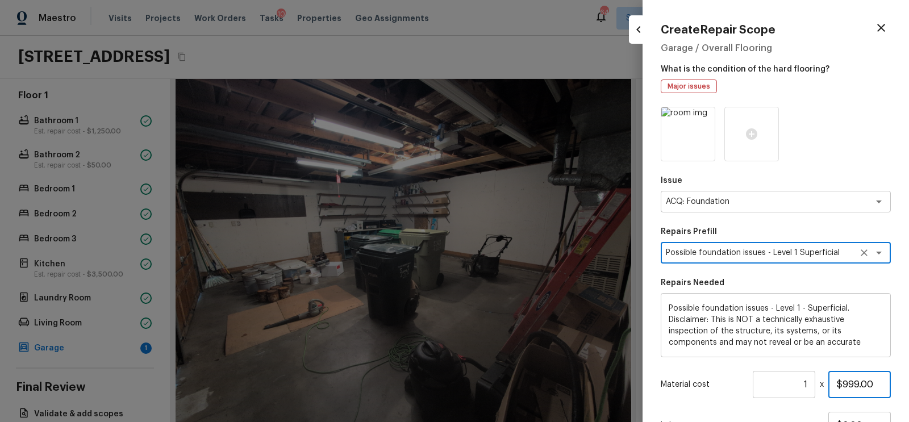
click at [836, 378] on input "$999.00" at bounding box center [859, 384] width 62 height 27
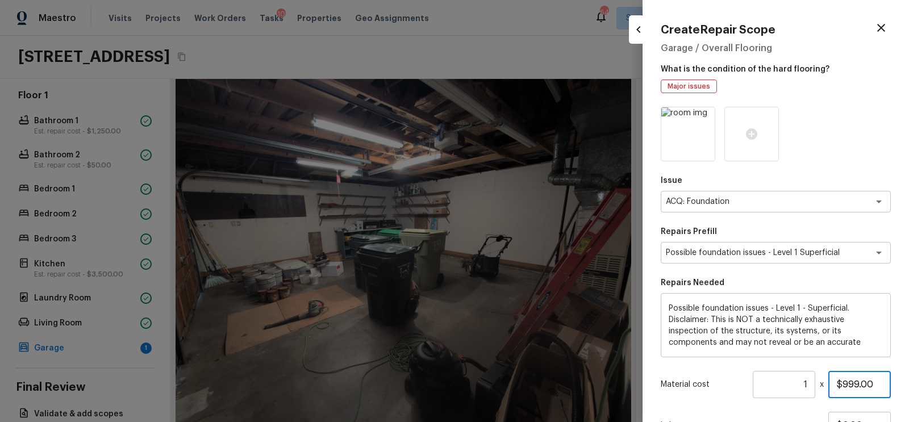
click at [836, 378] on input "$999.00" at bounding box center [859, 384] width 62 height 27
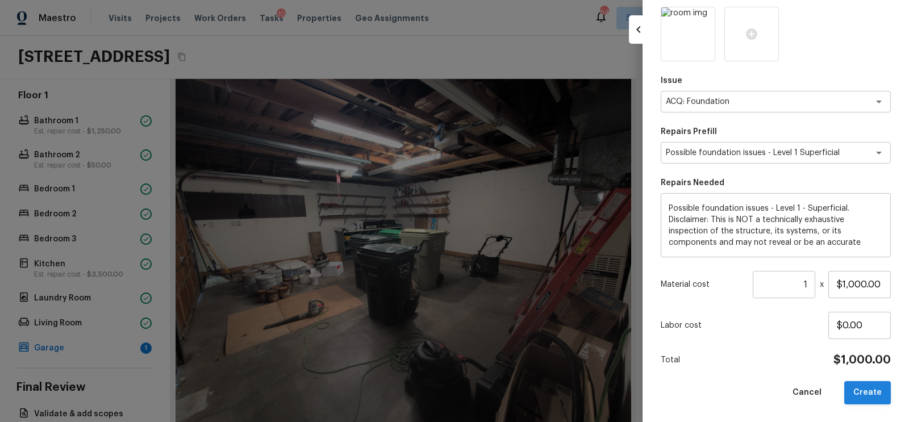
click at [869, 395] on button "Create" at bounding box center [867, 392] width 47 height 23
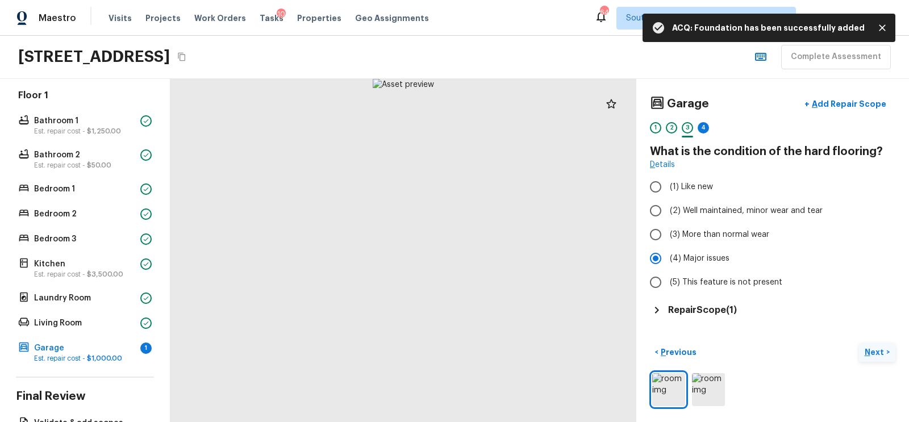
click at [868, 348] on p "Next" at bounding box center [875, 351] width 22 height 11
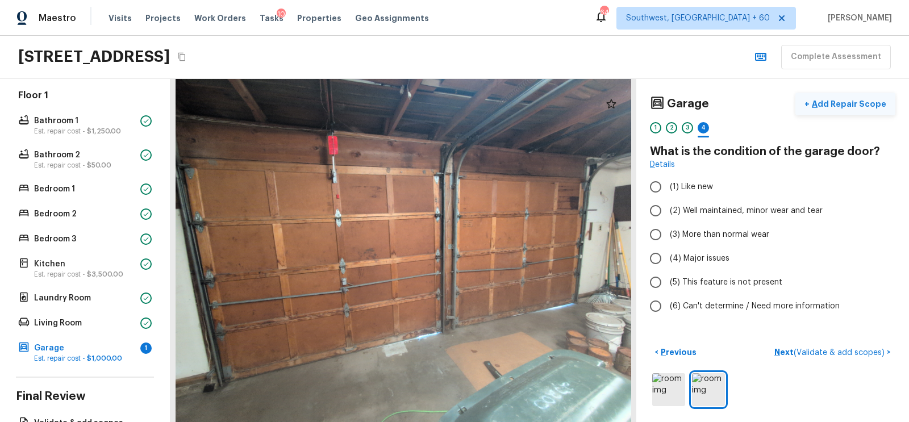
click at [850, 110] on button "+ Add Repair Scope" at bounding box center [845, 104] width 100 height 23
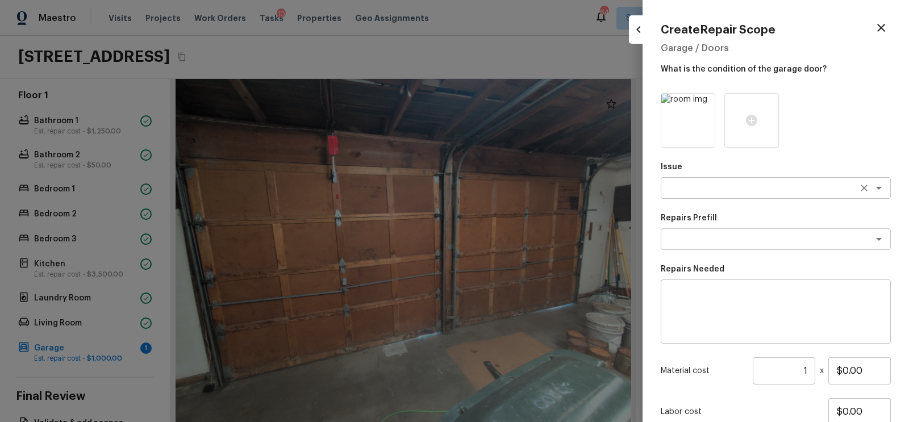
click at [713, 189] on textarea at bounding box center [760, 187] width 188 height 11
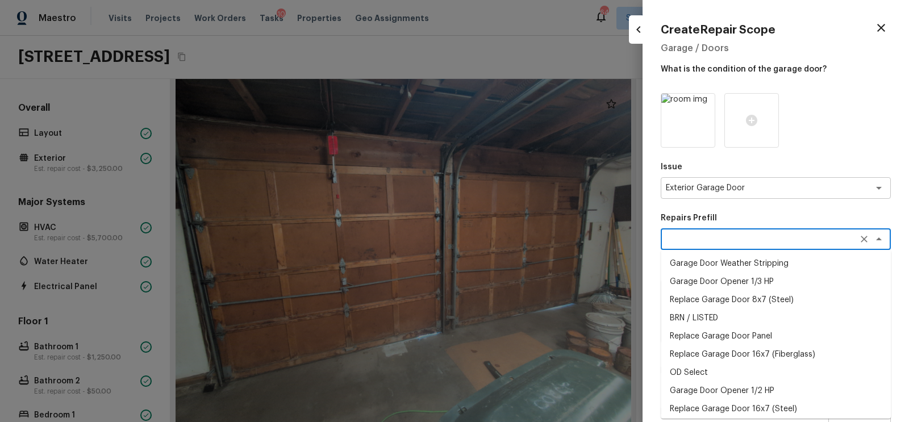
scroll to position [226, 0]
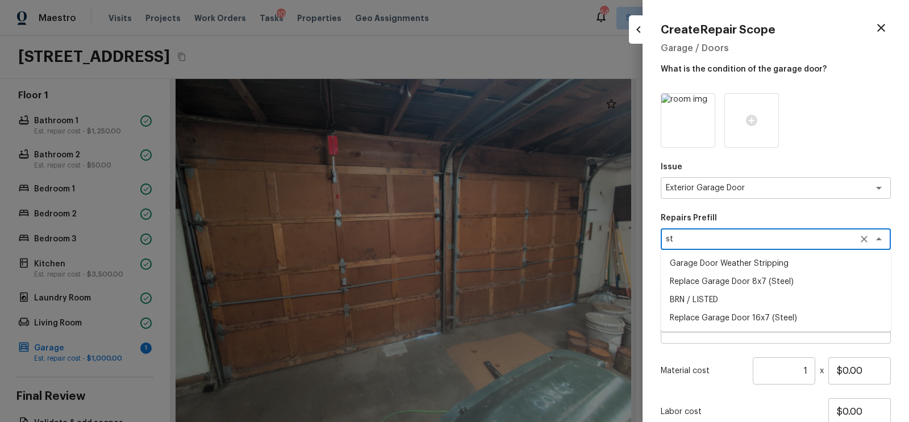
type textarea "s"
type textarea "fiber"
click at [778, 281] on li "Replace Garage Door 8x7 (Fiberglass)" at bounding box center [776, 282] width 230 height 18
type input "$688.53"
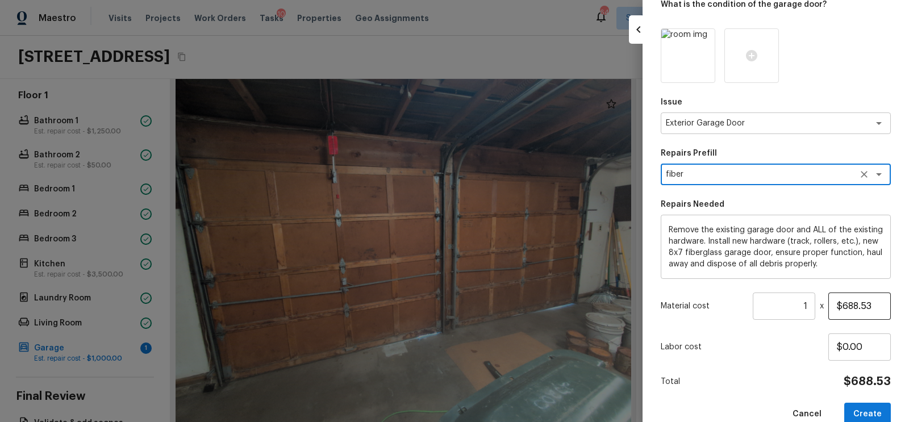
scroll to position [86, 0]
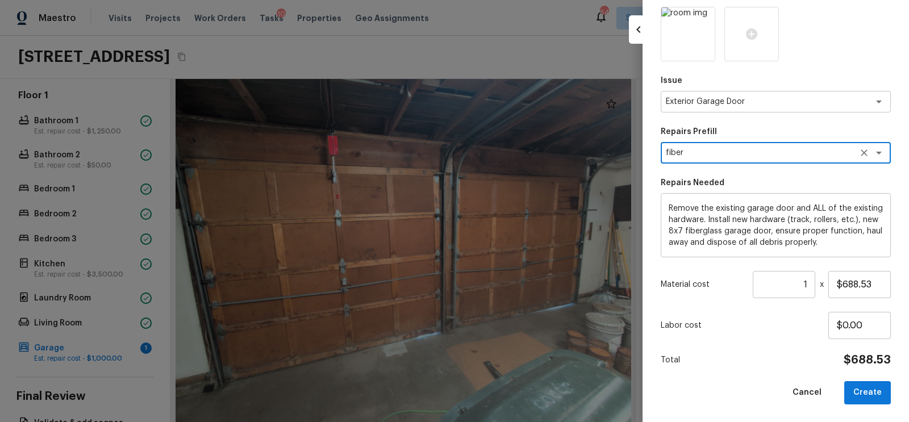
type textarea "Replace Garage Door 8x7 (Fiberglass)"
click at [805, 281] on input "1" at bounding box center [784, 284] width 62 height 27
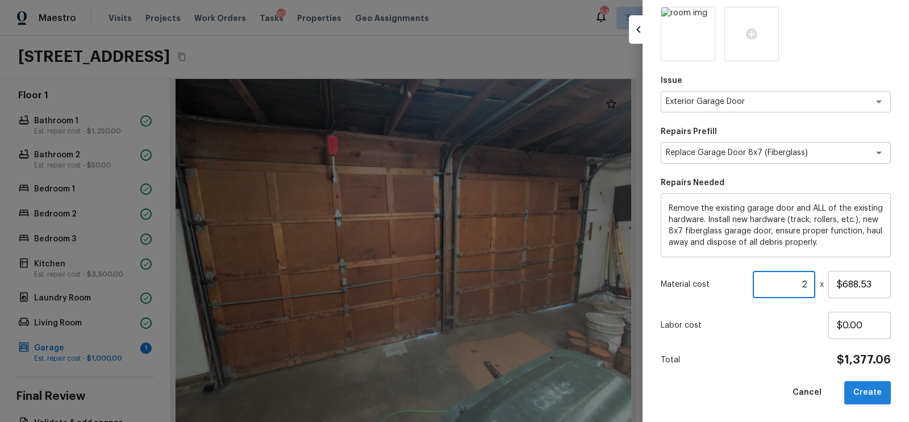
click at [868, 390] on button "Create" at bounding box center [867, 392] width 47 height 23
type input "1"
type input "$0.00"
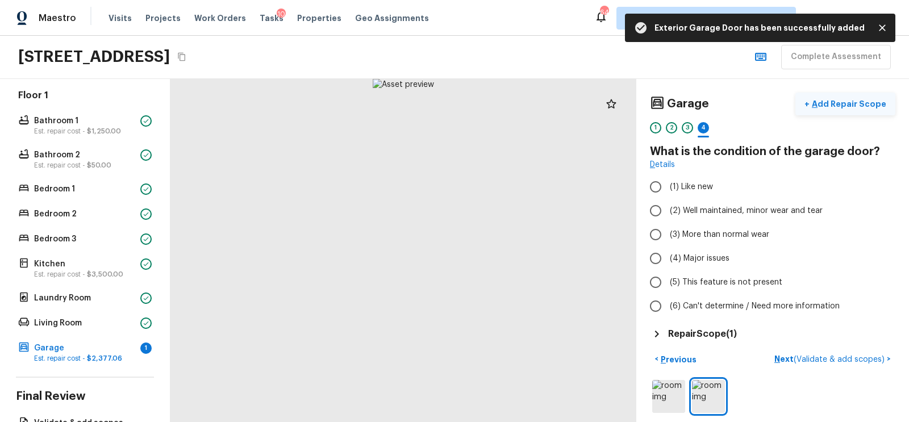
click at [842, 110] on button "+ Add Repair Scope" at bounding box center [845, 104] width 100 height 23
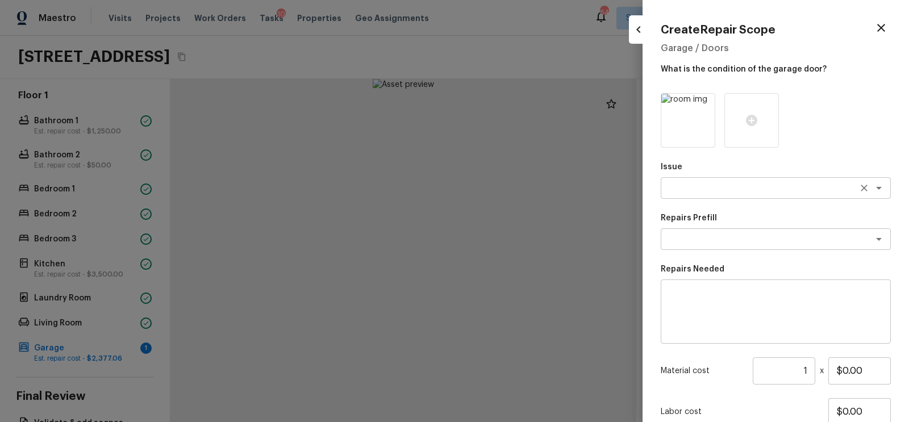
click at [707, 180] on div "x ​" at bounding box center [776, 188] width 230 height 22
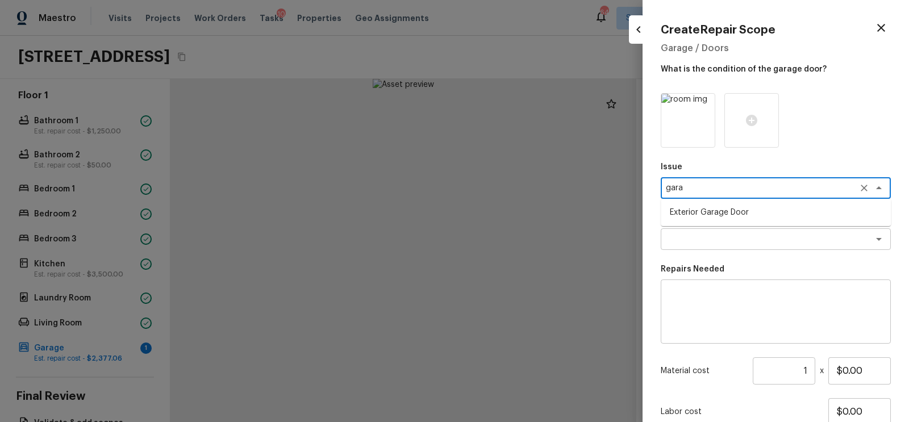
click at [715, 215] on li "Exterior Garage Door" at bounding box center [776, 212] width 230 height 18
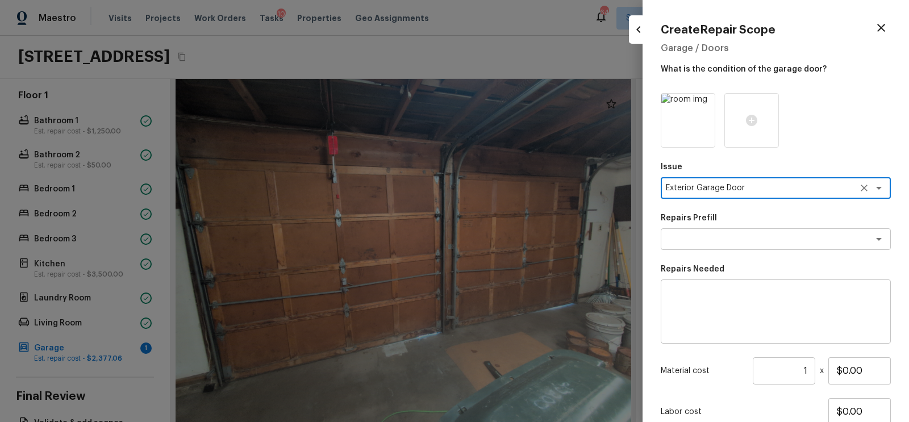
type textarea "Exterior Garage Door"
click at [716, 319] on textarea at bounding box center [776, 311] width 214 height 45
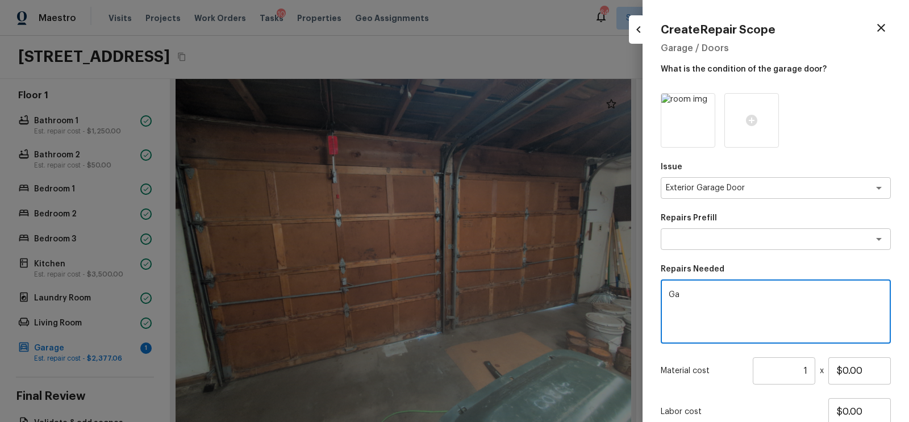
type textarea "G"
type textarea "Unfinished garage ceiling"
click at [842, 365] on input "$0.00" at bounding box center [859, 370] width 62 height 27
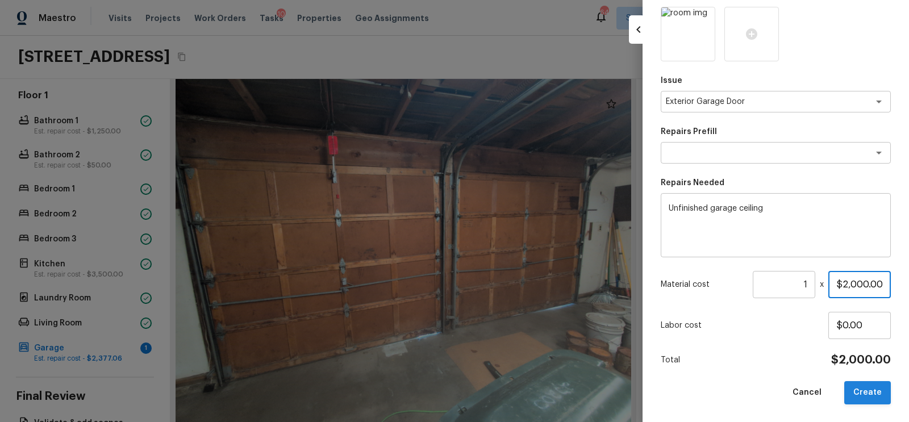
type input "$2,000.00"
click at [862, 395] on button "Create" at bounding box center [867, 392] width 47 height 23
type input "$0.00"
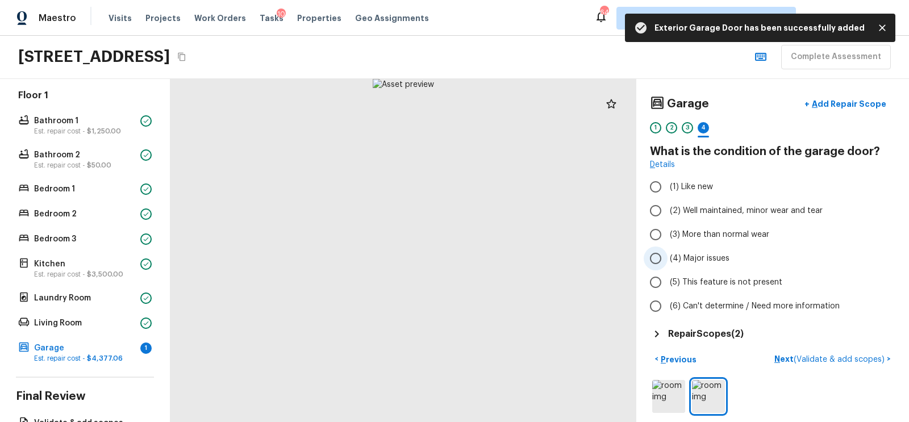
click at [657, 253] on input "(4) Major issues" at bounding box center [656, 259] width 24 height 24
radio input "true"
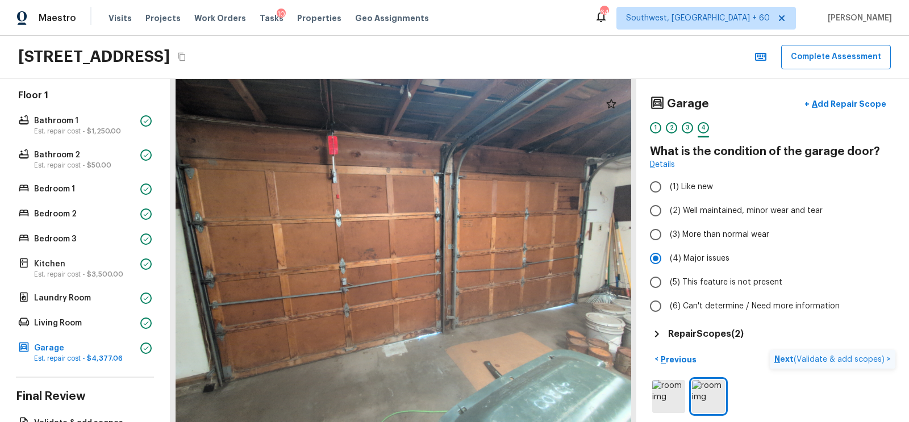
click at [829, 357] on span "( Validate & add scopes )" at bounding box center [838, 360] width 91 height 8
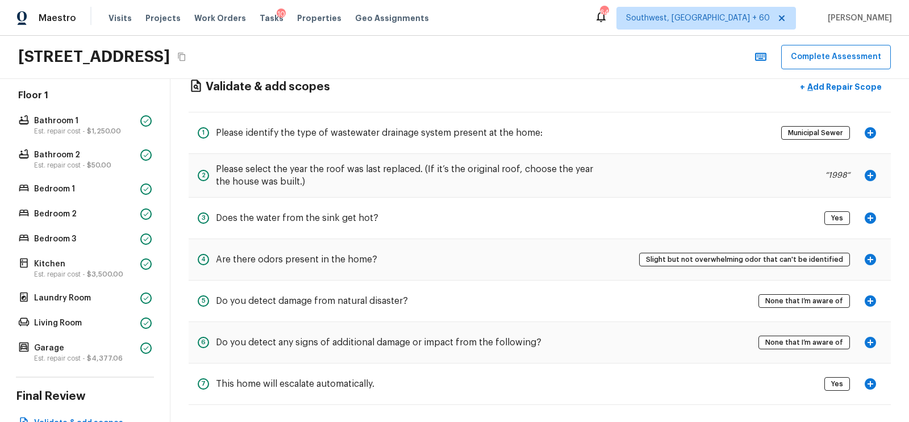
scroll to position [30, 0]
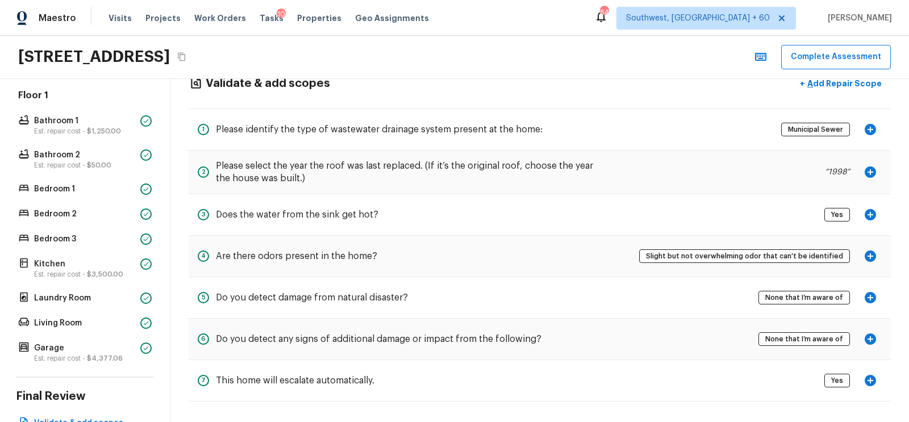
click at [864, 256] on icon "button" at bounding box center [870, 256] width 14 height 14
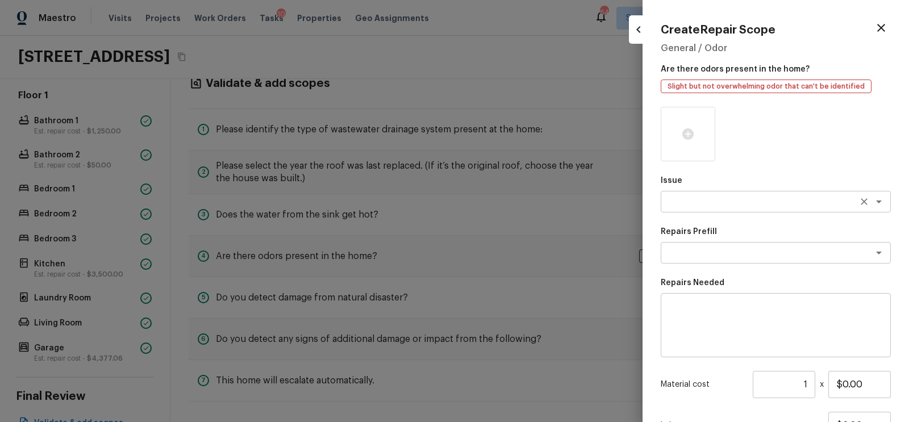
click at [711, 207] on textarea at bounding box center [760, 201] width 188 height 11
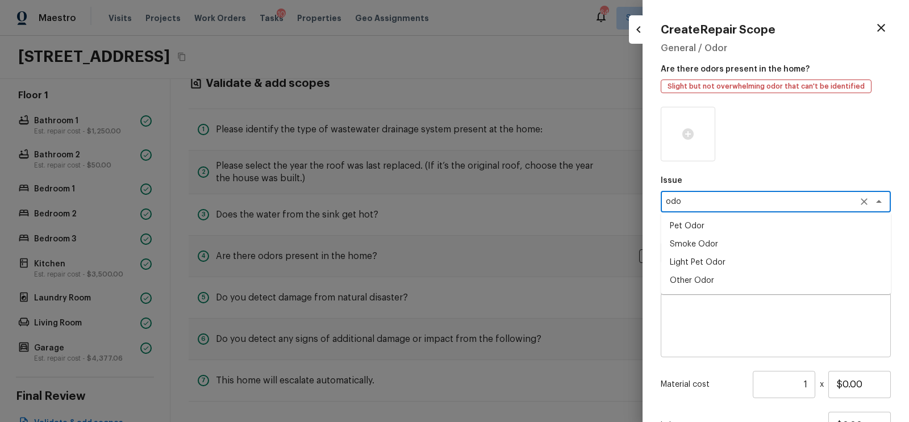
click at [703, 264] on li "Light Pet Odor" at bounding box center [776, 262] width 230 height 18
type textarea "Light Pet Odor"
click at [744, 251] on textarea at bounding box center [760, 252] width 188 height 11
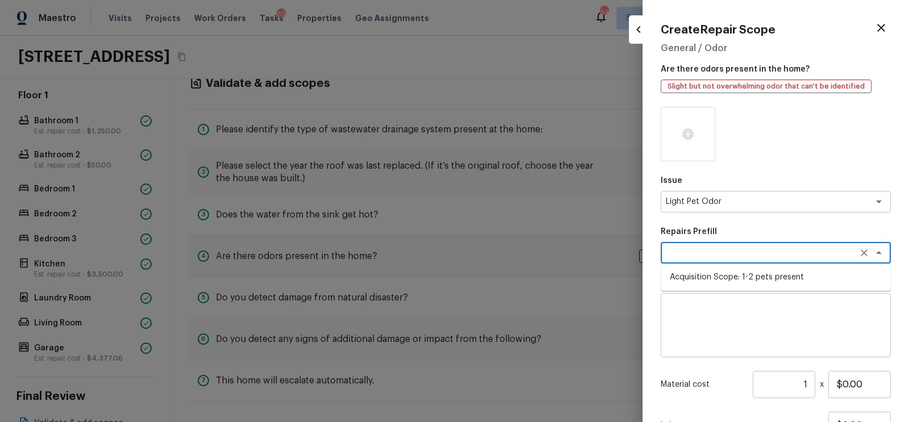
click at [739, 269] on li "Acquisition Scope: 1-2 pets present" at bounding box center [776, 277] width 230 height 18
type textarea "Acquisition Scope: 1-2 pets present"
type input "$575.00"
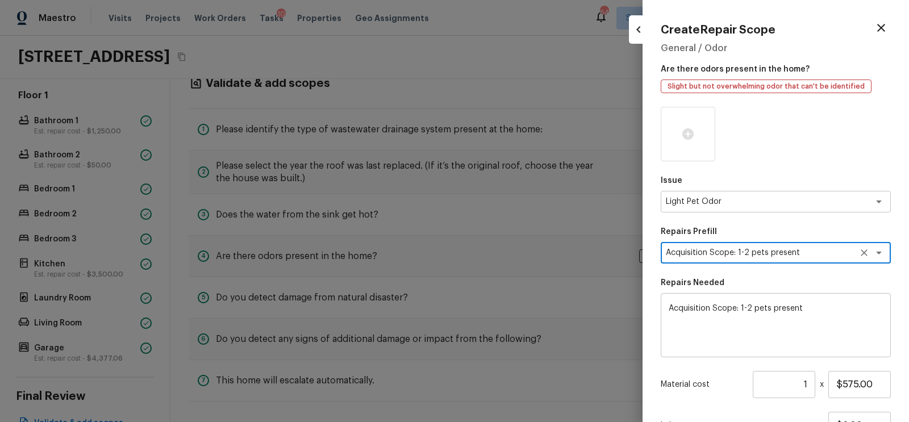
scroll to position [100, 0]
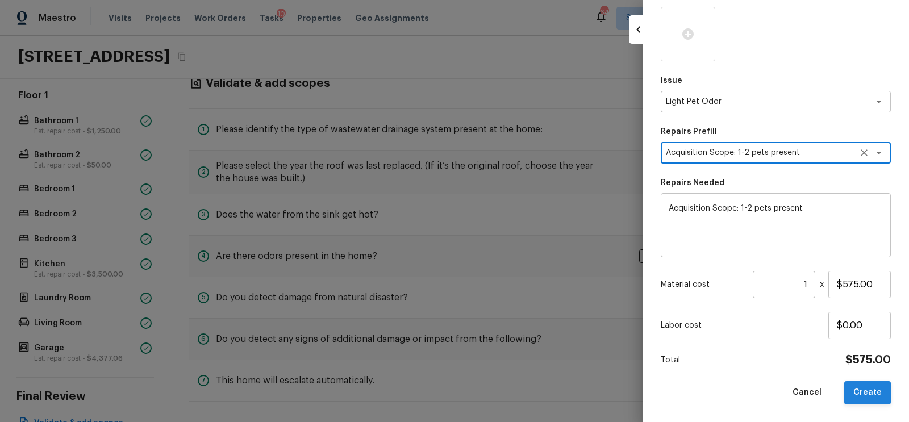
click at [865, 388] on button "Create" at bounding box center [867, 392] width 47 height 23
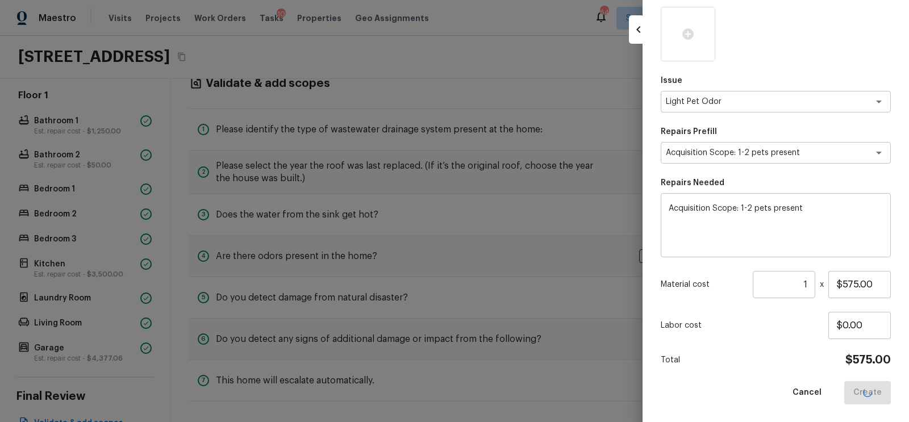
type input "$0.00"
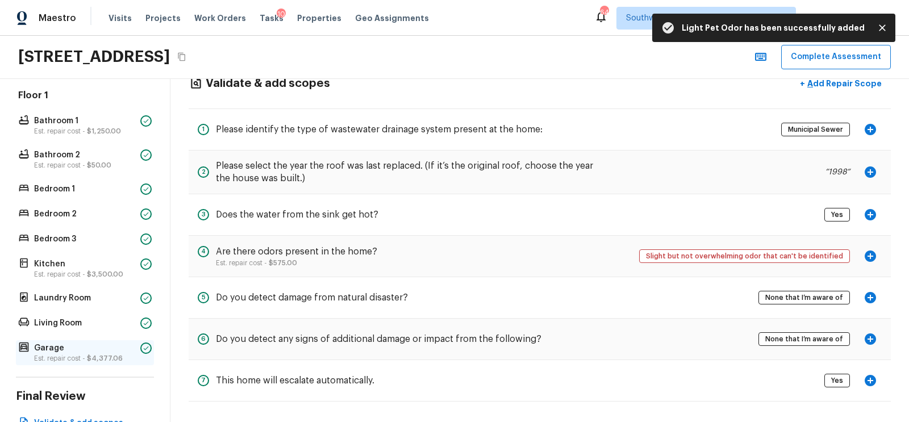
scroll to position [302, 0]
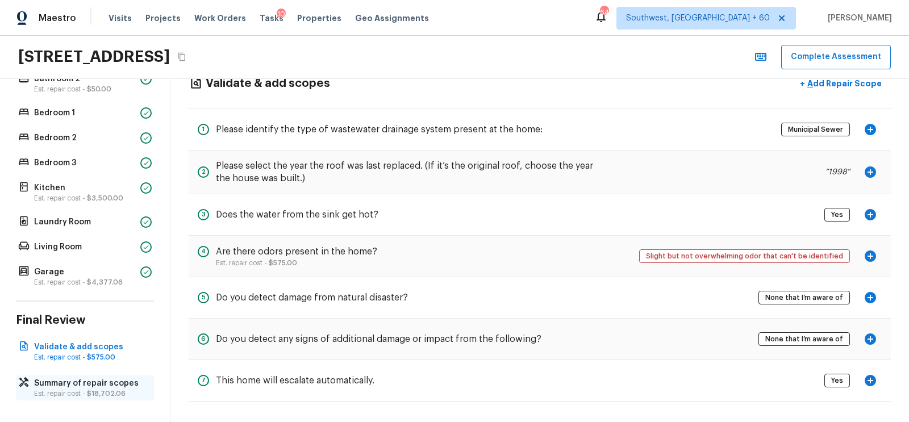
click at [85, 383] on p "Summary of repair scopes" at bounding box center [90, 383] width 113 height 11
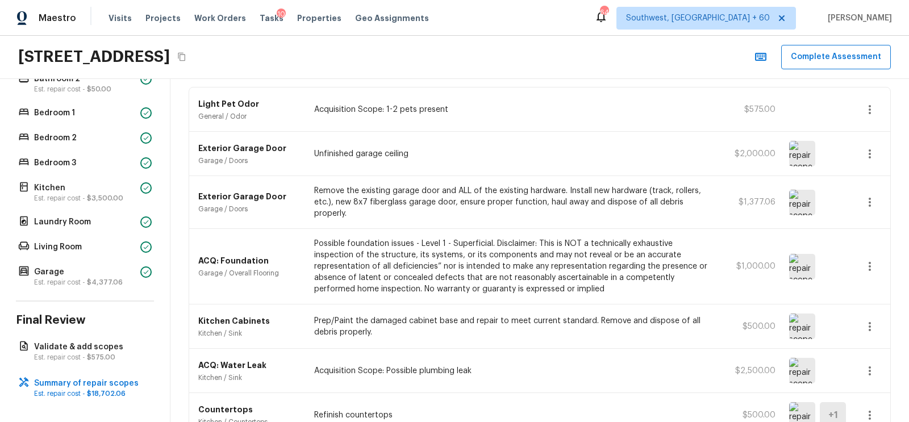
scroll to position [0, 0]
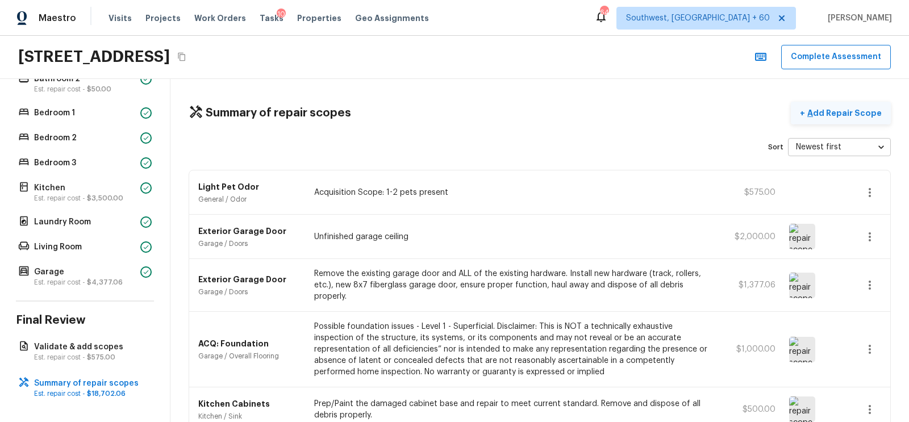
click at [837, 117] on p "Add Repair Scope" at bounding box center [843, 112] width 77 height 11
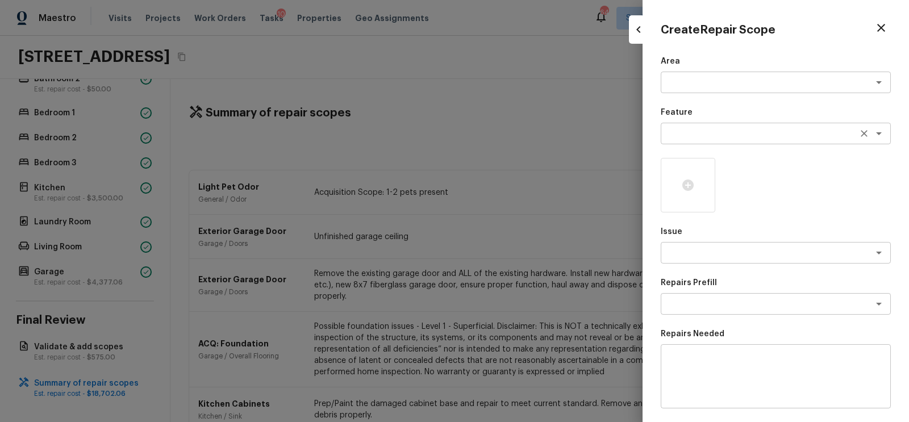
click at [687, 132] on textarea at bounding box center [760, 133] width 188 height 11
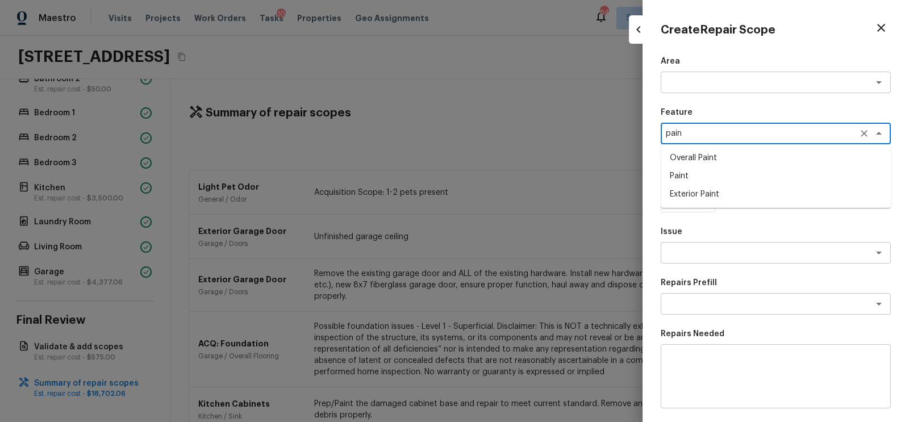
click at [707, 159] on li "Overall Paint" at bounding box center [776, 158] width 230 height 18
type textarea "Overall Paint"
click at [684, 249] on textarea at bounding box center [760, 252] width 188 height 11
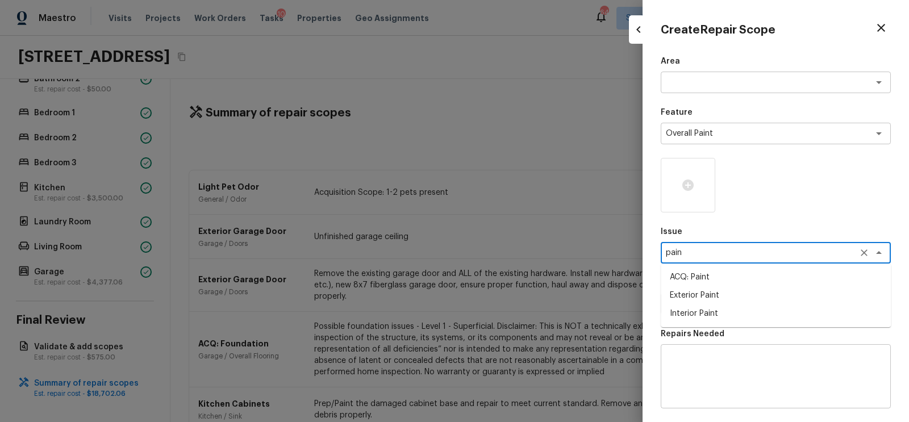
click at [696, 274] on li "ACQ: Paint" at bounding box center [776, 277] width 230 height 18
type textarea "ACQ: Paint"
click at [708, 289] on div "Repairs Prefill x ​" at bounding box center [776, 295] width 230 height 37
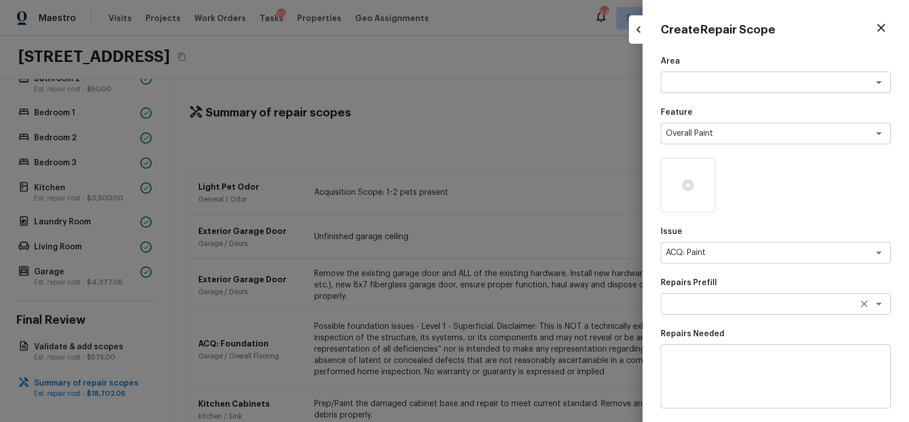
click at [706, 306] on textarea at bounding box center [760, 303] width 188 height 11
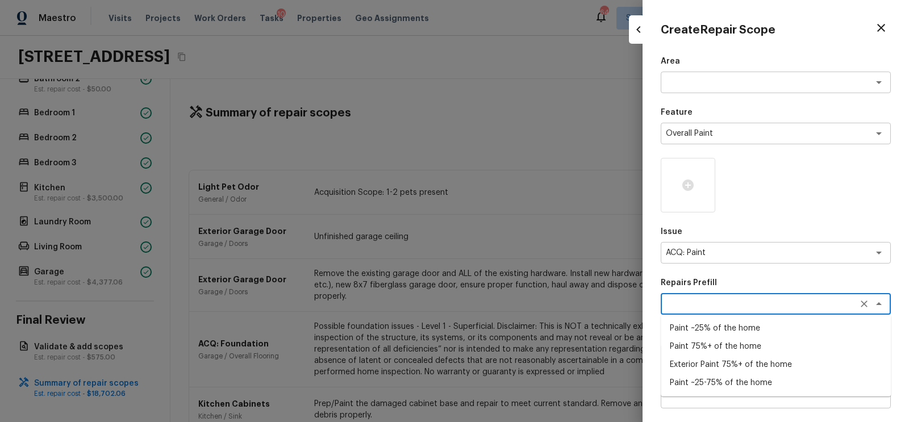
click at [719, 383] on li "Paint ~25-75% of the home" at bounding box center [776, 383] width 230 height 18
type textarea "Paint ~25-75% of the home"
type textarea "Acquisition Scope: ~25 - 75% of the home needs interior paint"
type input "$0.95"
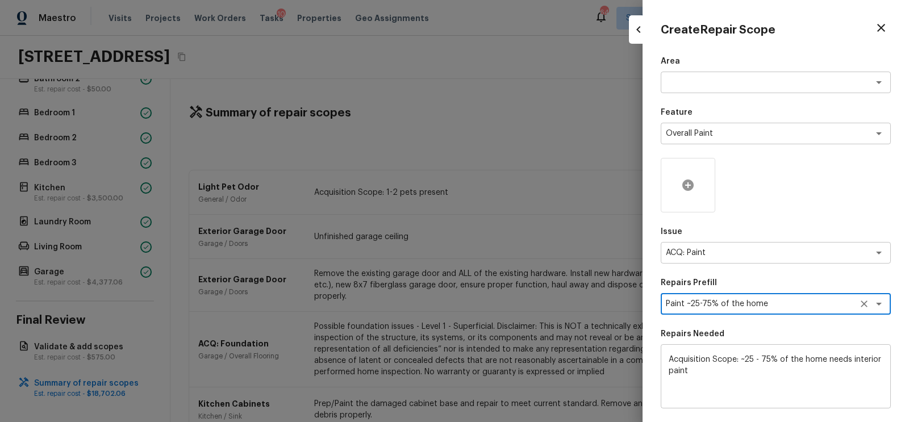
click at [691, 183] on icon at bounding box center [687, 184] width 11 height 11
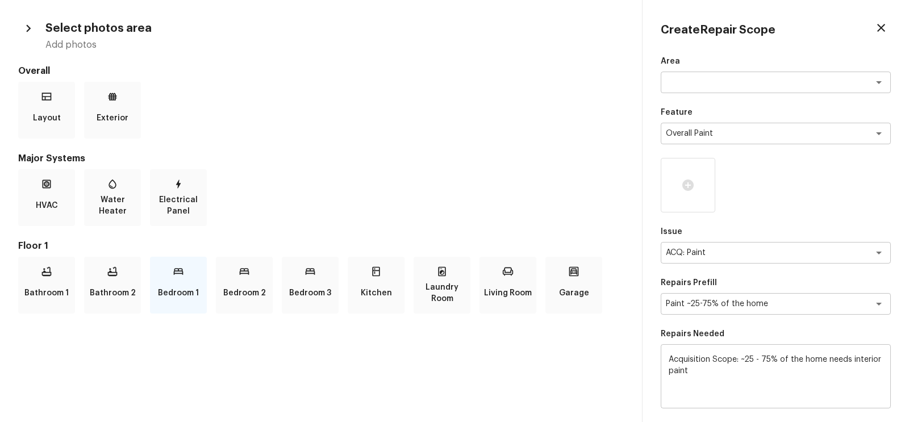
click at [185, 286] on p "Bedroom 1" at bounding box center [178, 293] width 41 height 23
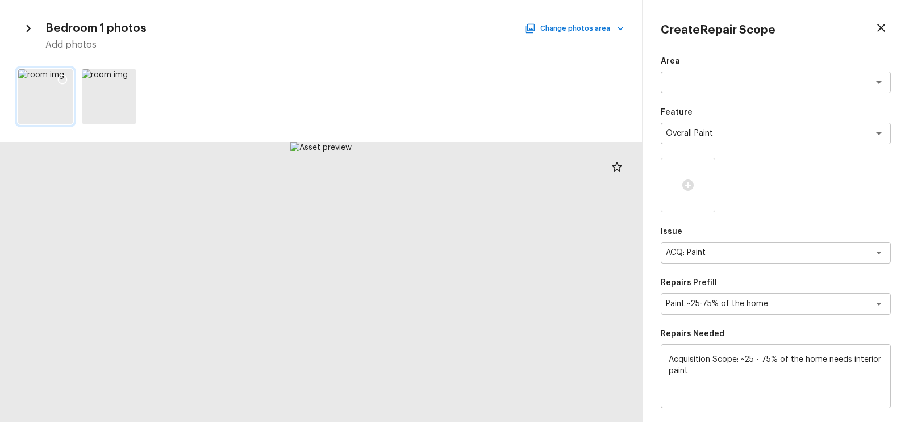
click at [64, 77] on icon at bounding box center [62, 79] width 11 height 11
click at [122, 77] on icon at bounding box center [125, 79] width 11 height 11
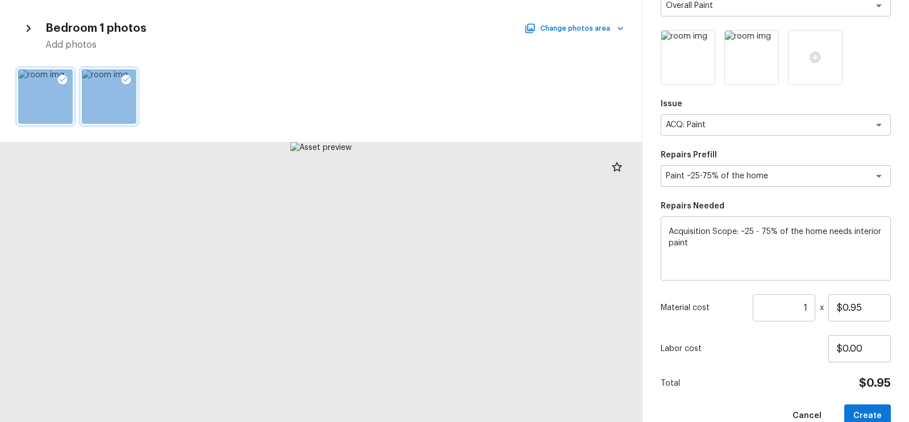
scroll to position [151, 0]
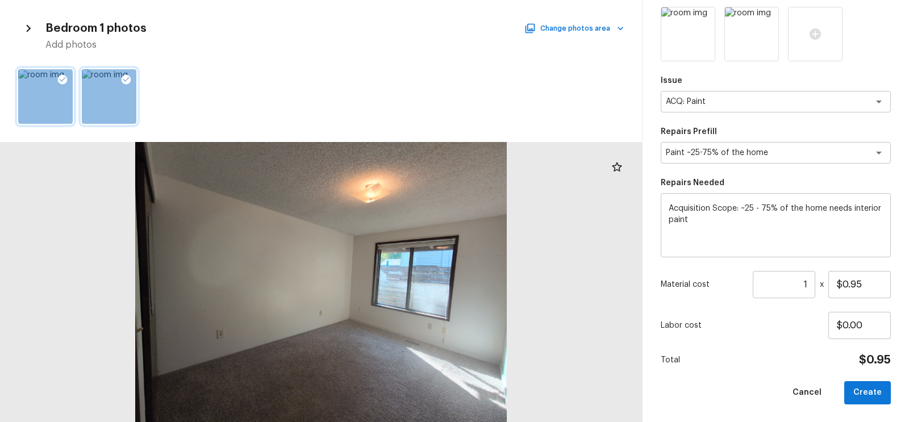
click at [807, 284] on input "1" at bounding box center [784, 284] width 62 height 27
type input "1740"
click at [864, 387] on button "Create" at bounding box center [867, 392] width 47 height 23
type input "1"
type input "$0.00"
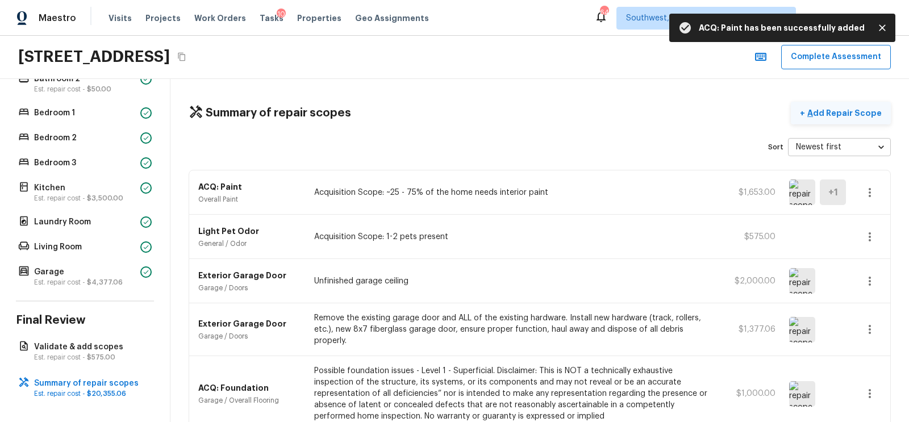
click at [852, 112] on p "Add Repair Scope" at bounding box center [843, 112] width 77 height 11
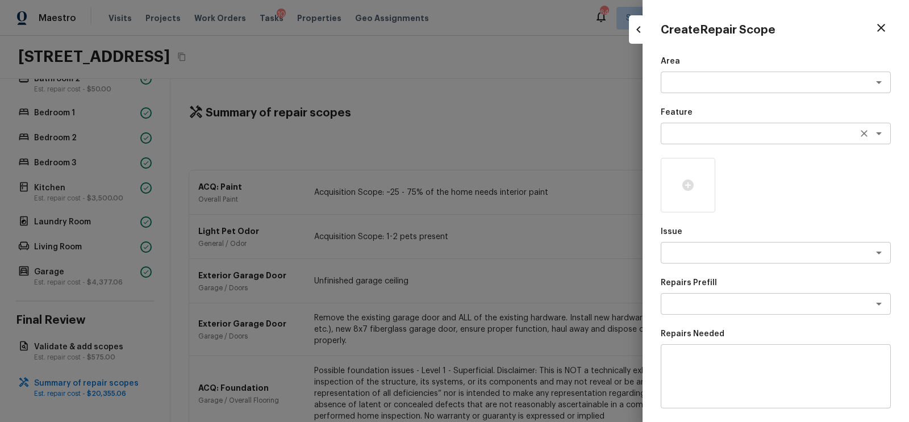
click at [710, 135] on textarea at bounding box center [760, 133] width 188 height 11
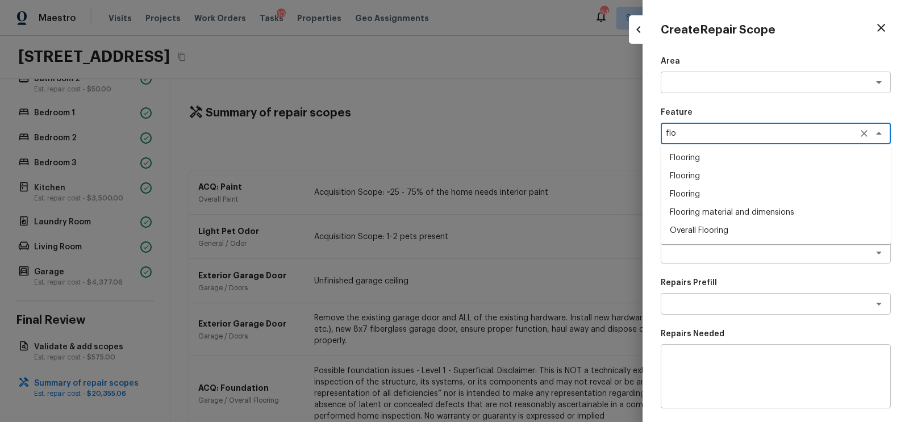
click at [705, 226] on li "Overall Flooring" at bounding box center [776, 231] width 230 height 18
click at [684, 244] on div "x ​" at bounding box center [776, 253] width 230 height 22
type textarea "Overall Flooring"
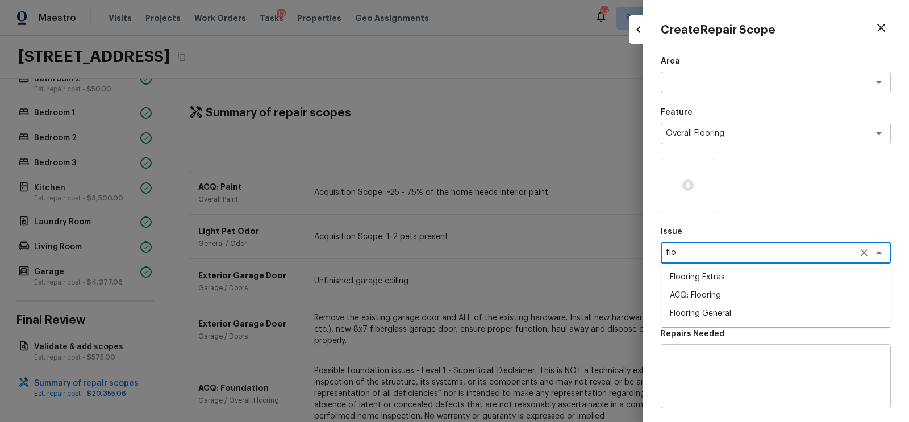
click at [696, 291] on li "ACQ: Flooring" at bounding box center [776, 295] width 230 height 18
type textarea "ACQ: Flooring"
click at [733, 302] on textarea at bounding box center [760, 303] width 188 height 11
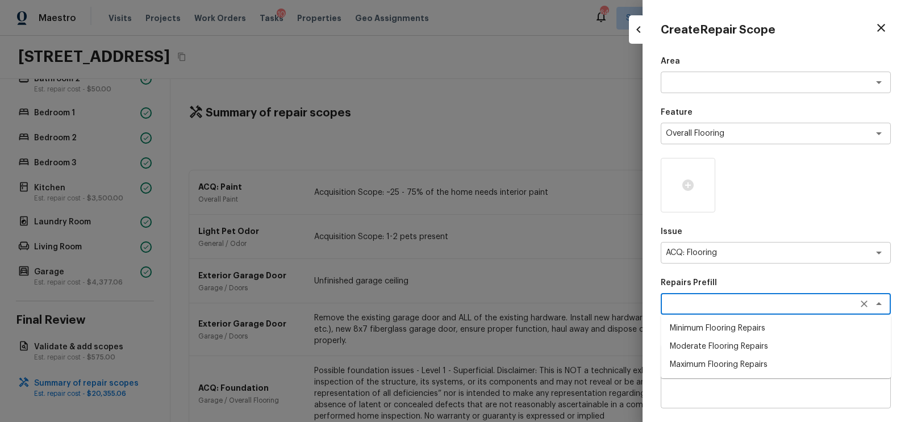
click at [725, 331] on li "Minimum Flooring Repairs" at bounding box center [776, 328] width 230 height 18
type textarea "Minimum Flooring Repairs"
type textarea "Acquisition Scope: Minimum flooring repairs"
type input "$0.20"
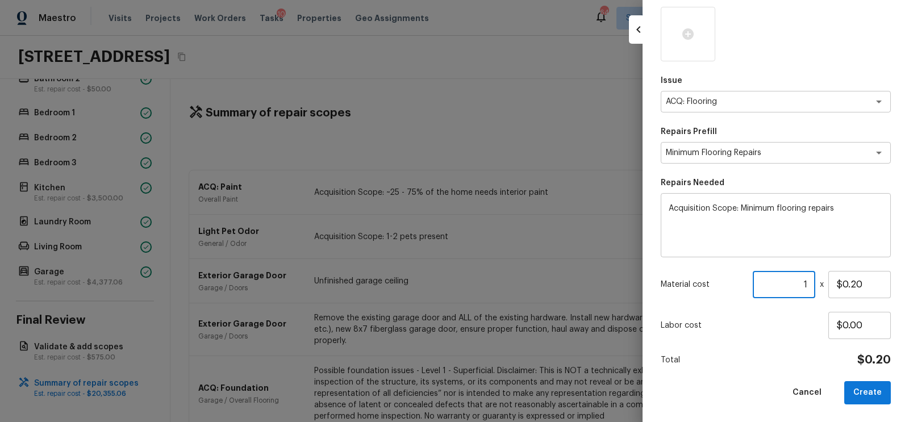
click at [807, 286] on input "1" at bounding box center [784, 284] width 62 height 27
type input "1740"
click at [794, 357] on div "Total $348.00" at bounding box center [776, 360] width 230 height 15
click at [872, 390] on button "Create" at bounding box center [867, 392] width 47 height 23
type input "1"
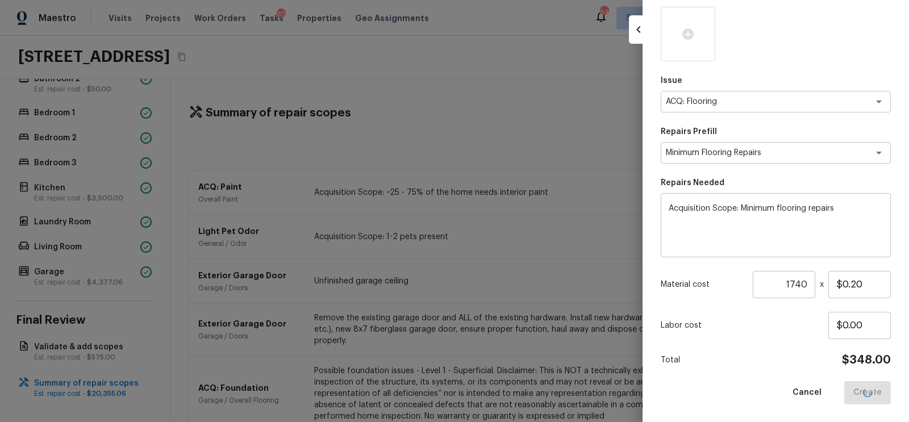
type input "$0.00"
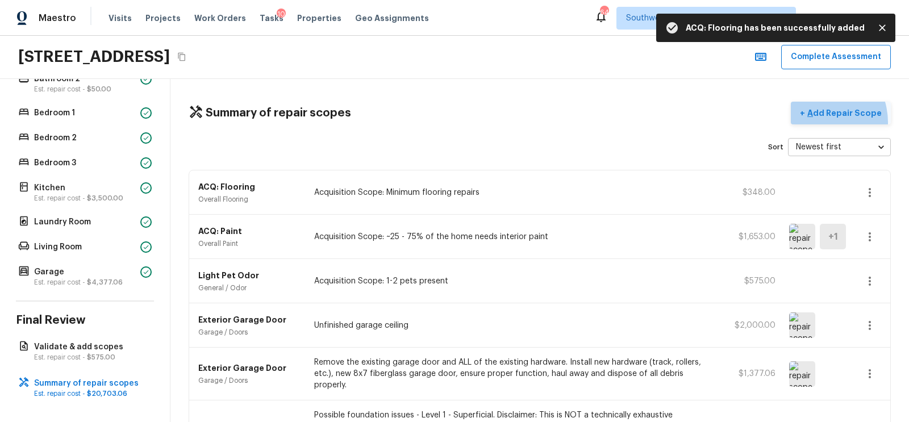
click at [819, 122] on button "+ Add Repair Scope" at bounding box center [841, 113] width 100 height 23
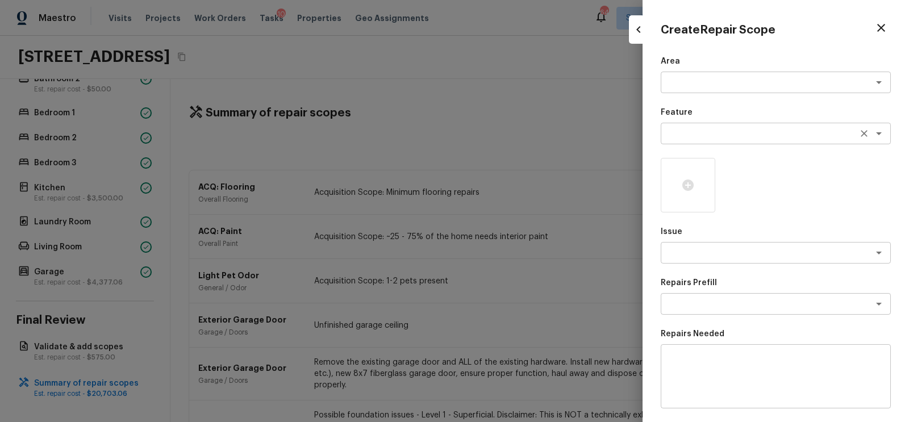
click at [692, 137] on textarea at bounding box center [760, 133] width 188 height 11
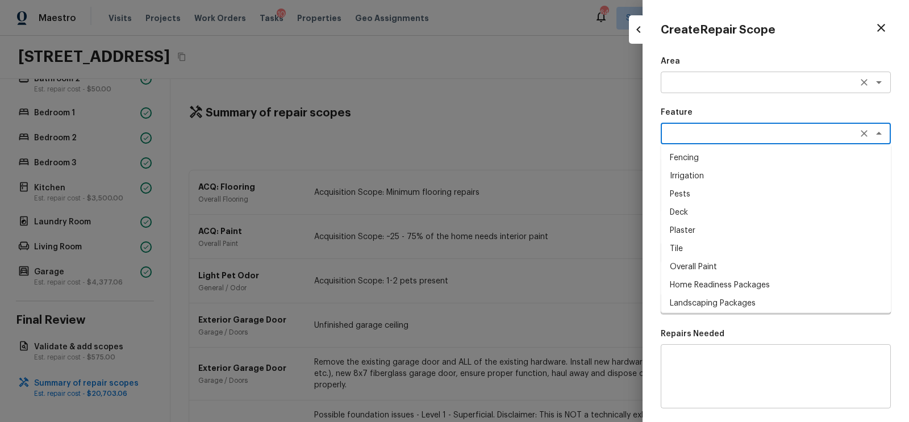
click at [688, 84] on textarea at bounding box center [760, 82] width 188 height 11
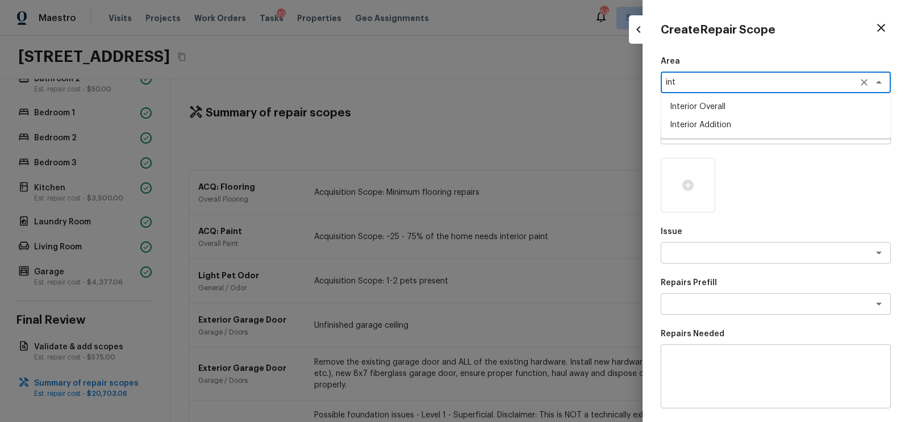
click at [704, 107] on li "Interior Overall" at bounding box center [776, 107] width 230 height 18
type textarea "Interior Overall"
click at [699, 319] on div "Area Interior Overall x ​ Feature x ​ Issue x ​ Repairs Prefill x ​ Repairs Nee…" at bounding box center [776, 306] width 230 height 500
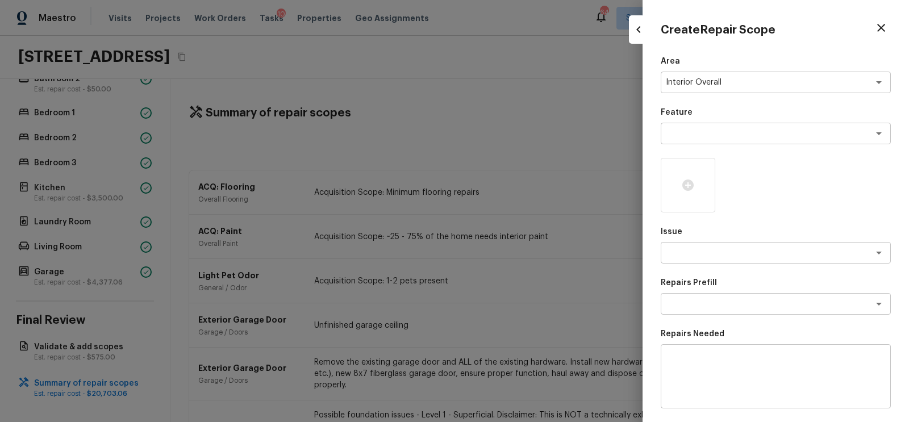
click at [698, 361] on textarea at bounding box center [776, 376] width 214 height 45
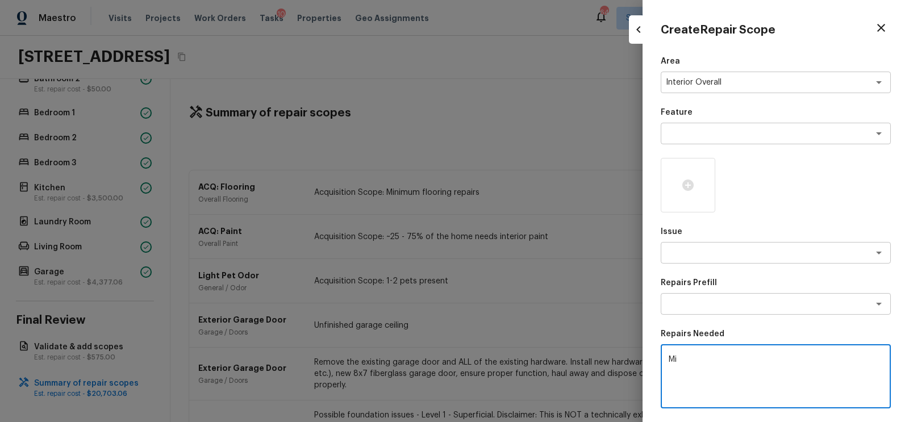
type textarea "M"
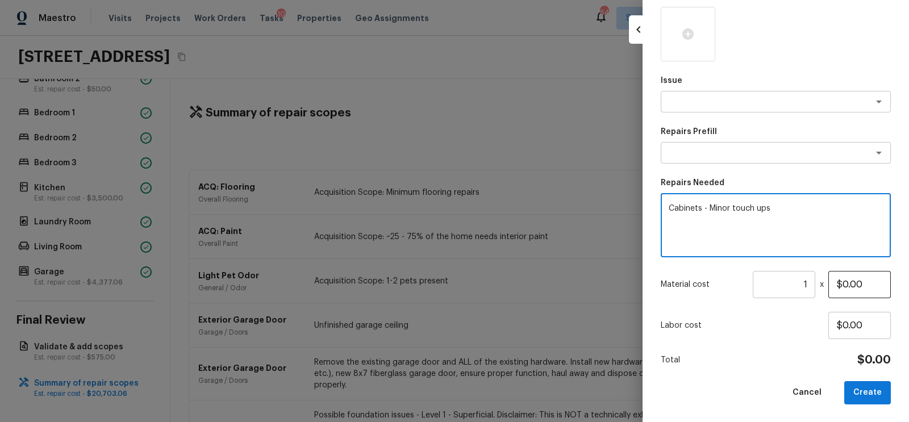
type textarea "Cabinets - Minor touch ups"
click at [845, 285] on input "$0.00" at bounding box center [859, 284] width 62 height 27
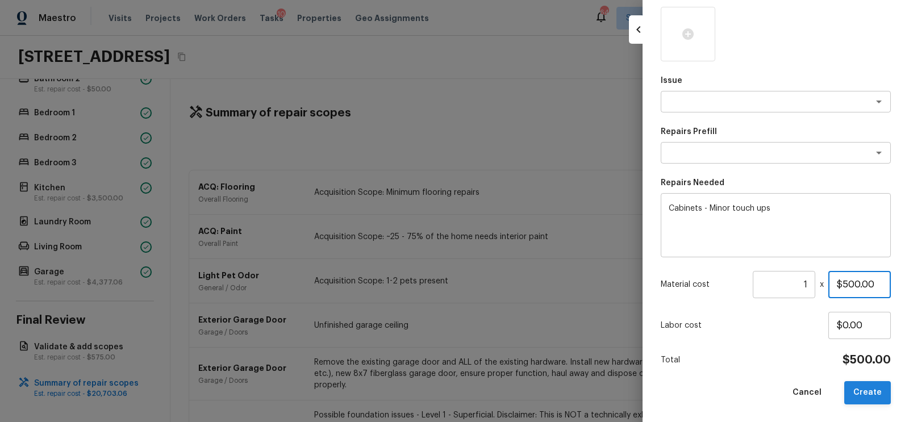
type input "$500.00"
click at [872, 398] on button "Create" at bounding box center [867, 392] width 47 height 23
type input "$0.00"
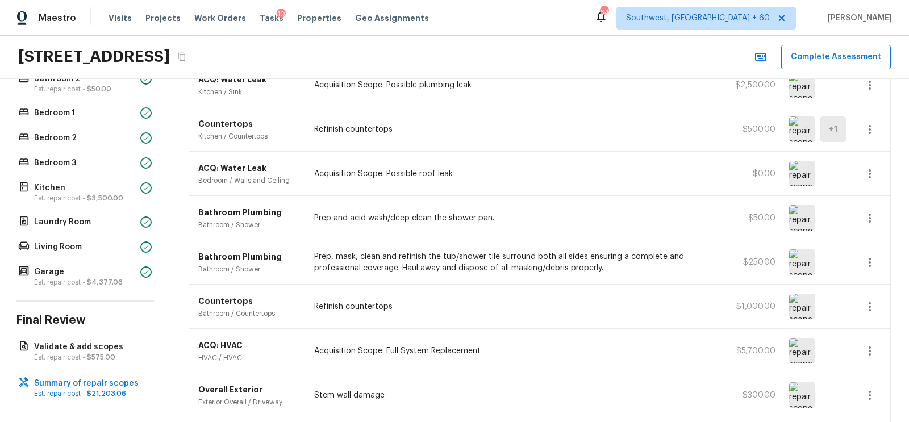
scroll to position [784, 0]
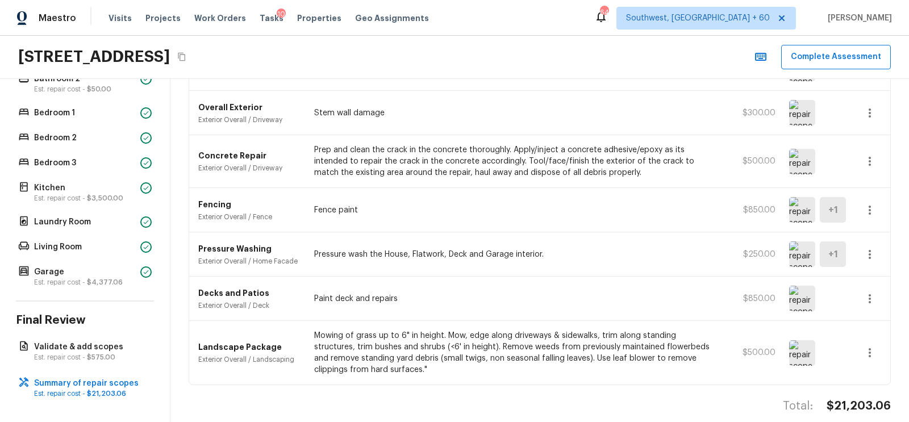
click at [847, 399] on h4 "$21,203.06" at bounding box center [858, 406] width 64 height 15
copy h4 "$21,203.06"
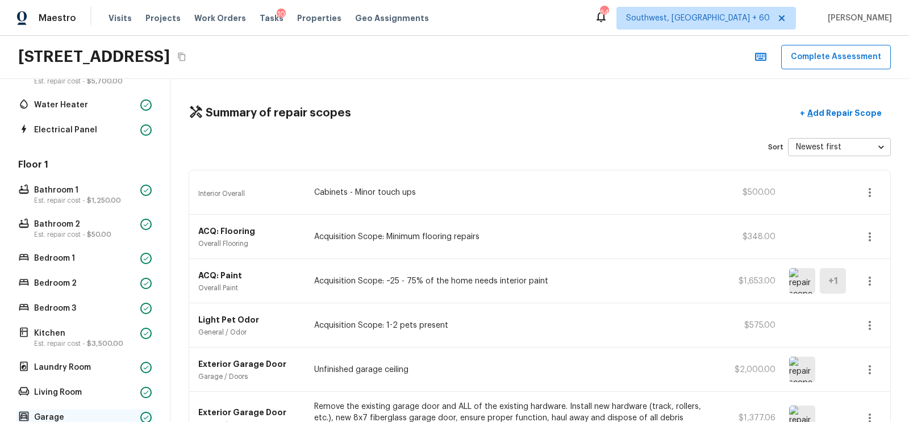
scroll to position [0, 0]
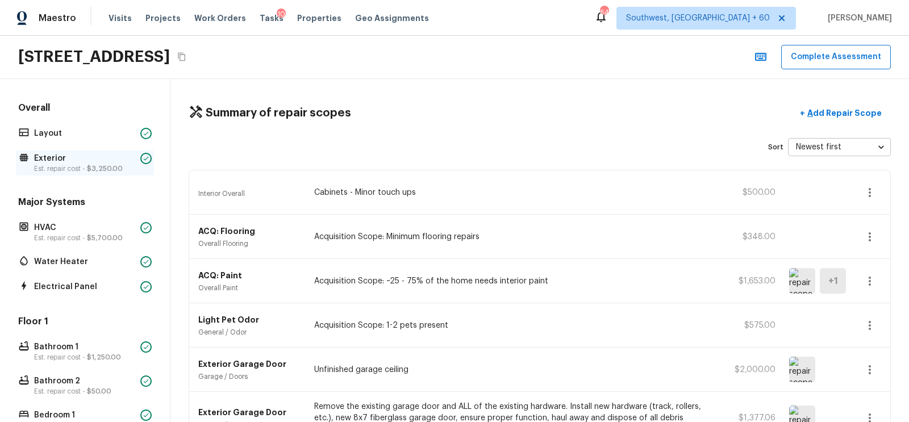
click at [108, 170] on span "$3,250.00" at bounding box center [105, 168] width 36 height 7
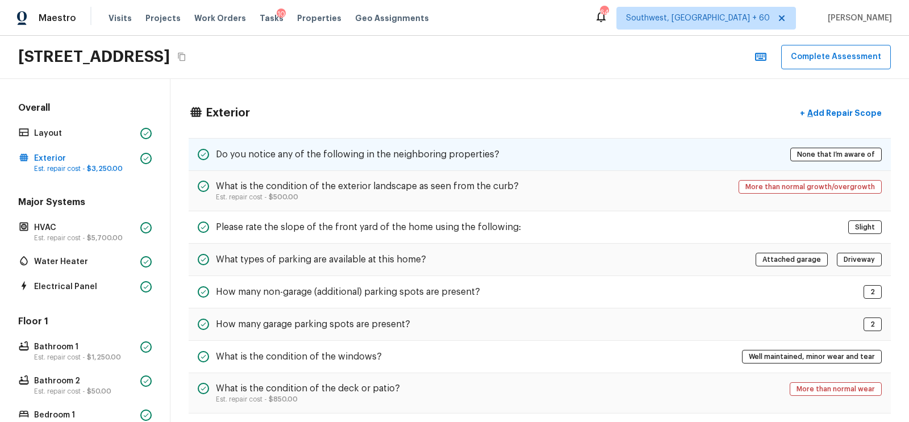
click at [533, 163] on div "Do you notice any of the following in the neighboring properties? None that I’m…" at bounding box center [540, 154] width 702 height 33
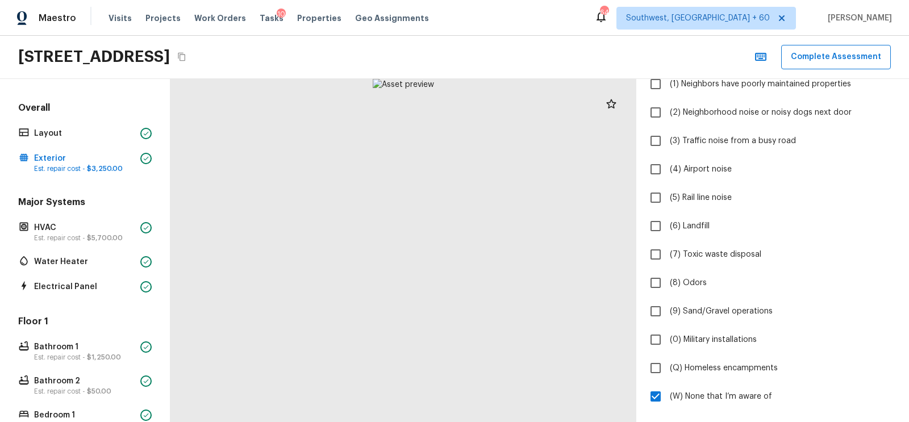
scroll to position [277, 0]
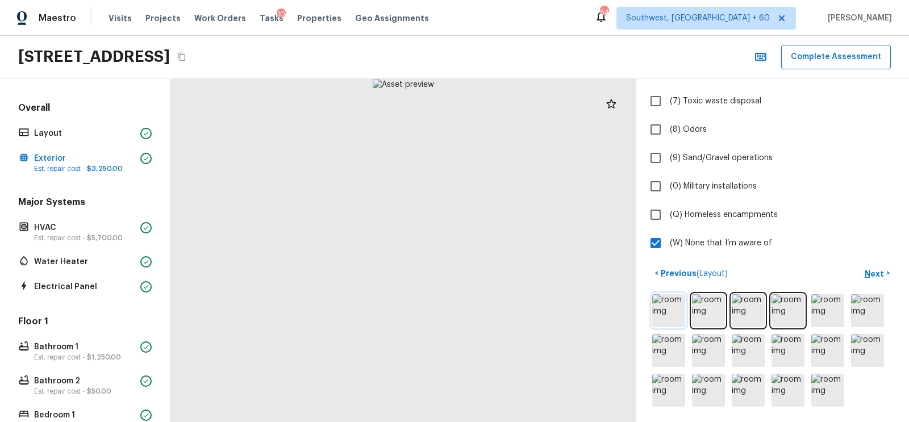
click at [673, 321] on img at bounding box center [668, 310] width 33 height 33
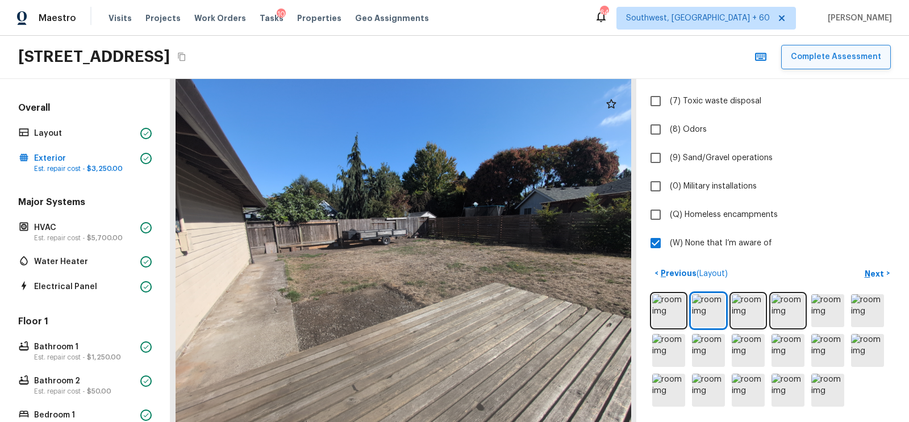
click at [847, 58] on button "Complete Assessment" at bounding box center [836, 57] width 110 height 24
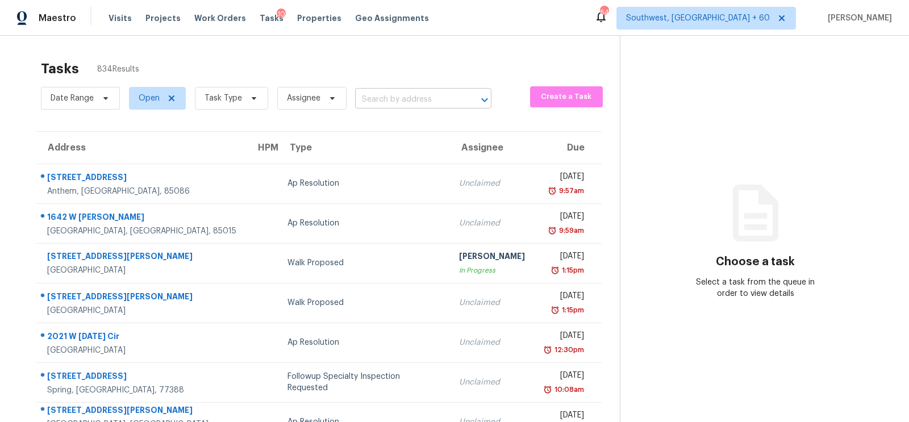
click at [382, 105] on input "text" at bounding box center [407, 100] width 105 height 18
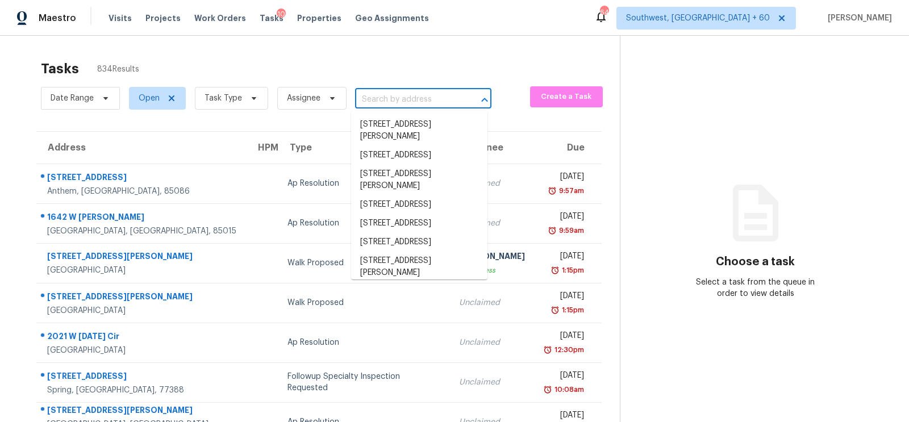
paste input "[STREET_ADDRESS]"
type input "[STREET_ADDRESS]"
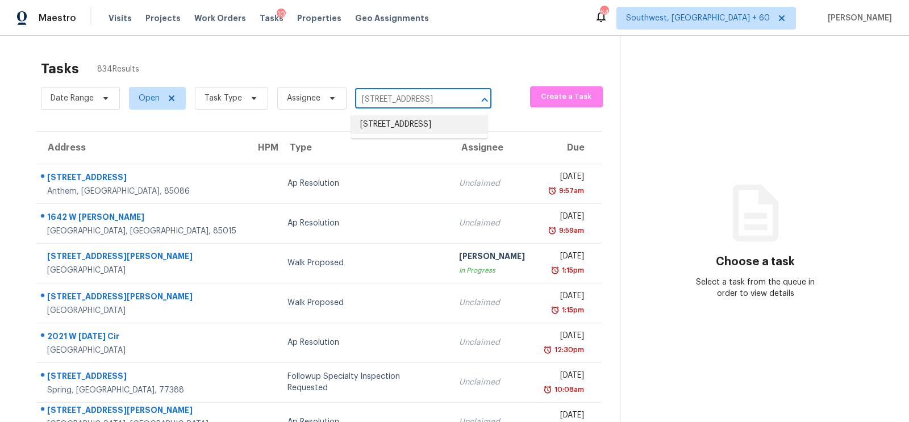
click at [387, 134] on li "[STREET_ADDRESS]" at bounding box center [419, 124] width 136 height 19
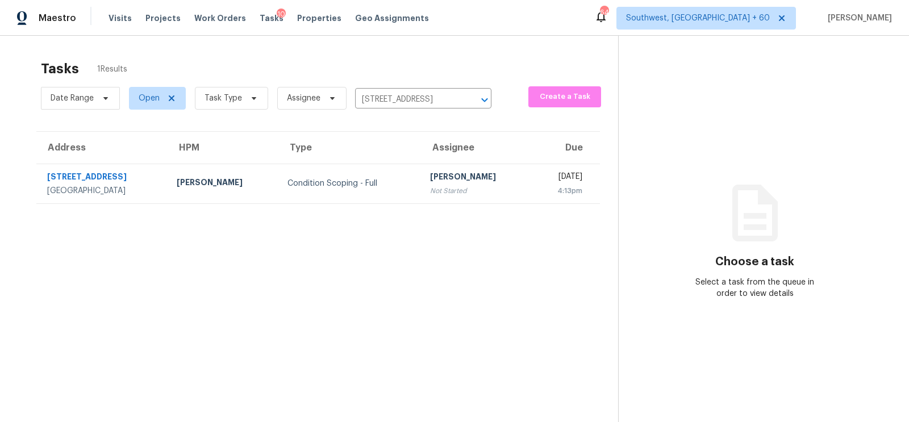
click at [390, 204] on section "Tasks 1 Results Date Range Open Task Type Assignee [STREET_ADDRESS] ​ Create a …" at bounding box center [318, 256] width 600 height 404
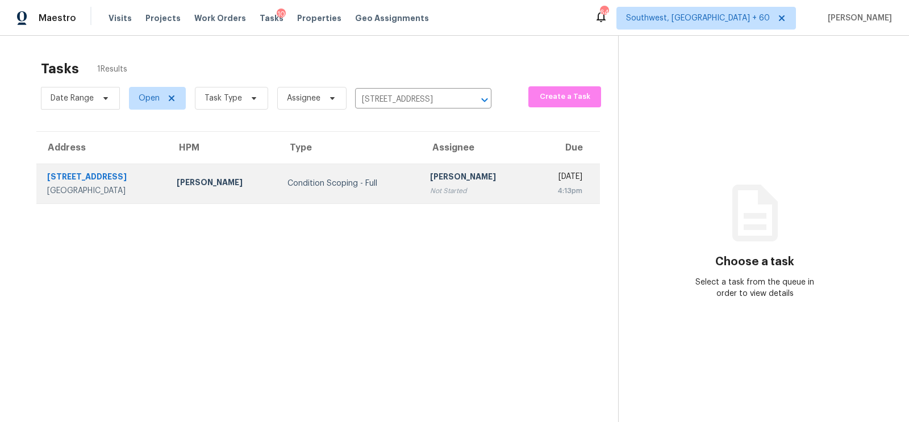
click at [430, 190] on div "Not Started" at bounding box center [476, 190] width 93 height 11
